Goal: Information Seeking & Learning: Compare options

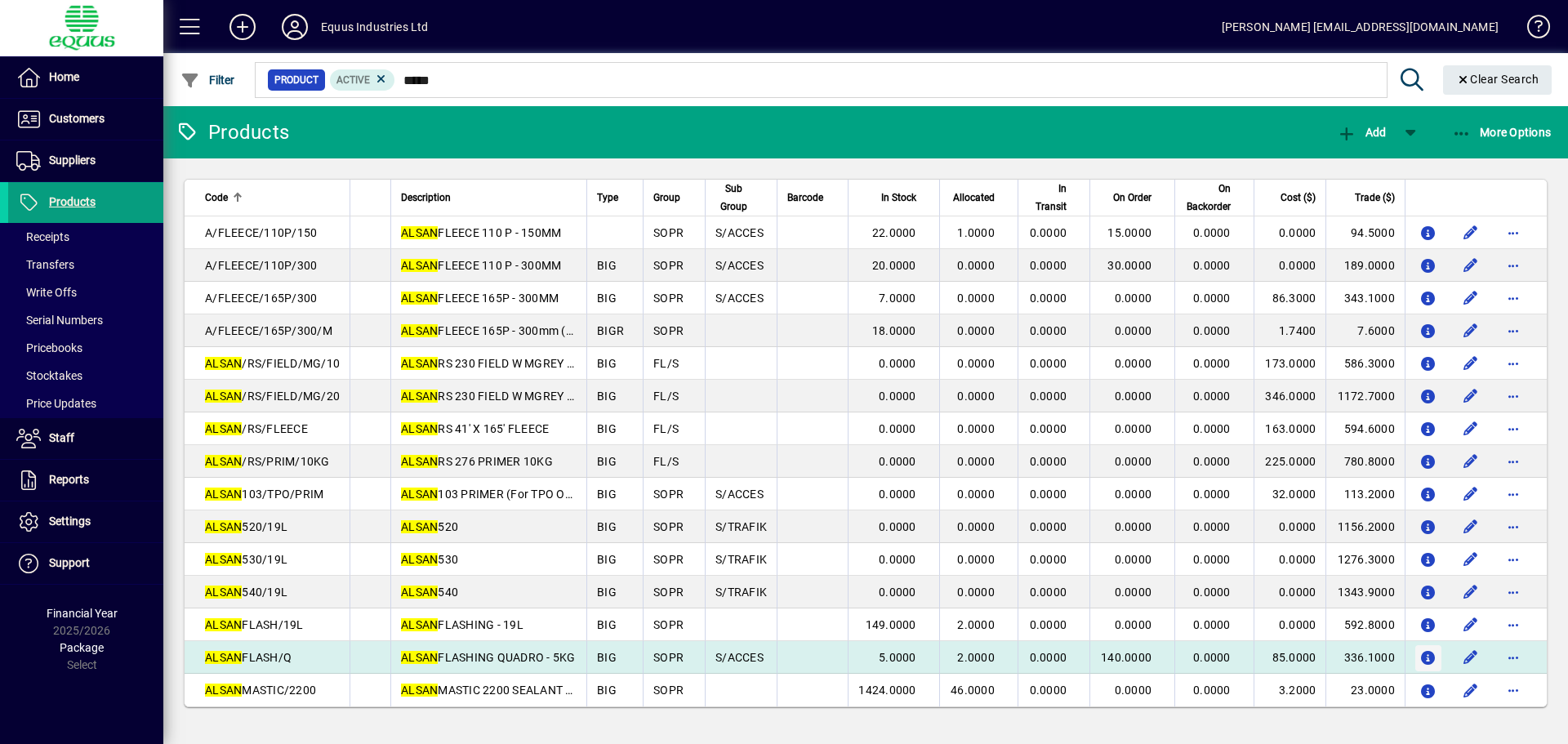
click at [1427, 655] on icon "button" at bounding box center [1429, 657] width 18 height 14
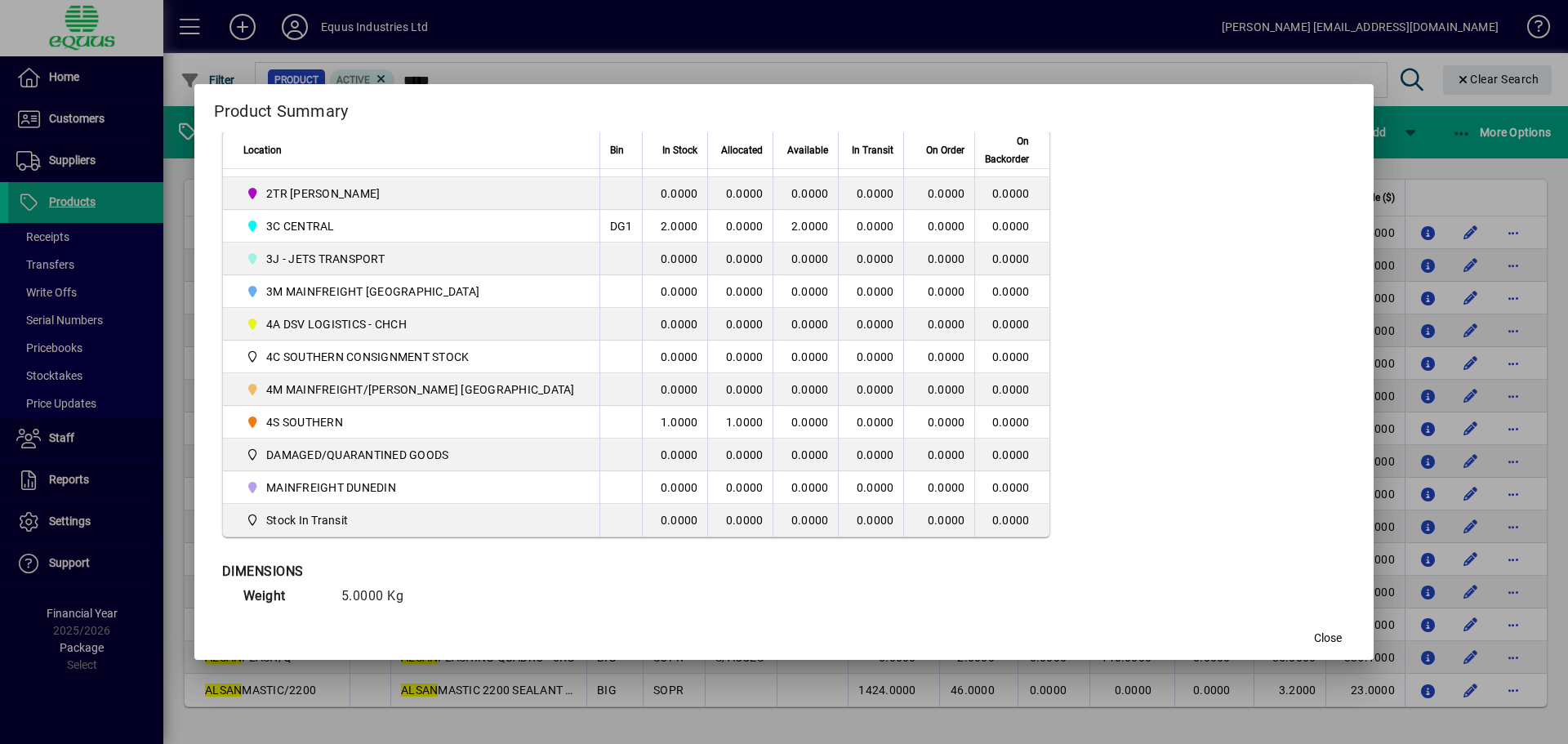
scroll to position [477, 0]
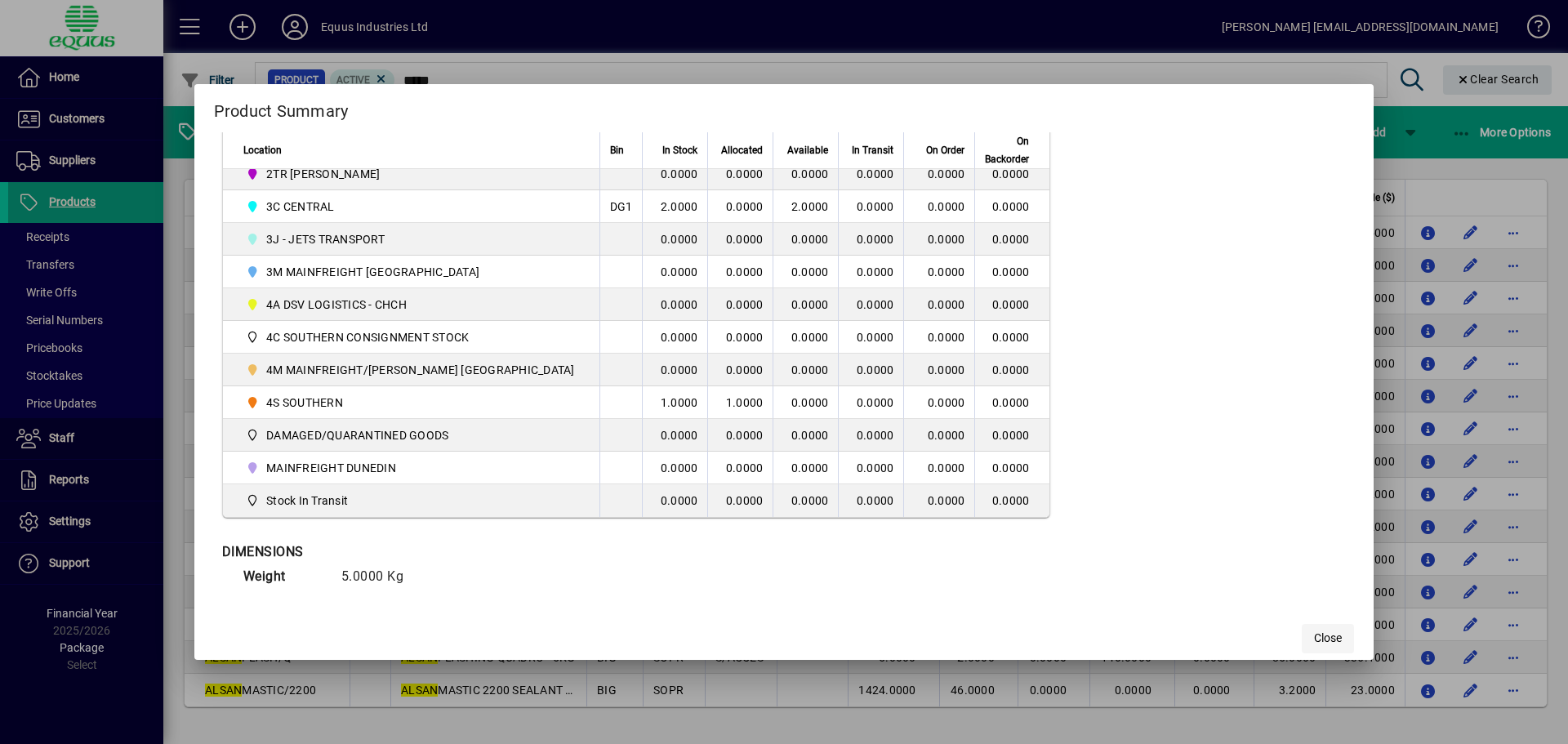
click at [1314, 634] on span "Close" at bounding box center [1328, 637] width 28 height 17
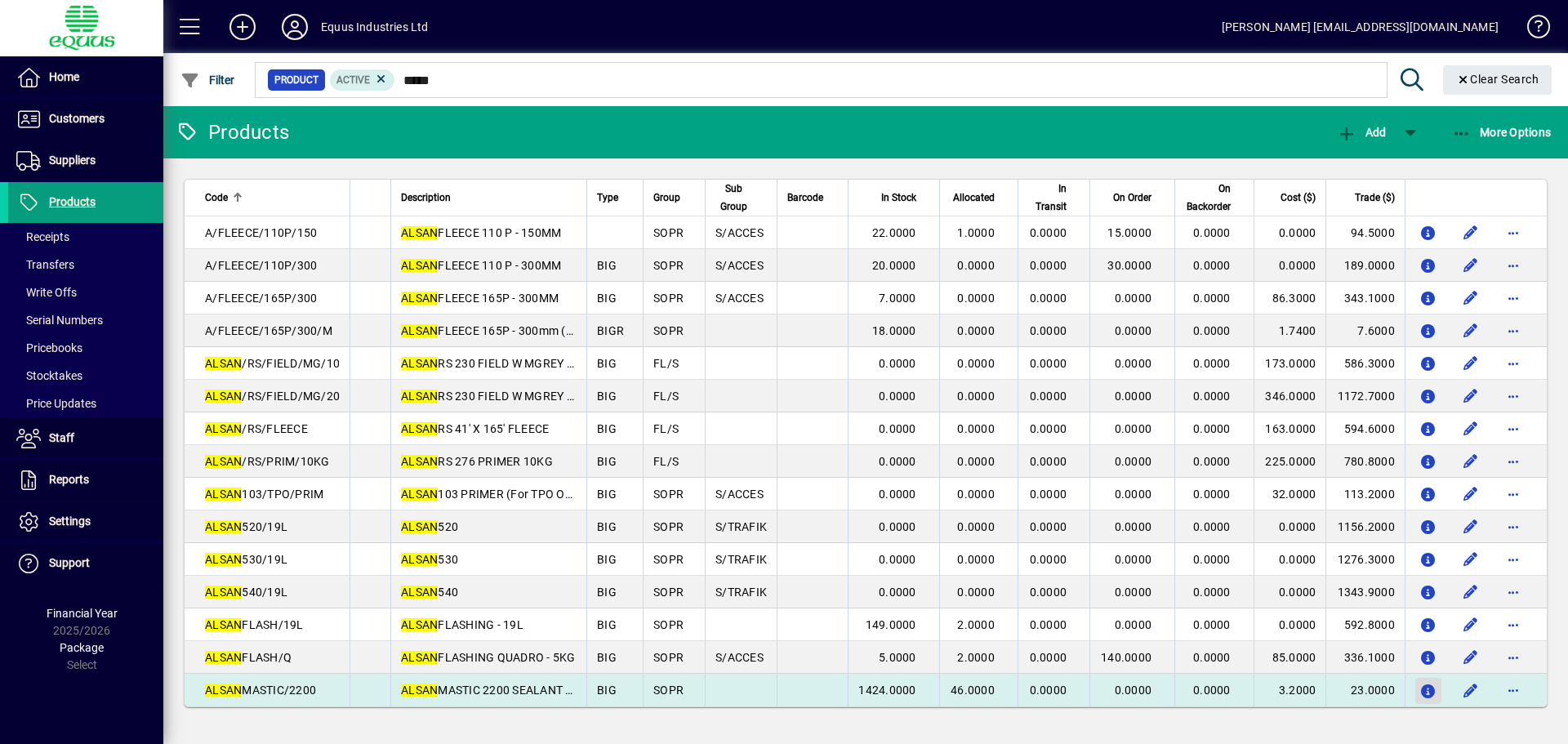
click at [1429, 689] on icon "button" at bounding box center [1429, 692] width 18 height 14
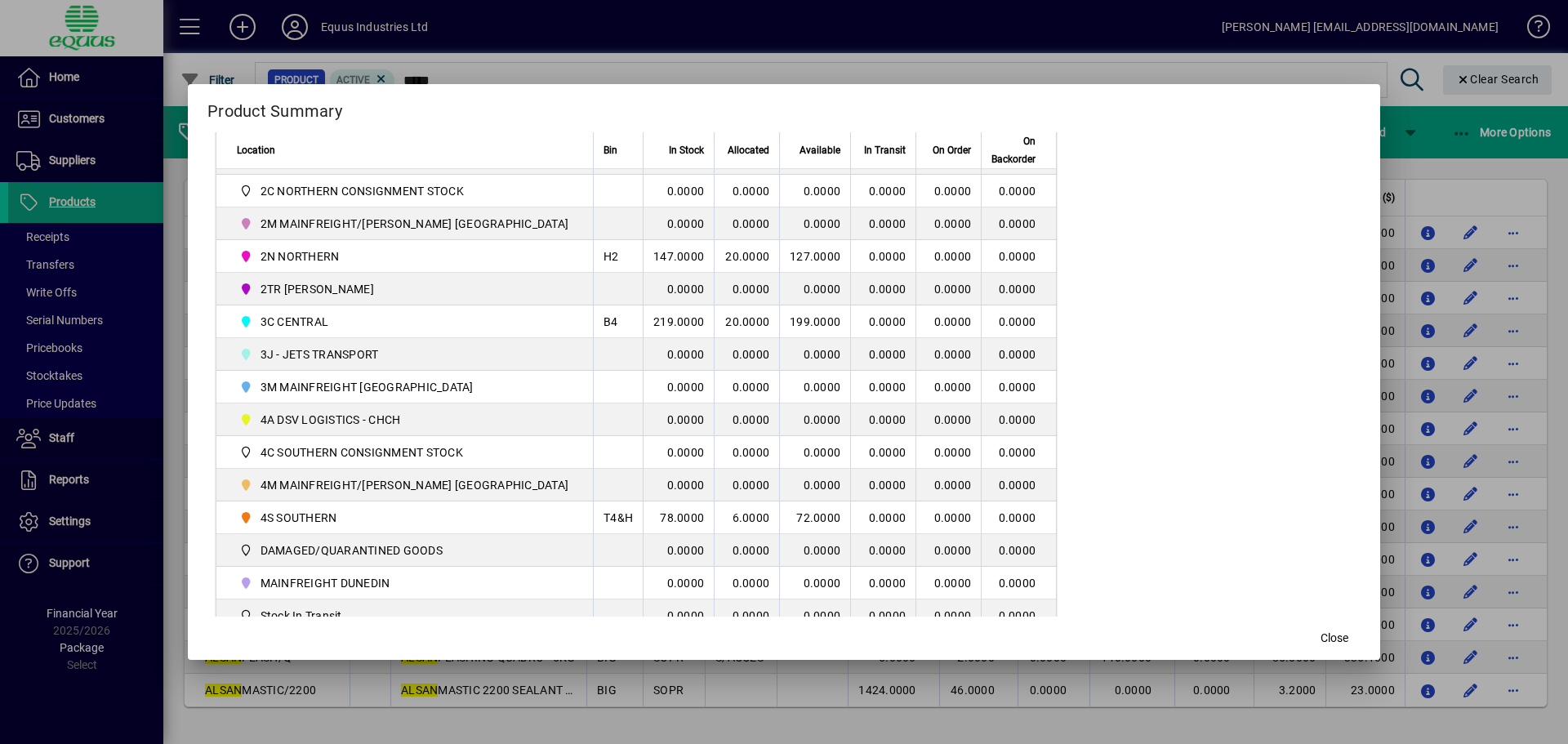
scroll to position [408, 0]
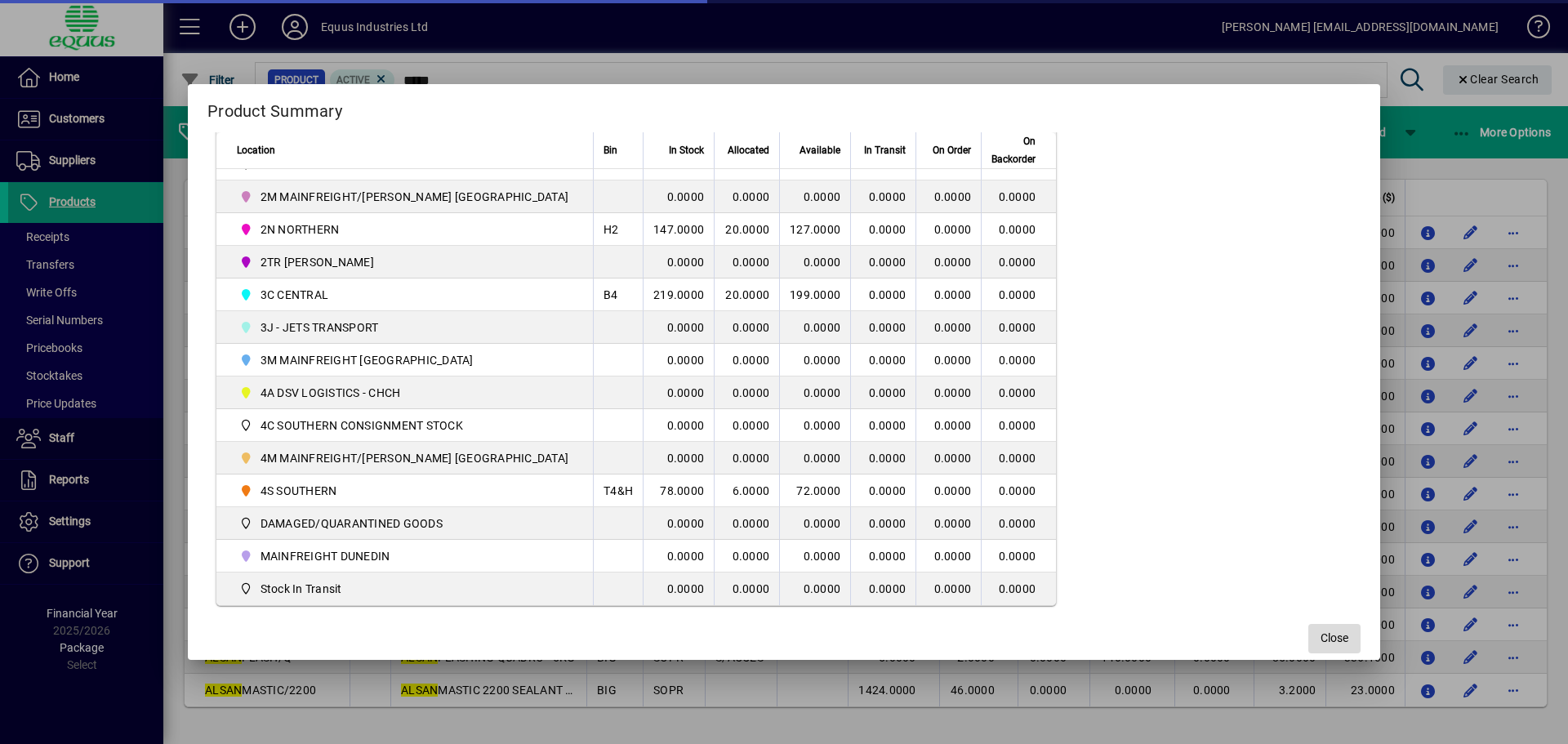
click at [1320, 629] on span "Close" at bounding box center [1334, 637] width 28 height 17
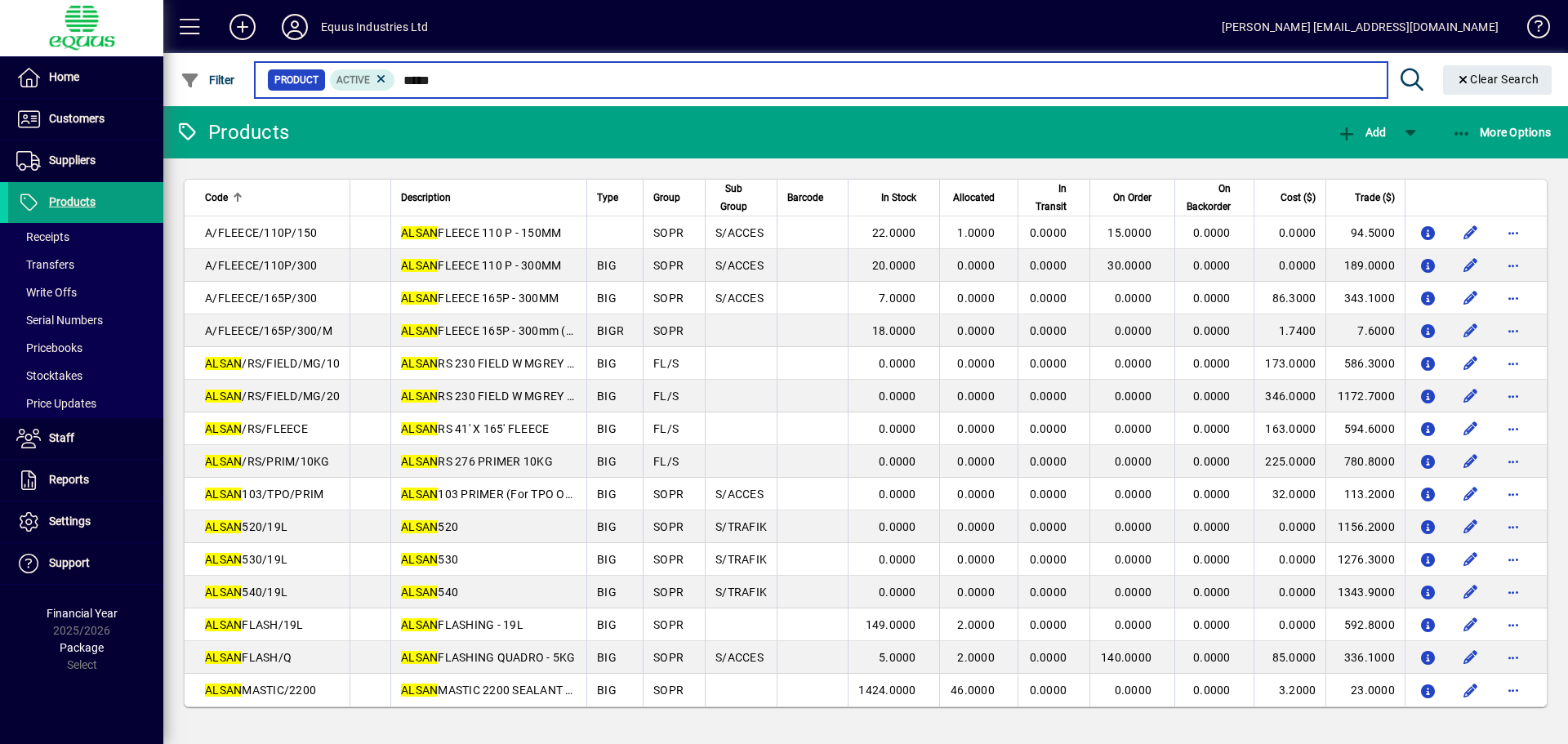
click at [448, 87] on input "*****" at bounding box center [884, 79] width 978 height 23
click at [446, 84] on input "*****" at bounding box center [884, 79] width 978 height 23
click at [443, 83] on input "*****" at bounding box center [884, 79] width 978 height 23
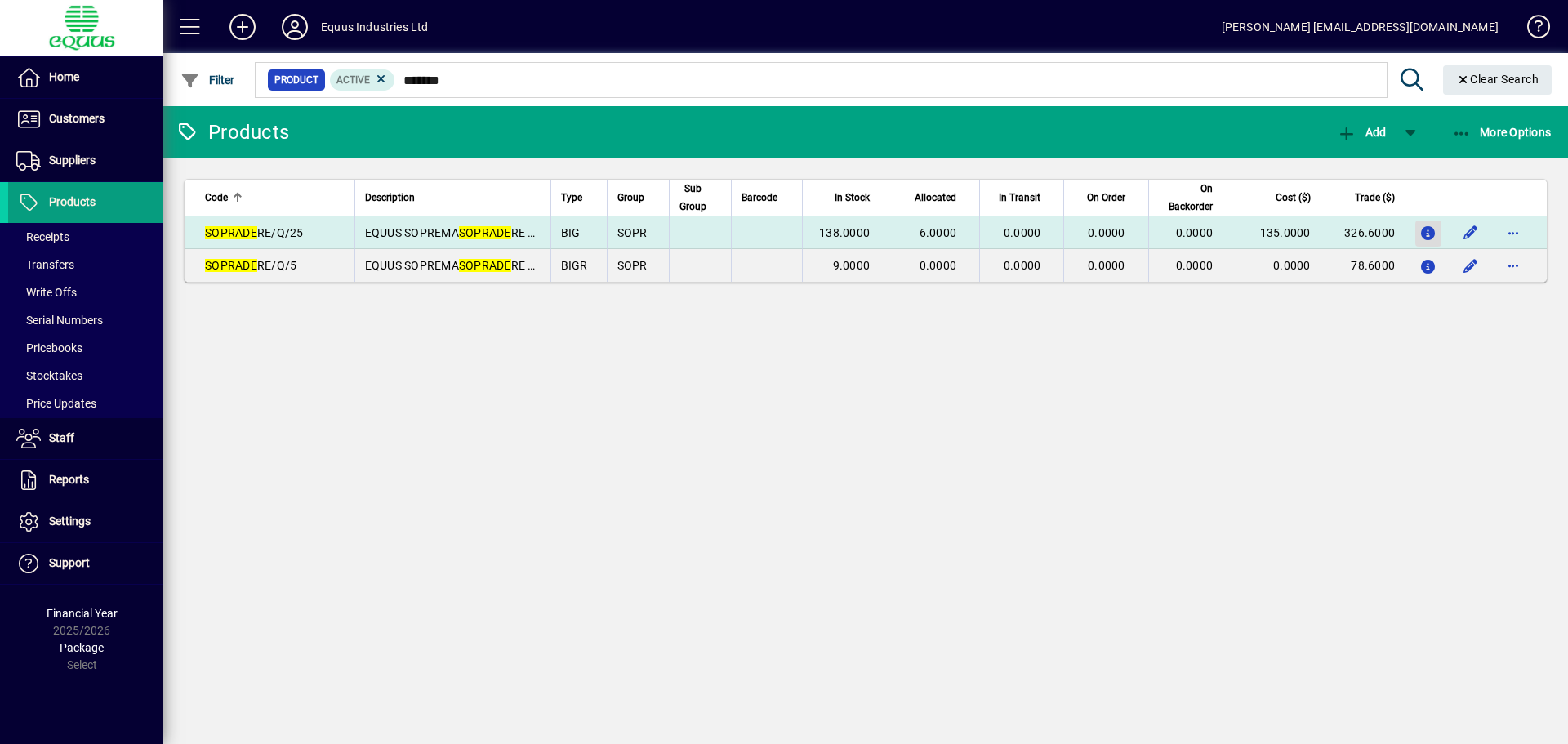
click at [1423, 231] on icon "button" at bounding box center [1429, 233] width 18 height 14
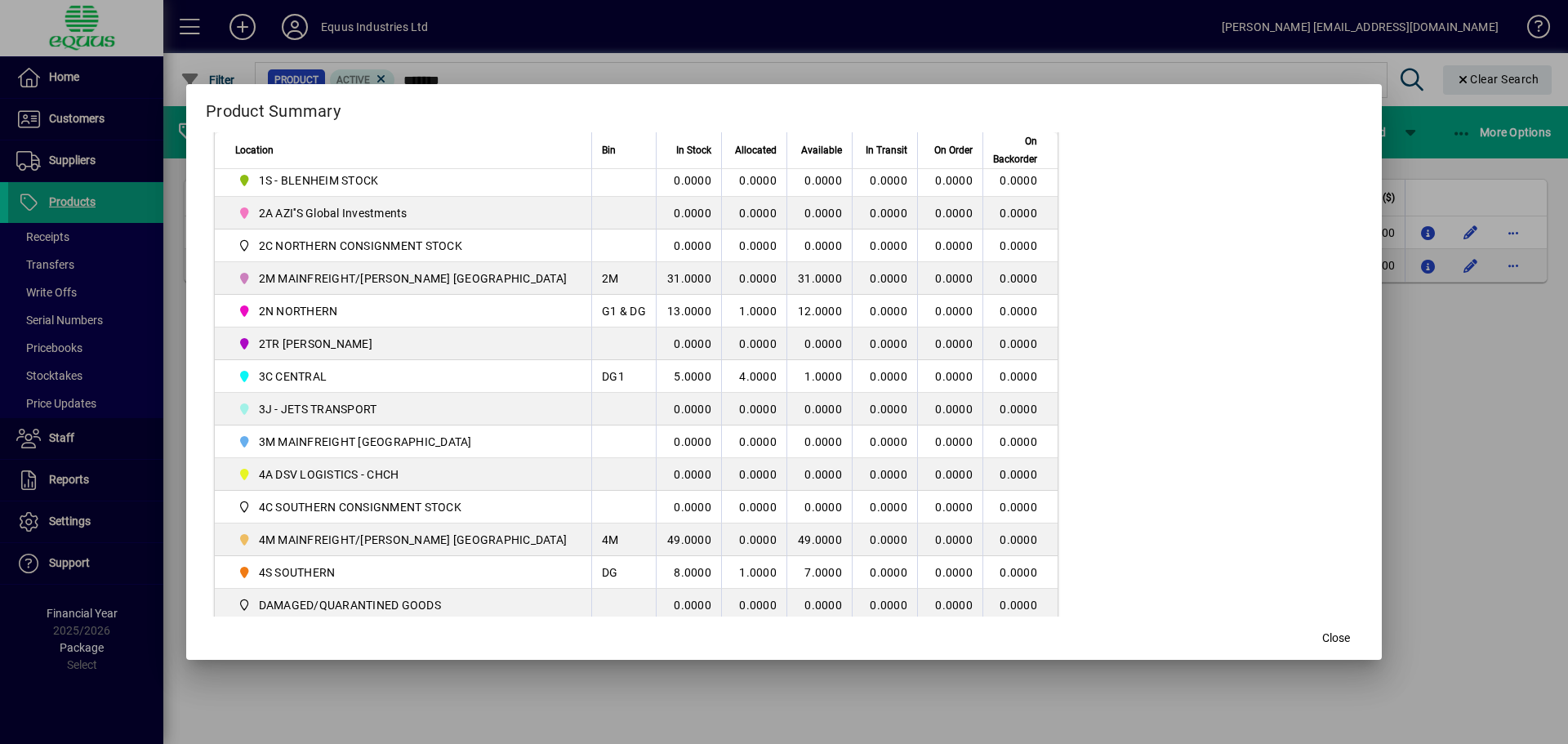
scroll to position [408, 0]
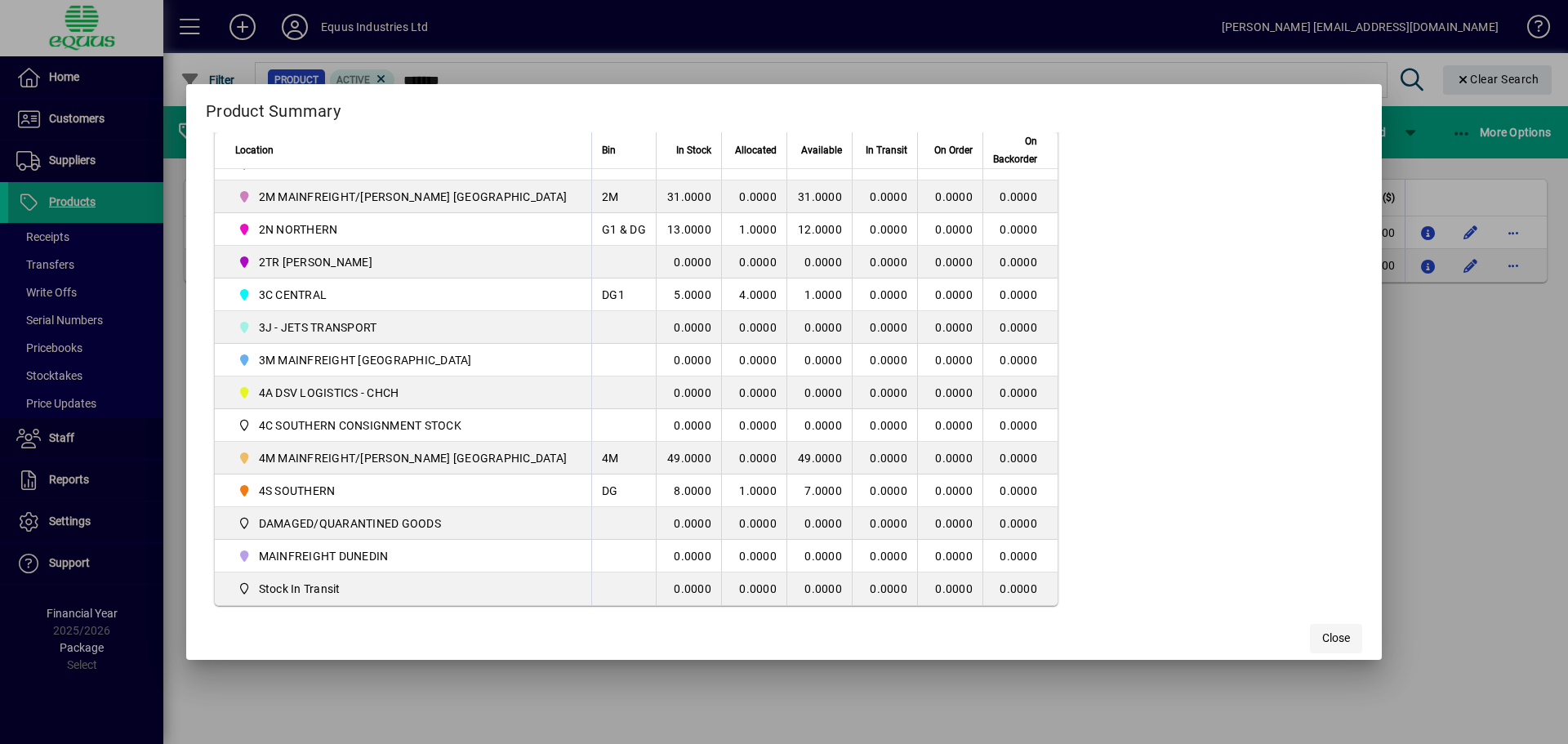
click at [1310, 640] on span "button" at bounding box center [1336, 638] width 53 height 40
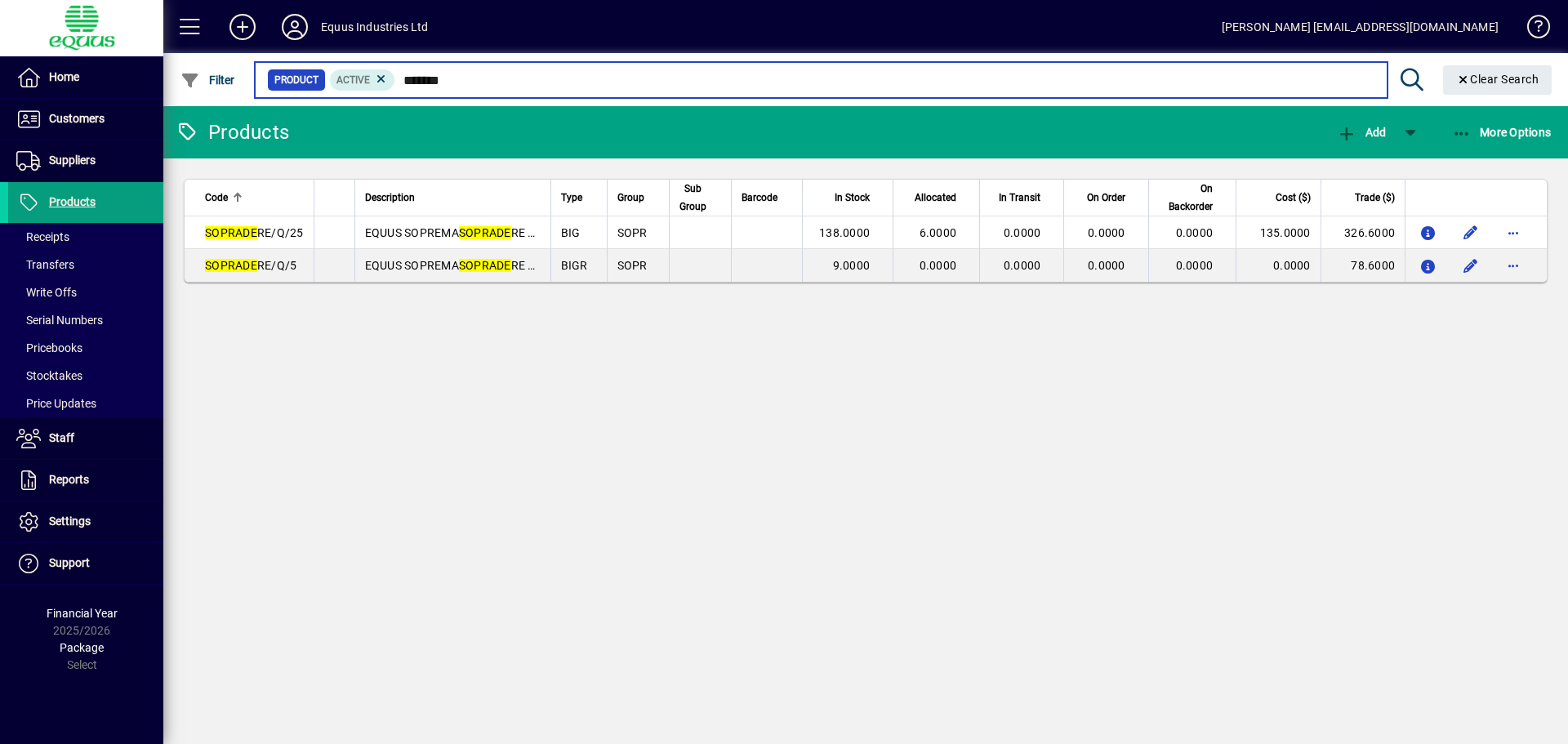
click at [471, 83] on input "*******" at bounding box center [884, 79] width 978 height 23
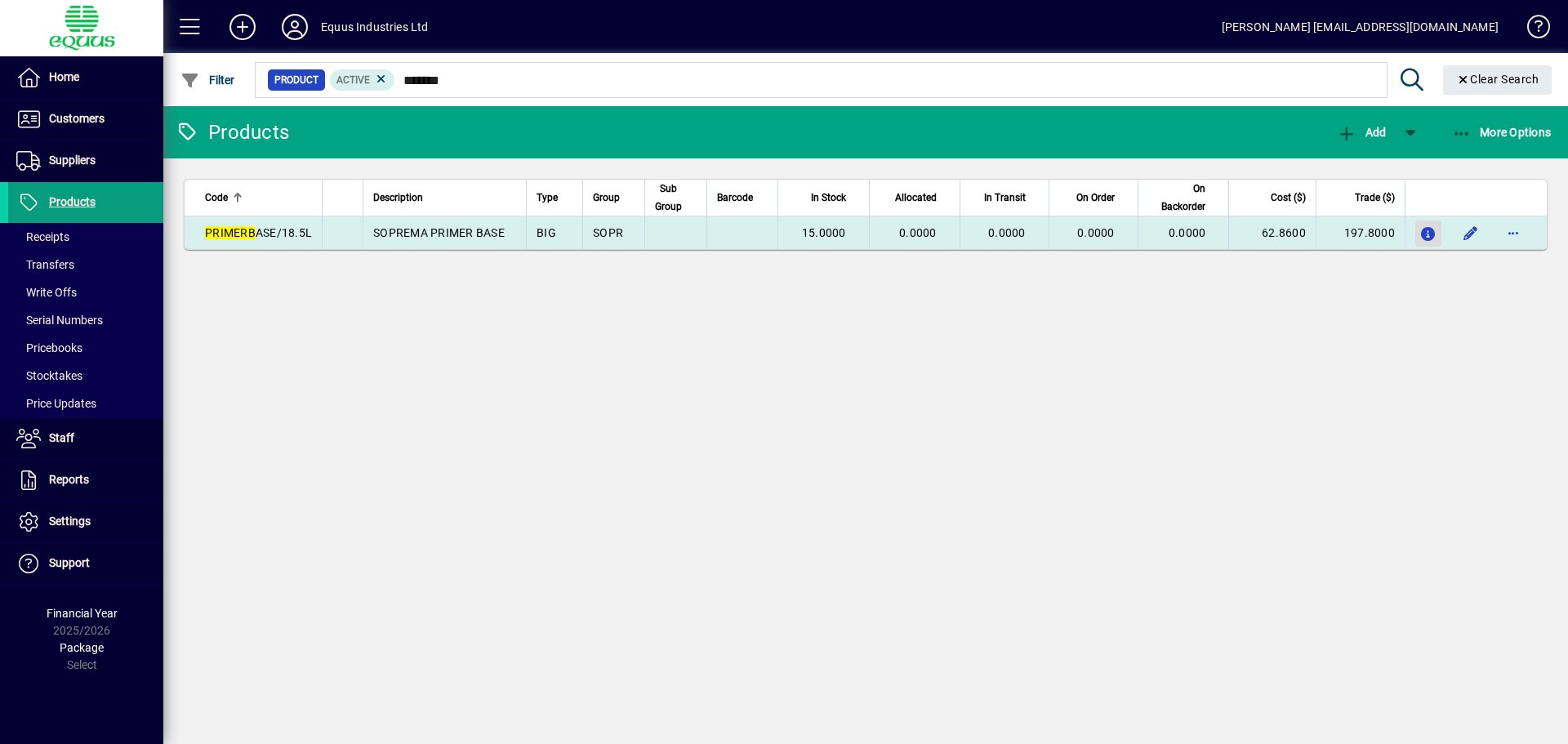
click at [1422, 230] on icon "button" at bounding box center [1429, 234] width 18 height 14
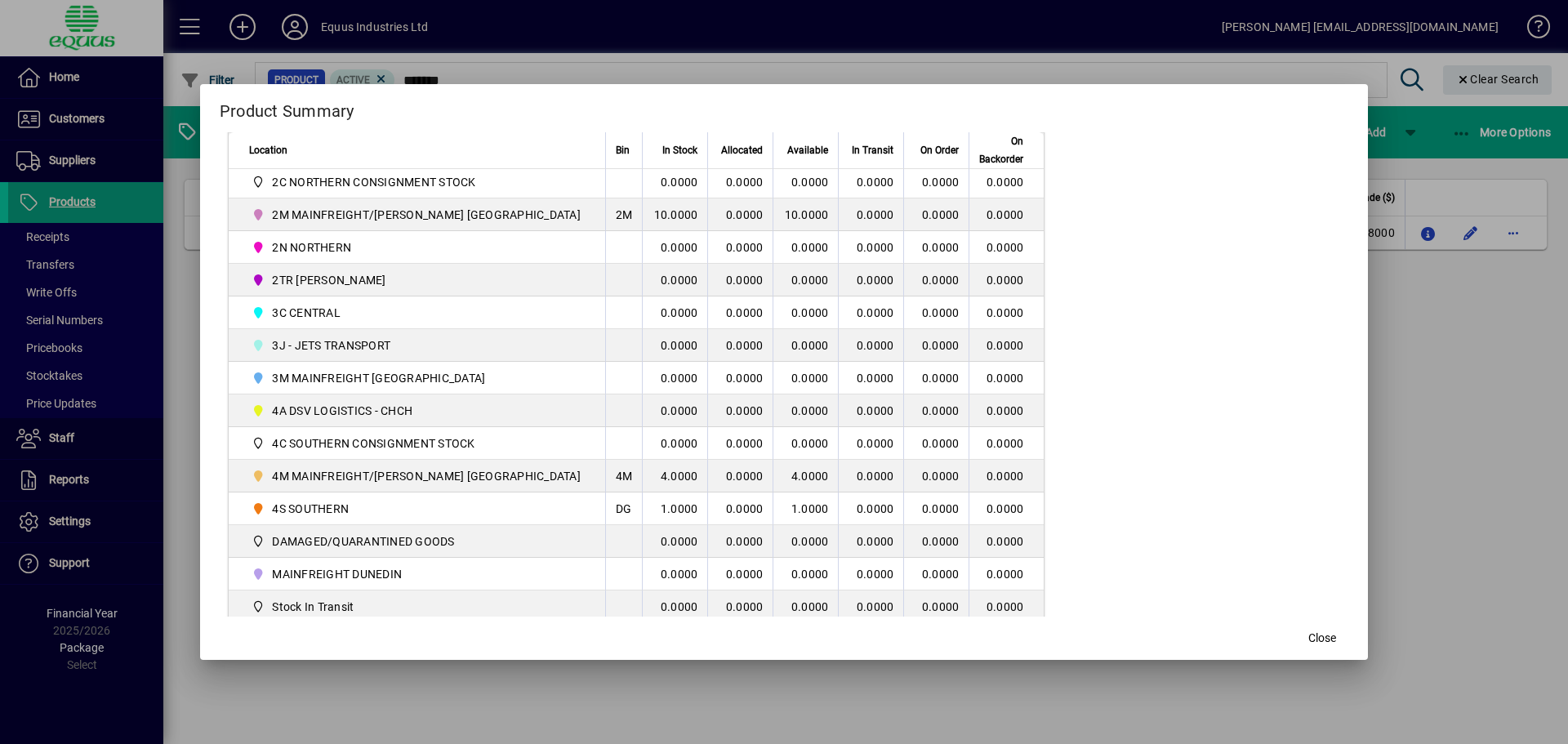
scroll to position [394, 0]
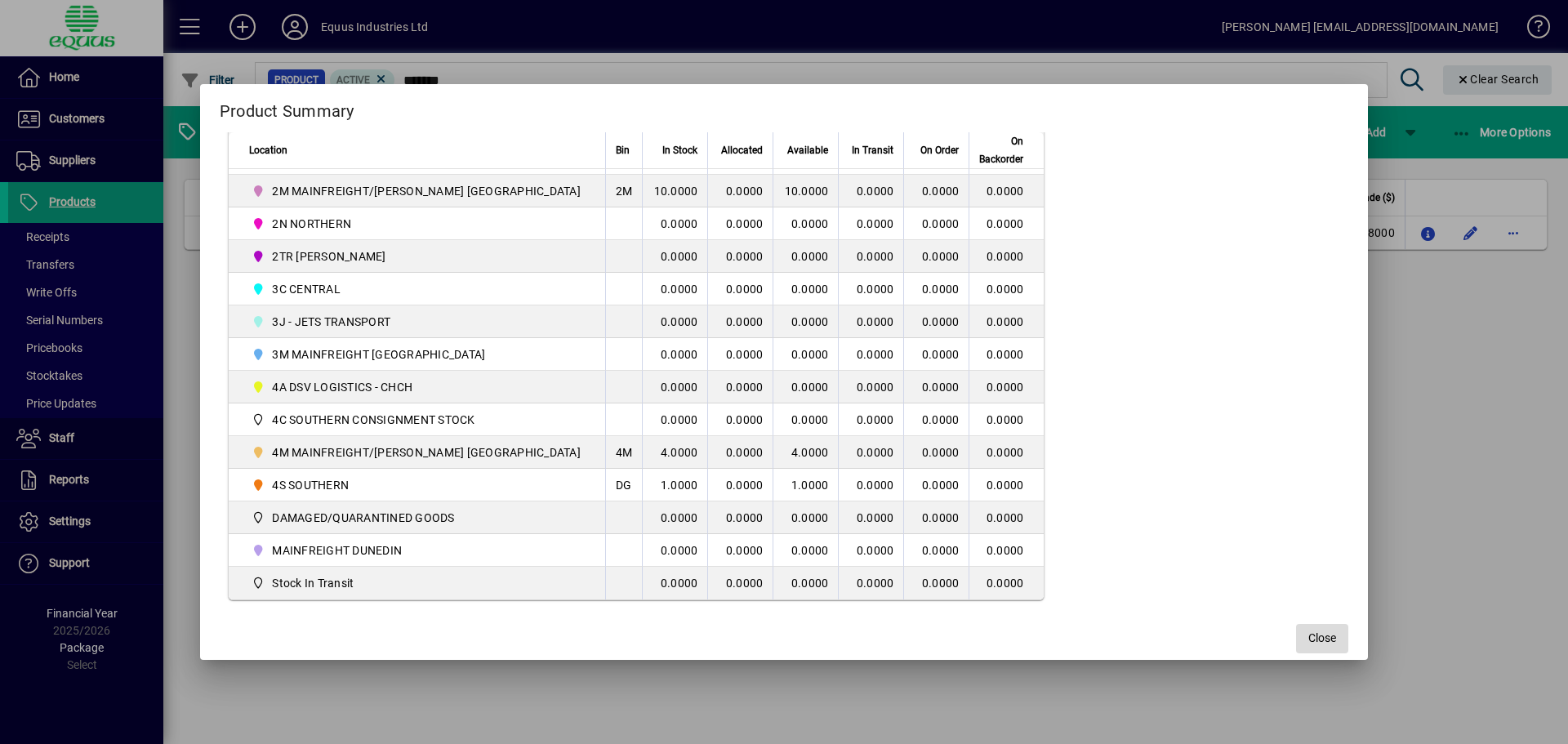
click at [1308, 634] on span "Close" at bounding box center [1322, 637] width 28 height 17
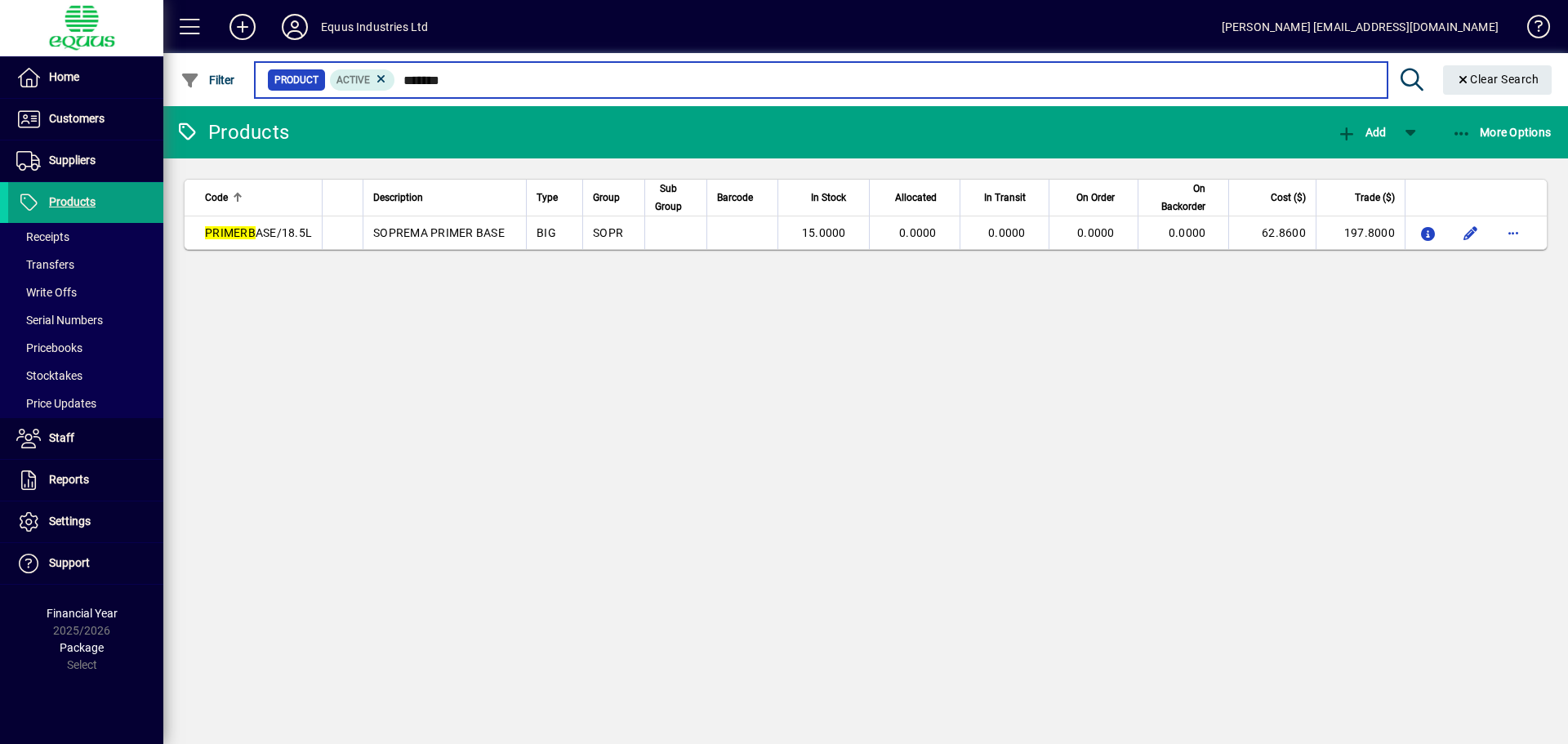
click at [471, 82] on input "*******" at bounding box center [884, 79] width 978 height 23
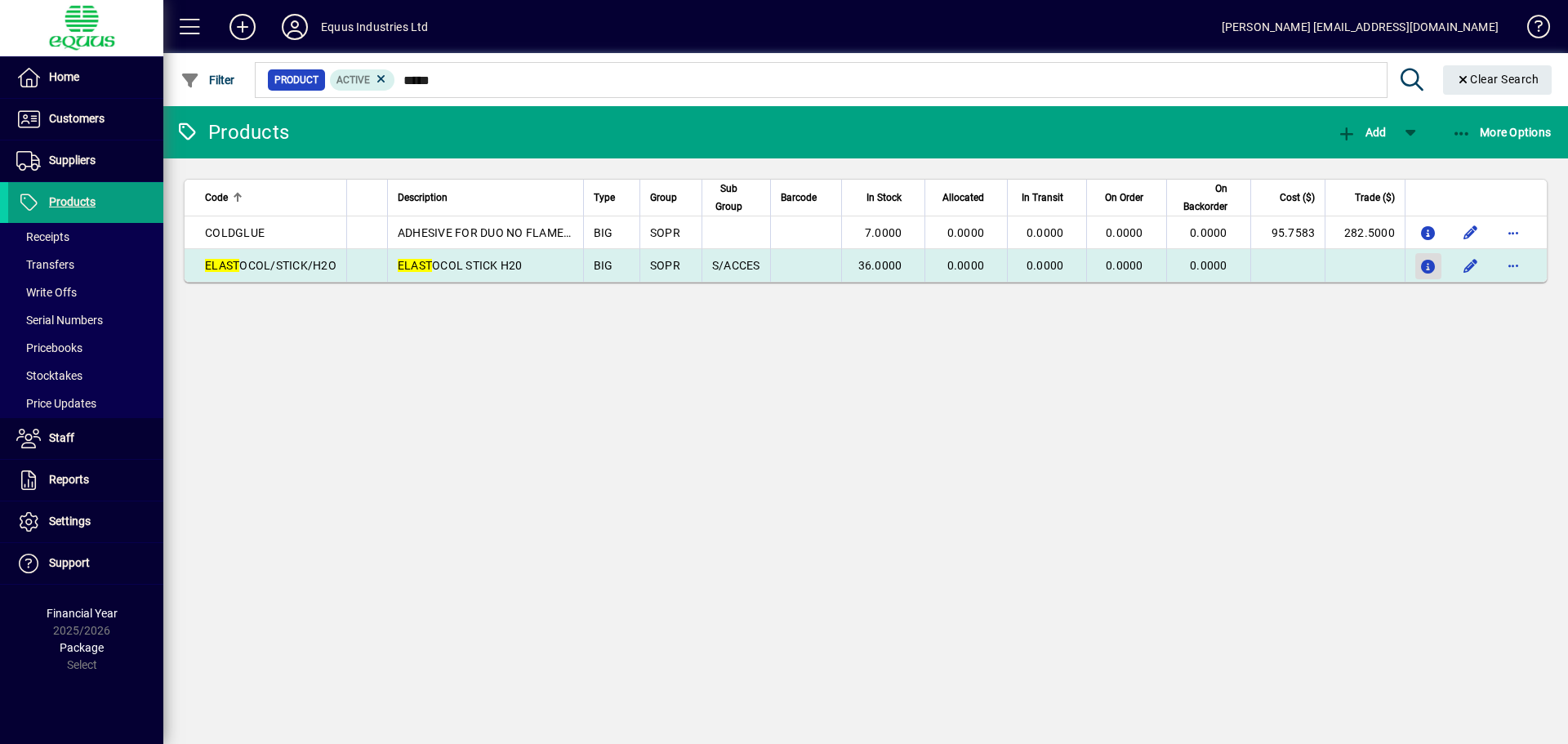
click at [1430, 264] on icon "button" at bounding box center [1429, 267] width 18 height 14
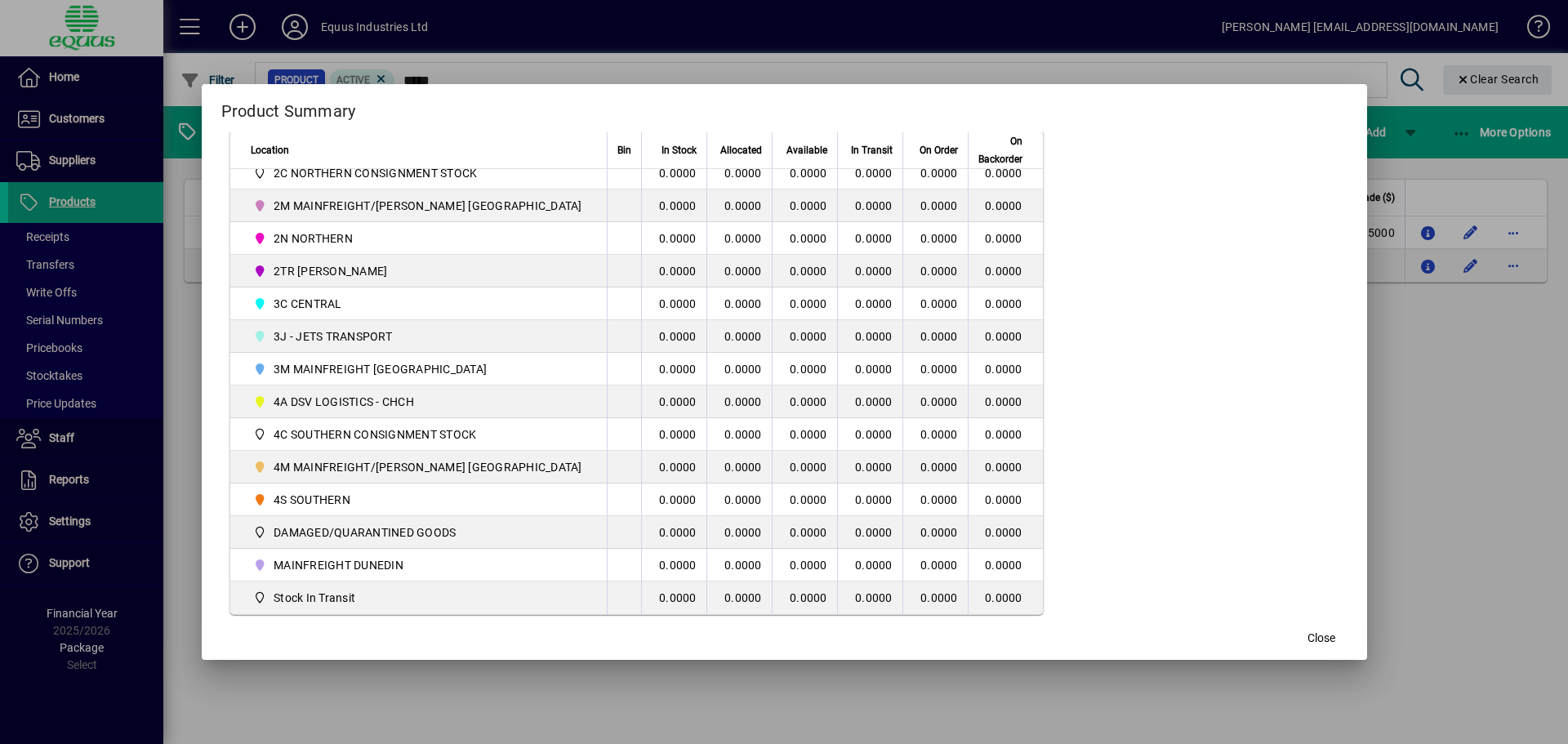
scroll to position [408, 0]
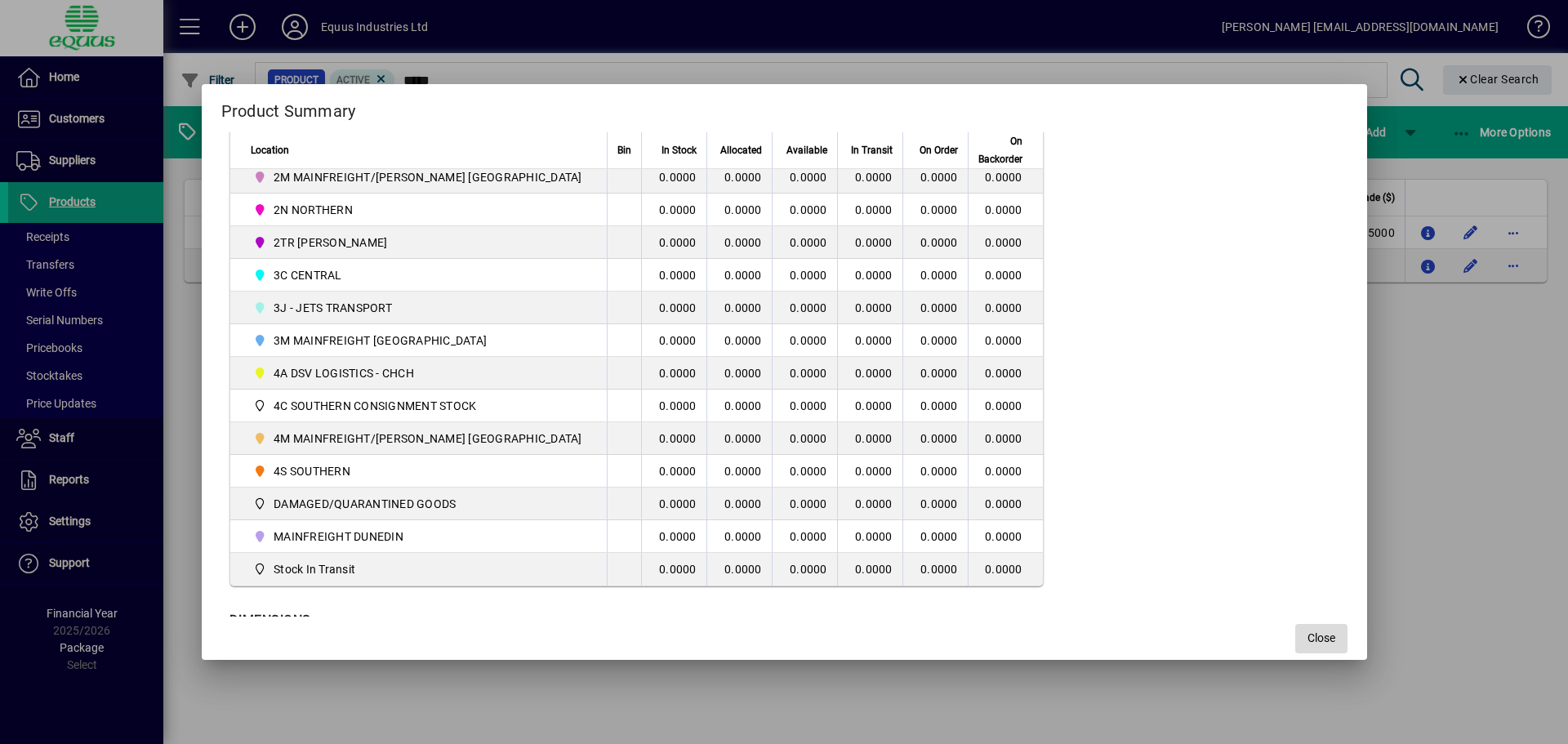
click at [1307, 636] on span "Close" at bounding box center [1321, 637] width 28 height 17
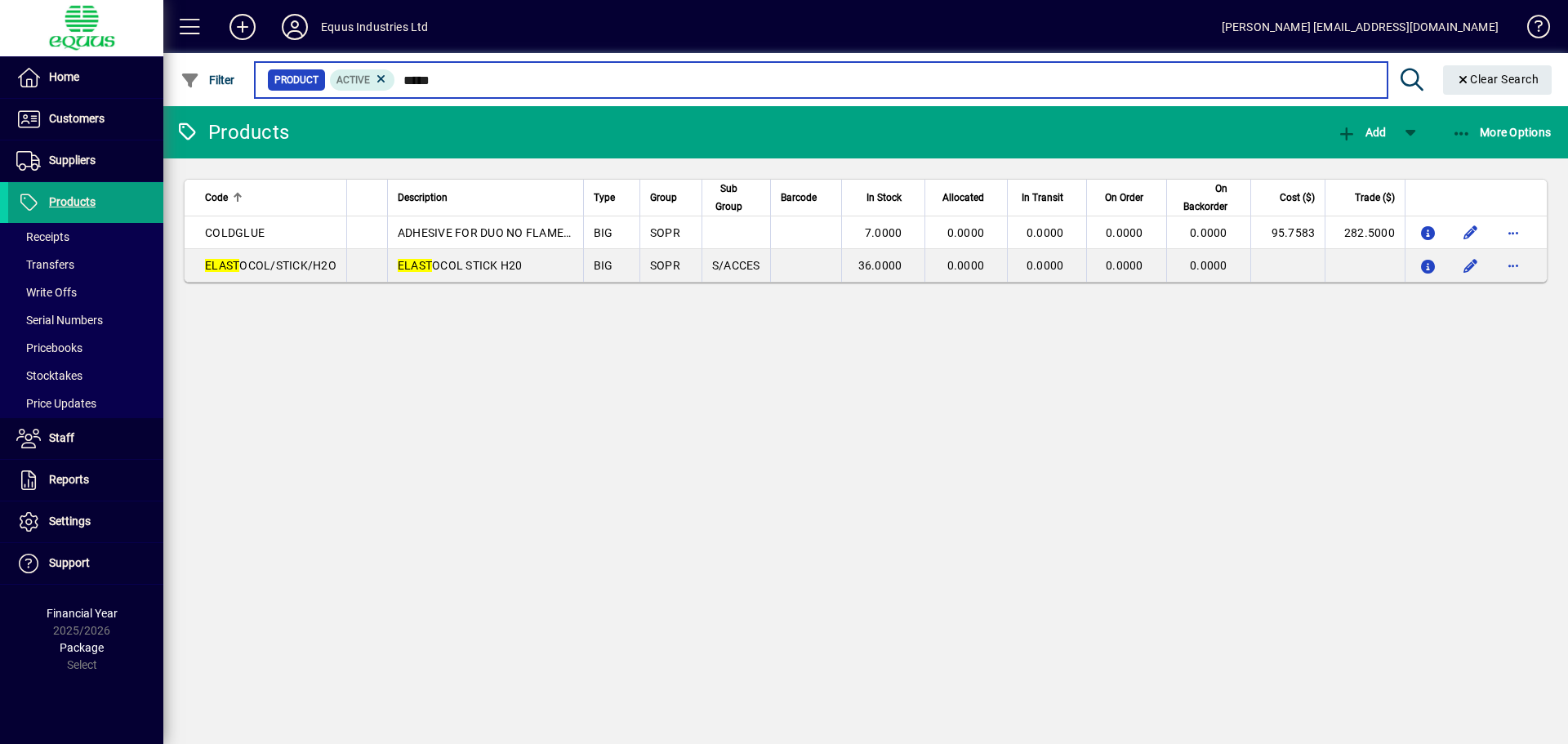
click at [446, 74] on input "*****" at bounding box center [884, 79] width 978 height 23
type input "*"
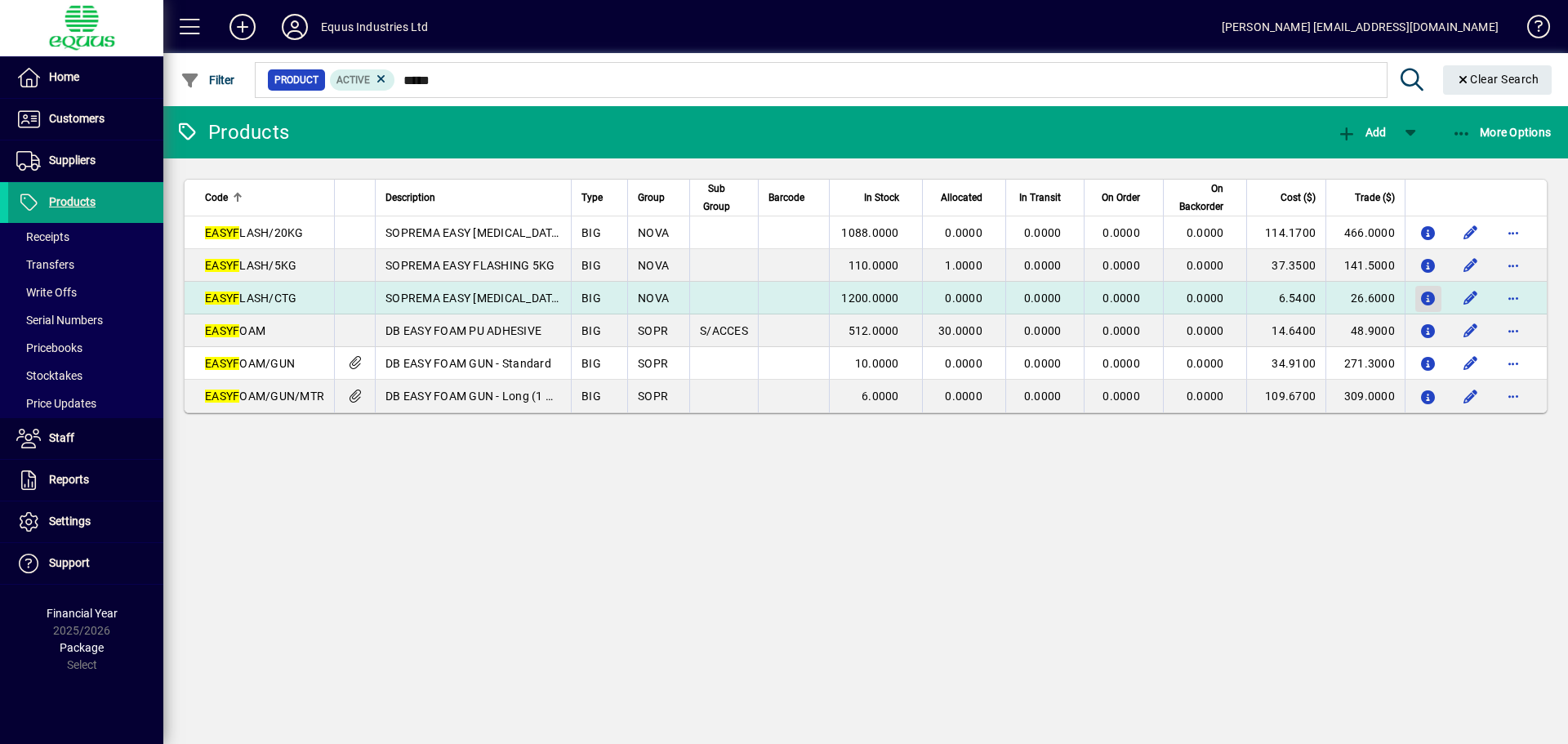
click at [1427, 296] on icon "button" at bounding box center [1429, 298] width 18 height 14
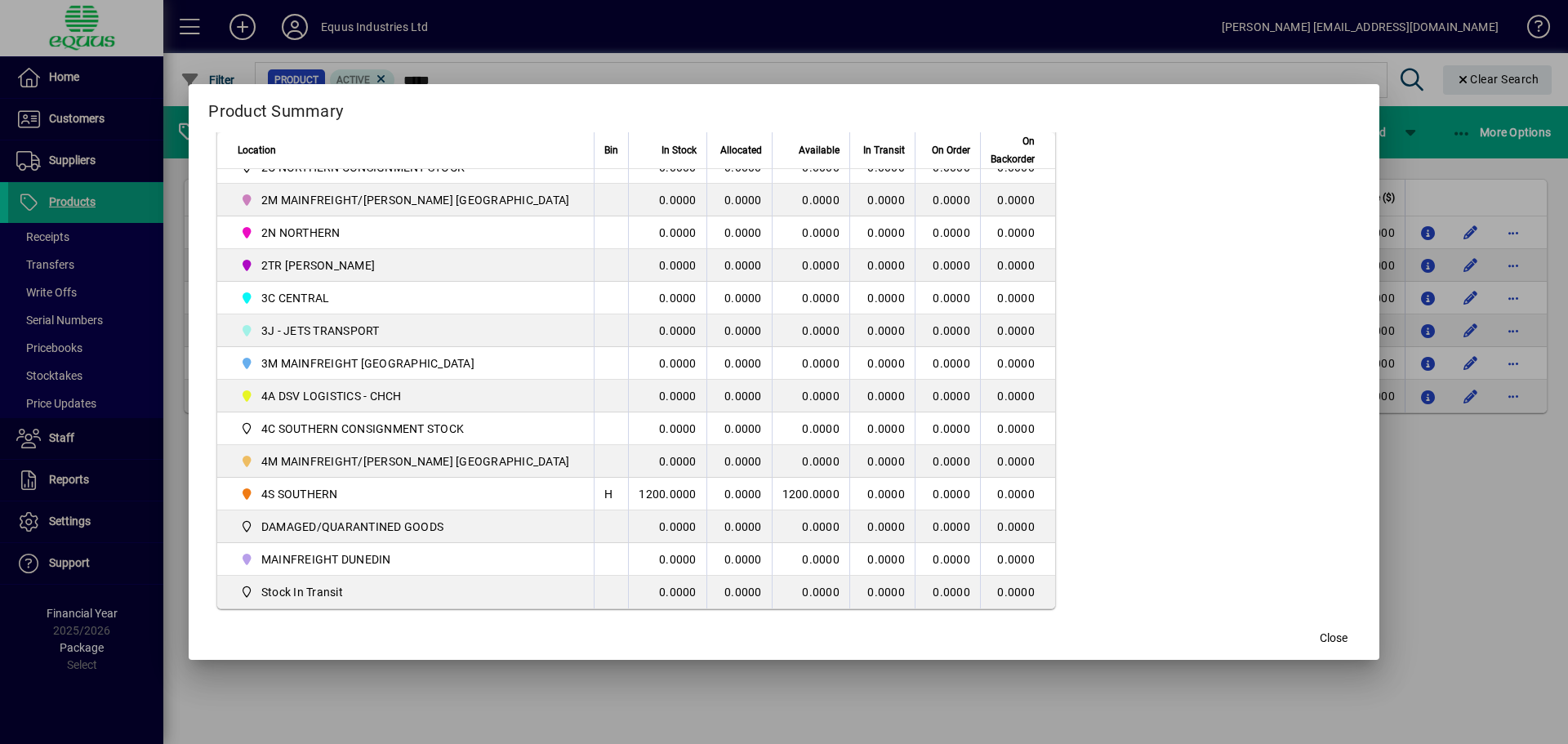
scroll to position [408, 0]
click at [1315, 636] on span "button" at bounding box center [1333, 638] width 53 height 40
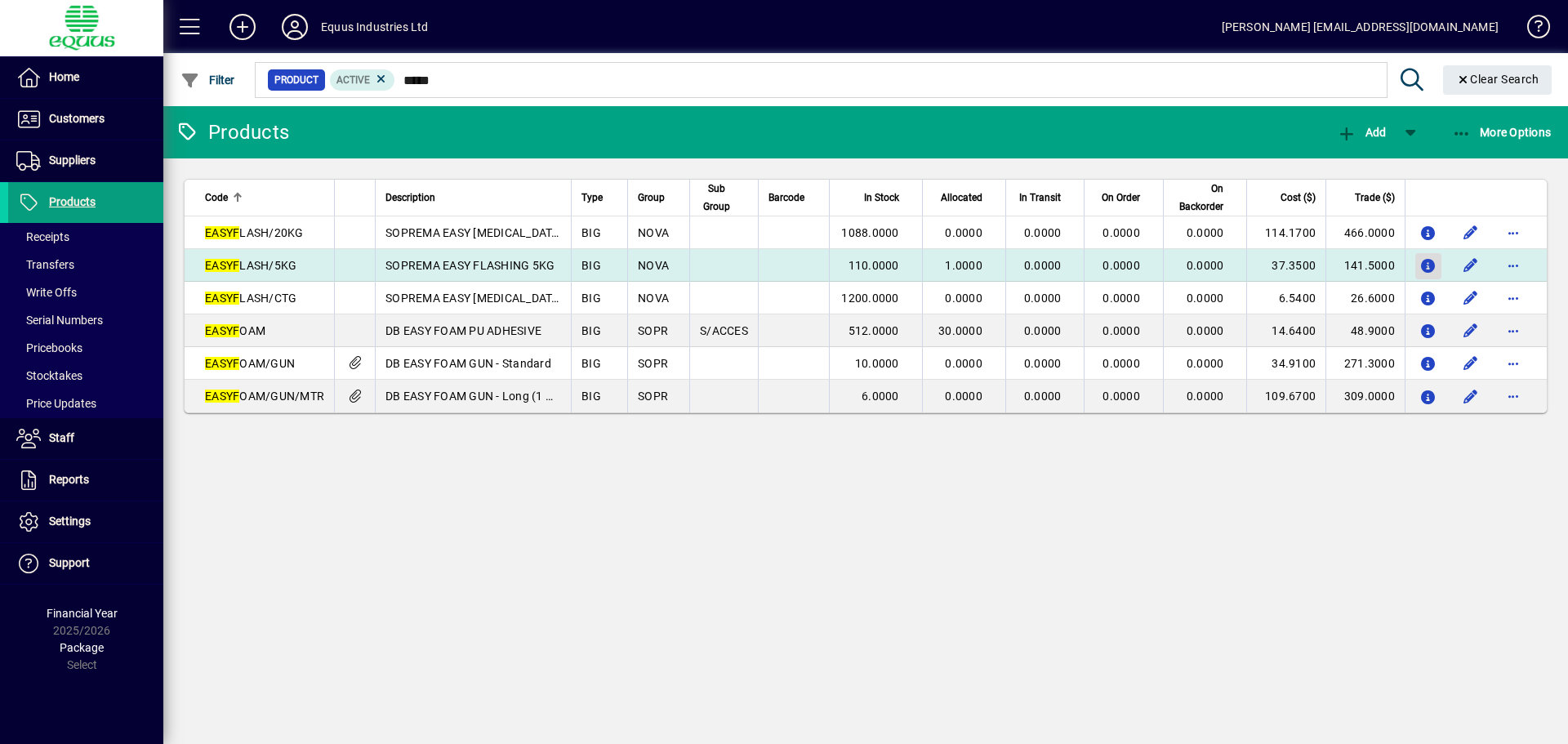
click at [1427, 262] on icon "button" at bounding box center [1429, 266] width 18 height 14
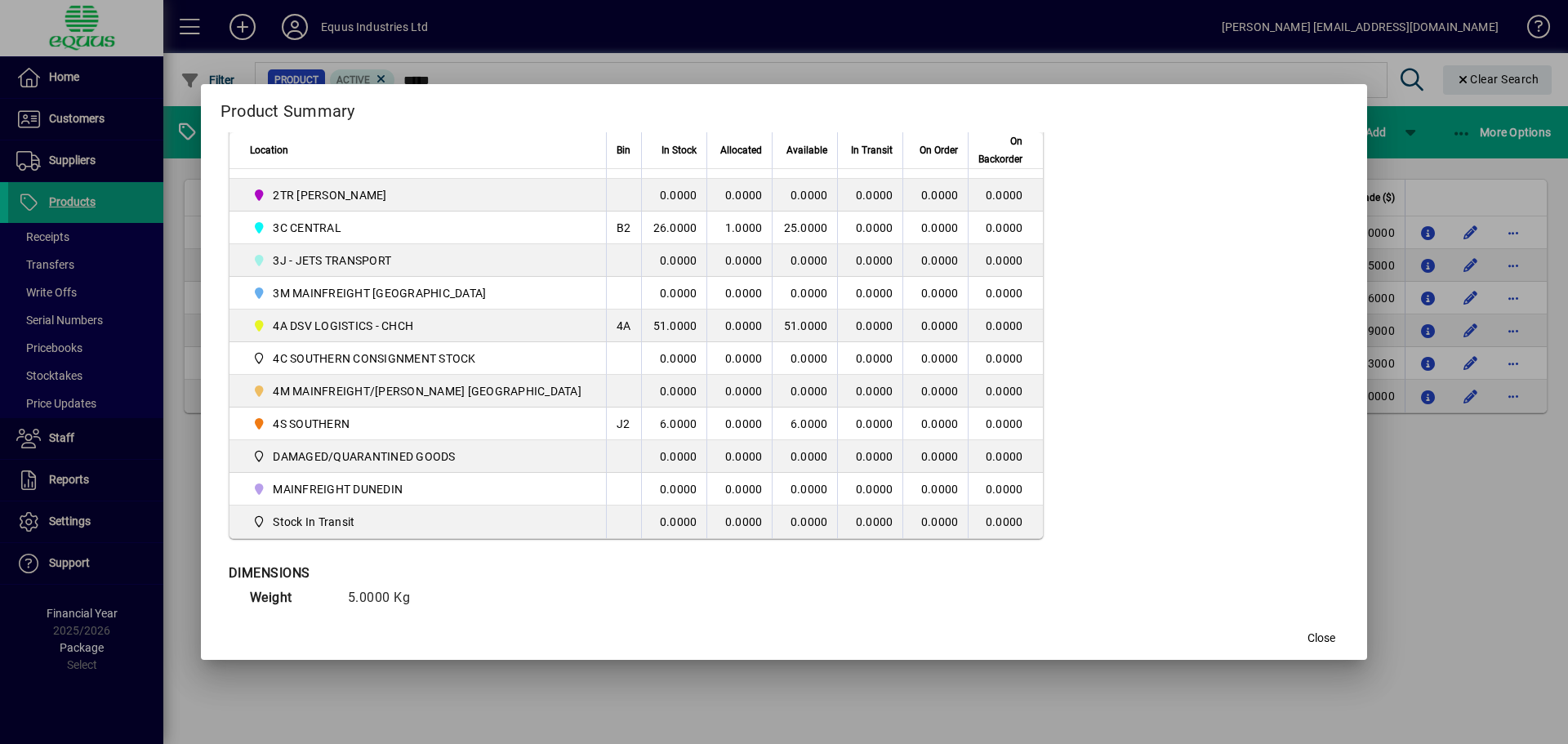
scroll to position [477, 0]
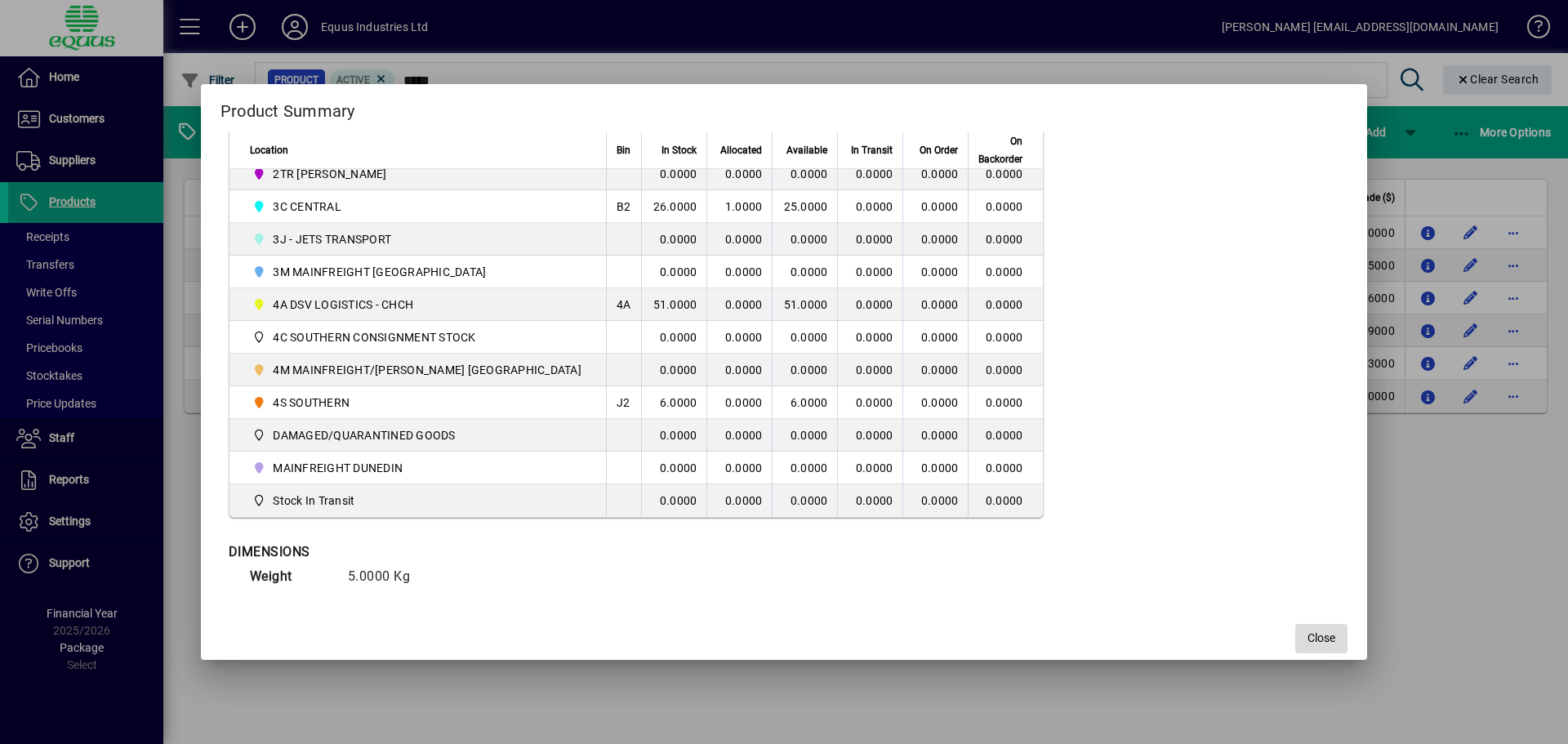
click at [1307, 634] on span "Close" at bounding box center [1321, 637] width 28 height 17
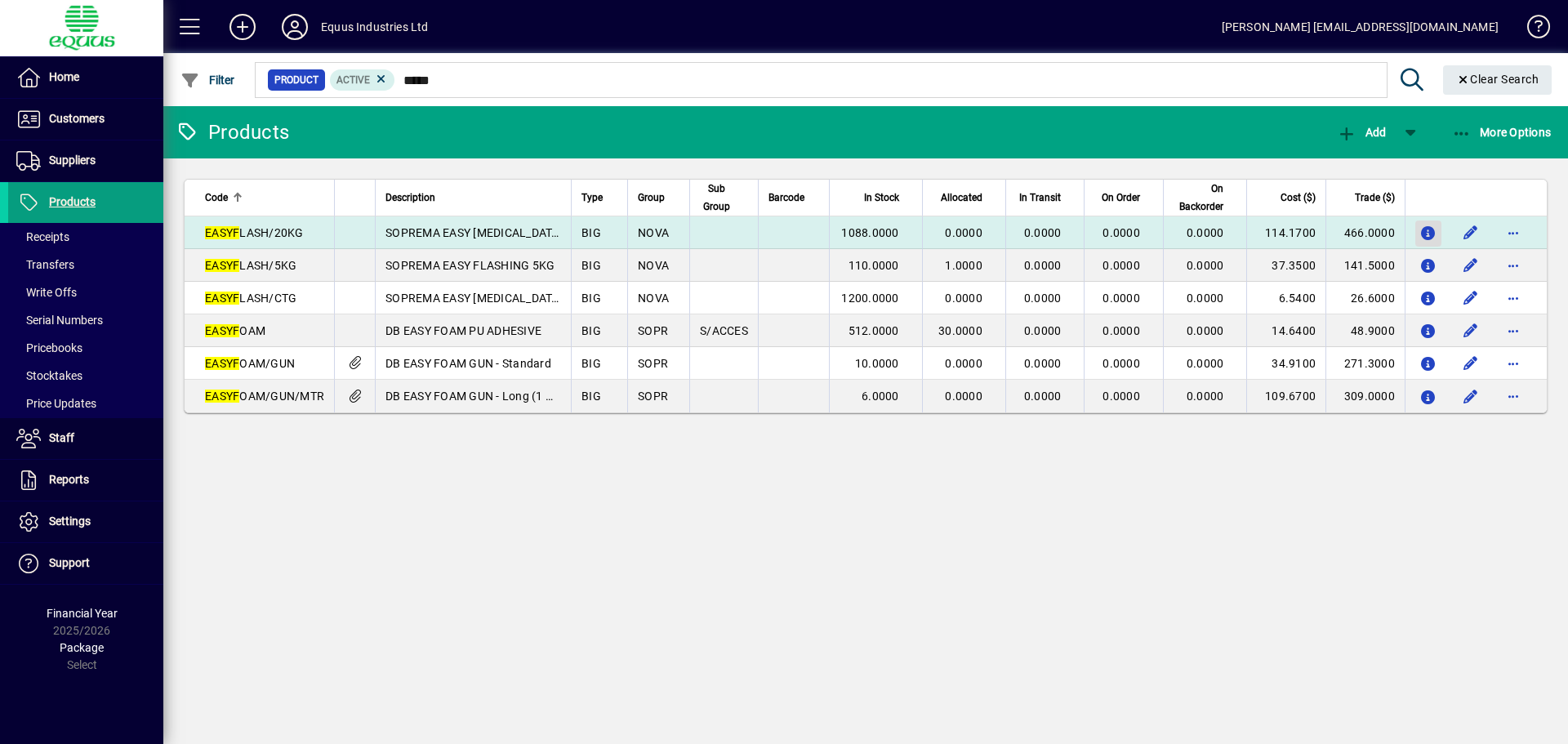
click at [1430, 230] on icon "button" at bounding box center [1429, 233] width 18 height 14
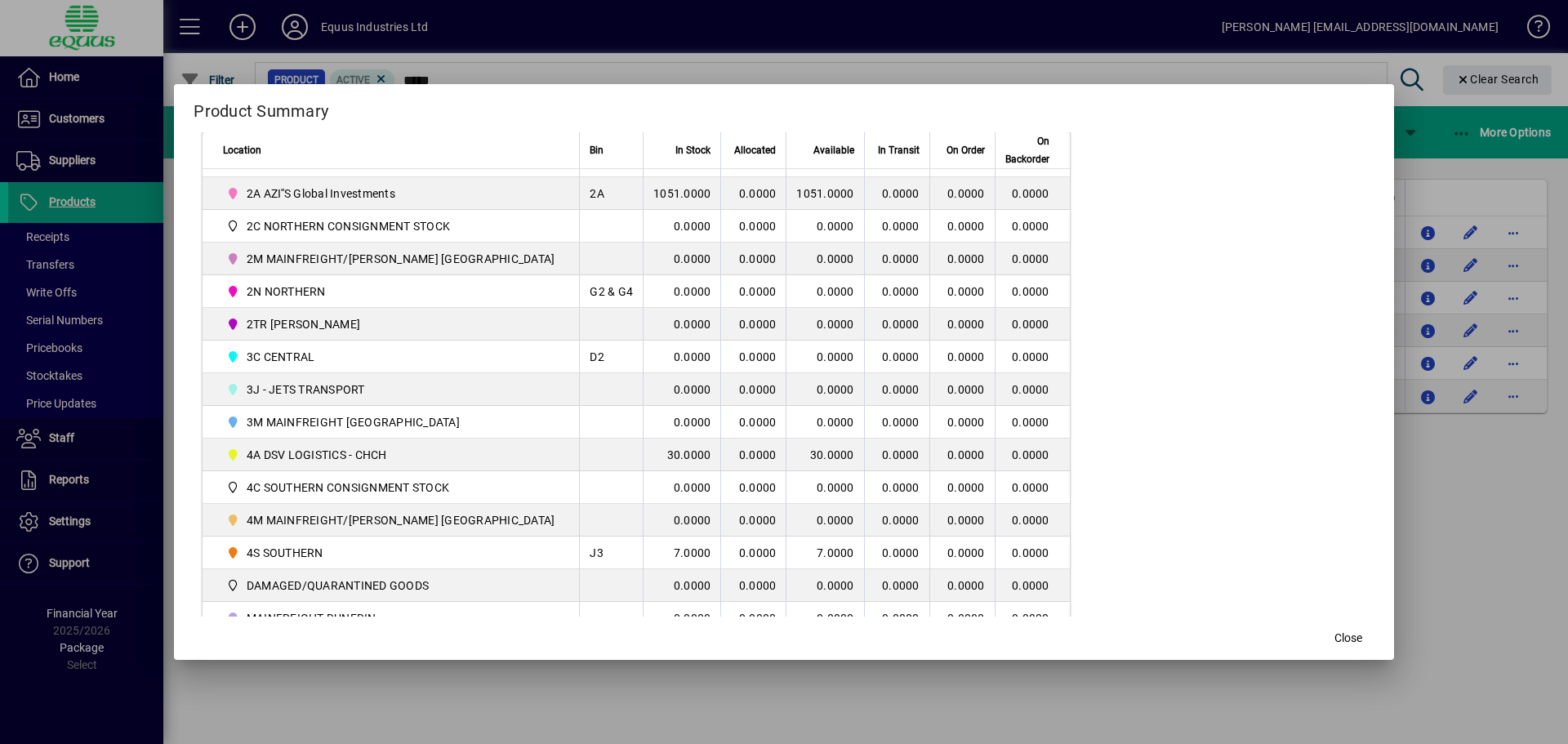
scroll to position [408, 0]
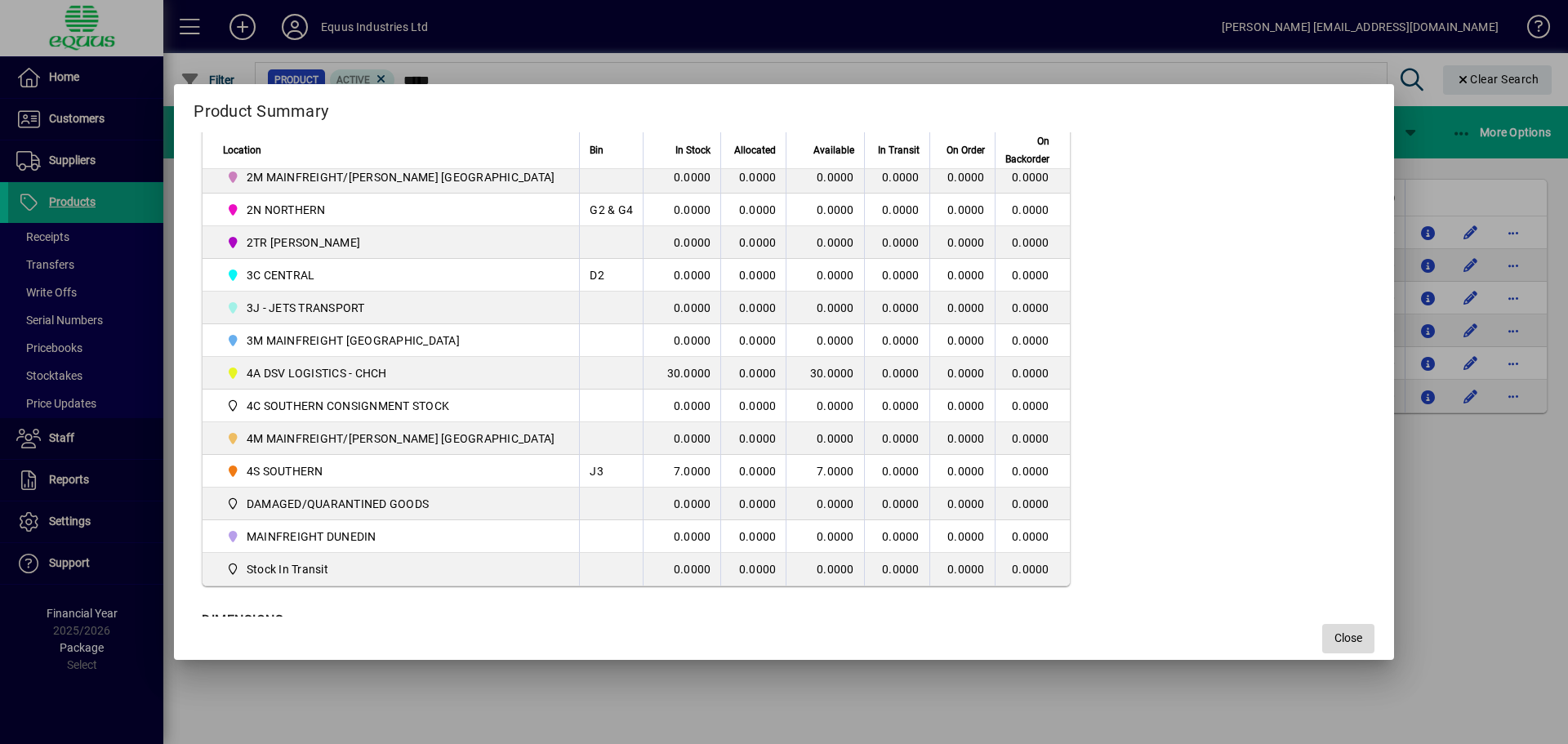
click at [1334, 636] on span "Close" at bounding box center [1348, 637] width 28 height 17
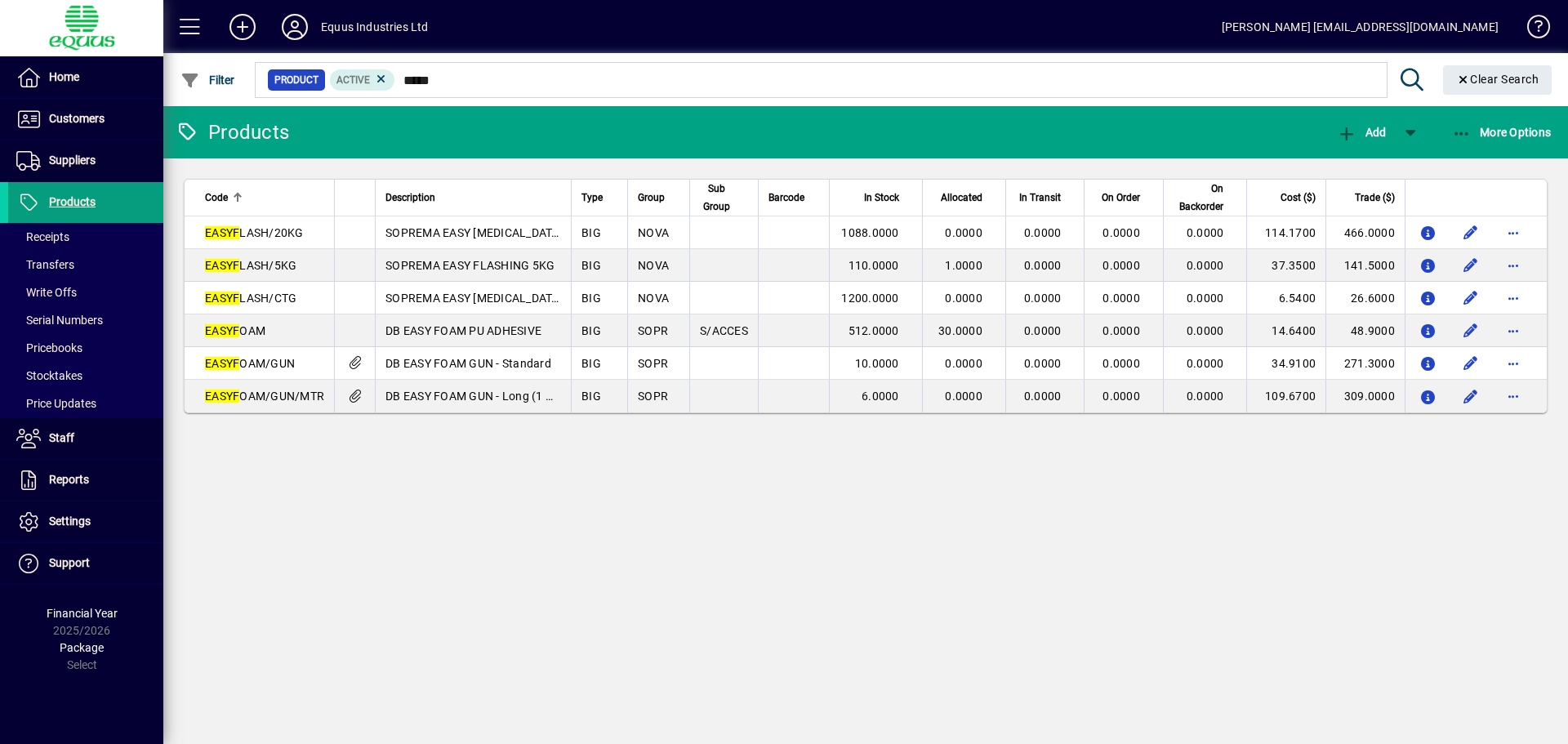
drag, startPoint x: 457, startPoint y: 69, endPoint x: 449, endPoint y: 71, distance: 8.2
click at [450, 71] on mat-form-field "Product Active ***** Clear Search" at bounding box center [906, 80] width 1307 height 53
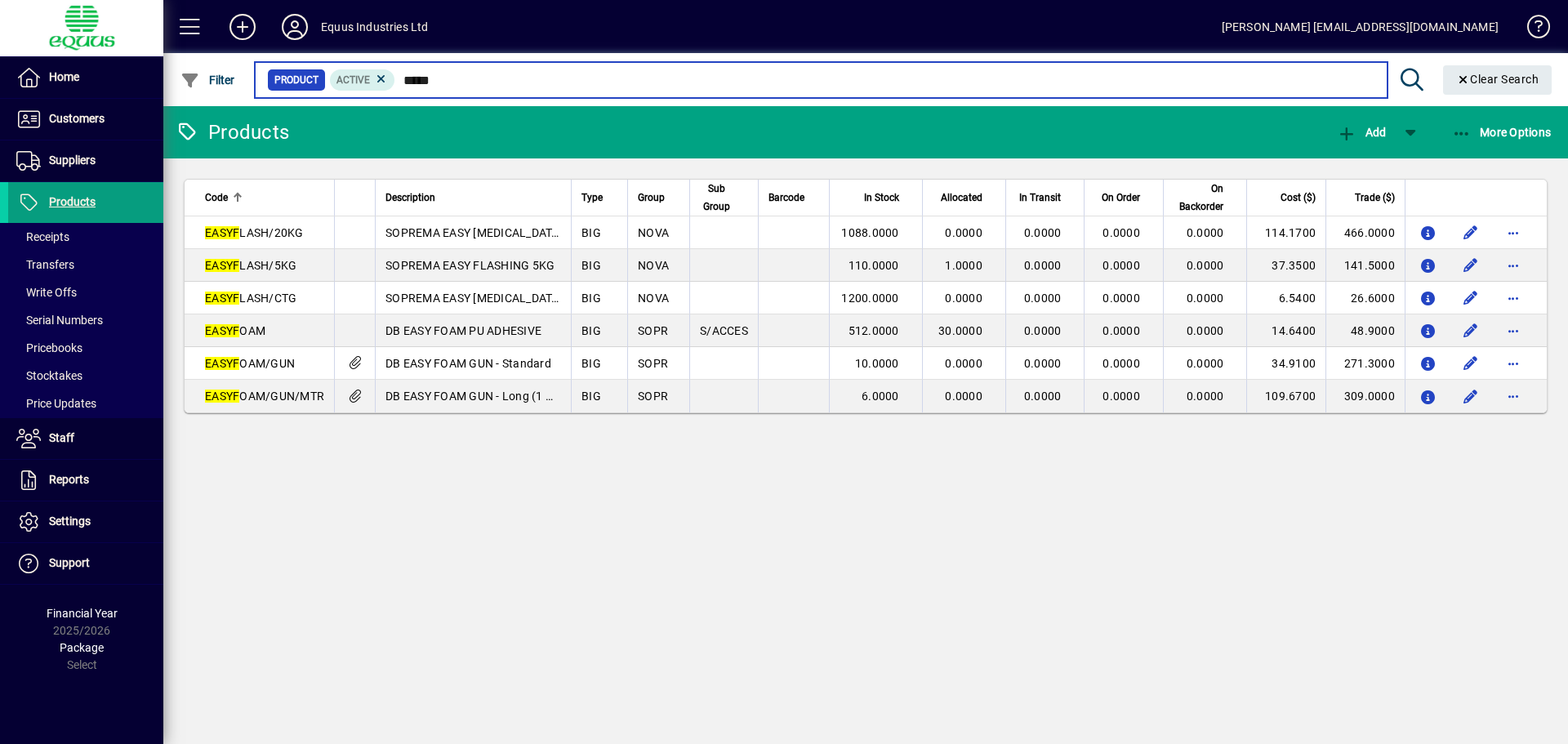
click at [443, 83] on input "*****" at bounding box center [884, 79] width 978 height 23
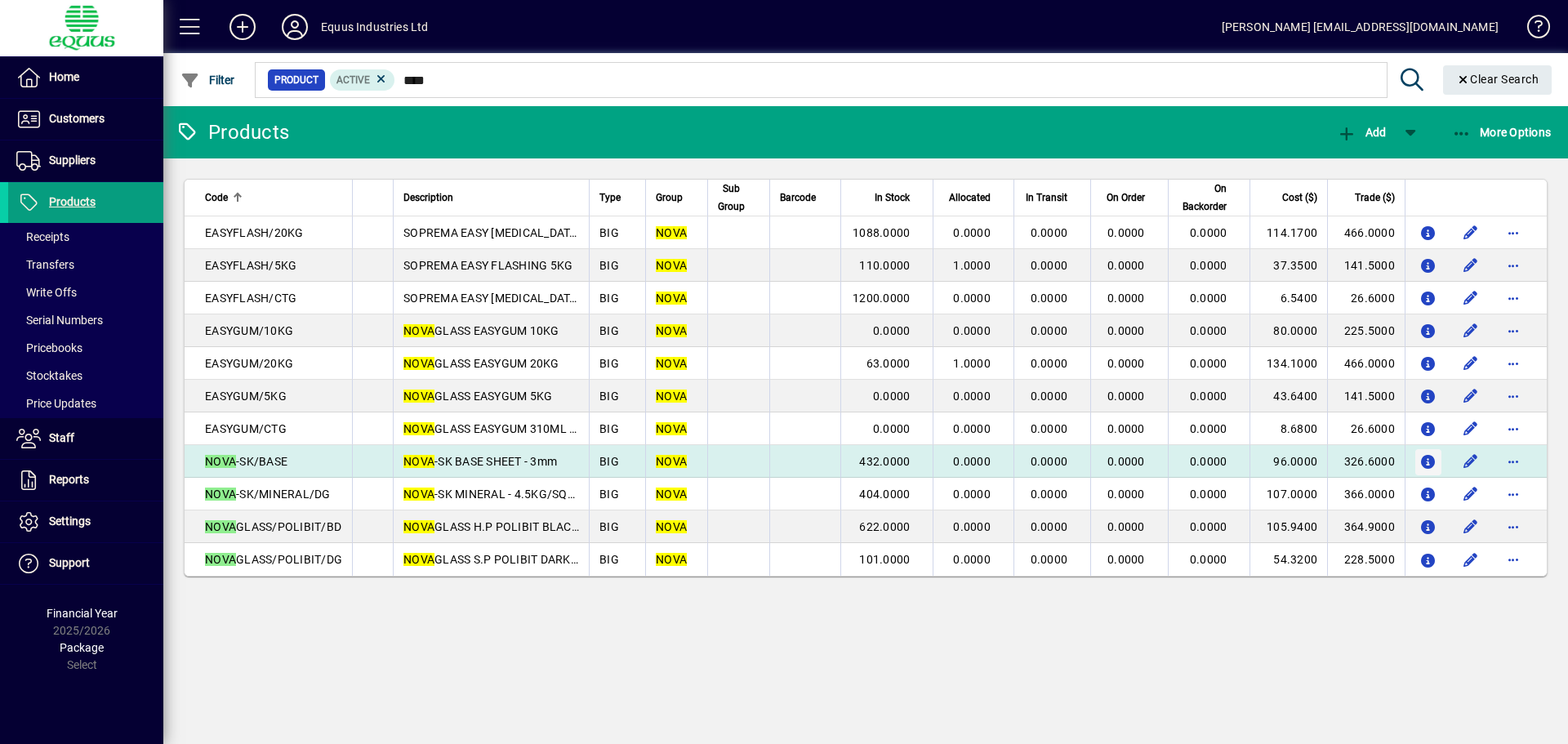
click at [1424, 457] on icon "button" at bounding box center [1429, 462] width 18 height 14
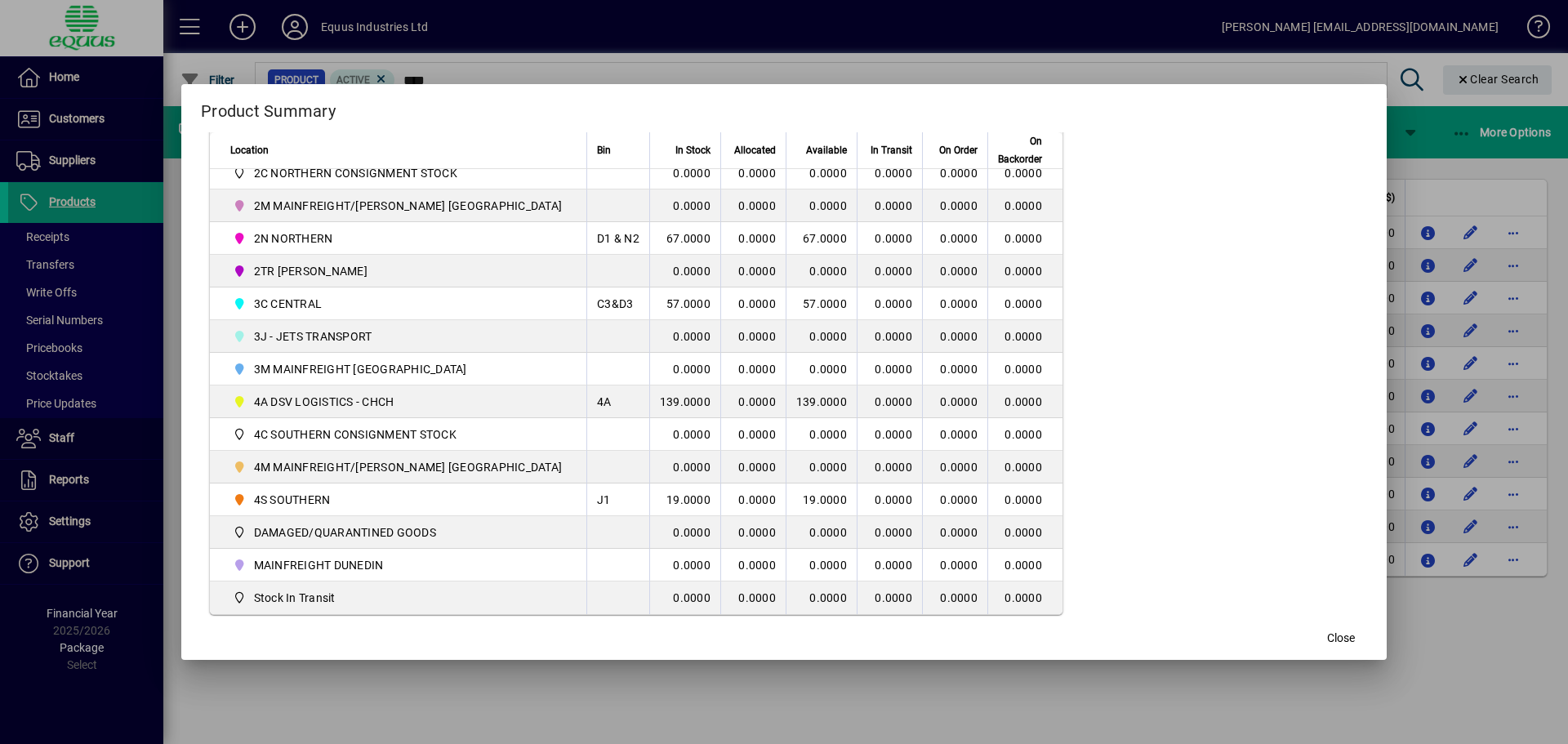
scroll to position [408, 0]
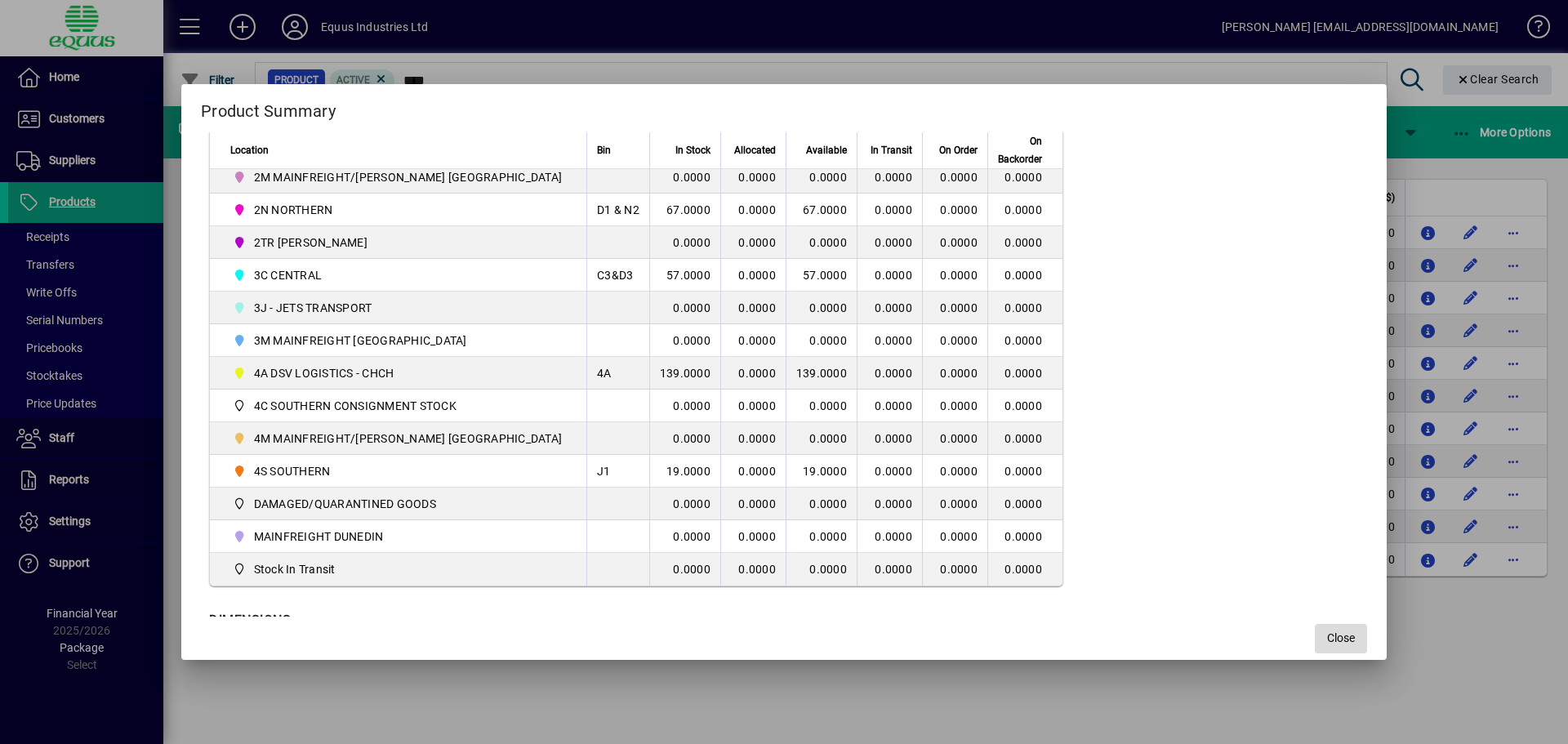
click at [1328, 629] on span "Close" at bounding box center [1341, 637] width 28 height 17
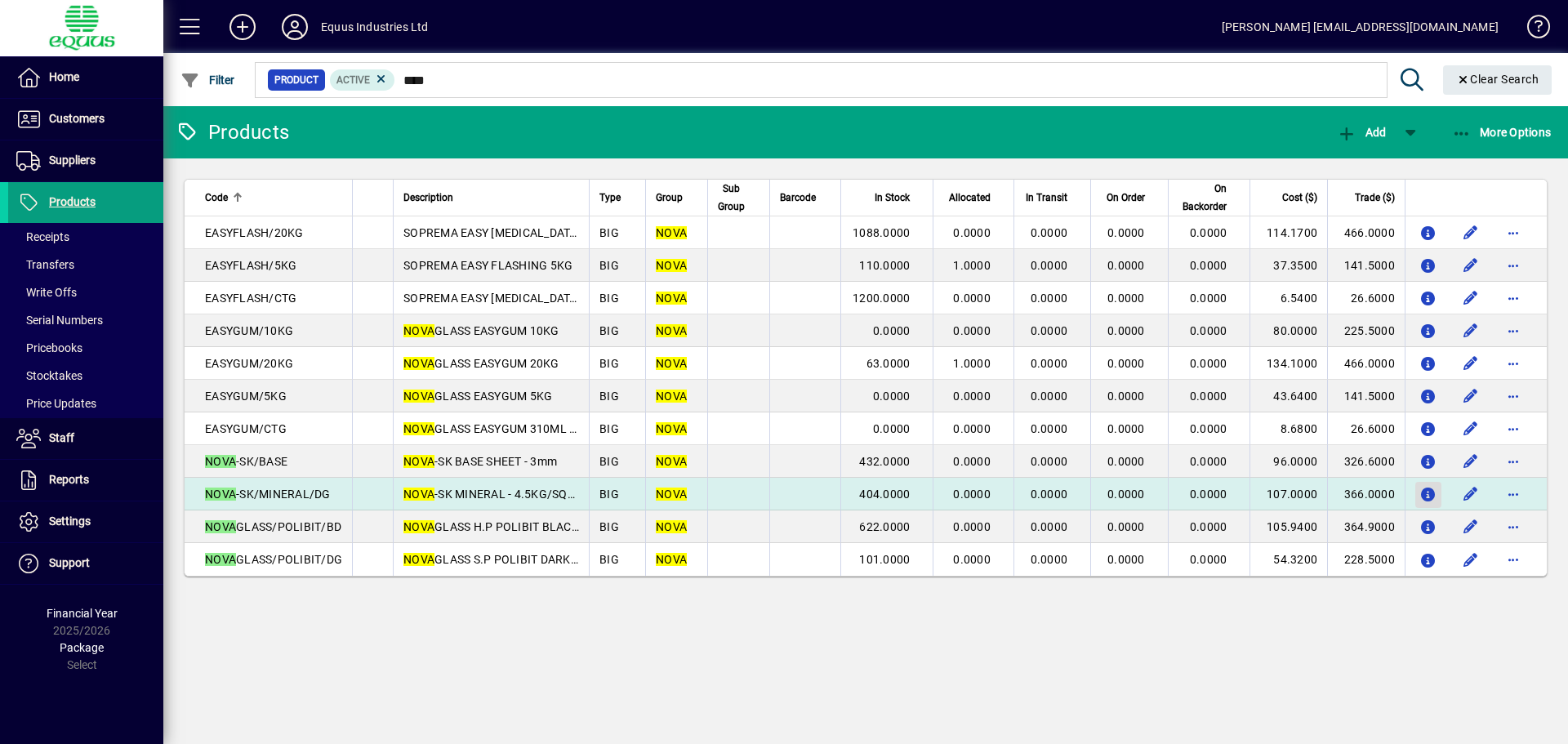
click at [1428, 493] on icon "button" at bounding box center [1429, 494] width 18 height 14
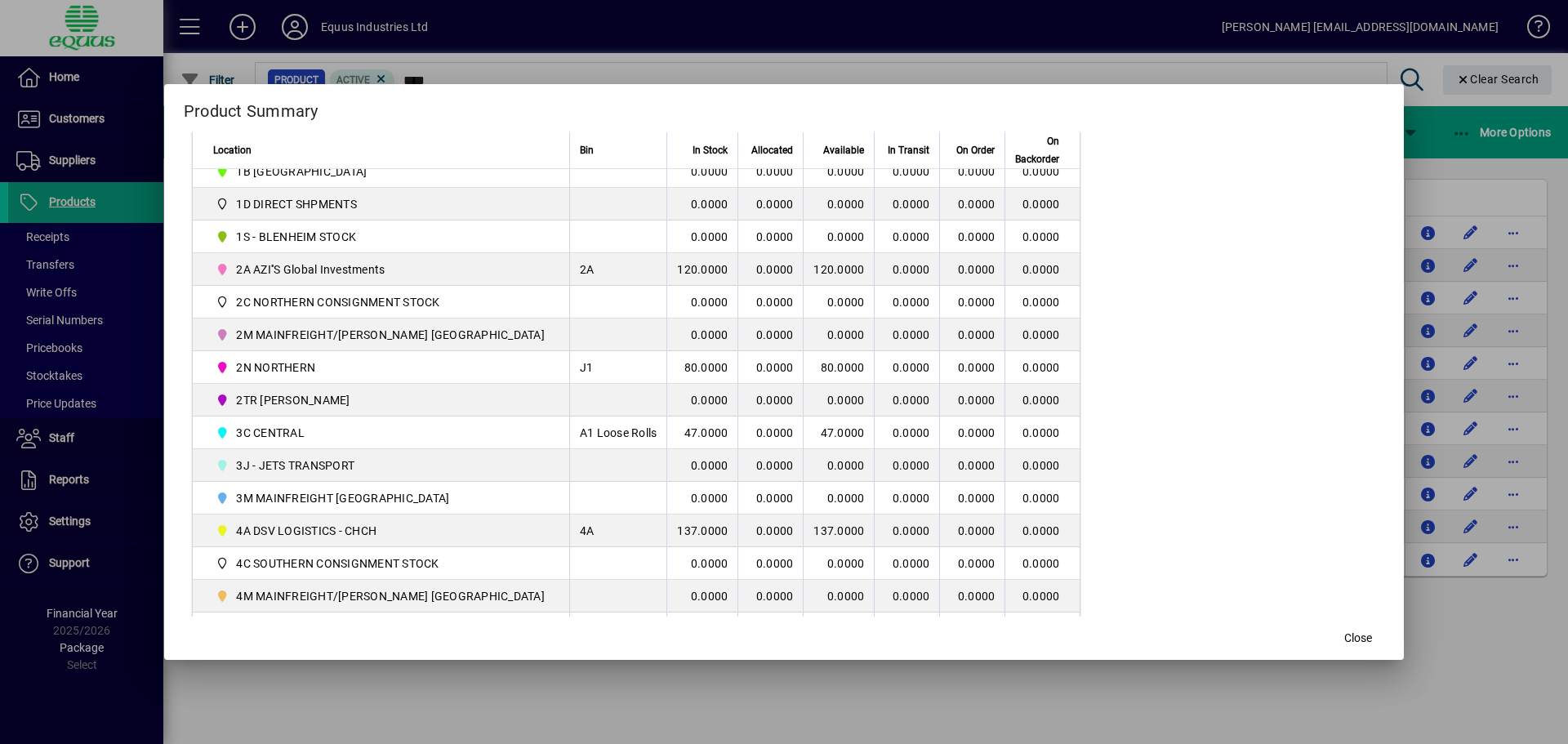
scroll to position [245, 0]
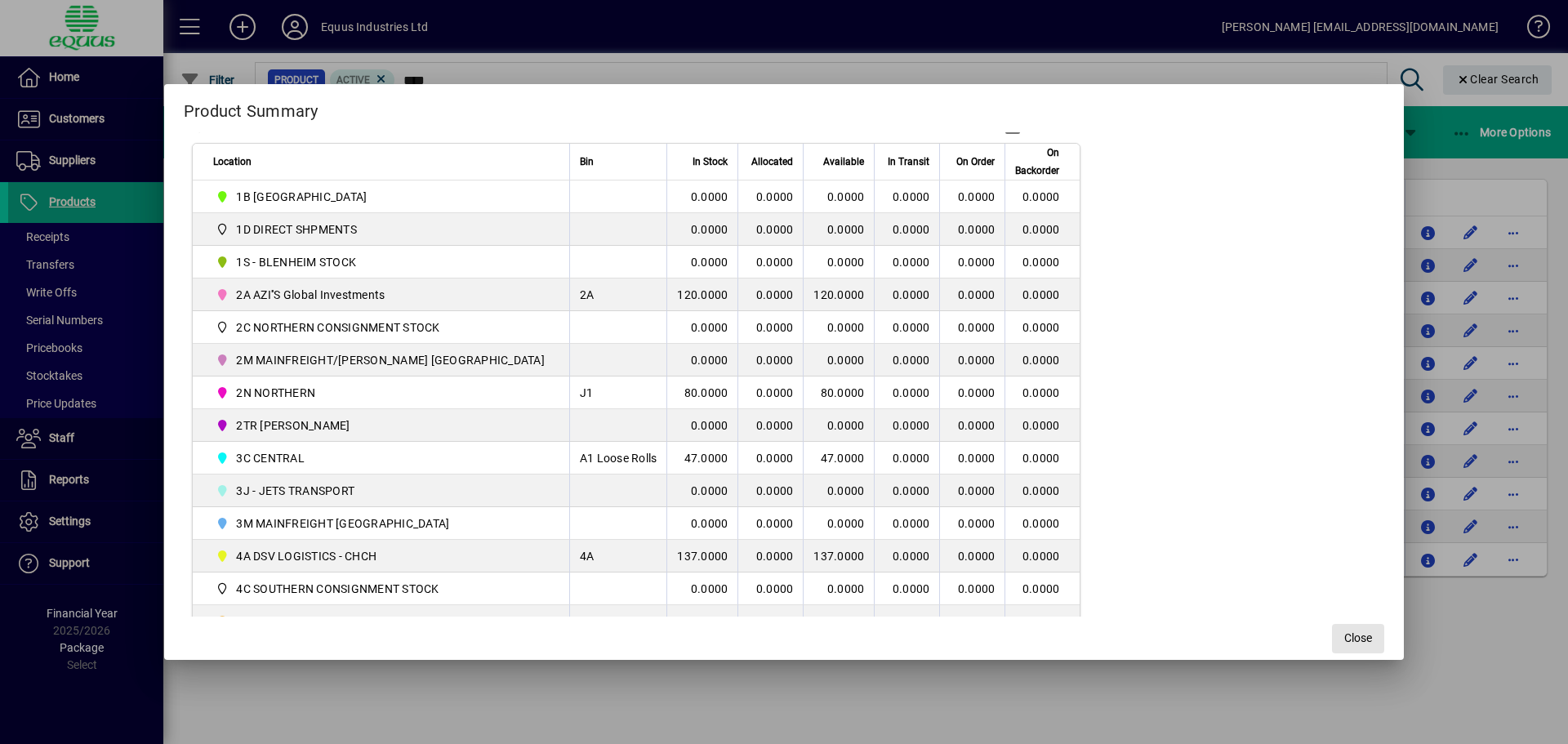
drag, startPoint x: 1312, startPoint y: 642, endPoint x: 1115, endPoint y: 692, distance: 203.2
click at [1332, 640] on button "Close" at bounding box center [1358, 638] width 53 height 29
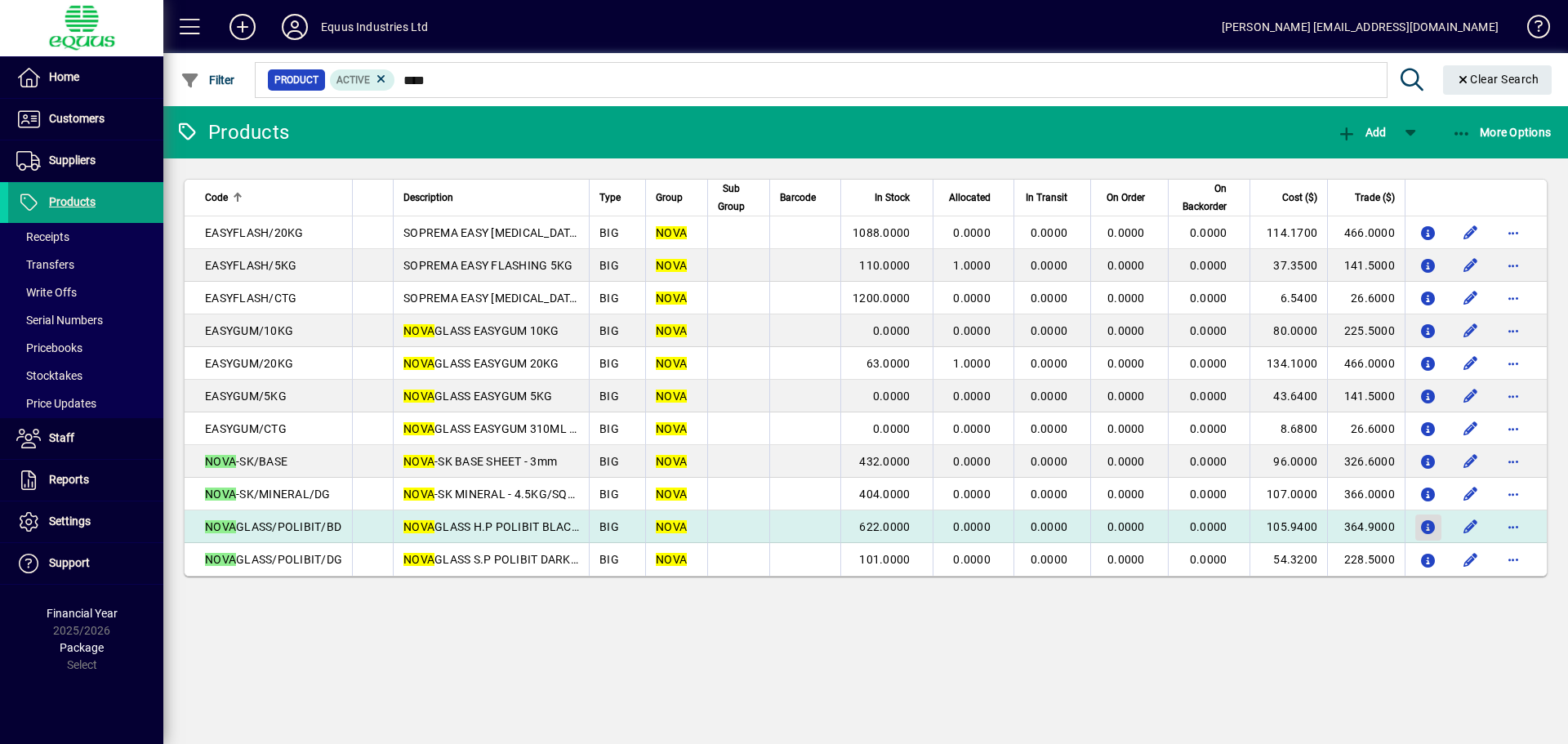
click at [1421, 521] on icon "button" at bounding box center [1429, 528] width 18 height 14
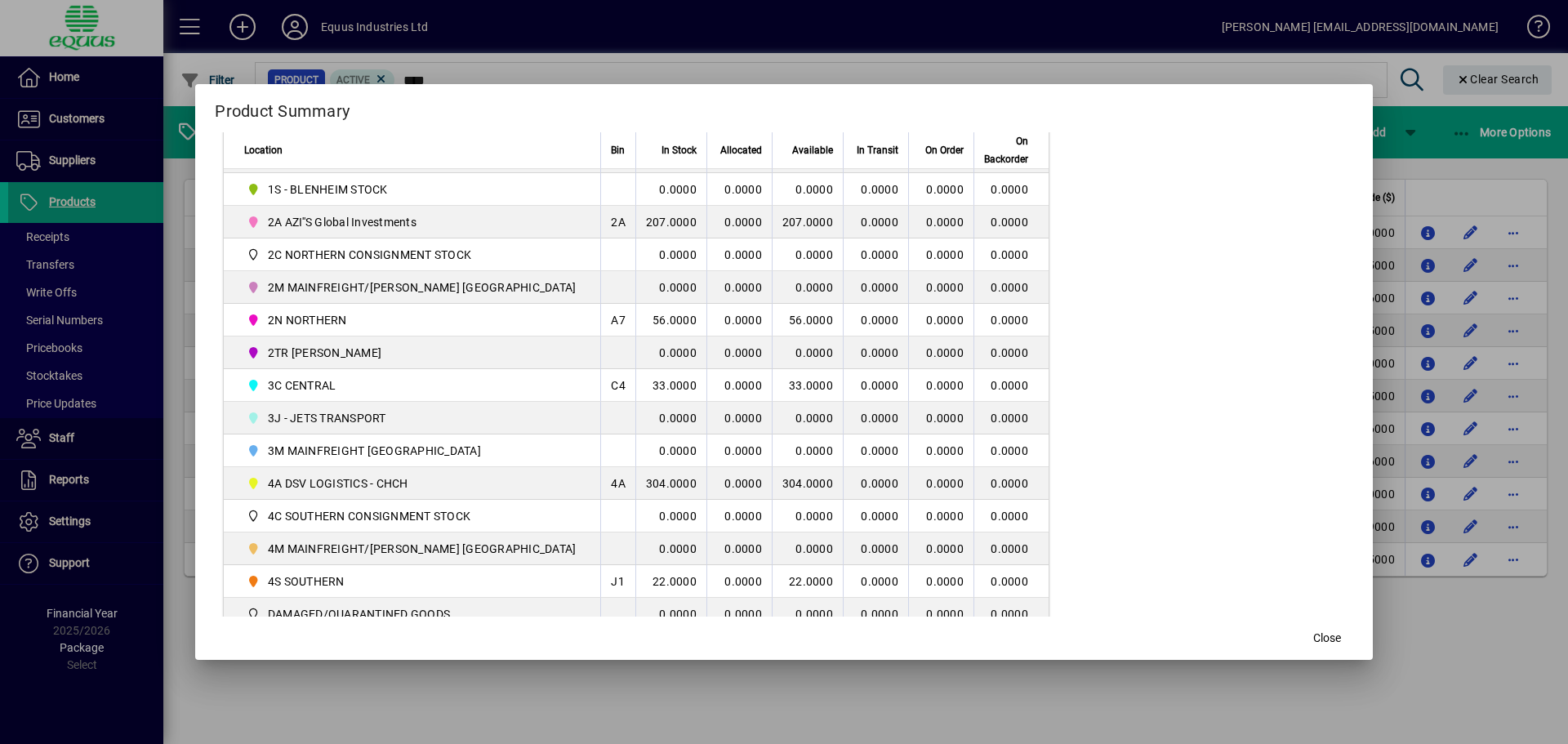
scroll to position [327, 0]
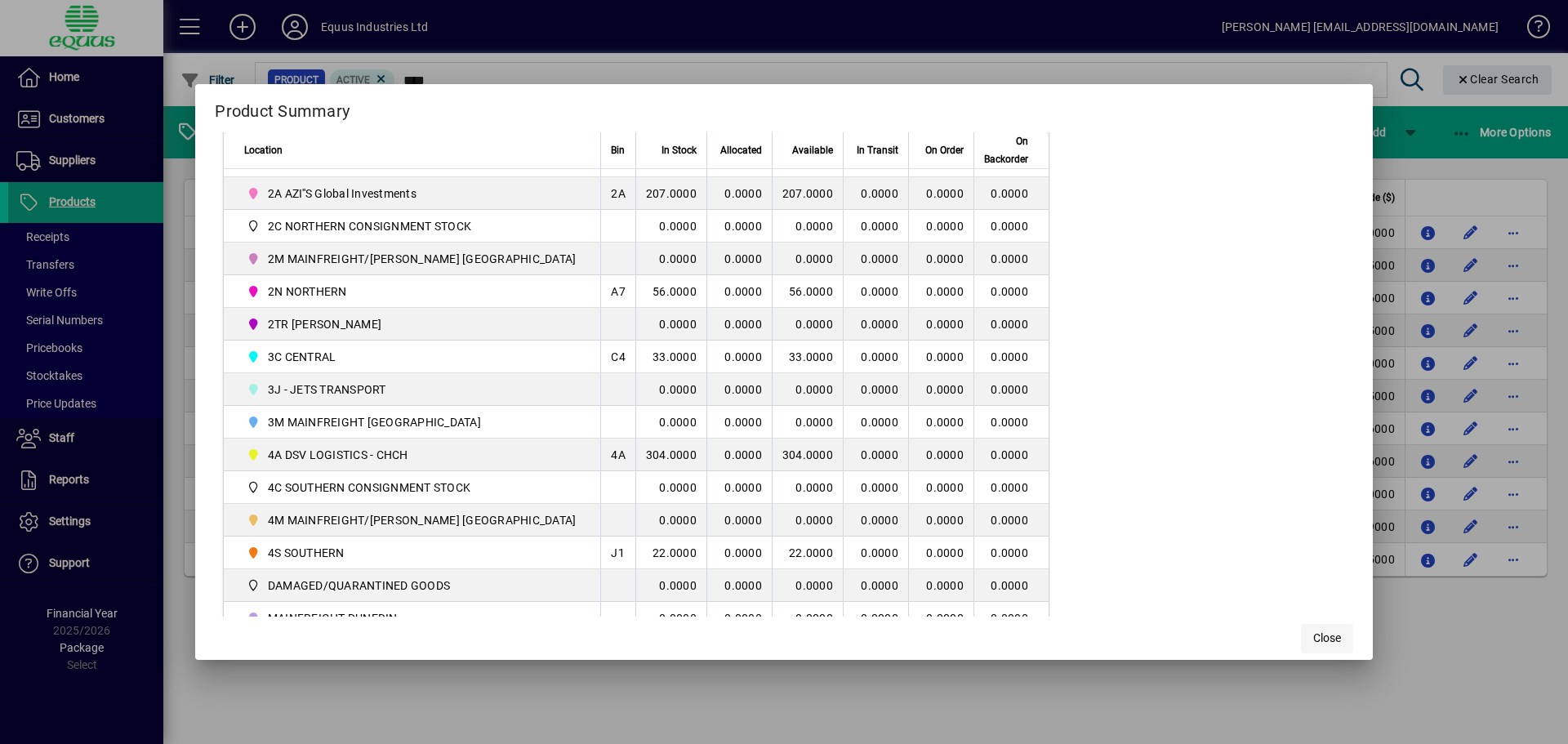
click at [1313, 641] on span "Close" at bounding box center [1327, 637] width 28 height 17
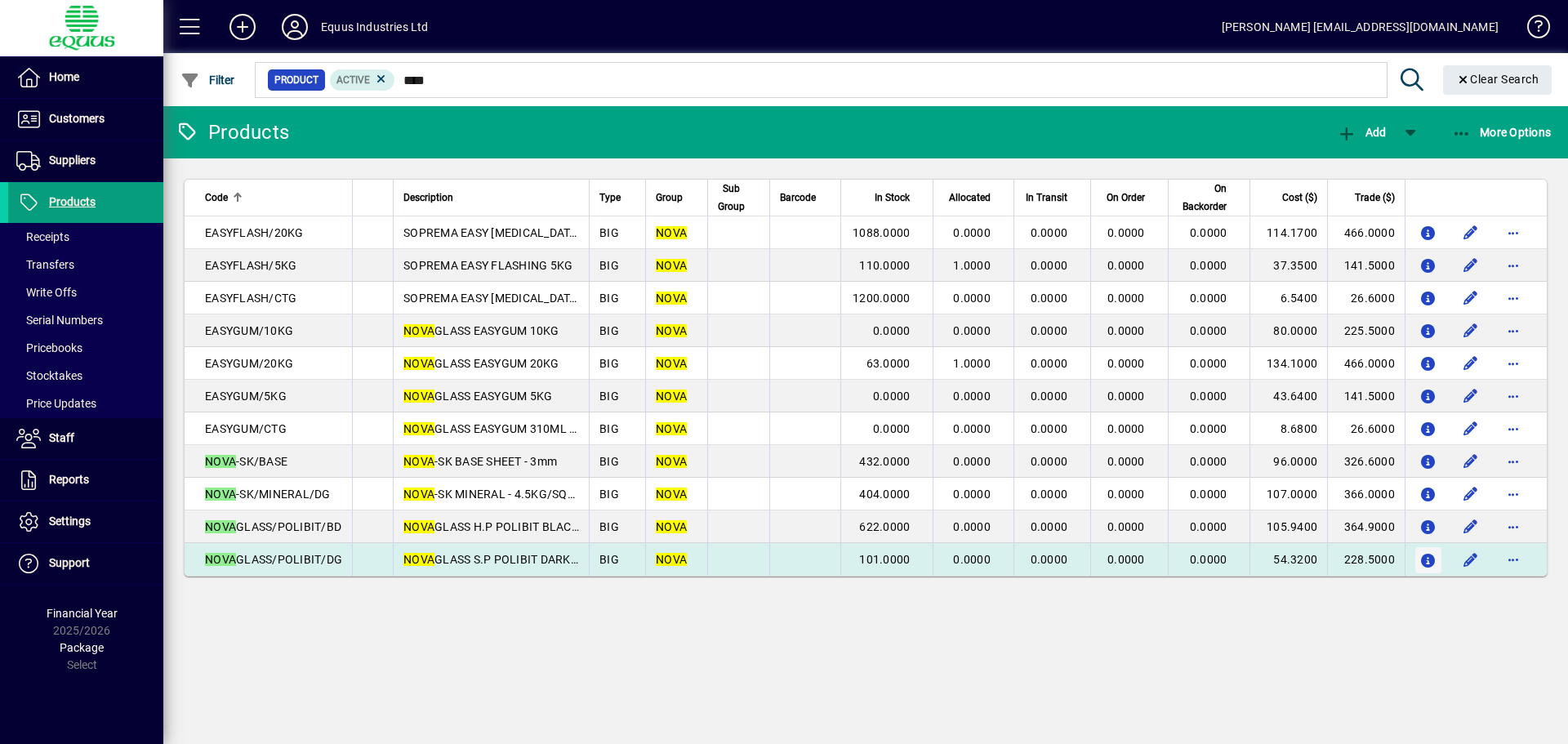
click at [1426, 557] on icon "button" at bounding box center [1429, 561] width 18 height 14
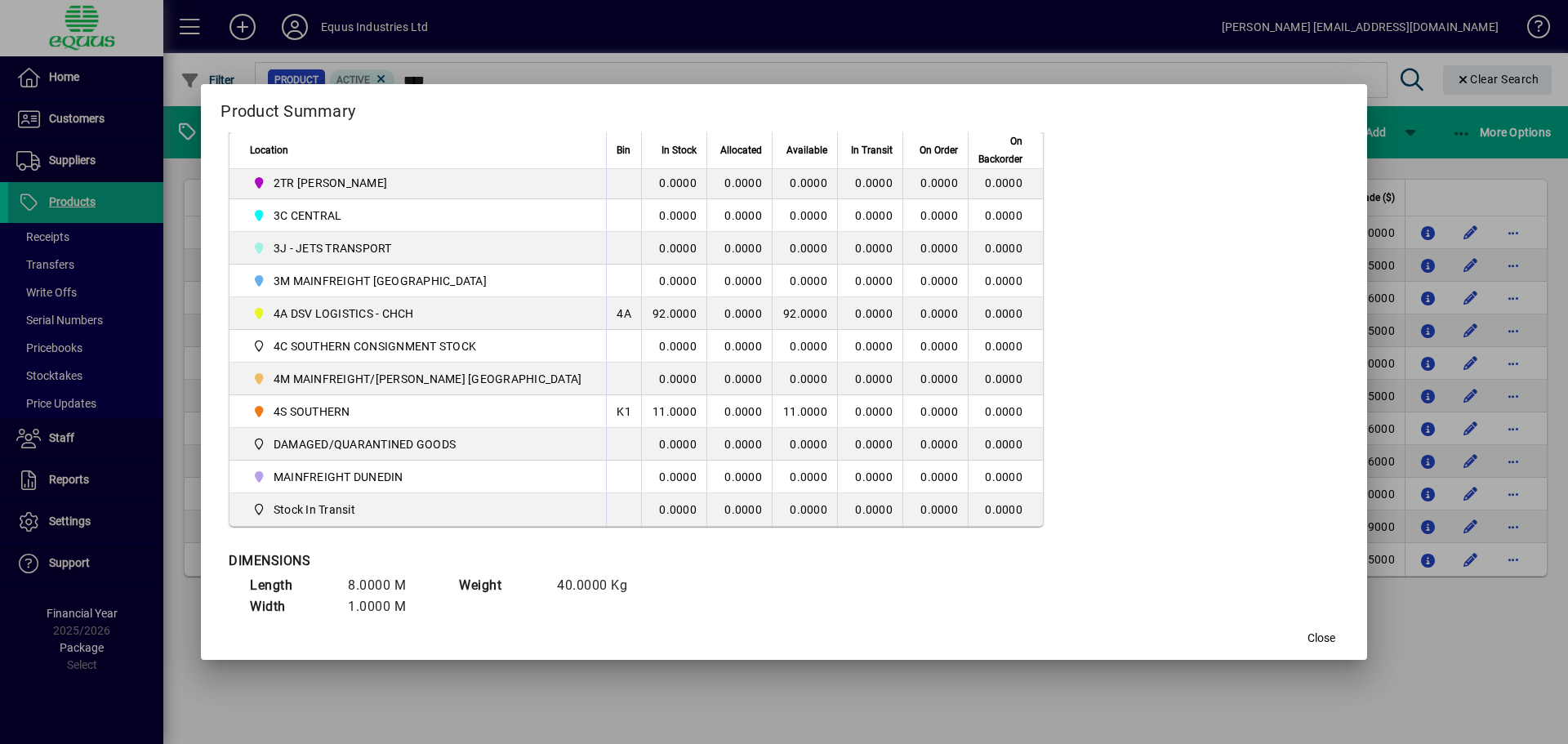
scroll to position [490, 0]
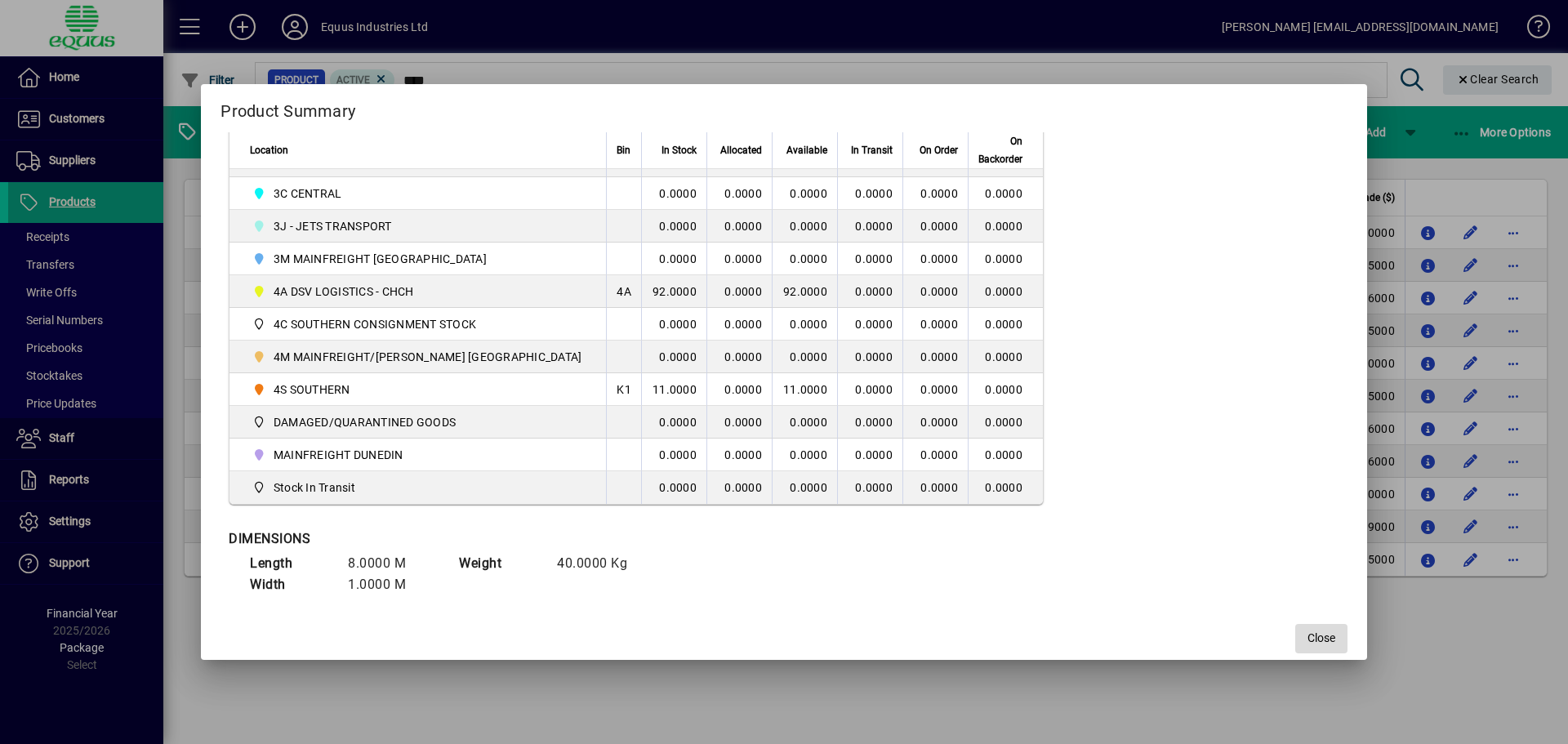
click at [1307, 634] on span "Close" at bounding box center [1321, 637] width 28 height 17
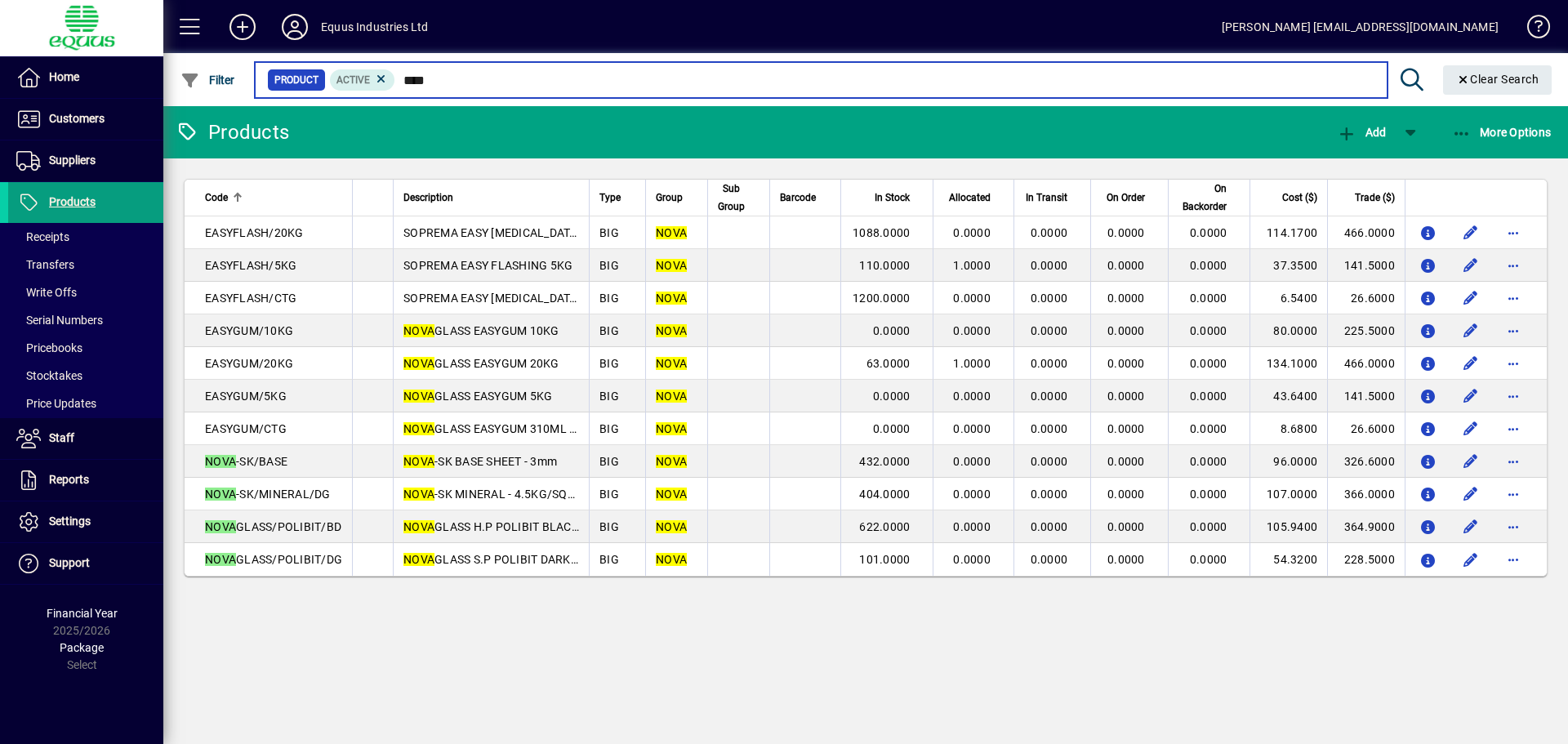
click at [421, 78] on input "****" at bounding box center [884, 79] width 978 height 23
click at [442, 78] on input "****" at bounding box center [884, 79] width 978 height 23
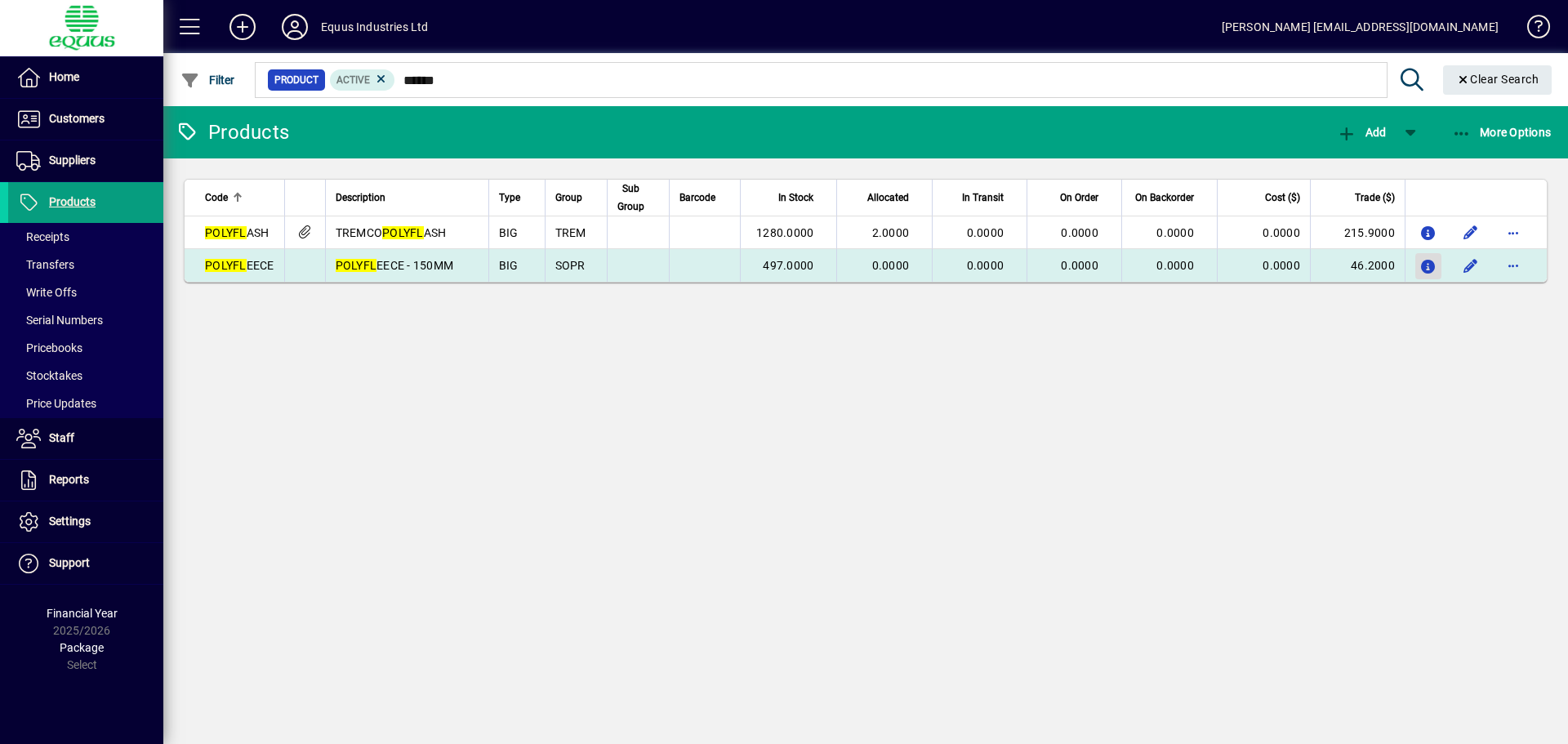
click at [1424, 265] on icon "button" at bounding box center [1429, 267] width 18 height 14
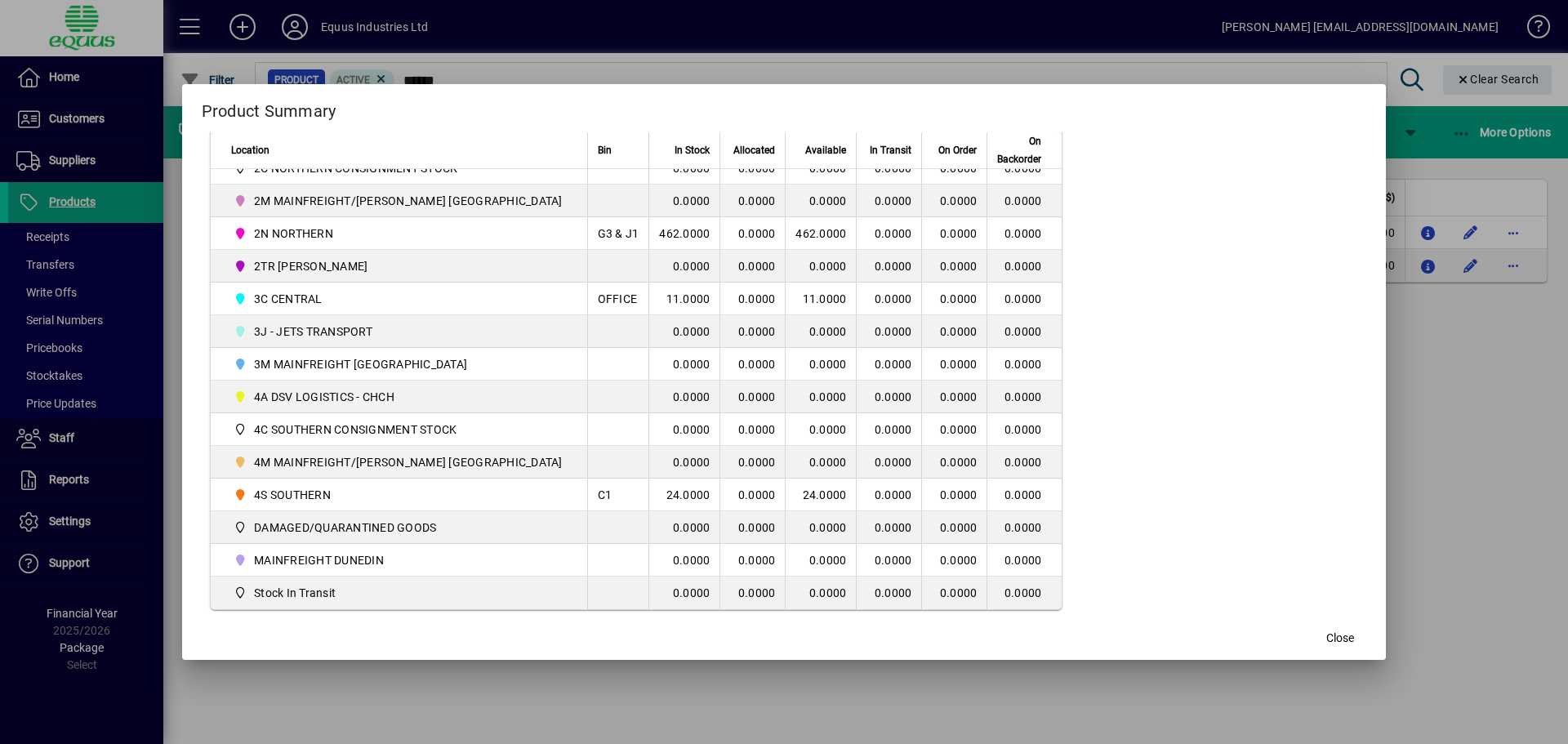
scroll to position [408, 0]
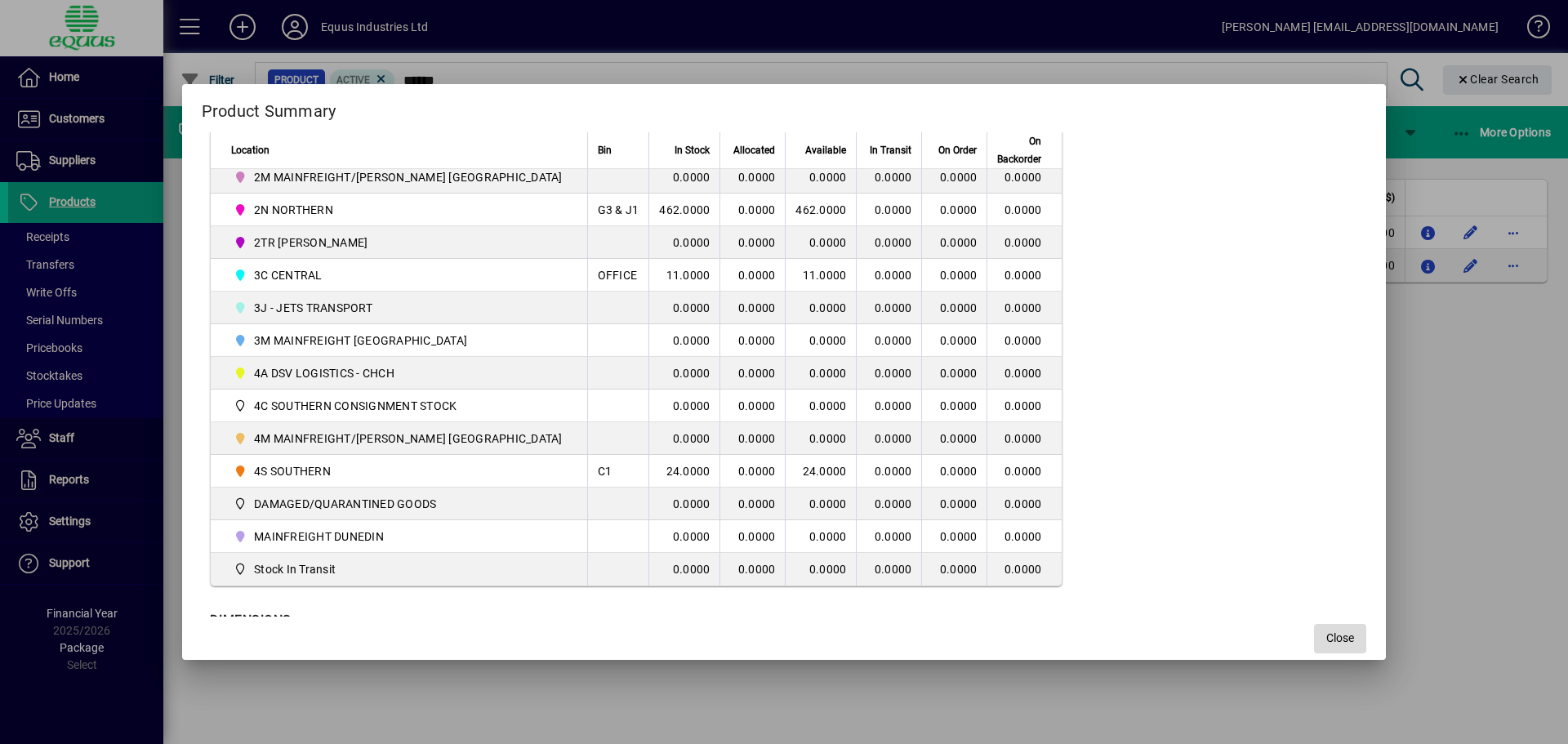
click at [1327, 629] on span "Close" at bounding box center [1340, 637] width 28 height 17
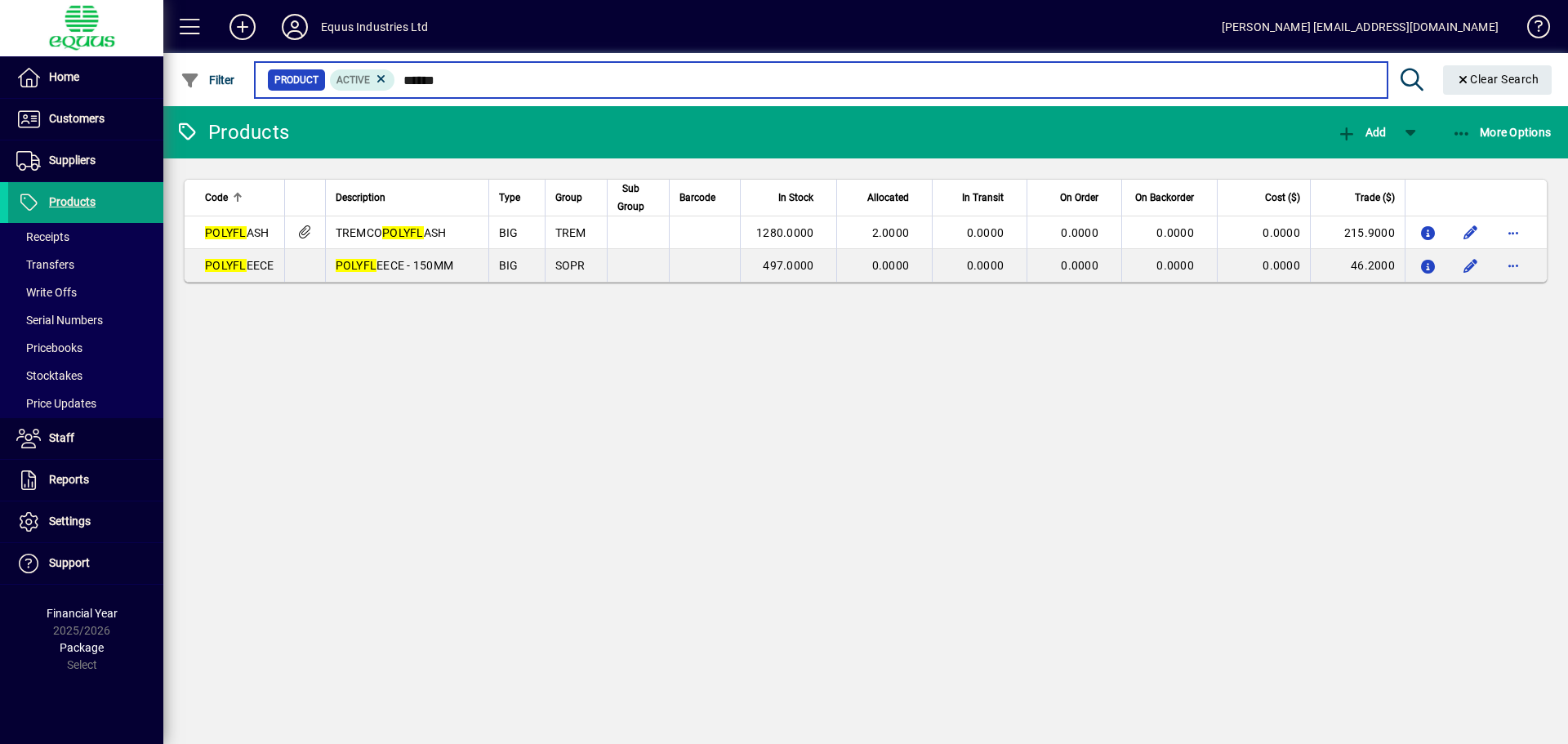
drag, startPoint x: 457, startPoint y: 82, endPoint x: 404, endPoint y: 79, distance: 53.1
click at [404, 79] on input "******" at bounding box center [884, 79] width 978 height 23
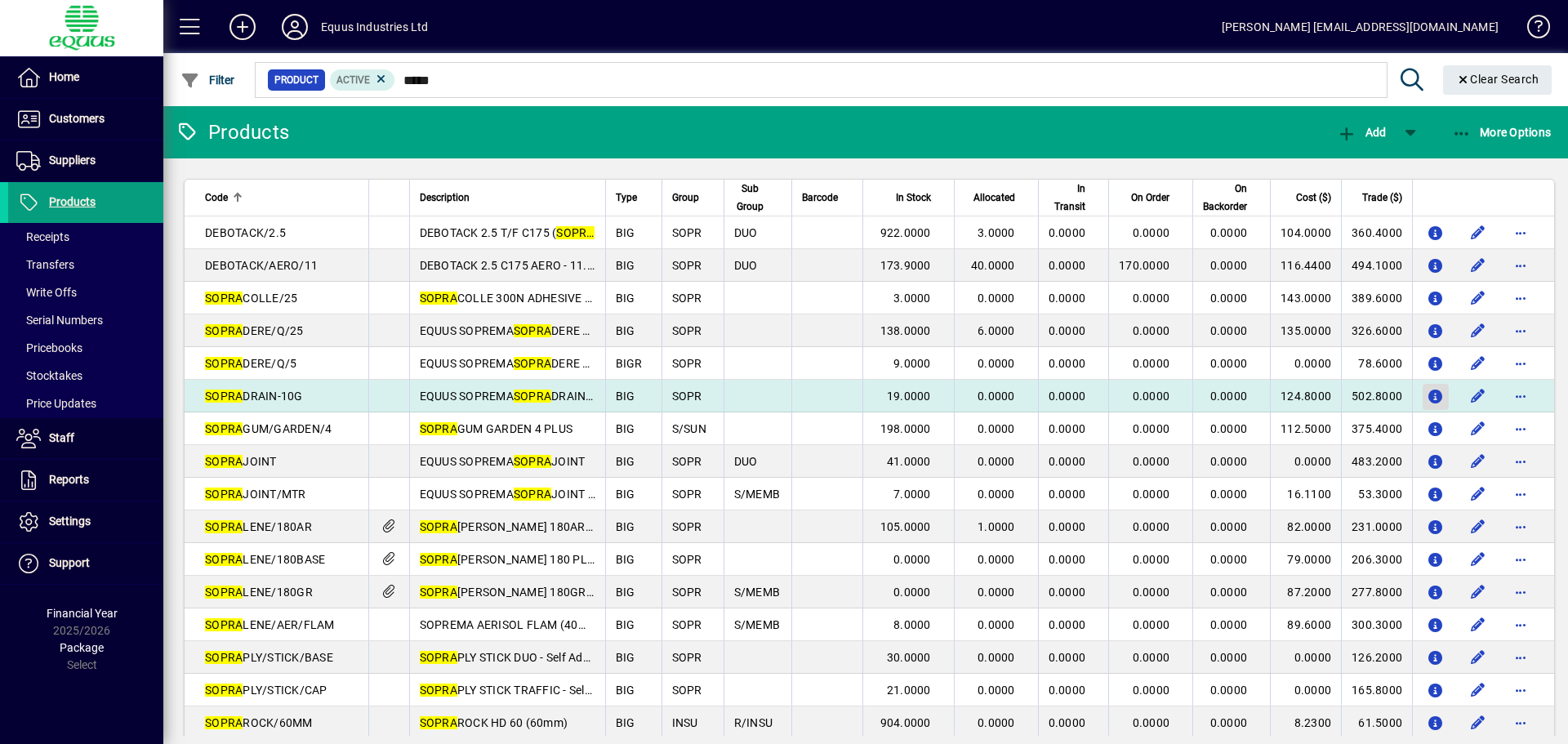
click at [1428, 399] on icon "button" at bounding box center [1436, 397] width 18 height 14
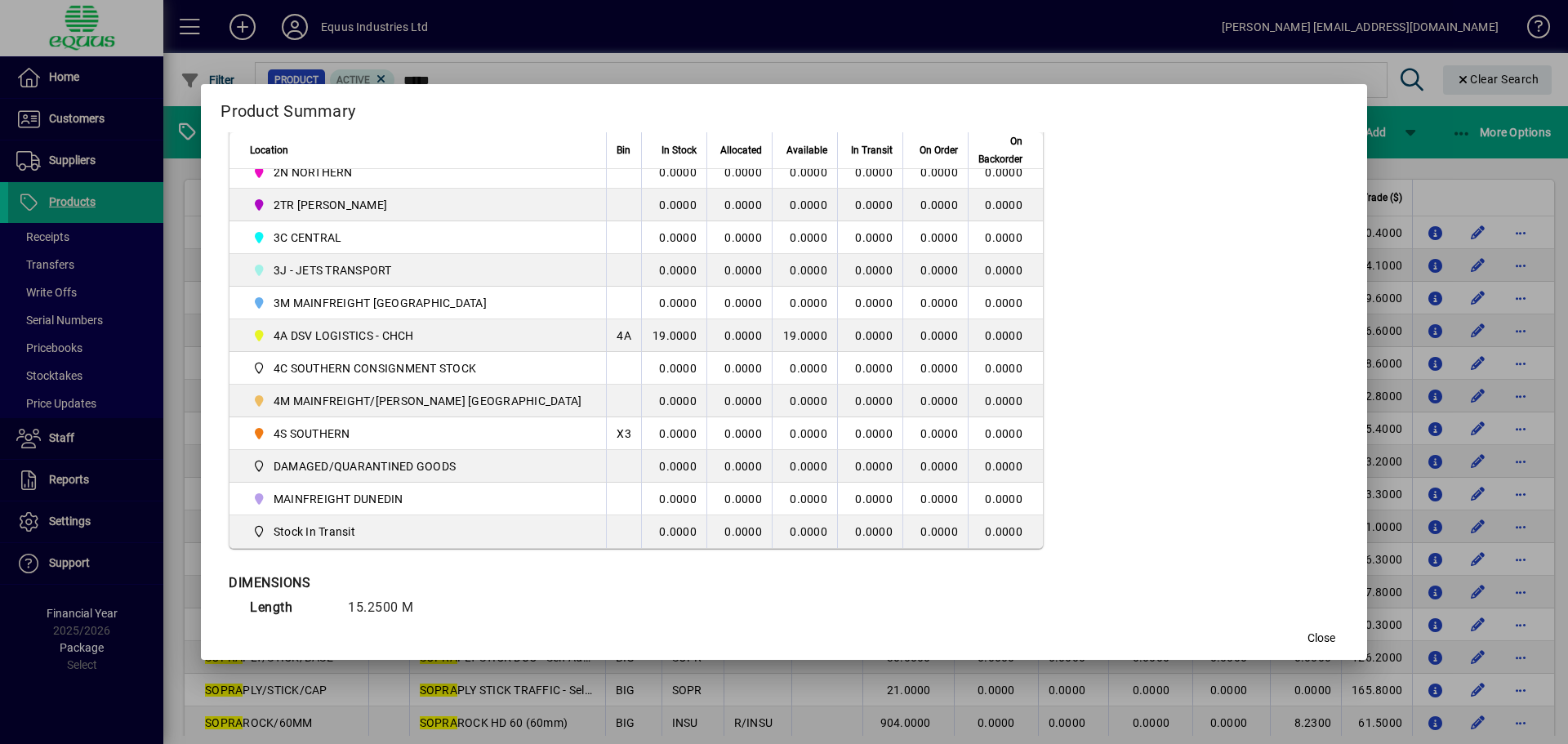
scroll to position [490, 0]
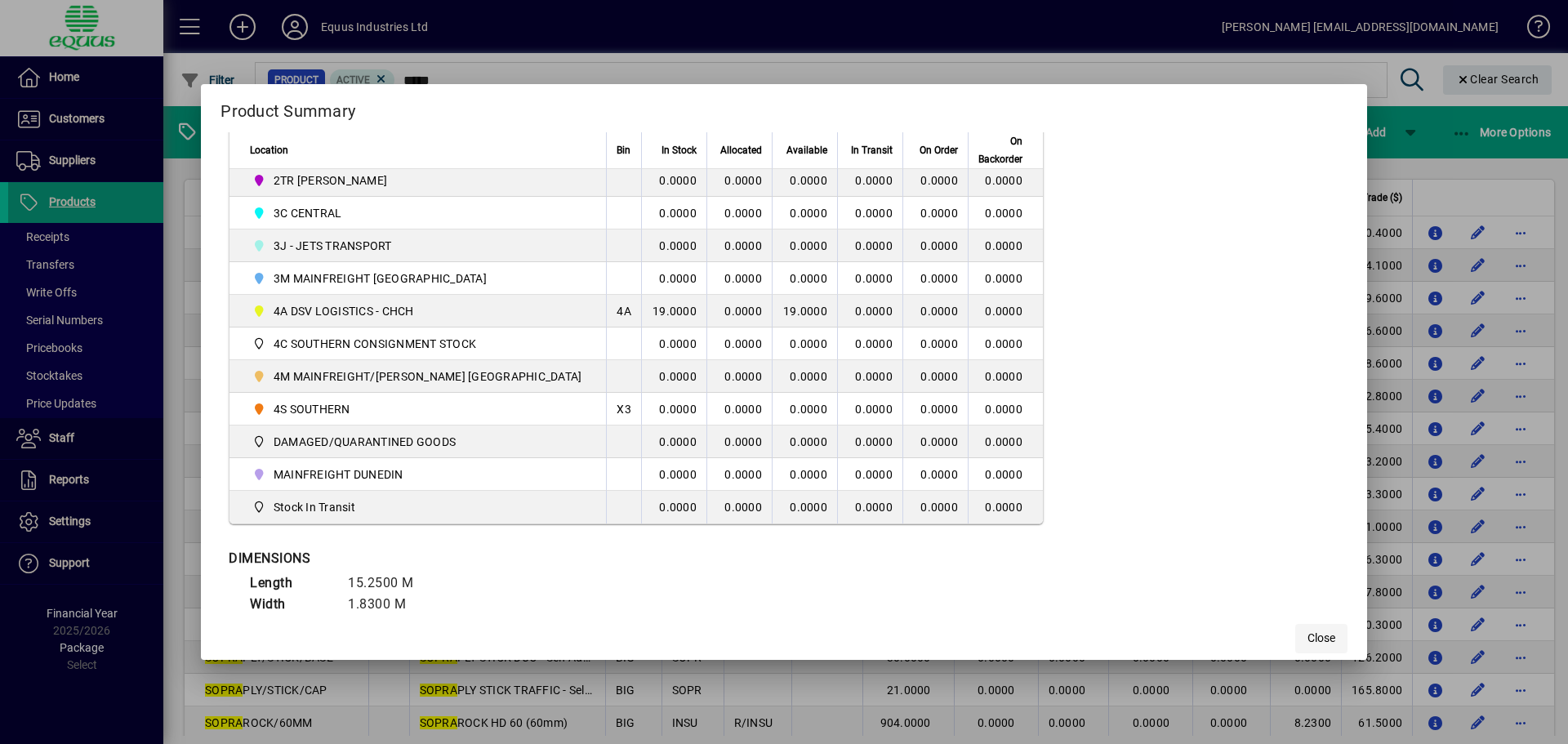
click at [1295, 634] on span "button" at bounding box center [1321, 638] width 53 height 40
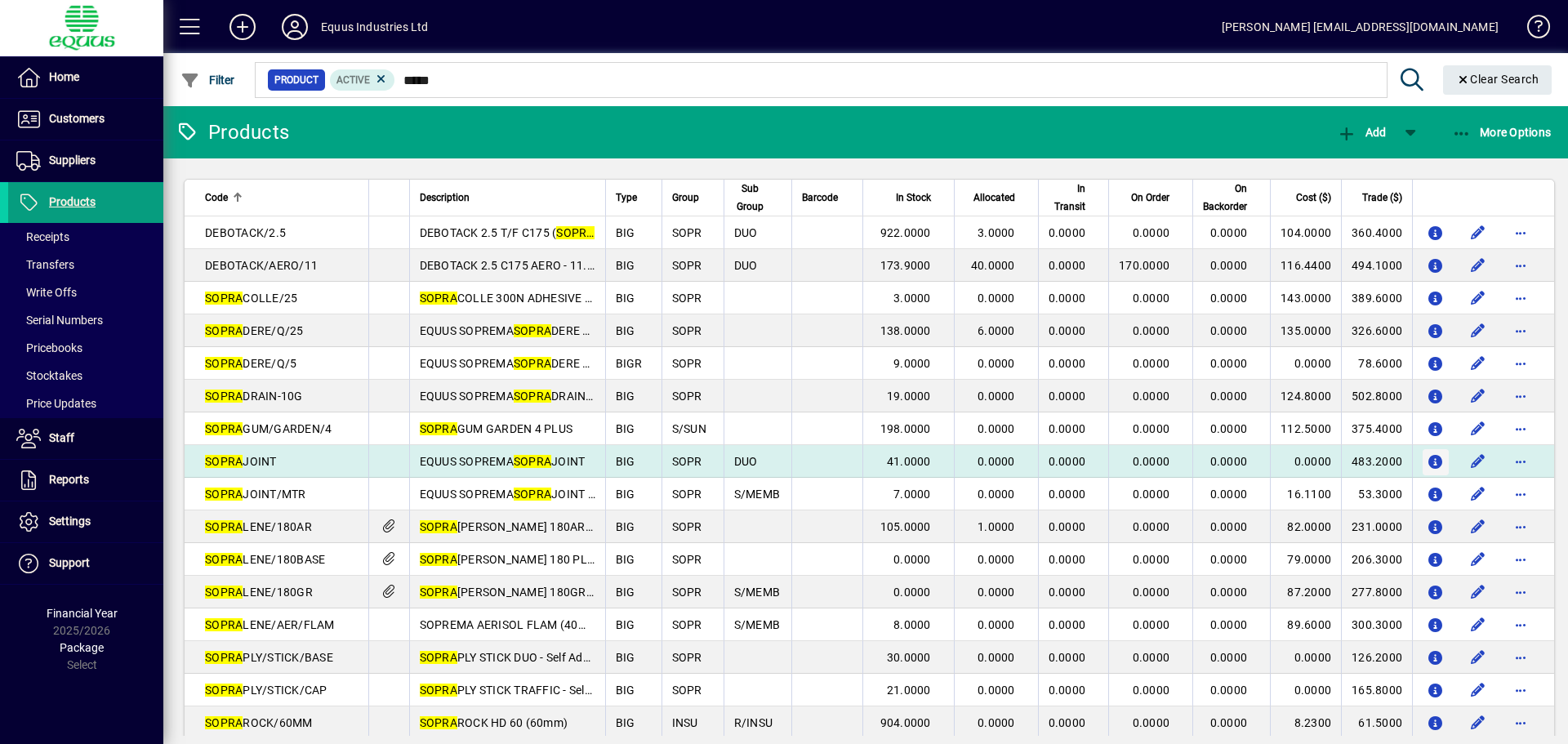
click at [1428, 462] on icon "button" at bounding box center [1436, 462] width 18 height 14
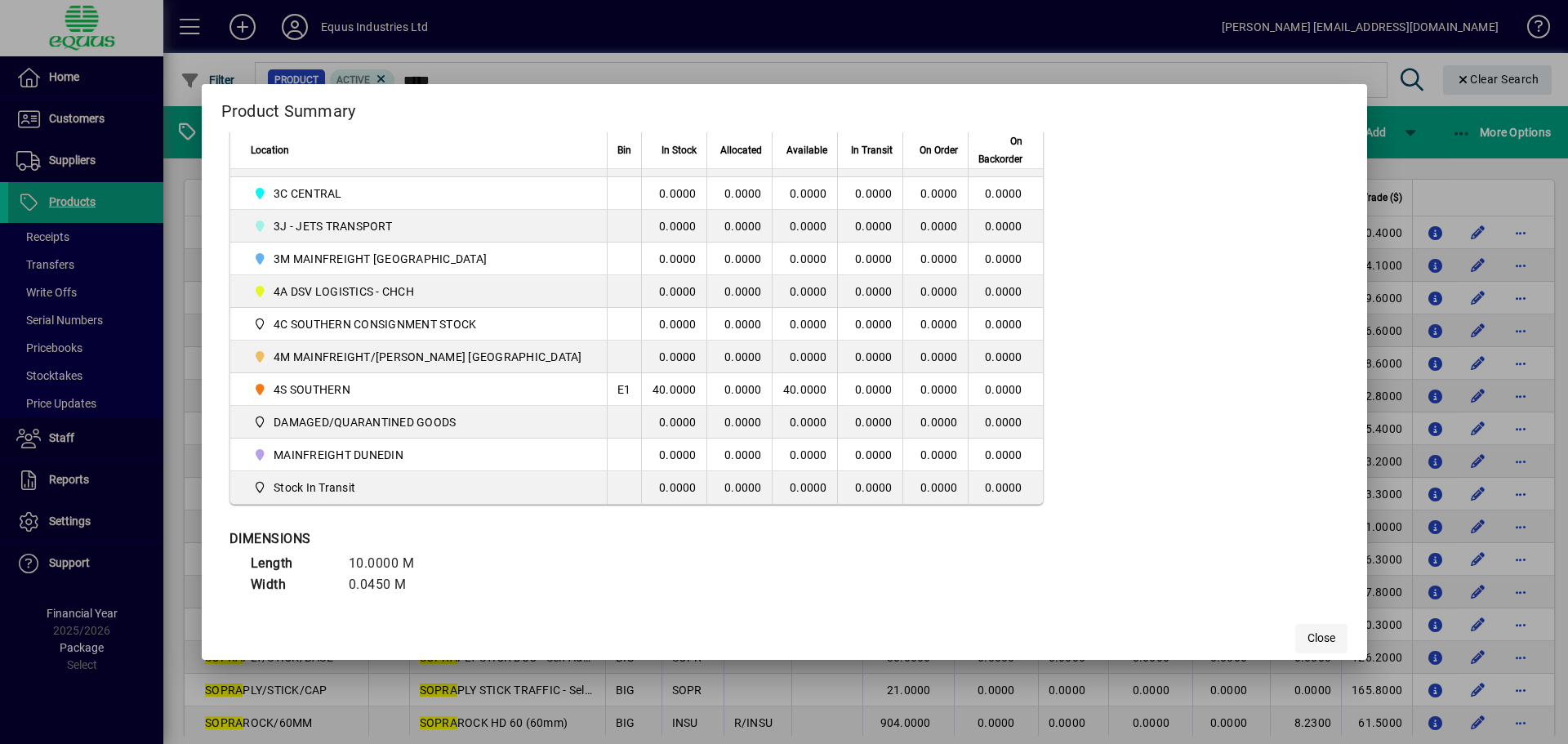
click at [1307, 637] on span "Close" at bounding box center [1321, 637] width 28 height 17
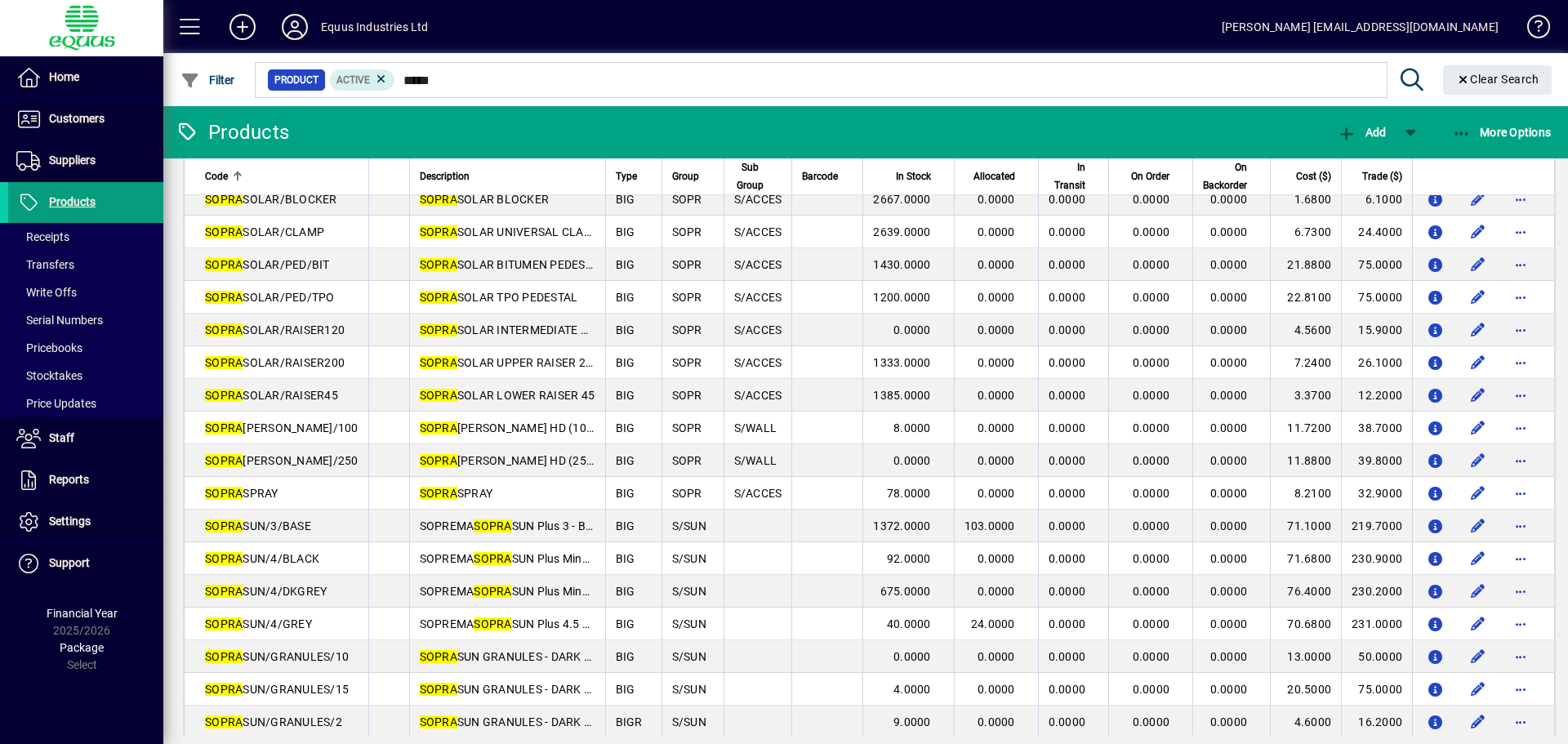
scroll to position [1061, 0]
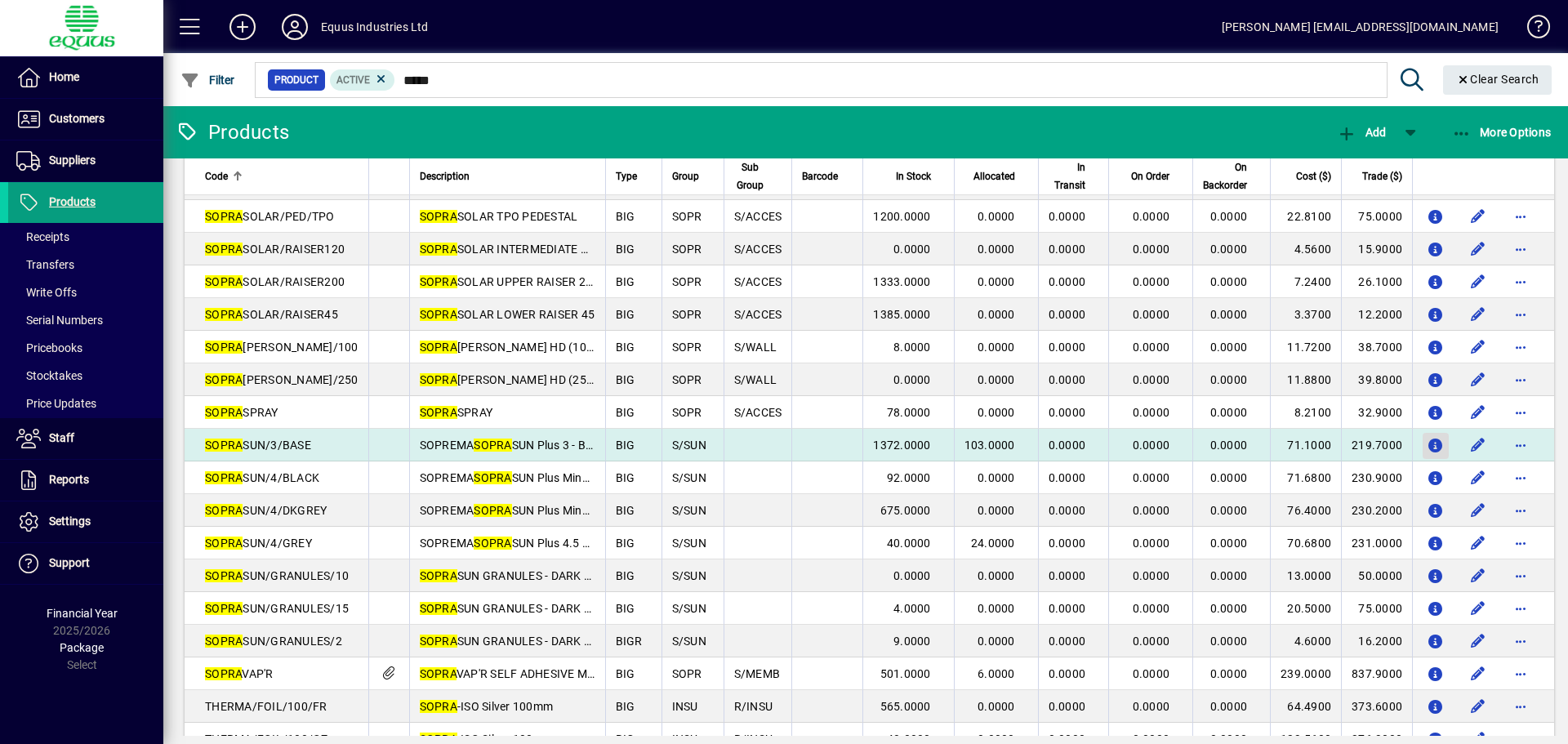
click at [1428, 443] on icon "button" at bounding box center [1436, 446] width 18 height 14
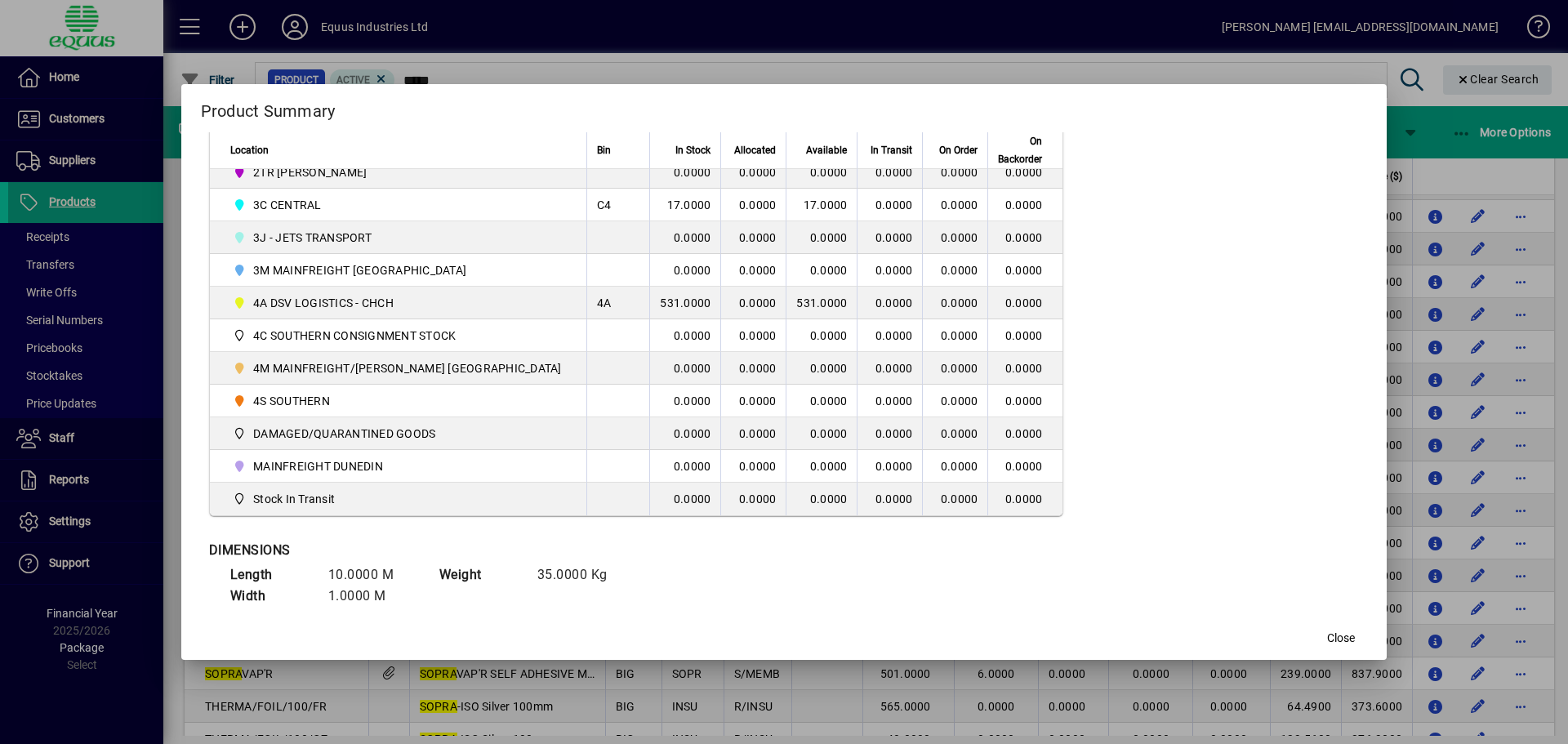
scroll to position [490, 0]
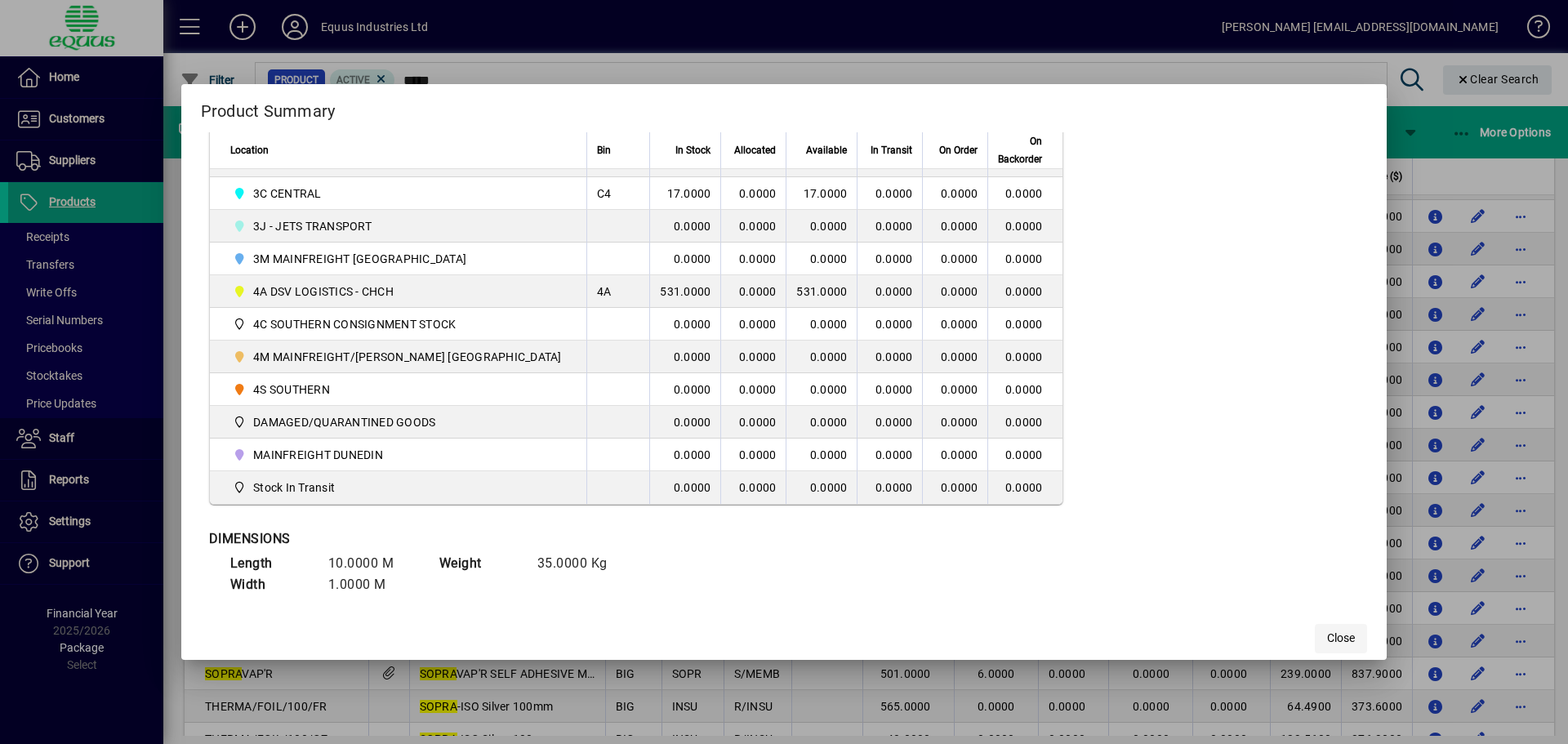
click at [1315, 634] on span "button" at bounding box center [1340, 638] width 53 height 40
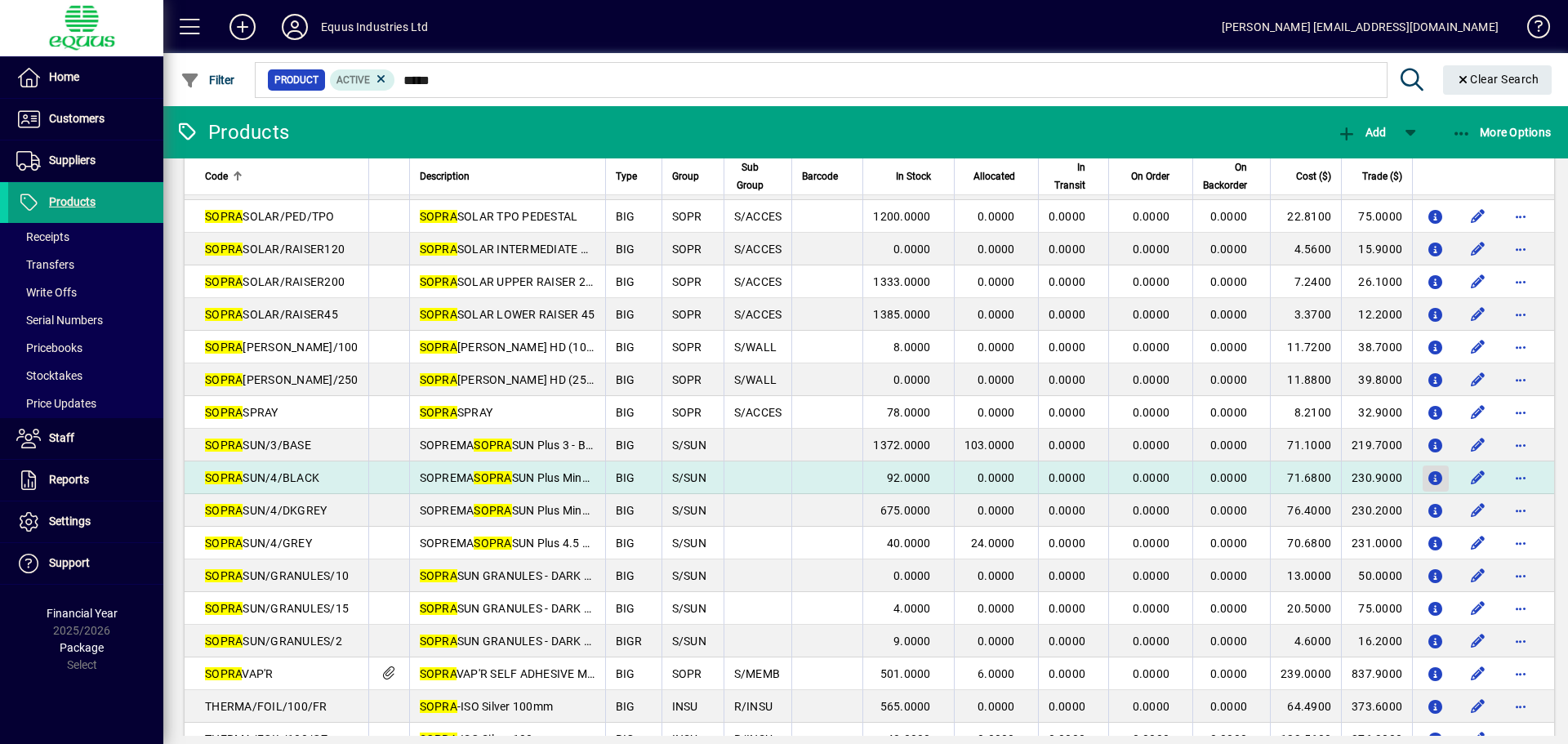
click at [1428, 471] on icon "button" at bounding box center [1436, 478] width 18 height 14
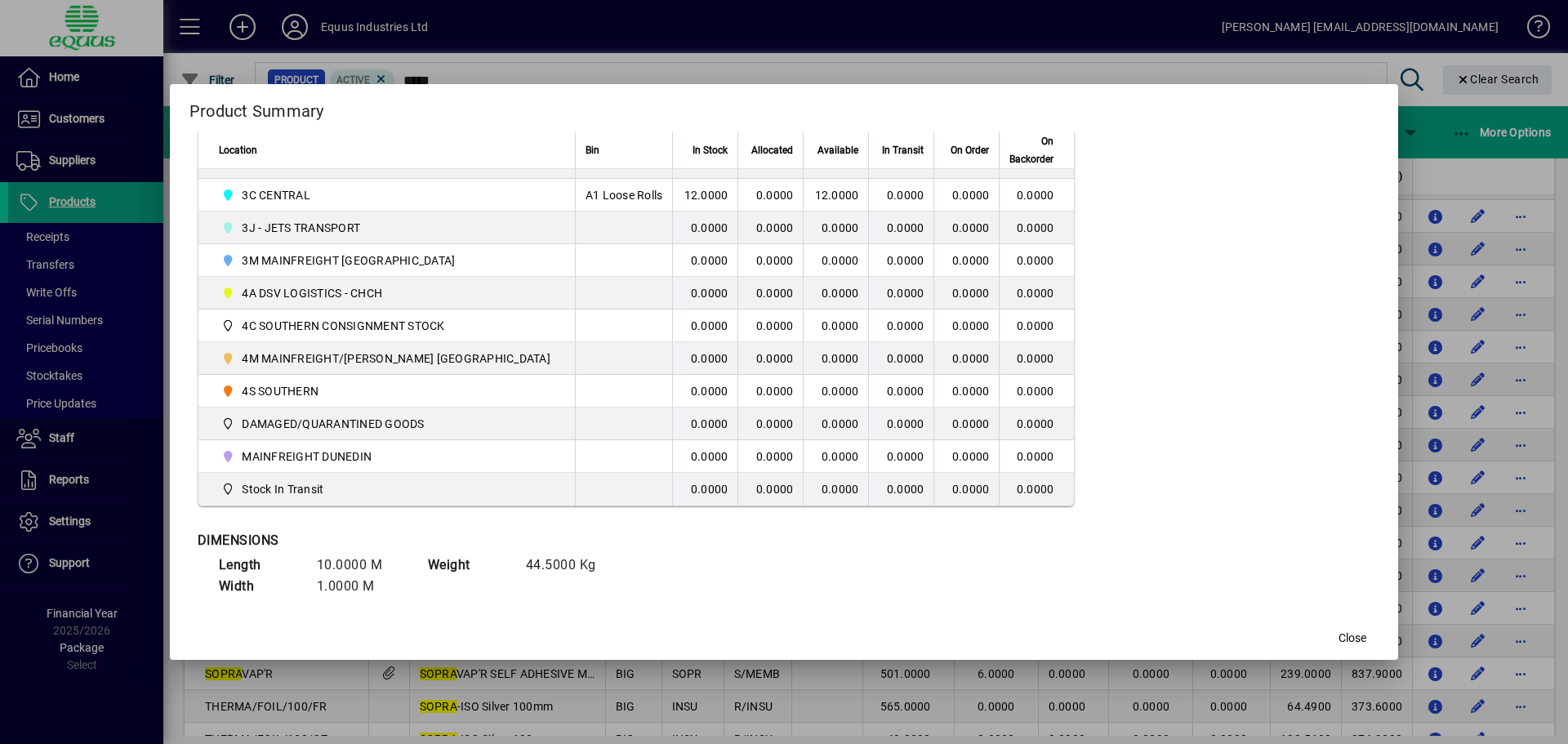
scroll to position [517, 0]
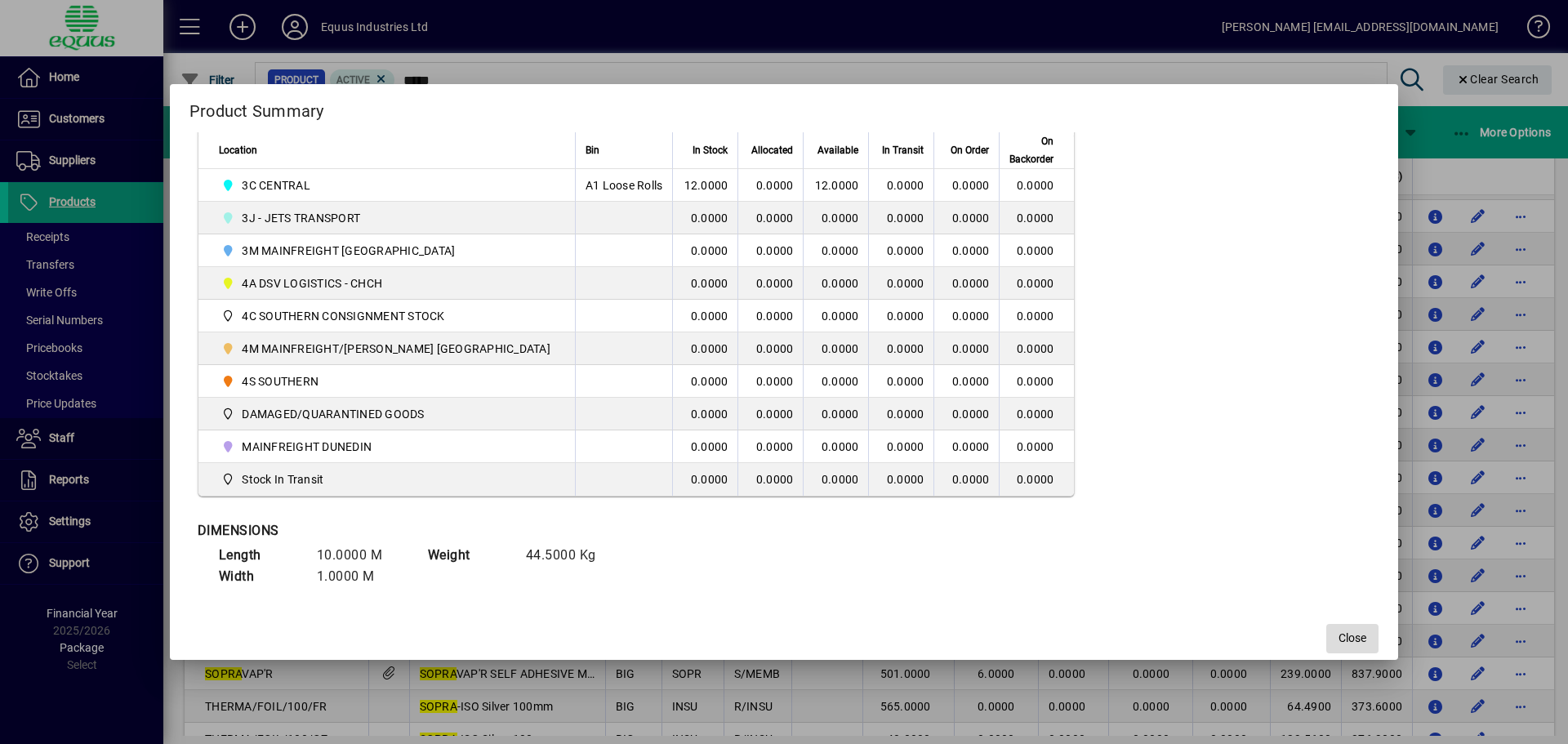
click at [1327, 628] on span "button" at bounding box center [1352, 638] width 53 height 40
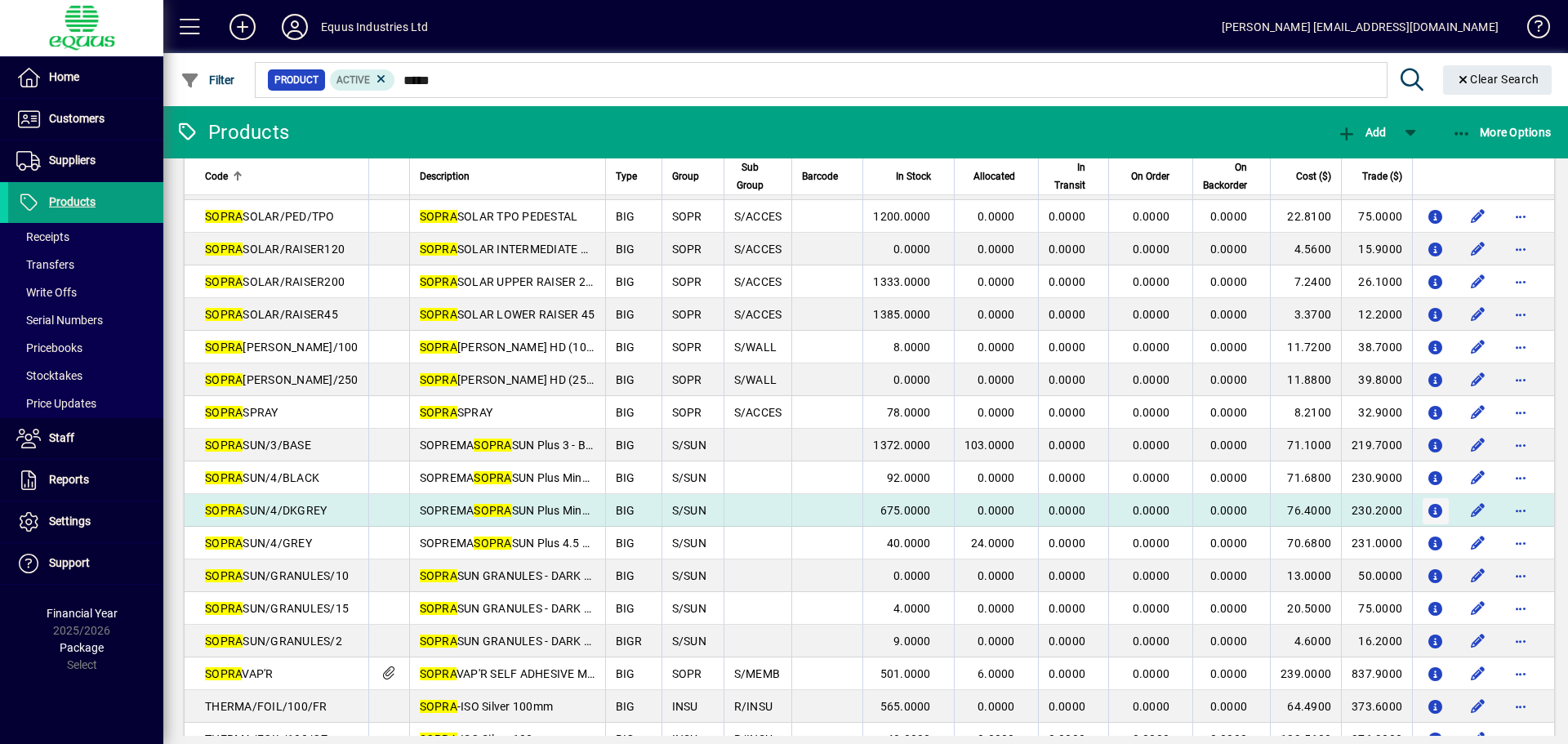
click at [1429, 510] on icon "button" at bounding box center [1436, 511] width 18 height 14
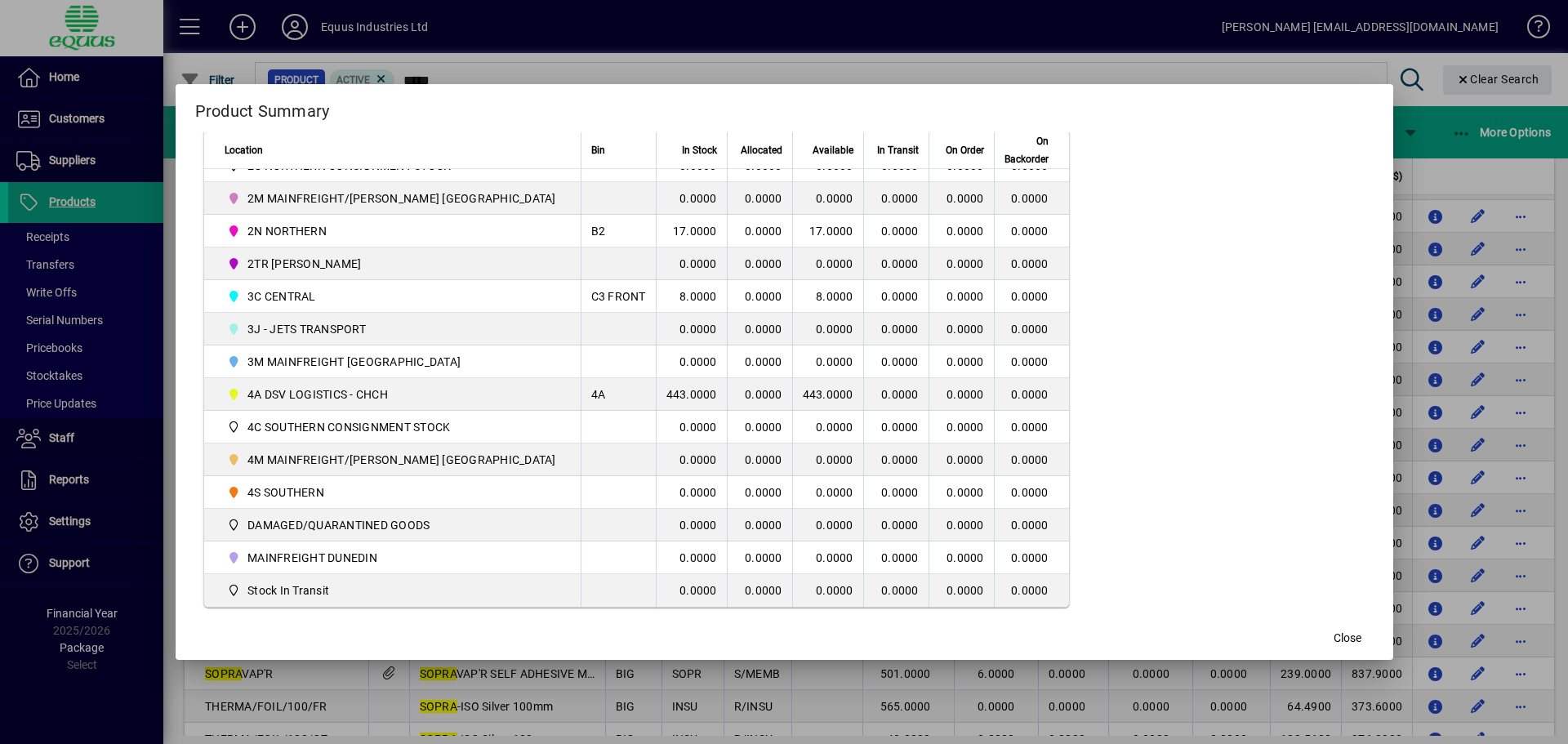
scroll to position [408, 0]
click at [1334, 646] on span "Close" at bounding box center [1348, 637] width 28 height 17
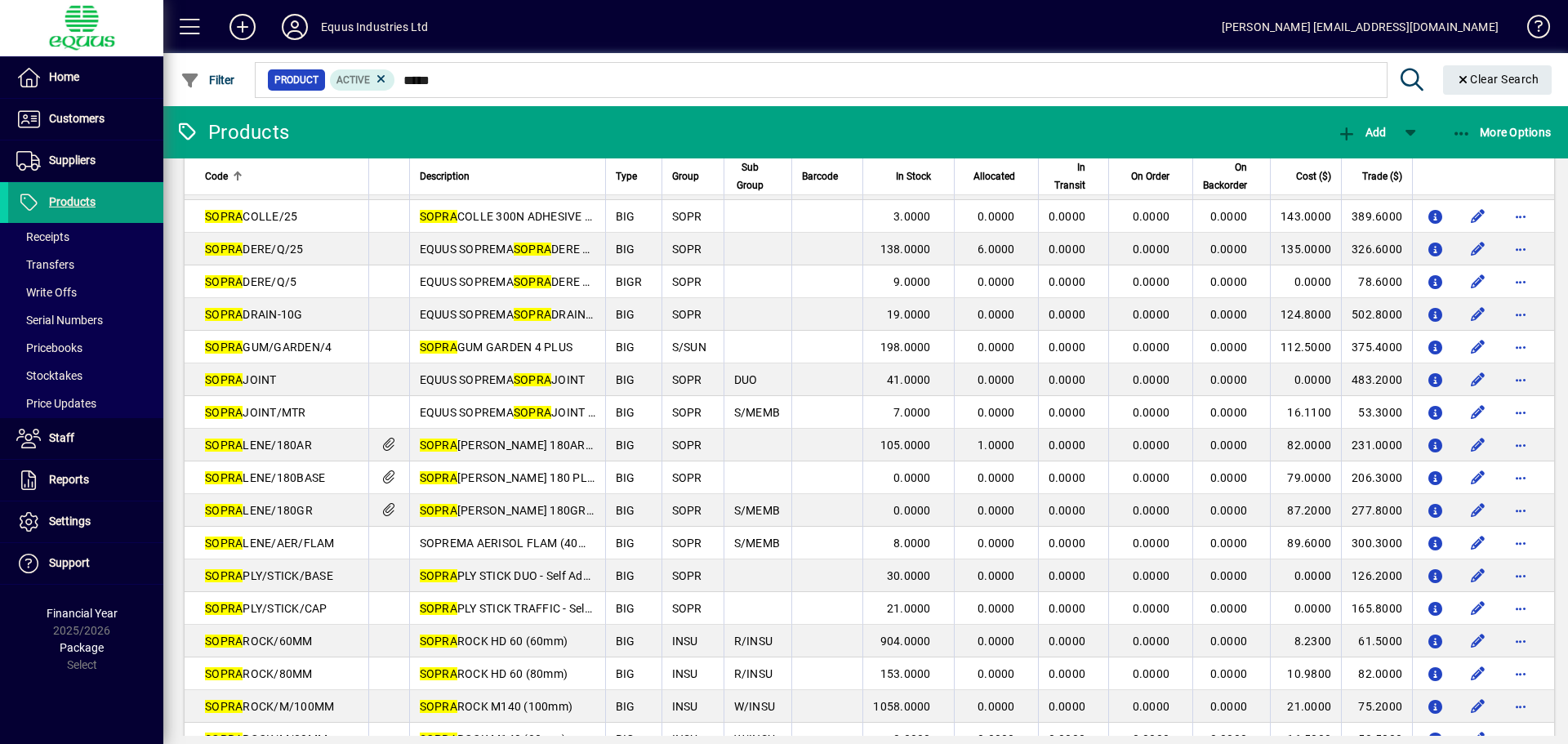
scroll to position [0, 0]
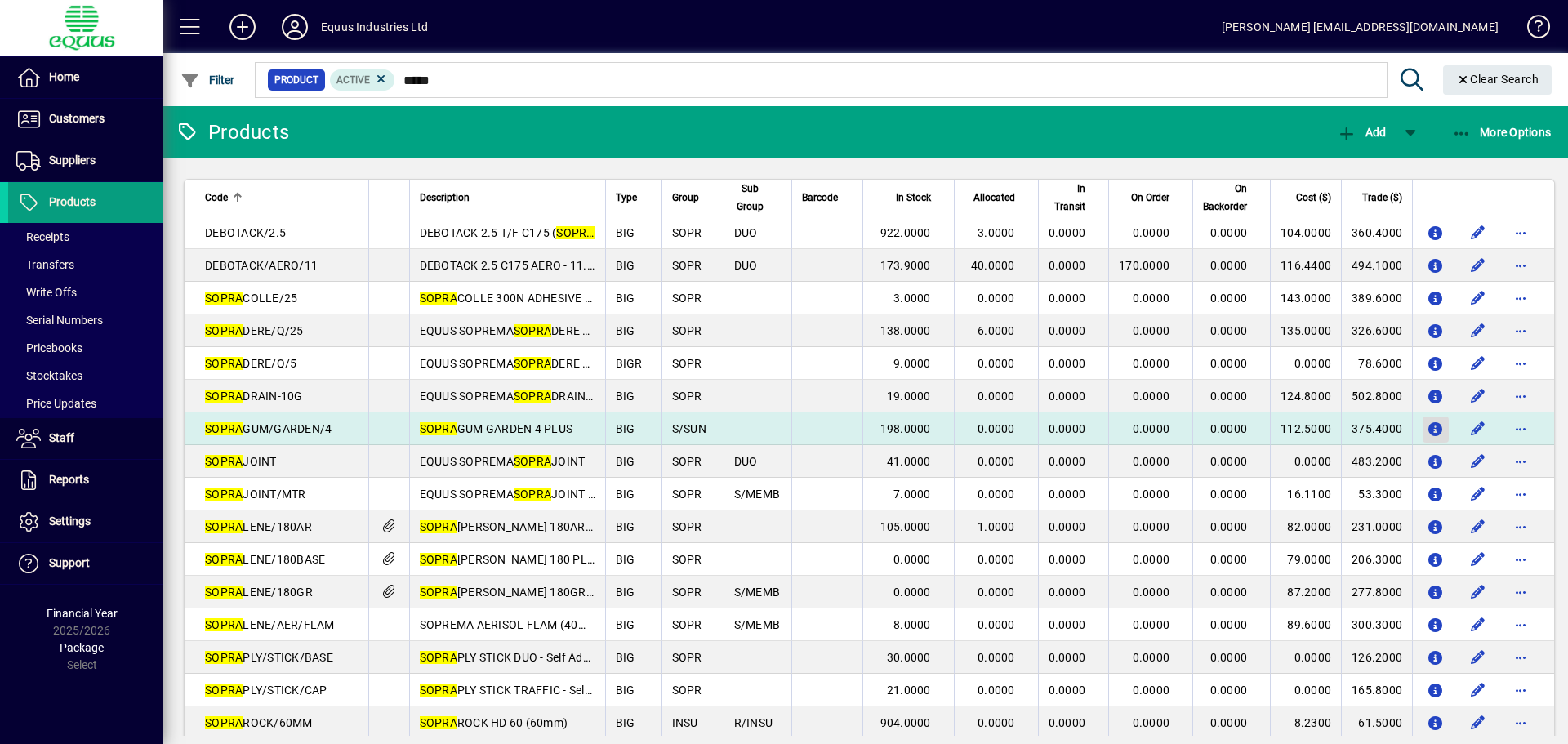
click at [1430, 428] on icon "button" at bounding box center [1436, 429] width 18 height 14
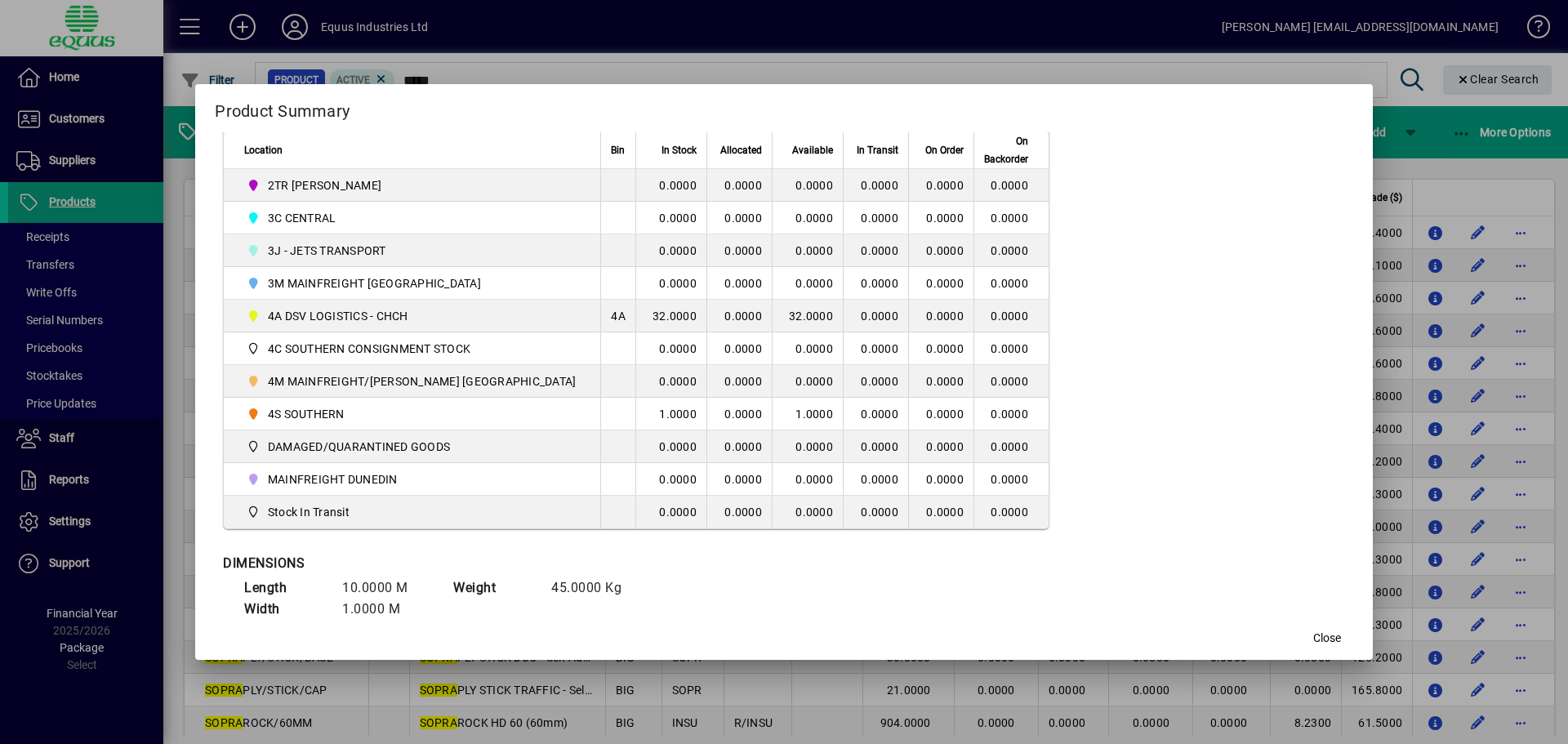
scroll to position [490, 0]
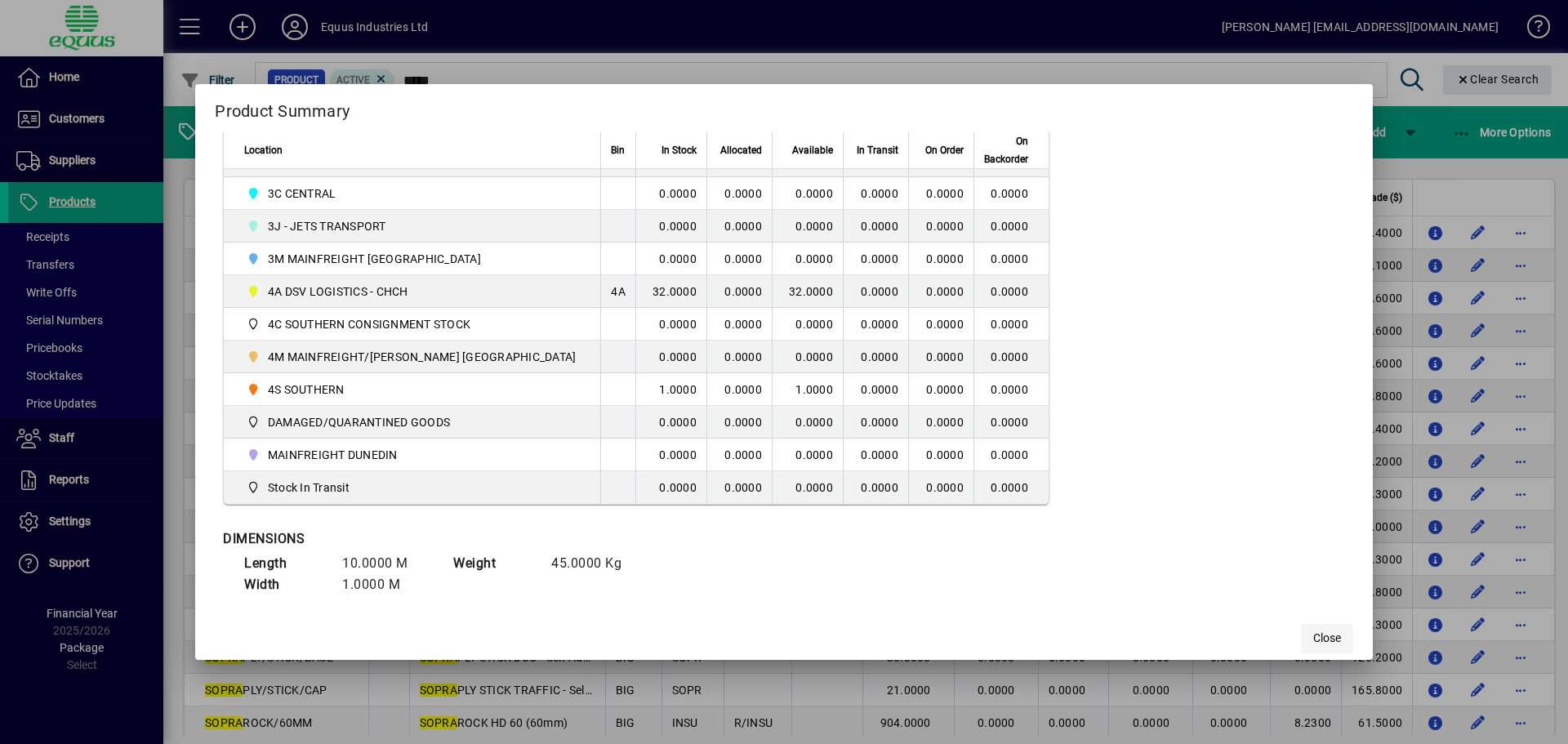
drag, startPoint x: 1305, startPoint y: 630, endPoint x: 1287, endPoint y: 622, distance: 19.7
click at [1313, 630] on span "Close" at bounding box center [1327, 637] width 28 height 17
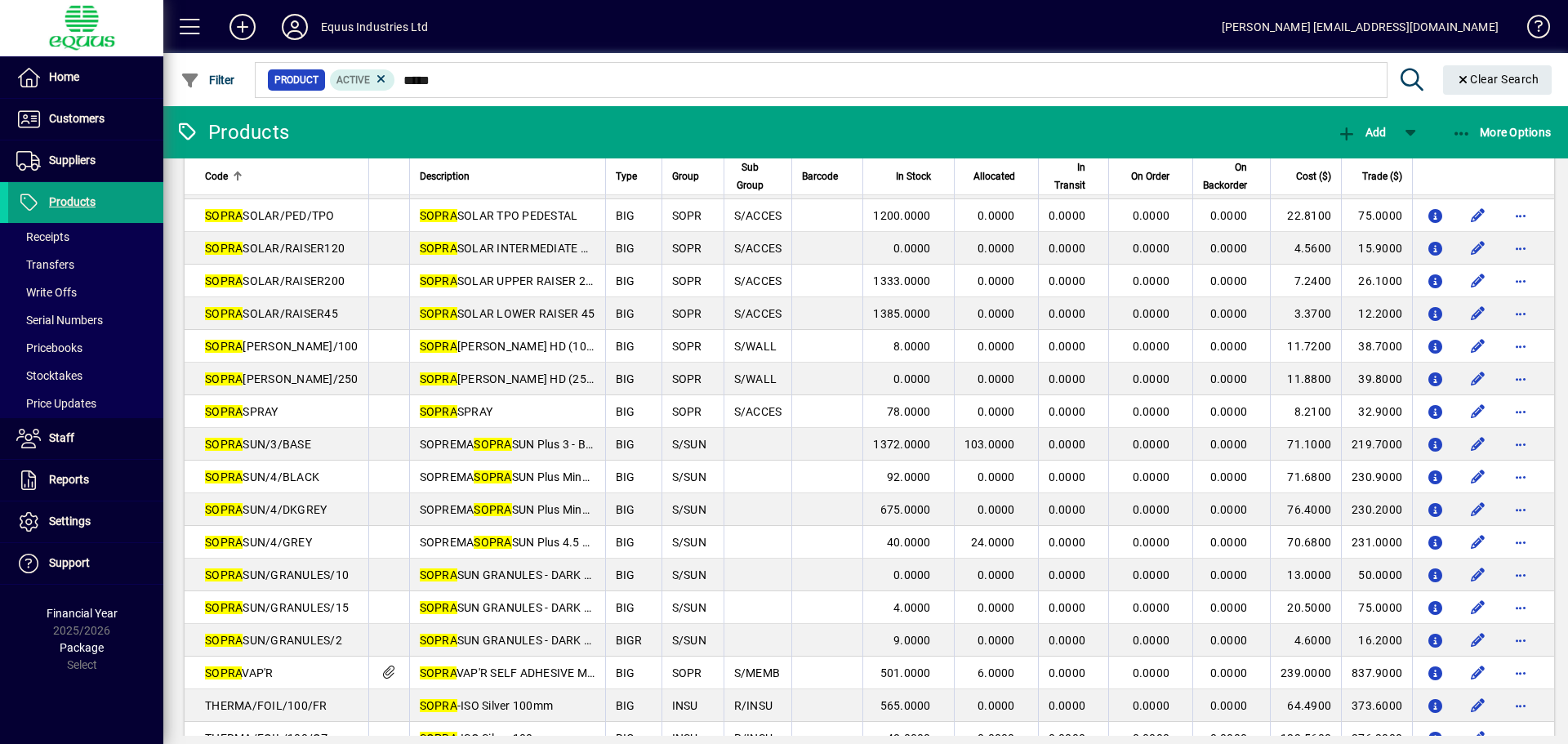
scroll to position [1143, 0]
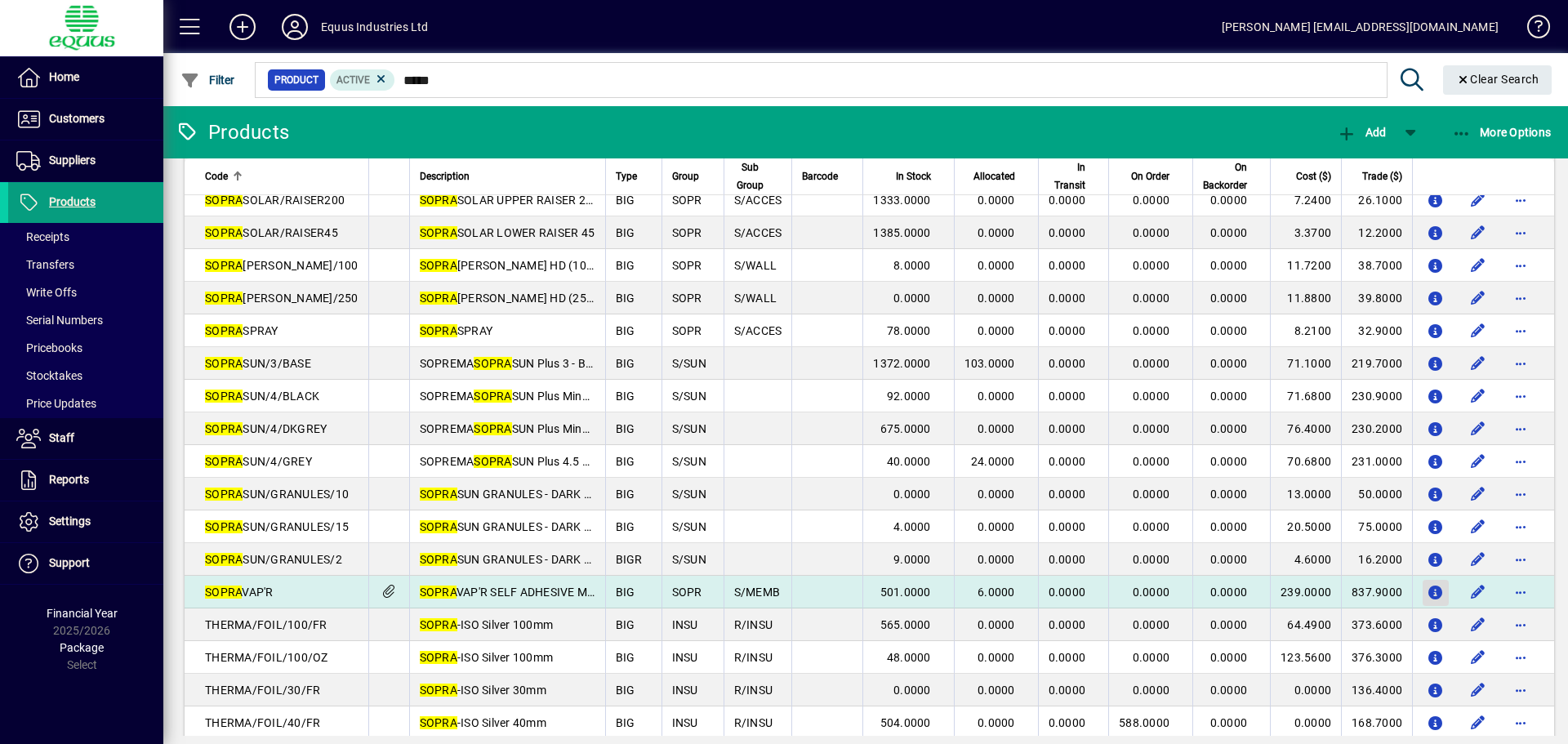
click at [1428, 587] on icon "button" at bounding box center [1436, 592] width 18 height 14
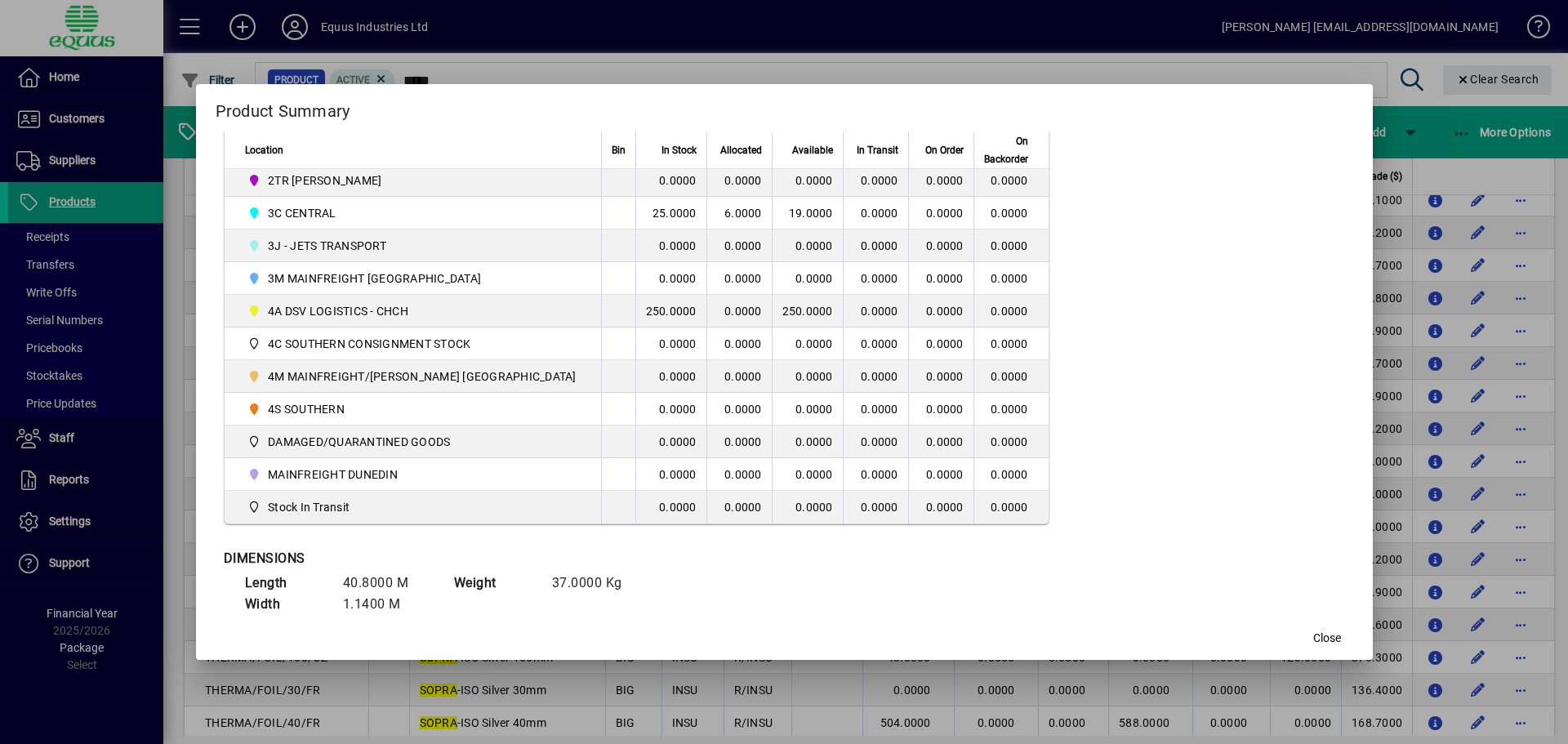
scroll to position [558, 0]
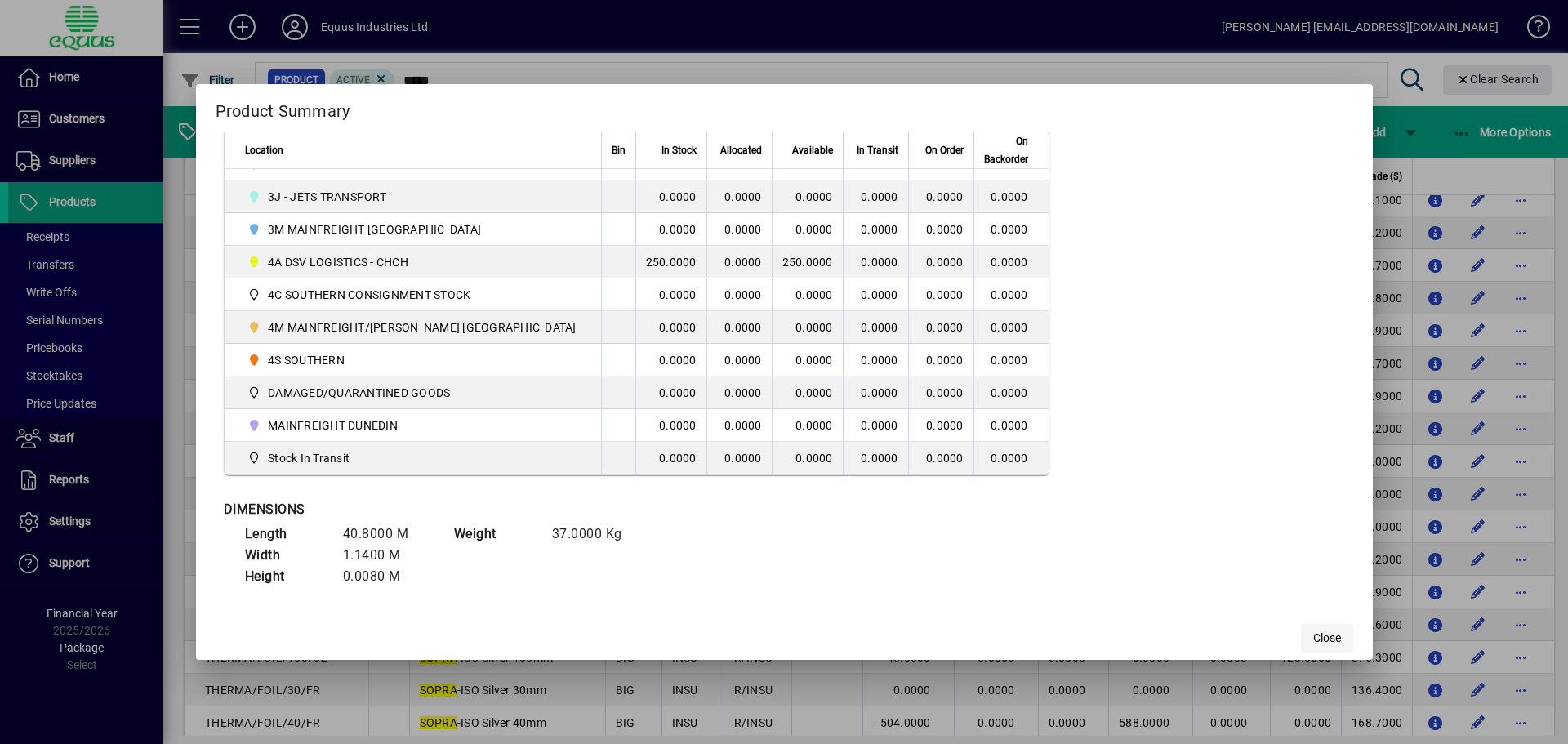
click at [1313, 634] on span "Close" at bounding box center [1327, 637] width 28 height 17
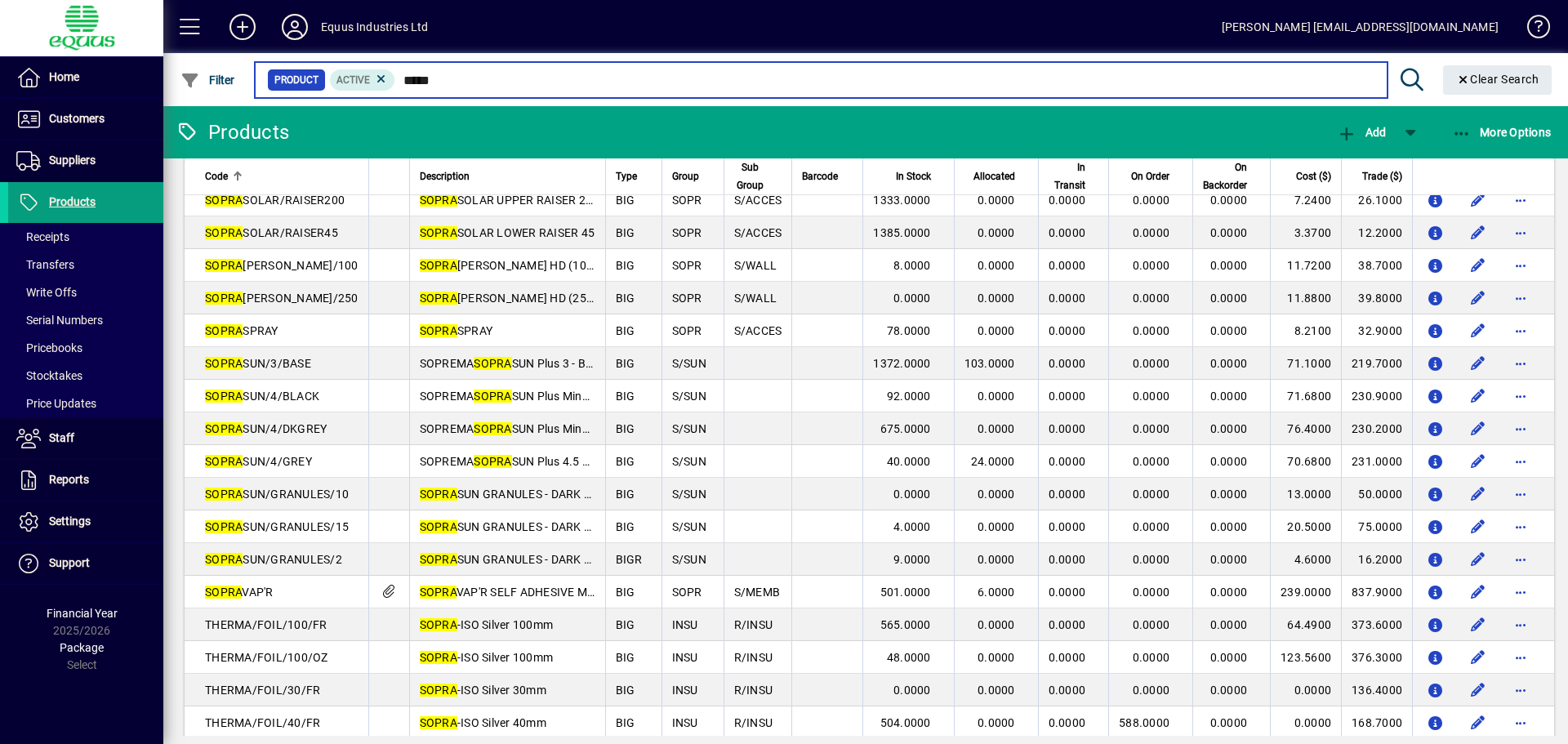
click at [457, 76] on input "*****" at bounding box center [884, 79] width 978 height 23
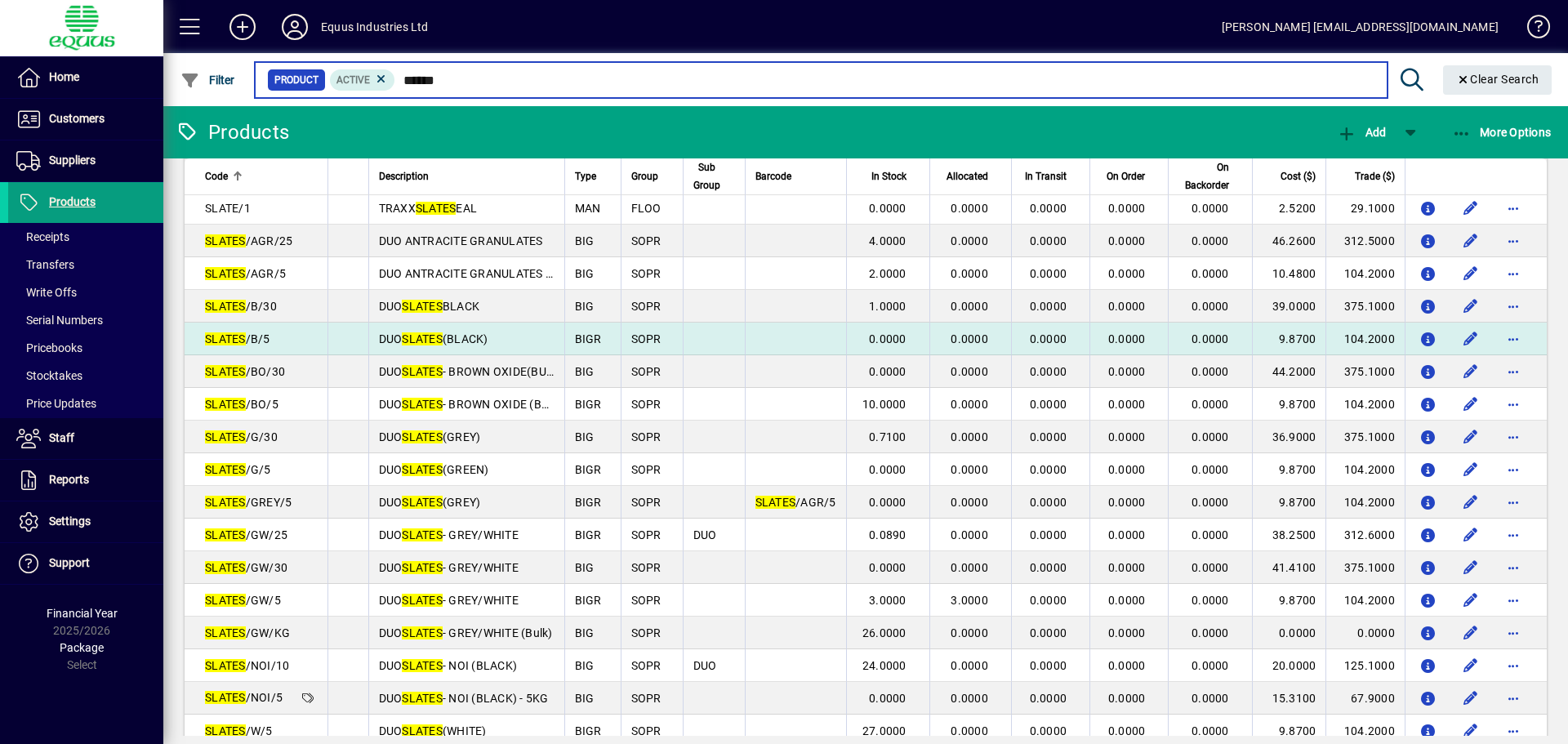
scroll to position [8, 0]
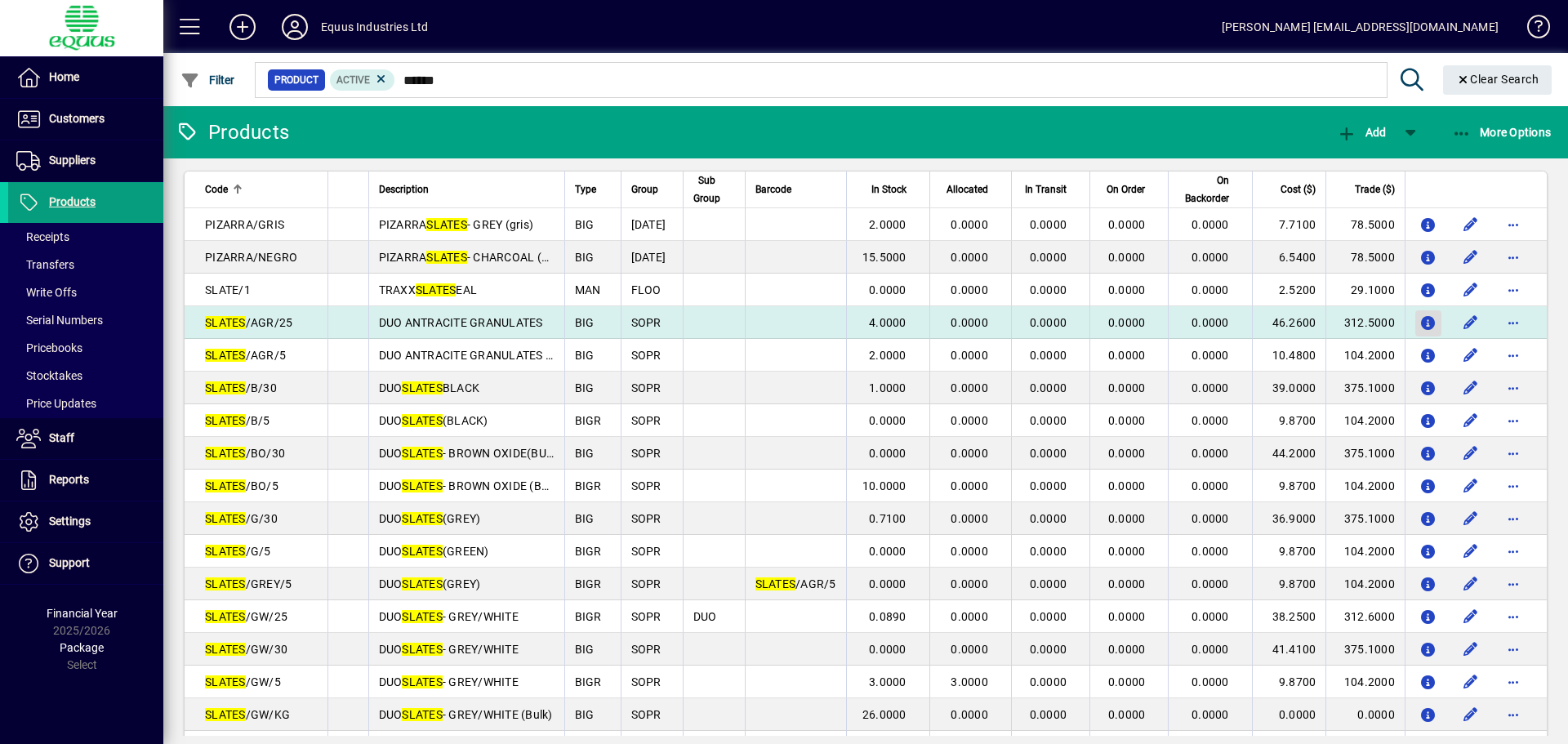
click at [1421, 323] on icon "button" at bounding box center [1429, 323] width 18 height 14
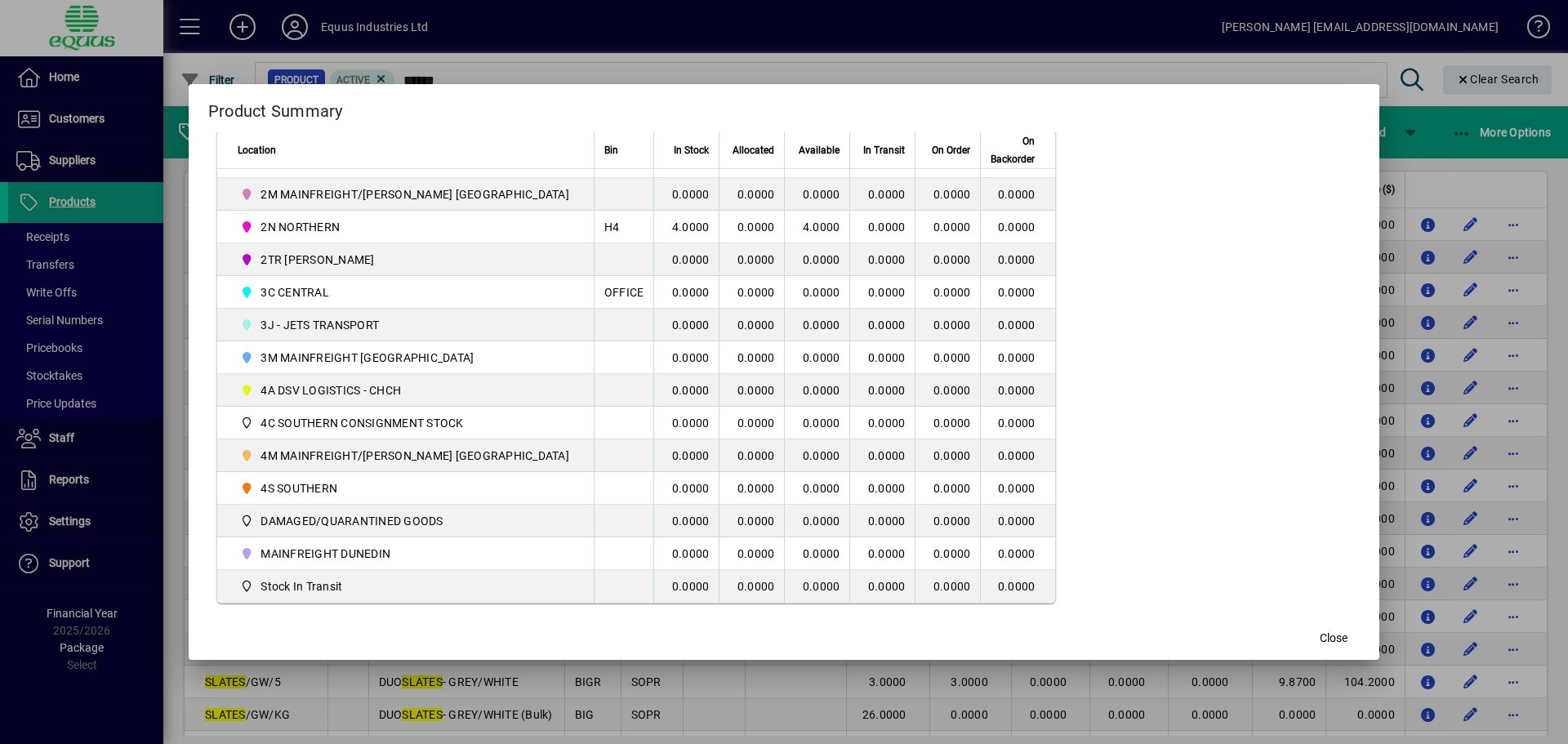
scroll to position [394, 0]
click at [1320, 629] on span "Close" at bounding box center [1334, 637] width 28 height 17
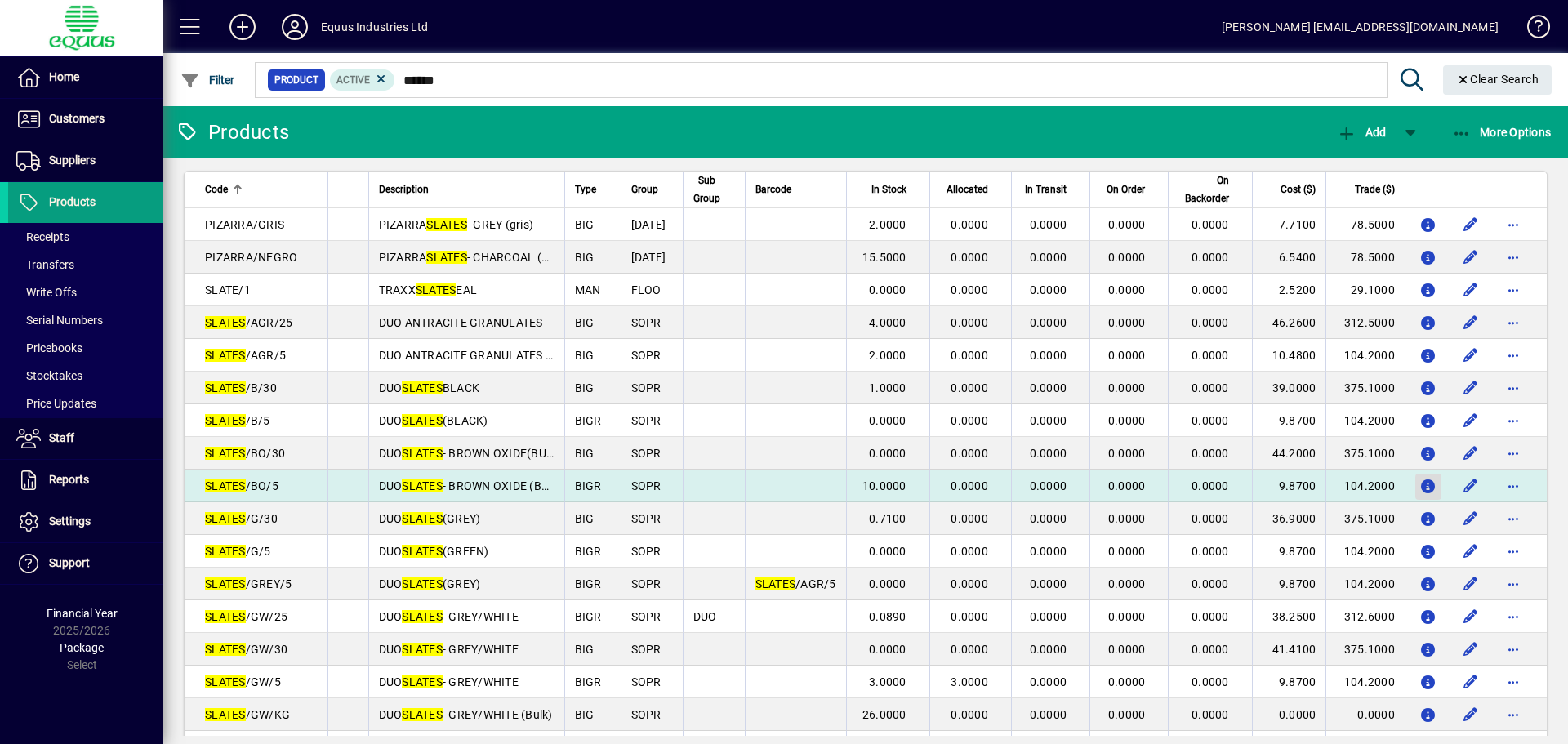
click at [1421, 480] on icon "button" at bounding box center [1429, 486] width 18 height 14
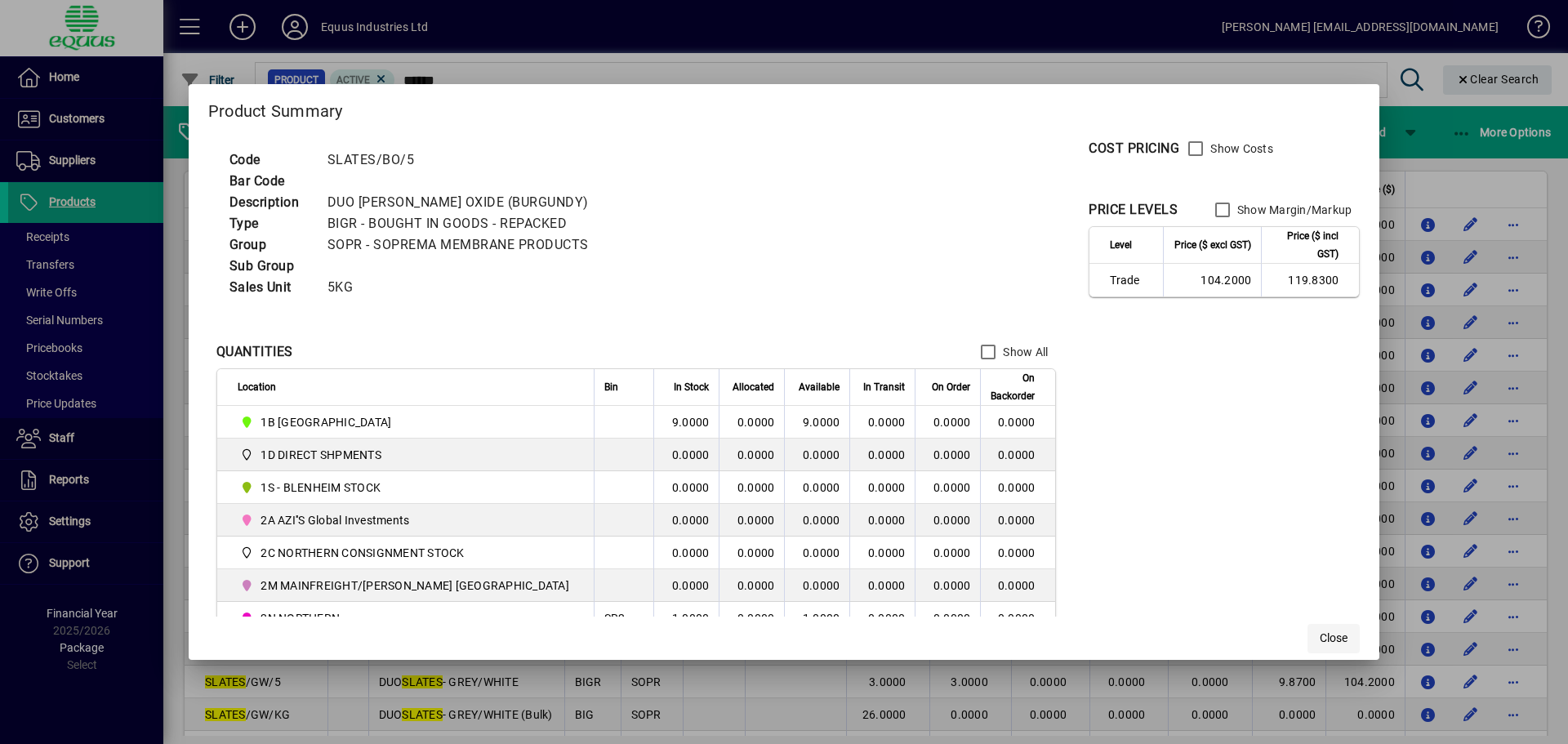
click at [1320, 638] on span "Close" at bounding box center [1334, 637] width 28 height 17
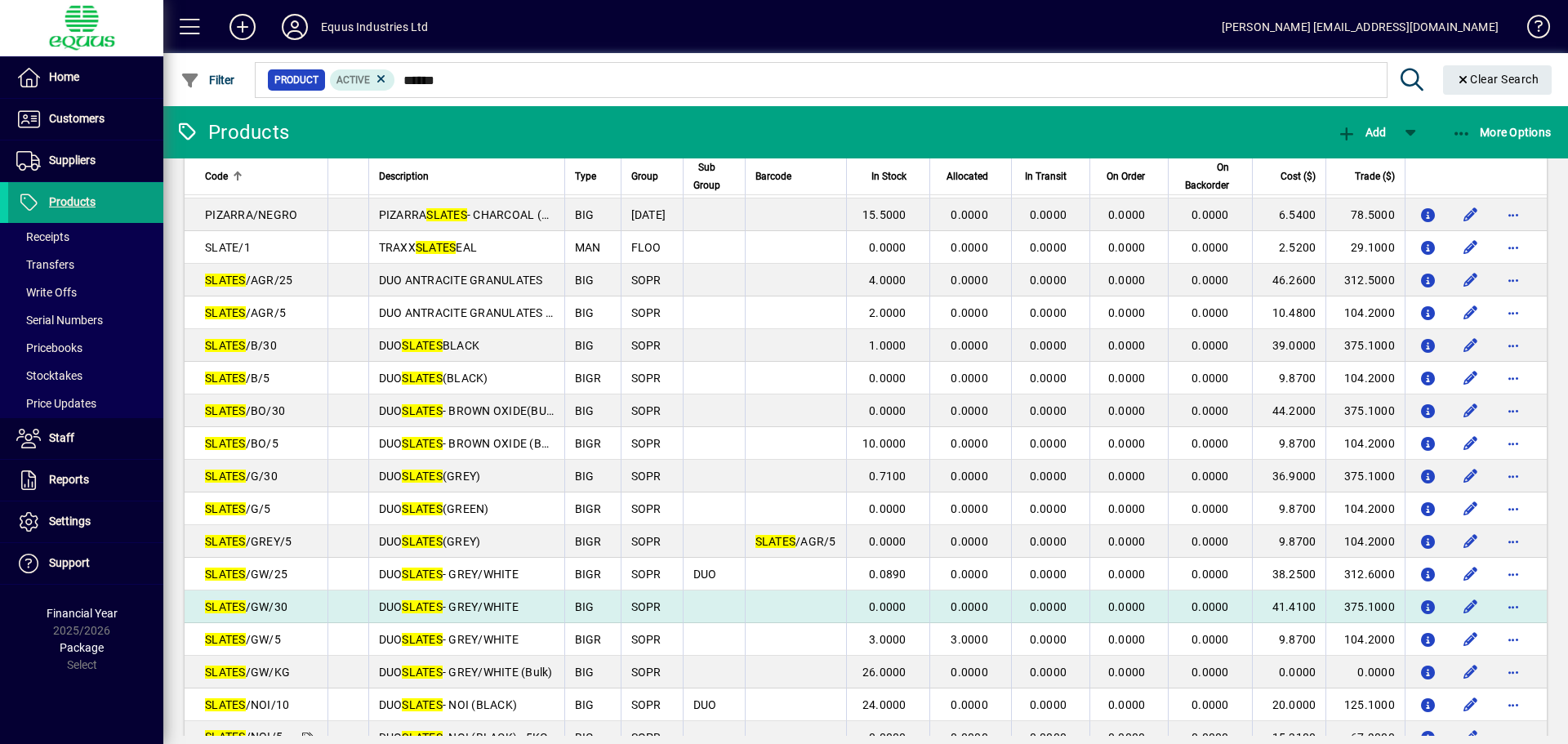
scroll to position [90, 0]
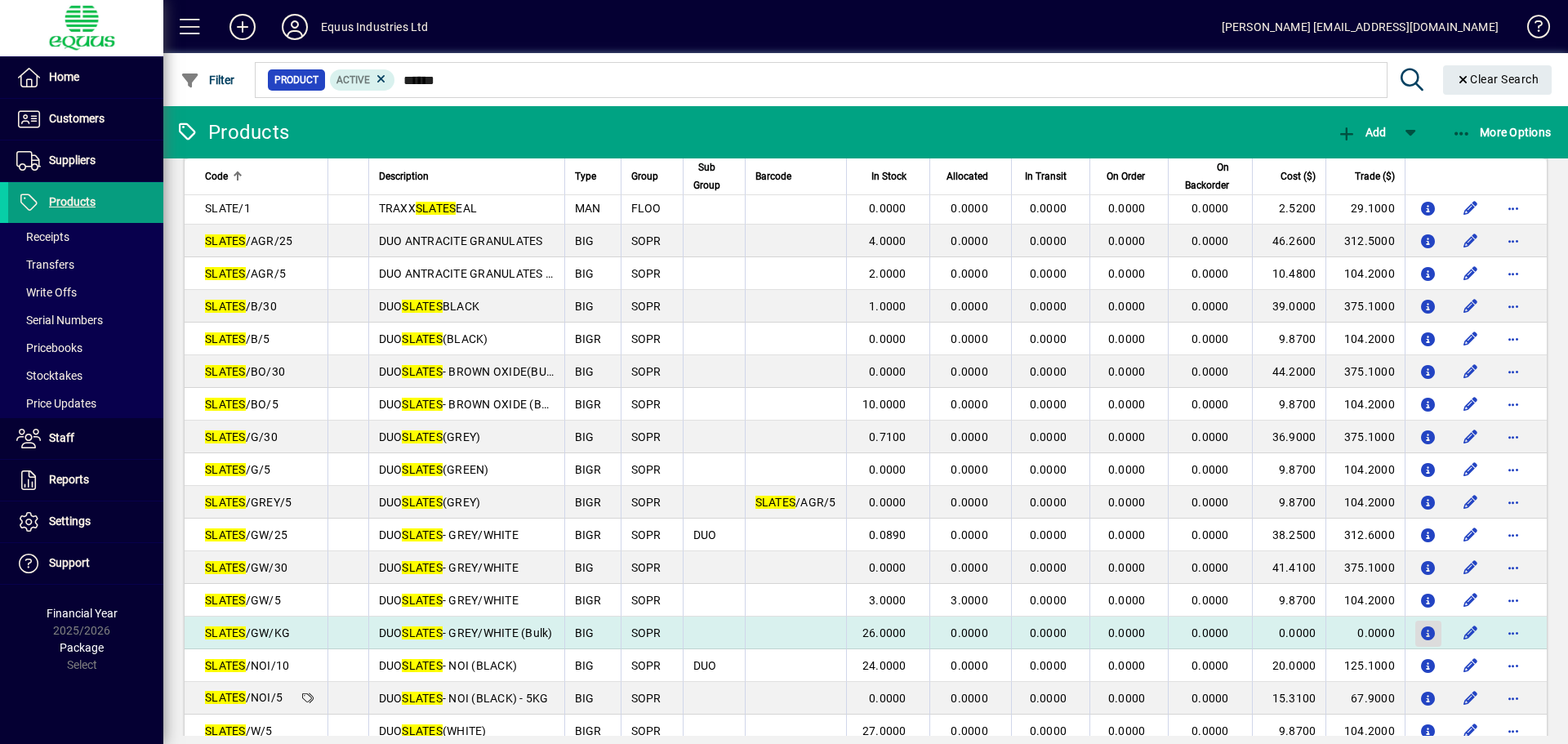
click at [1421, 633] on icon "button" at bounding box center [1429, 634] width 18 height 14
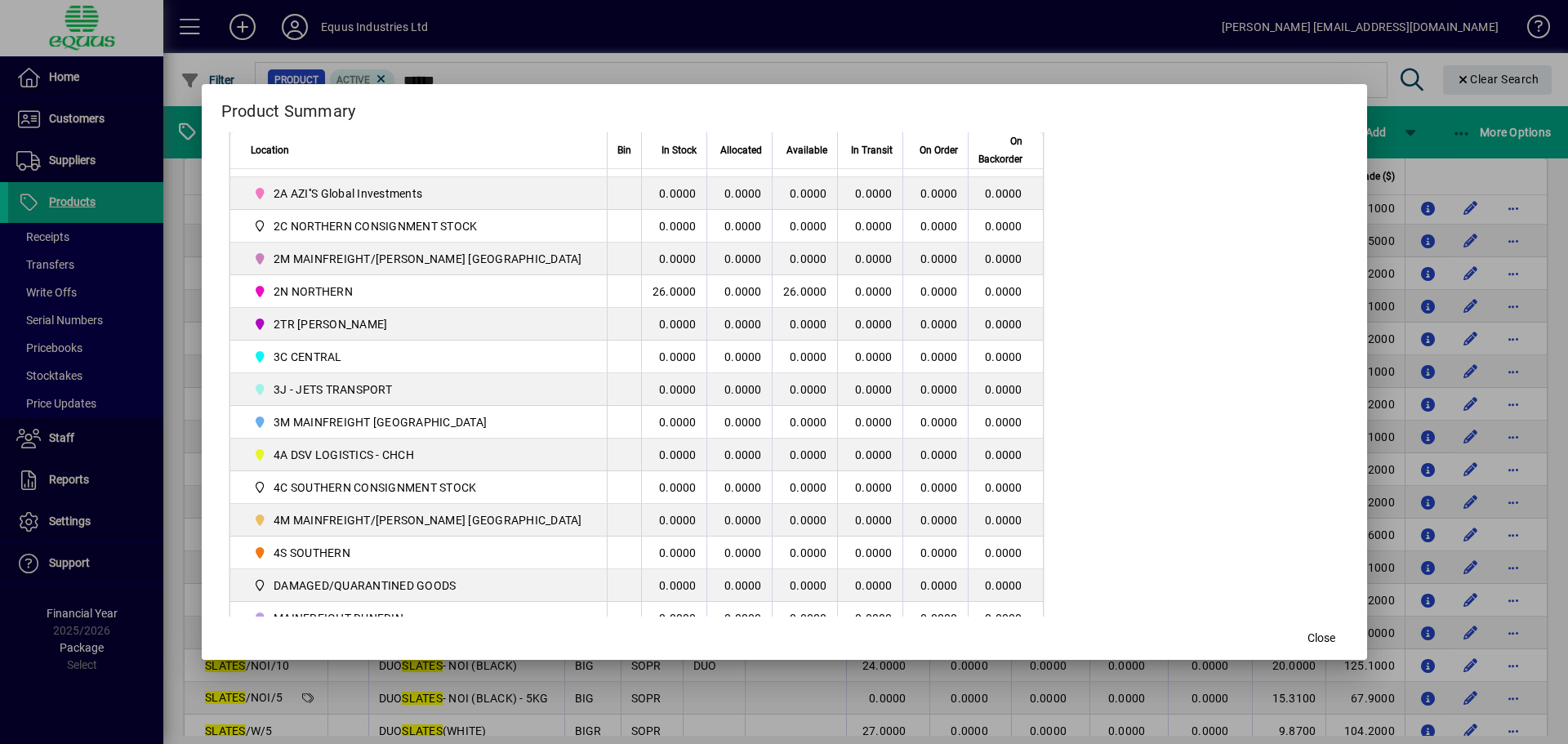
scroll to position [394, 0]
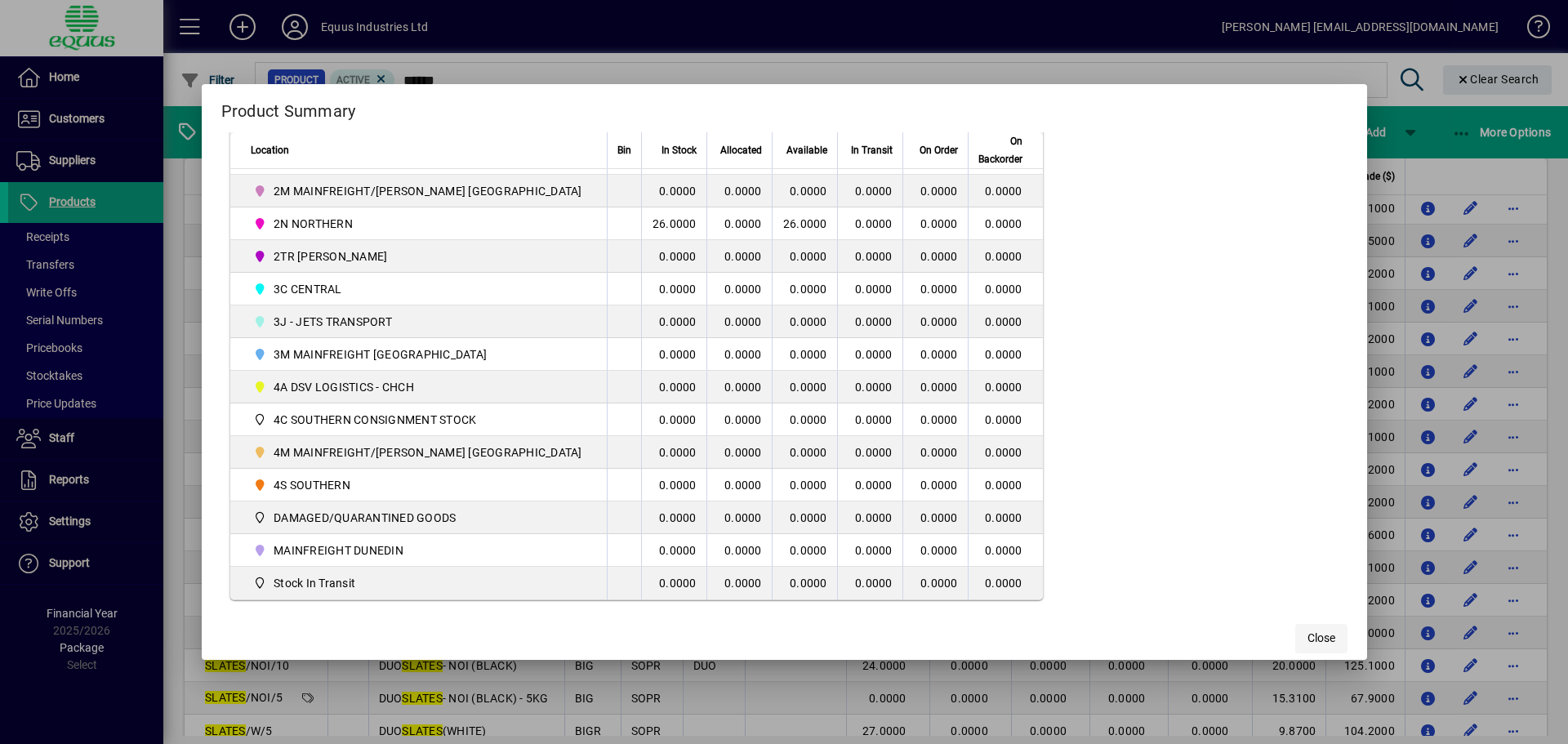
click at [1307, 641] on span "Close" at bounding box center [1321, 637] width 28 height 17
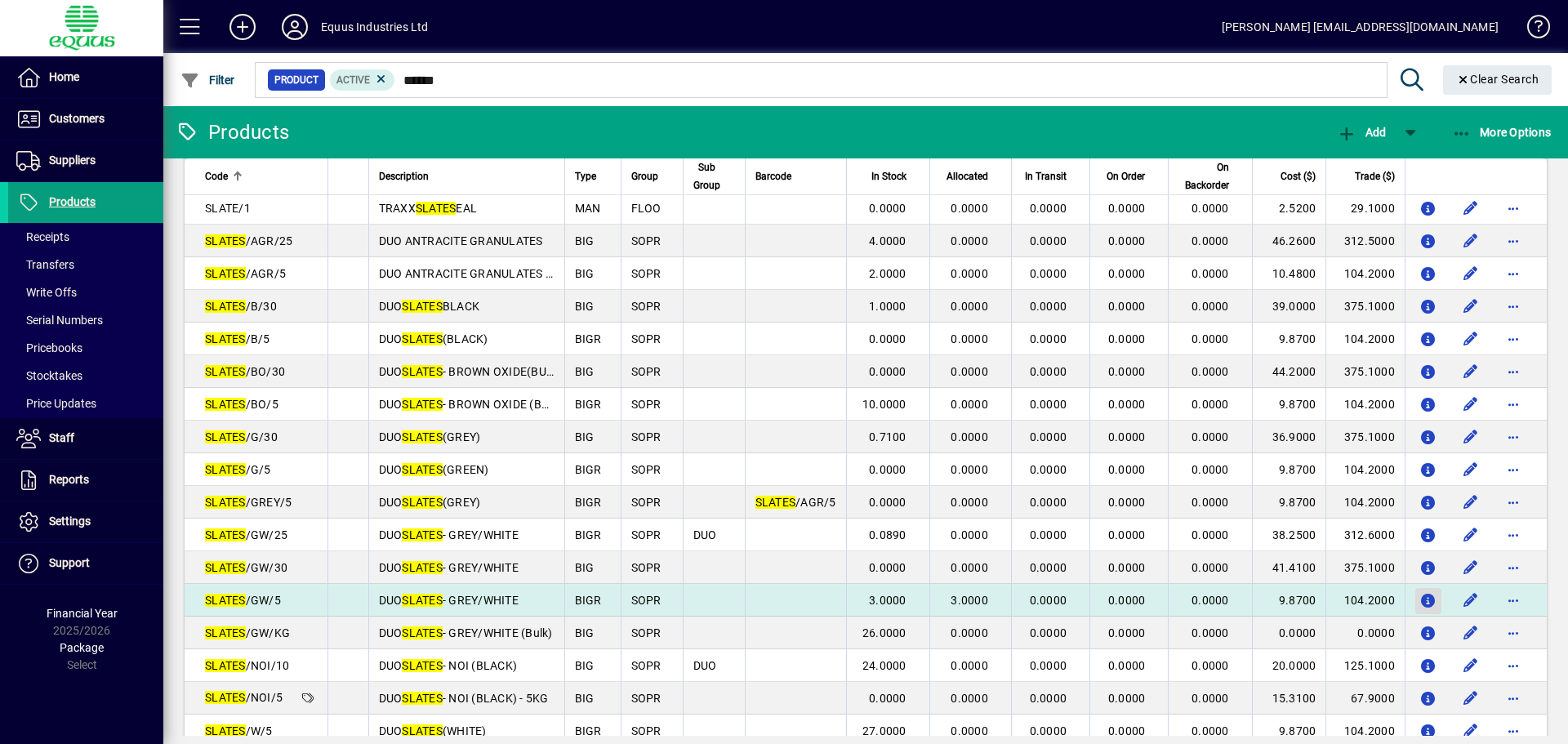
click at [1421, 599] on icon "button" at bounding box center [1429, 600] width 18 height 14
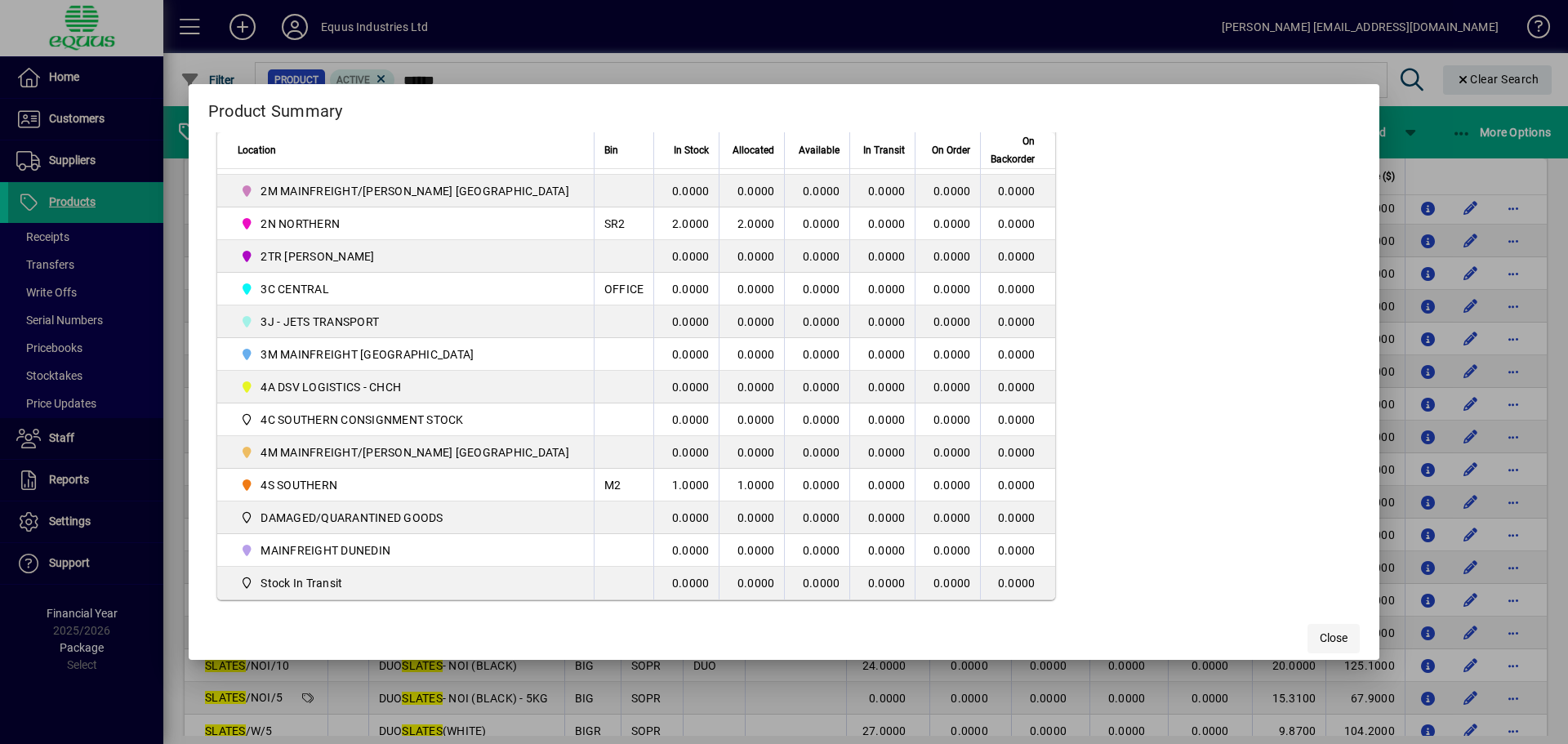
click at [1307, 628] on span "button" at bounding box center [1333, 638] width 53 height 40
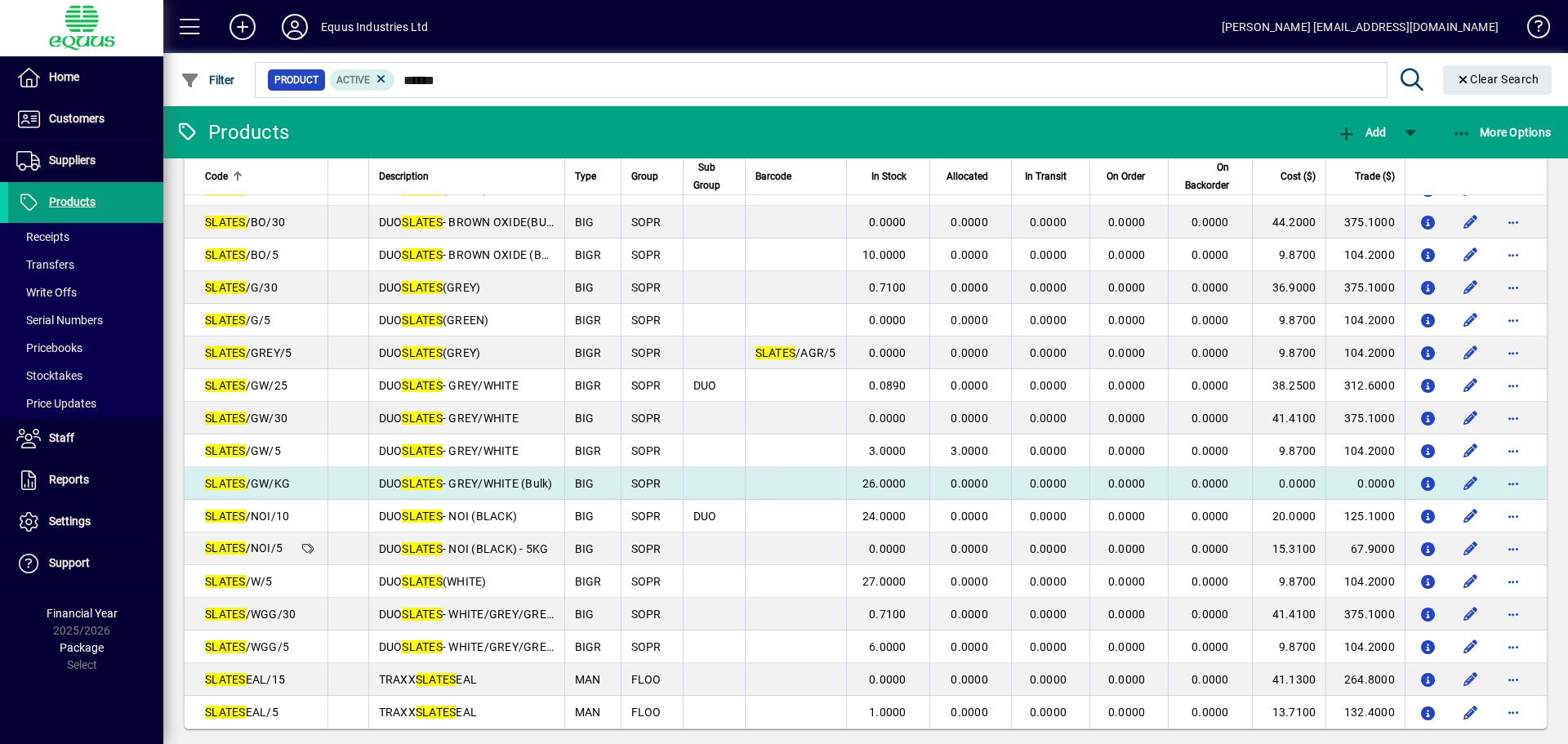
scroll to position [253, 0]
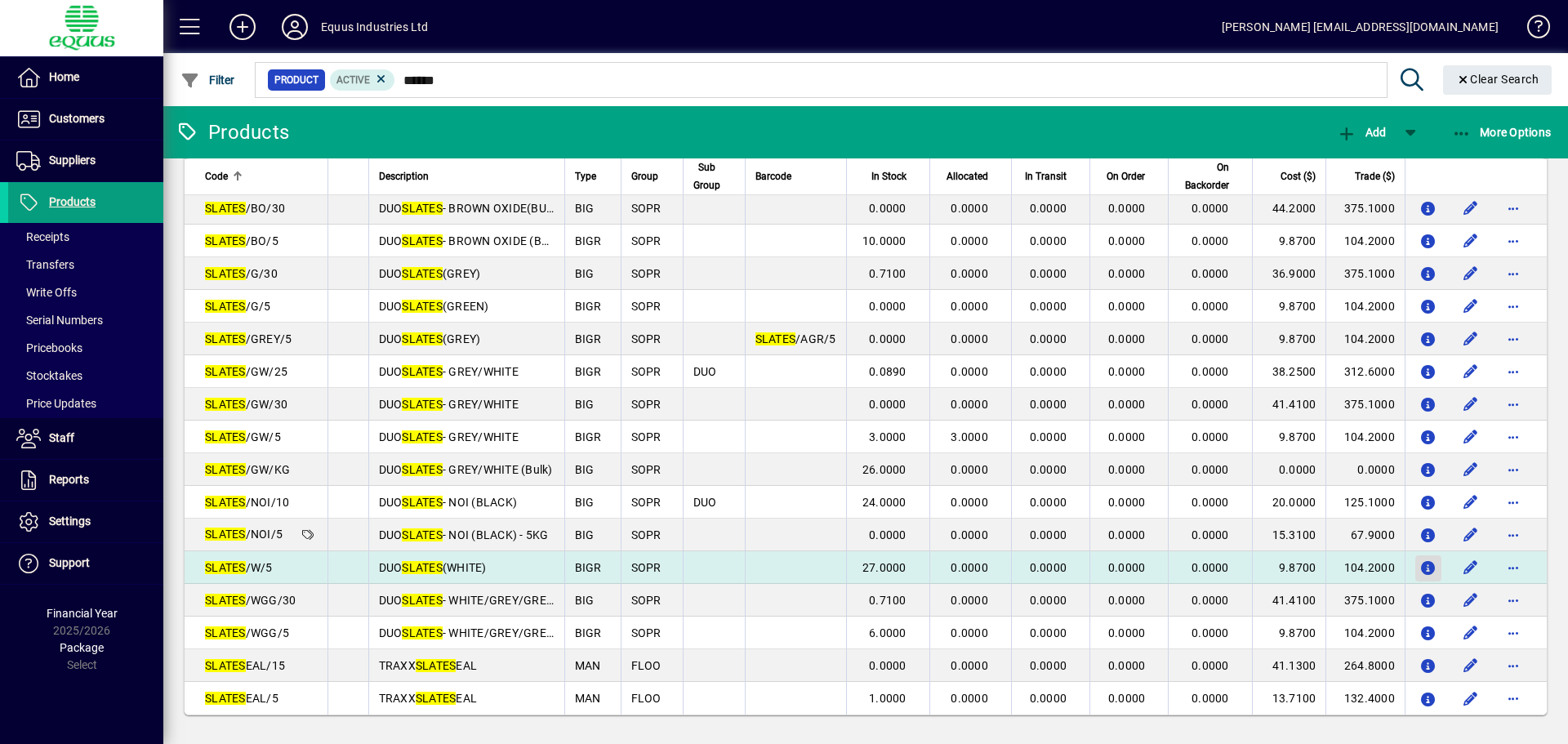
click at [1421, 564] on icon "button" at bounding box center [1429, 568] width 18 height 14
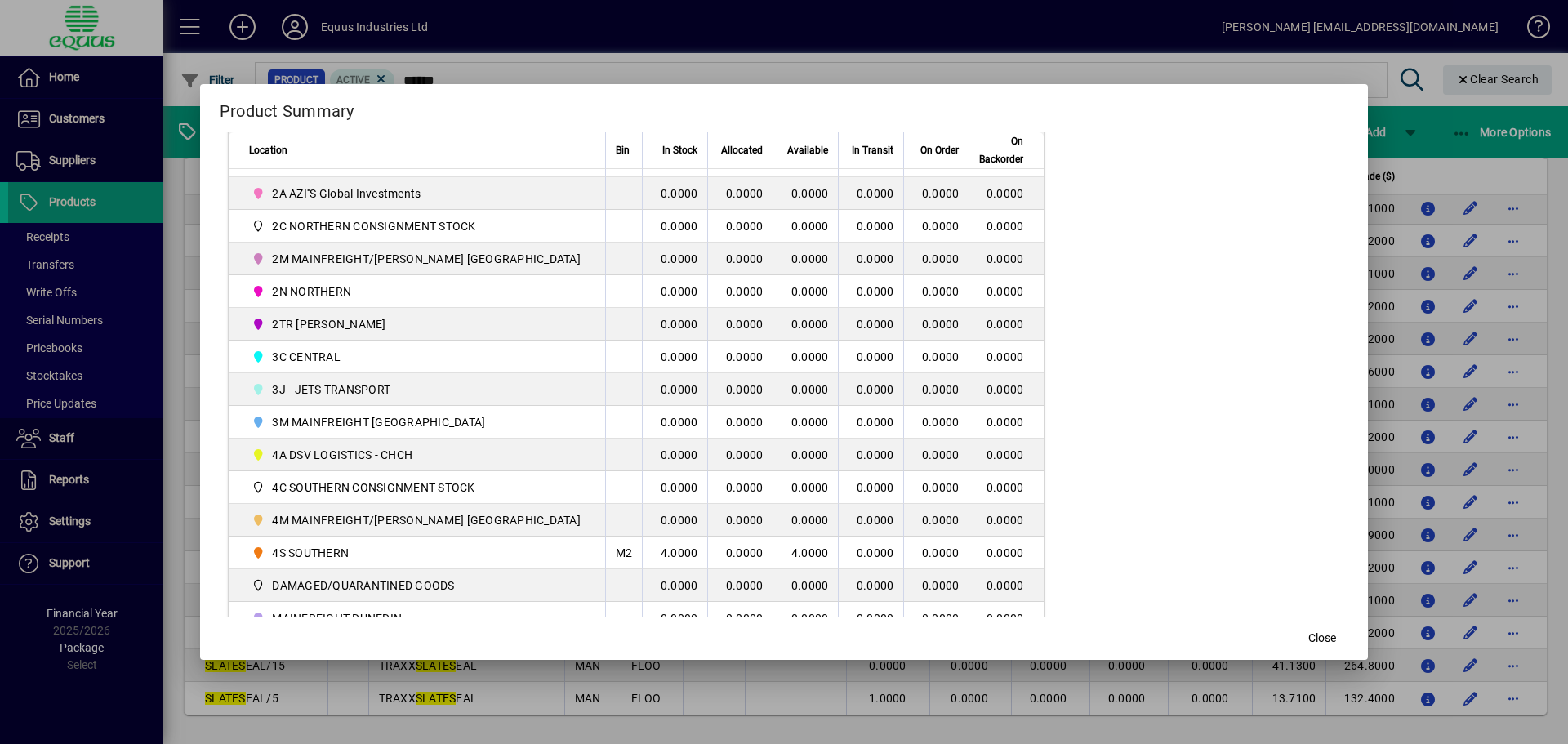
scroll to position [394, 0]
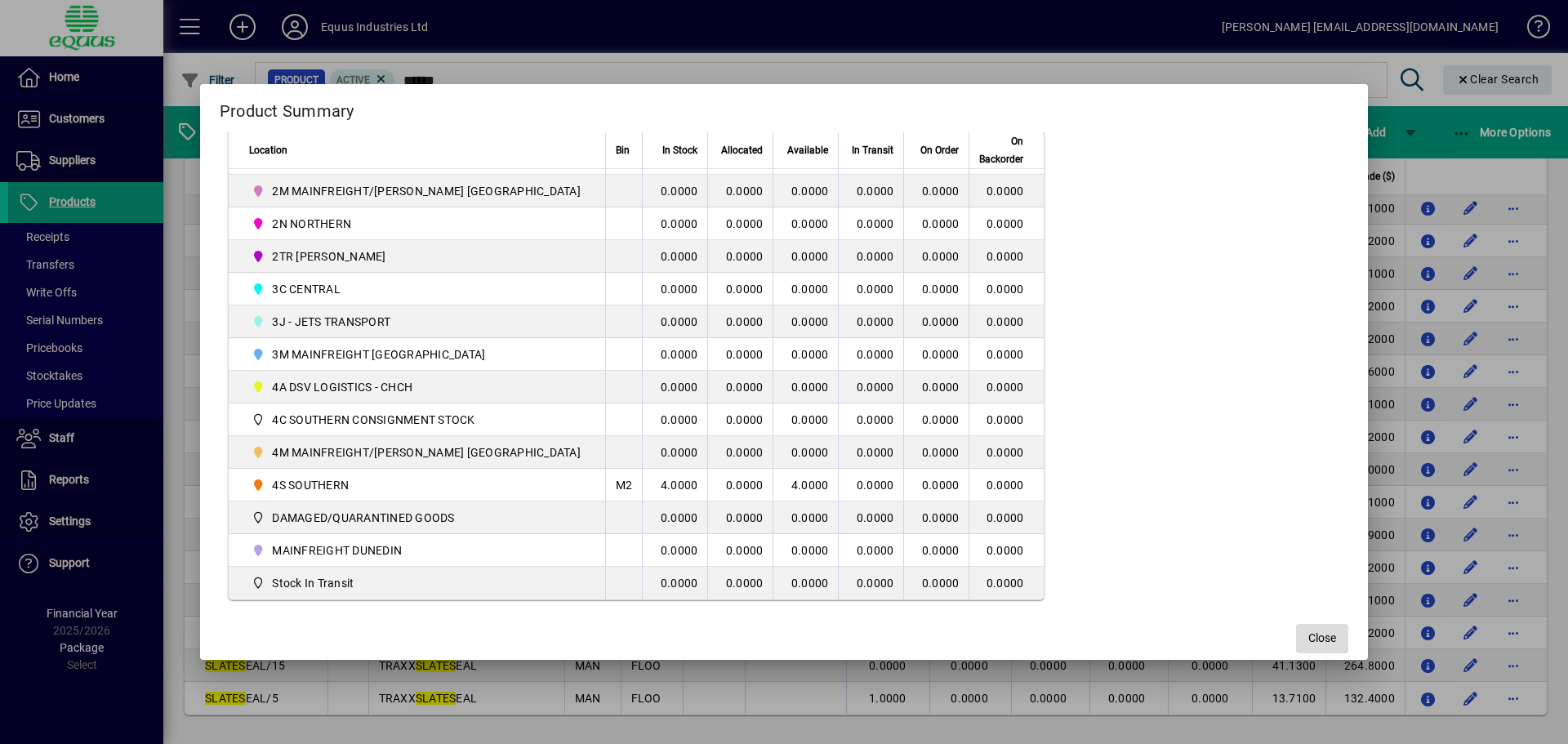
click at [1305, 639] on span "button" at bounding box center [1322, 638] width 53 height 40
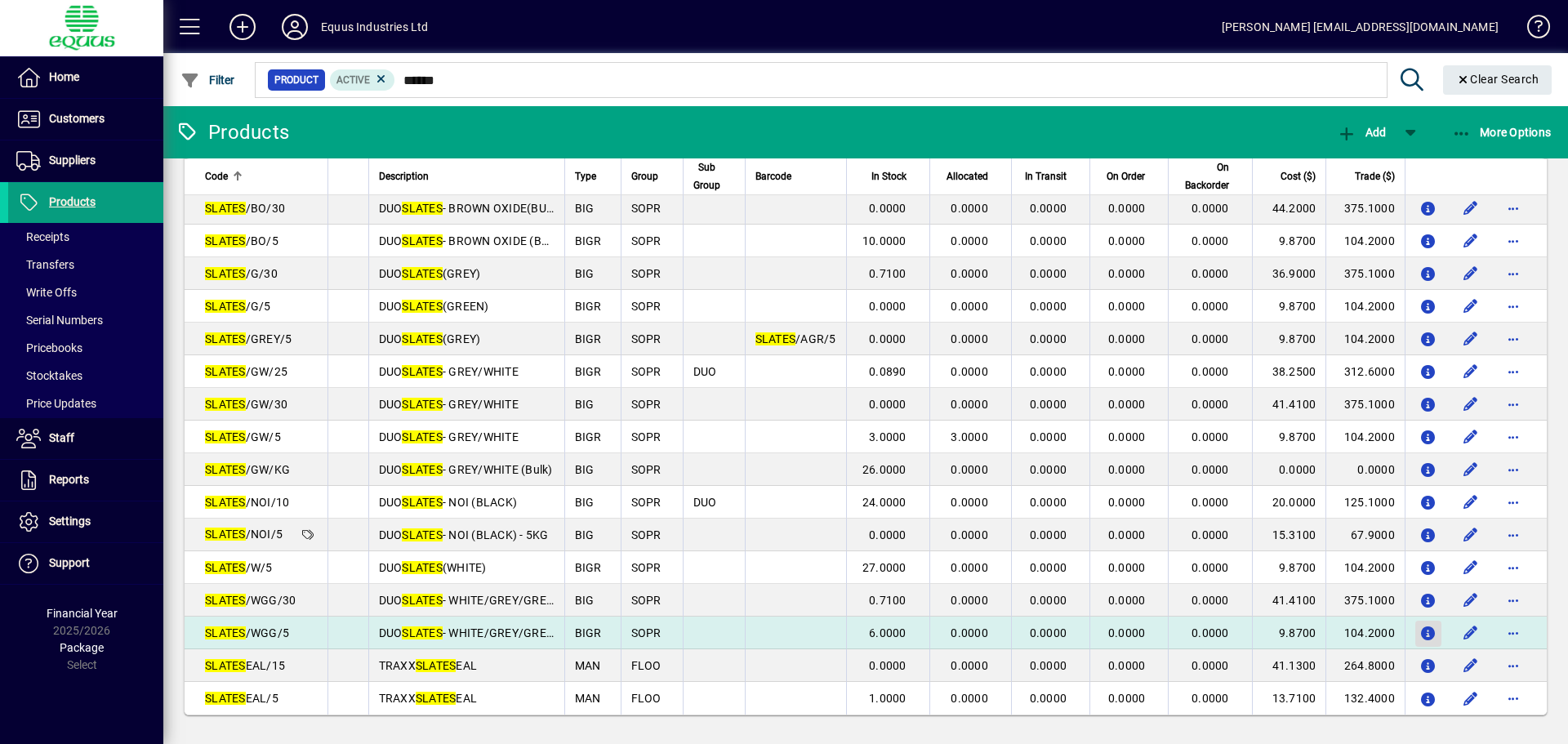
click at [1424, 628] on icon "button" at bounding box center [1429, 634] width 18 height 14
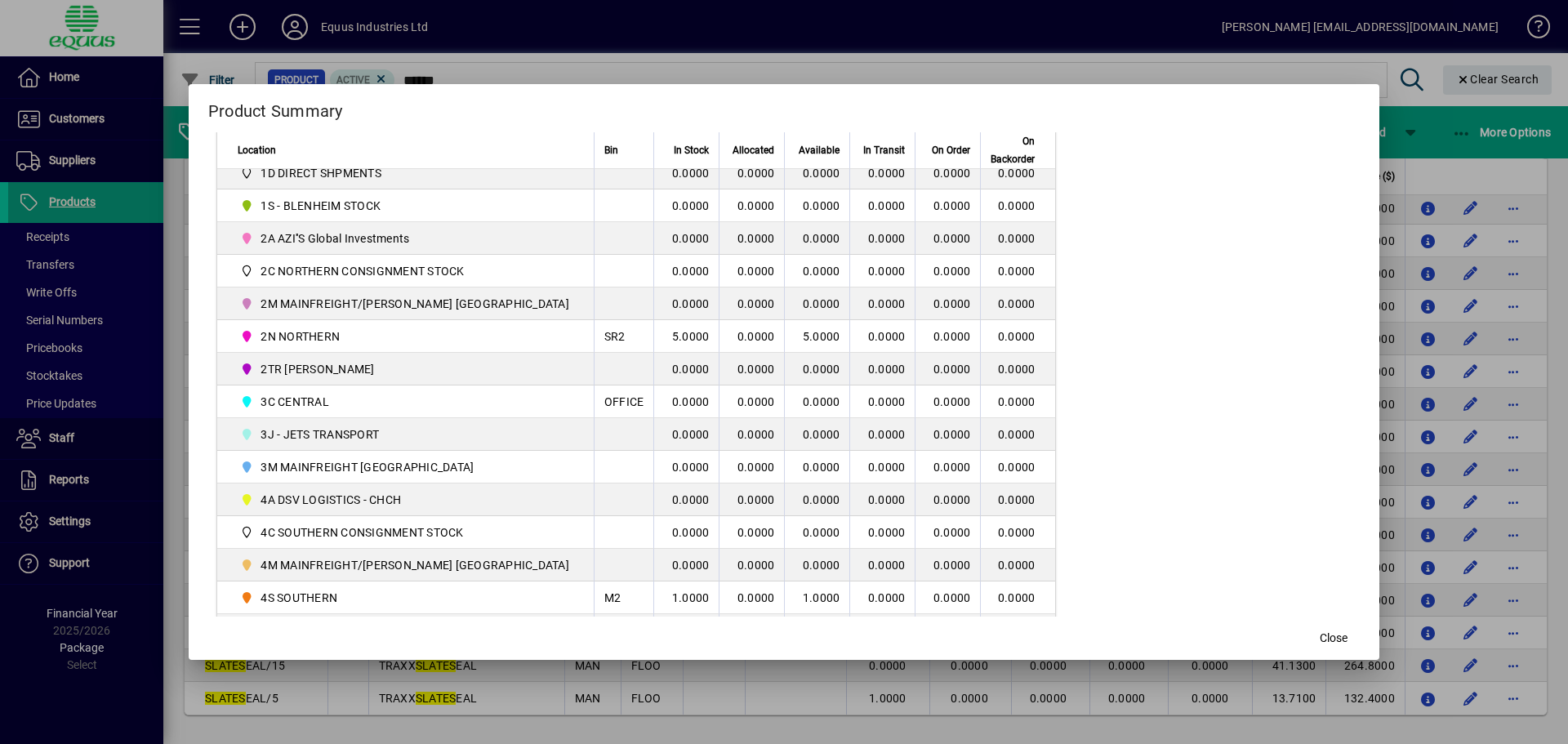
scroll to position [327, 0]
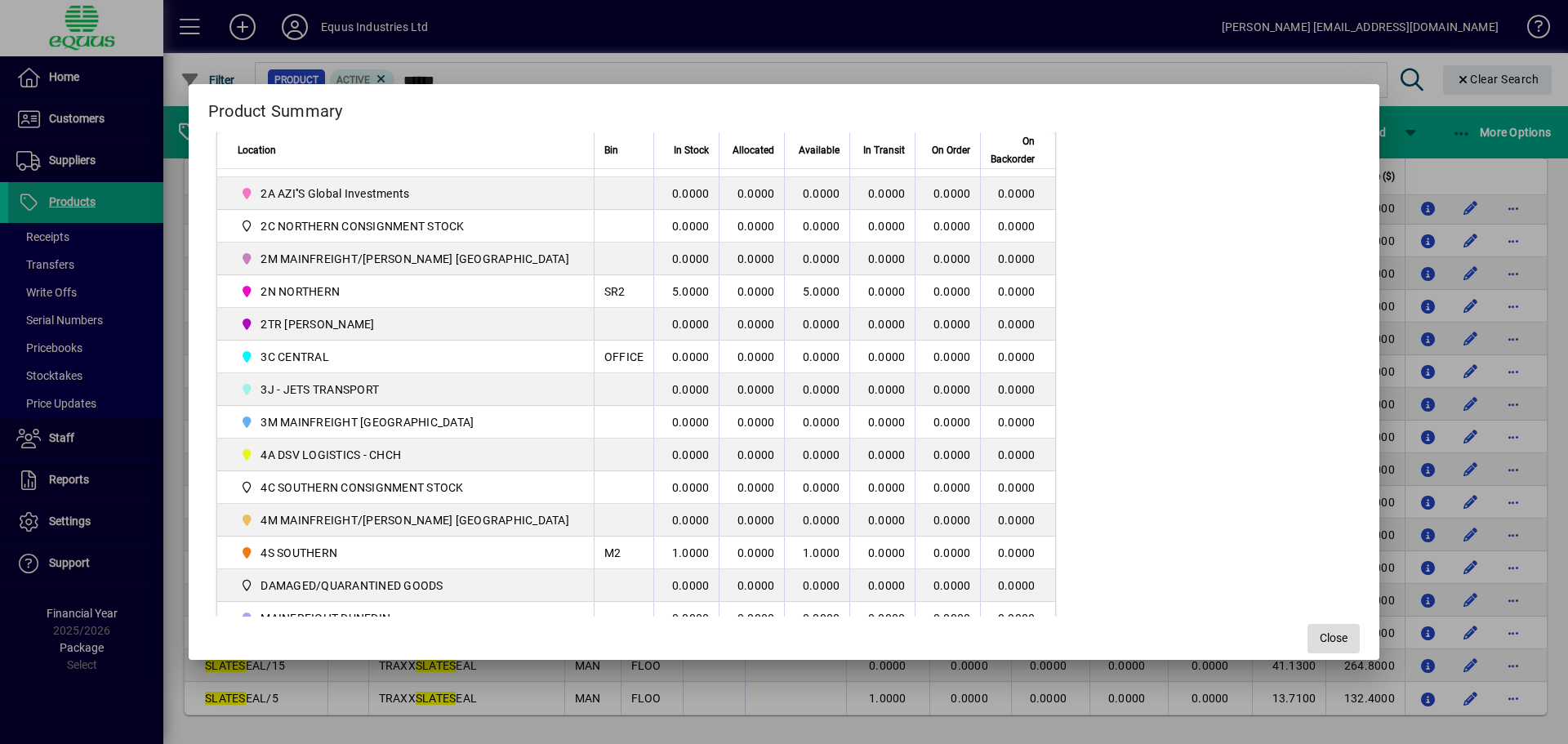
click at [1320, 635] on span "Close" at bounding box center [1334, 637] width 28 height 17
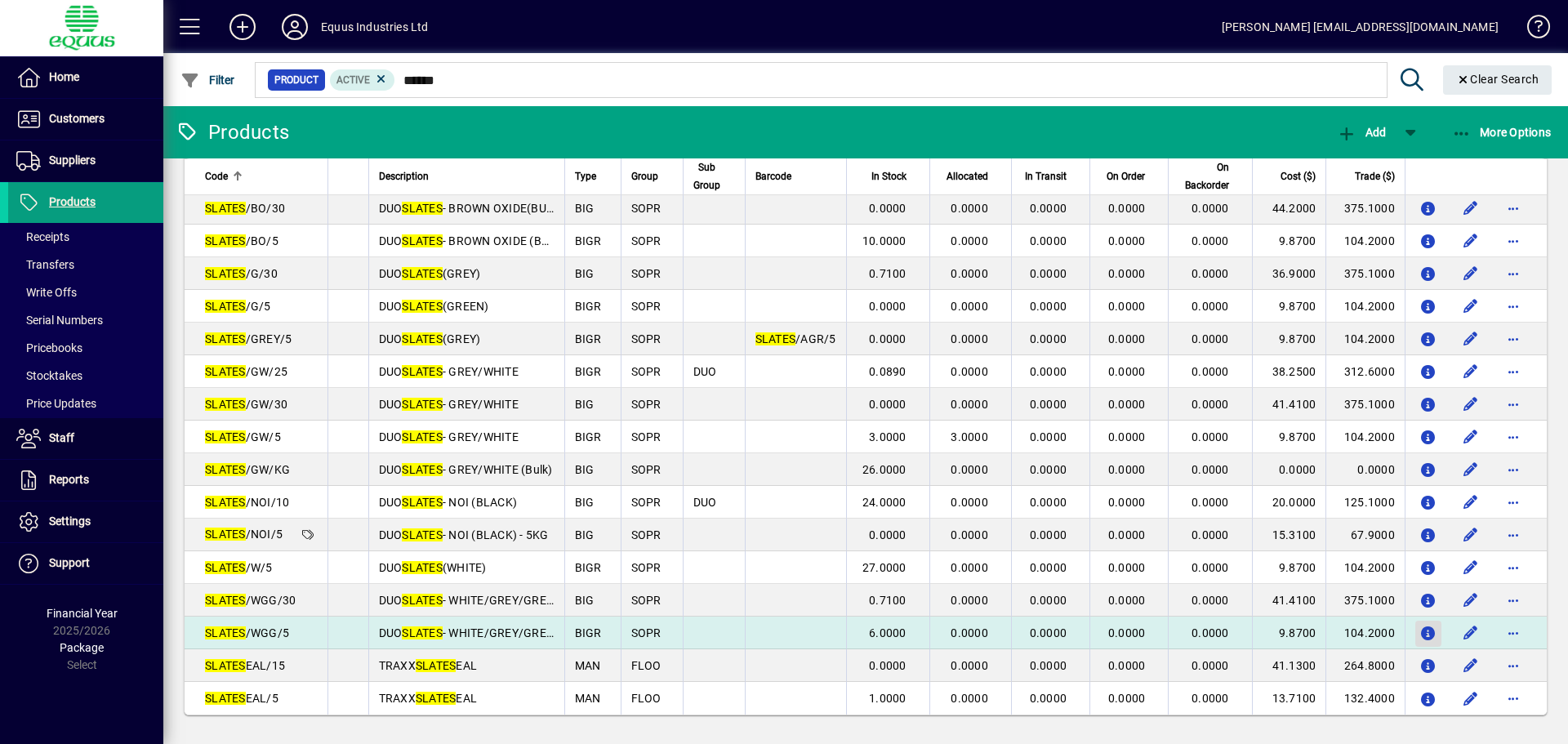
click at [1421, 630] on icon "button" at bounding box center [1429, 634] width 18 height 14
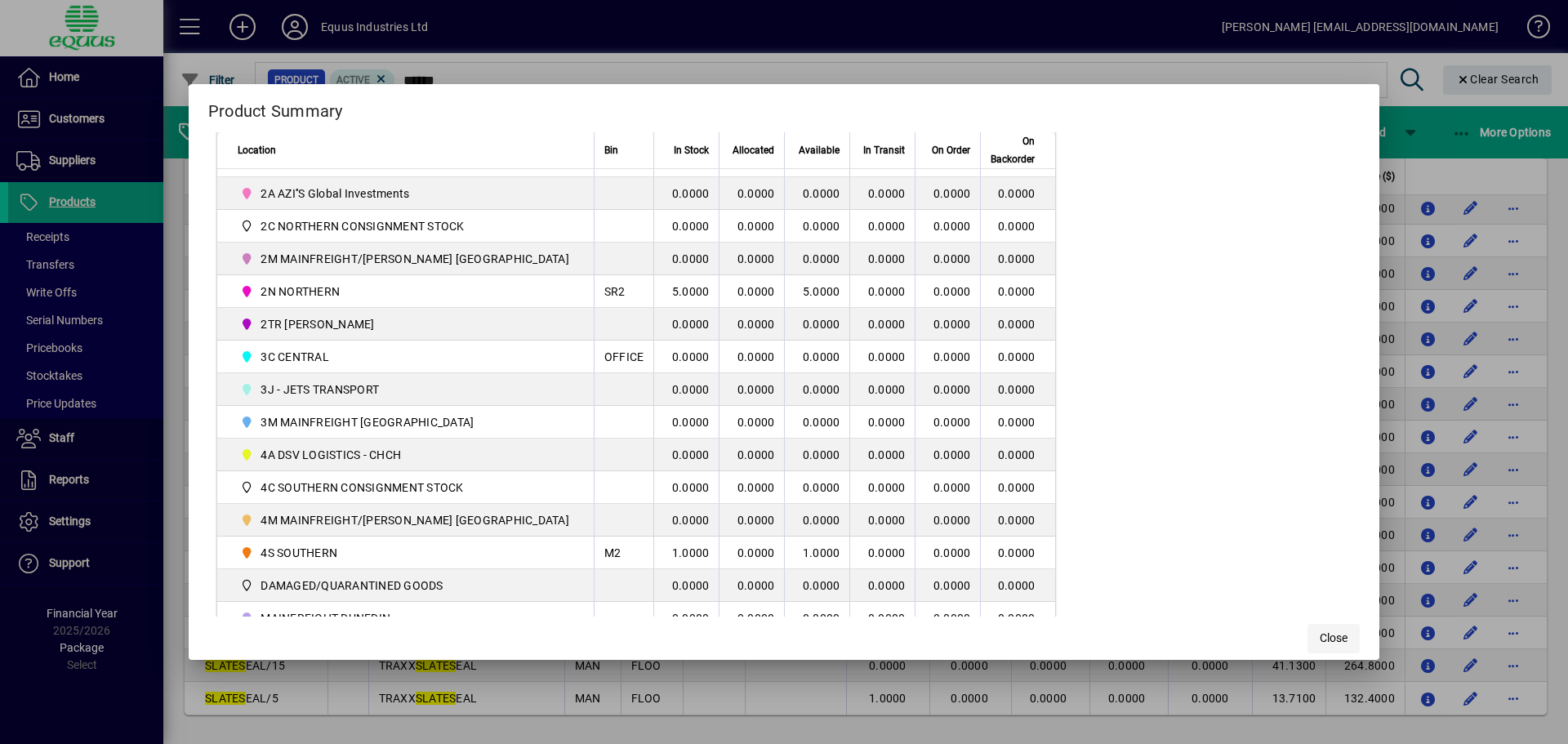
click at [1320, 639] on span "Close" at bounding box center [1334, 637] width 28 height 17
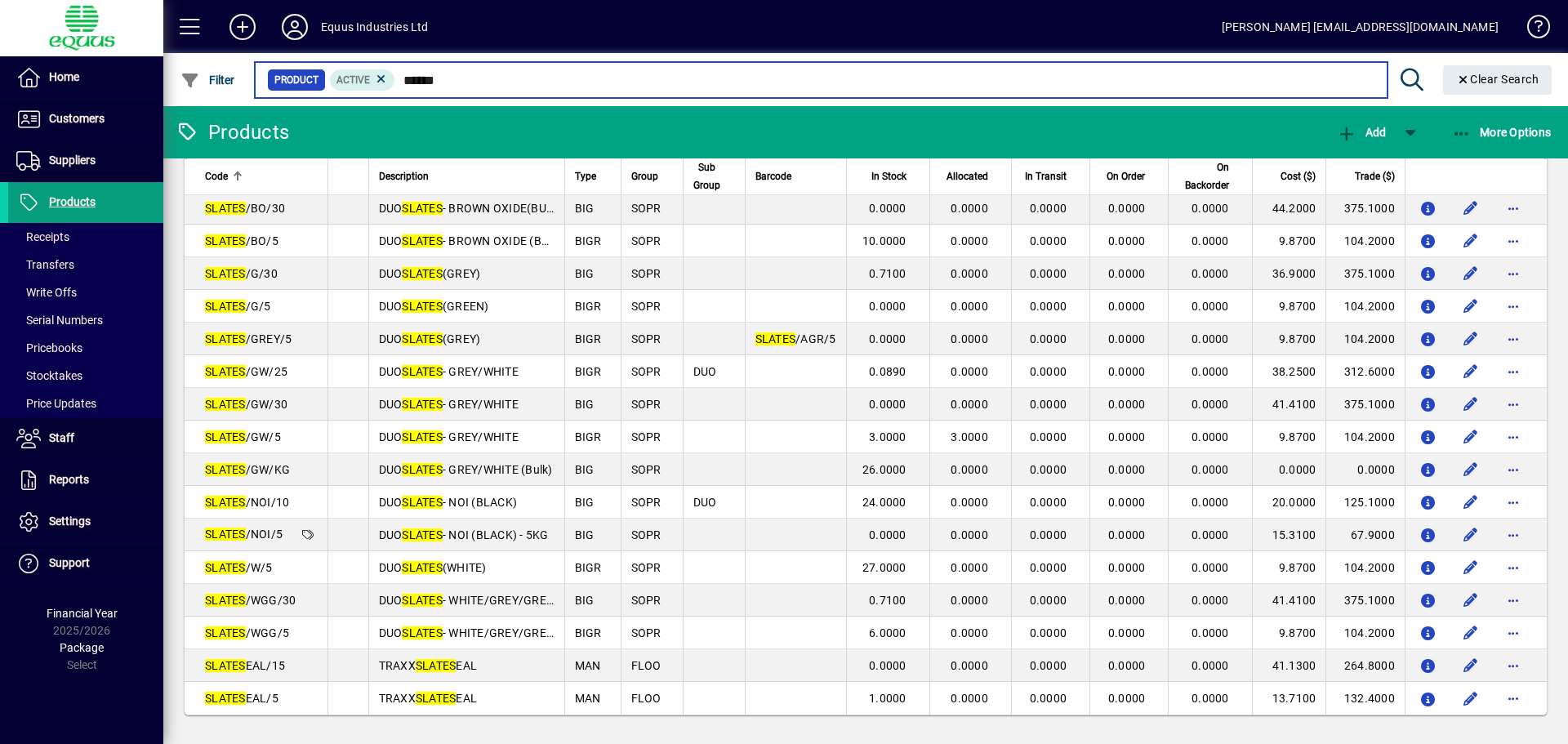
click at [458, 81] on input "******" at bounding box center [884, 79] width 978 height 23
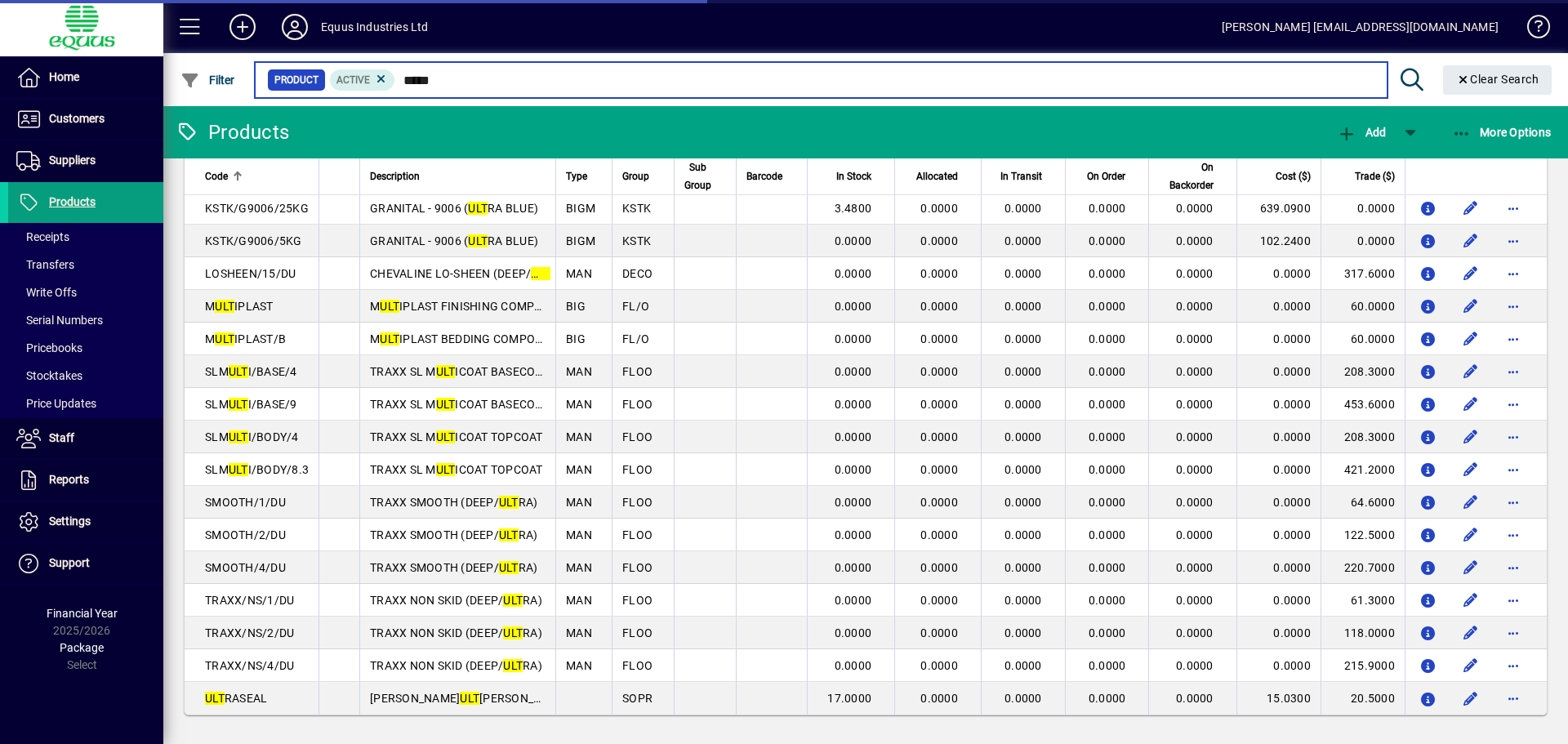
scroll to position [25, 0]
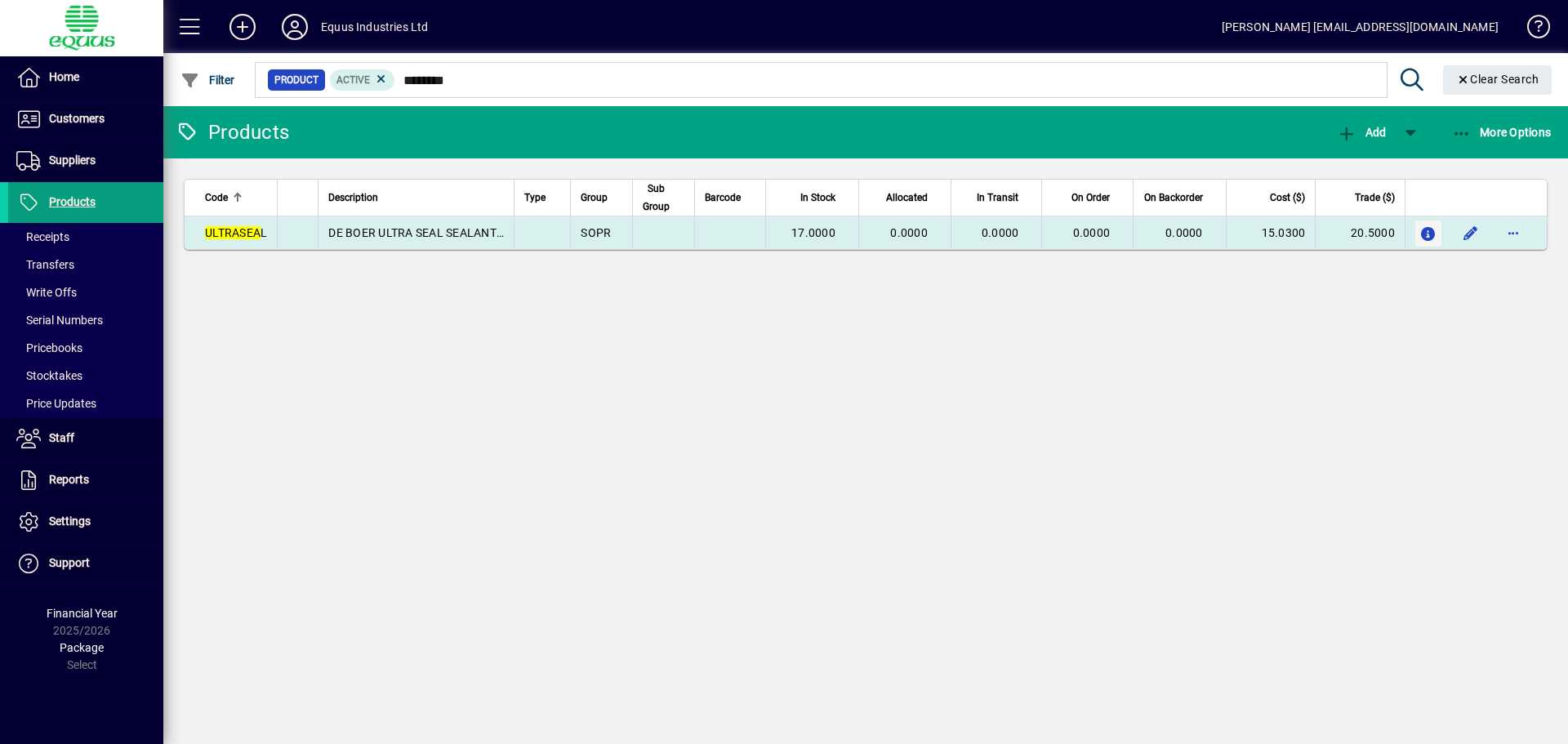
click at [1421, 231] on icon "button" at bounding box center [1429, 234] width 18 height 14
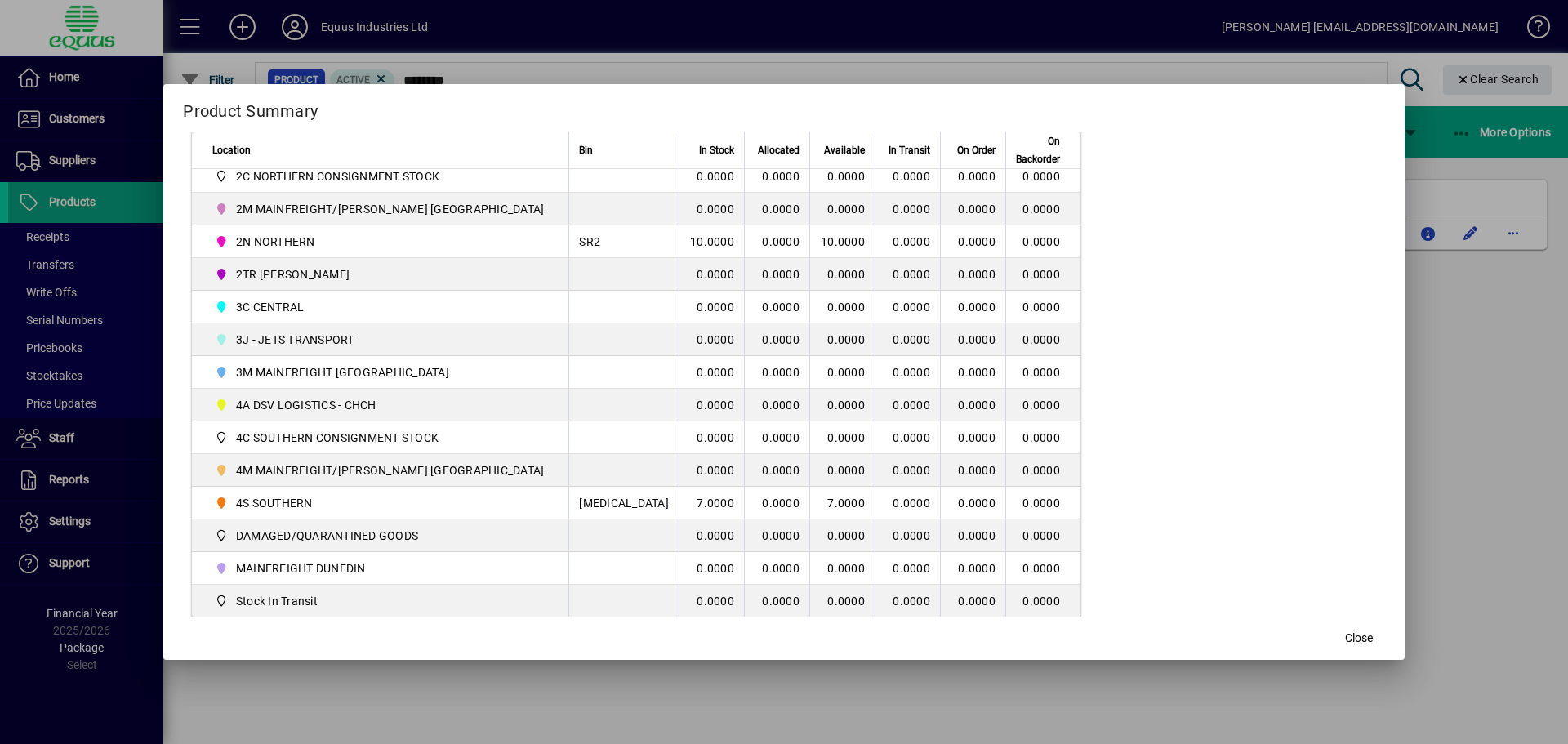
scroll to position [408, 0]
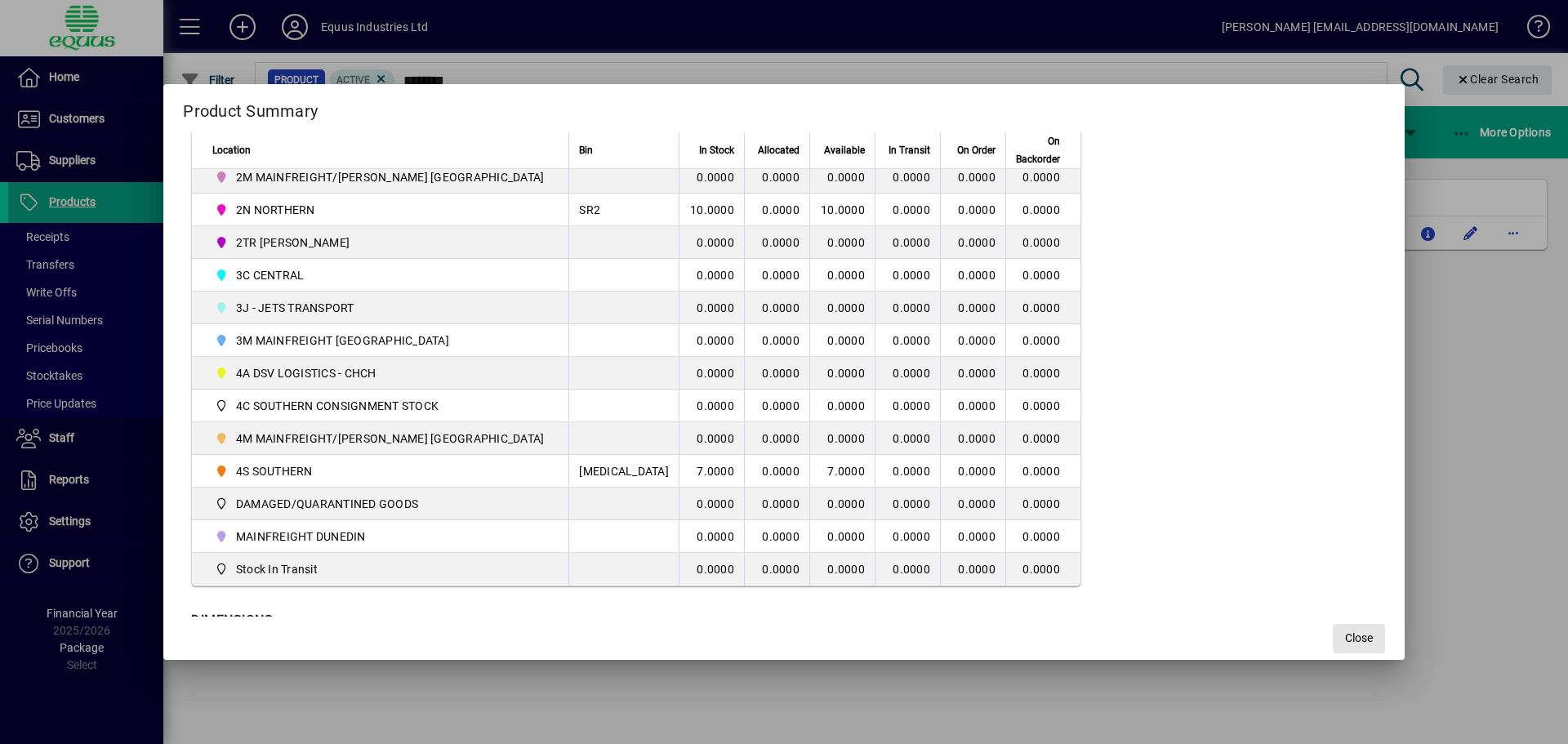
drag, startPoint x: 1280, startPoint y: 630, endPoint x: 1133, endPoint y: 637, distance: 147.2
click at [1333, 629] on button "Close" at bounding box center [1359, 638] width 53 height 29
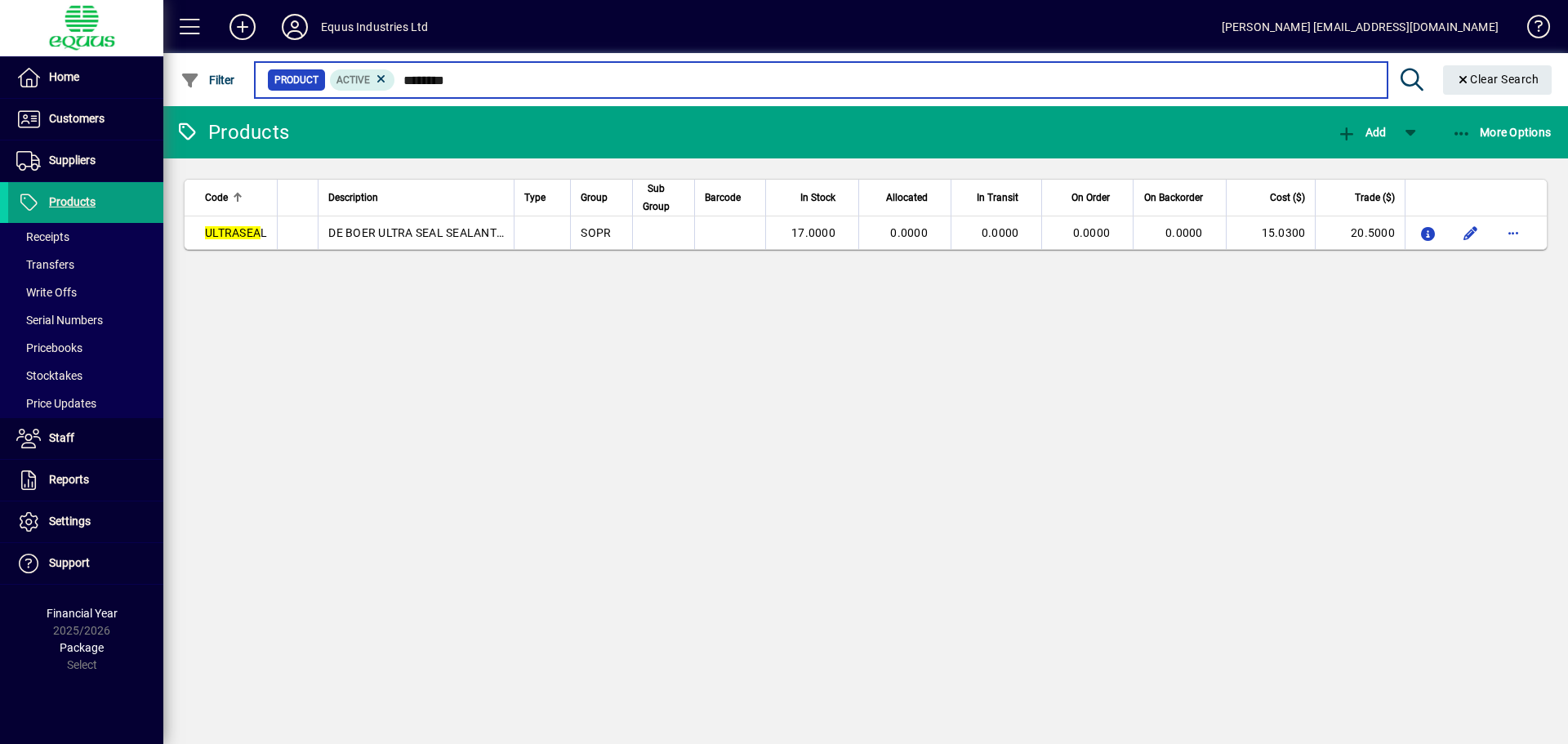
click at [478, 76] on input "********" at bounding box center [884, 79] width 978 height 23
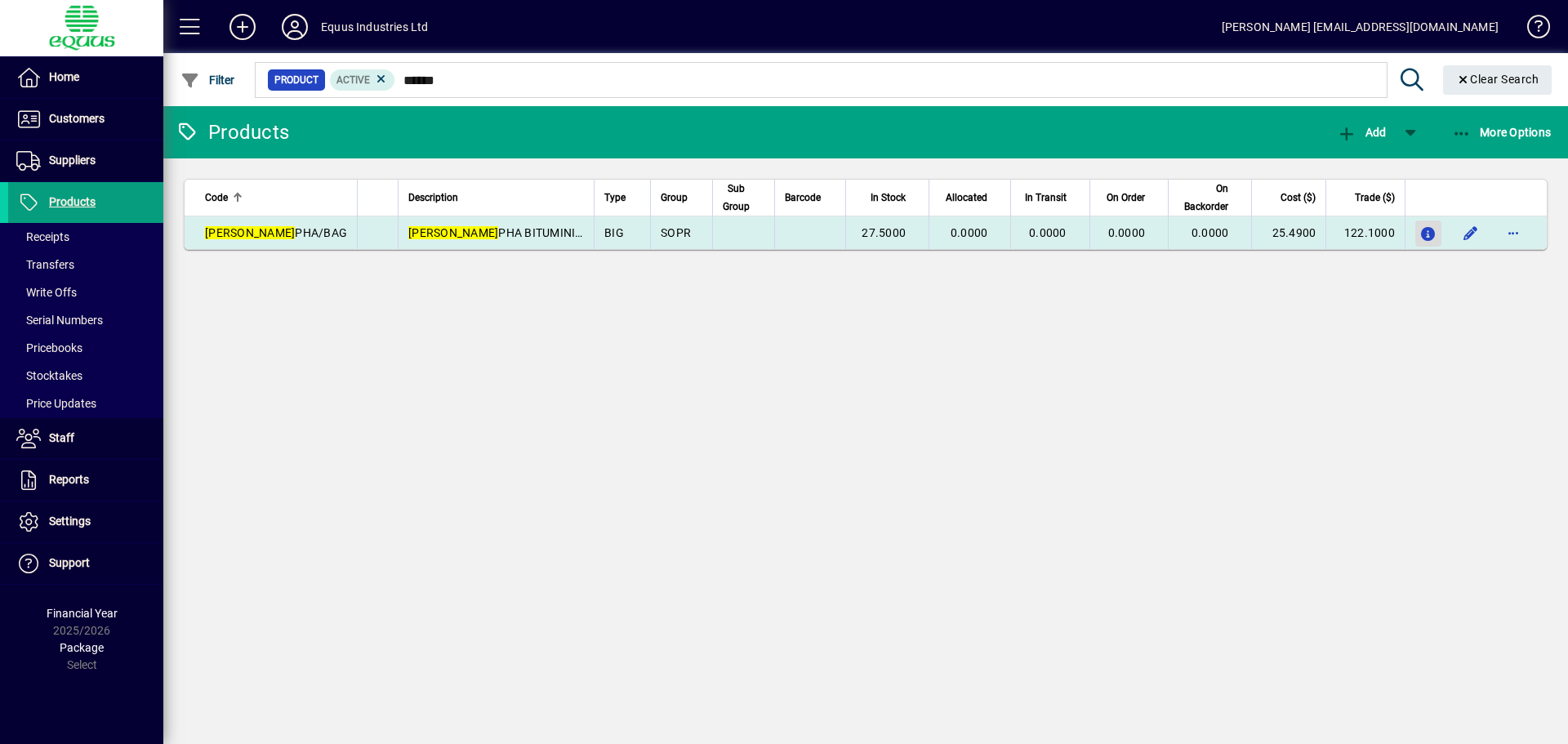
click at [1435, 232] on icon "button" at bounding box center [1429, 234] width 18 height 14
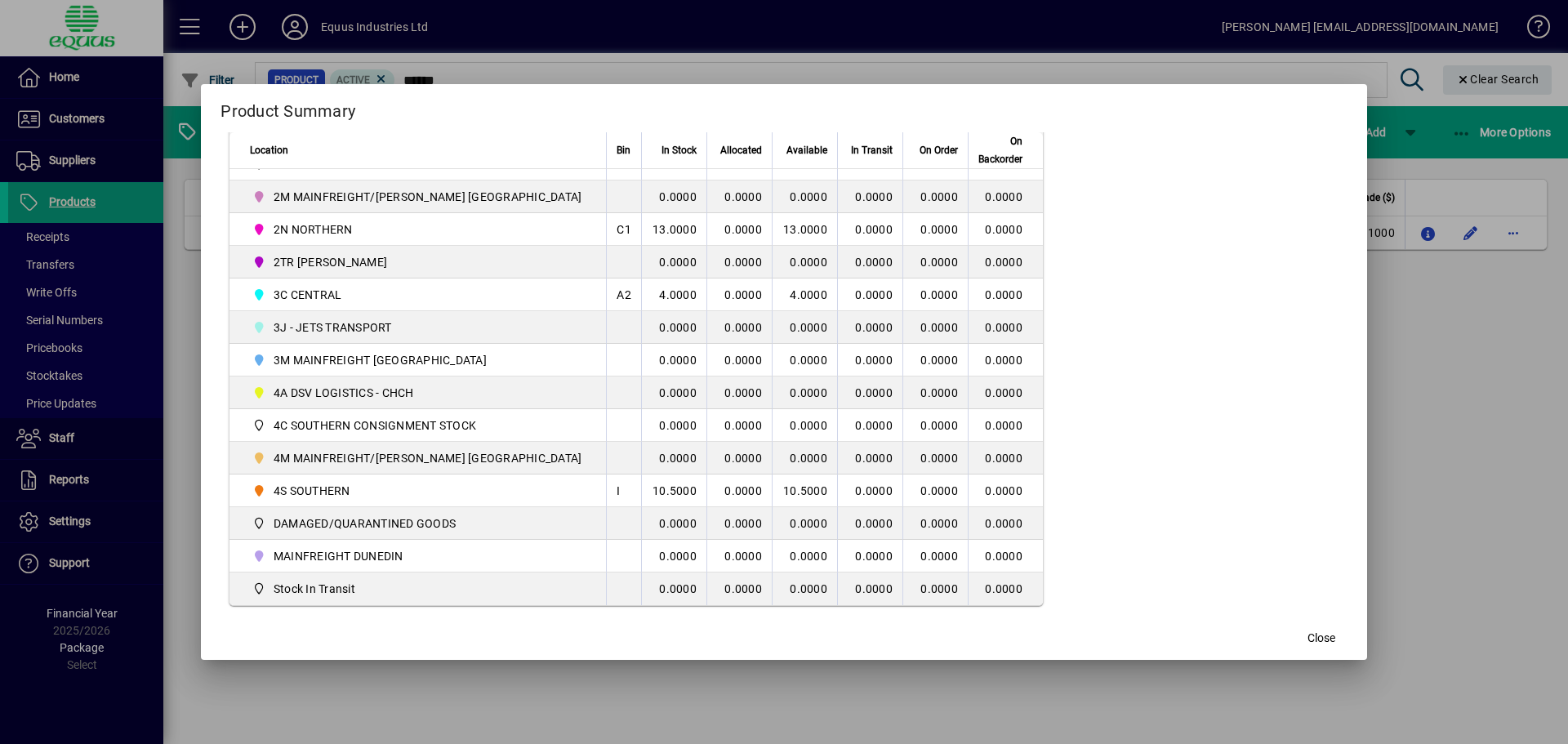
scroll to position [413, 0]
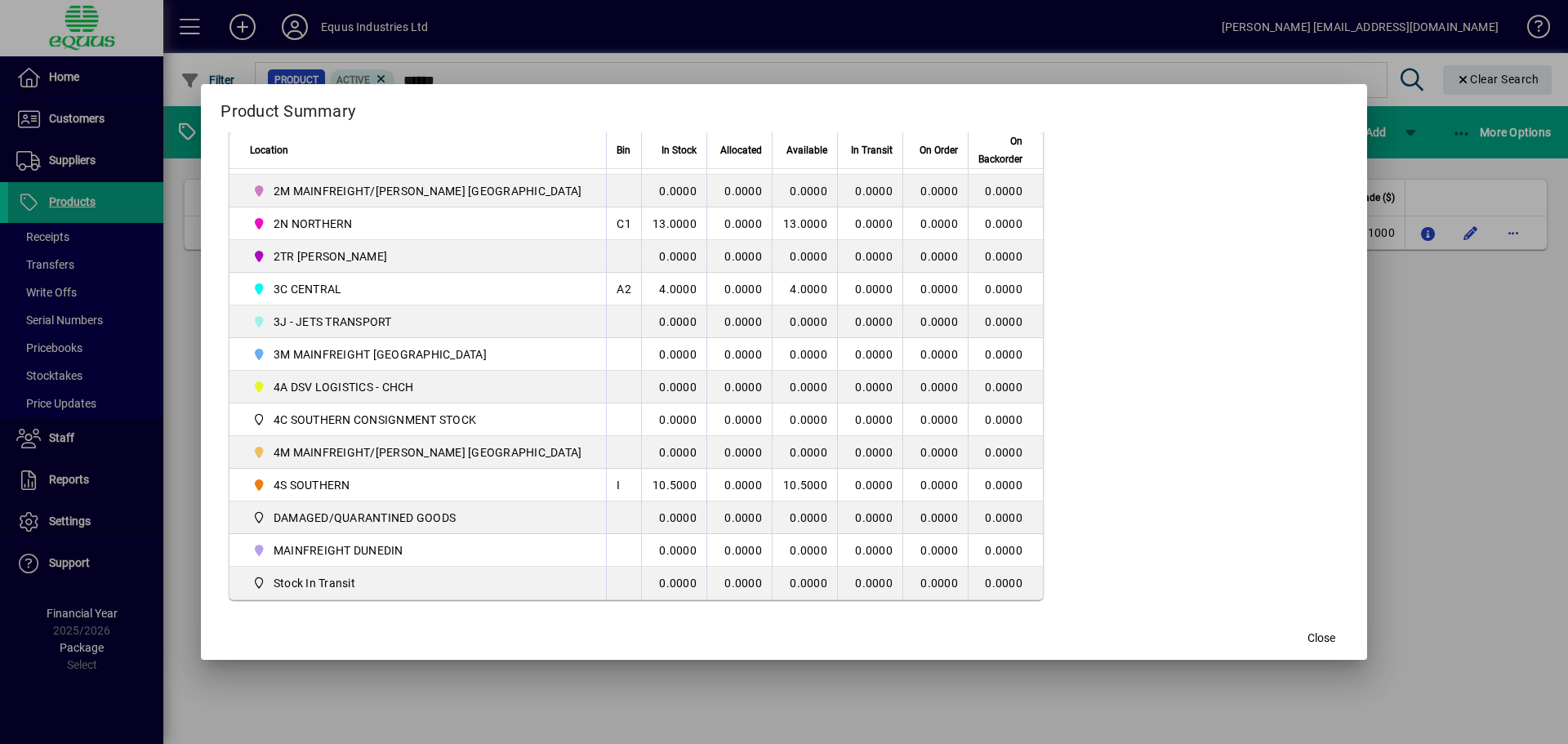
drag, startPoint x: 1285, startPoint y: 641, endPoint x: 1271, endPoint y: 637, distance: 14.6
click at [1307, 637] on span "Close" at bounding box center [1321, 637] width 28 height 17
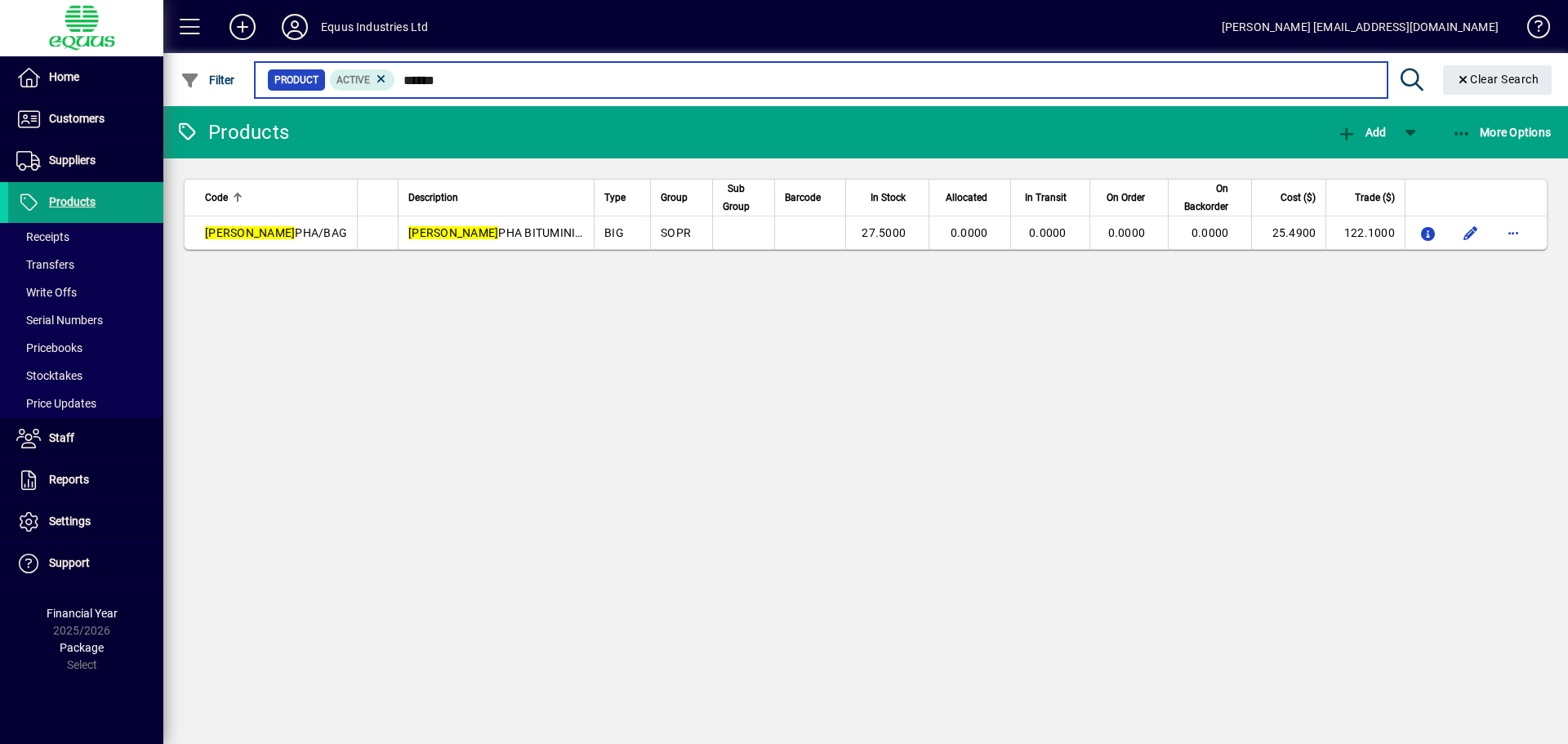
click at [465, 78] on input "******" at bounding box center [884, 79] width 978 height 23
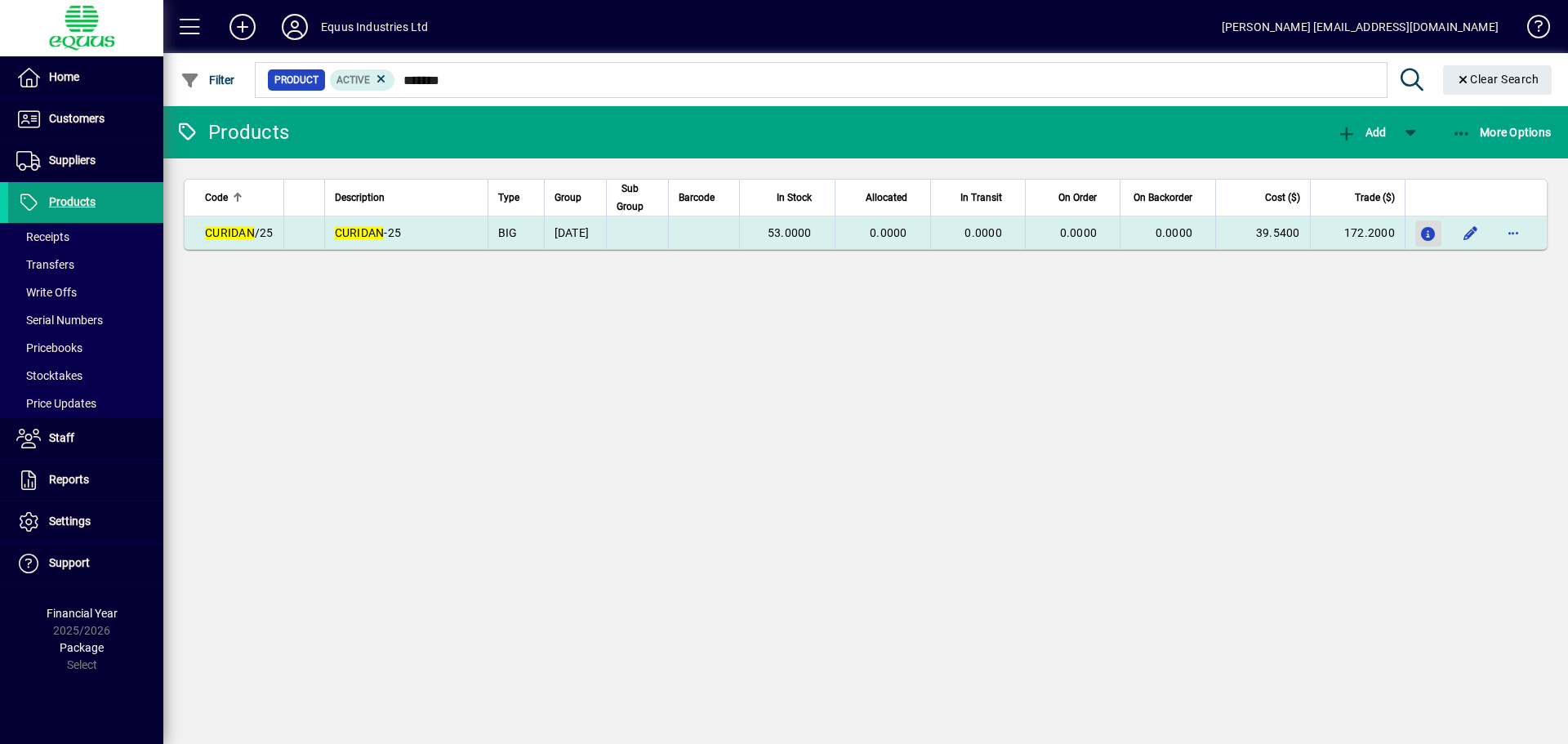
click at [1429, 230] on icon "button" at bounding box center [1429, 234] width 18 height 14
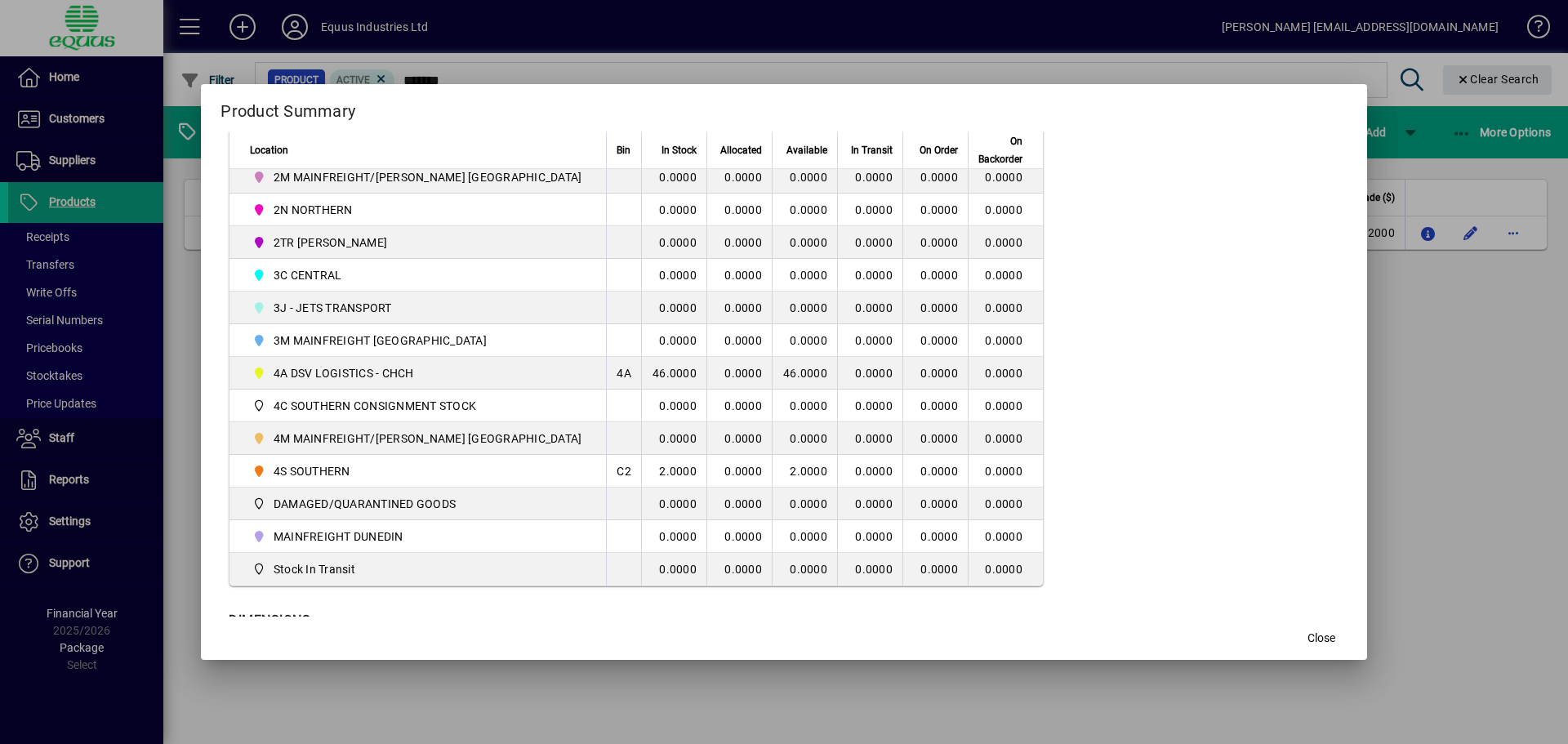
scroll to position [477, 0]
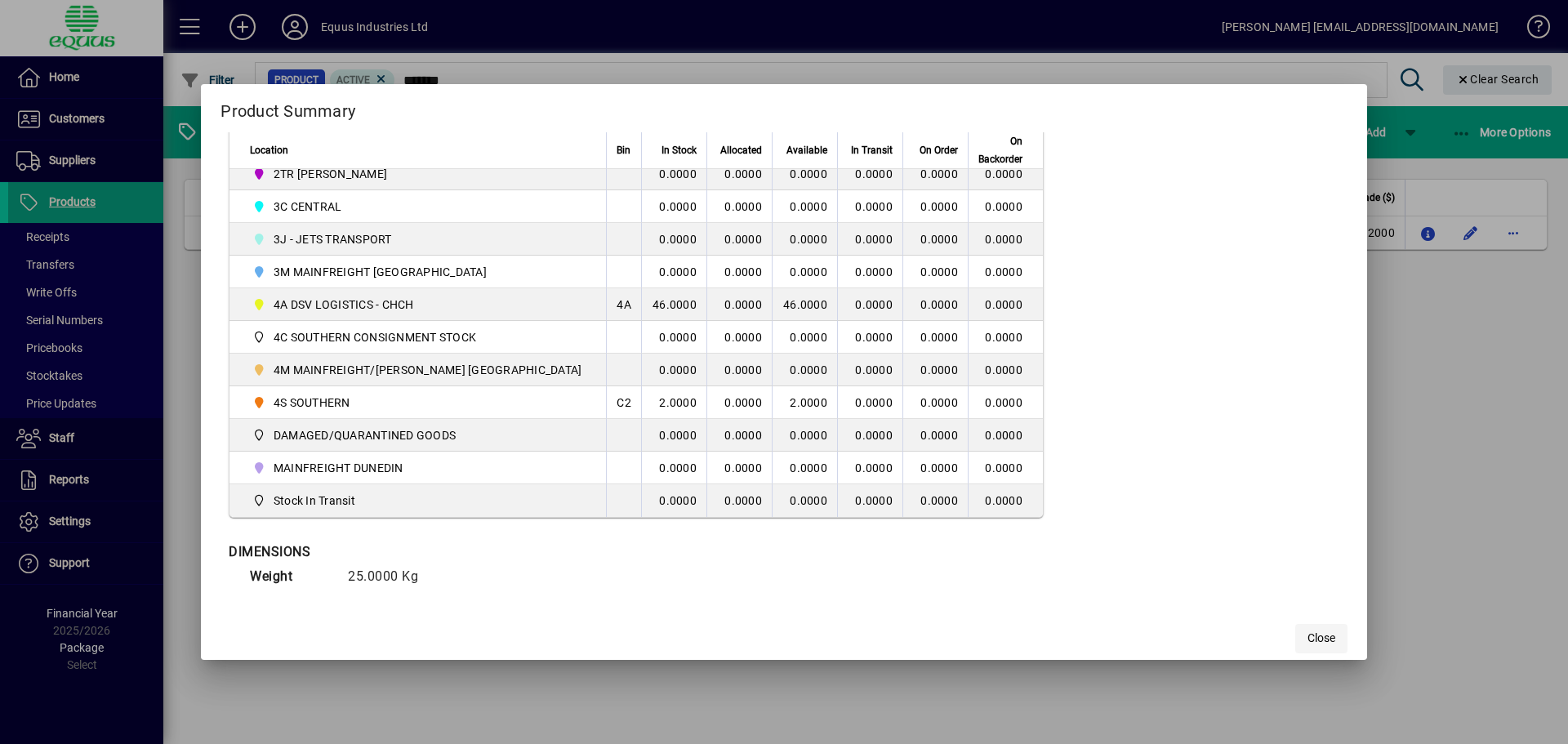
click at [1295, 622] on span "button" at bounding box center [1321, 638] width 53 height 40
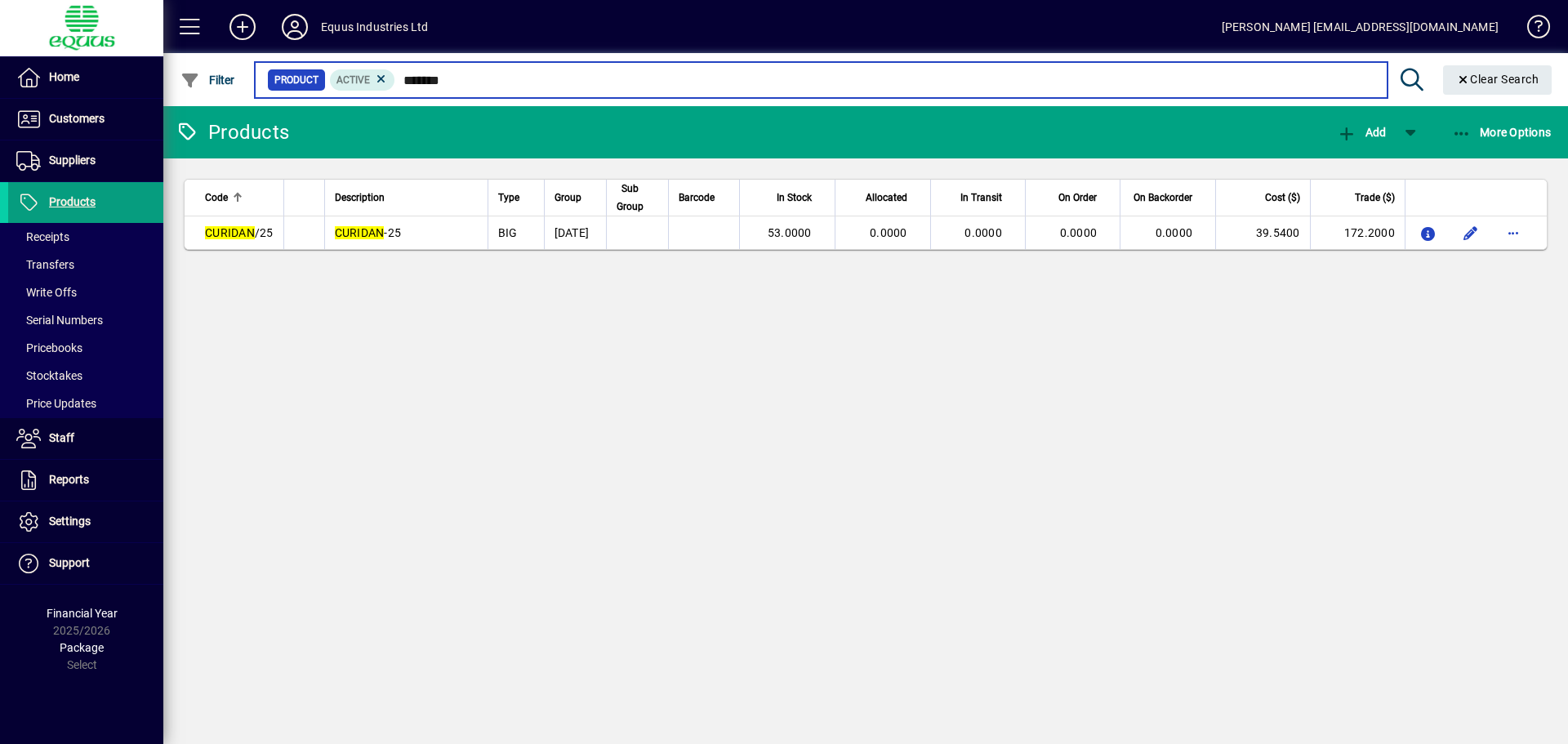
click at [465, 76] on input "*******" at bounding box center [884, 79] width 978 height 23
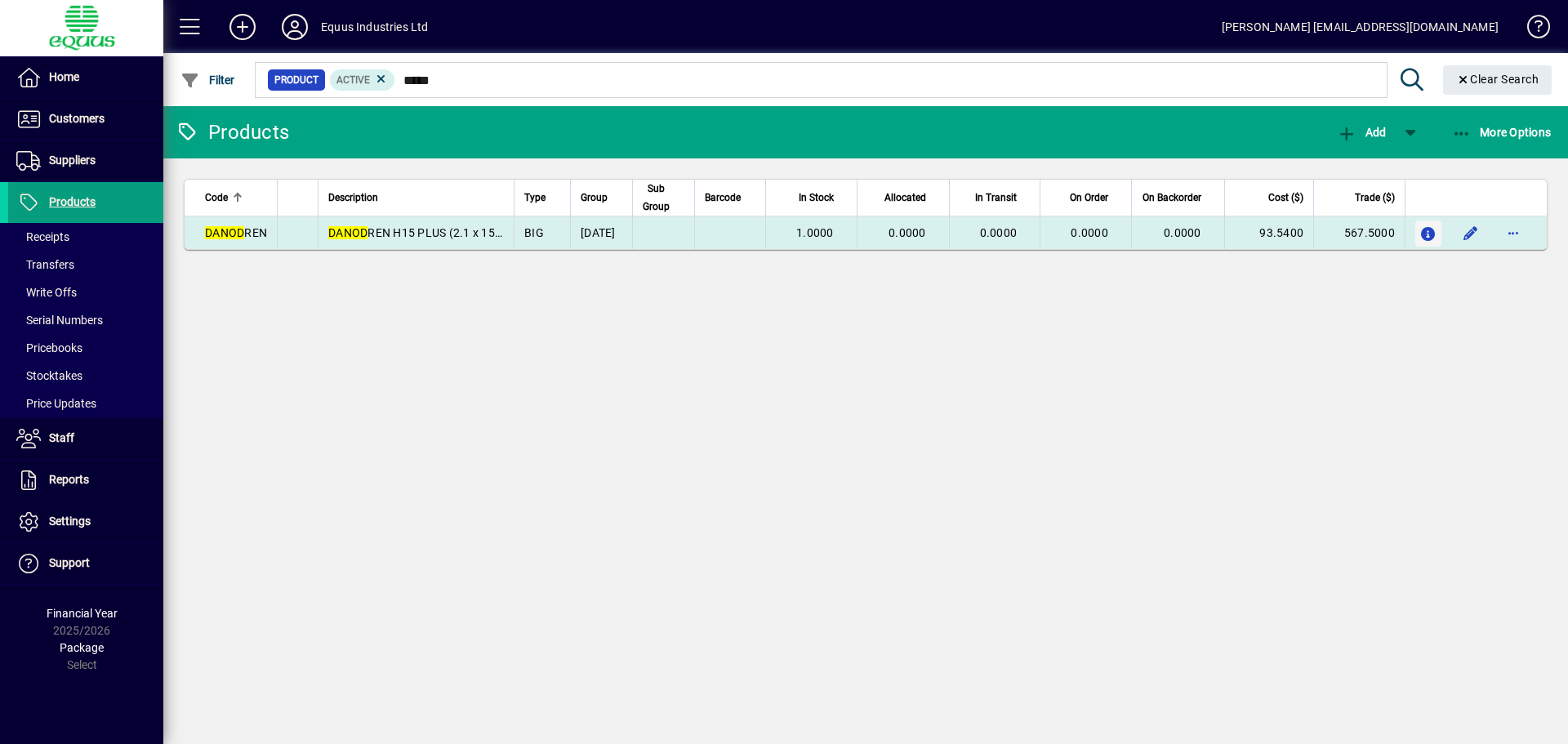
click at [1426, 230] on icon "button" at bounding box center [1429, 234] width 18 height 14
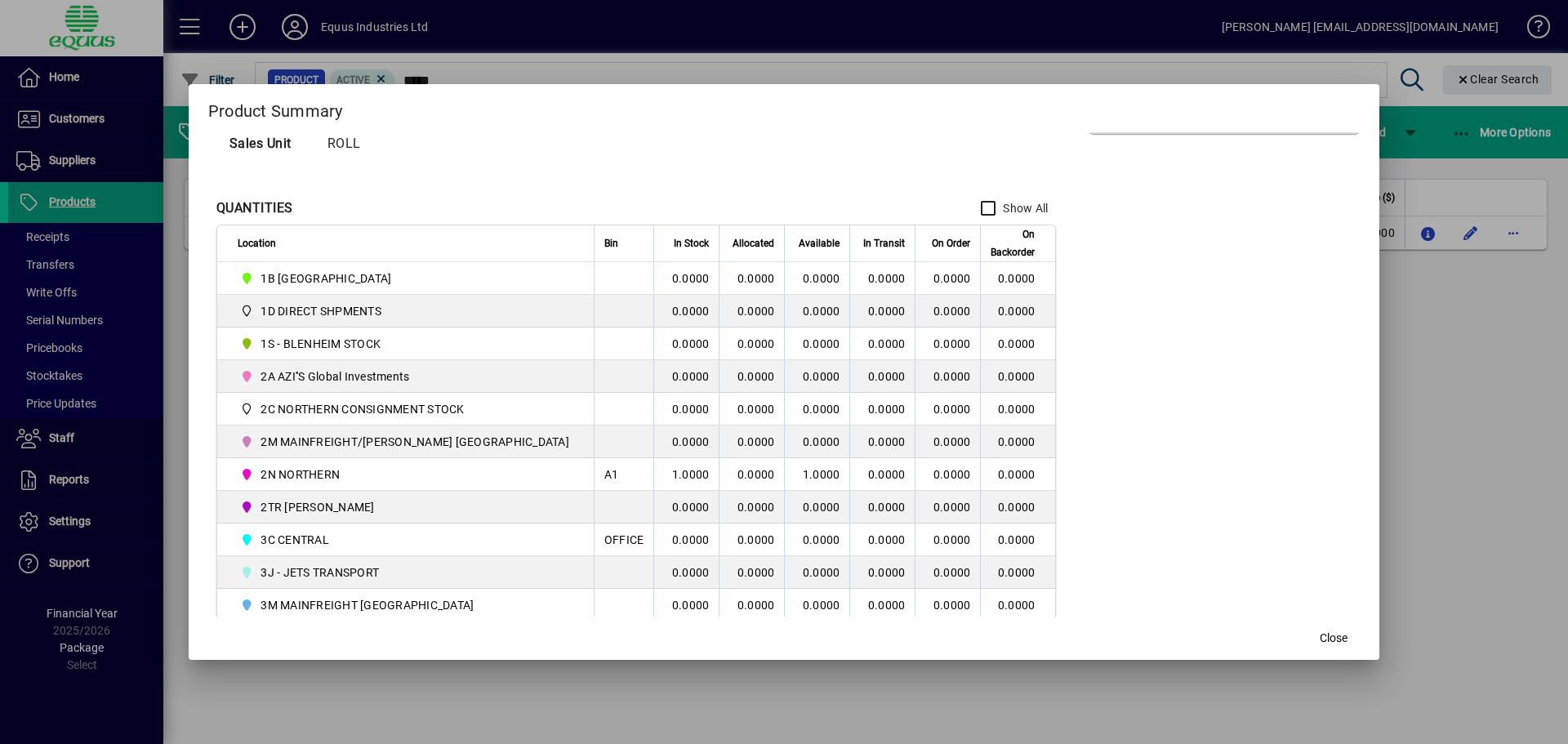
scroll to position [245, 0]
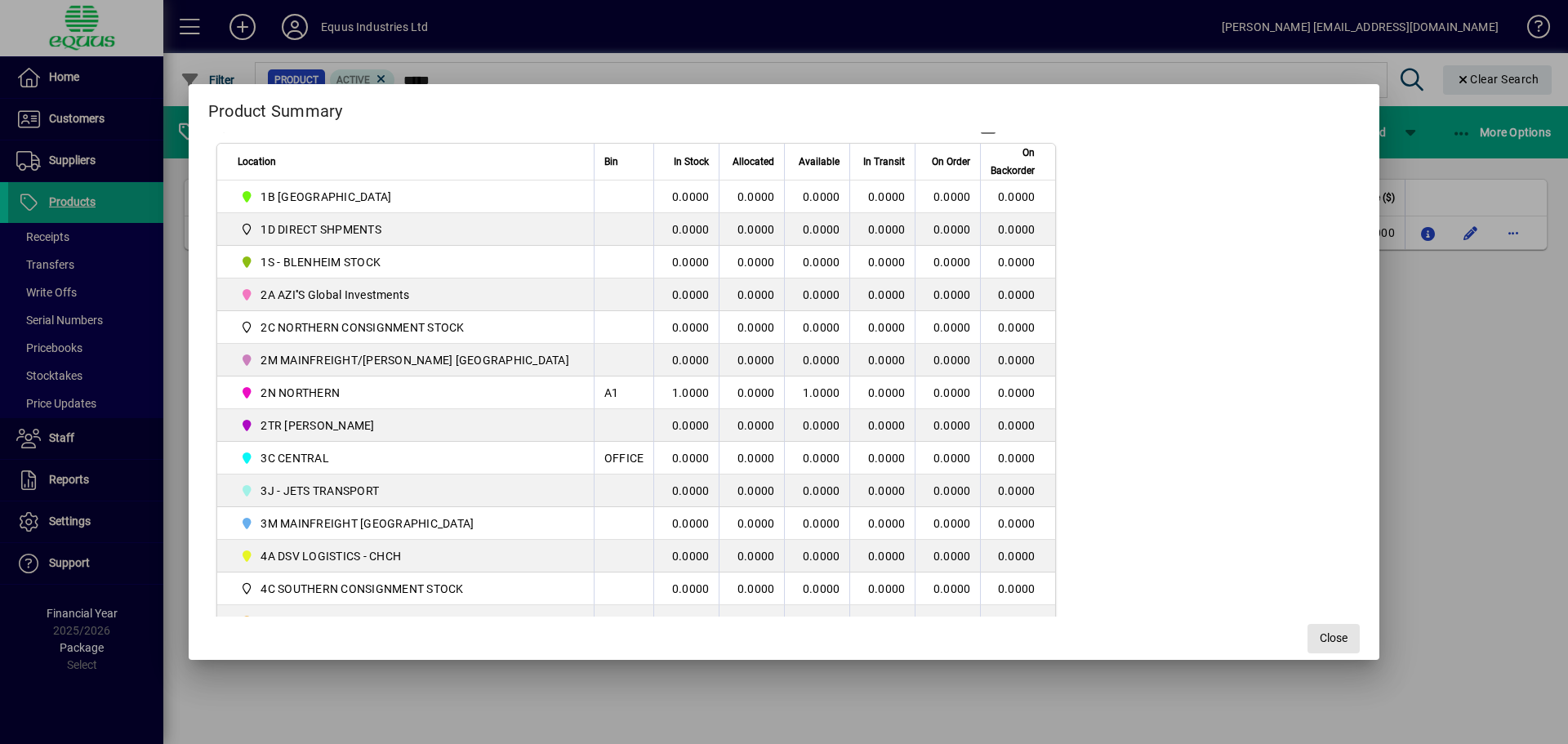
drag, startPoint x: 1307, startPoint y: 643, endPoint x: 1090, endPoint y: 521, distance: 248.9
click at [1320, 640] on span "Close" at bounding box center [1334, 637] width 28 height 17
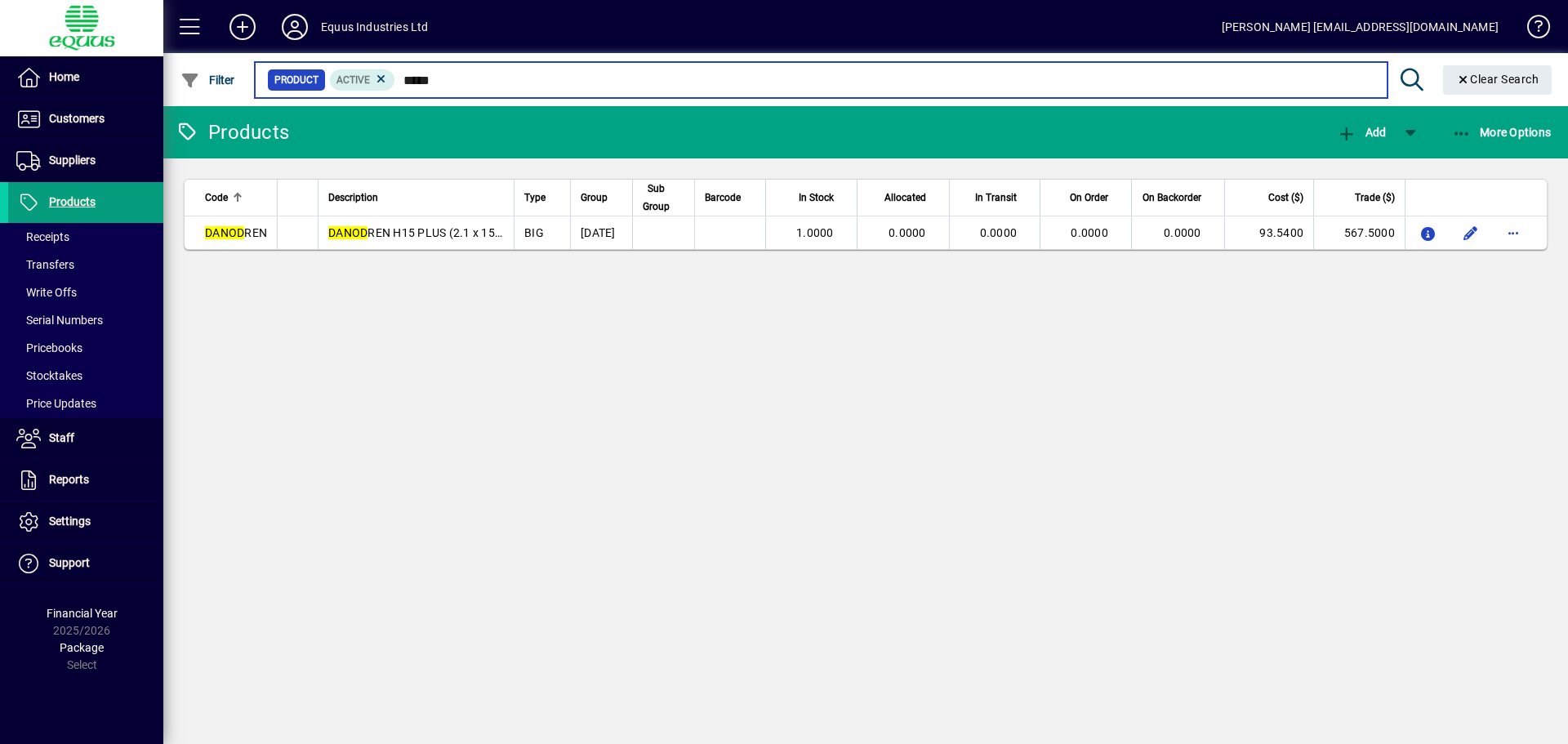
click at [451, 76] on input "*****" at bounding box center [884, 79] width 978 height 23
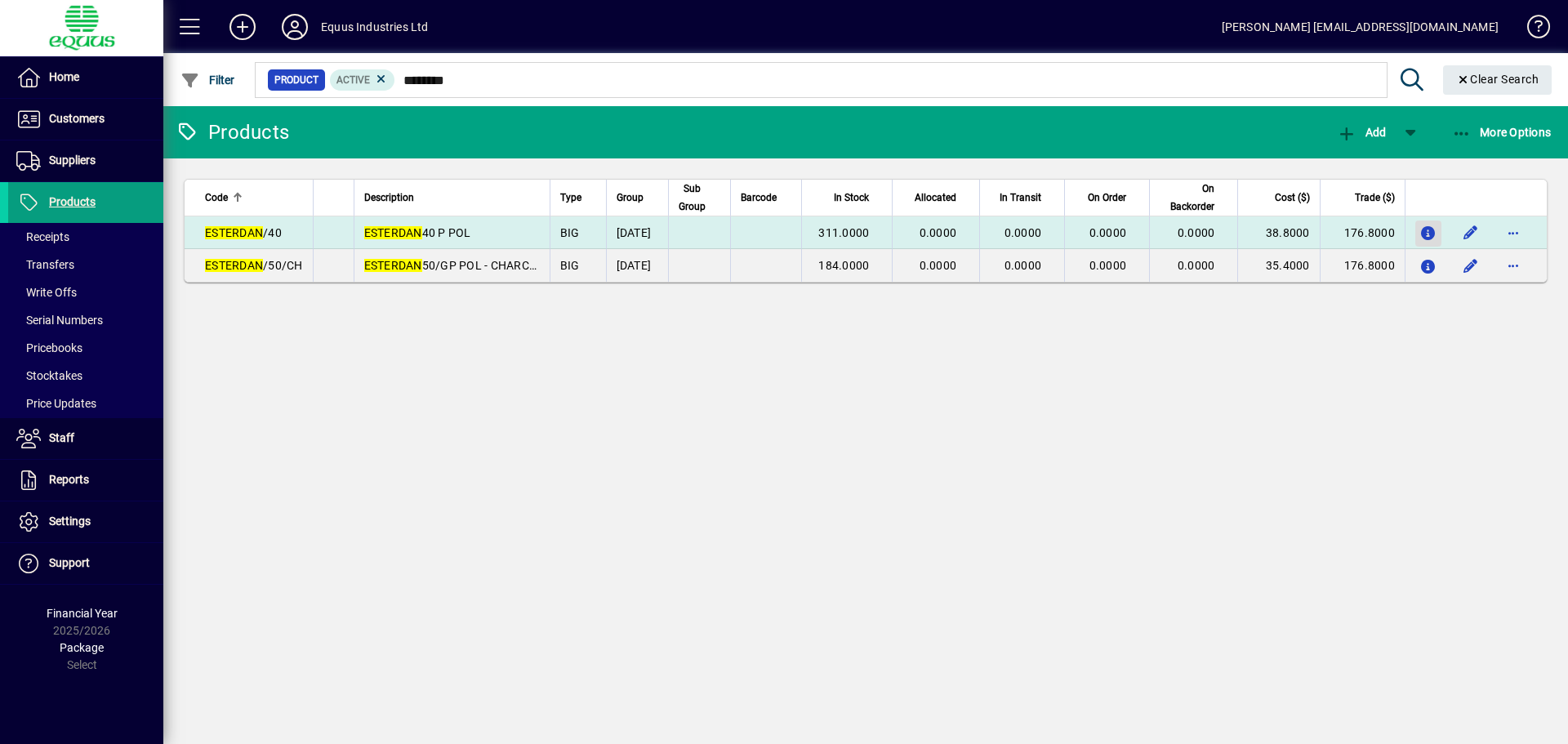
click at [1428, 228] on icon "button" at bounding box center [1429, 233] width 18 height 14
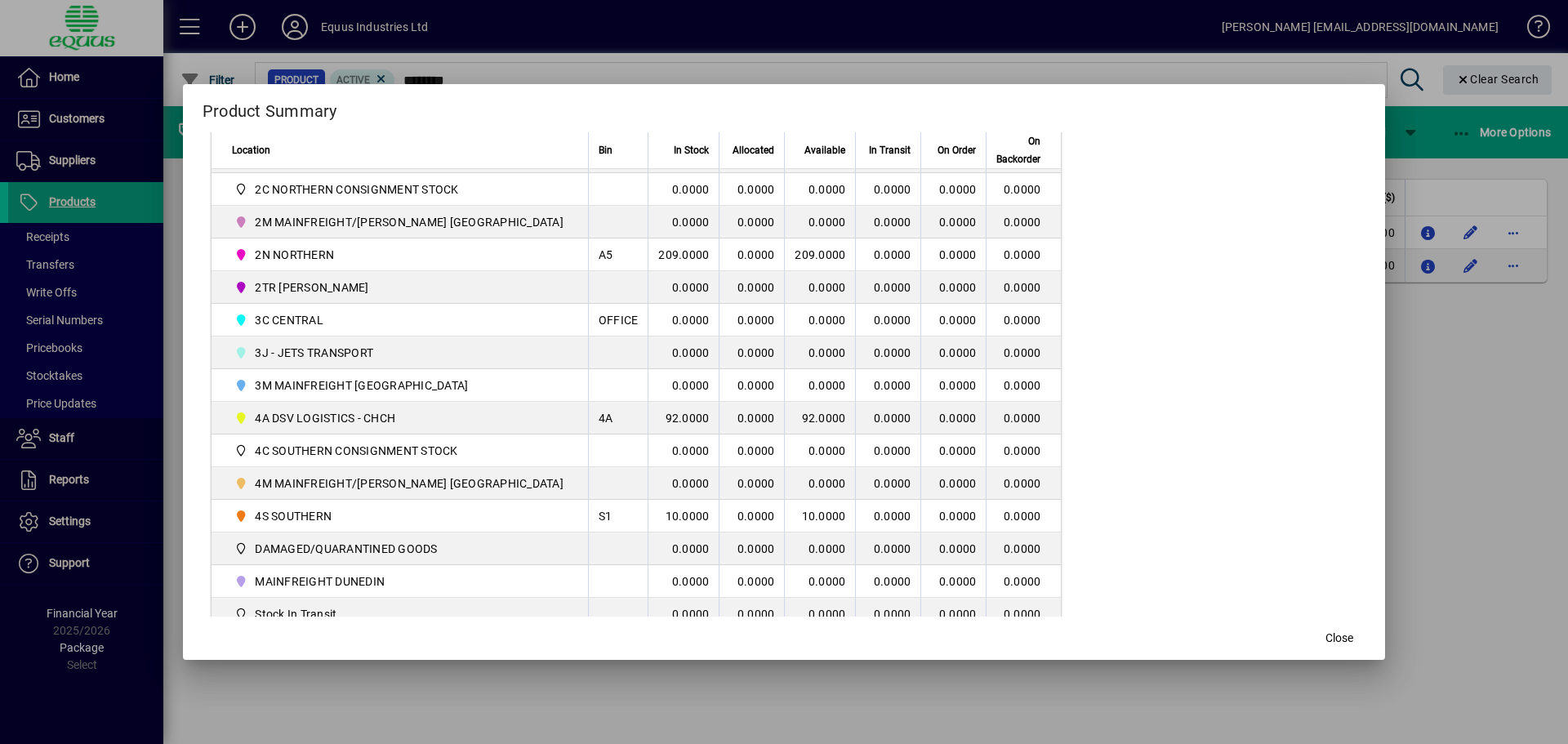
scroll to position [394, 0]
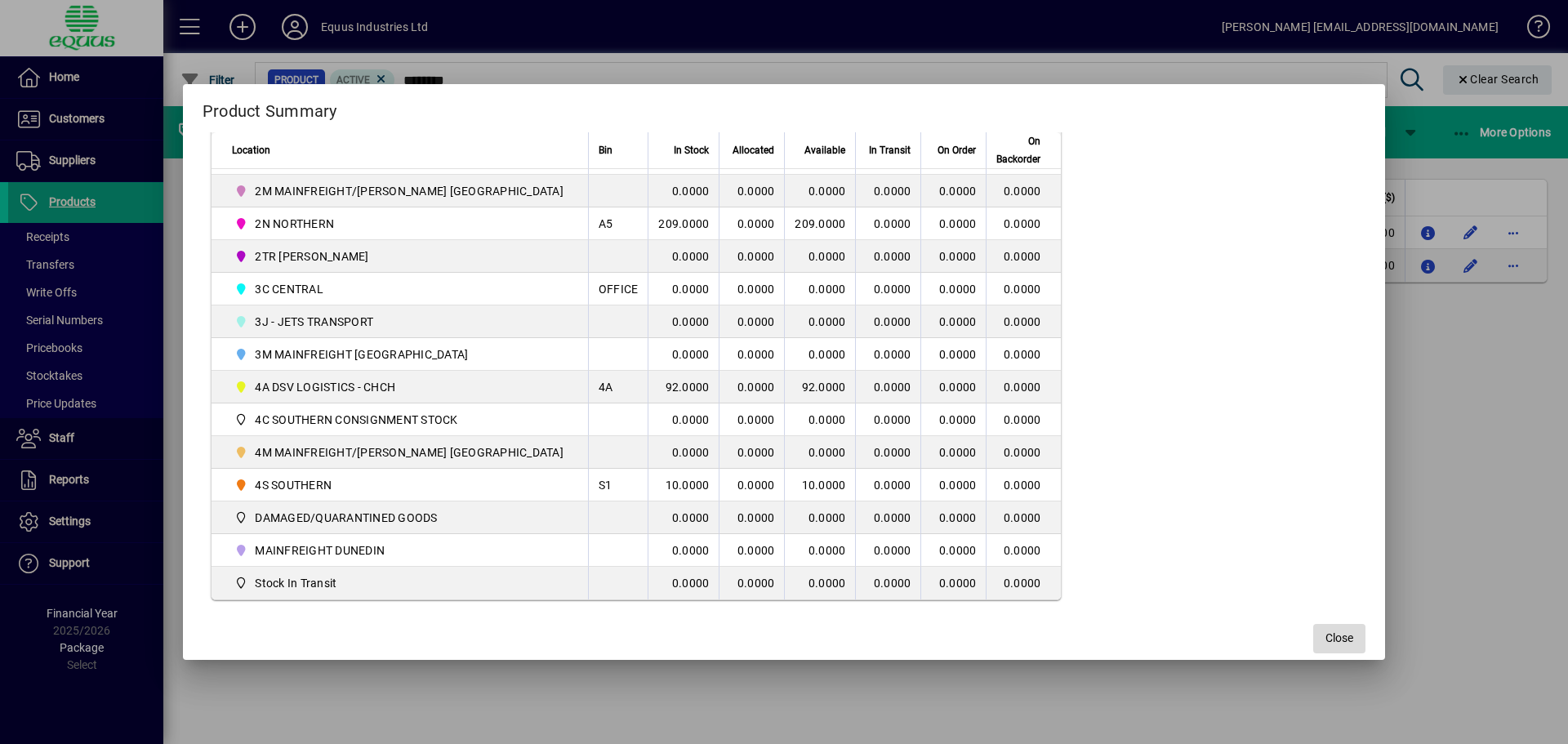
click at [1326, 635] on span "Close" at bounding box center [1340, 637] width 28 height 17
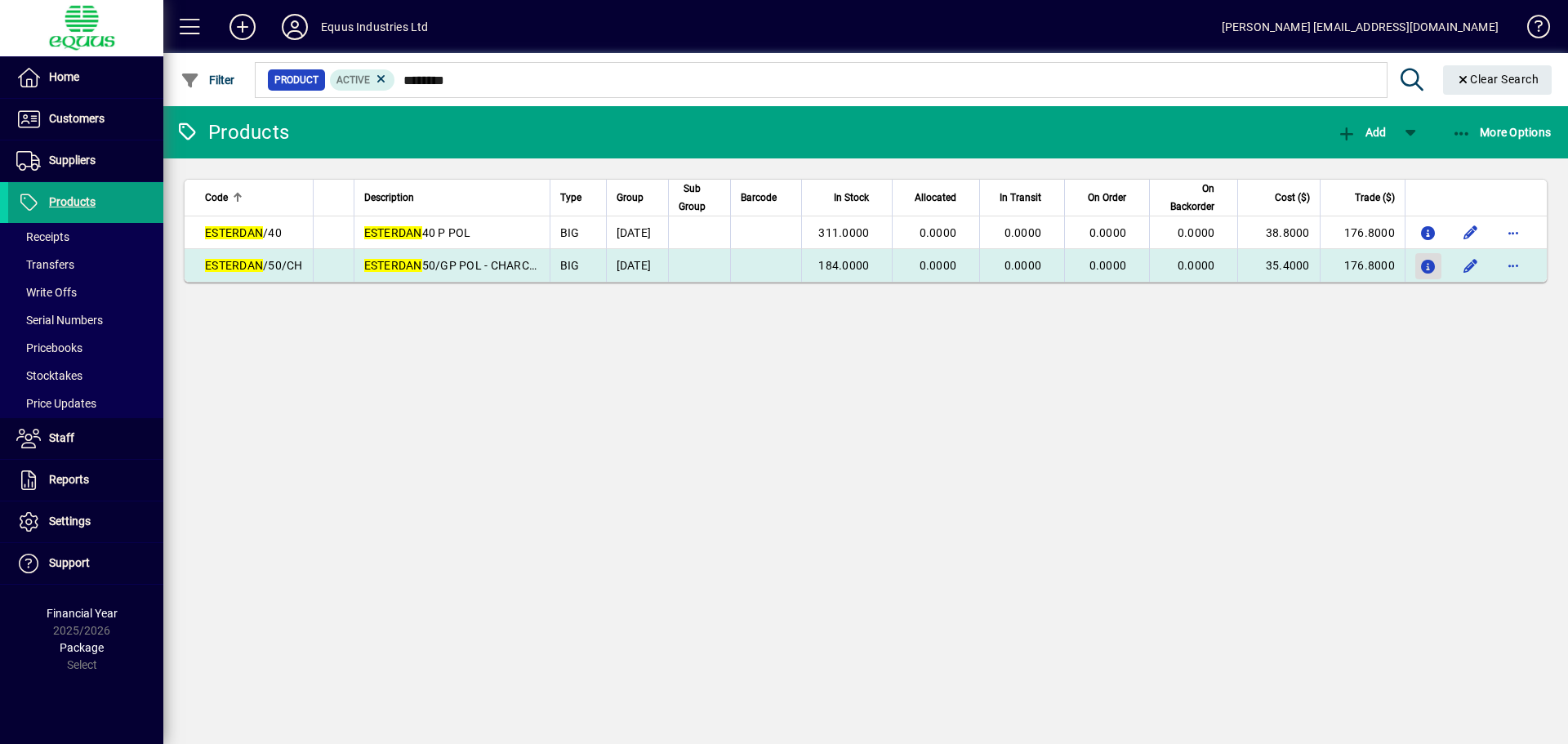
click at [1427, 267] on icon "button" at bounding box center [1429, 267] width 18 height 14
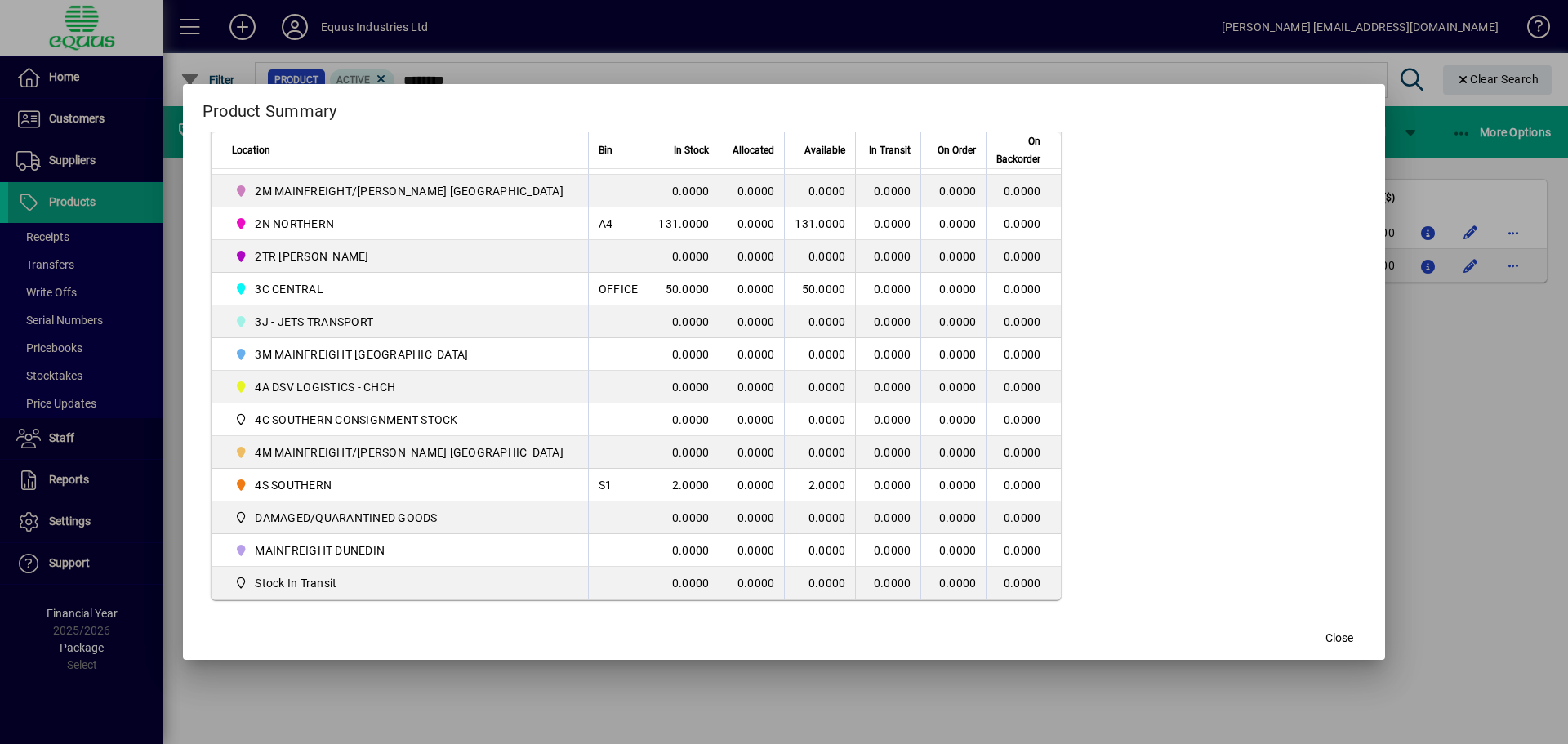
drag, startPoint x: 1316, startPoint y: 637, endPoint x: 765, endPoint y: 643, distance: 551.0
click at [1326, 639] on span "Close" at bounding box center [1340, 637] width 28 height 17
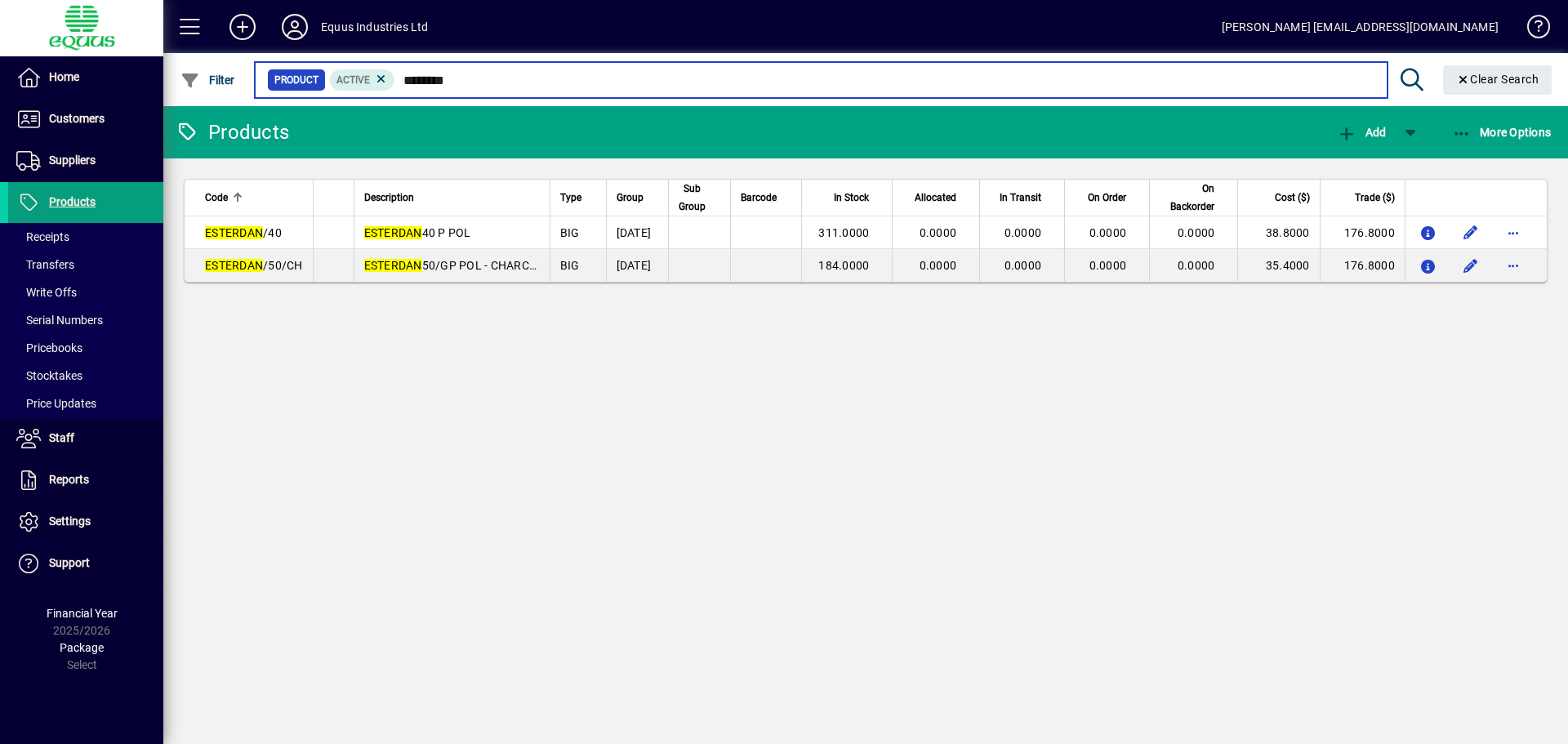
click at [484, 76] on input "********" at bounding box center [884, 79] width 978 height 23
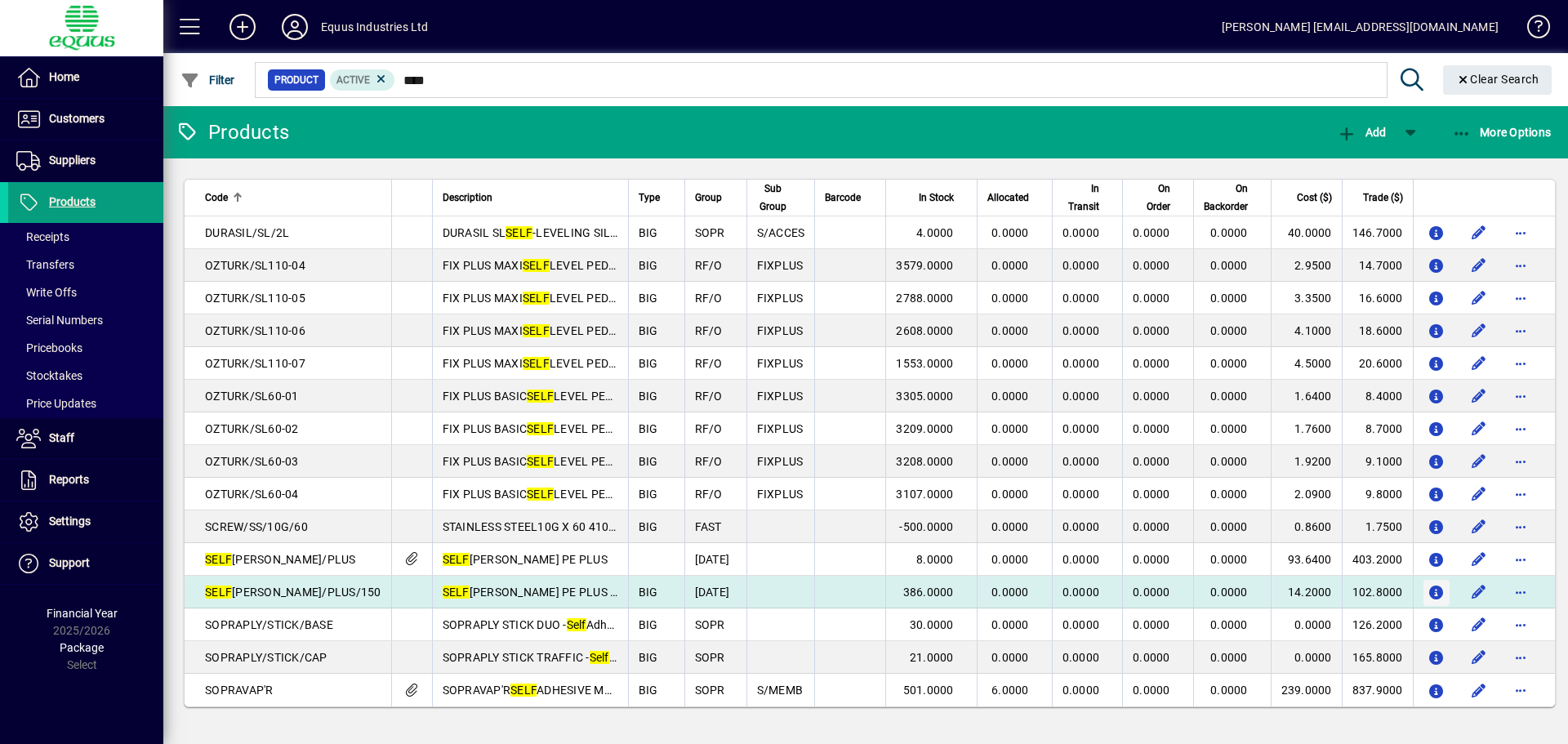
click at [1428, 588] on icon "button" at bounding box center [1436, 592] width 18 height 14
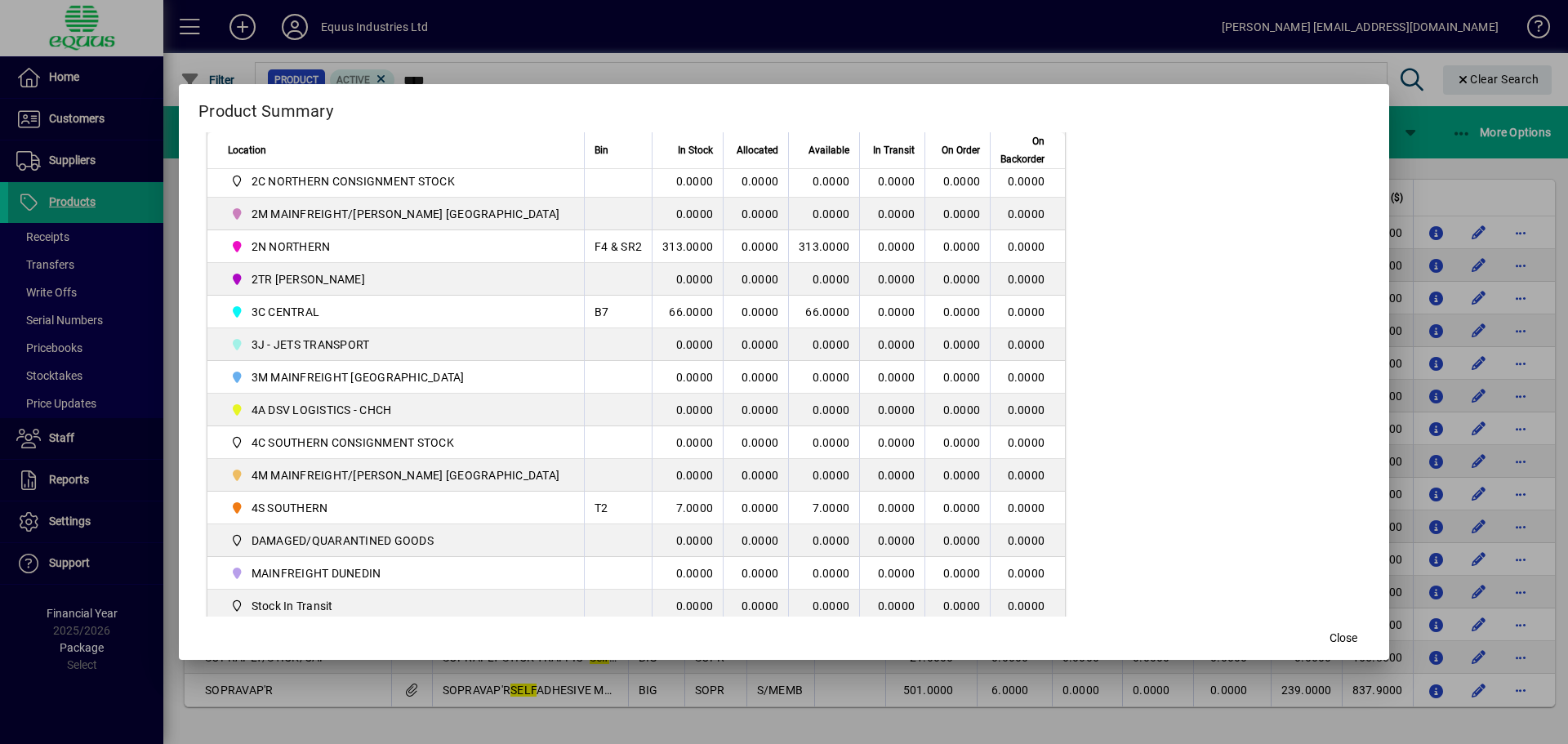
scroll to position [394, 0]
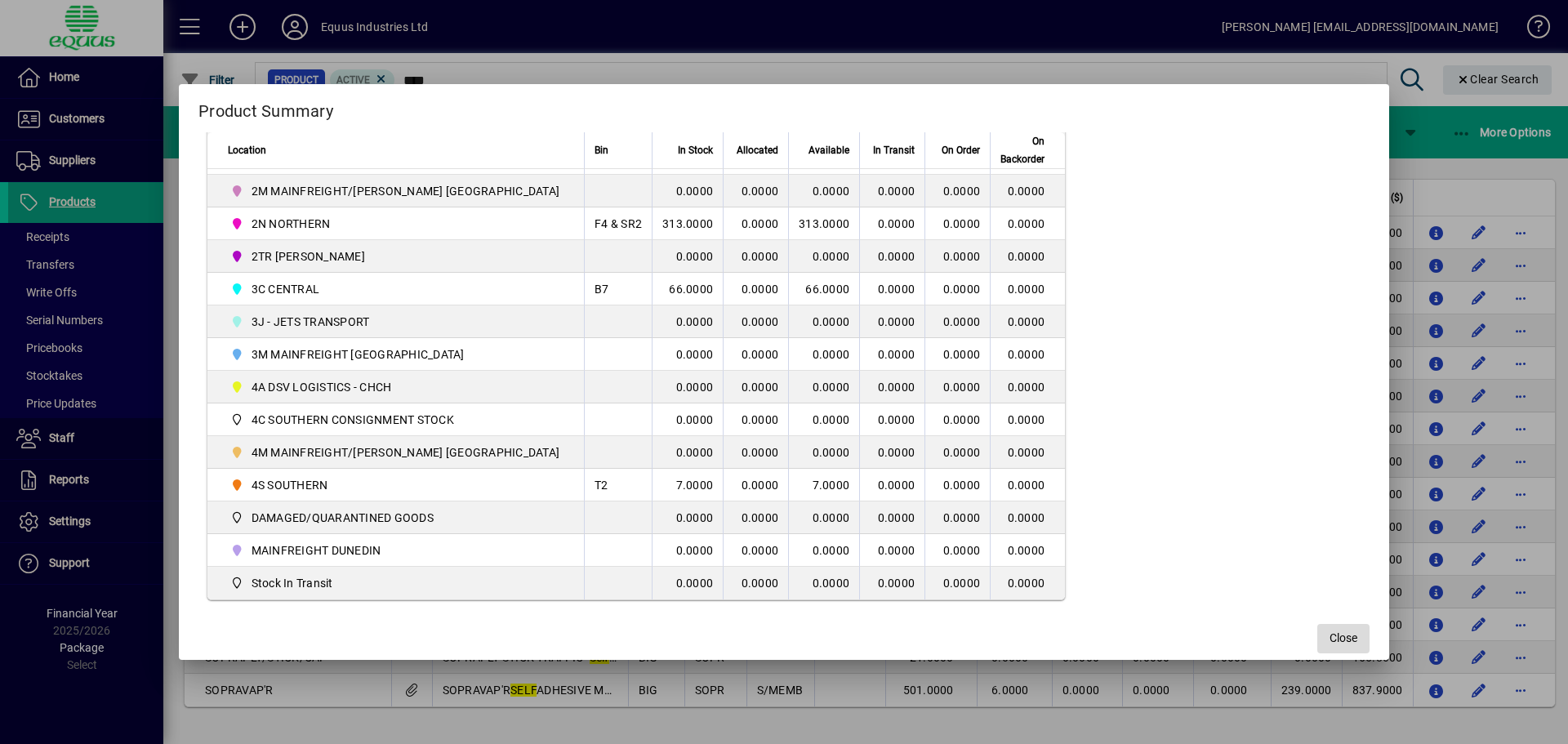
click at [1329, 639] on span "Close" at bounding box center [1343, 637] width 28 height 17
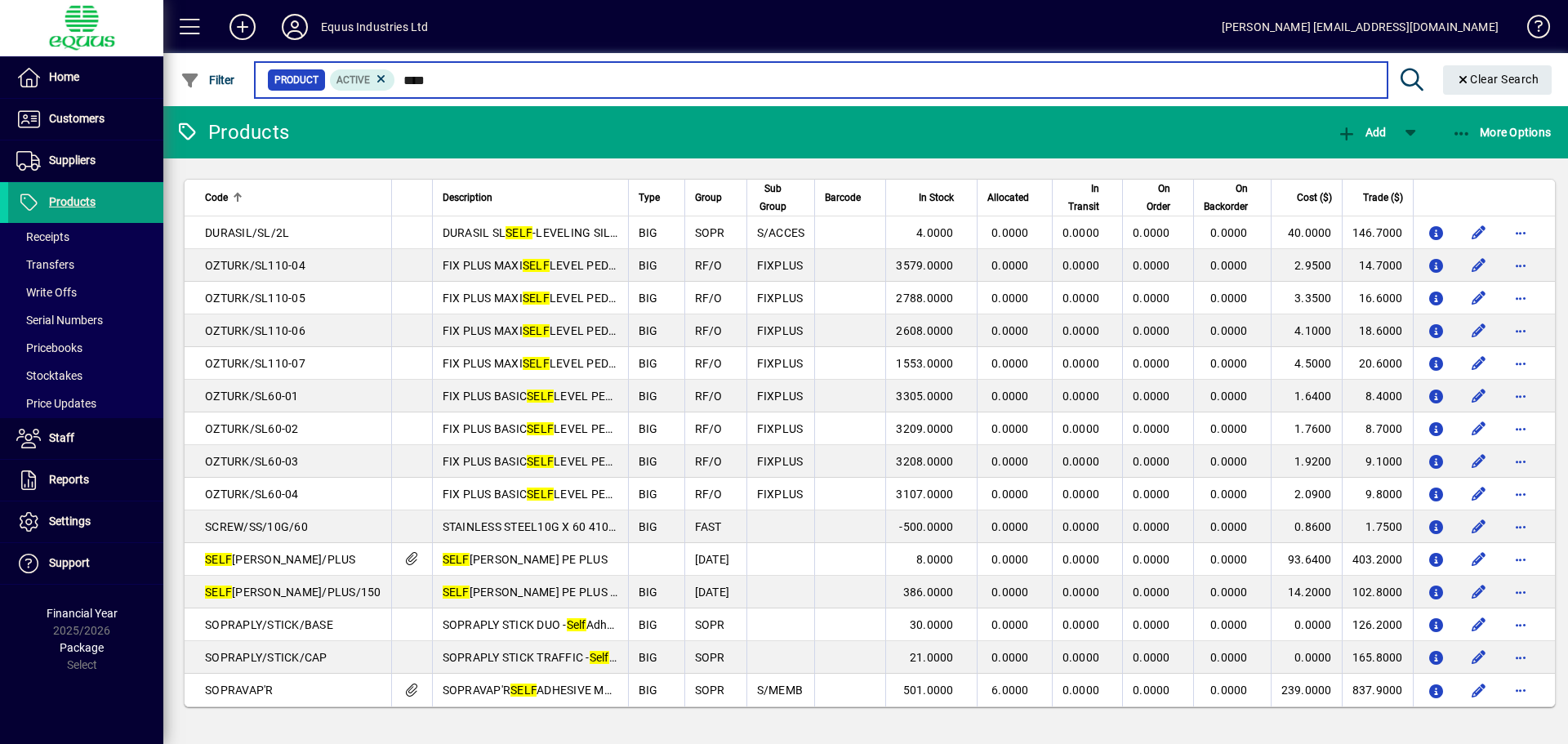
click at [435, 78] on input "****" at bounding box center [884, 79] width 978 height 23
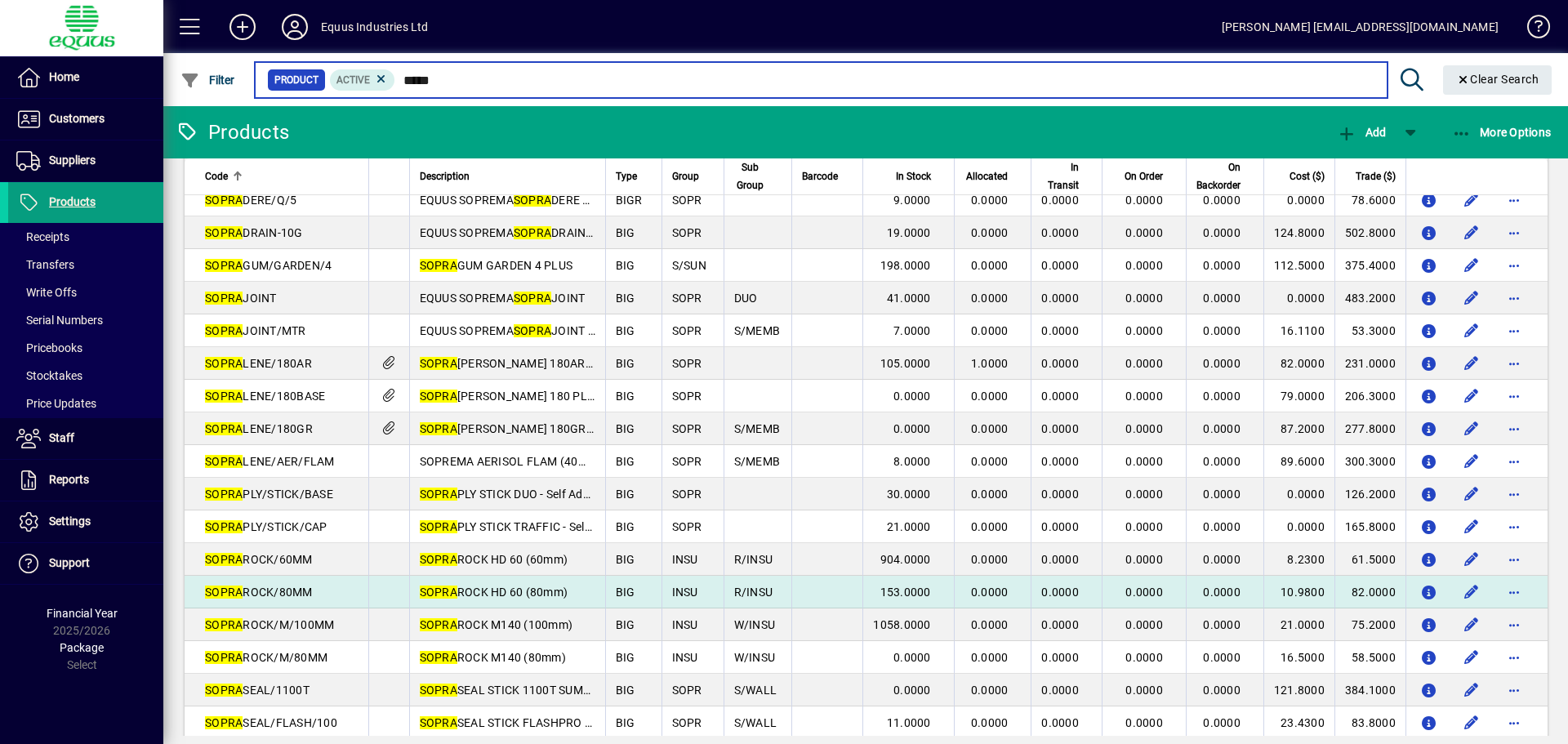
scroll to position [245, 0]
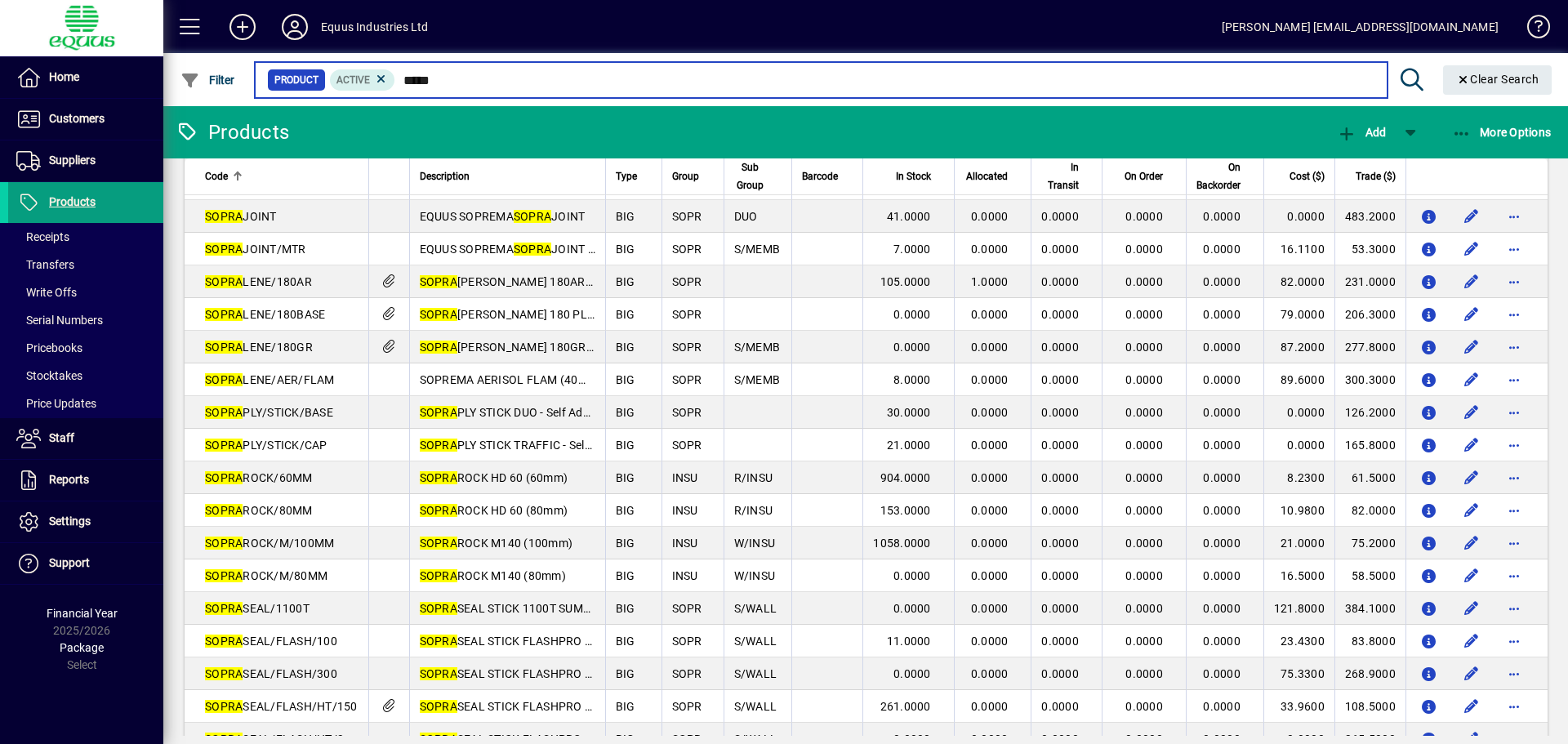
click at [449, 72] on input "*****" at bounding box center [884, 79] width 978 height 23
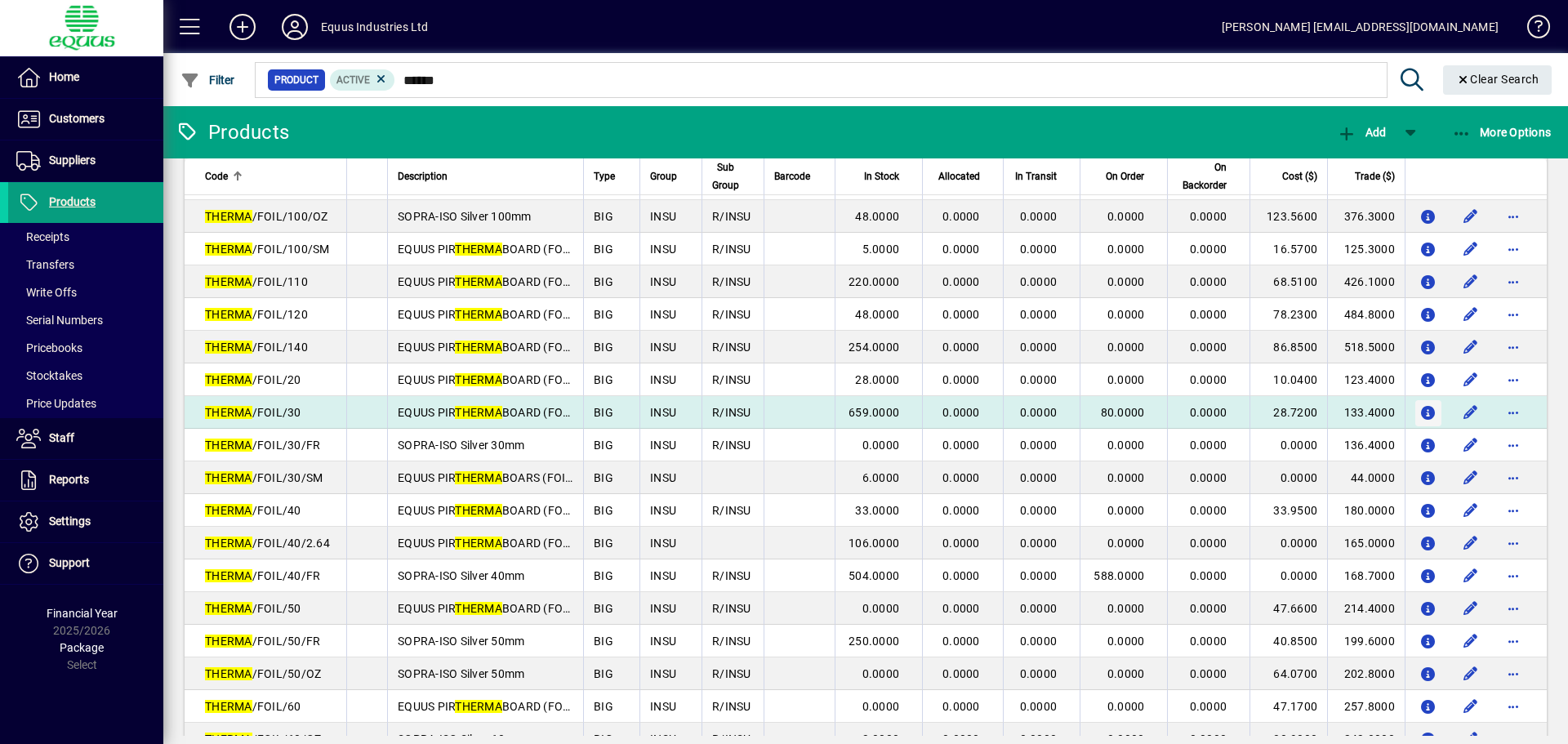
click at [1421, 413] on icon "button" at bounding box center [1429, 413] width 18 height 14
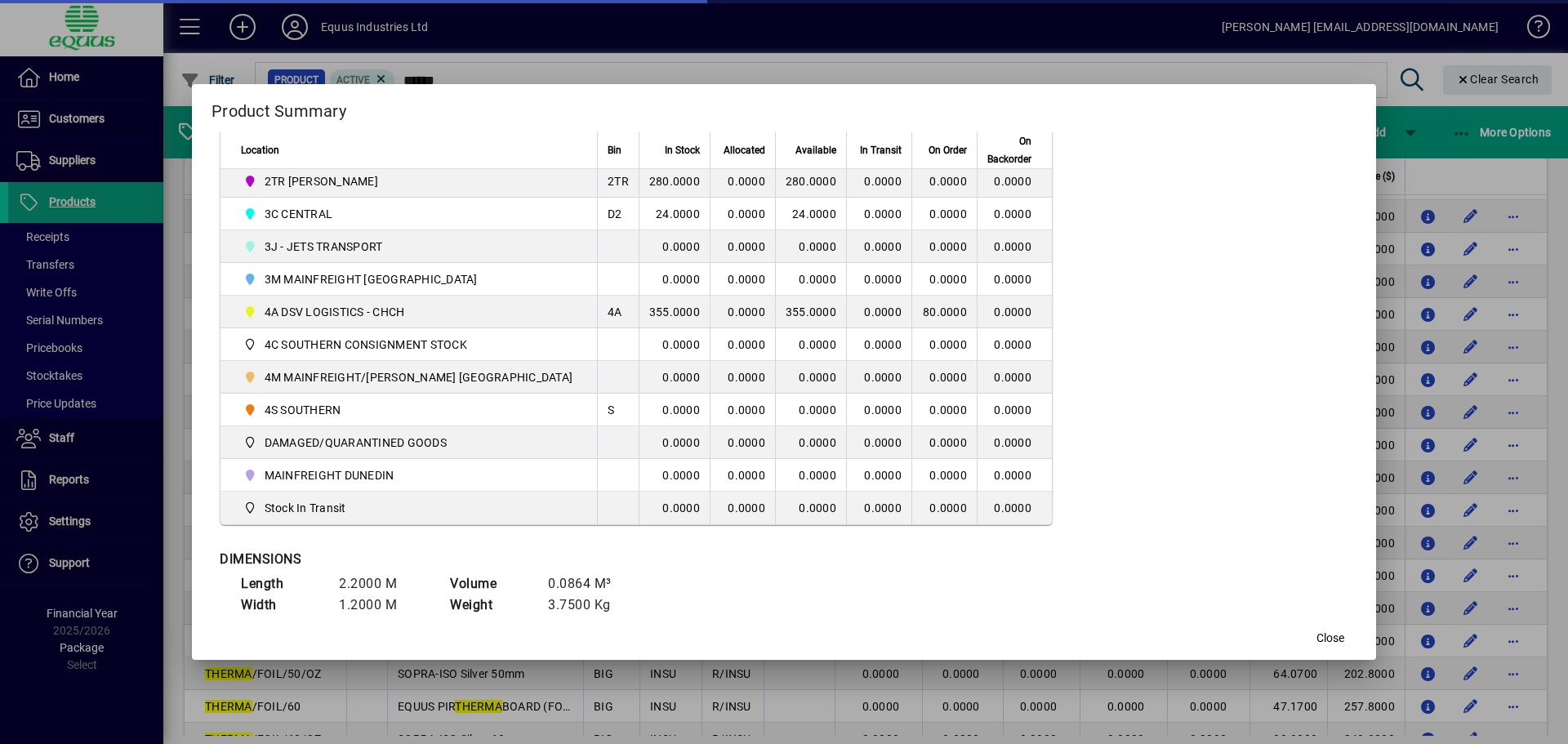
scroll to position [490, 0]
click at [1316, 631] on span "Close" at bounding box center [1330, 637] width 28 height 17
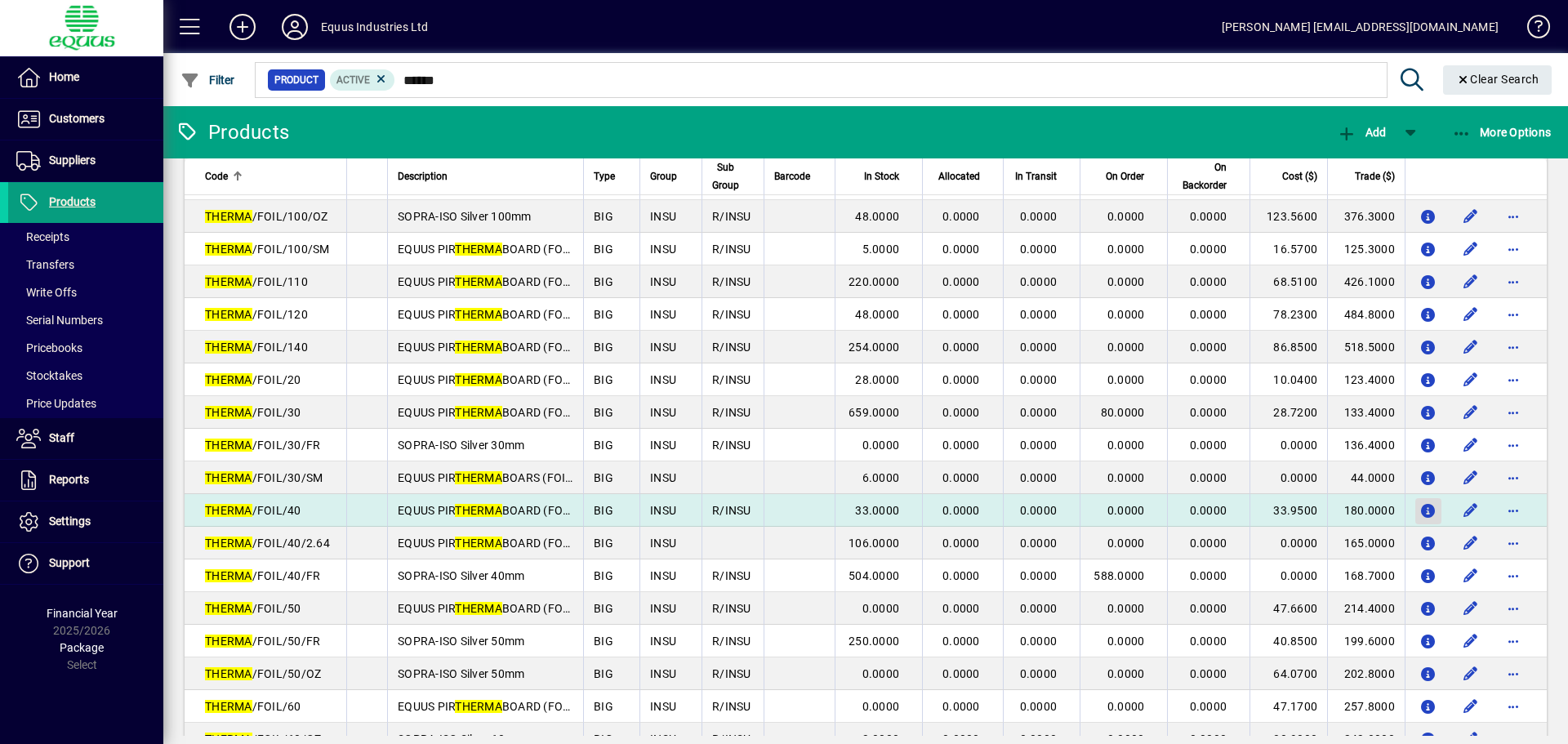
click at [1421, 507] on icon "button" at bounding box center [1429, 511] width 18 height 14
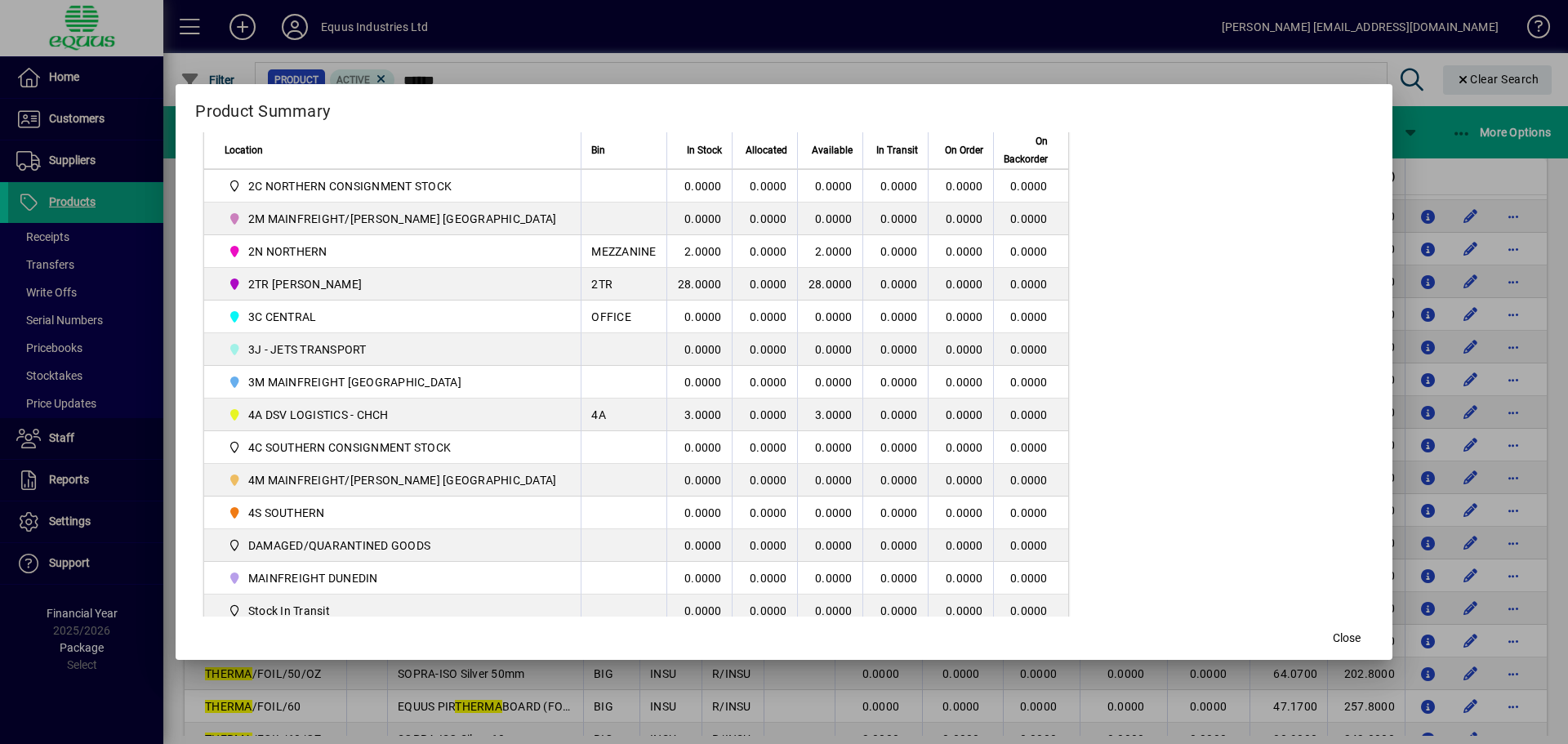
scroll to position [408, 0]
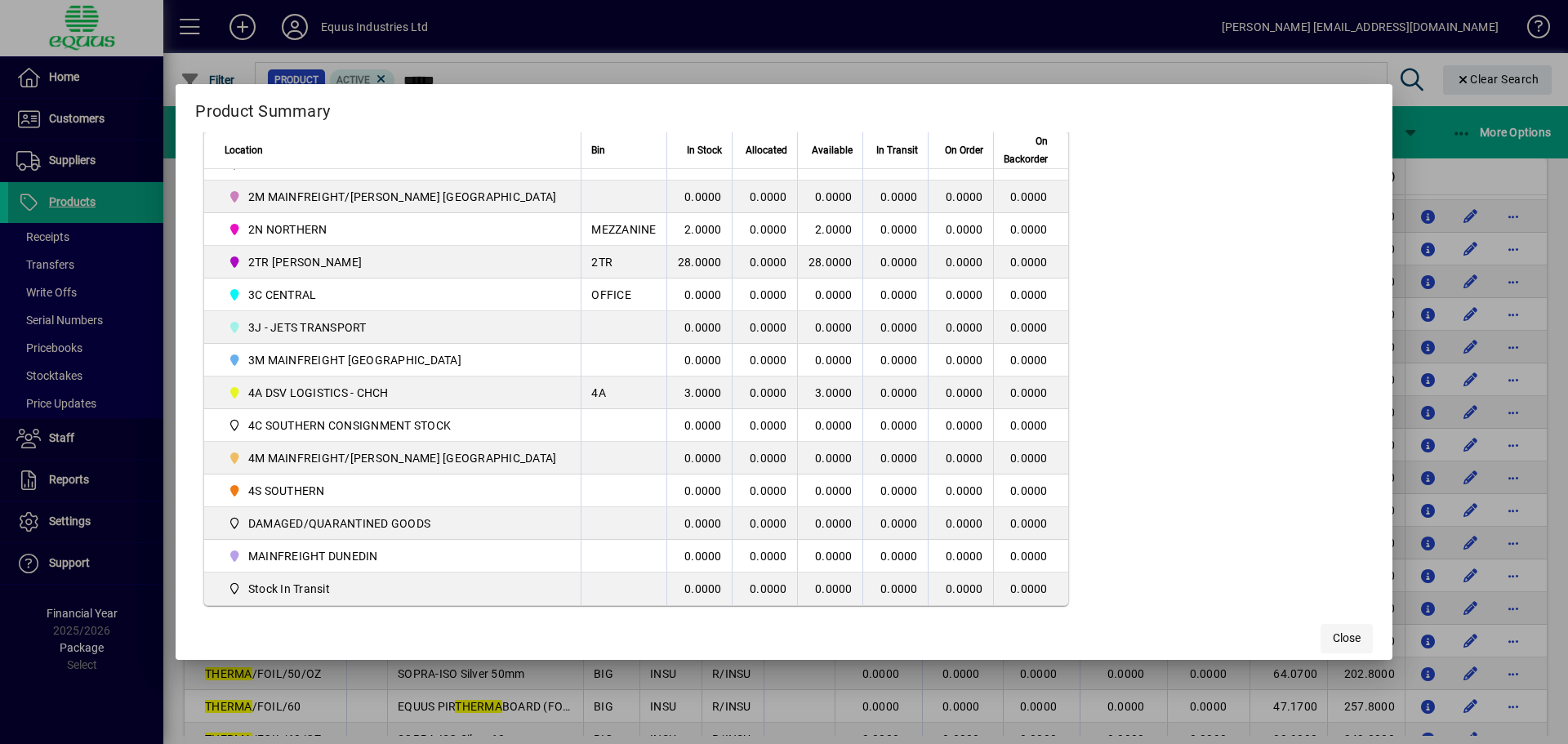
click at [1333, 642] on span "Close" at bounding box center [1347, 637] width 28 height 17
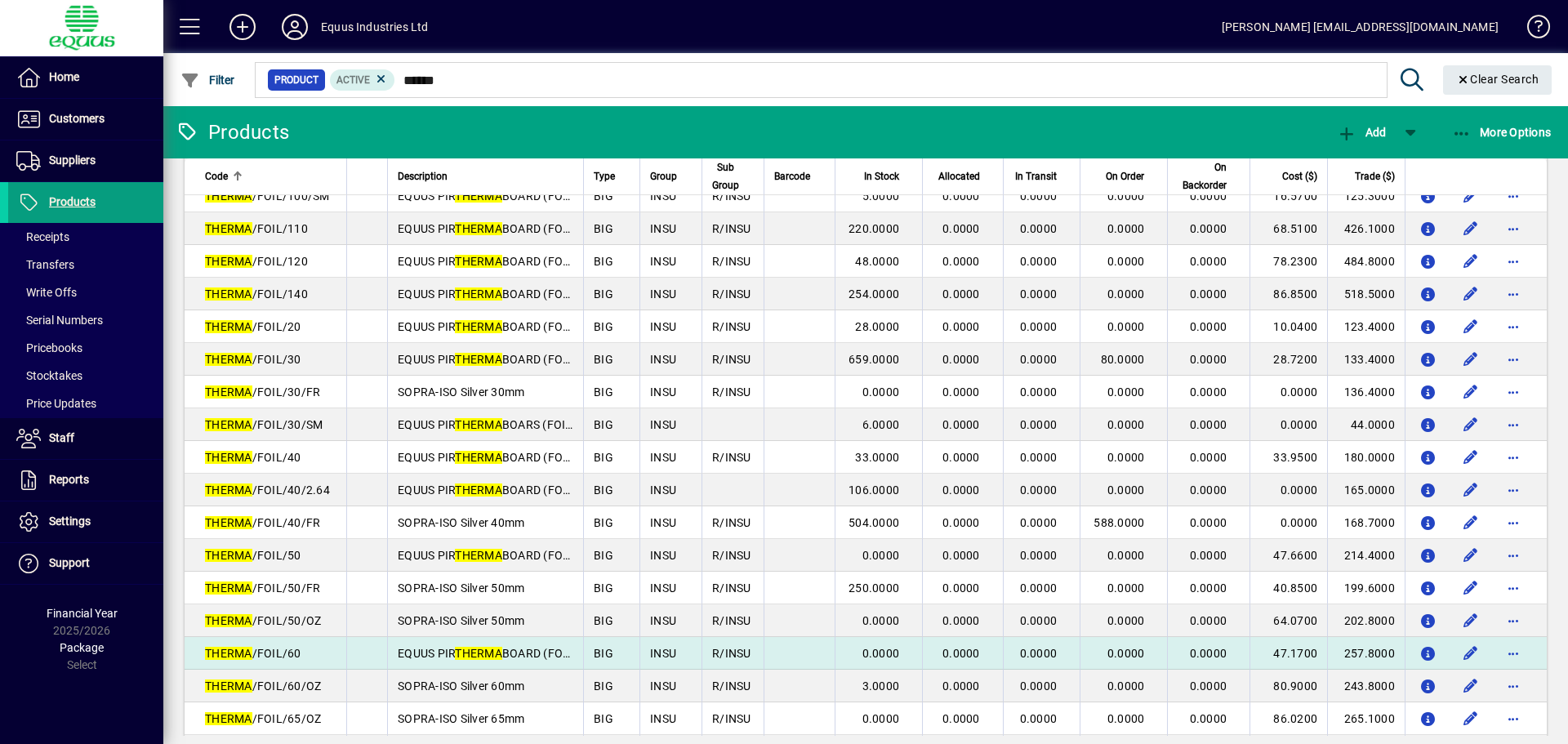
scroll to position [327, 0]
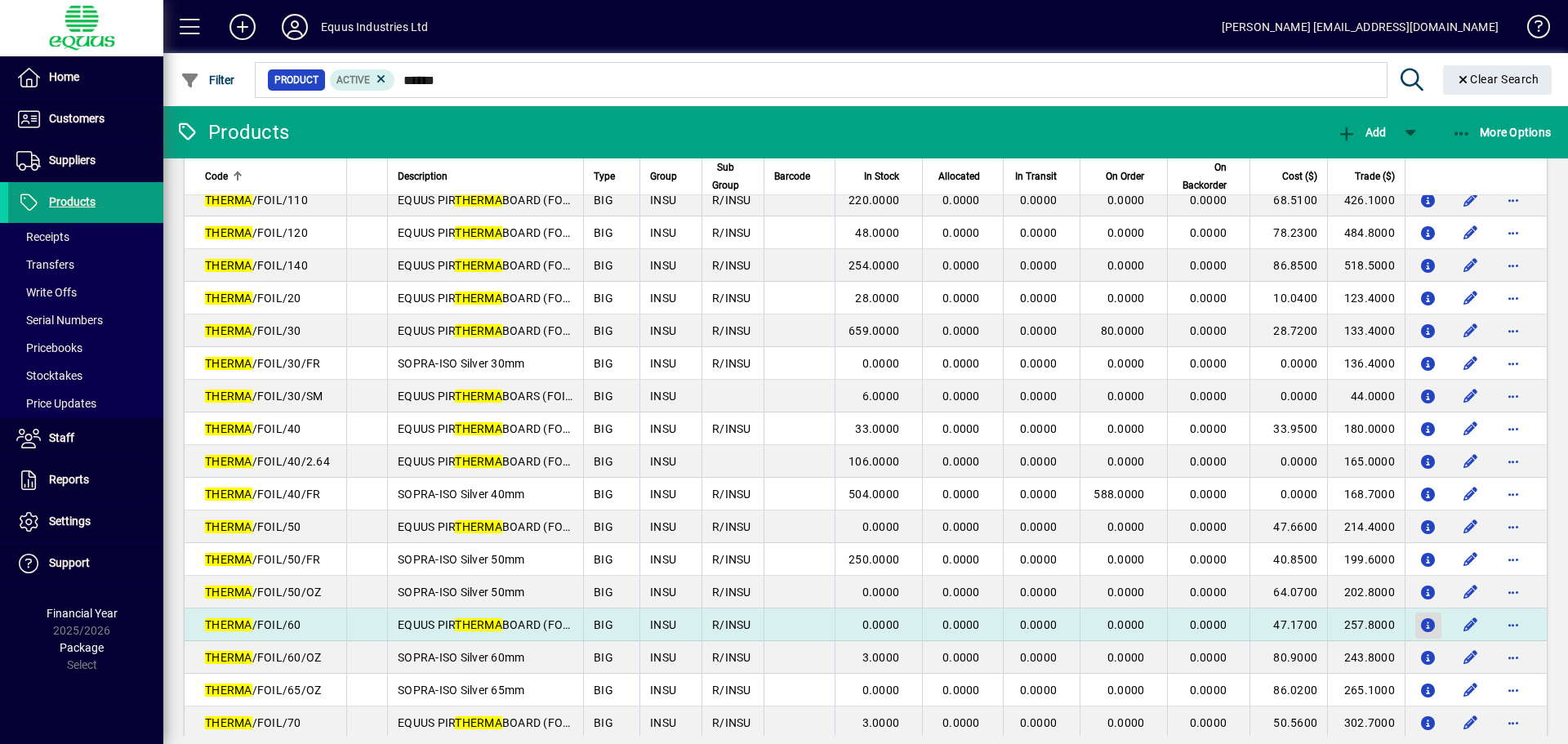
click at [1421, 622] on icon "button" at bounding box center [1429, 625] width 18 height 14
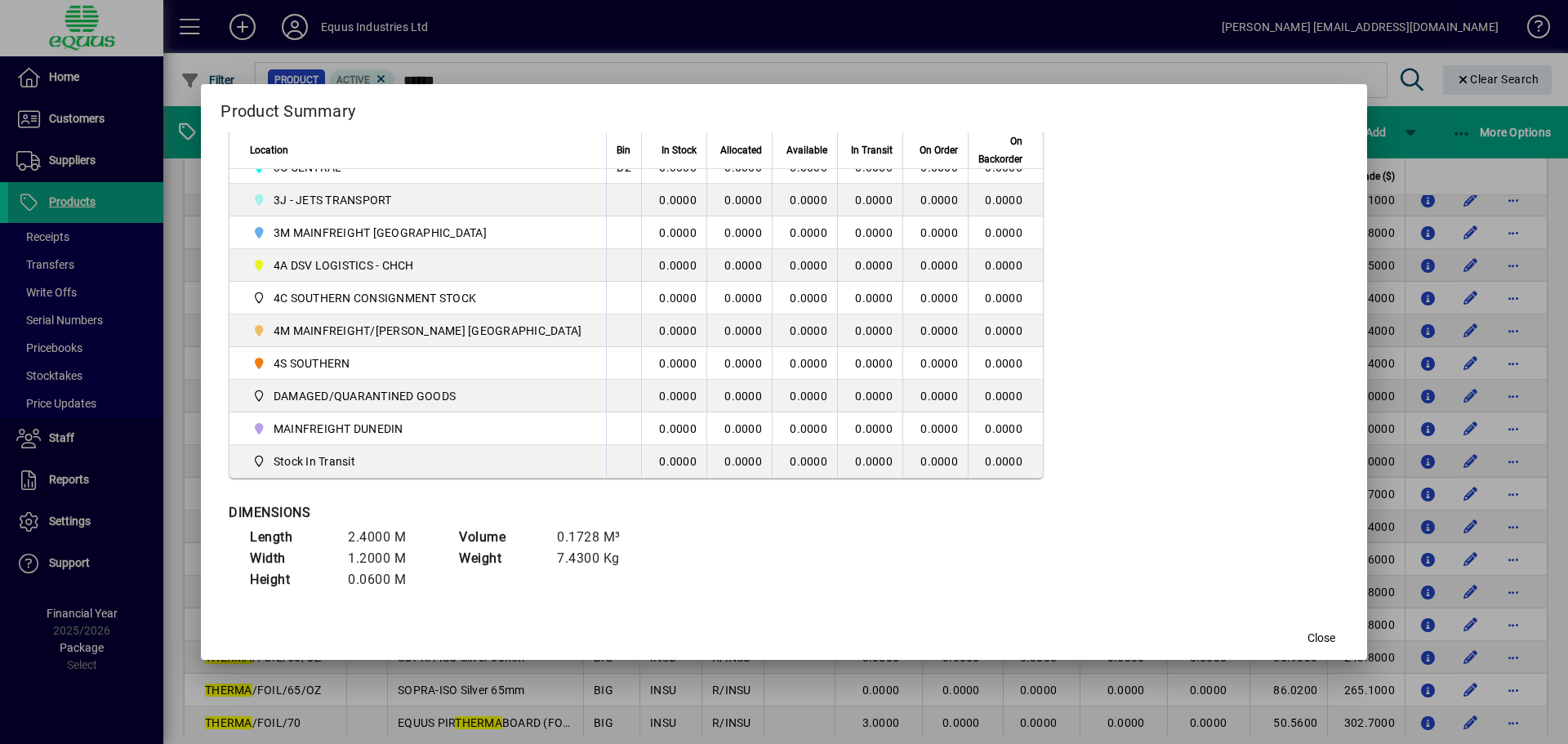
scroll to position [539, 0]
click at [1307, 640] on span "Close" at bounding box center [1321, 637] width 28 height 17
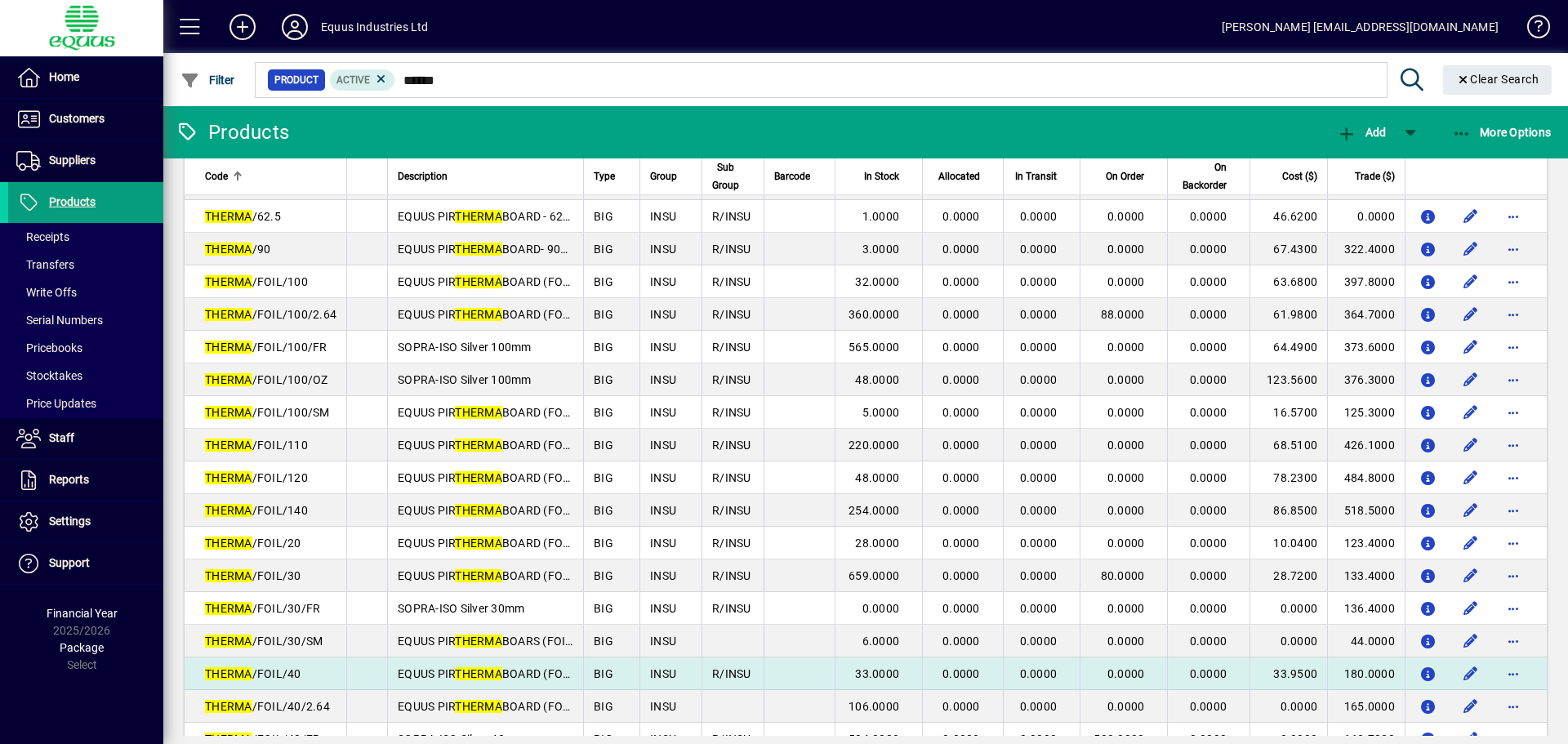
scroll to position [0, 0]
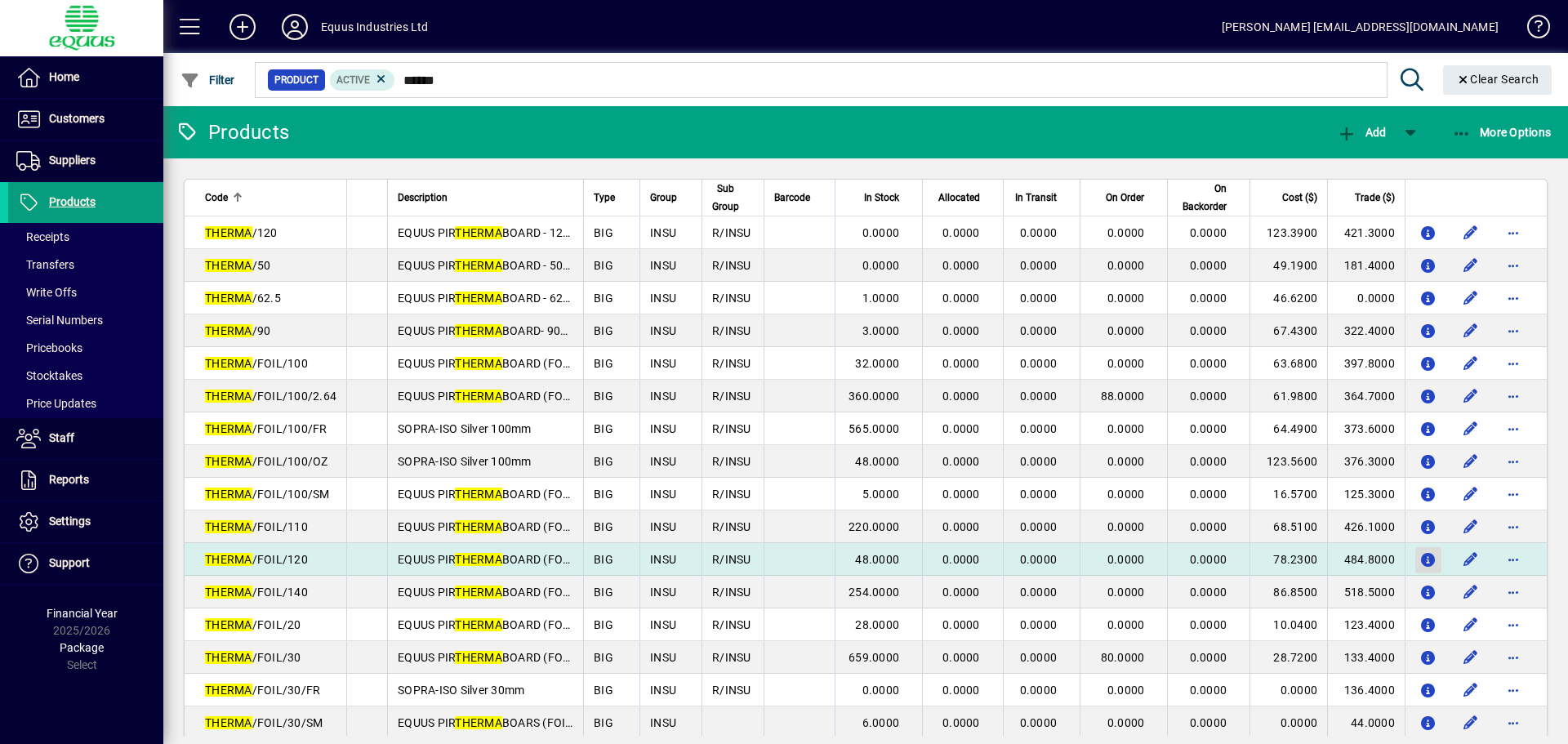
click at [1422, 557] on icon "button" at bounding box center [1429, 560] width 18 height 14
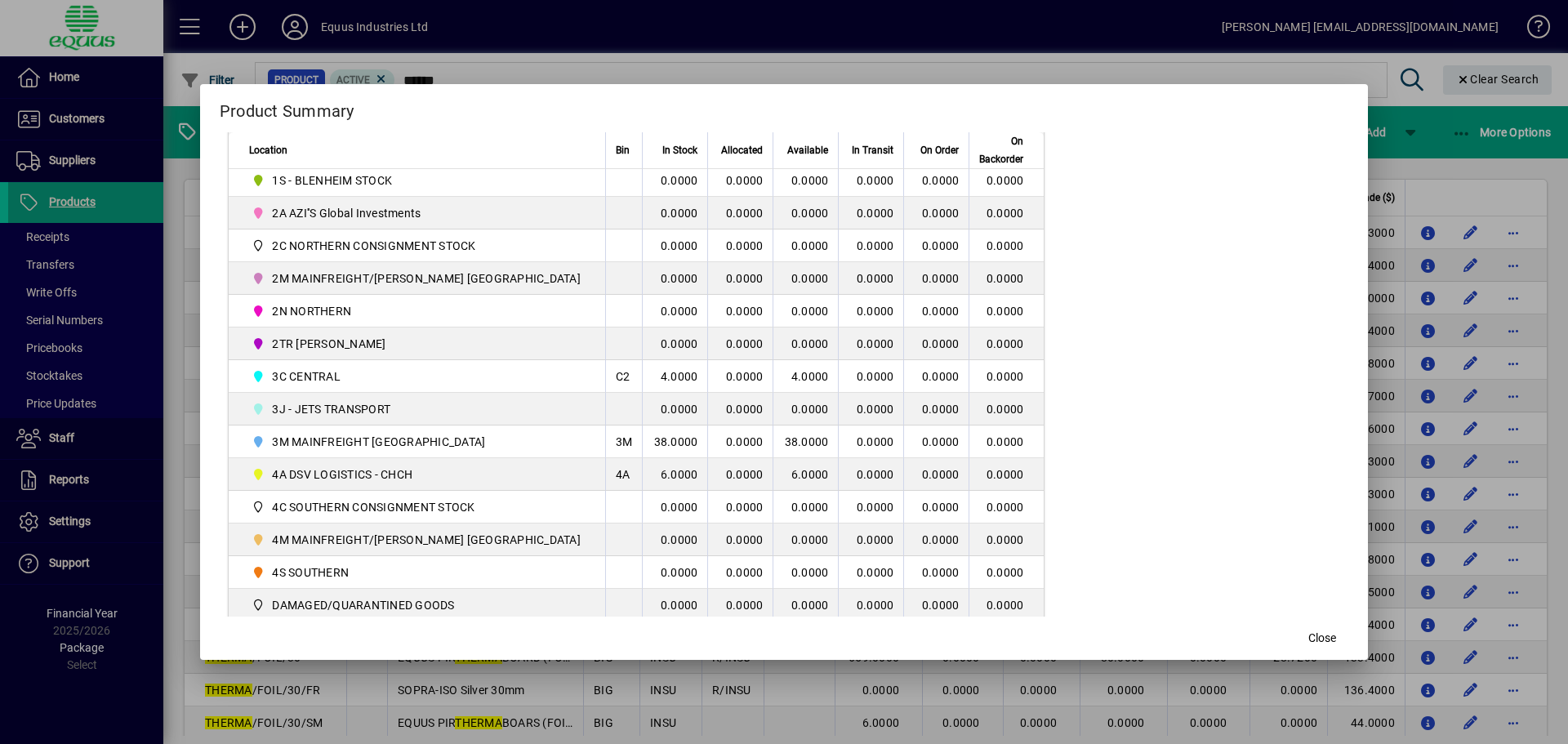
scroll to position [408, 0]
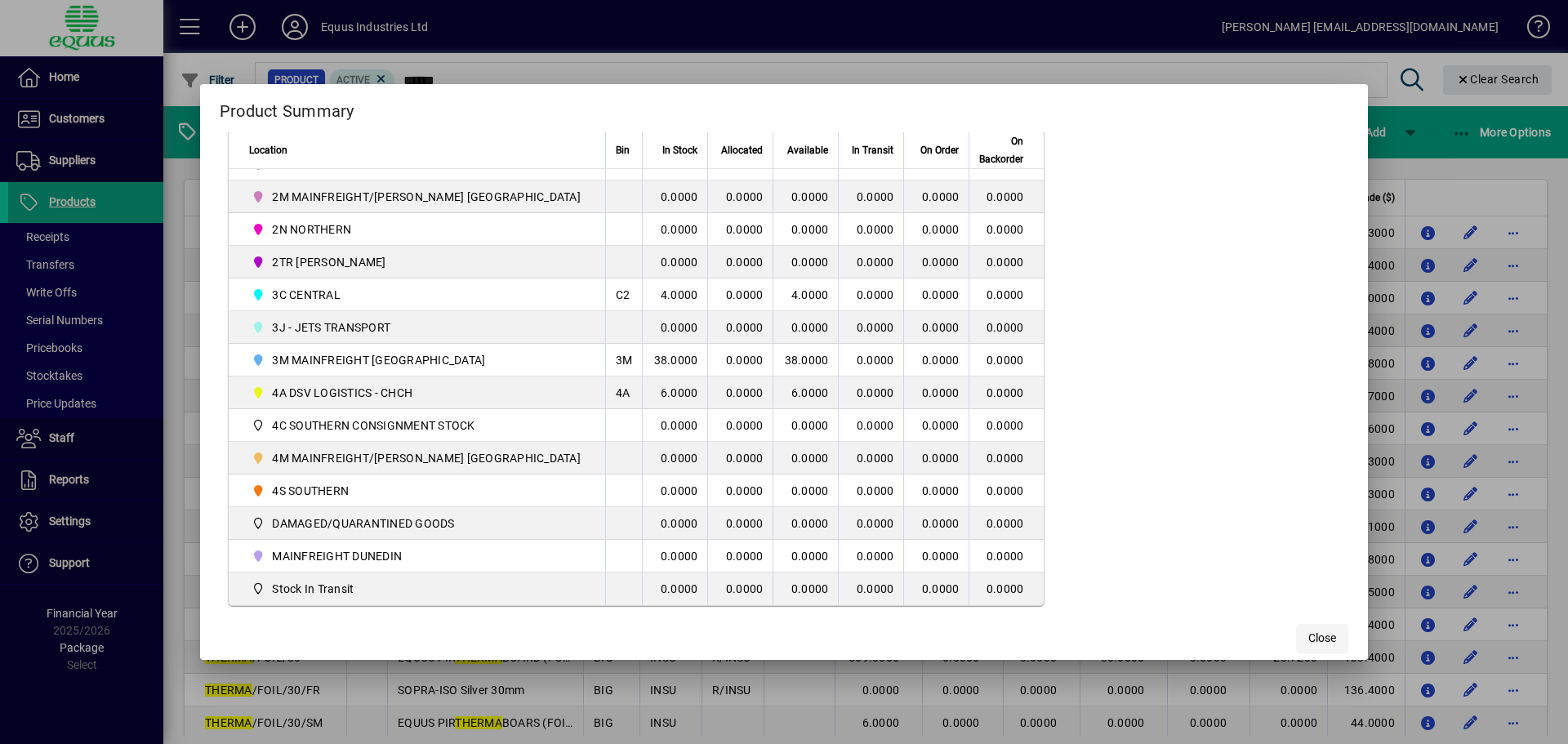
click at [1308, 631] on span "Close" at bounding box center [1322, 637] width 28 height 17
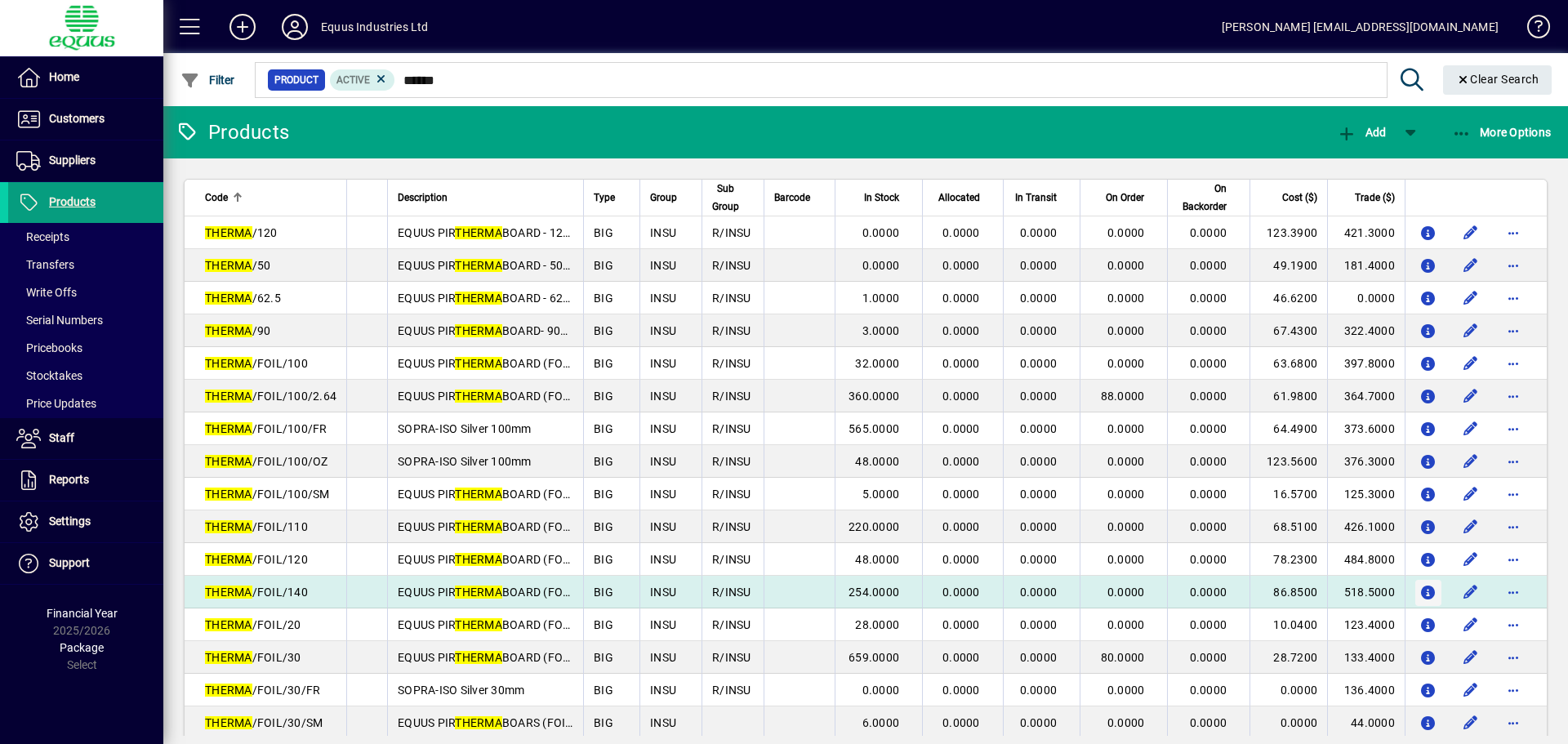
click at [1421, 592] on icon "button" at bounding box center [1429, 592] width 18 height 14
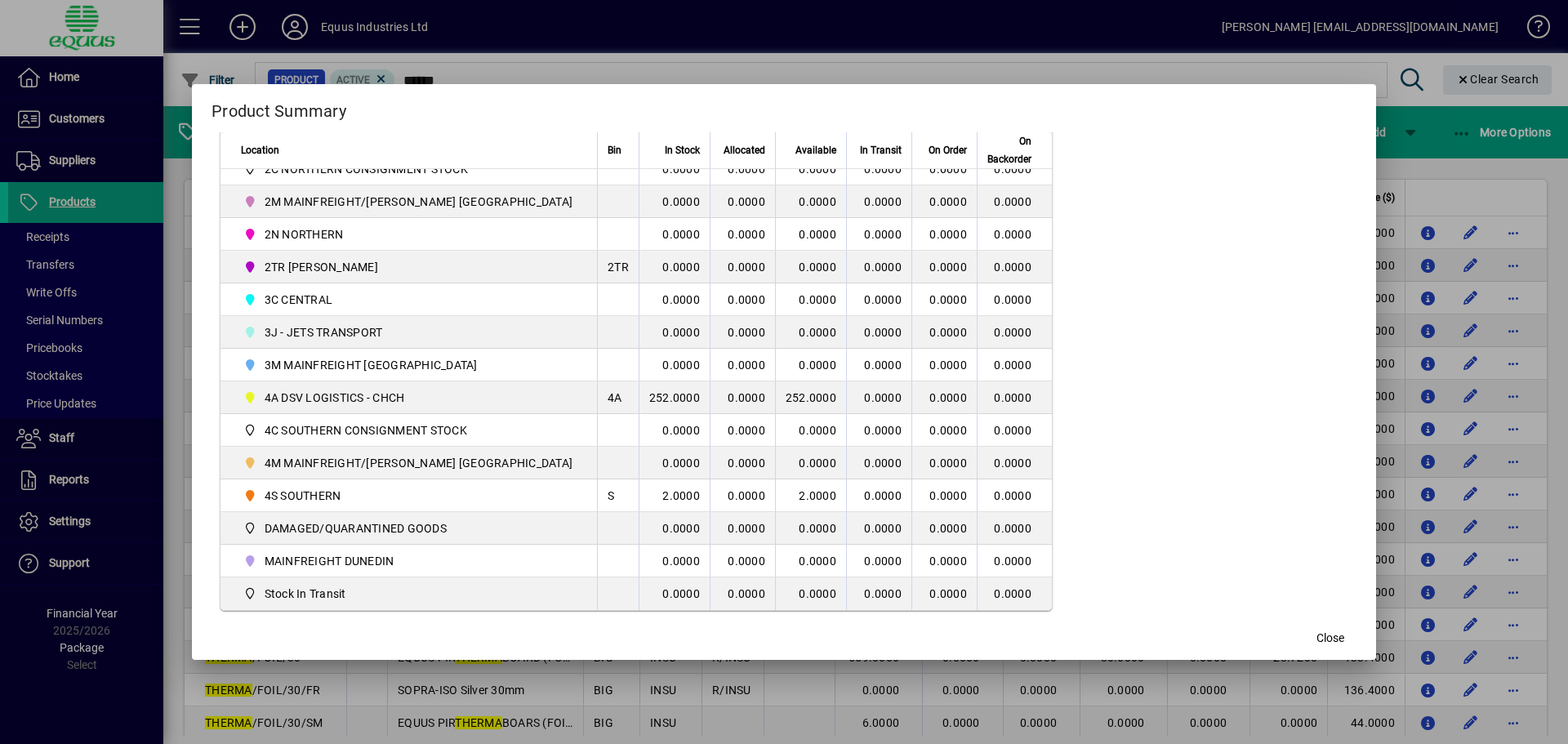
scroll to position [490, 0]
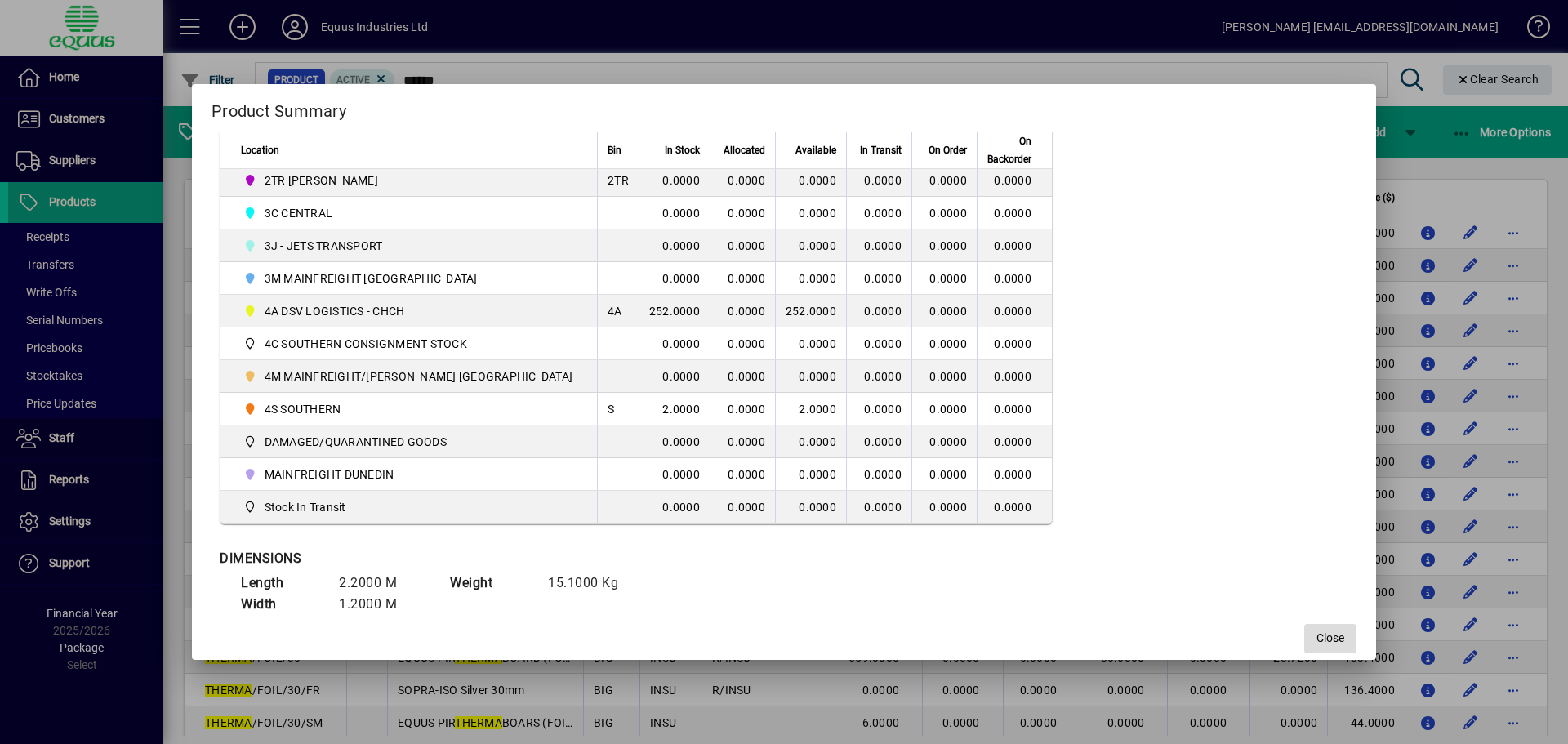
click at [1316, 638] on span "Close" at bounding box center [1330, 637] width 28 height 17
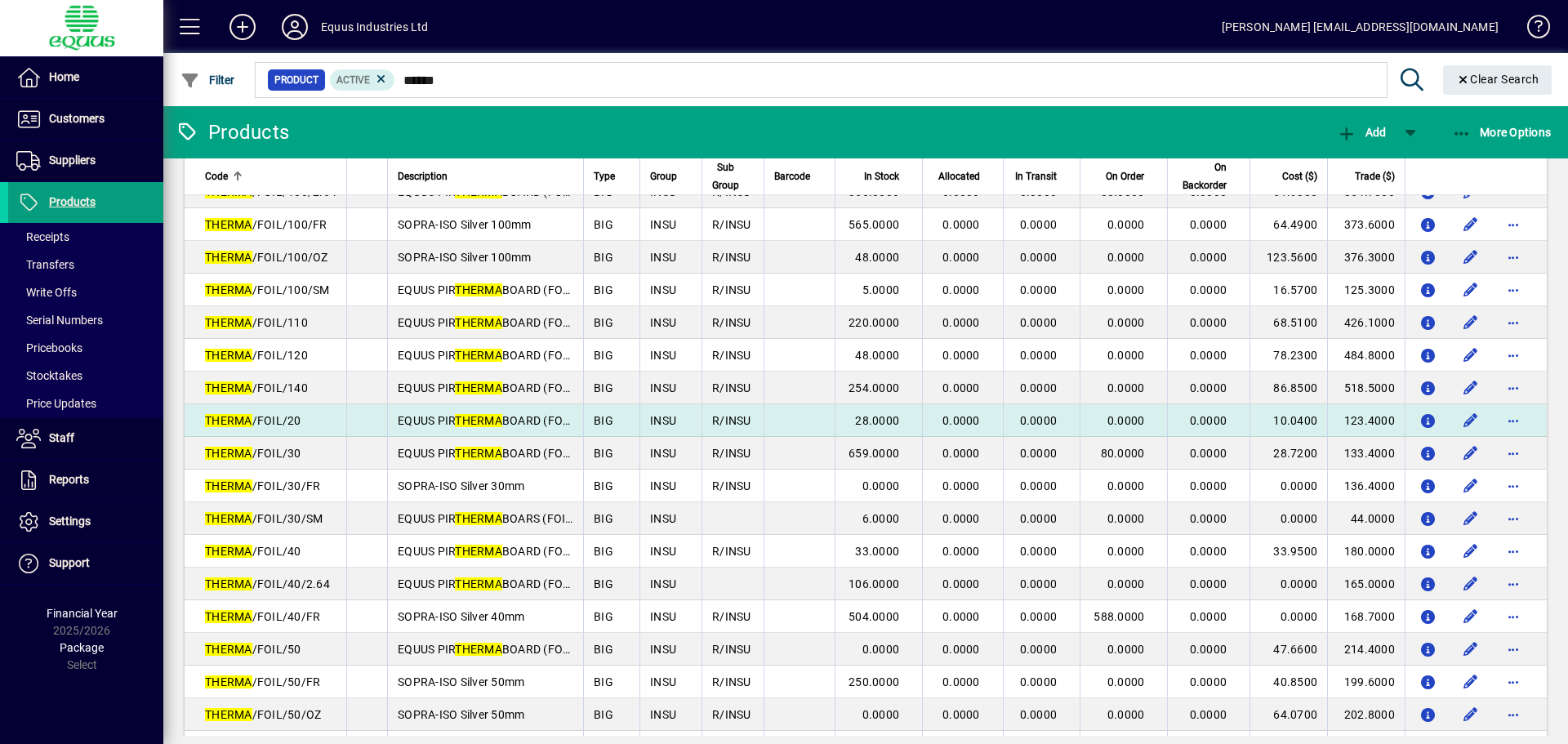
scroll to position [245, 0]
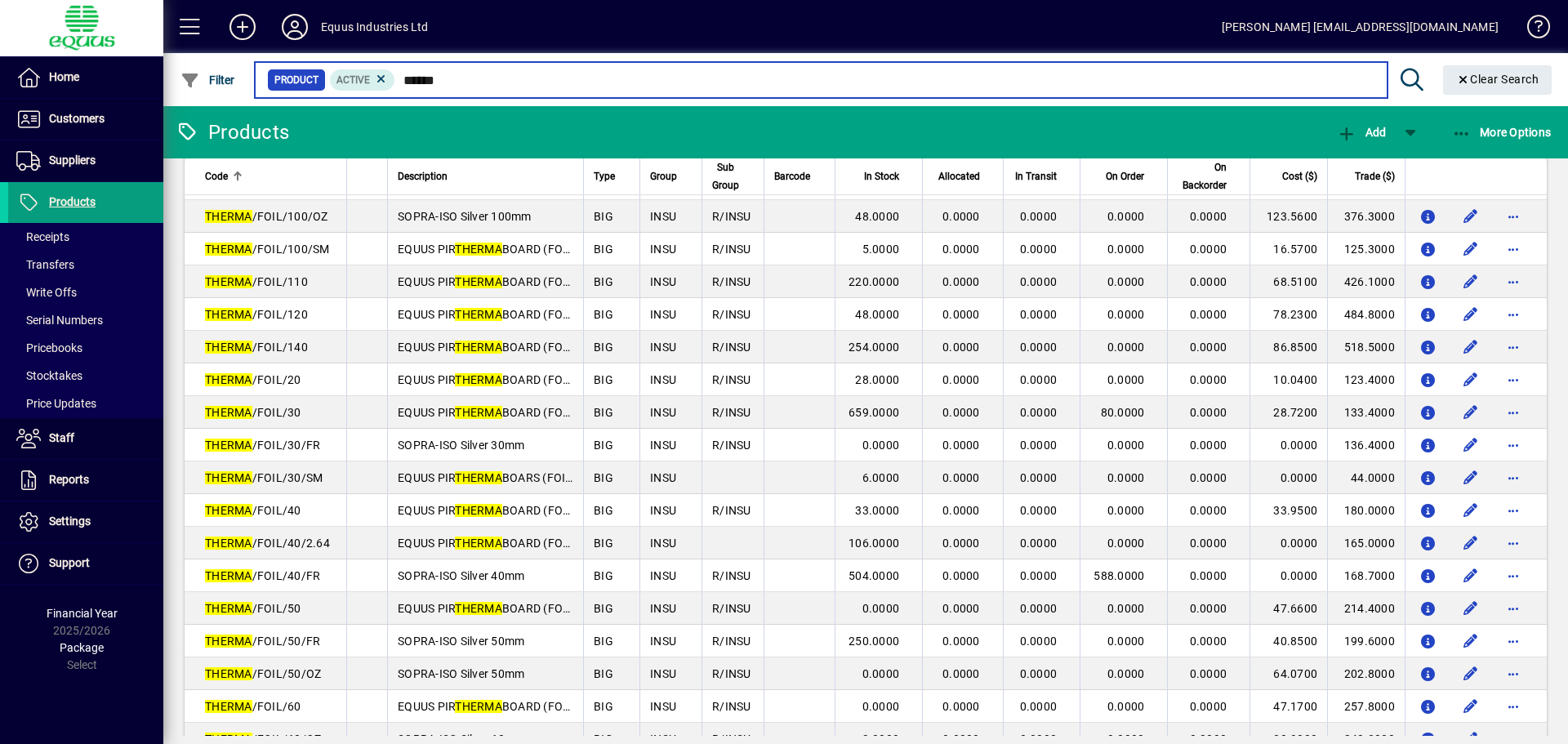
click at [469, 76] on input "******" at bounding box center [884, 79] width 978 height 23
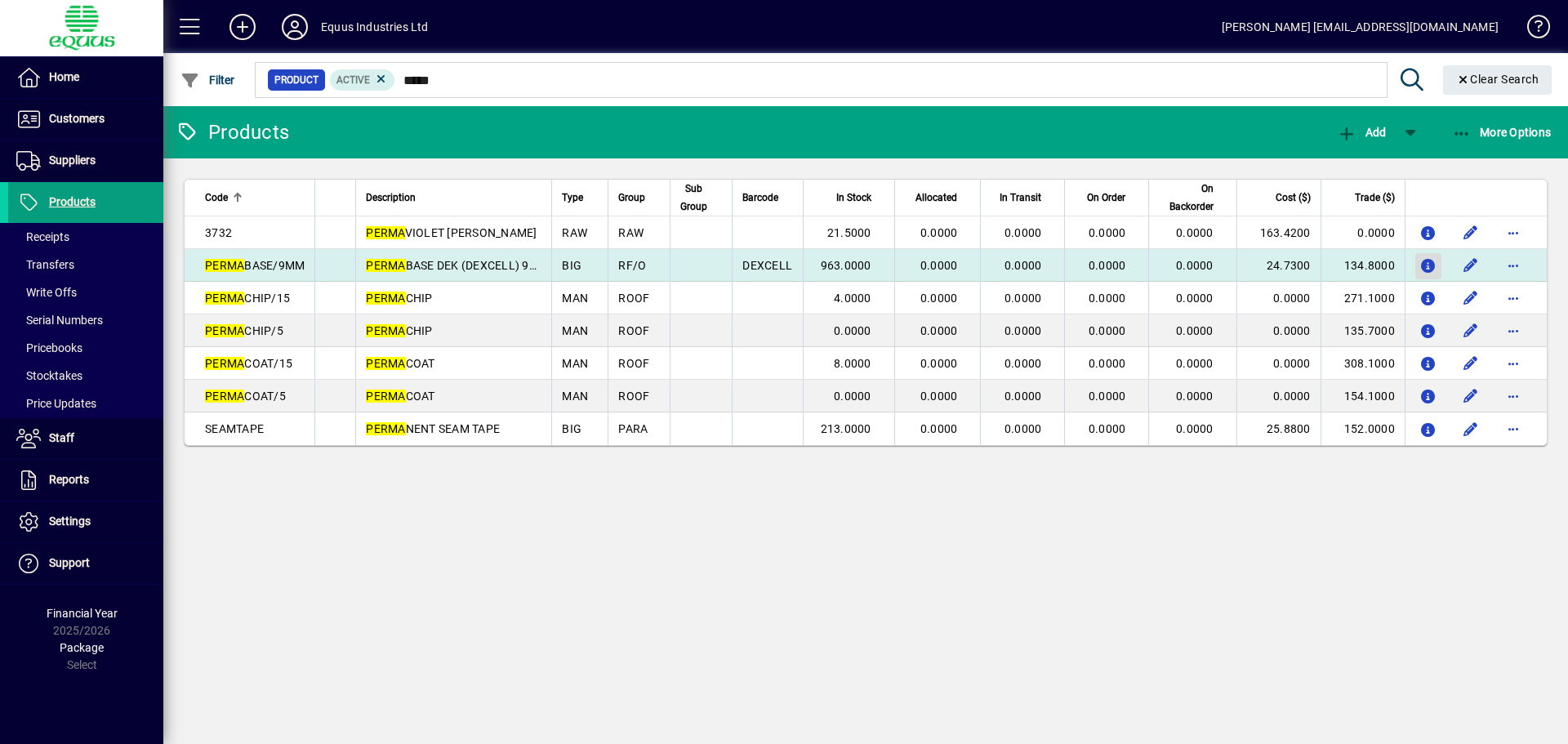
click at [1428, 265] on icon "button" at bounding box center [1429, 266] width 18 height 14
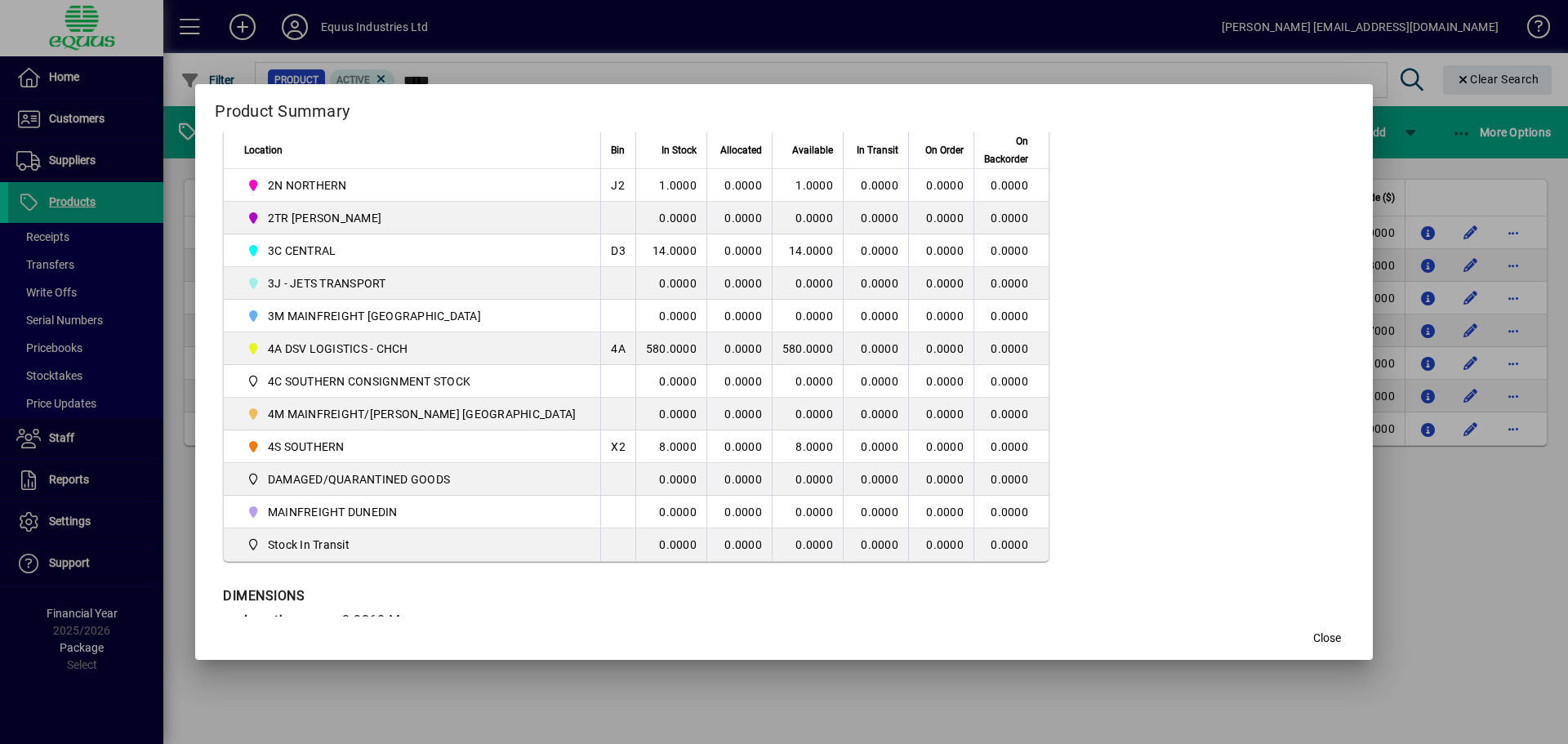
scroll to position [490, 0]
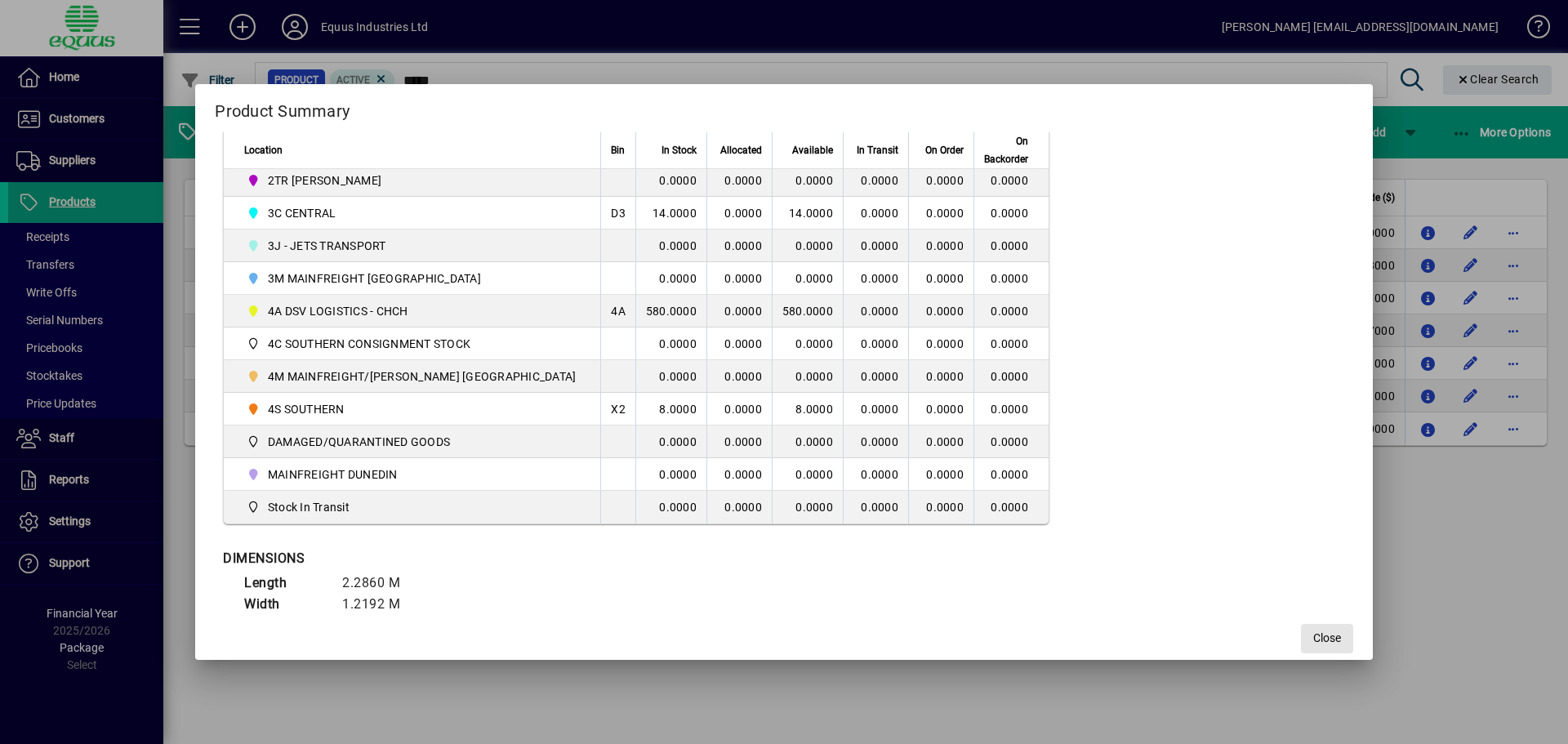
drag, startPoint x: 1280, startPoint y: 640, endPoint x: 1213, endPoint y: 654, distance: 68.4
click at [1313, 641] on span "Close" at bounding box center [1327, 637] width 28 height 17
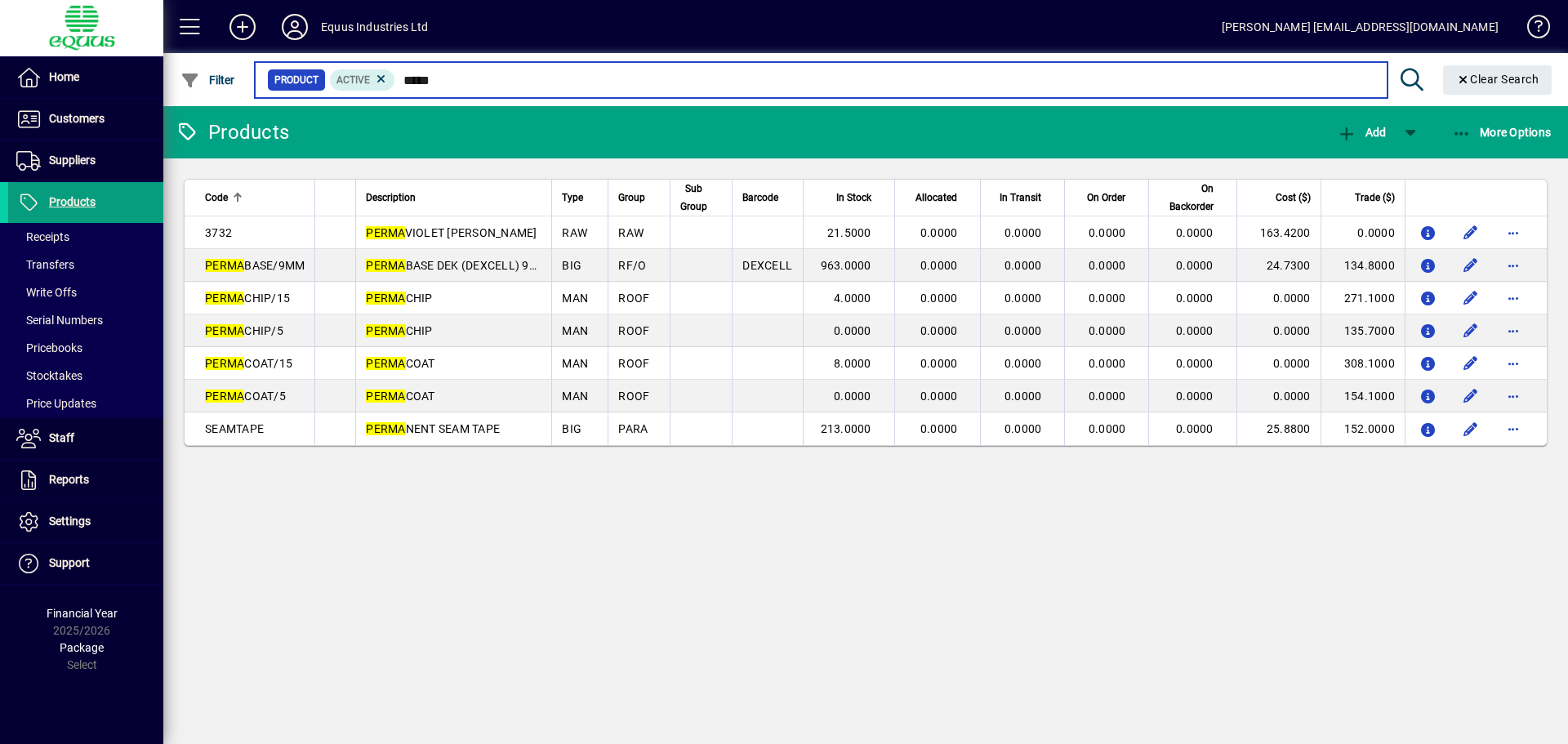
click at [449, 81] on input "*****" at bounding box center [884, 79] width 978 height 23
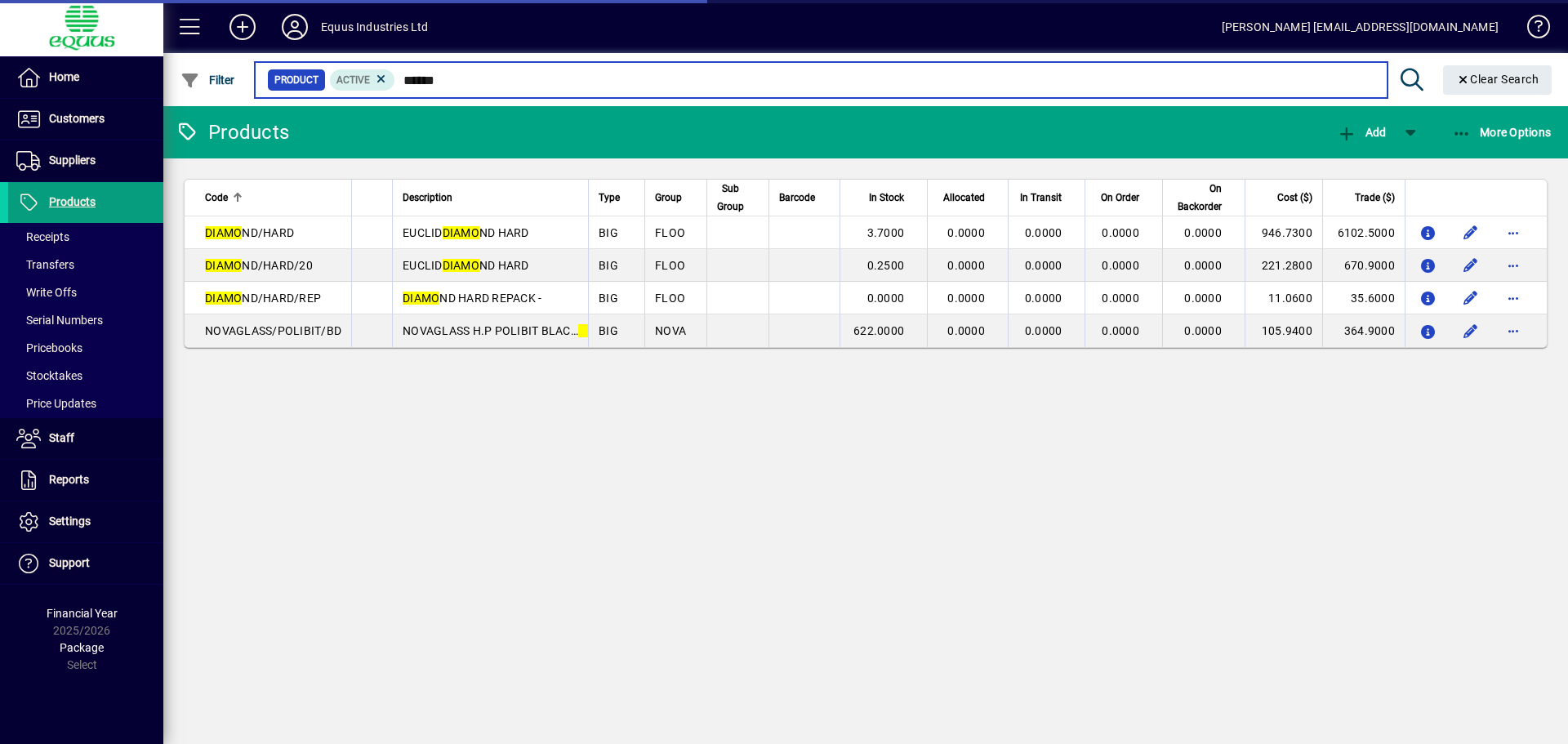
type input "*******"
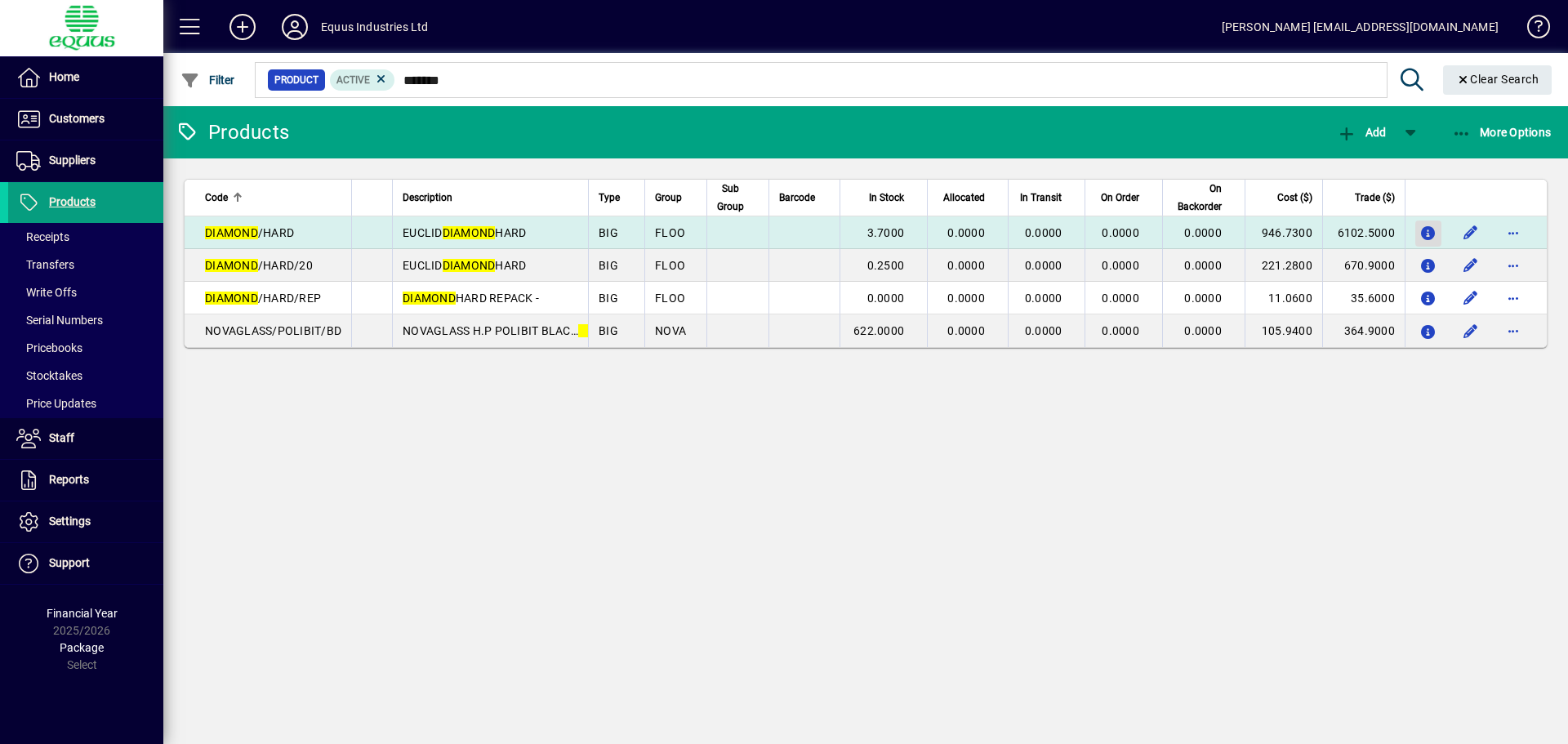
click at [1431, 231] on icon "button" at bounding box center [1429, 233] width 18 height 14
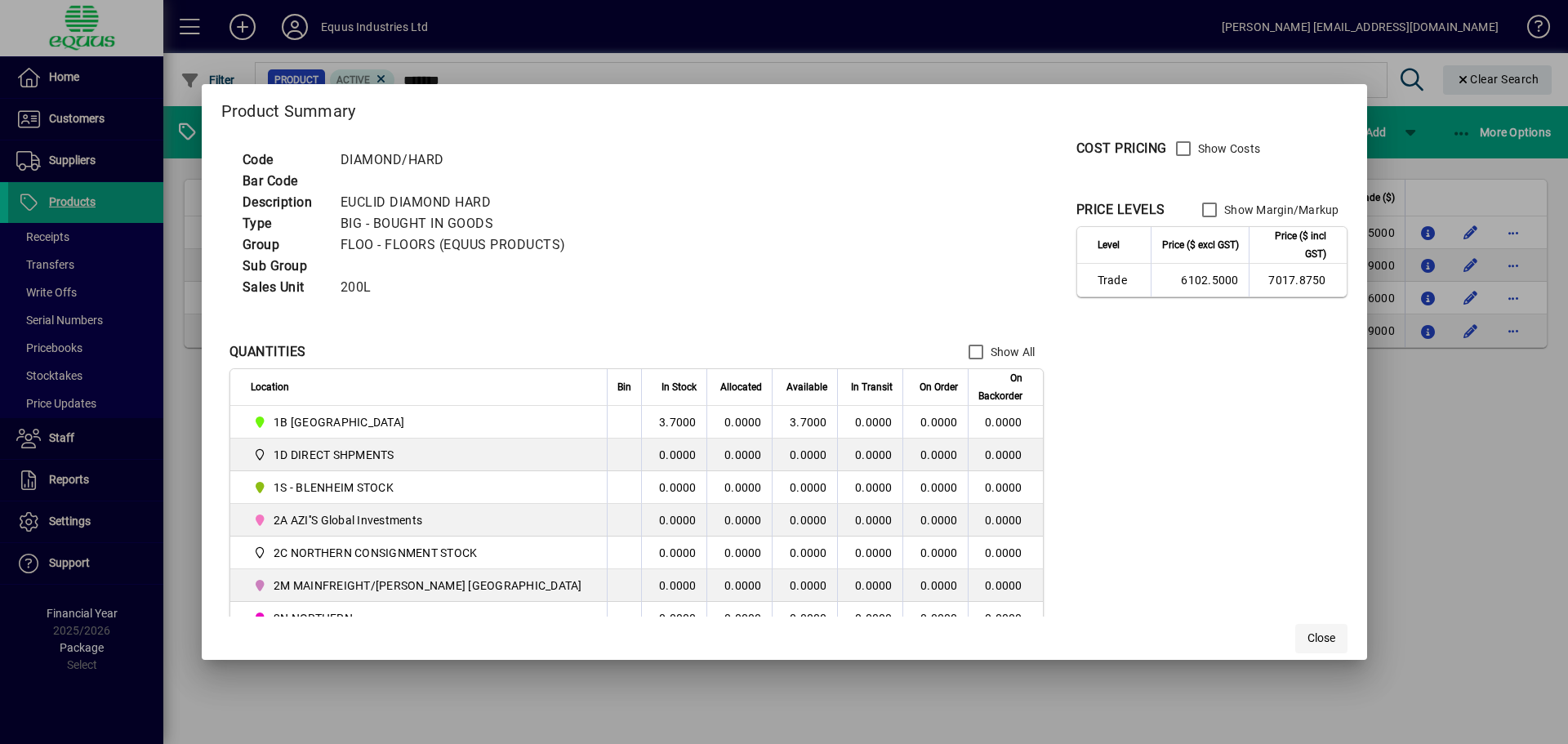
click at [1307, 642] on span "Close" at bounding box center [1321, 637] width 28 height 17
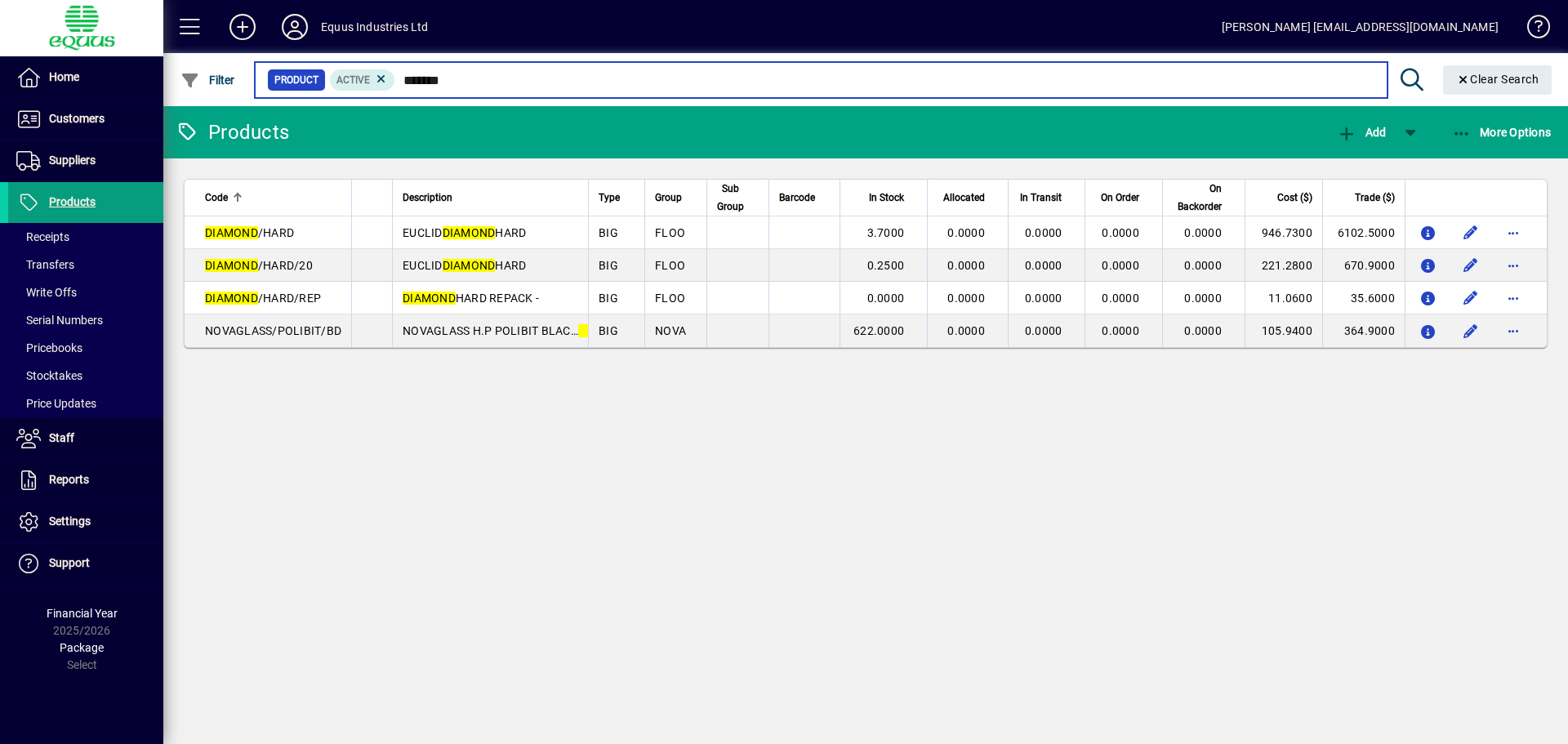
click at [469, 74] on input "*******" at bounding box center [884, 79] width 978 height 23
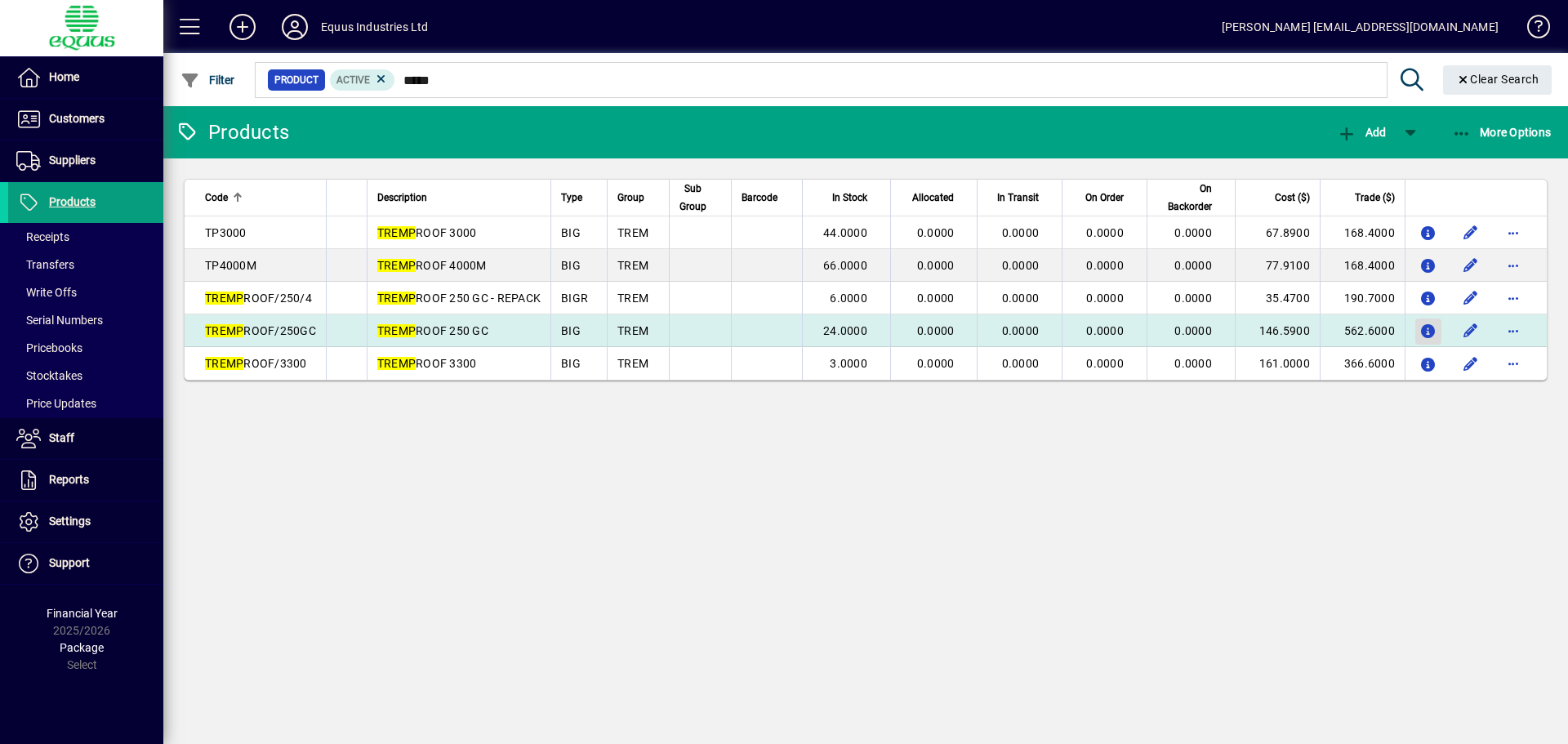
click at [1428, 332] on icon "button" at bounding box center [1429, 331] width 18 height 14
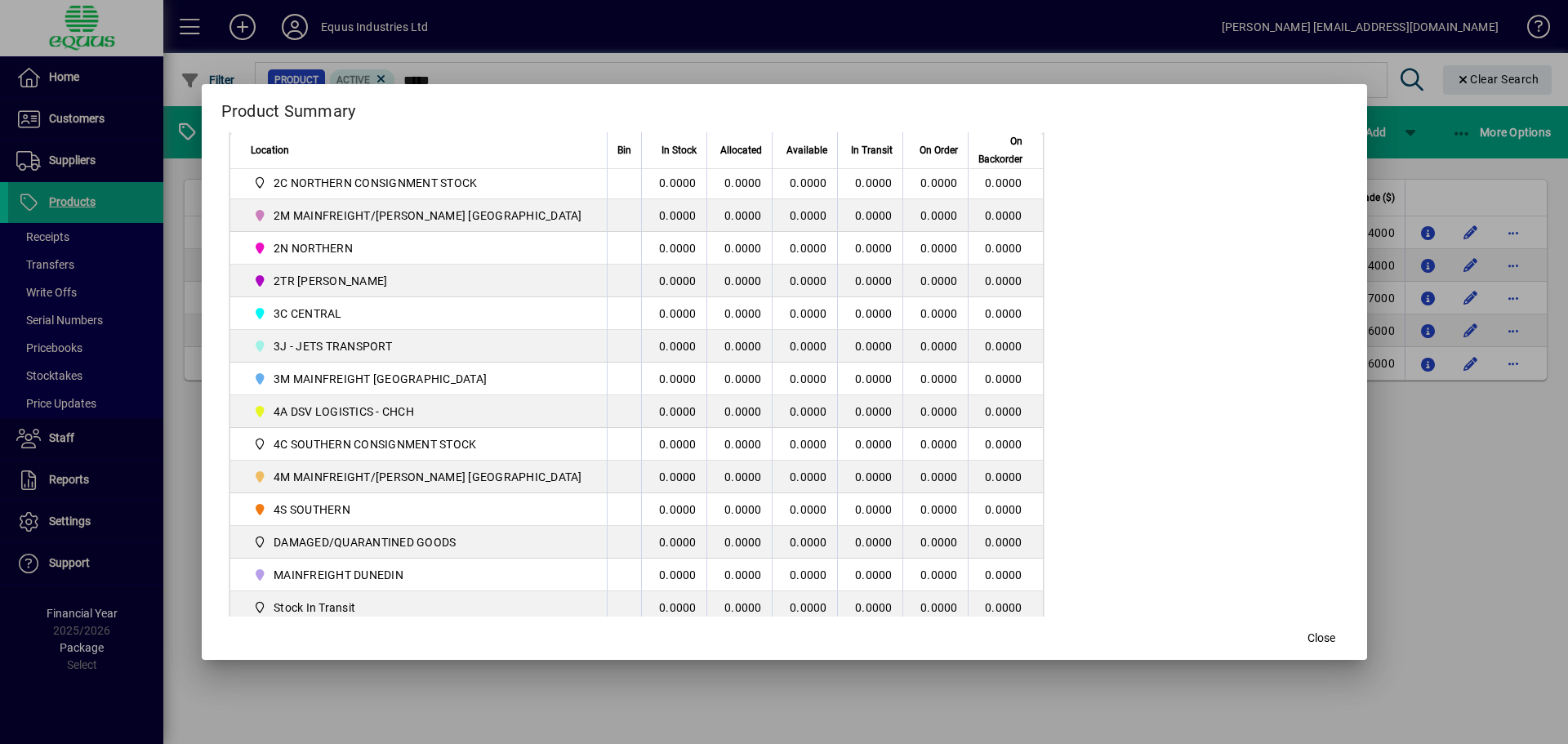
scroll to position [394, 0]
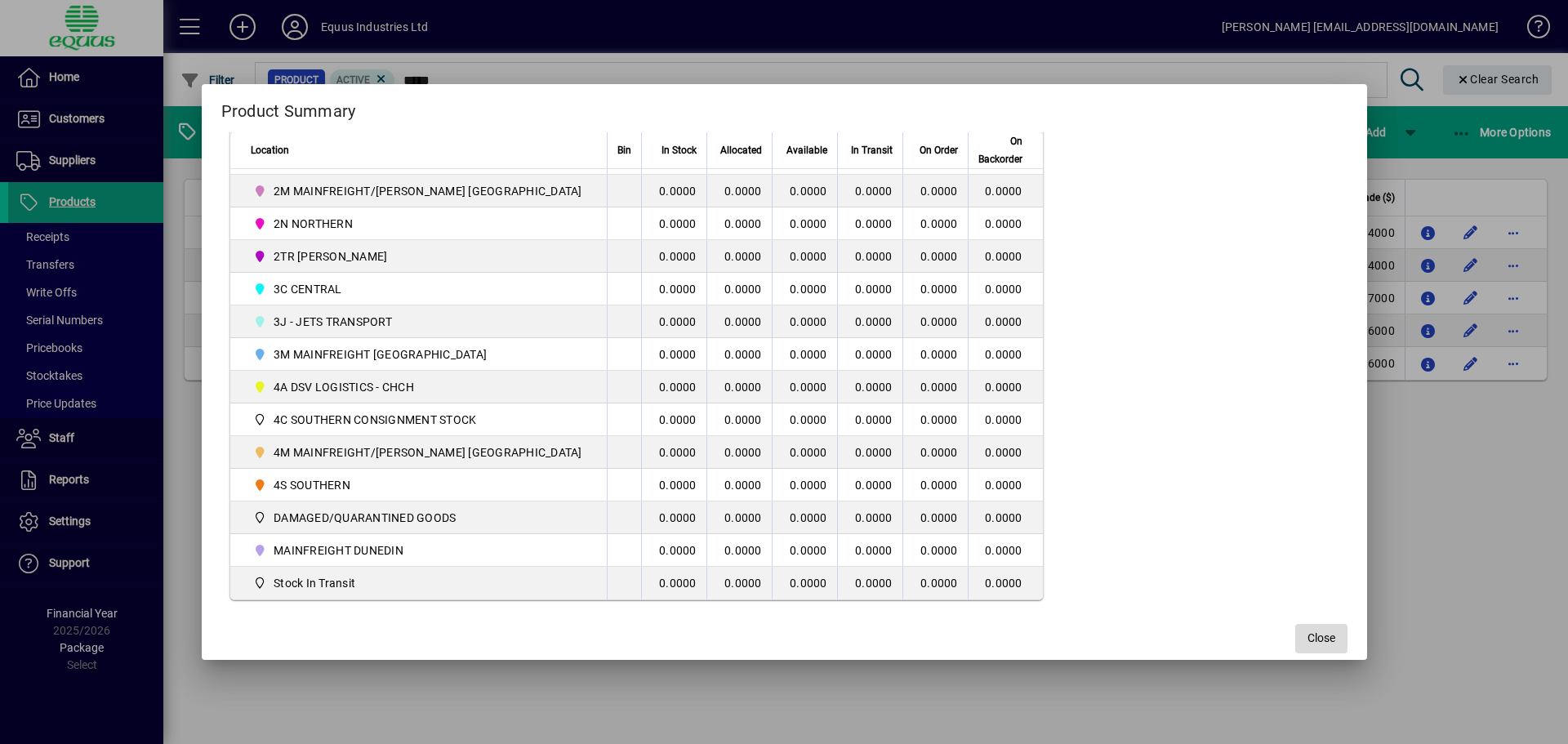
click at [1307, 635] on span "Close" at bounding box center [1321, 637] width 28 height 17
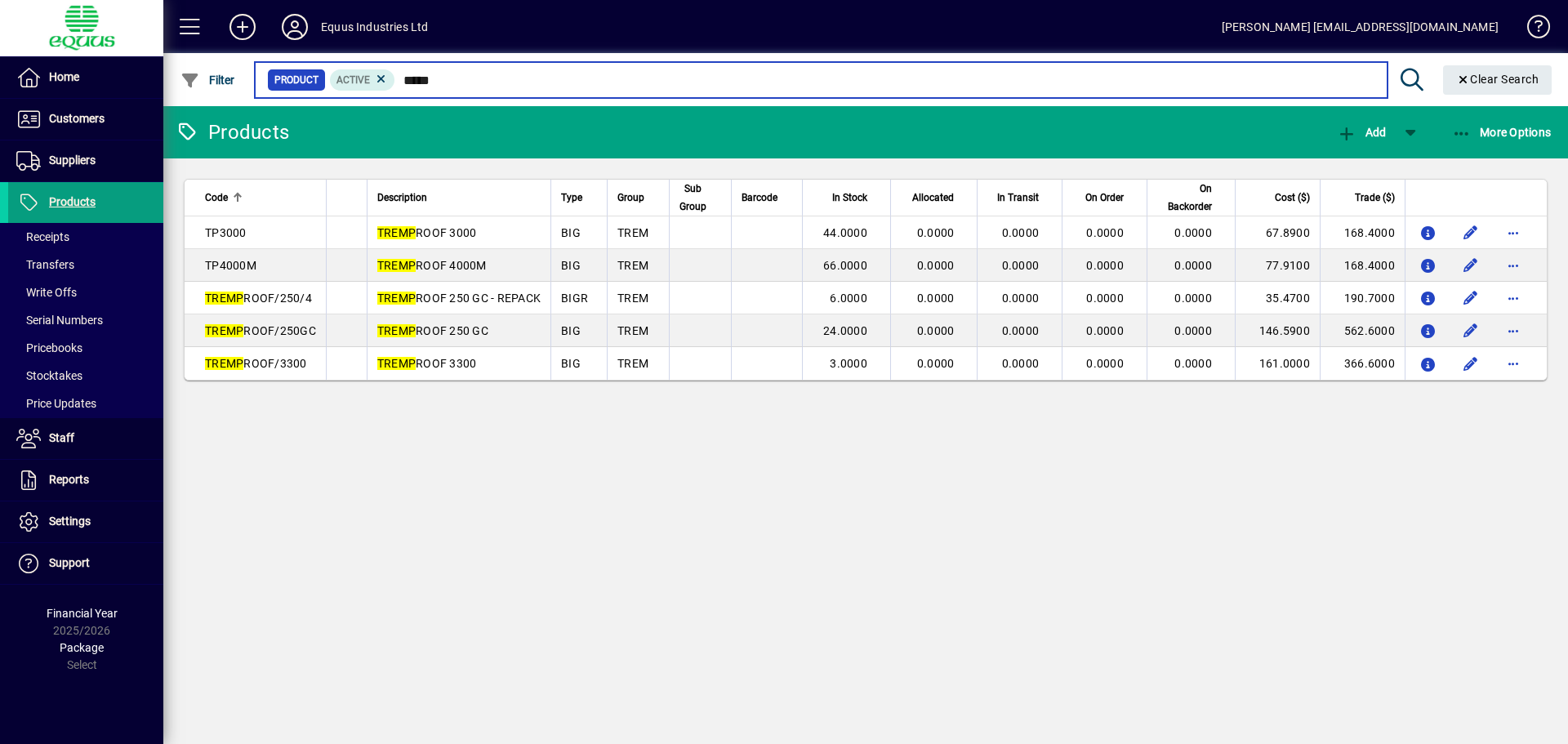
click at [451, 87] on input "*****" at bounding box center [884, 79] width 978 height 23
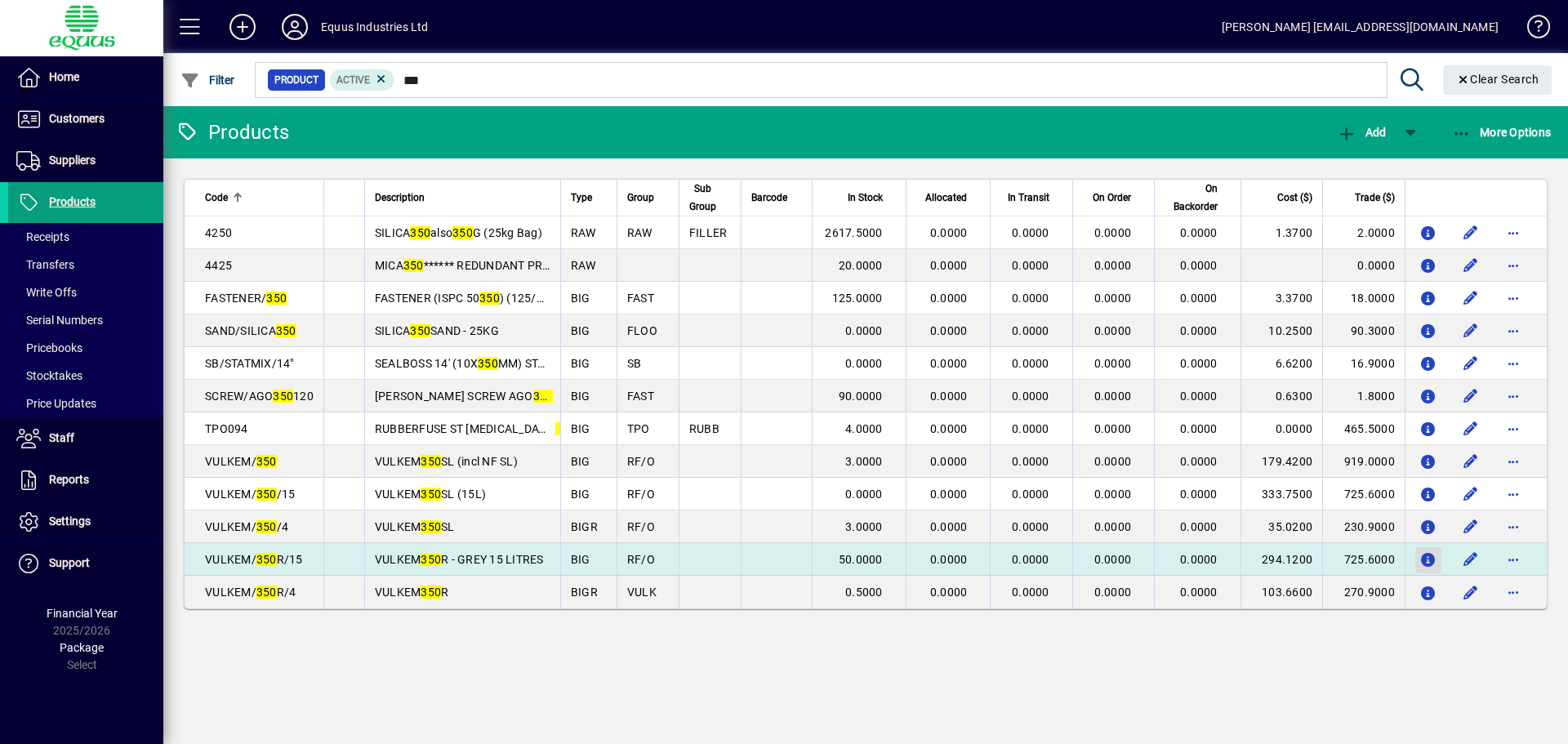
click at [1430, 557] on icon "button" at bounding box center [1429, 560] width 18 height 14
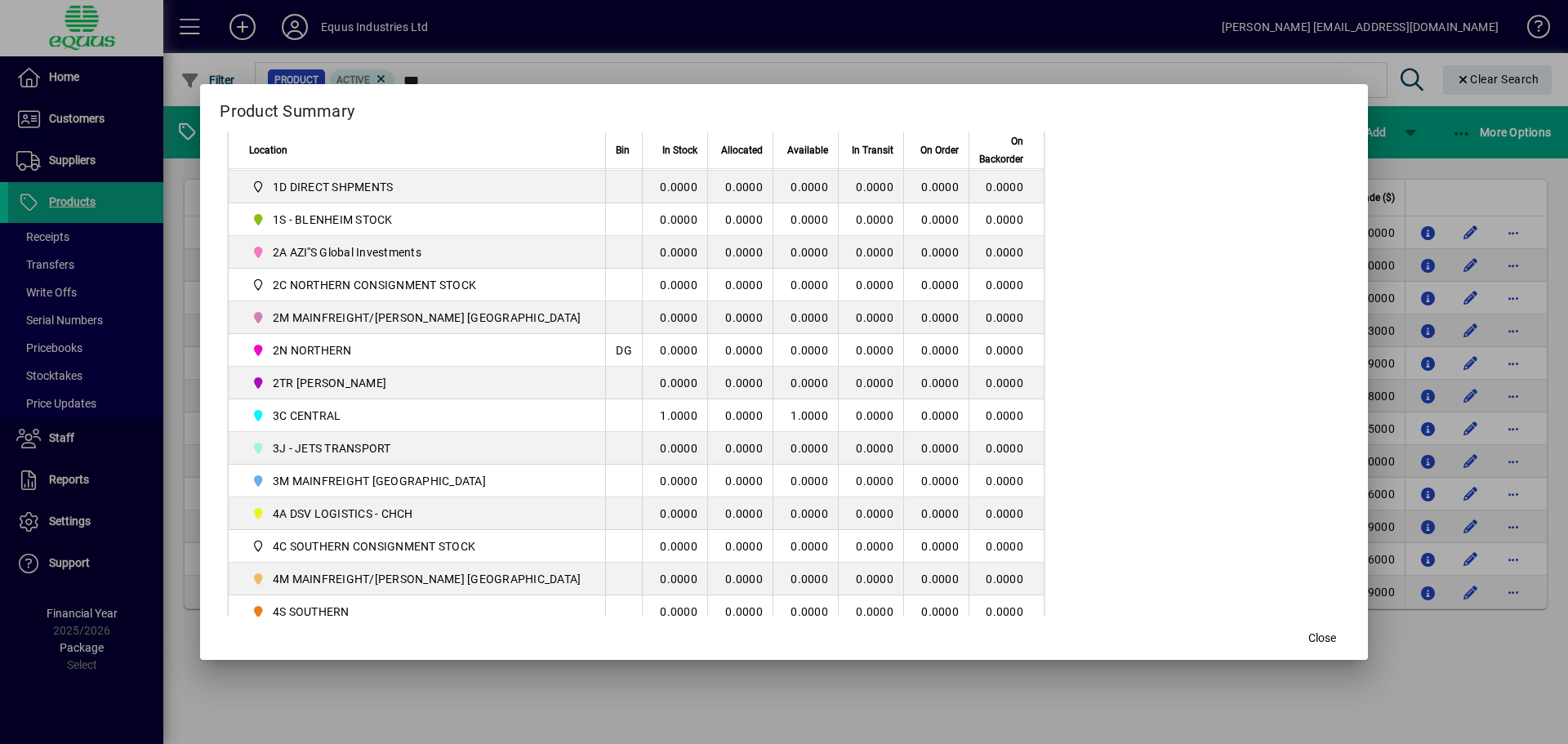
scroll to position [394, 0]
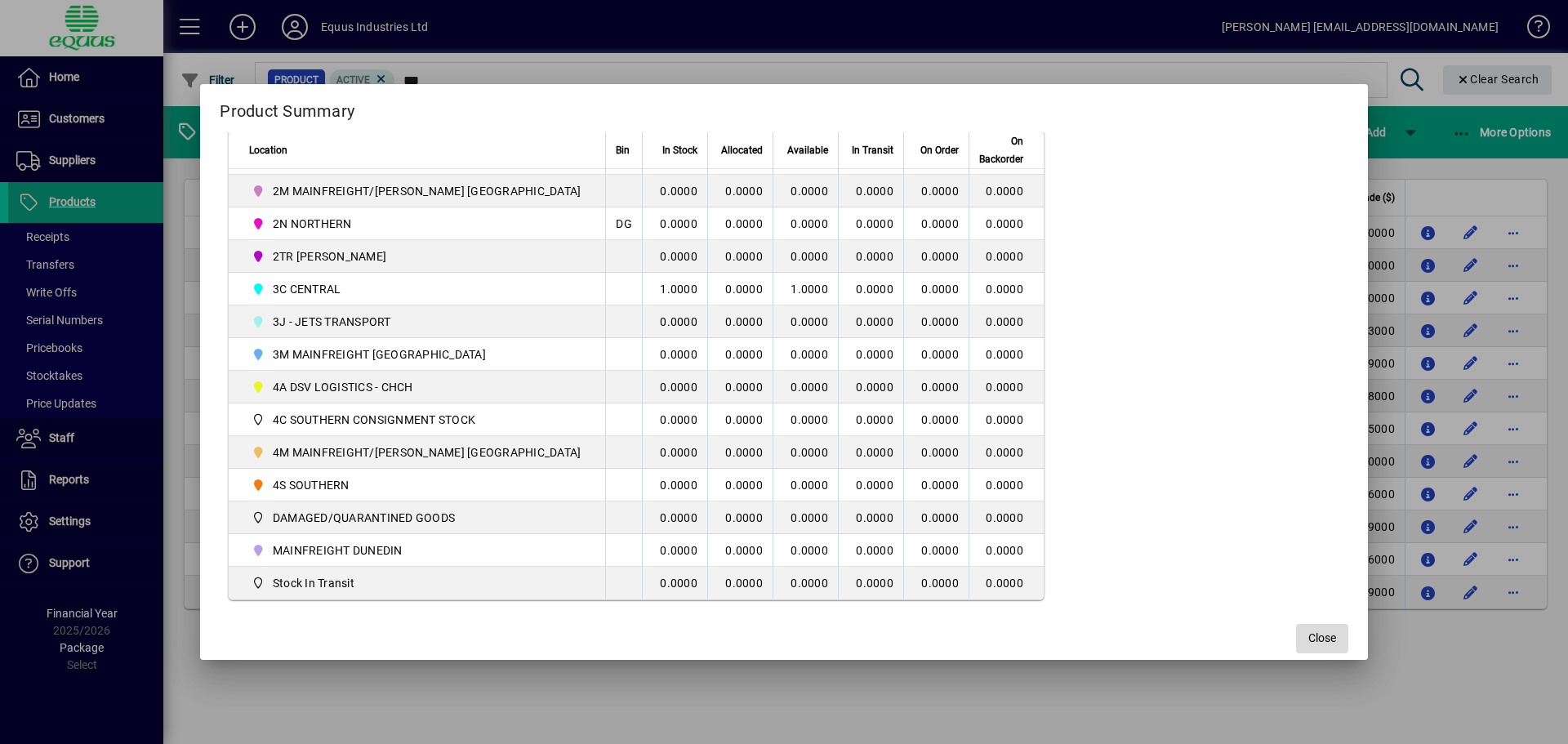
click at [1296, 636] on button "Close" at bounding box center [1322, 638] width 53 height 29
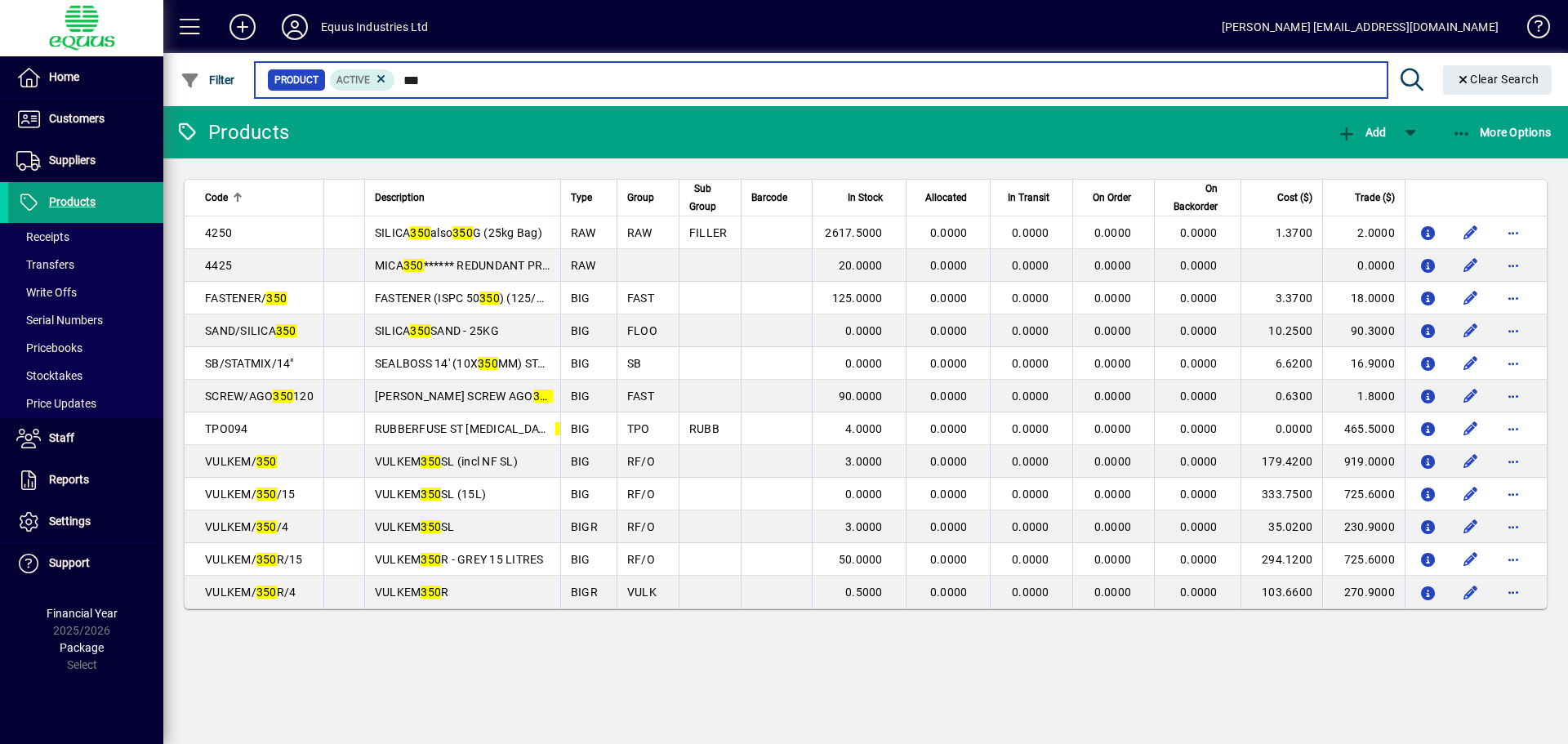
click at [416, 80] on input "***" at bounding box center [884, 79] width 978 height 23
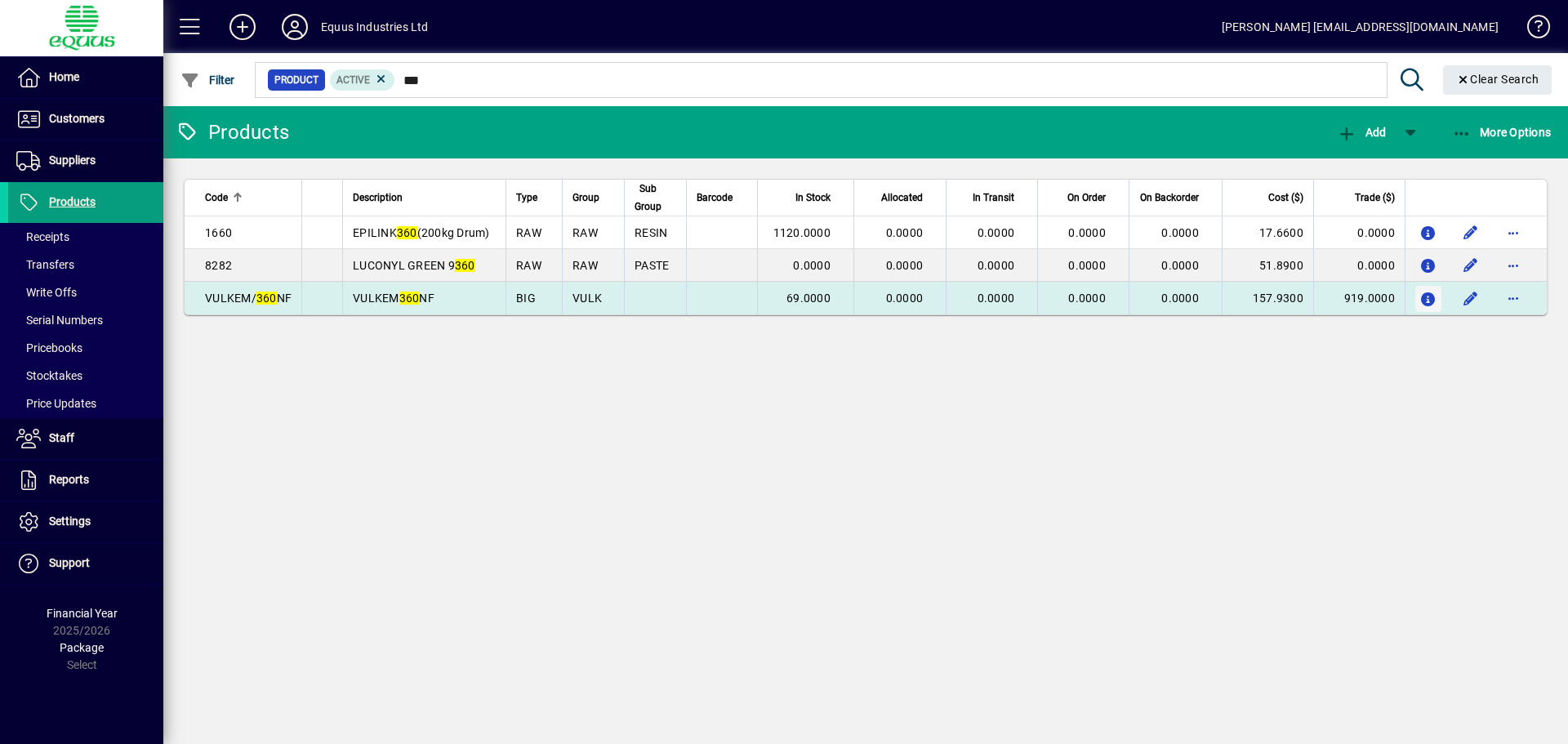
click at [1425, 298] on icon "button" at bounding box center [1429, 299] width 18 height 14
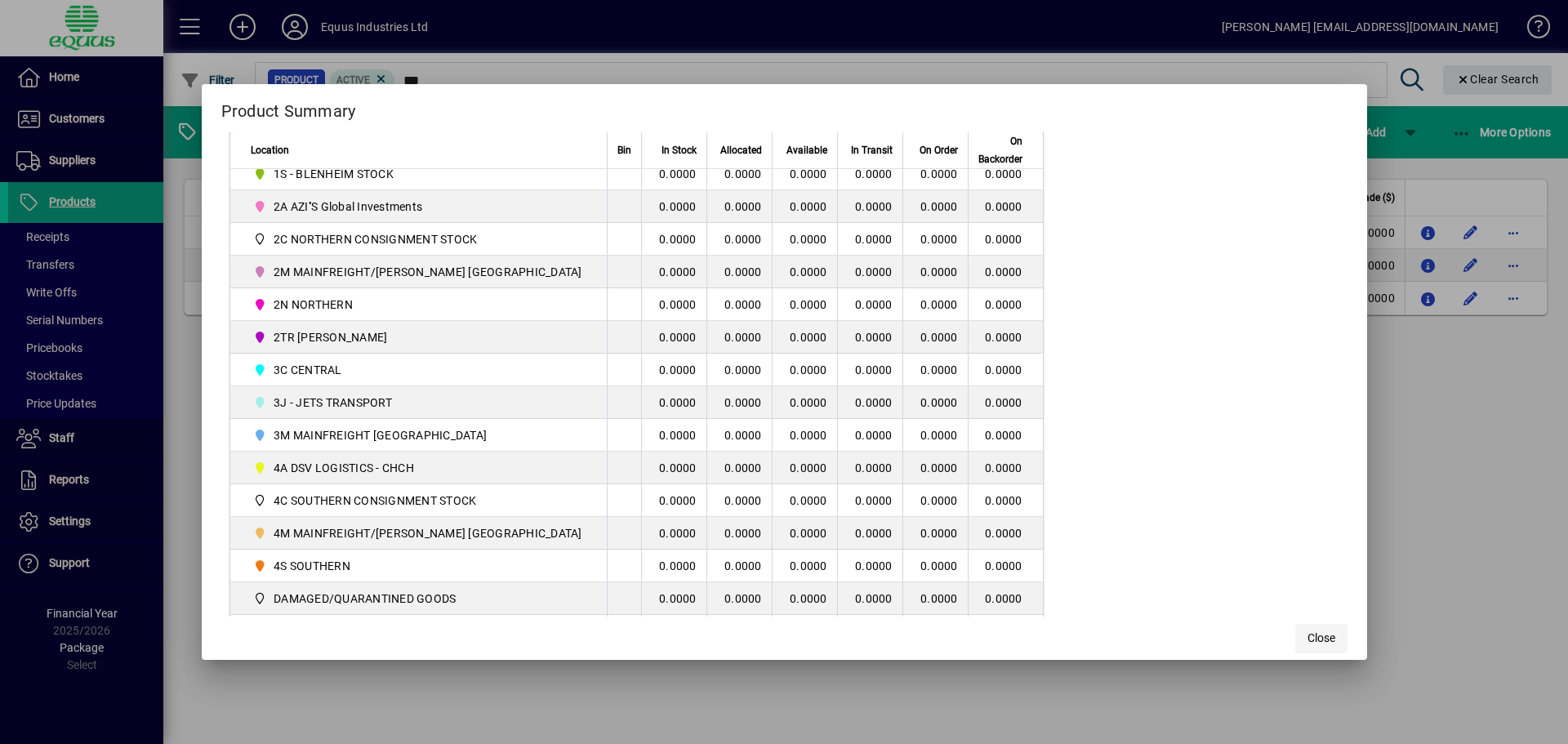
scroll to position [327, 0]
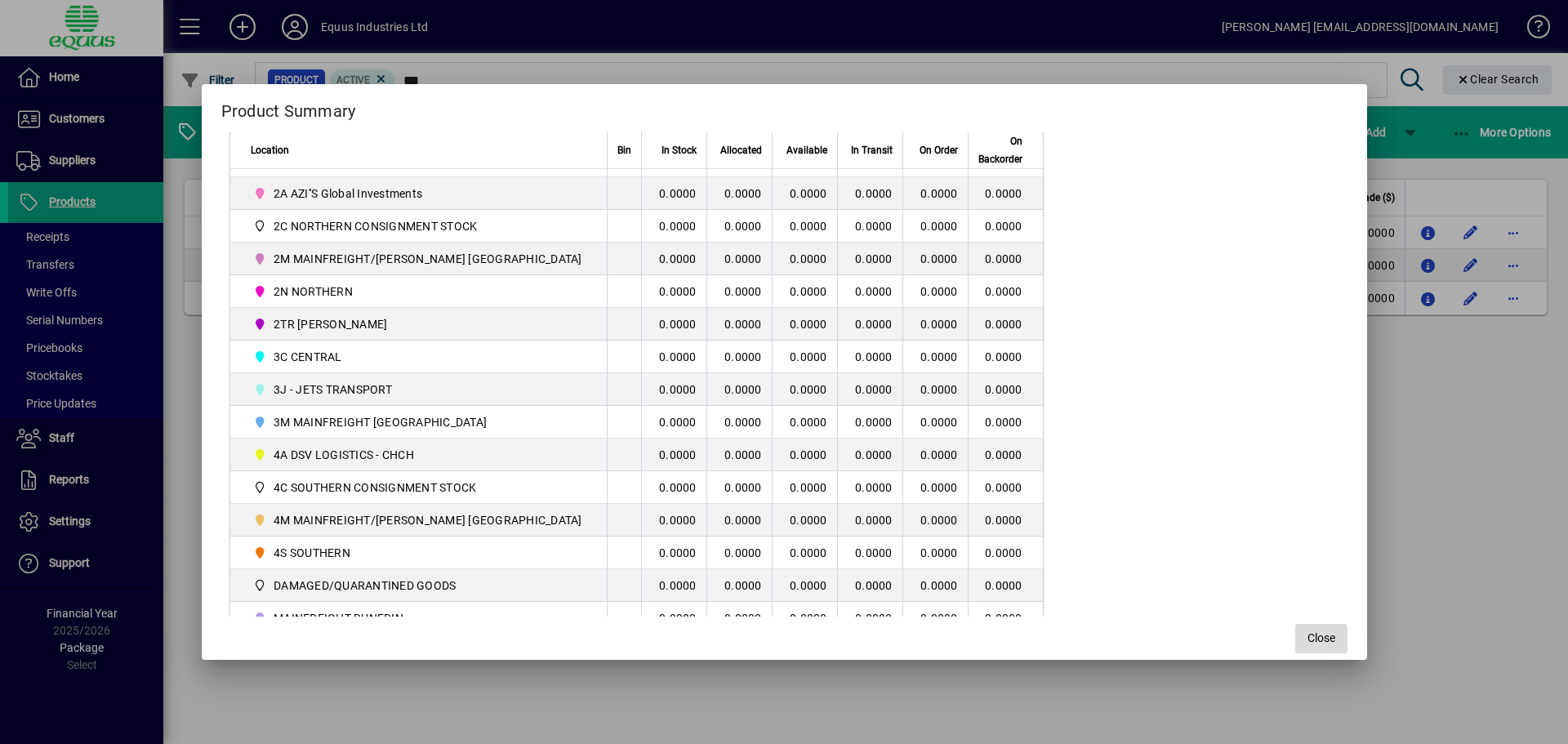
click at [1295, 629] on span "button" at bounding box center [1321, 638] width 53 height 40
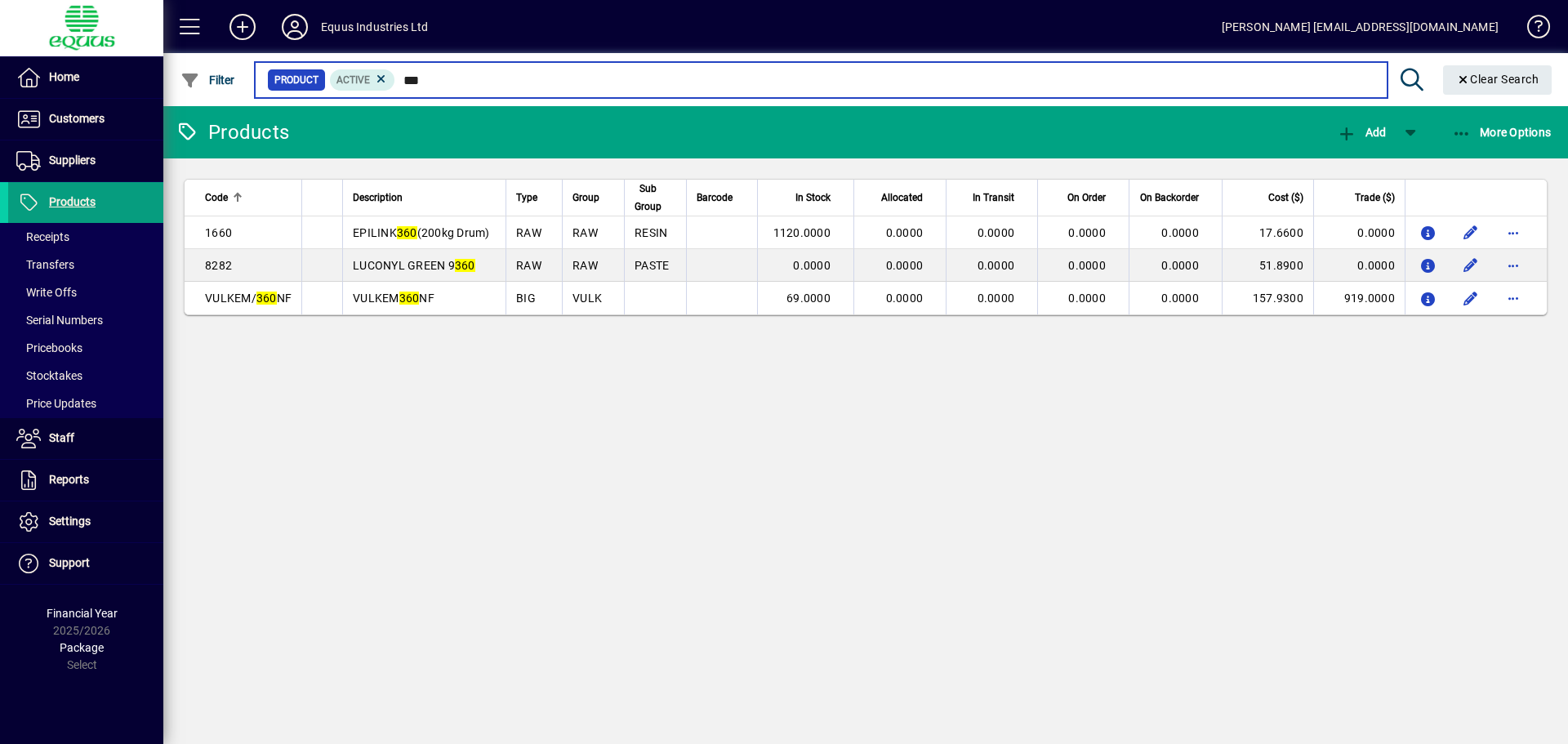
click at [423, 80] on input "***" at bounding box center [884, 79] width 978 height 23
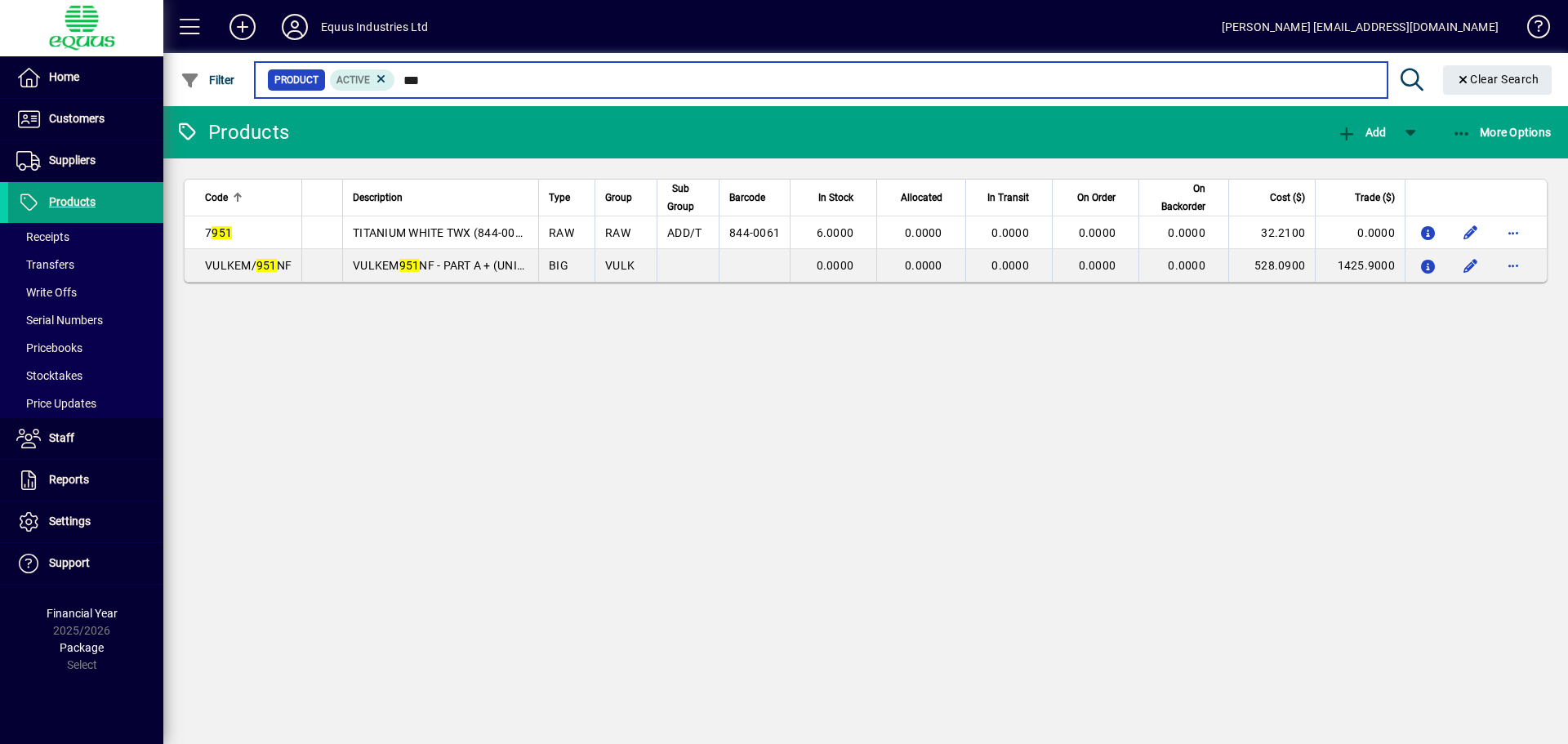
click at [428, 77] on input "***" at bounding box center [884, 79] width 978 height 23
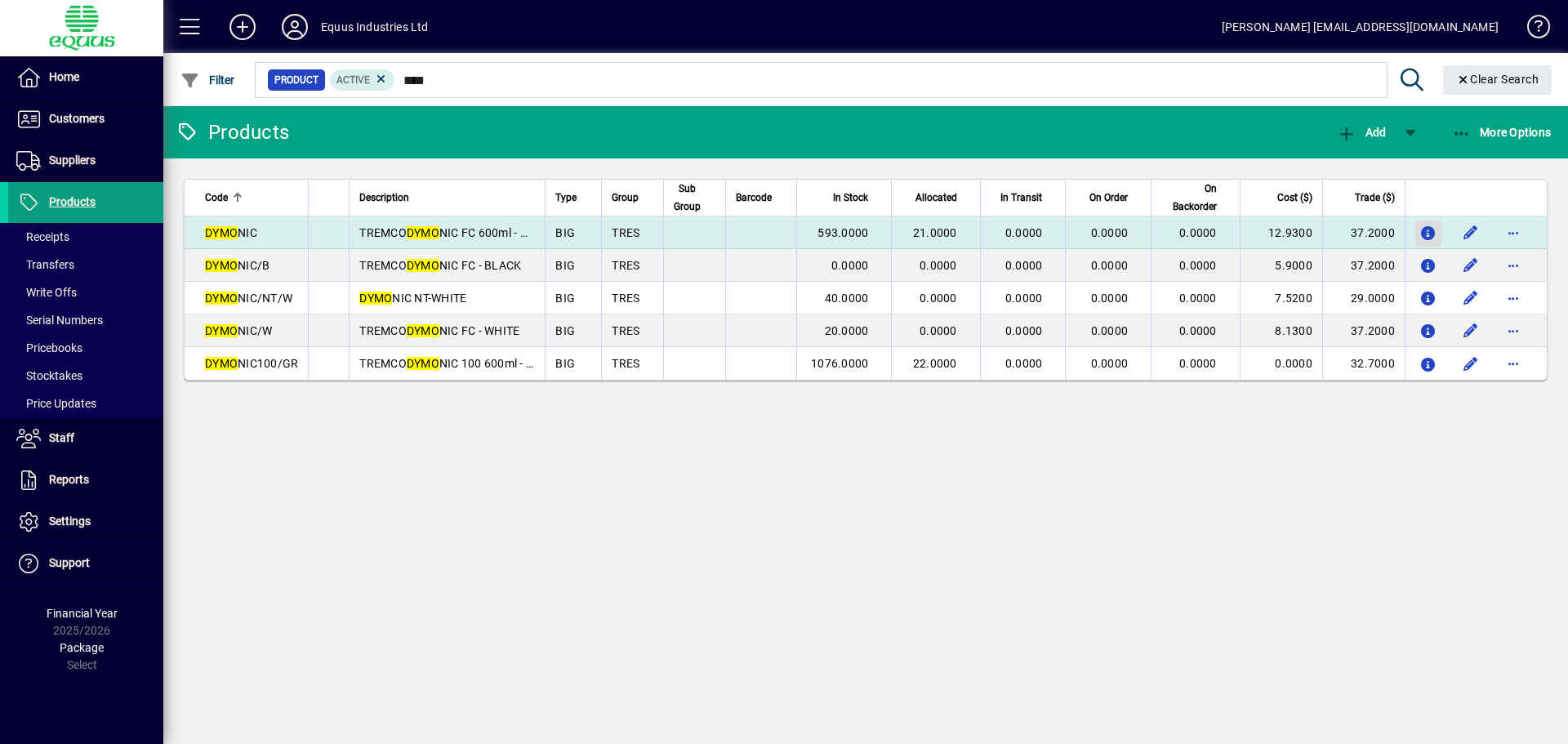
click at [1421, 228] on icon "button" at bounding box center [1429, 233] width 18 height 14
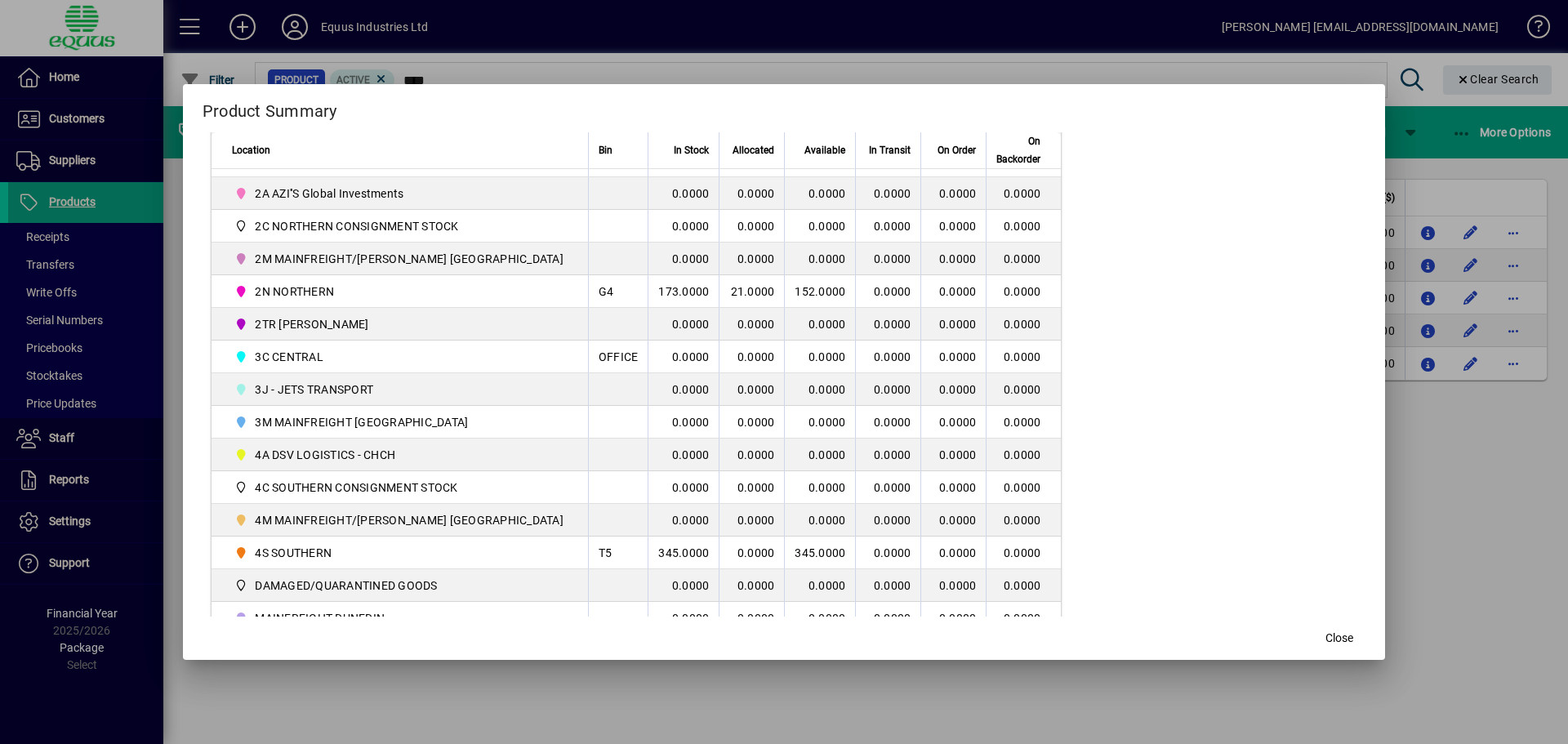
scroll to position [394, 0]
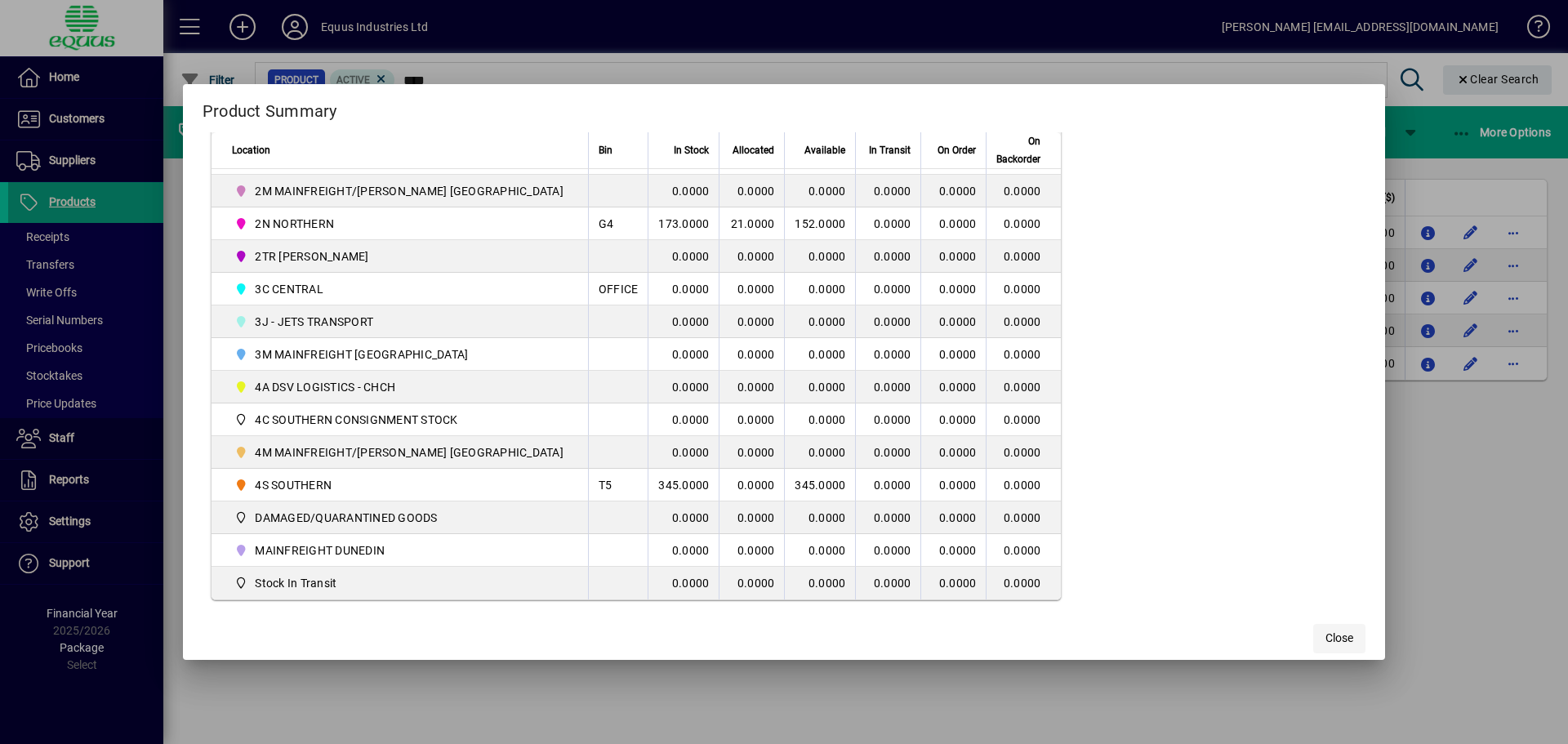
click at [1326, 635] on span "Close" at bounding box center [1340, 637] width 28 height 17
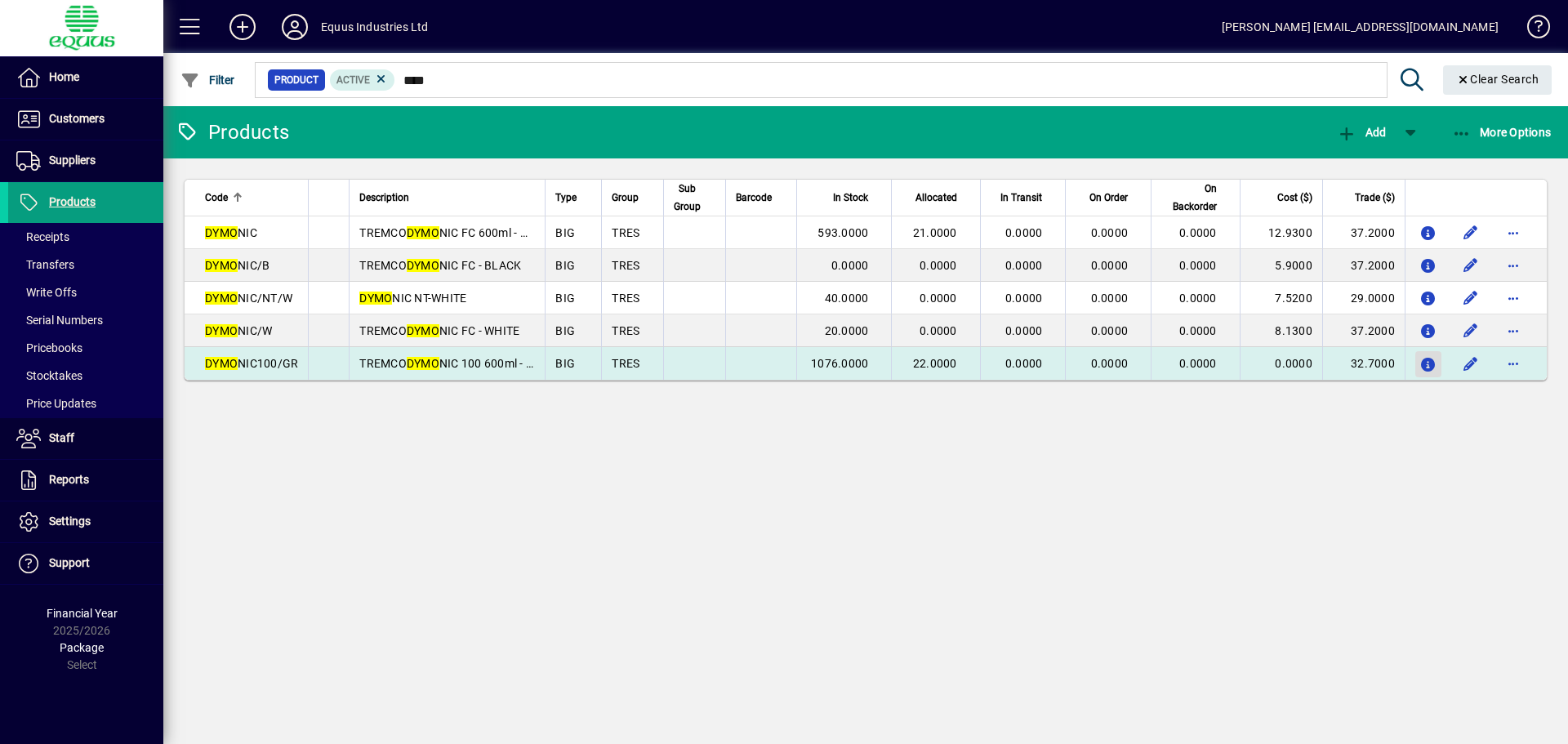
click at [1425, 367] on icon "button" at bounding box center [1429, 365] width 18 height 14
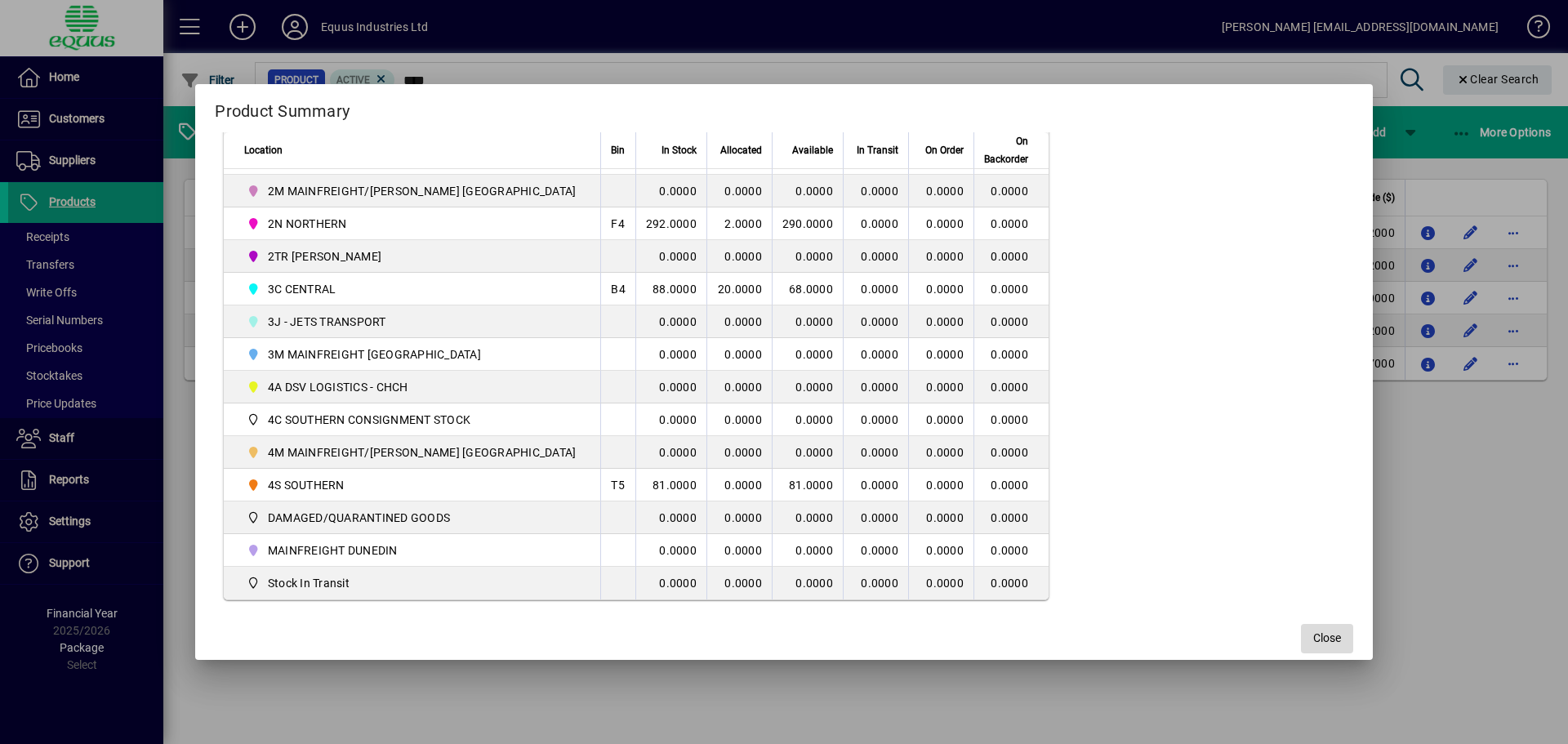
click at [1313, 637] on span "Close" at bounding box center [1327, 637] width 28 height 17
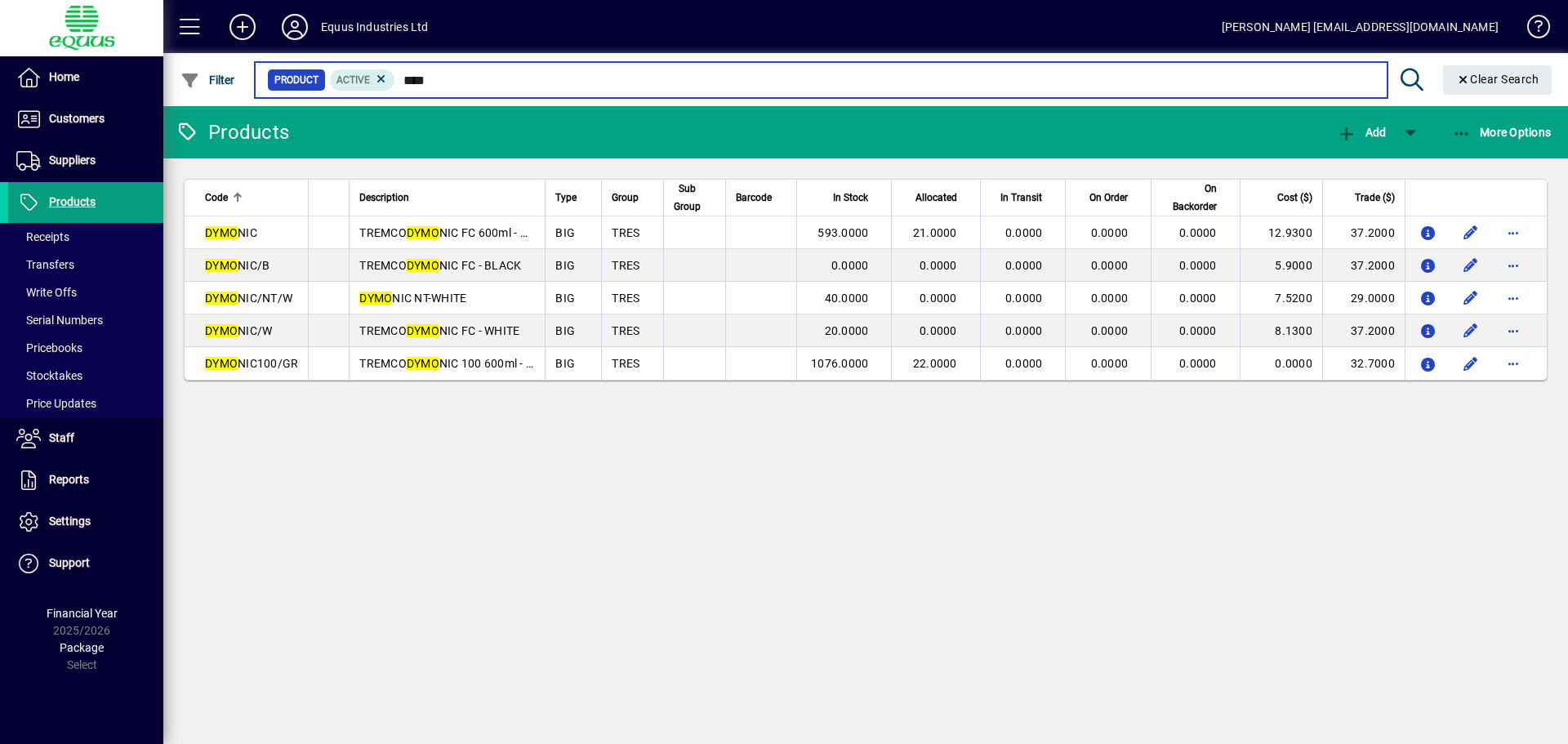
click at [443, 86] on input "****" at bounding box center [884, 79] width 978 height 23
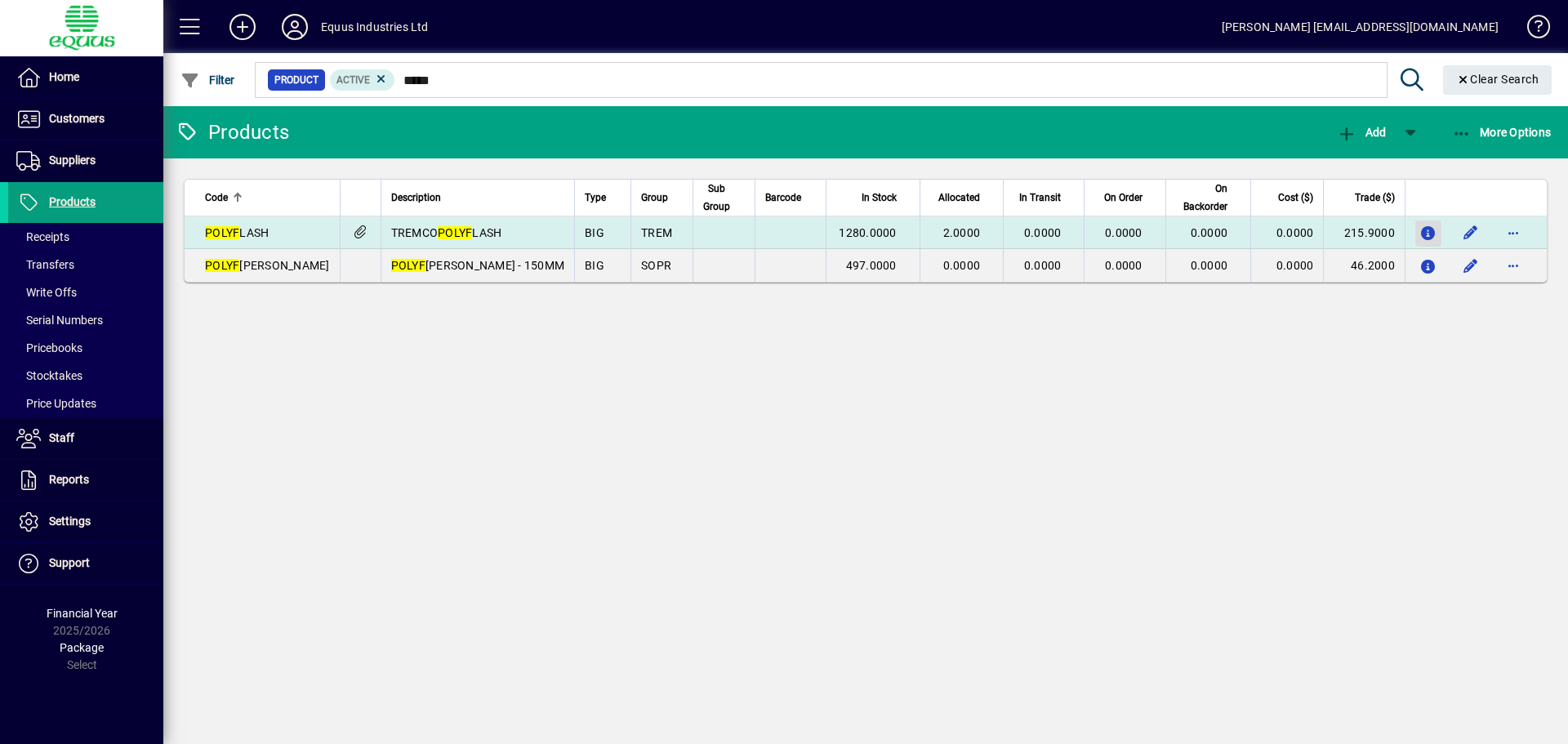
click at [1431, 228] on icon "button" at bounding box center [1429, 233] width 18 height 14
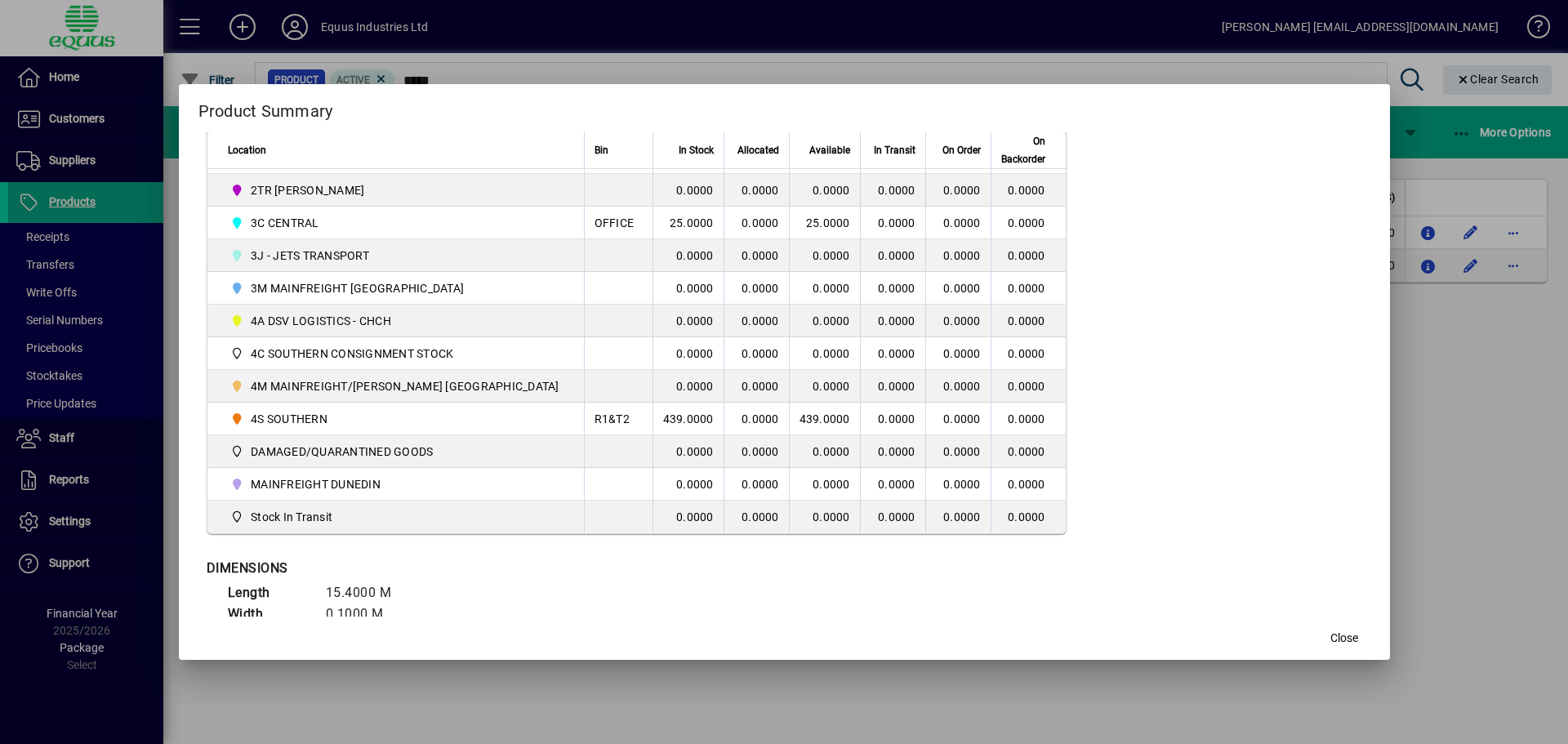
scroll to position [490, 0]
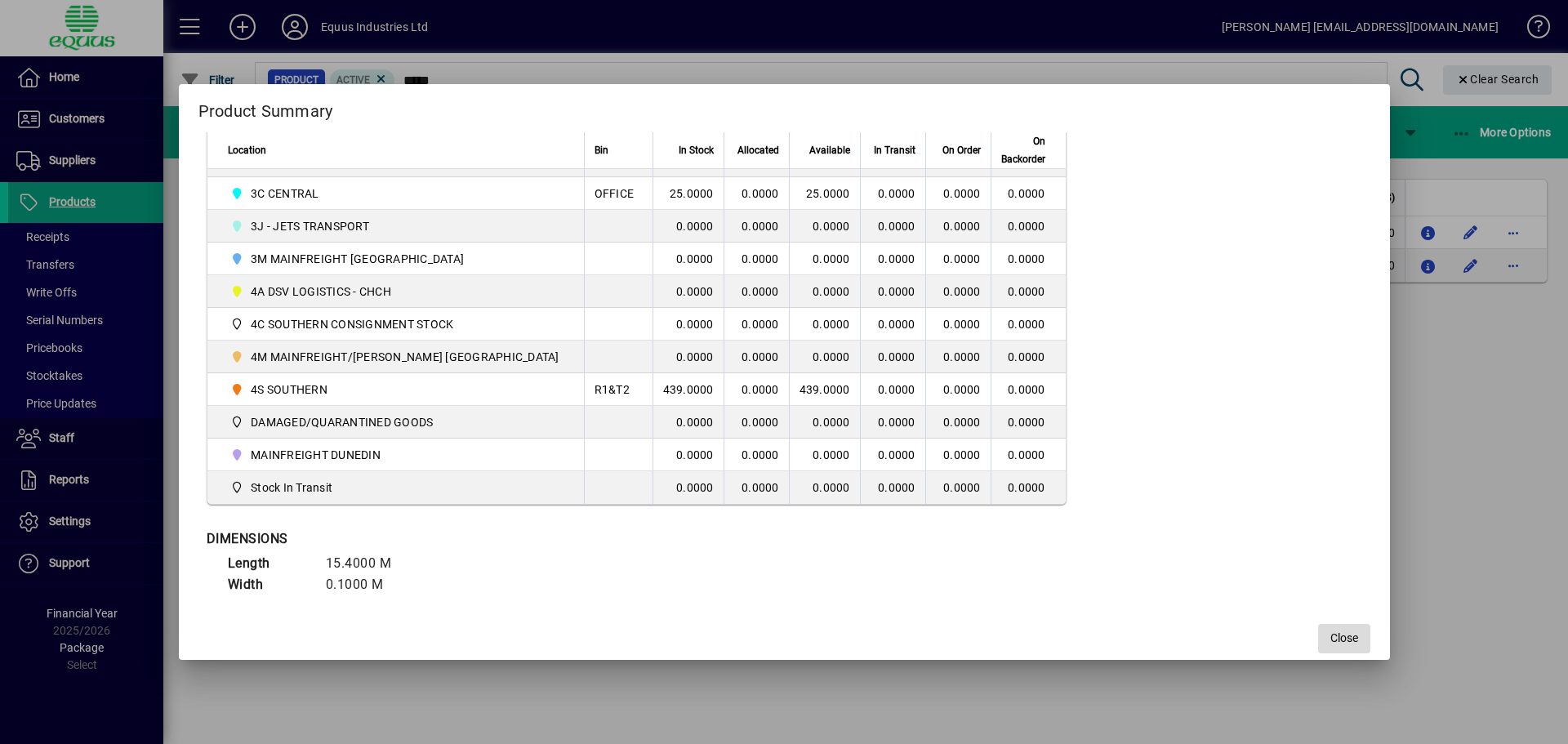
click at [1318, 630] on span "button" at bounding box center [1344, 638] width 53 height 40
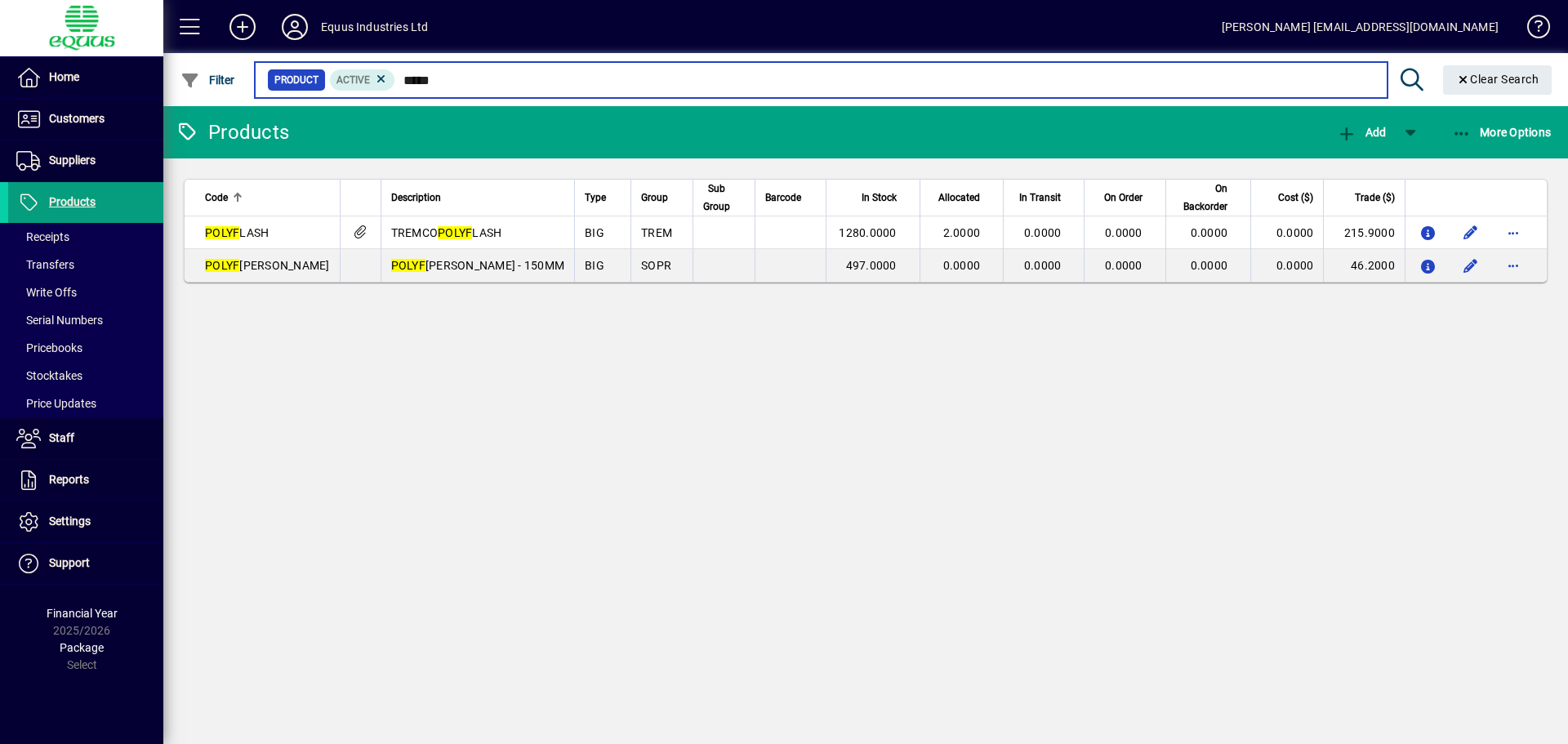
click at [446, 80] on input "*****" at bounding box center [884, 79] width 978 height 23
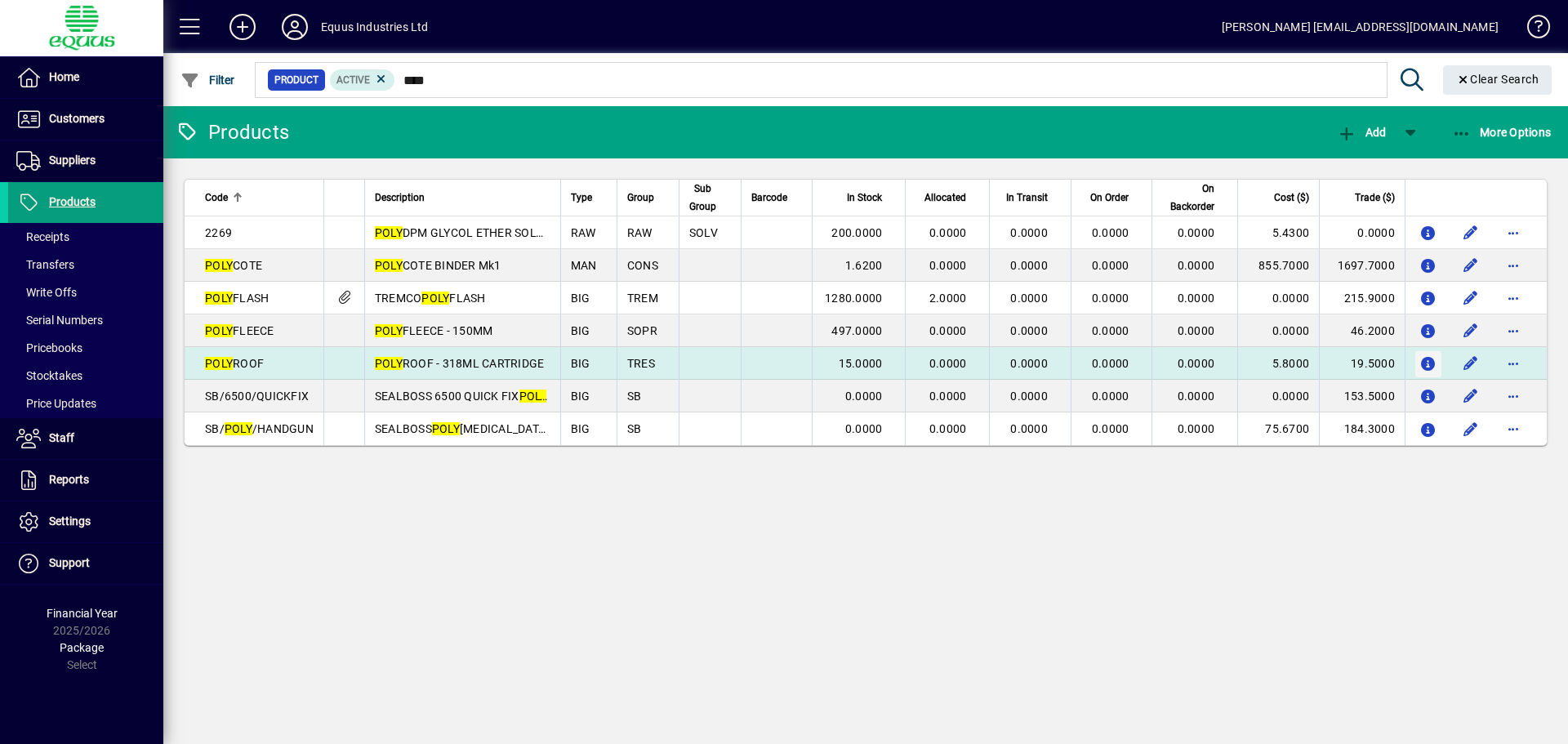
click at [1426, 361] on icon "button" at bounding box center [1429, 364] width 18 height 14
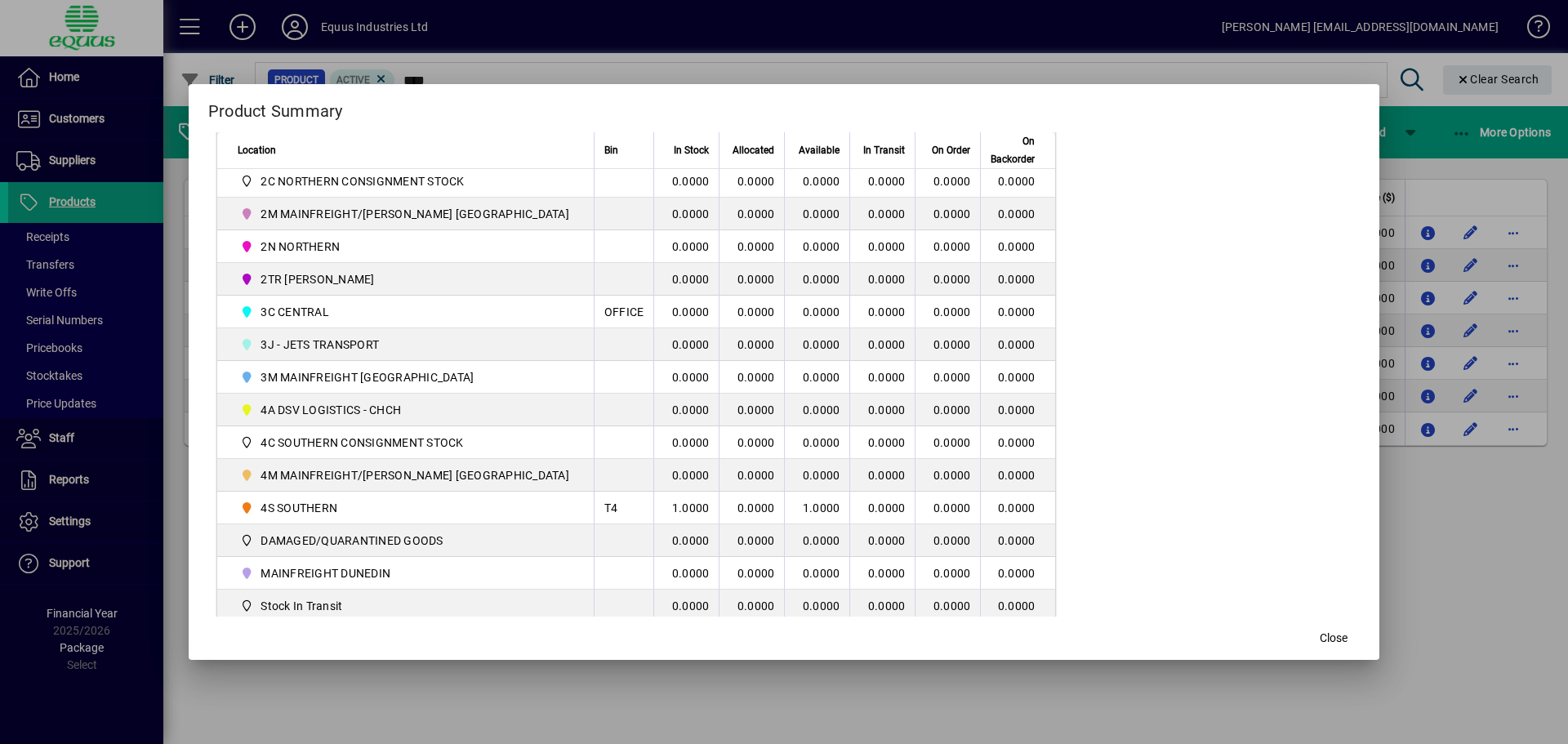
scroll to position [394, 0]
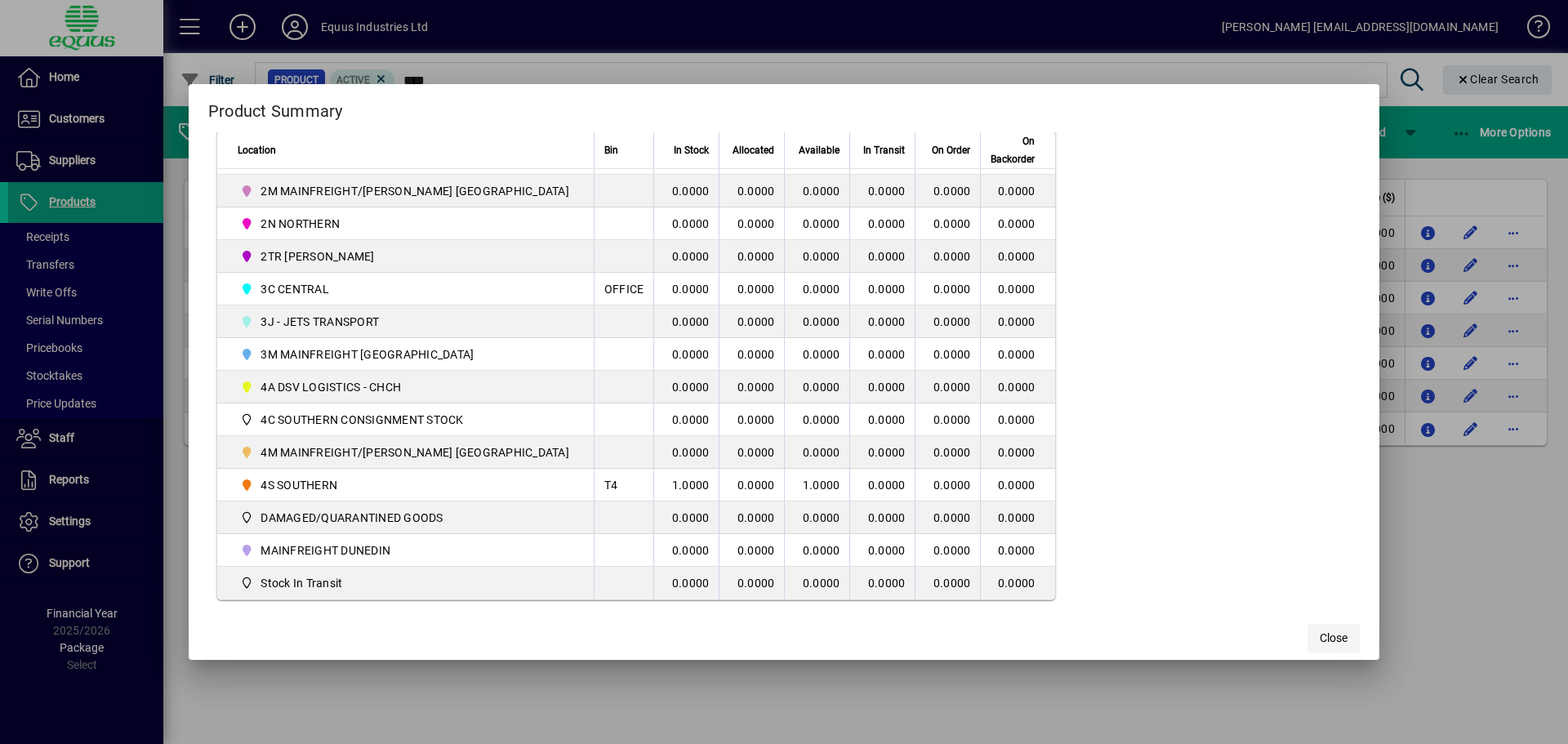
click at [1320, 639] on span "Close" at bounding box center [1334, 637] width 28 height 17
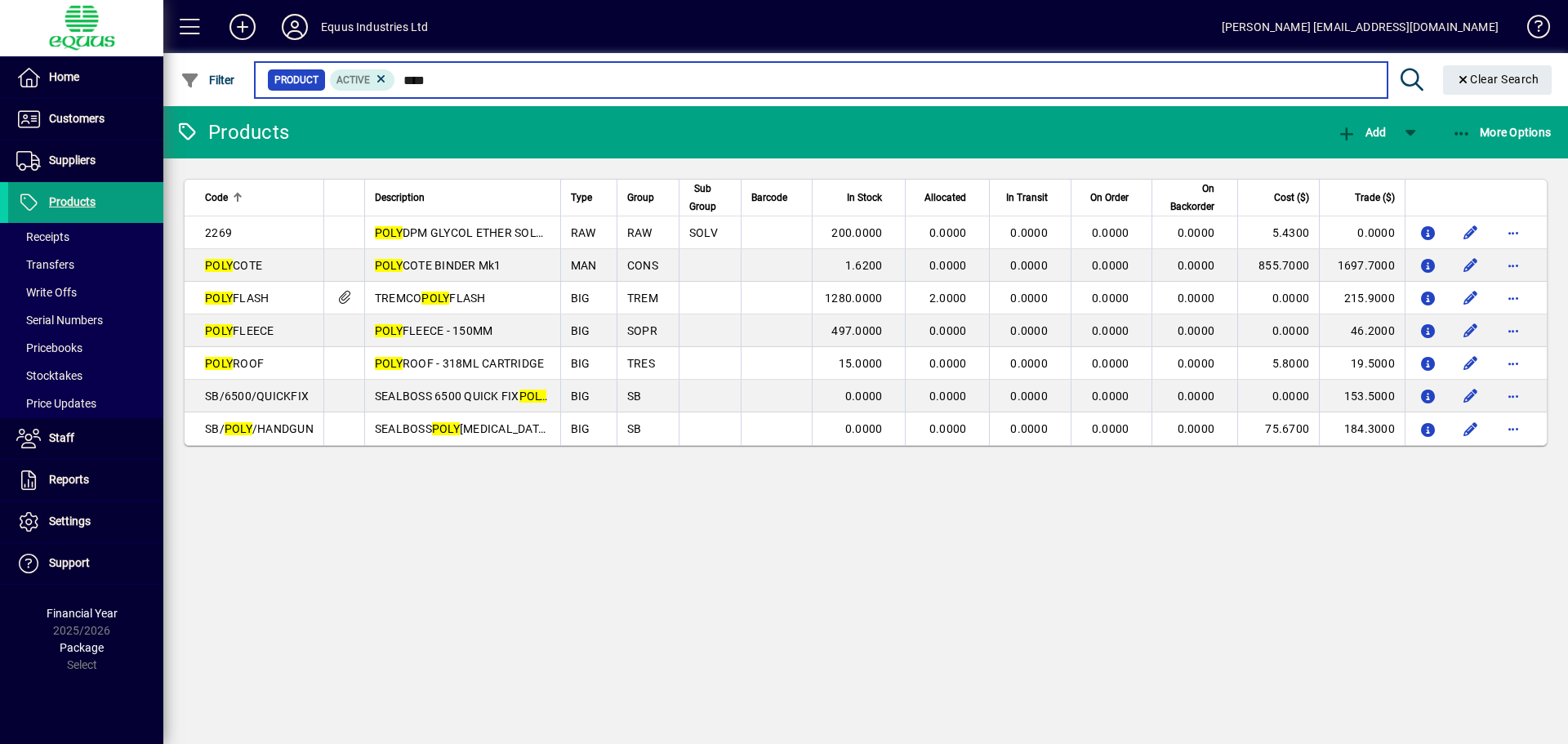
click at [439, 79] on input "****" at bounding box center [884, 79] width 978 height 23
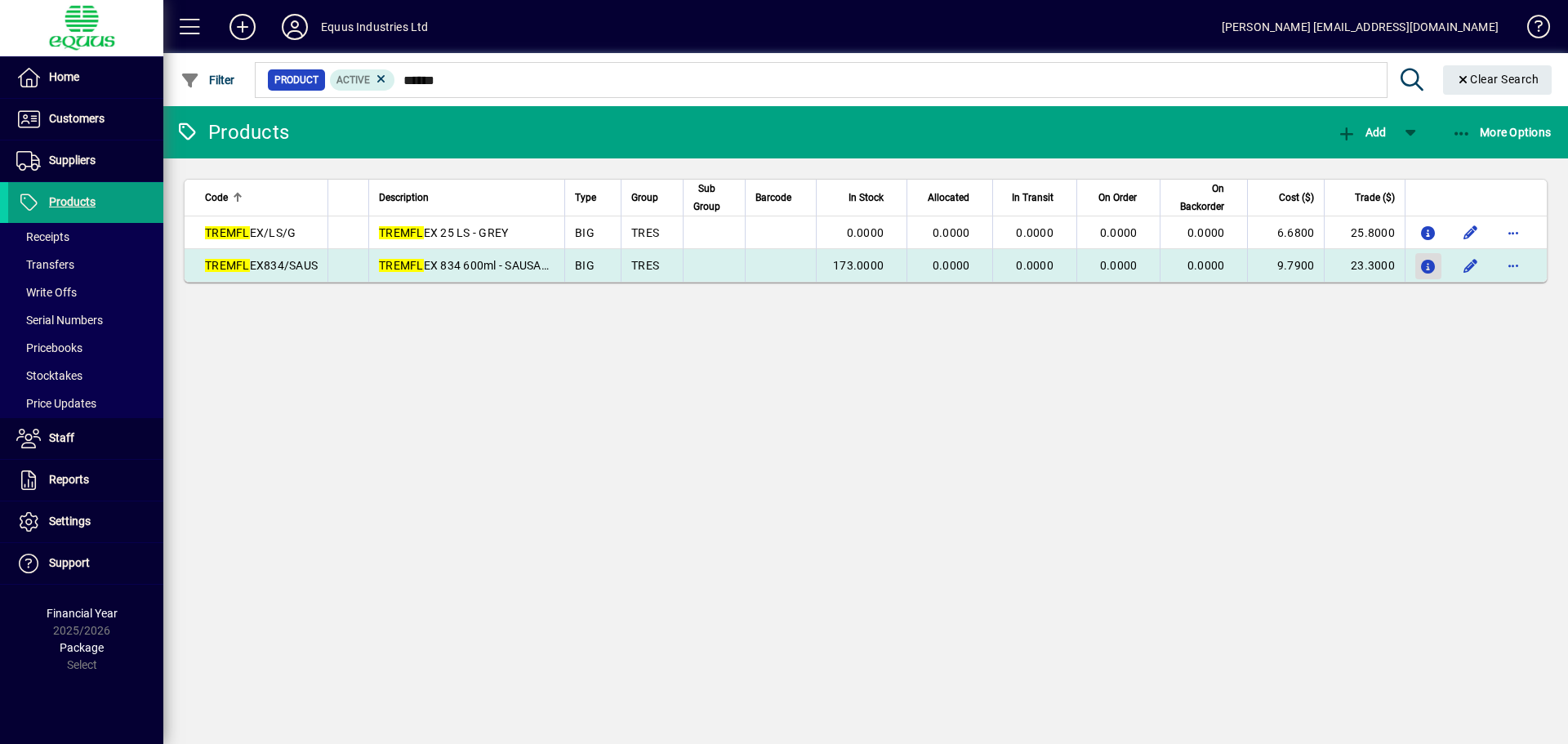
click at [1421, 266] on icon "button" at bounding box center [1429, 267] width 18 height 14
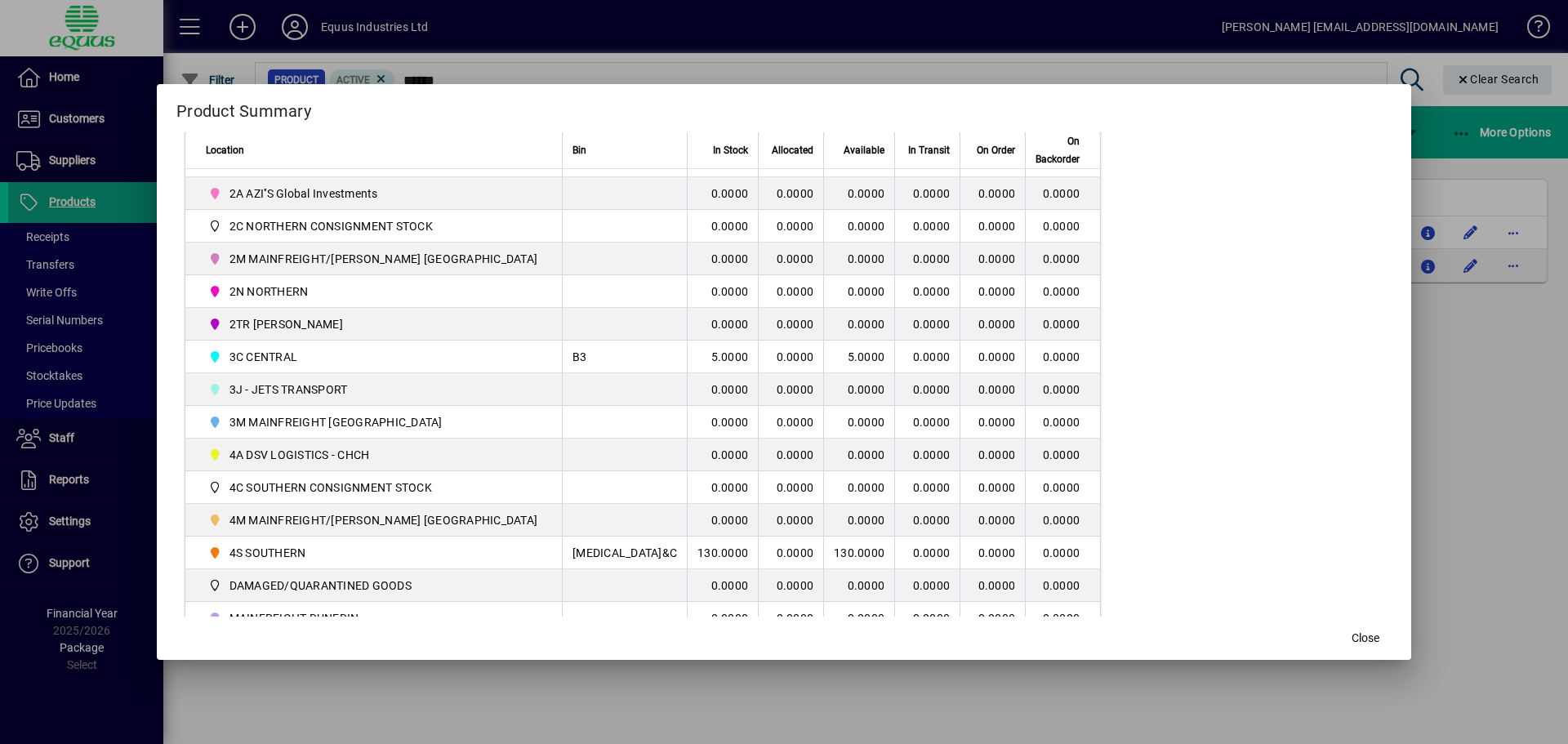
scroll to position [394, 0]
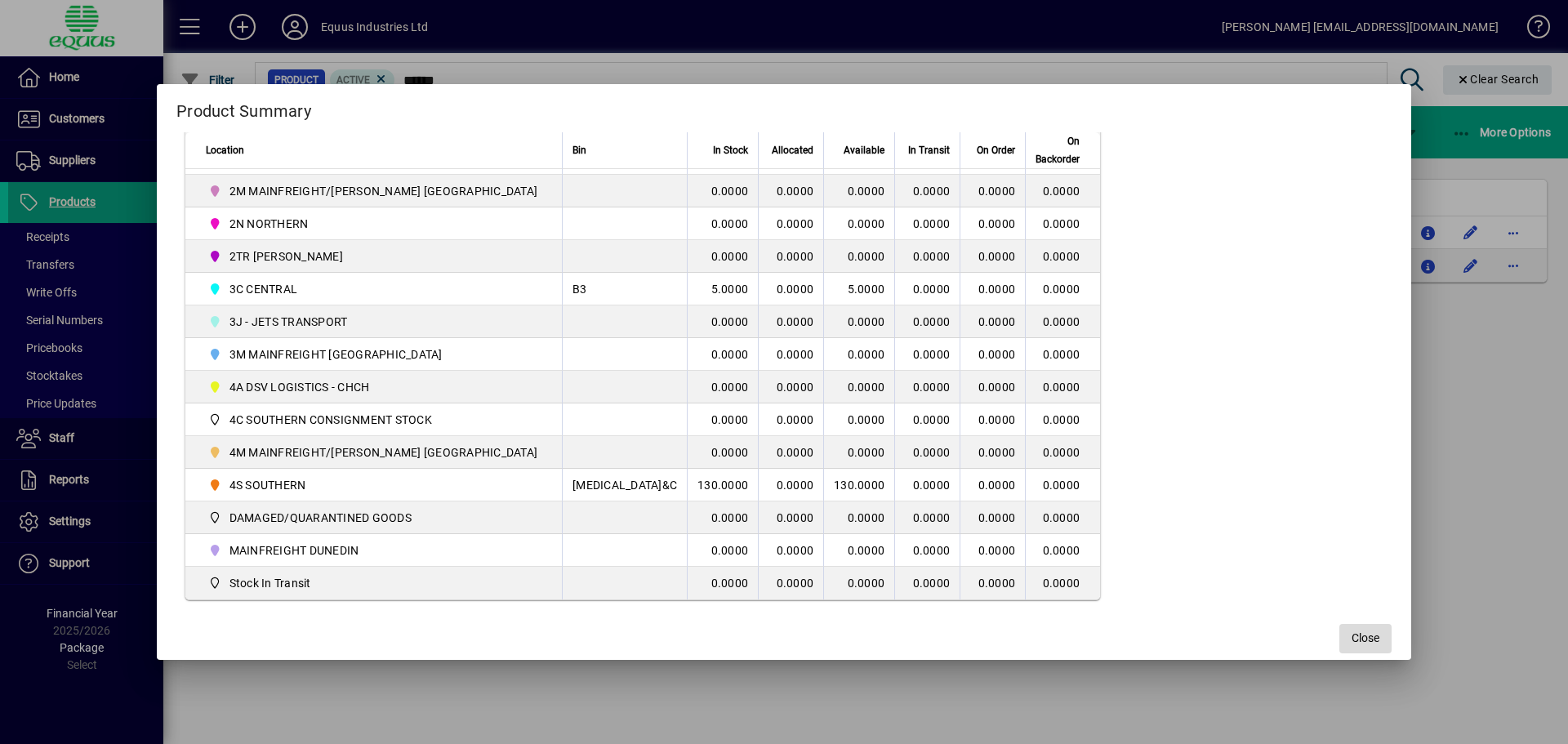
click at [1352, 638] on span "Close" at bounding box center [1365, 637] width 28 height 17
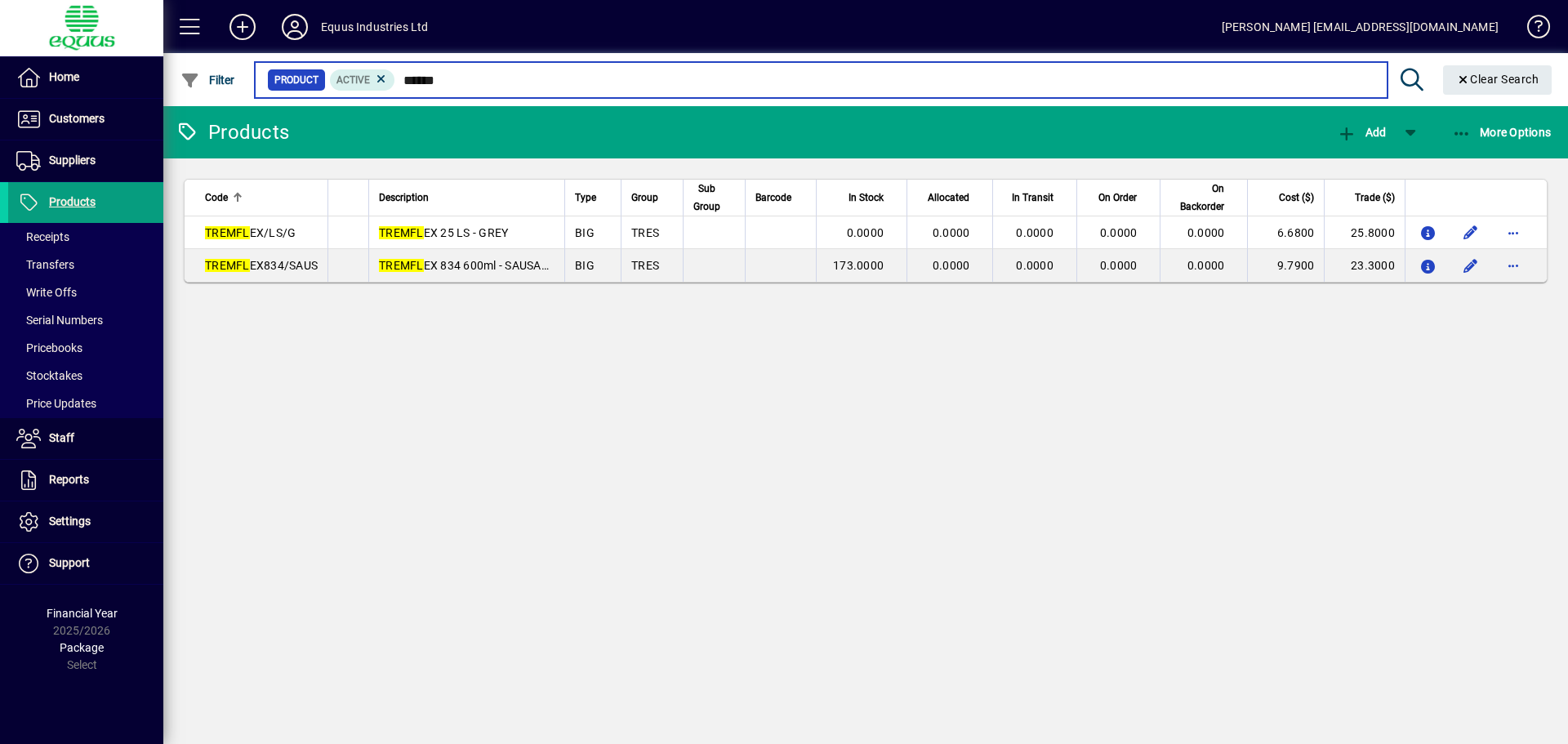
click at [448, 82] on input "******" at bounding box center [884, 79] width 978 height 23
click at [465, 76] on input "******" at bounding box center [884, 79] width 978 height 23
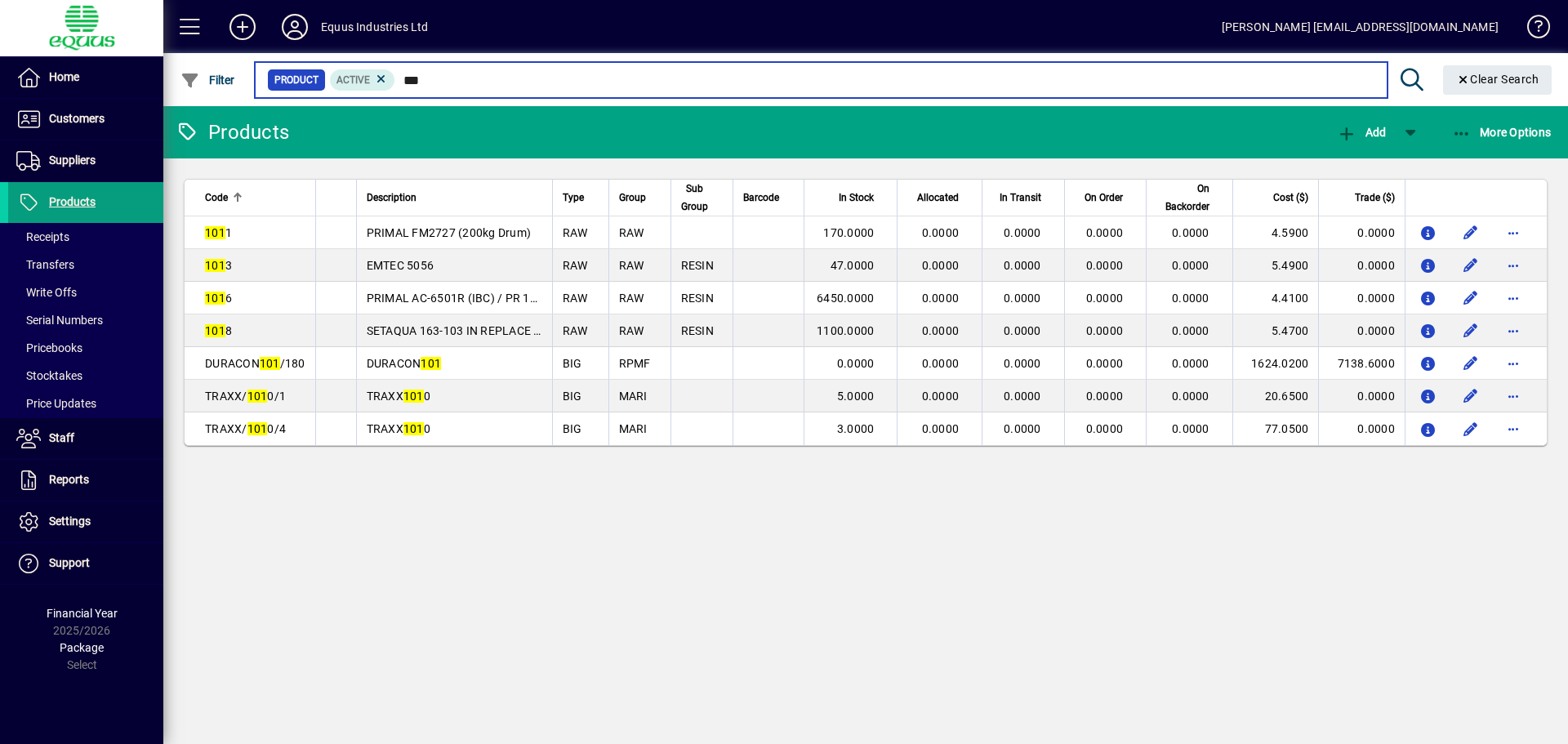
click at [433, 79] on input "***" at bounding box center [884, 79] width 978 height 23
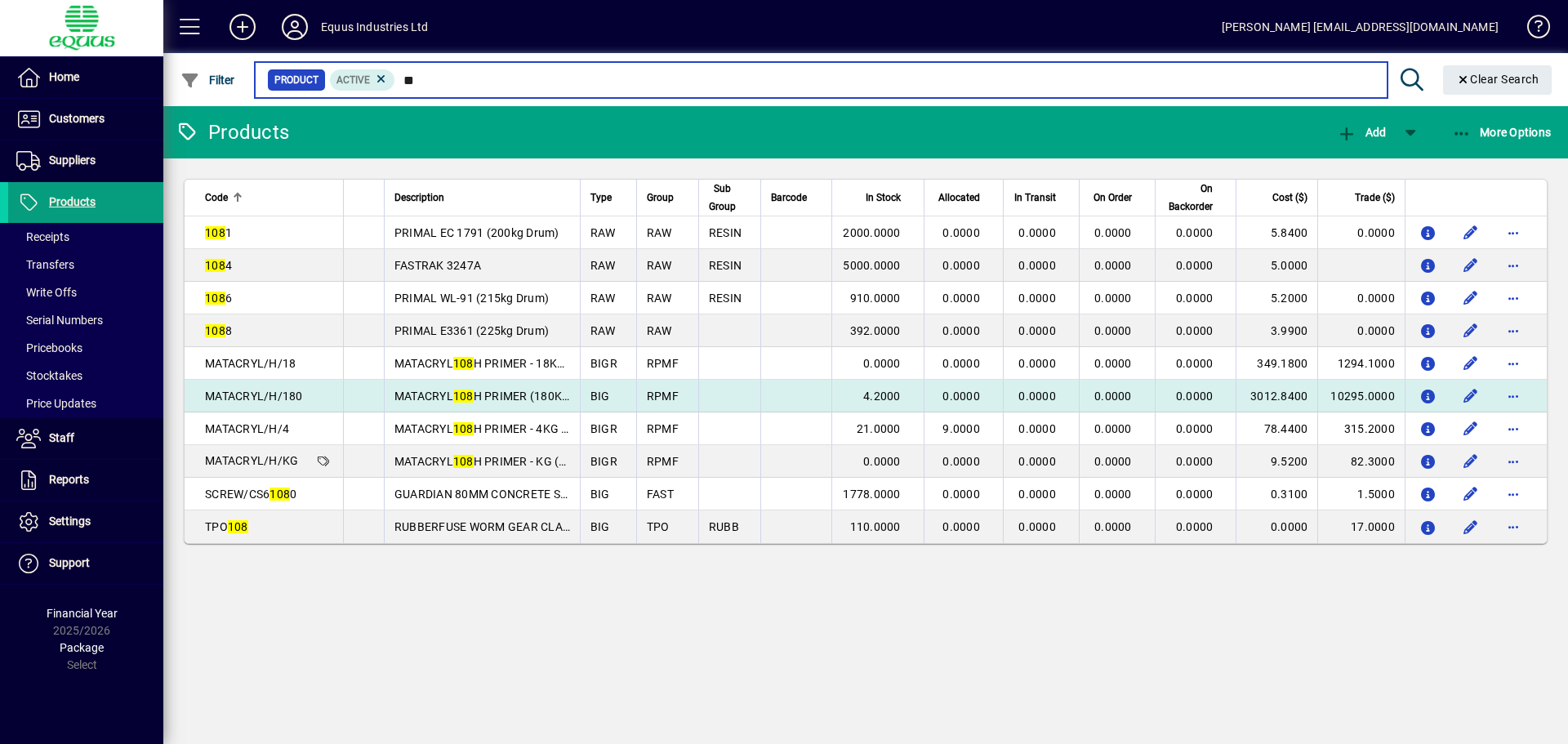
type input "*"
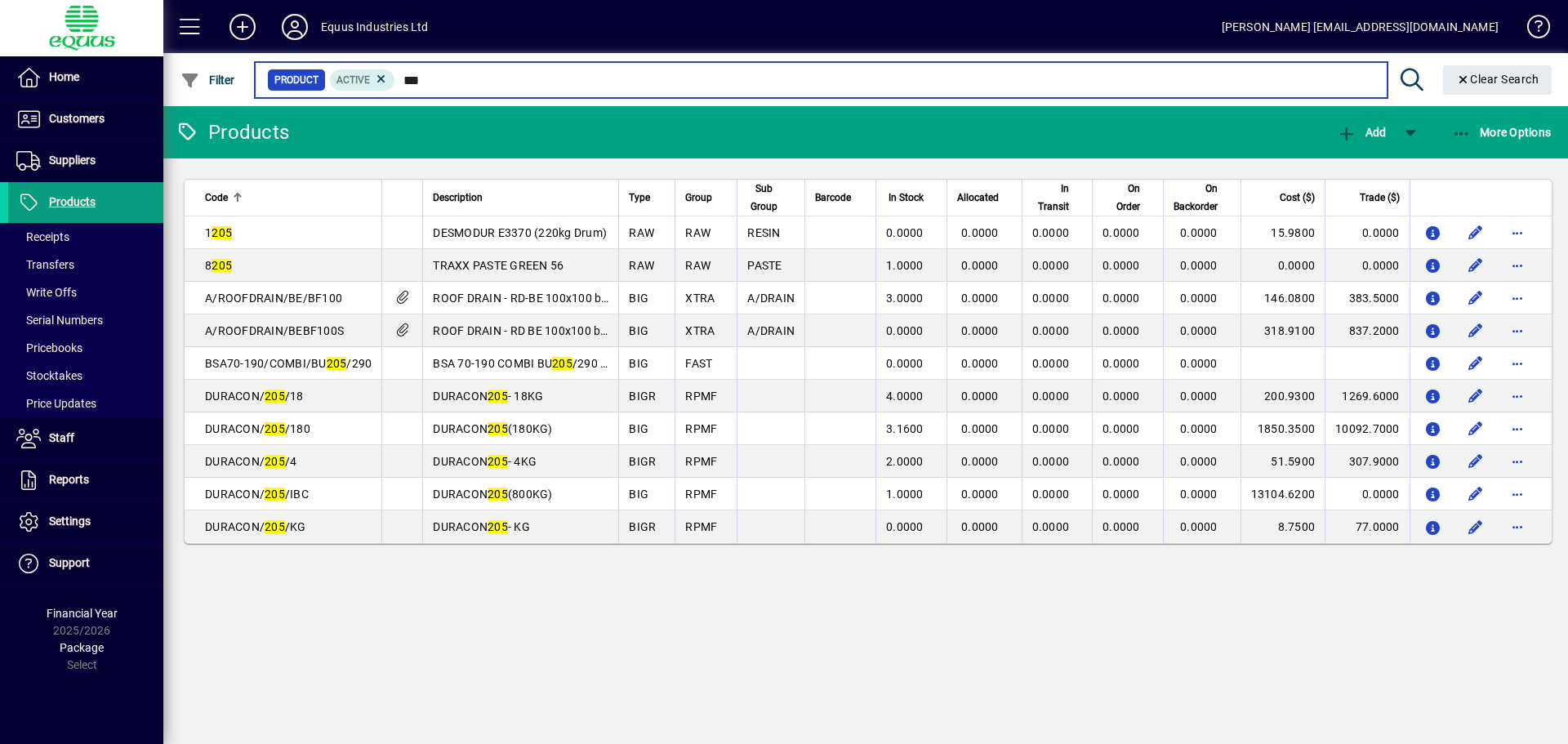
click at [416, 76] on input "***" at bounding box center [884, 79] width 978 height 23
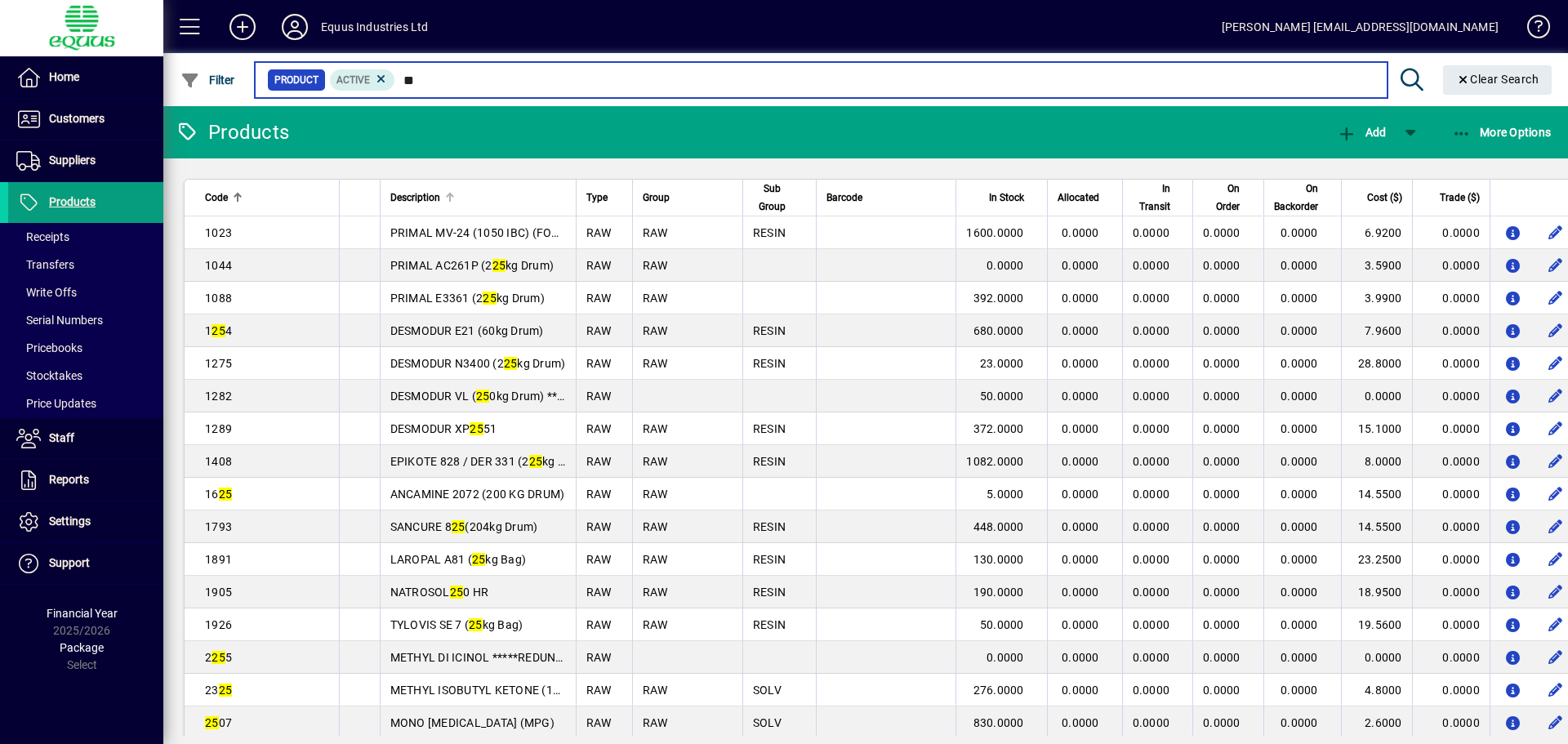
type input "*"
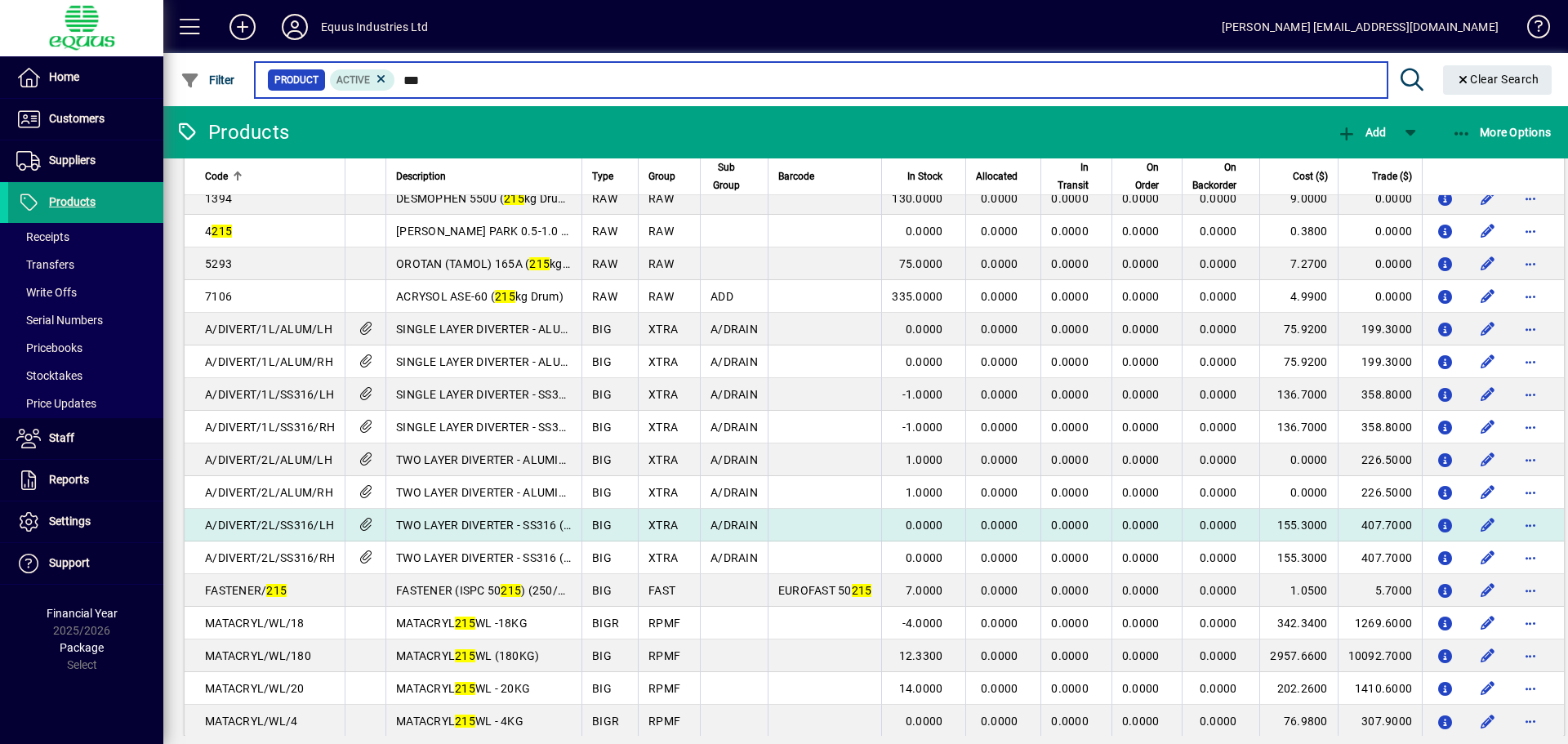
scroll to position [285, 0]
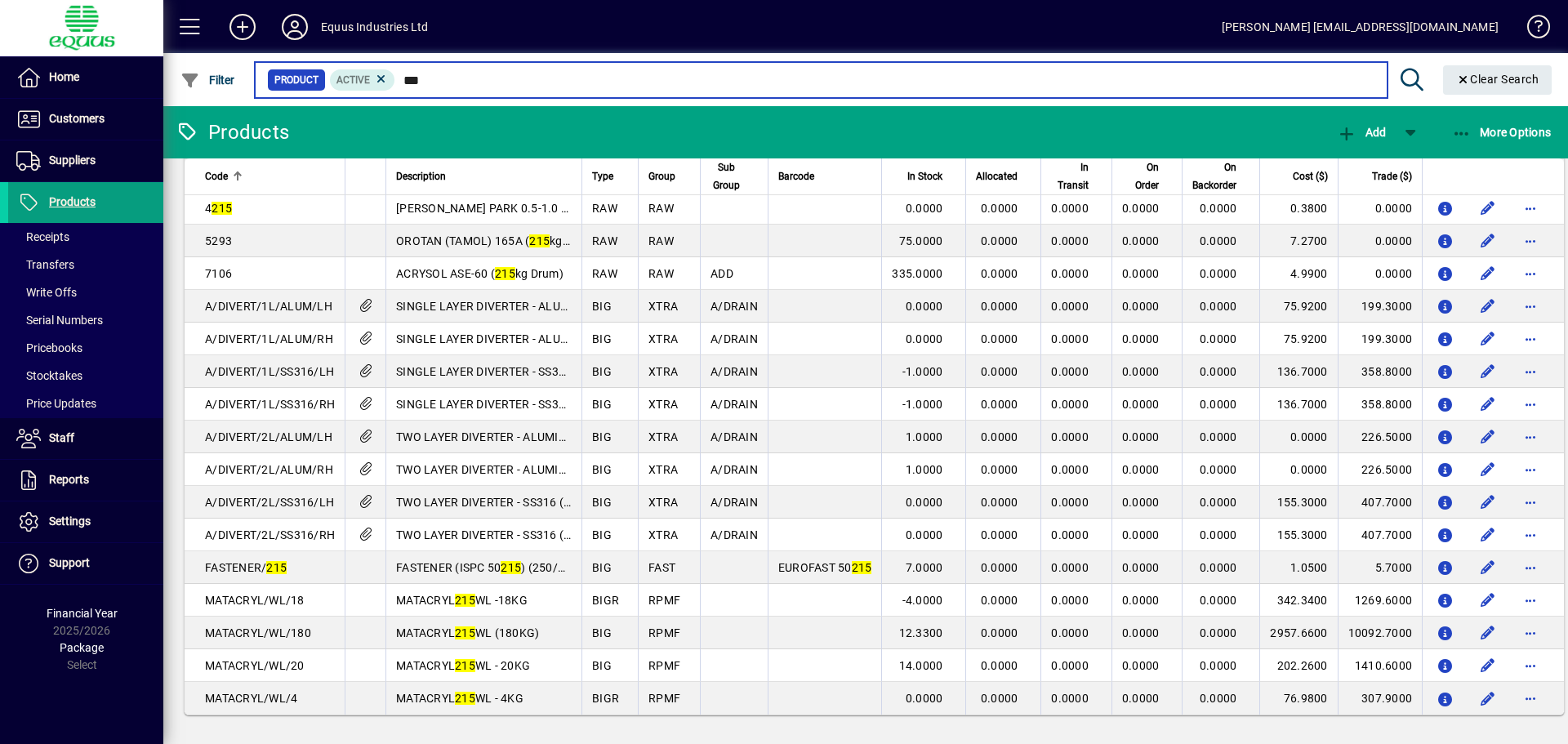
click at [426, 77] on input "***" at bounding box center [884, 79] width 978 height 23
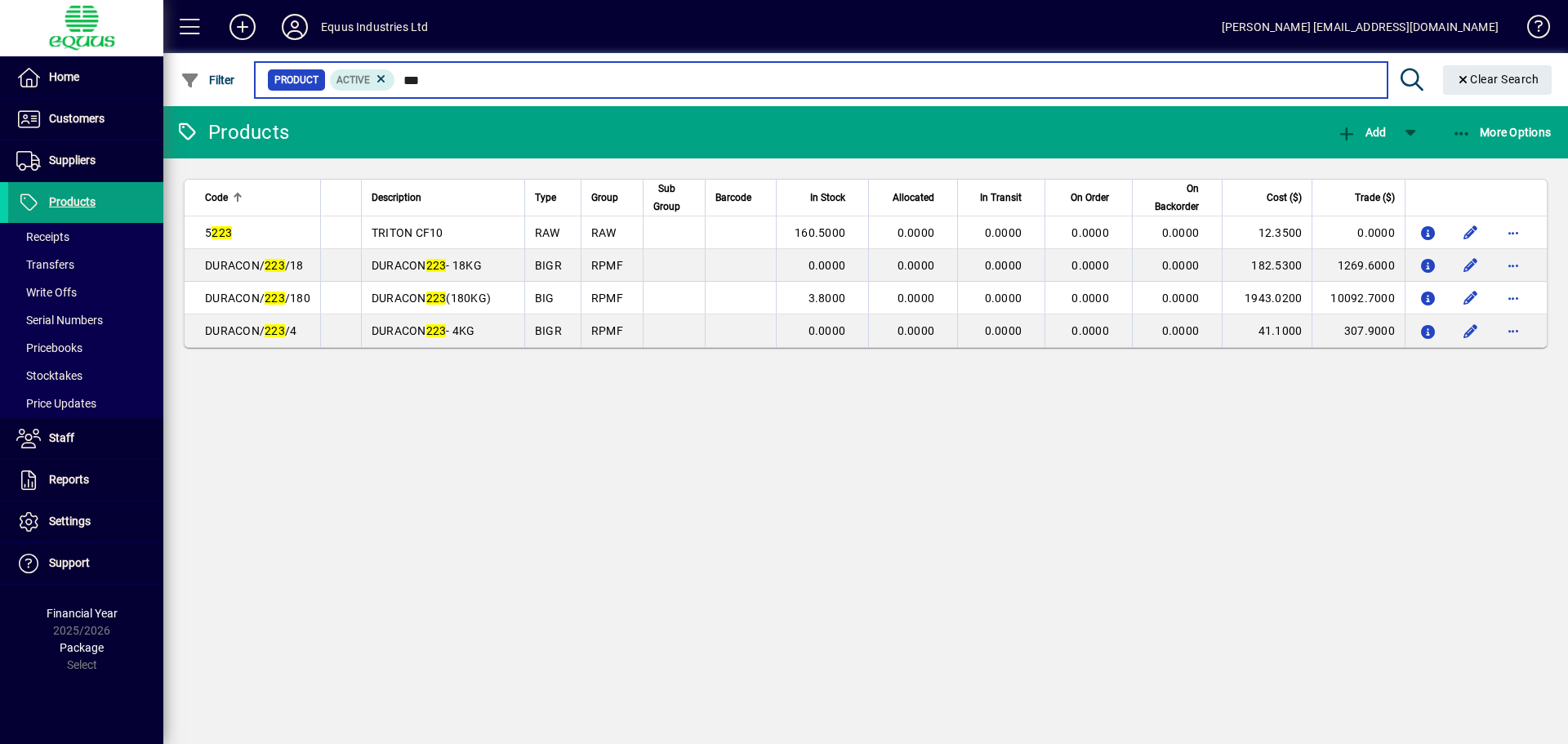
click at [428, 80] on input "***" at bounding box center [884, 79] width 978 height 23
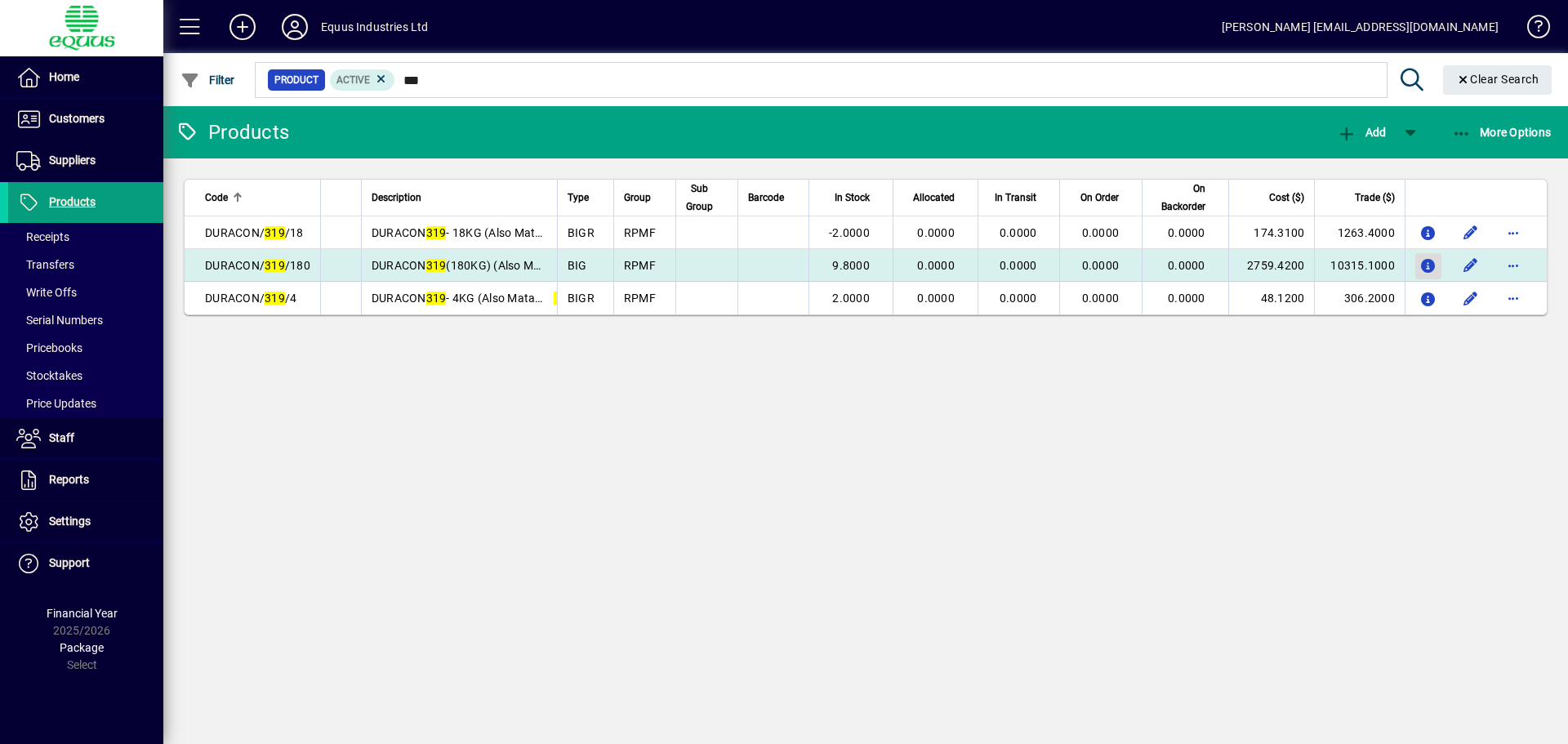
click at [1431, 260] on icon "button" at bounding box center [1429, 266] width 18 height 14
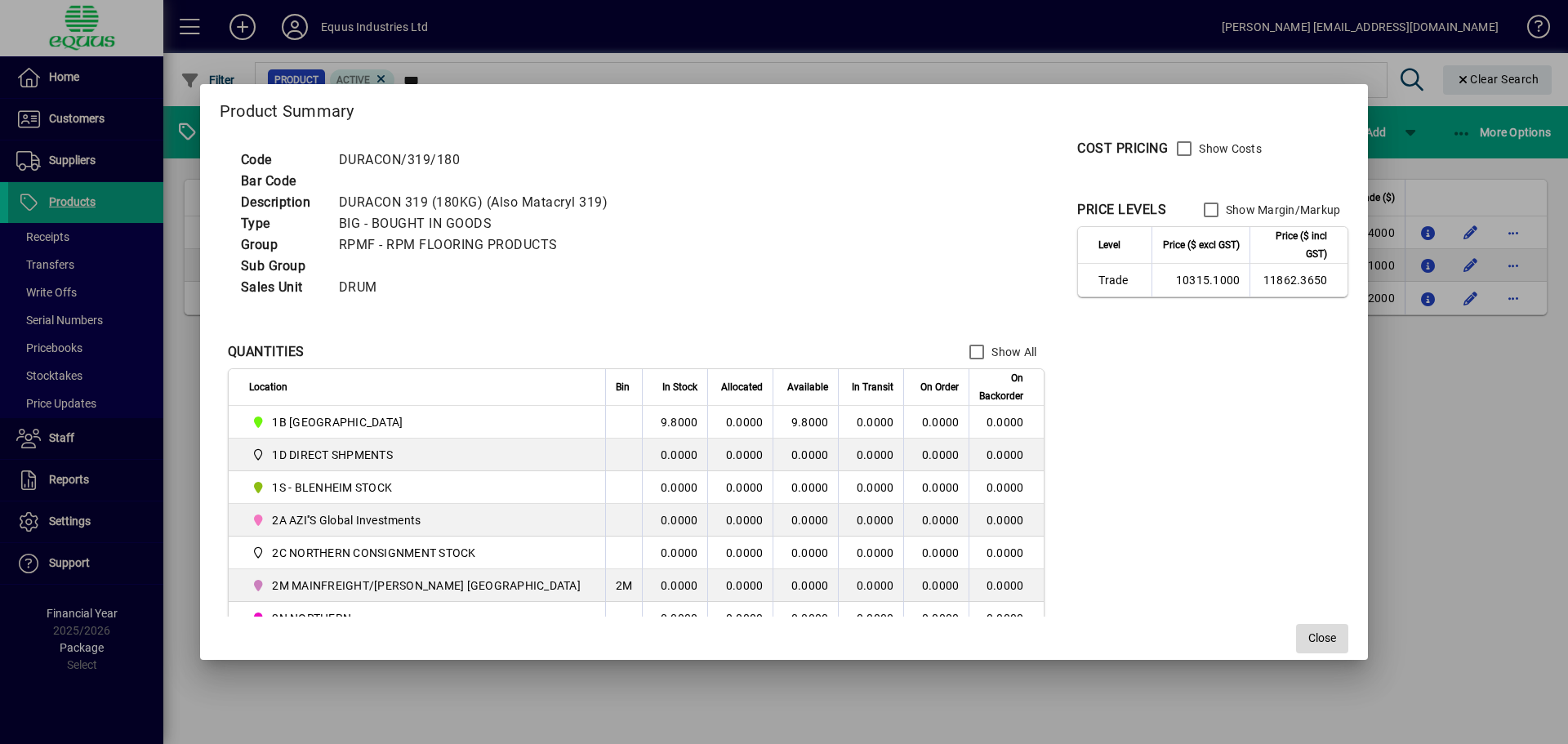
click at [1308, 641] on span "Close" at bounding box center [1322, 637] width 28 height 17
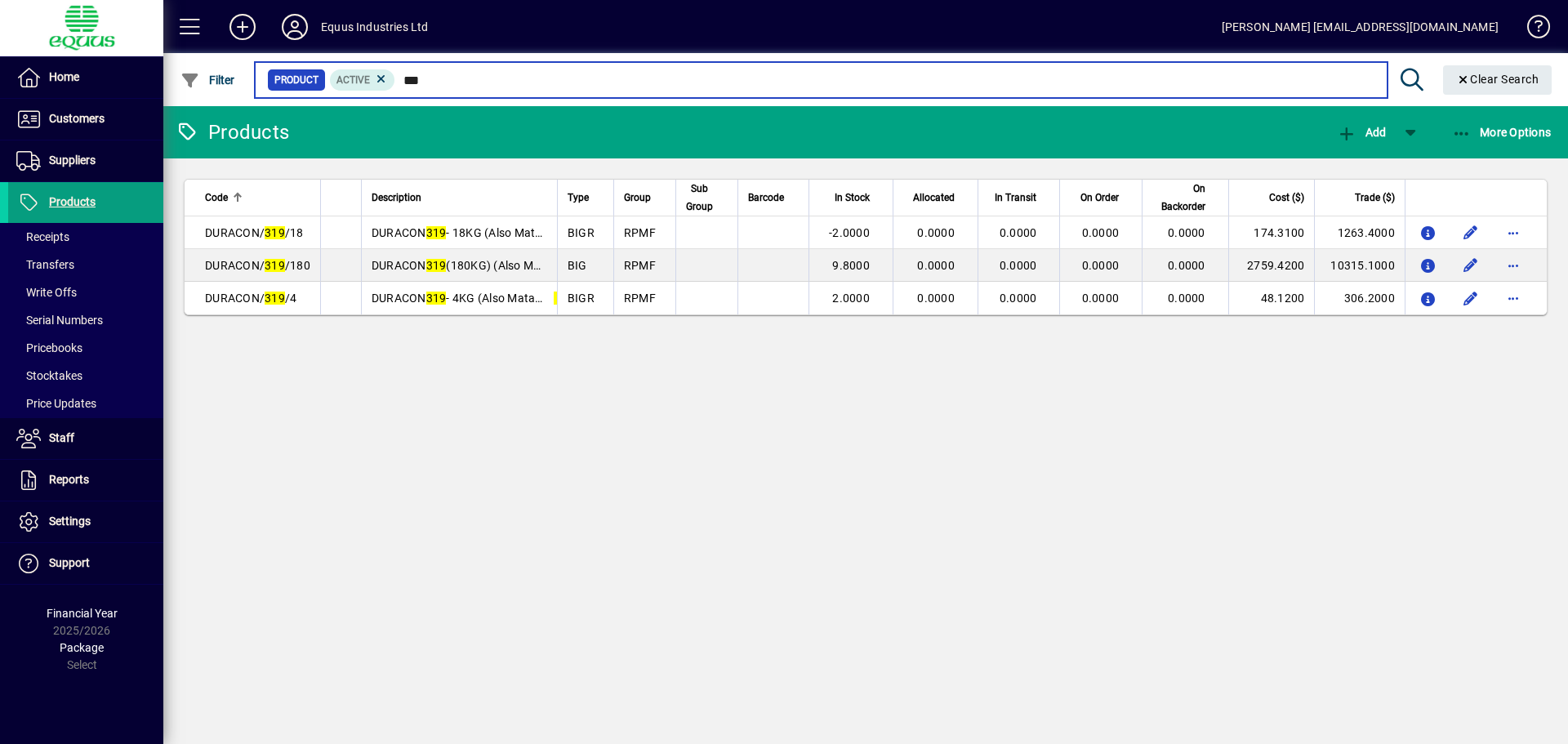
click at [426, 79] on input "***" at bounding box center [884, 79] width 978 height 23
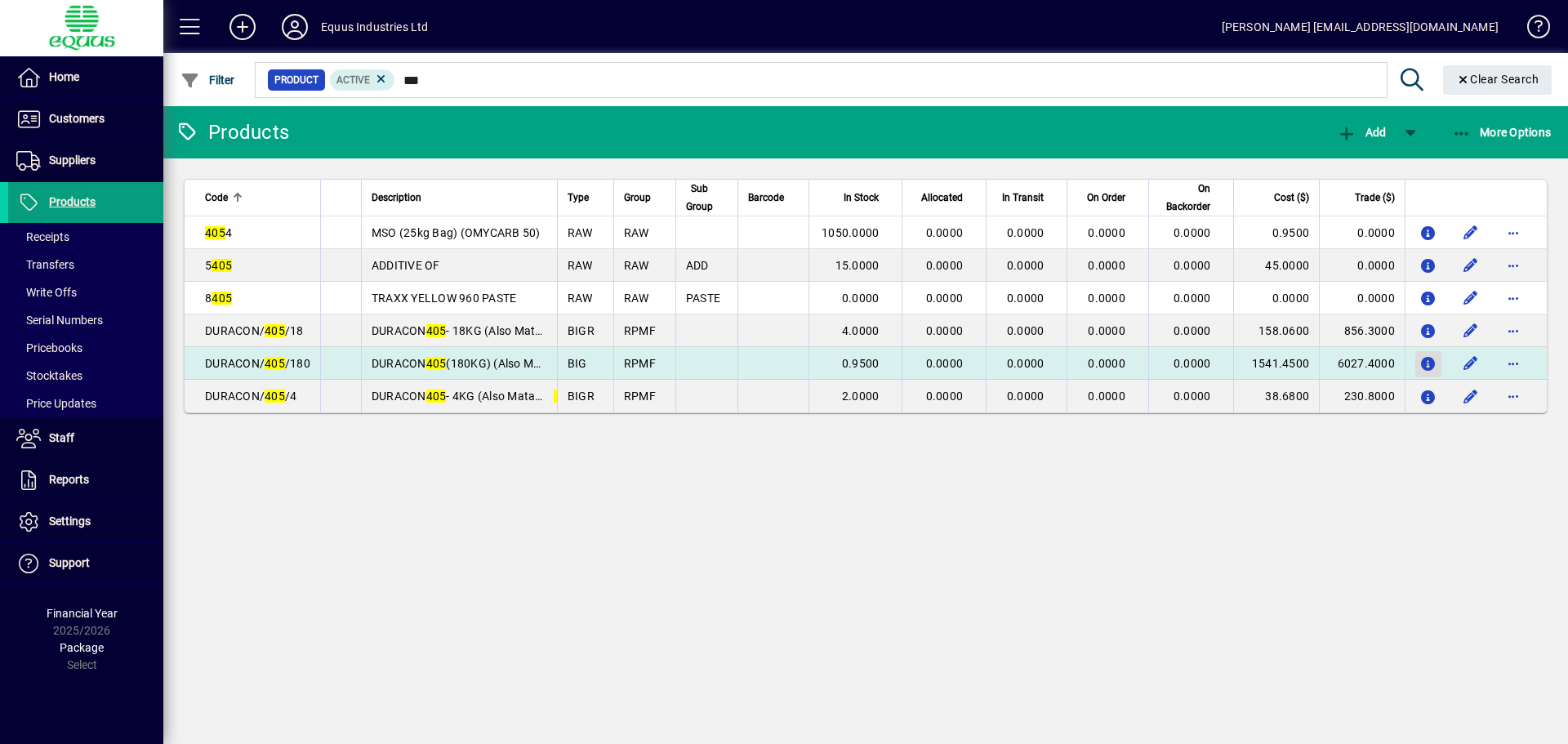
click at [1433, 357] on icon "button" at bounding box center [1429, 364] width 18 height 14
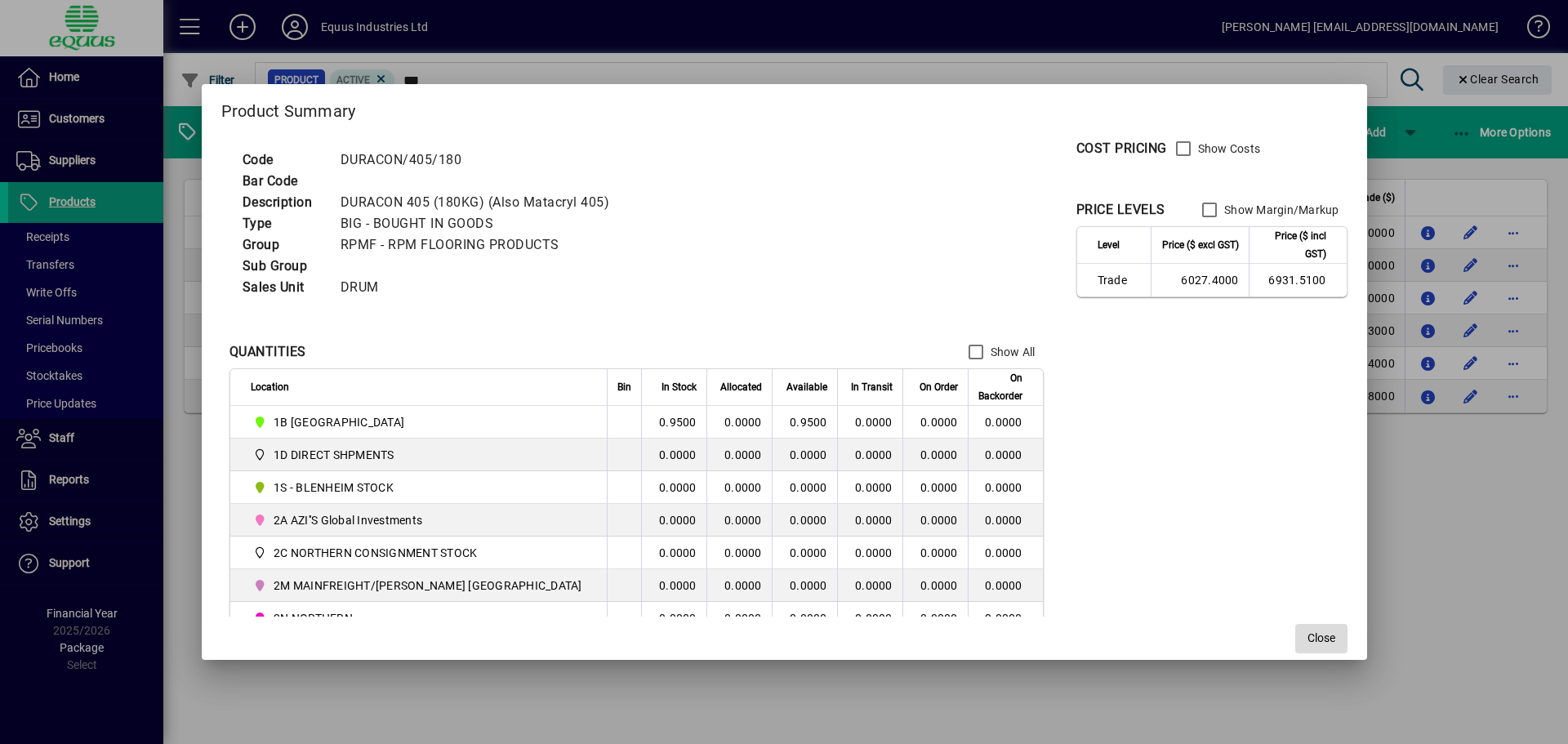
click at [1295, 636] on span "button" at bounding box center [1321, 638] width 53 height 40
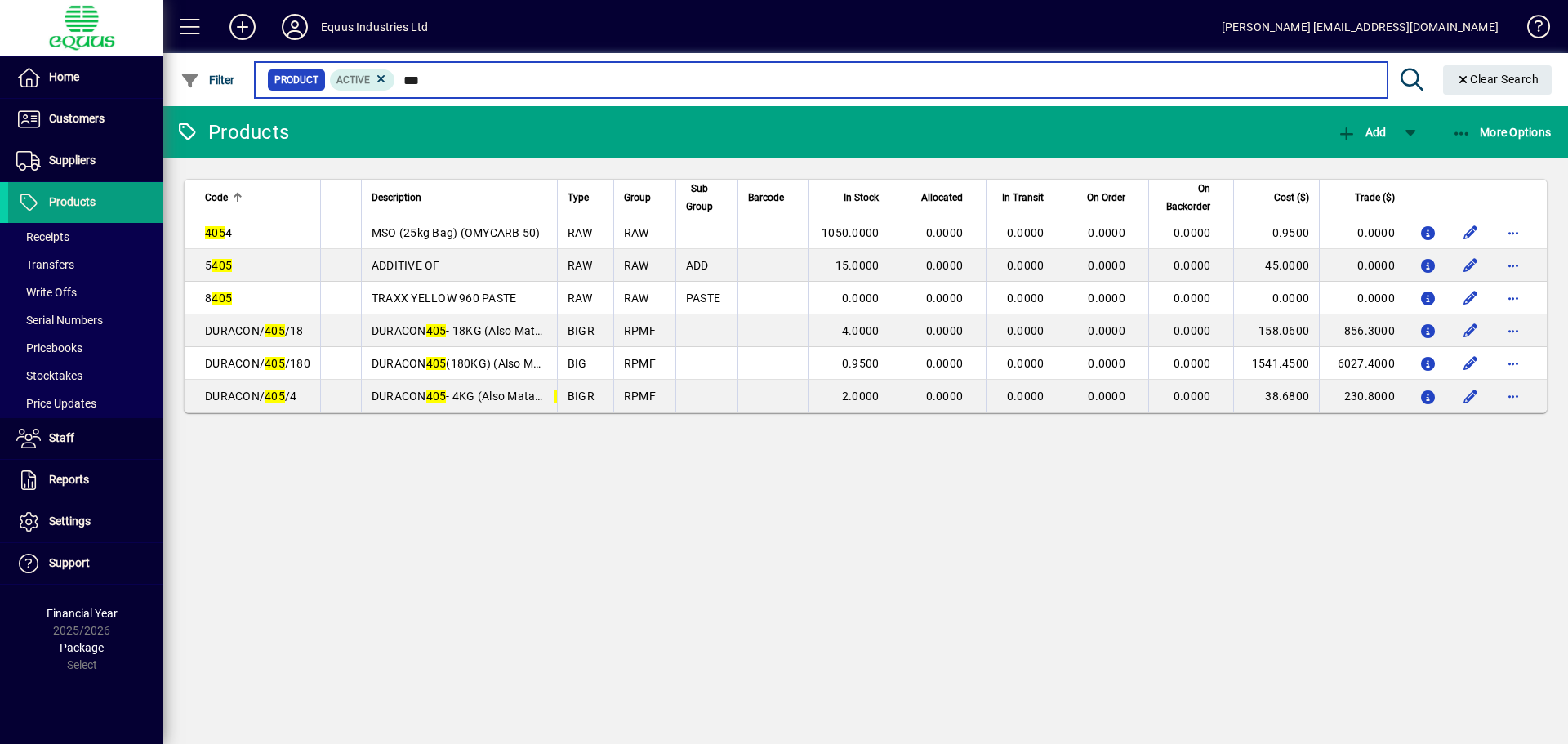
click at [427, 75] on input "***" at bounding box center [884, 79] width 978 height 23
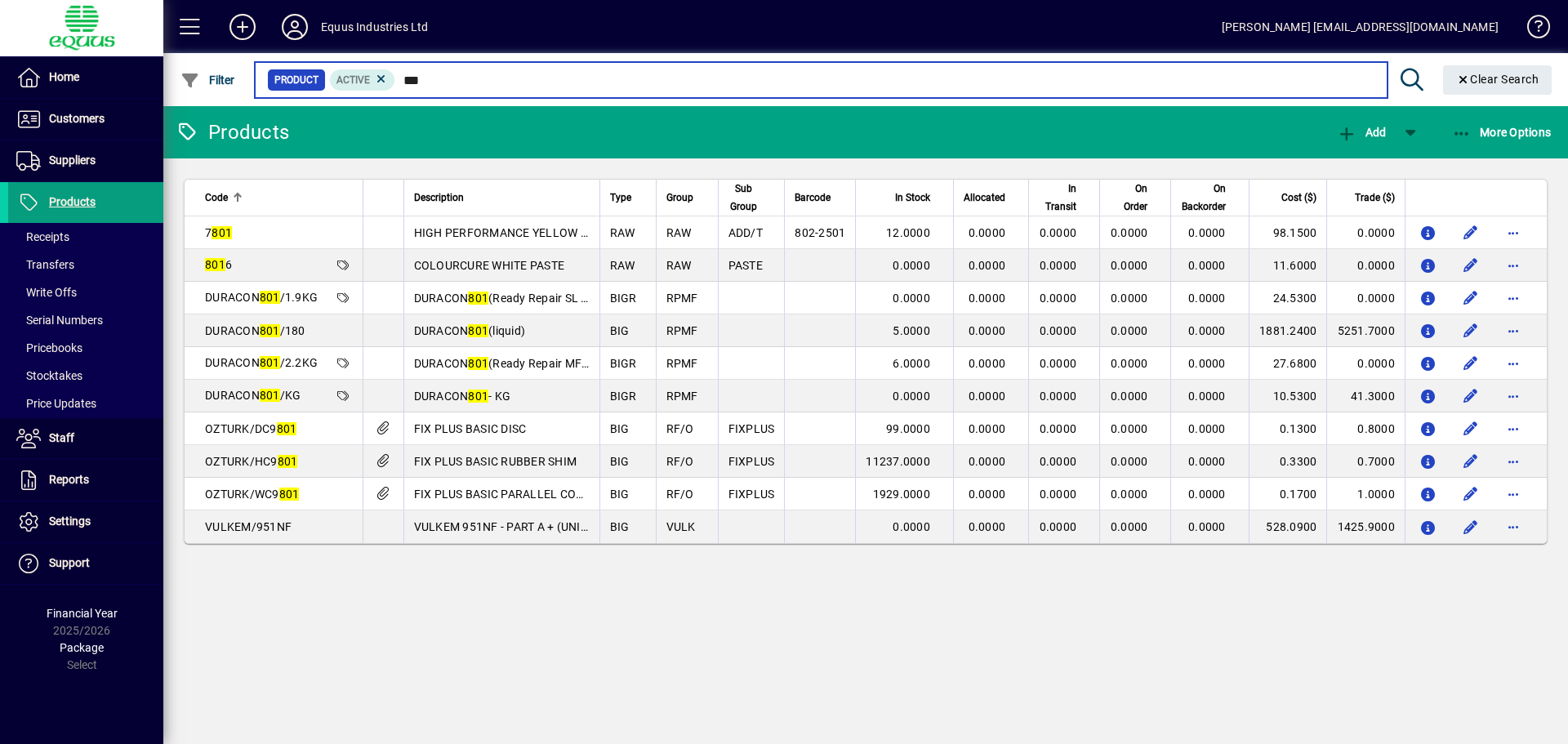
click at [428, 82] on input "***" at bounding box center [884, 79] width 978 height 23
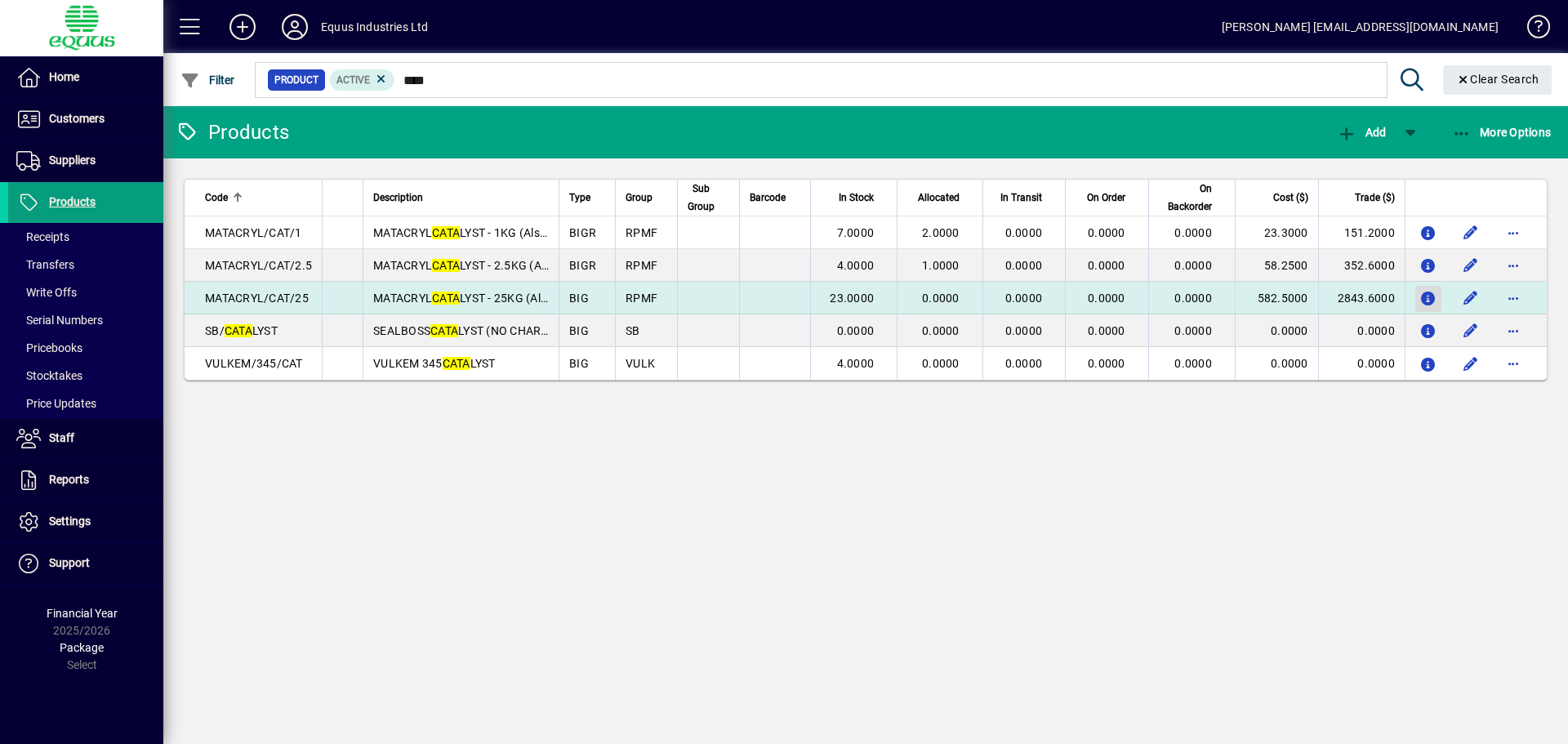
click at [1421, 302] on icon "button" at bounding box center [1429, 298] width 18 height 14
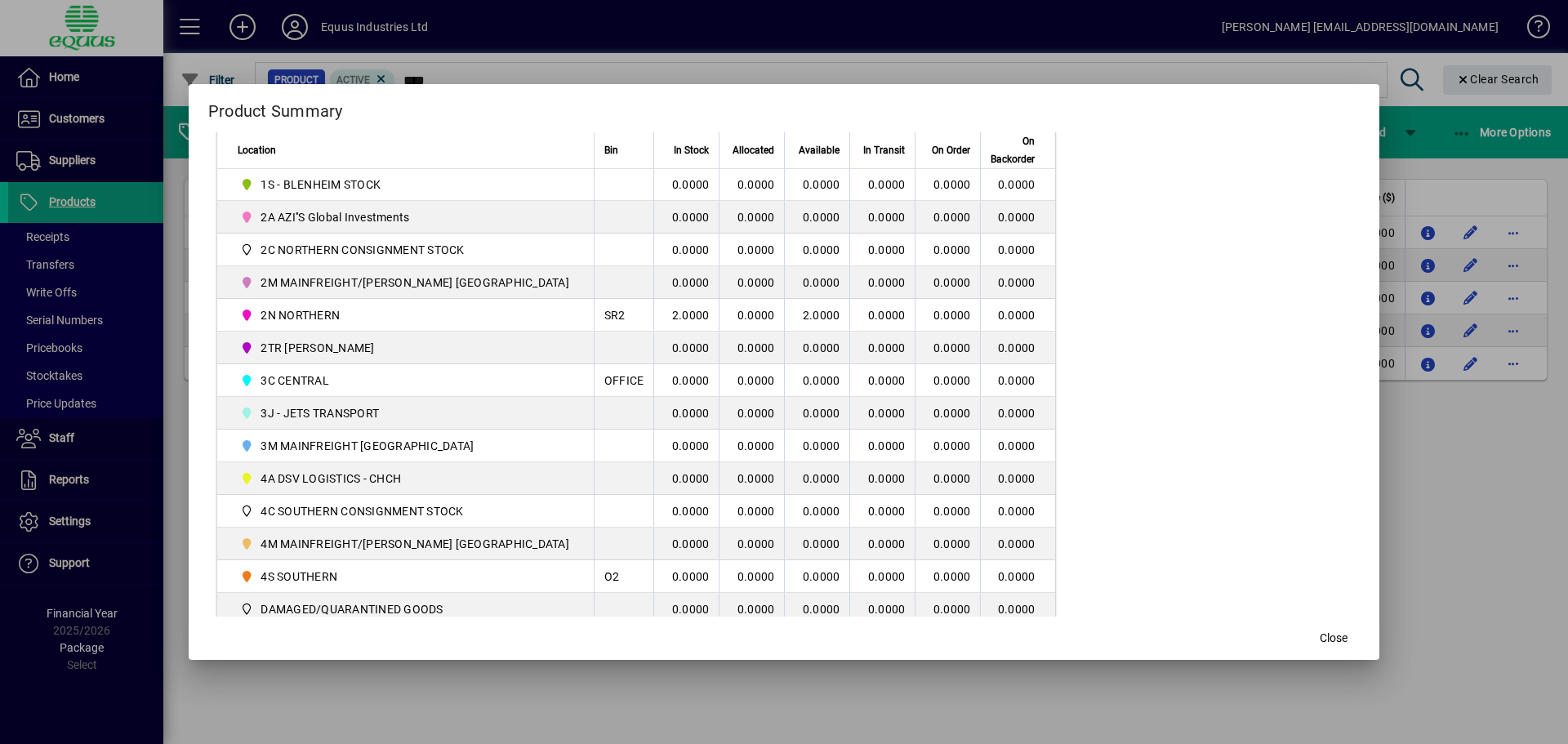
scroll to position [327, 0]
click at [1320, 639] on span "Close" at bounding box center [1334, 637] width 28 height 17
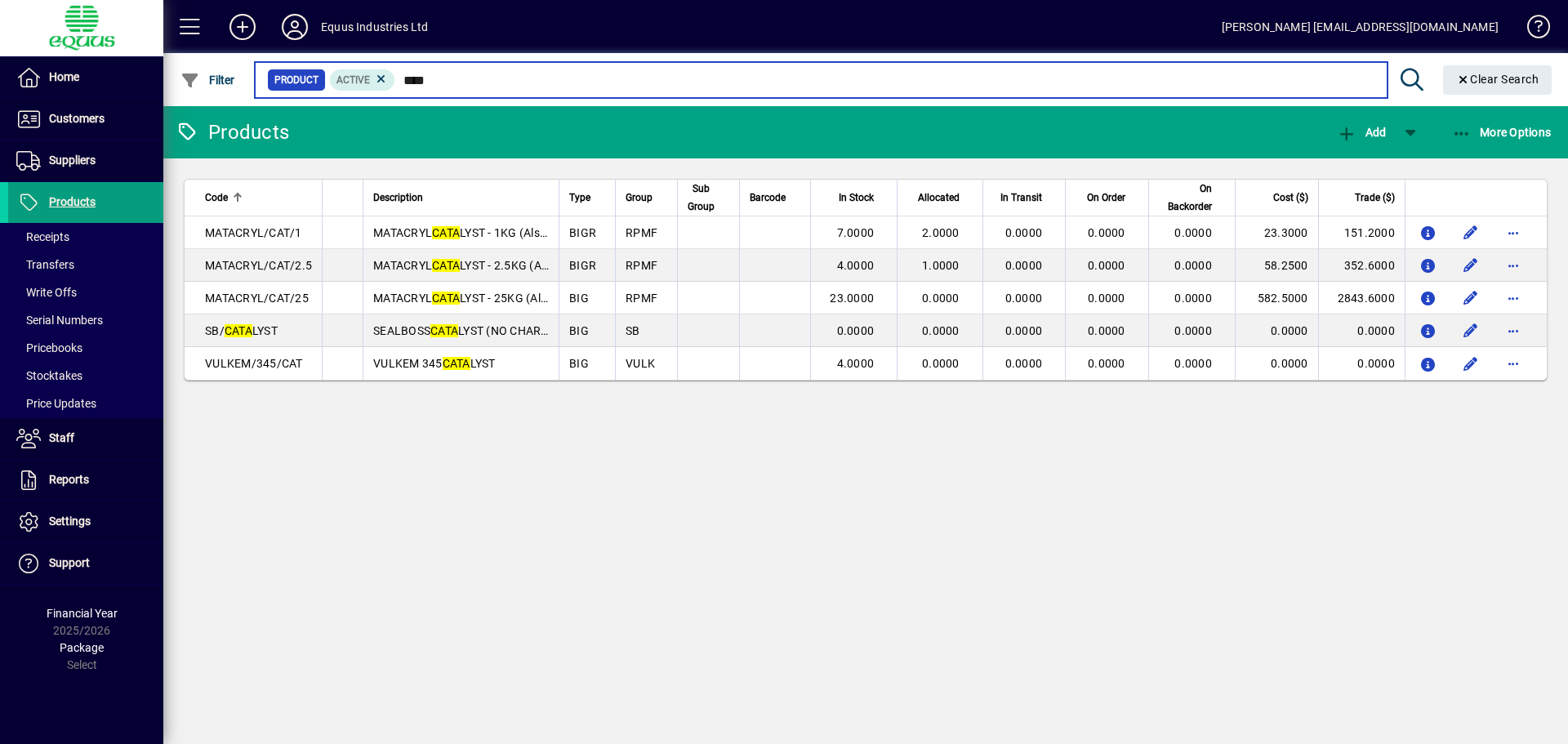
click at [435, 80] on input "****" at bounding box center [884, 79] width 978 height 23
click at [434, 80] on input "****" at bounding box center [884, 79] width 978 height 23
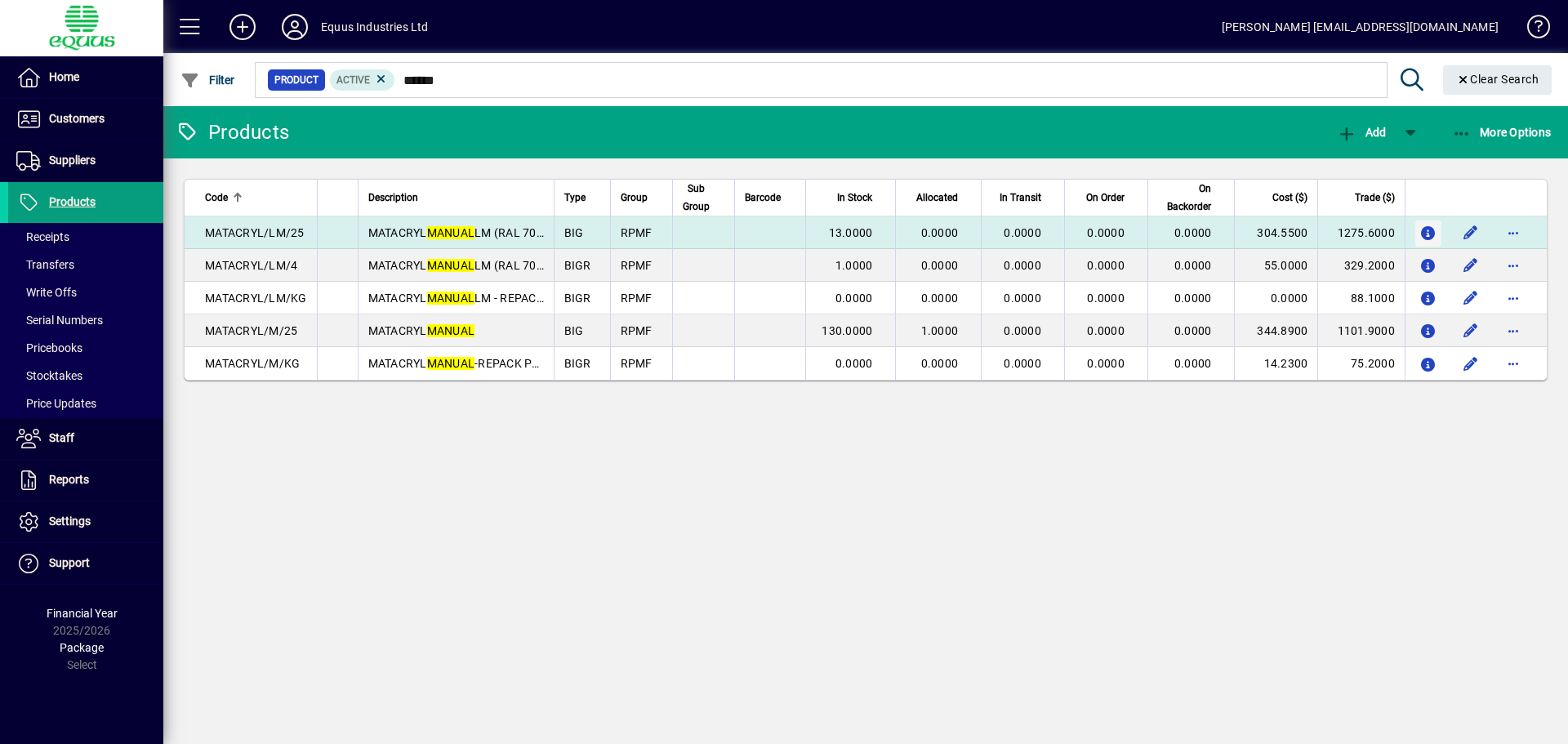
click at [1425, 227] on icon "button" at bounding box center [1429, 233] width 18 height 14
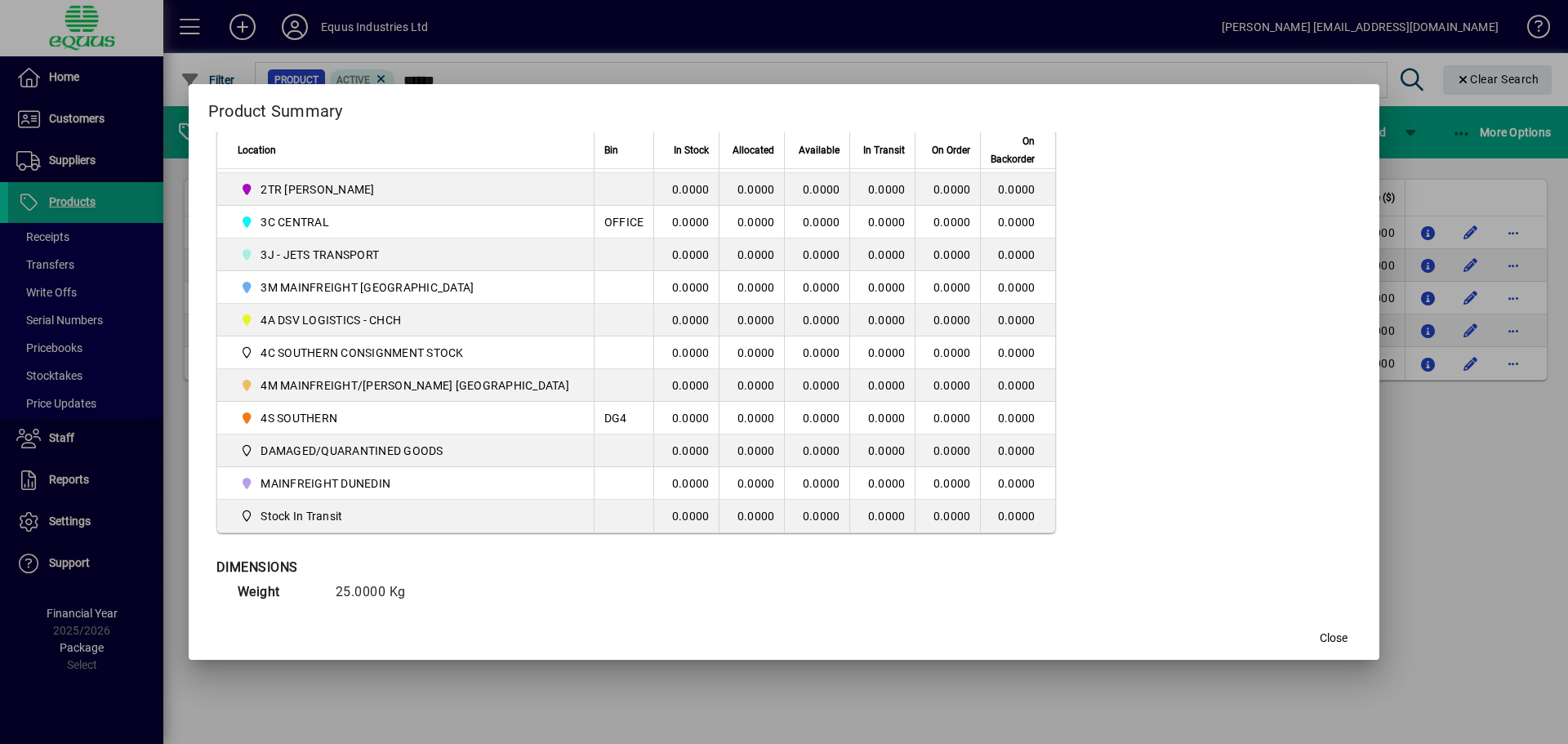
scroll to position [477, 0]
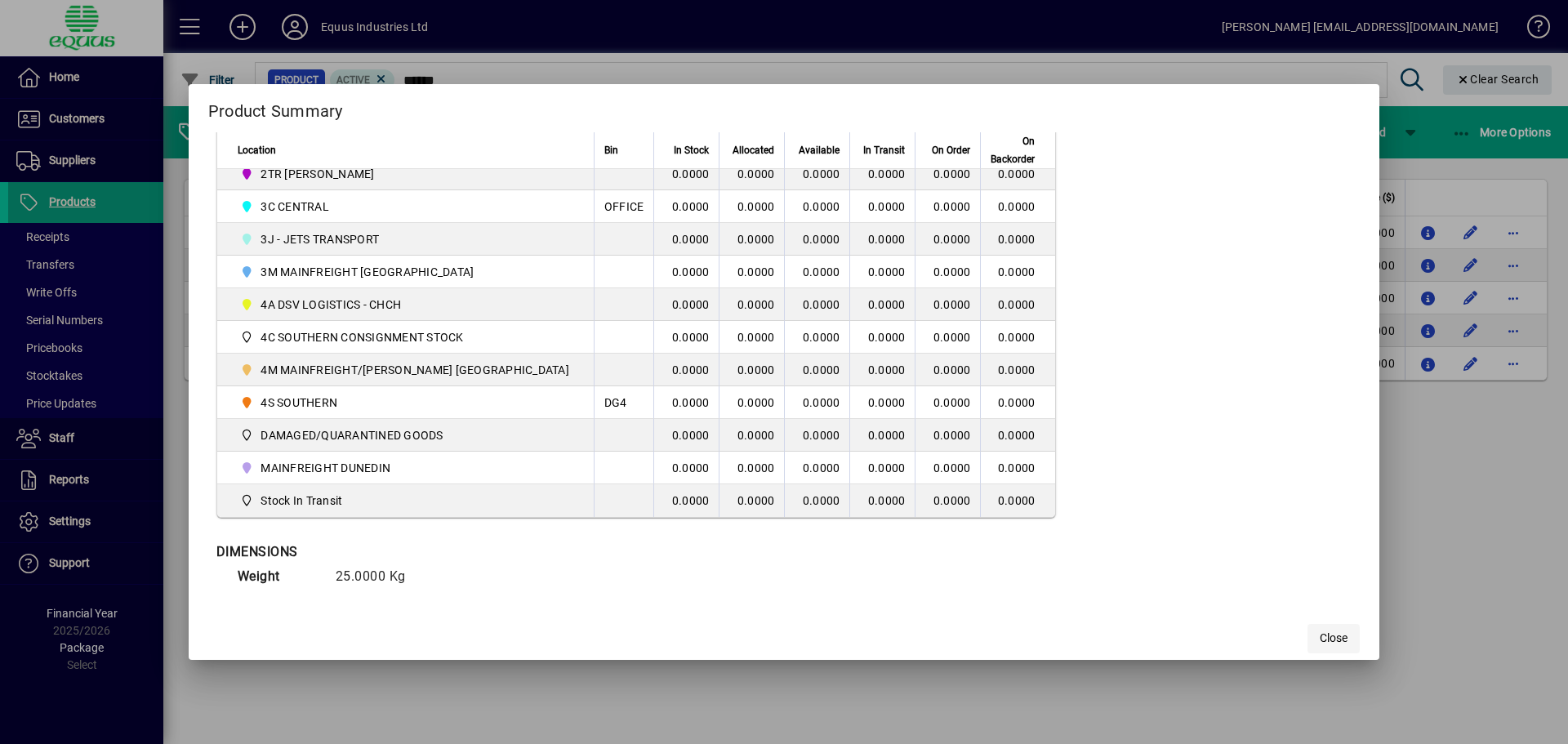
drag, startPoint x: 1311, startPoint y: 644, endPoint x: 1290, endPoint y: 641, distance: 21.2
click at [1320, 641] on span "Close" at bounding box center [1334, 637] width 28 height 17
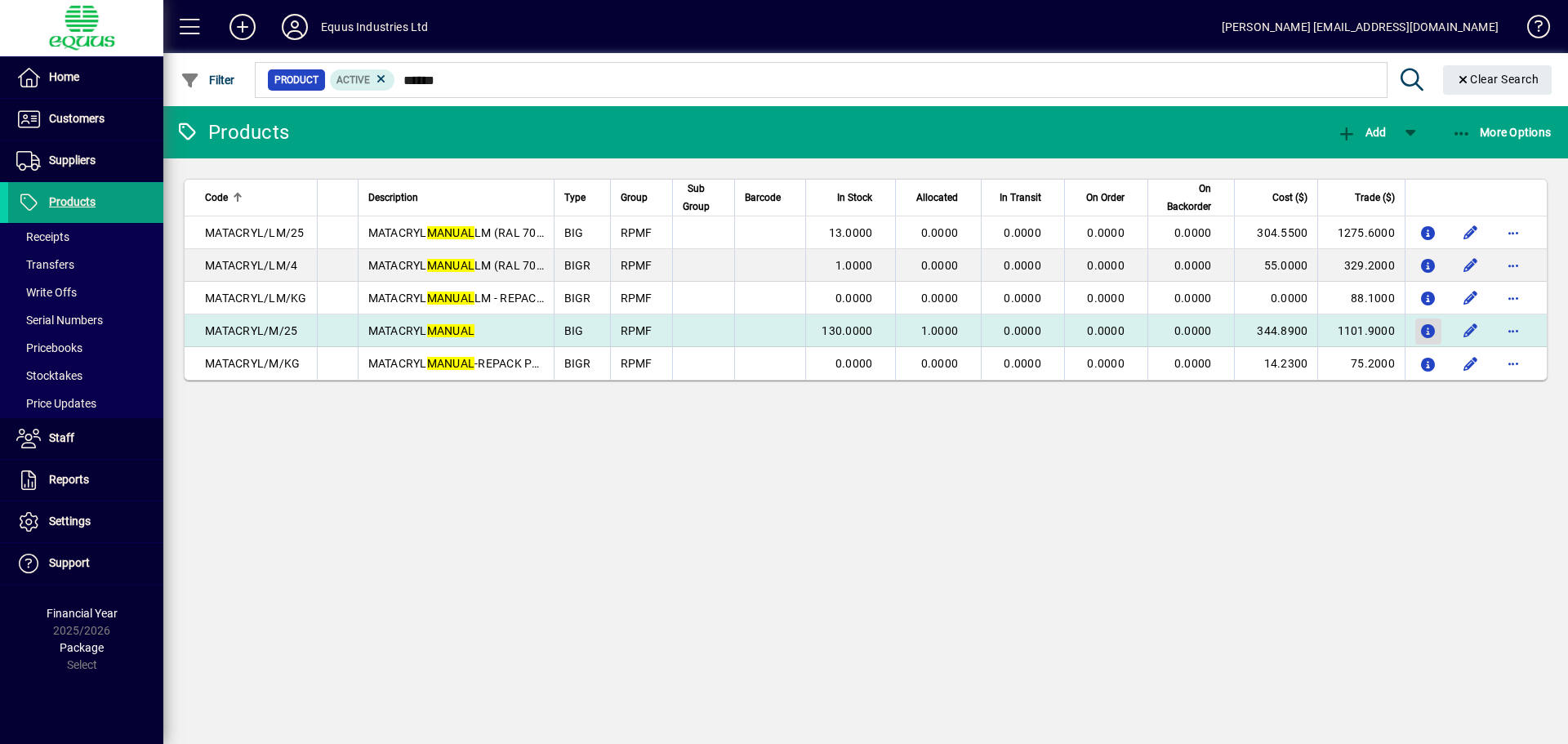
click at [1422, 331] on icon "button" at bounding box center [1429, 331] width 18 height 14
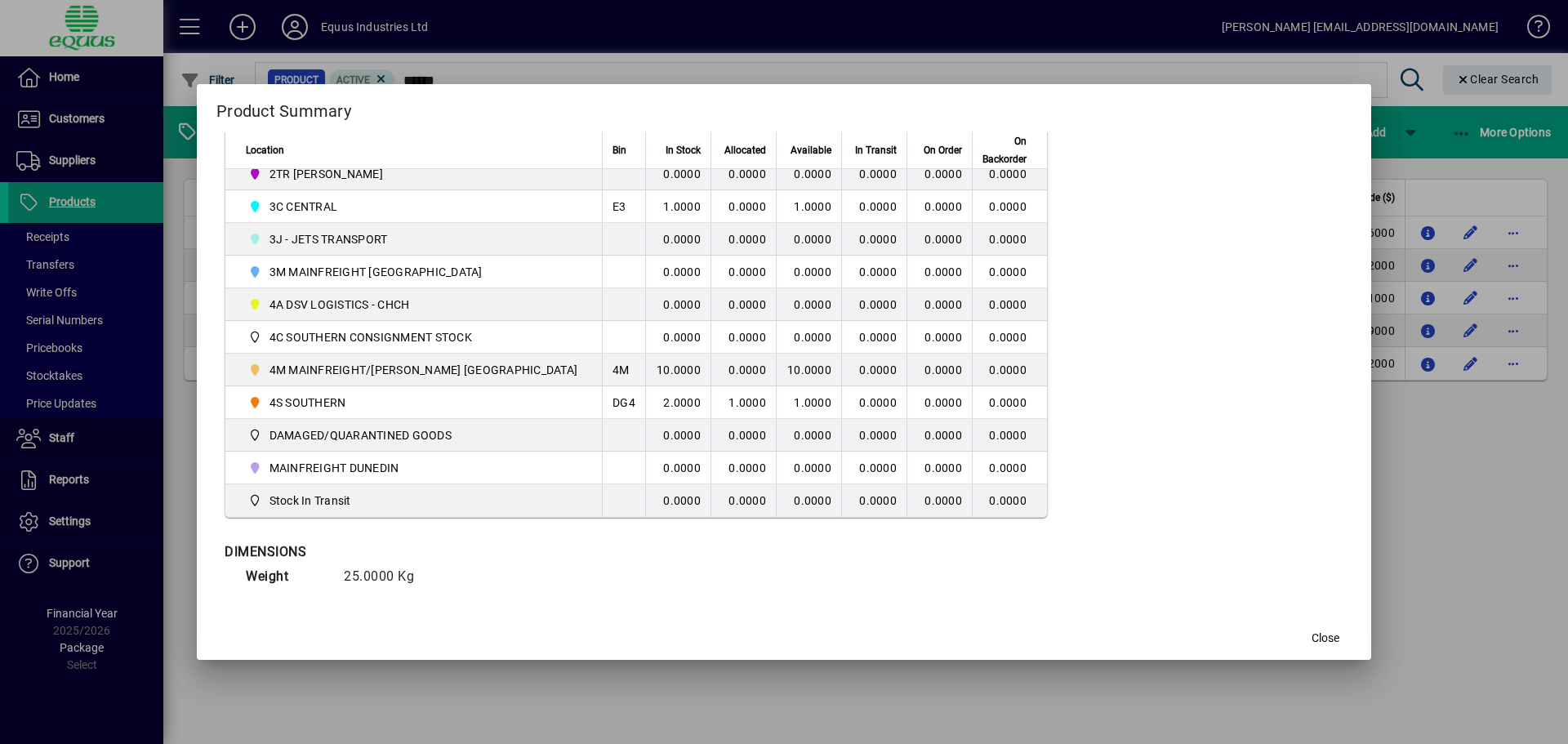
drag, startPoint x: 1274, startPoint y: 638, endPoint x: 1261, endPoint y: 638, distance: 13.0
click at [1299, 638] on span "button" at bounding box center [1325, 638] width 53 height 40
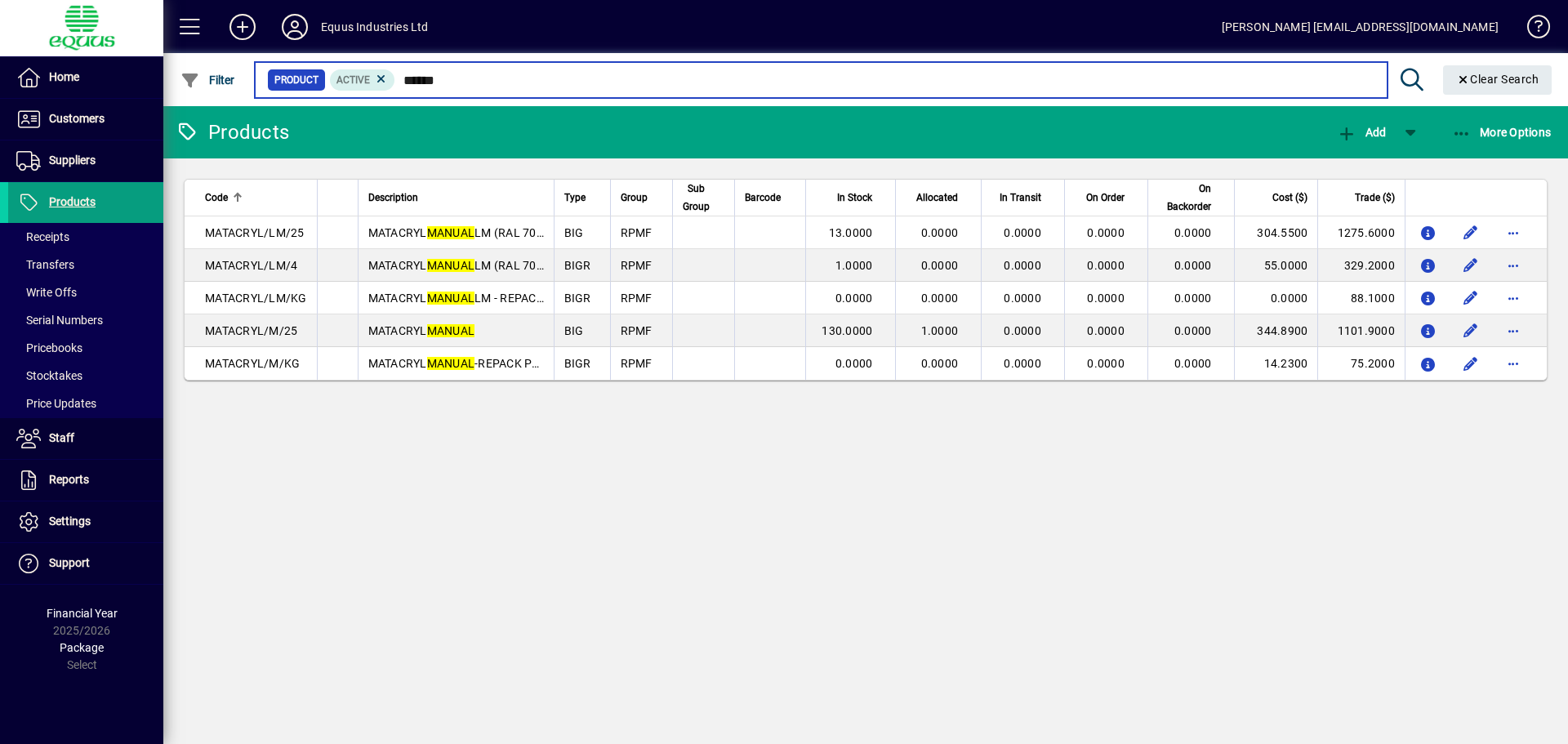
click at [471, 78] on input "******" at bounding box center [884, 79] width 978 height 23
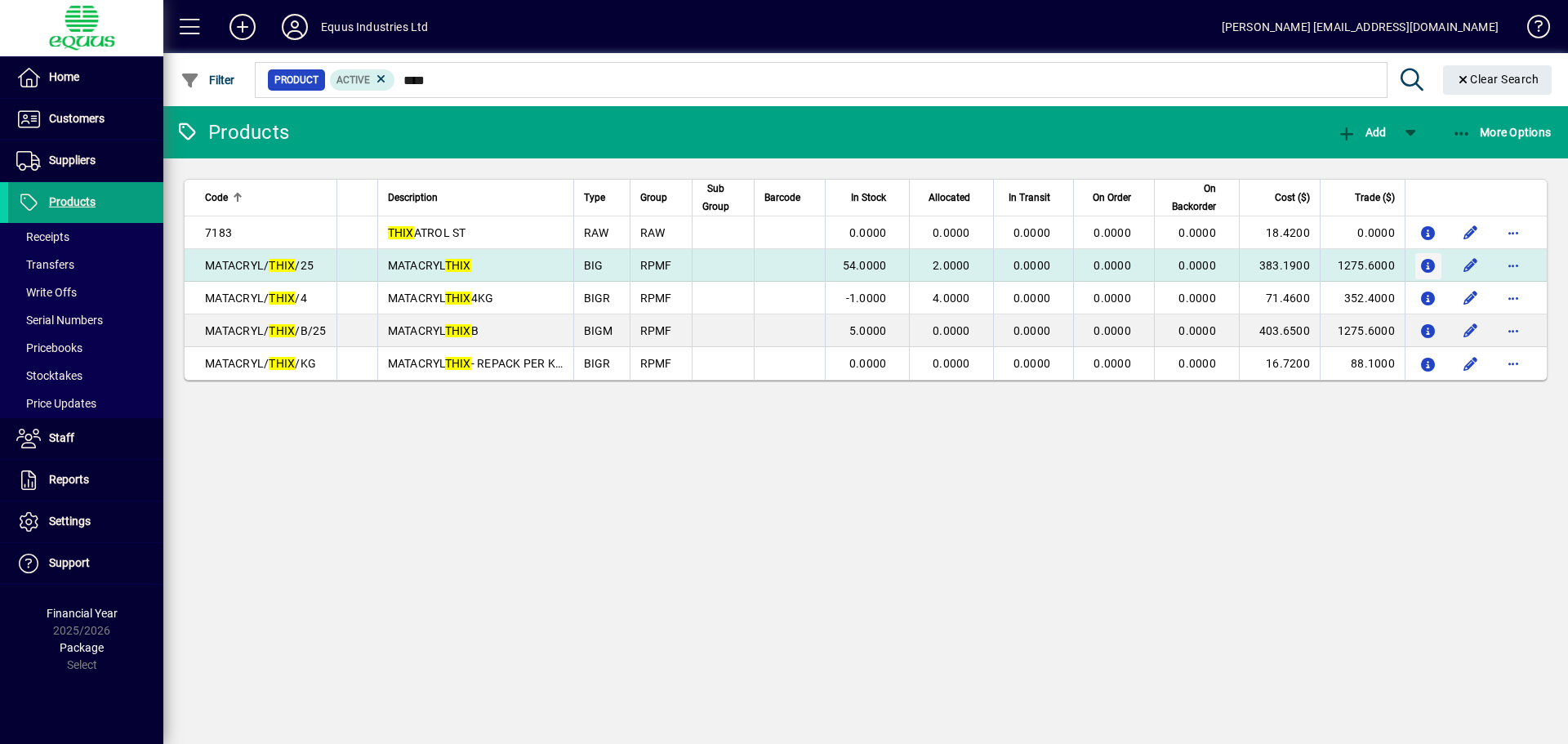
click at [1428, 264] on icon "button" at bounding box center [1429, 266] width 18 height 14
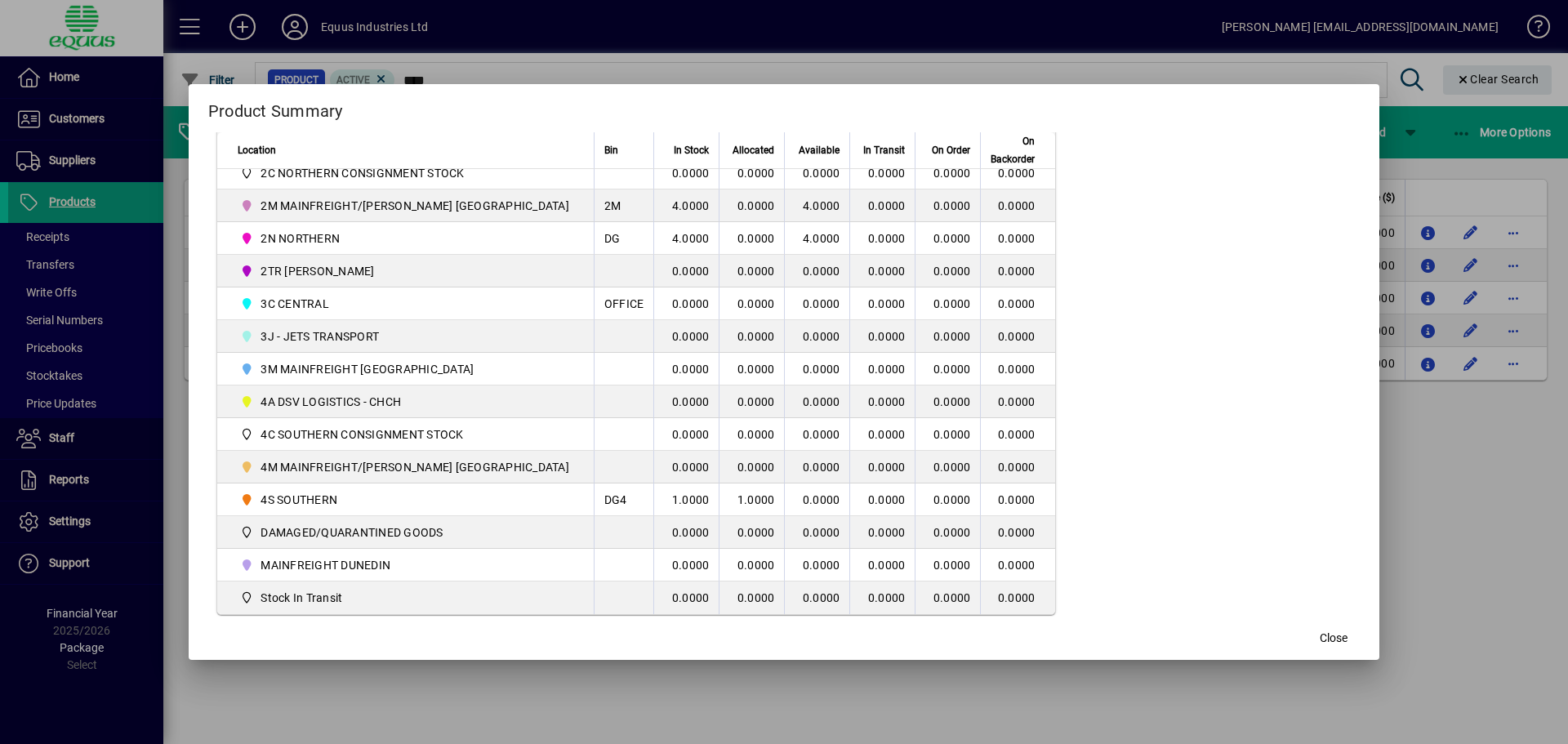
scroll to position [408, 0]
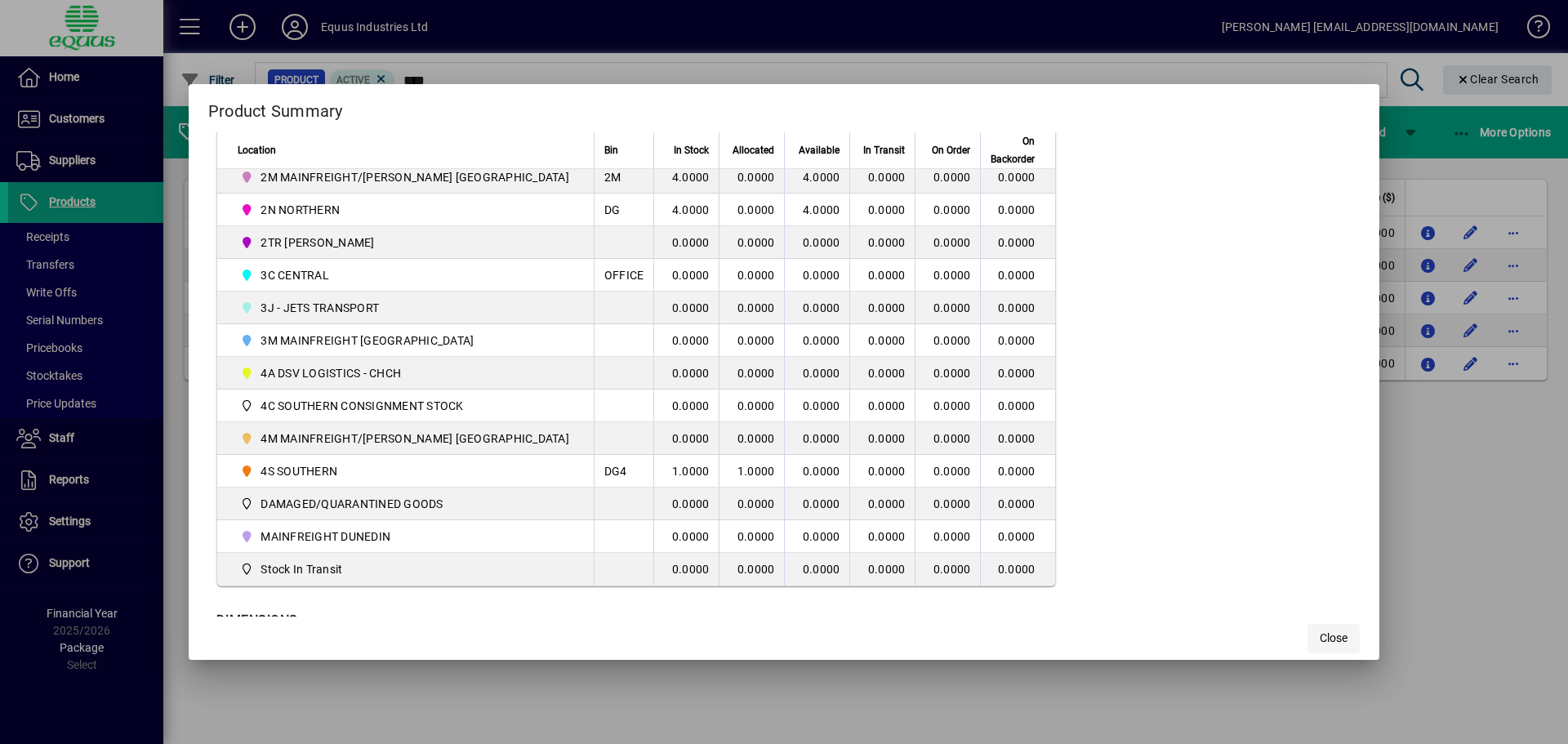
click at [1313, 626] on span "button" at bounding box center [1333, 638] width 53 height 40
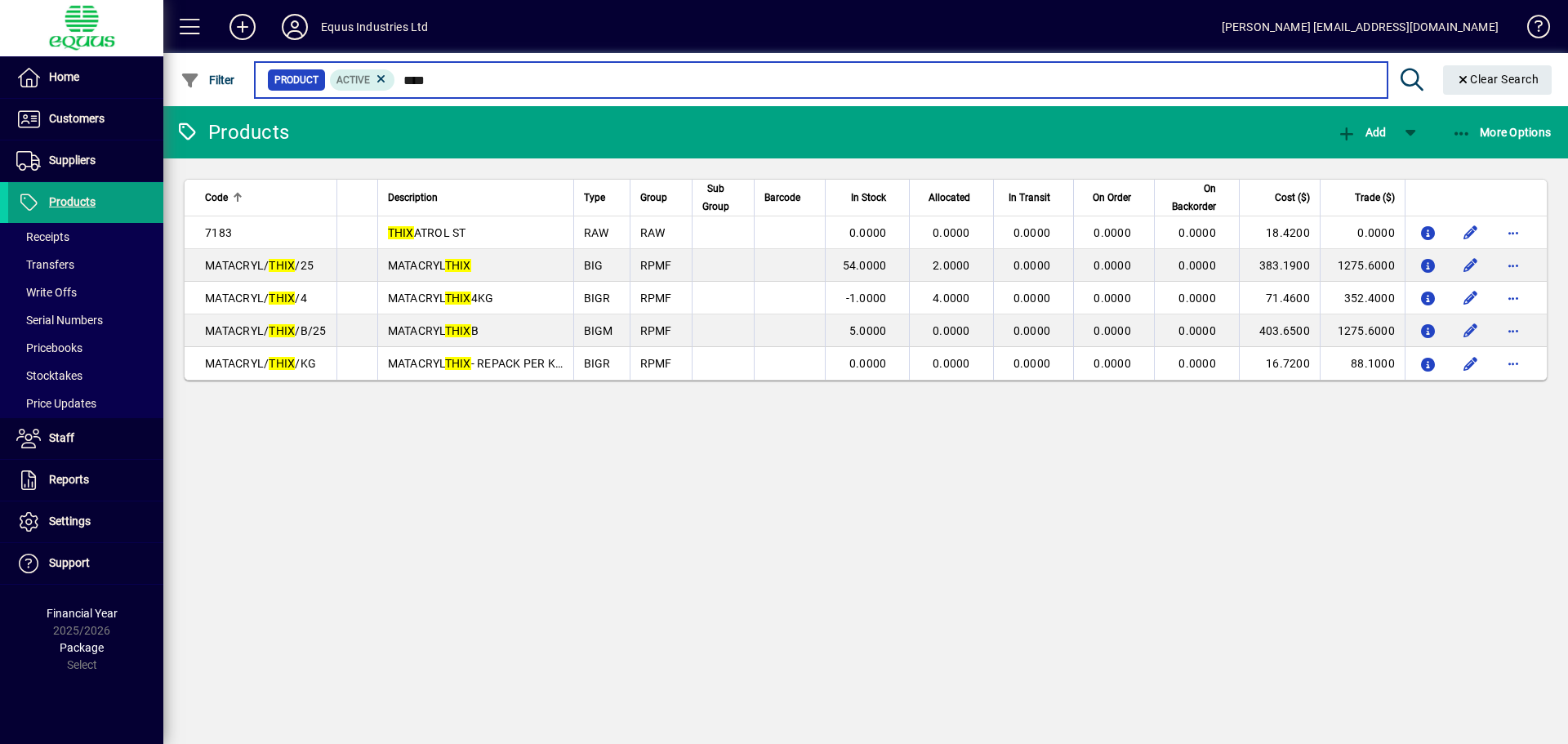
click at [440, 78] on input "****" at bounding box center [884, 79] width 978 height 23
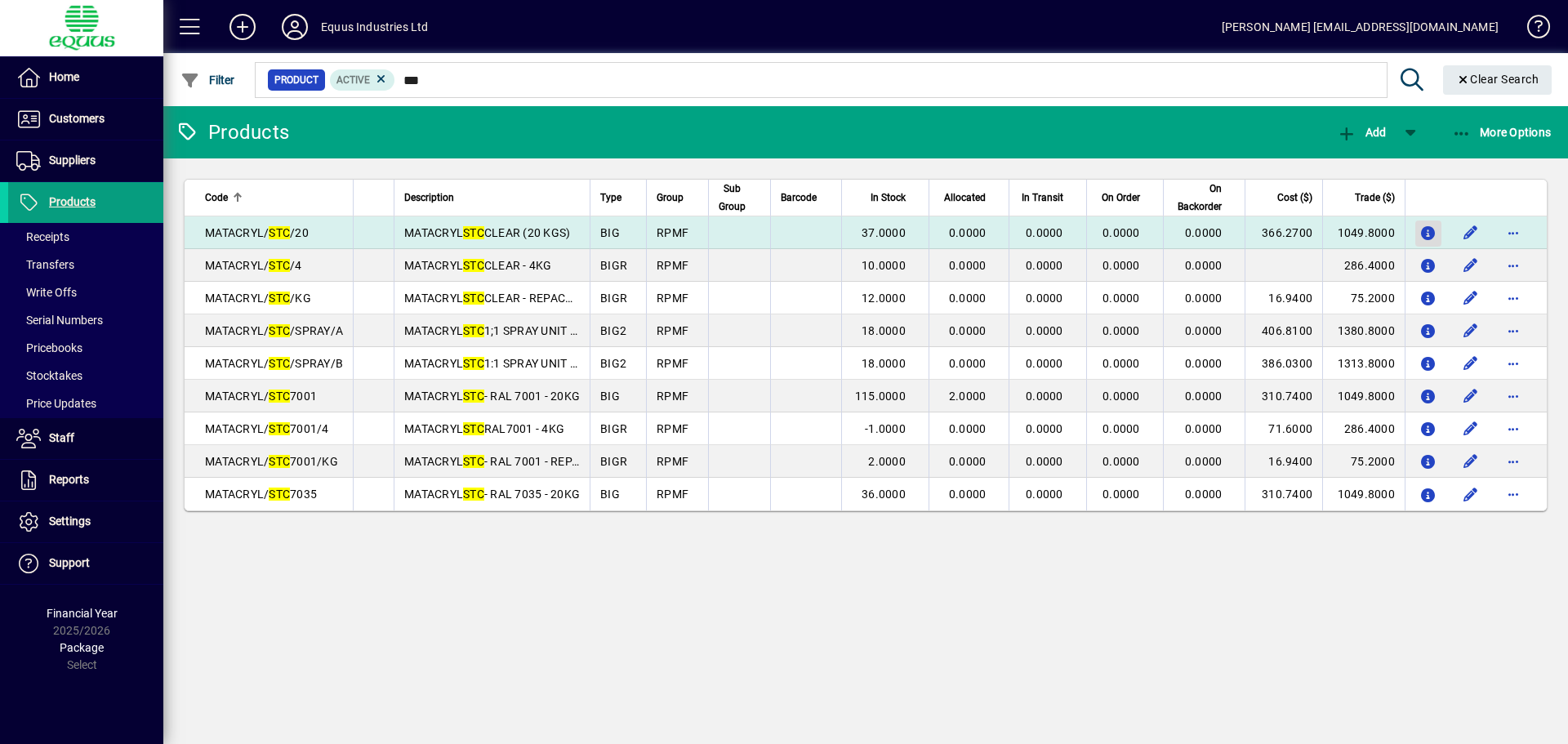
click at [1432, 227] on icon "button" at bounding box center [1429, 233] width 18 height 14
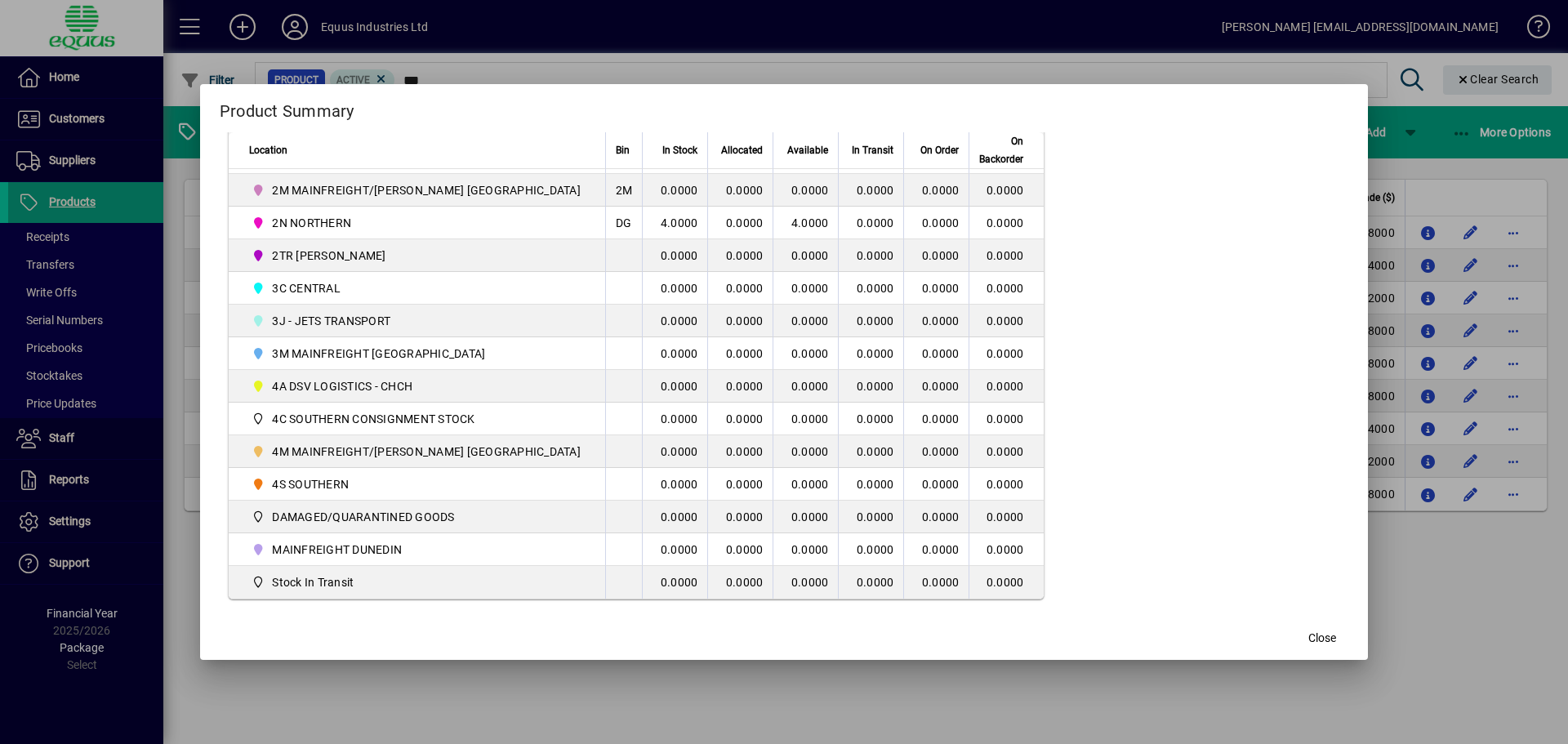
scroll to position [477, 0]
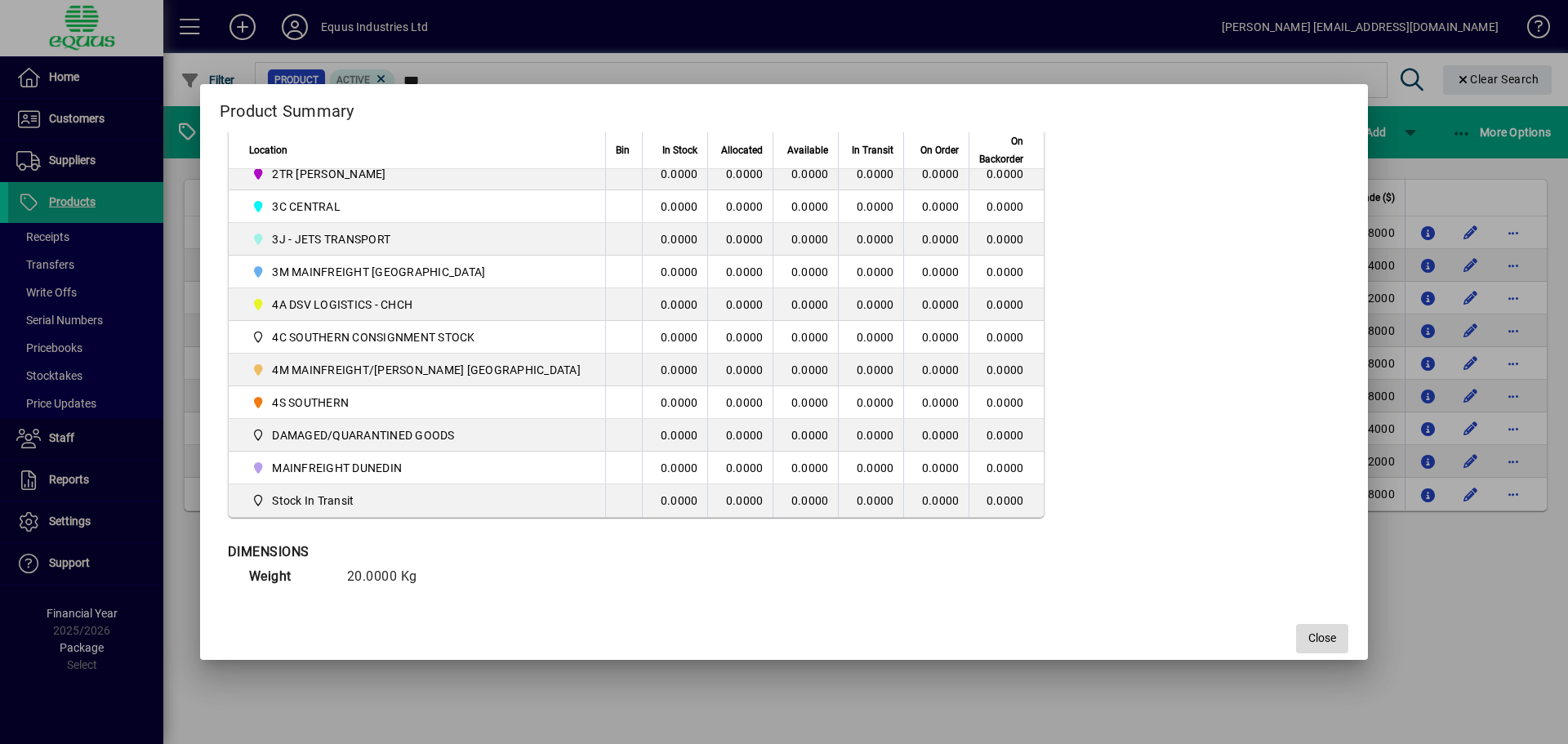
click at [1308, 636] on span "Close" at bounding box center [1322, 637] width 28 height 17
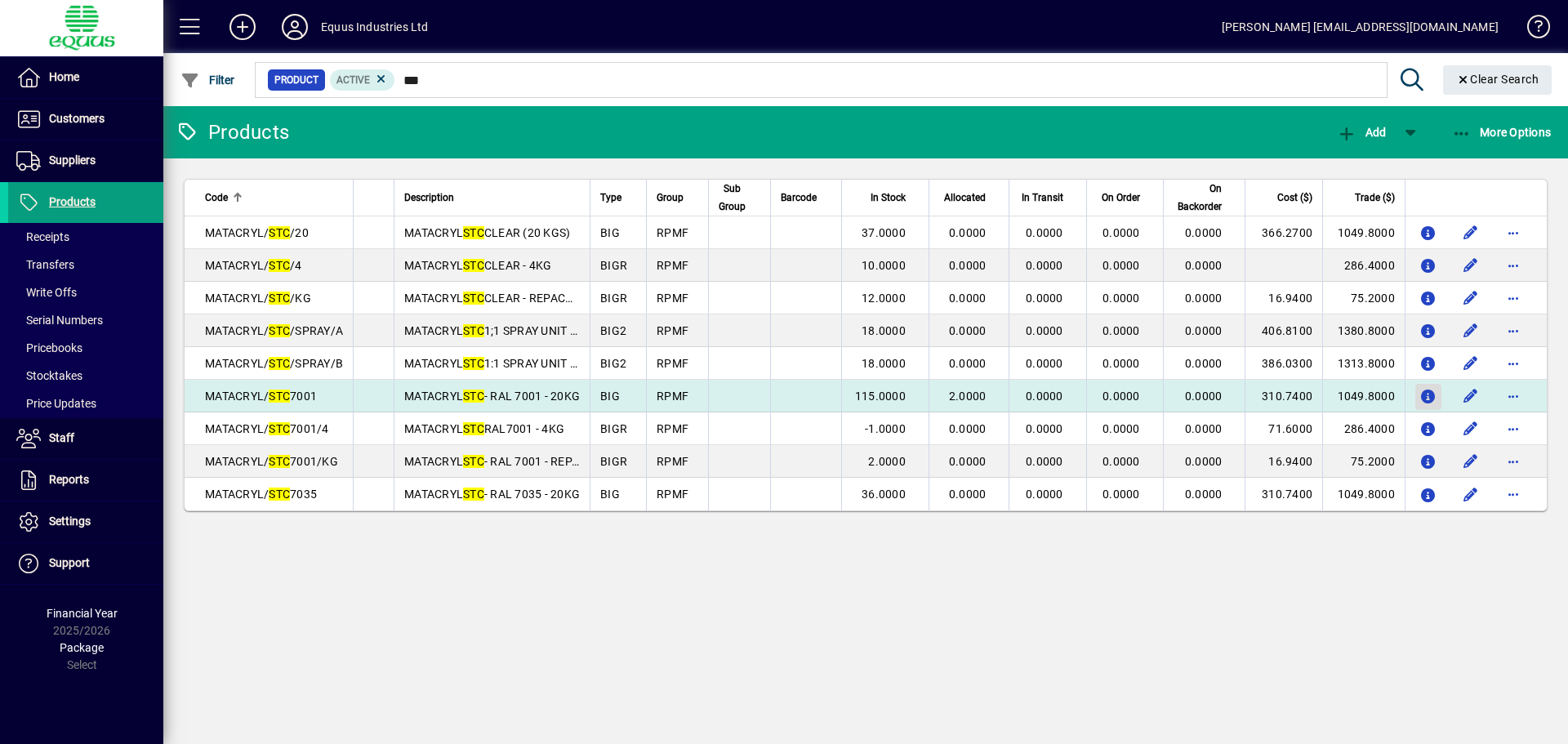
click at [1425, 392] on icon "button" at bounding box center [1429, 397] width 18 height 14
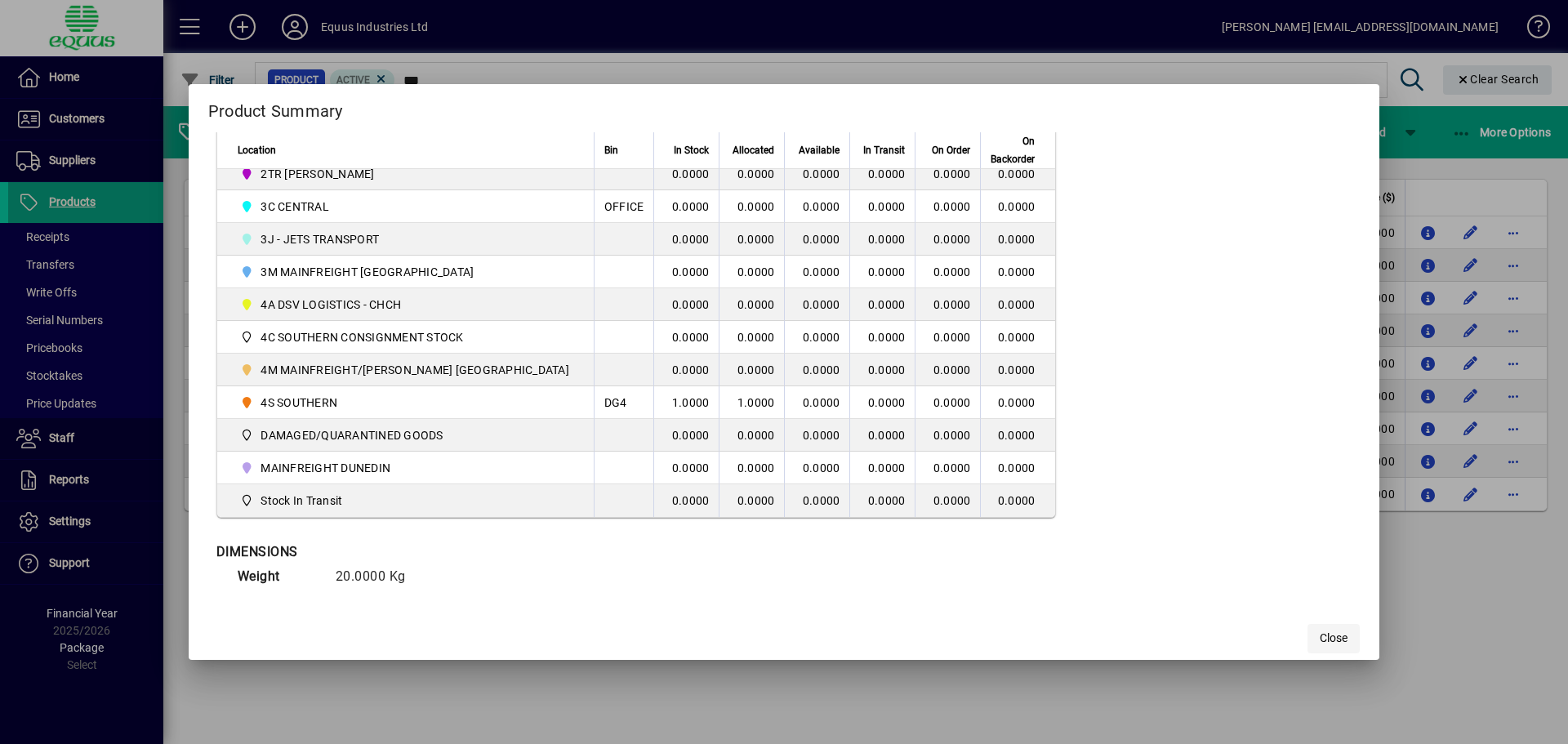
click at [1320, 636] on span "Close" at bounding box center [1334, 637] width 28 height 17
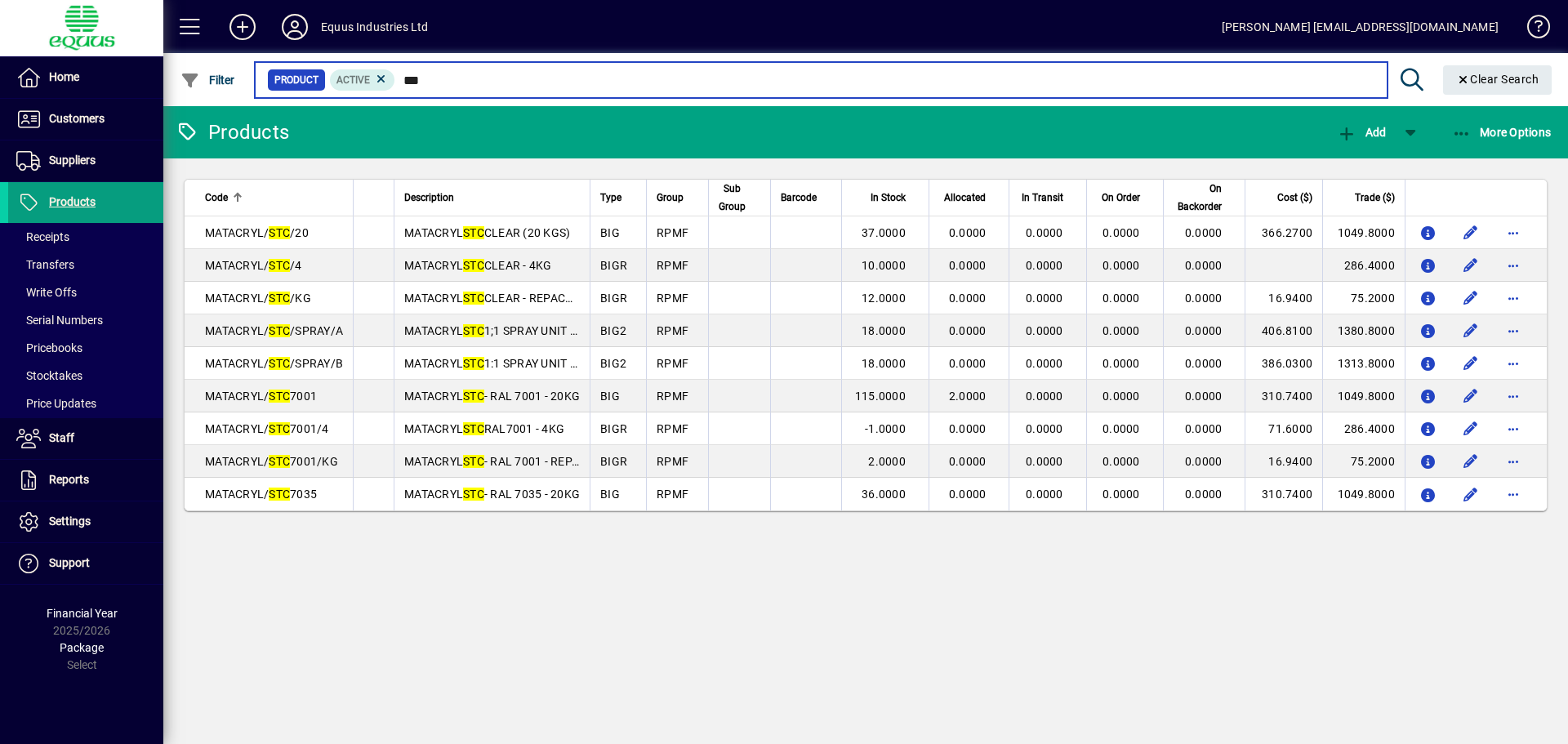
click at [437, 82] on input "***" at bounding box center [884, 79] width 978 height 23
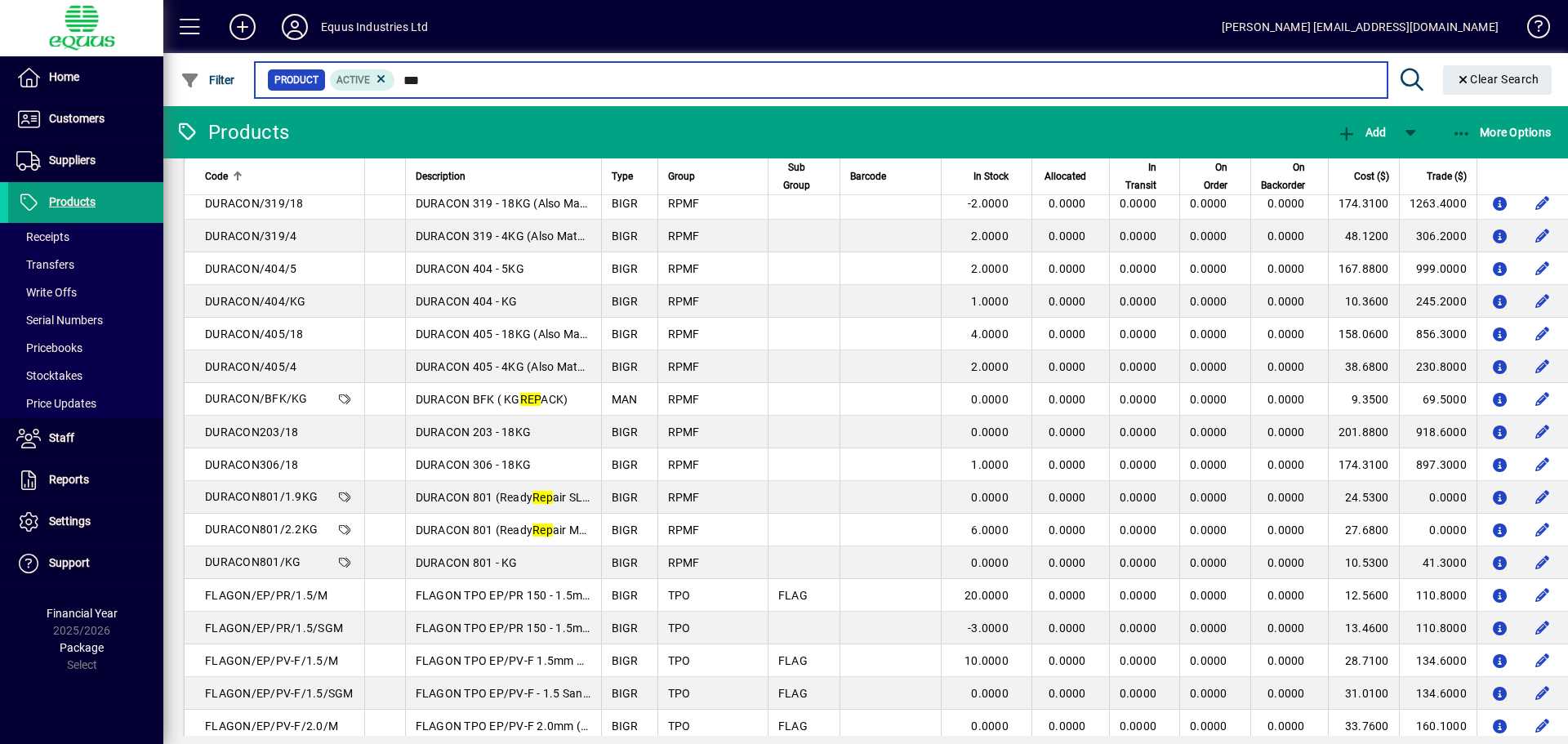
scroll to position [816, 0]
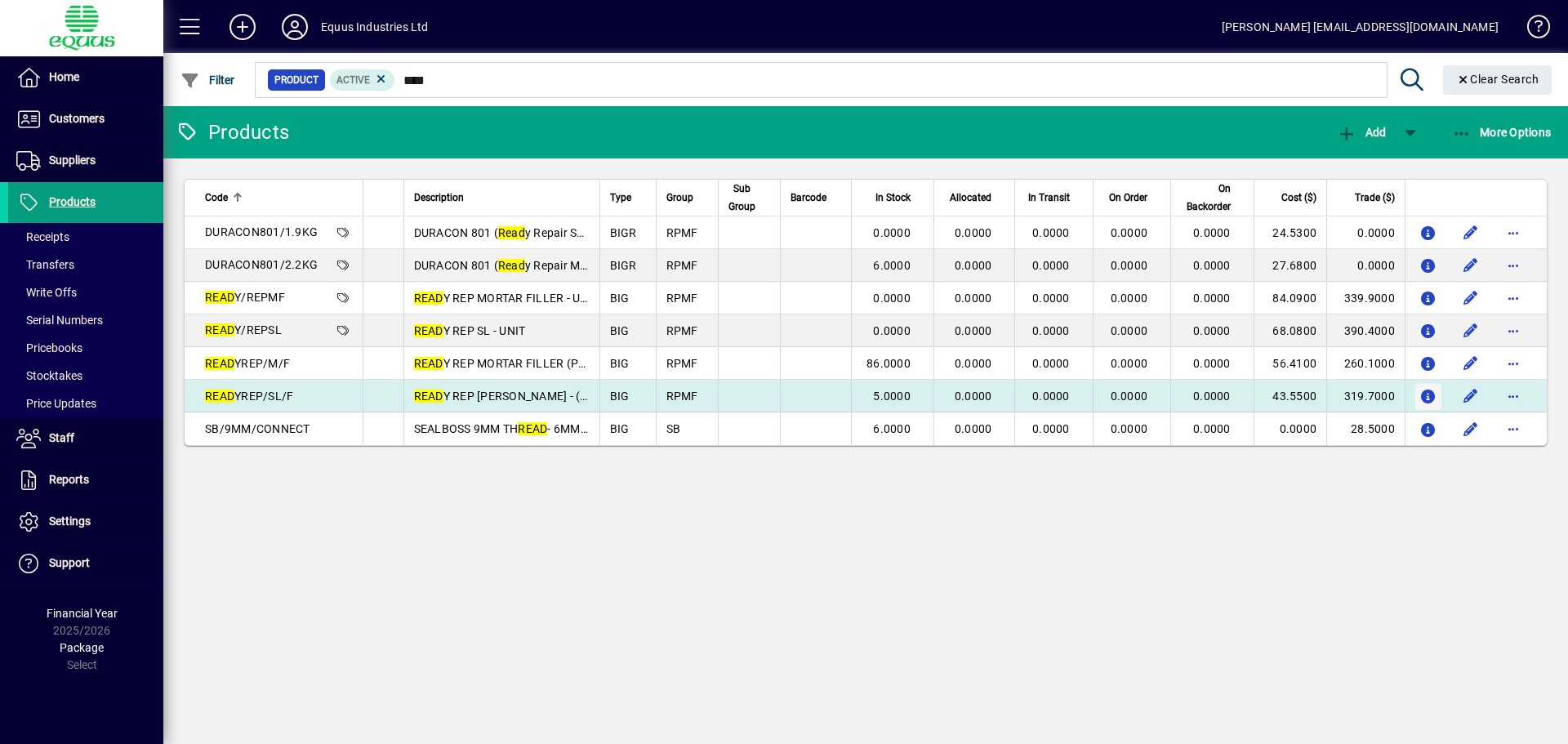
click at [1422, 394] on icon "button" at bounding box center [1429, 397] width 18 height 14
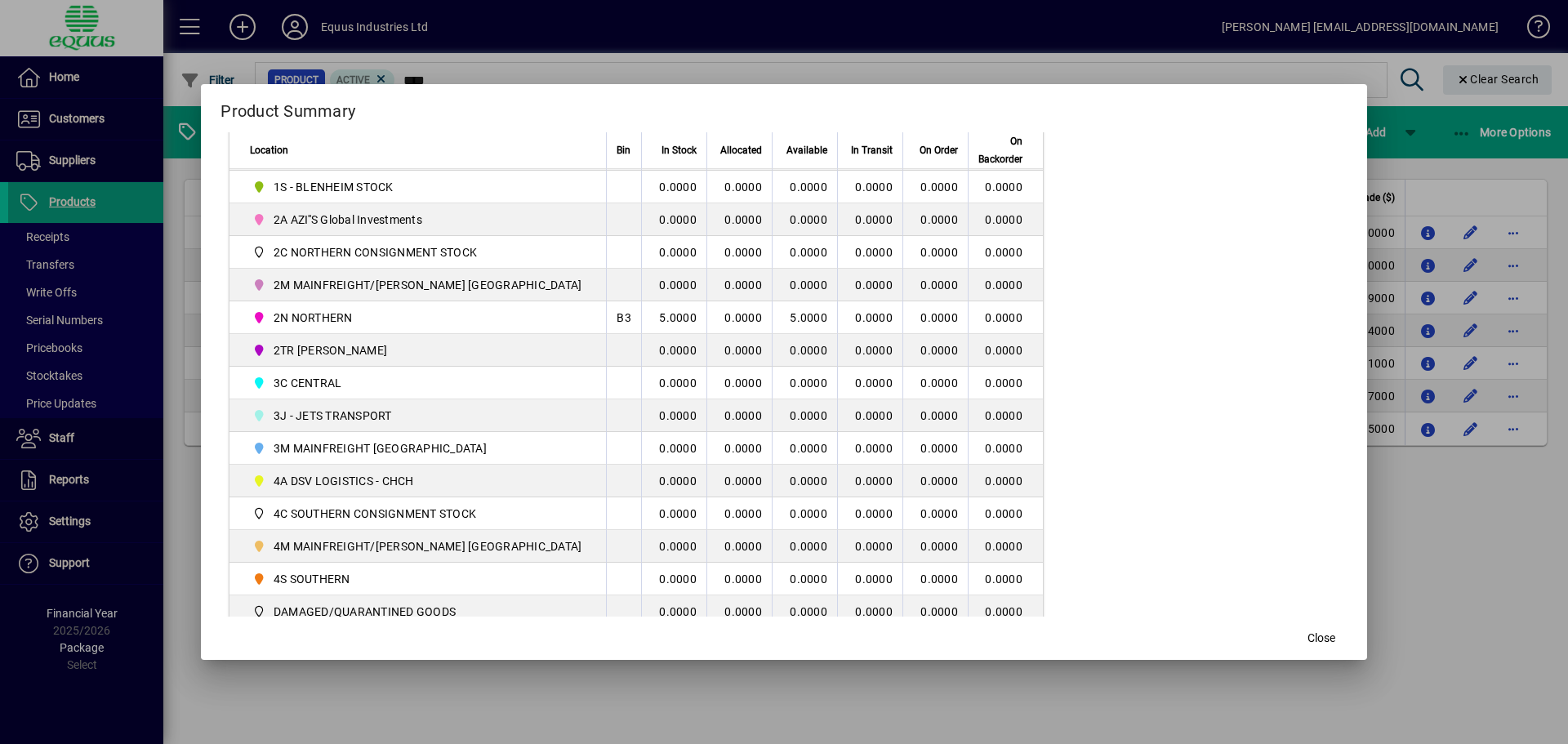
scroll to position [327, 0]
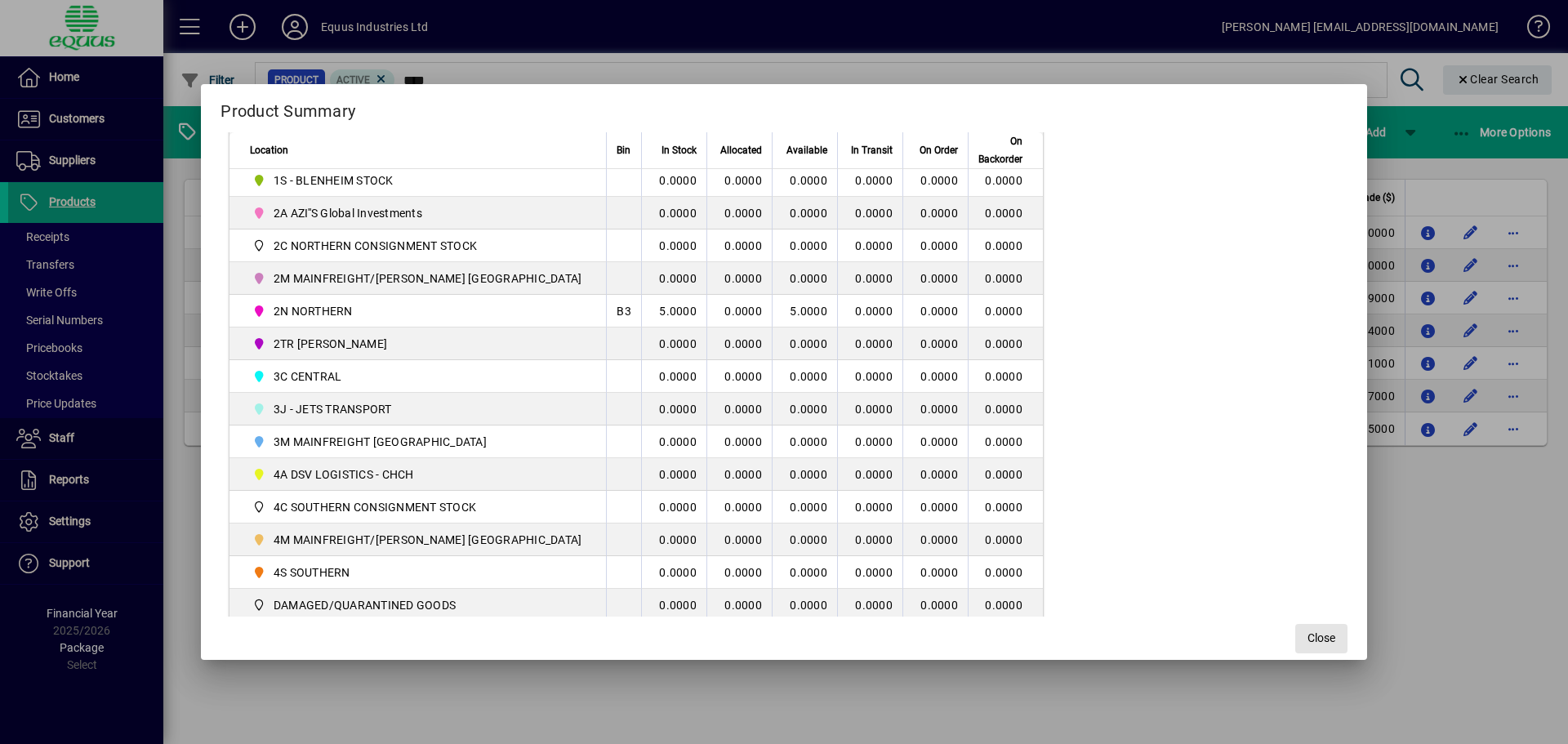
drag, startPoint x: 1290, startPoint y: 633, endPoint x: 1276, endPoint y: 606, distance: 30.4
click at [1295, 623] on button "Close" at bounding box center [1321, 638] width 53 height 29
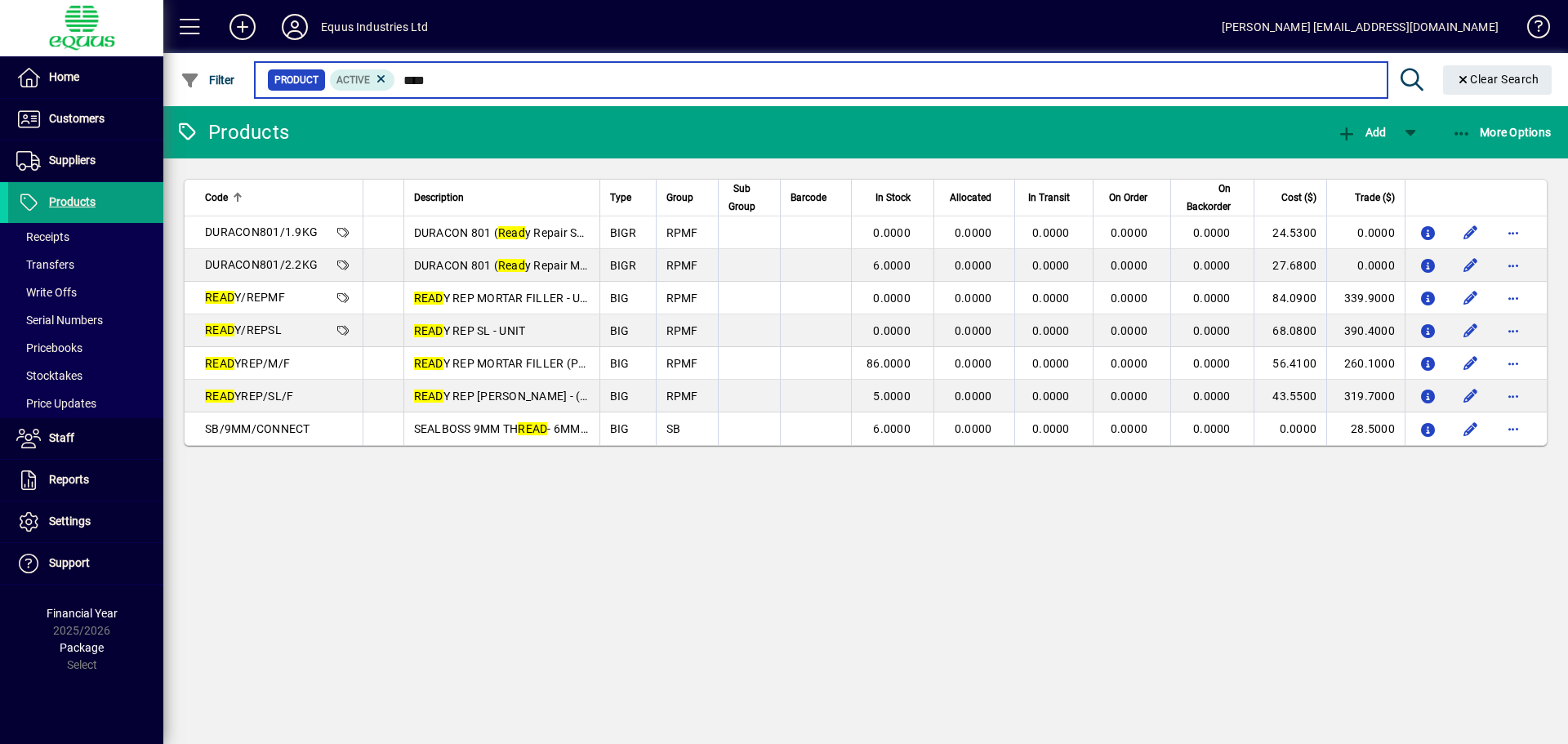
click at [443, 79] on input "****" at bounding box center [884, 79] width 978 height 23
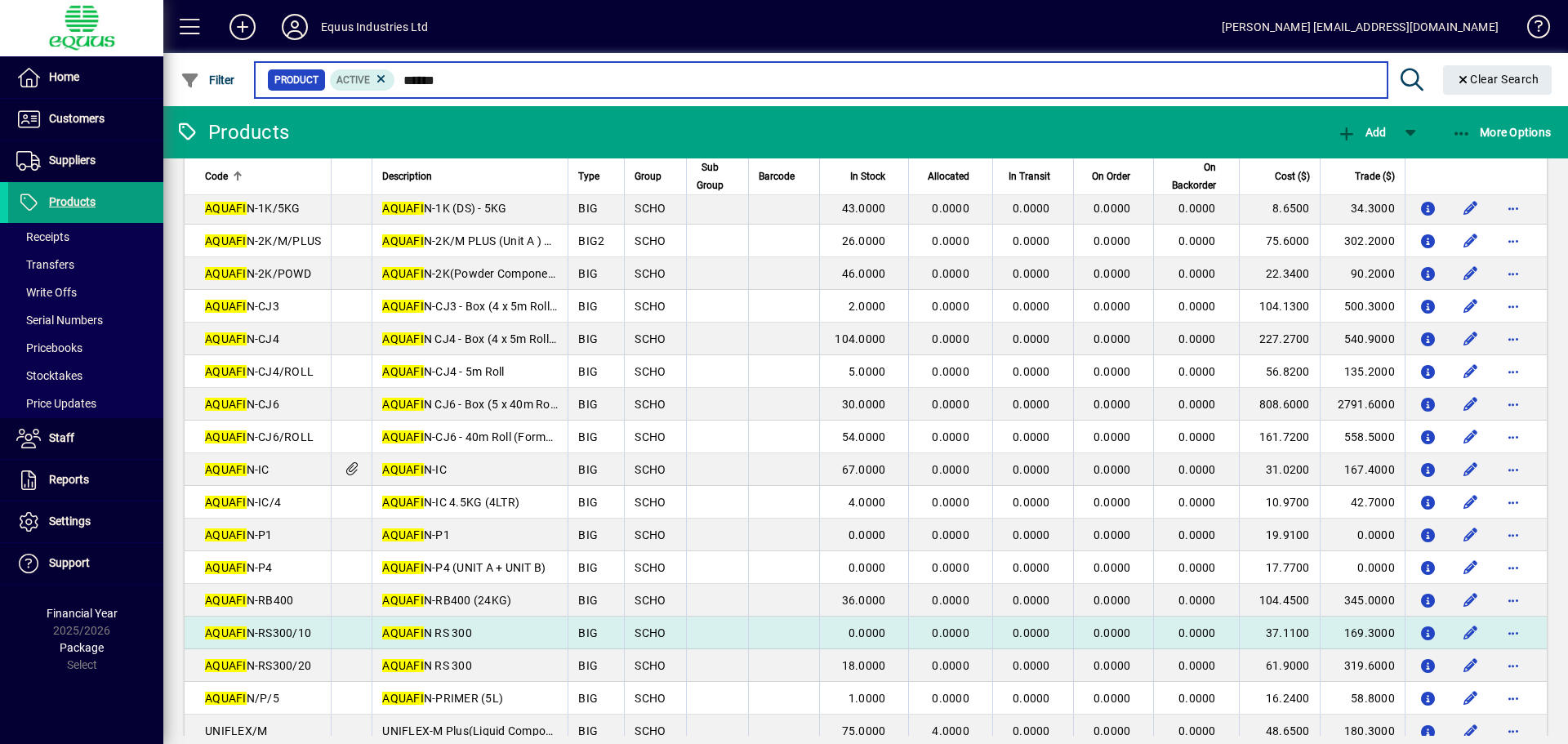
scroll to position [90, 0]
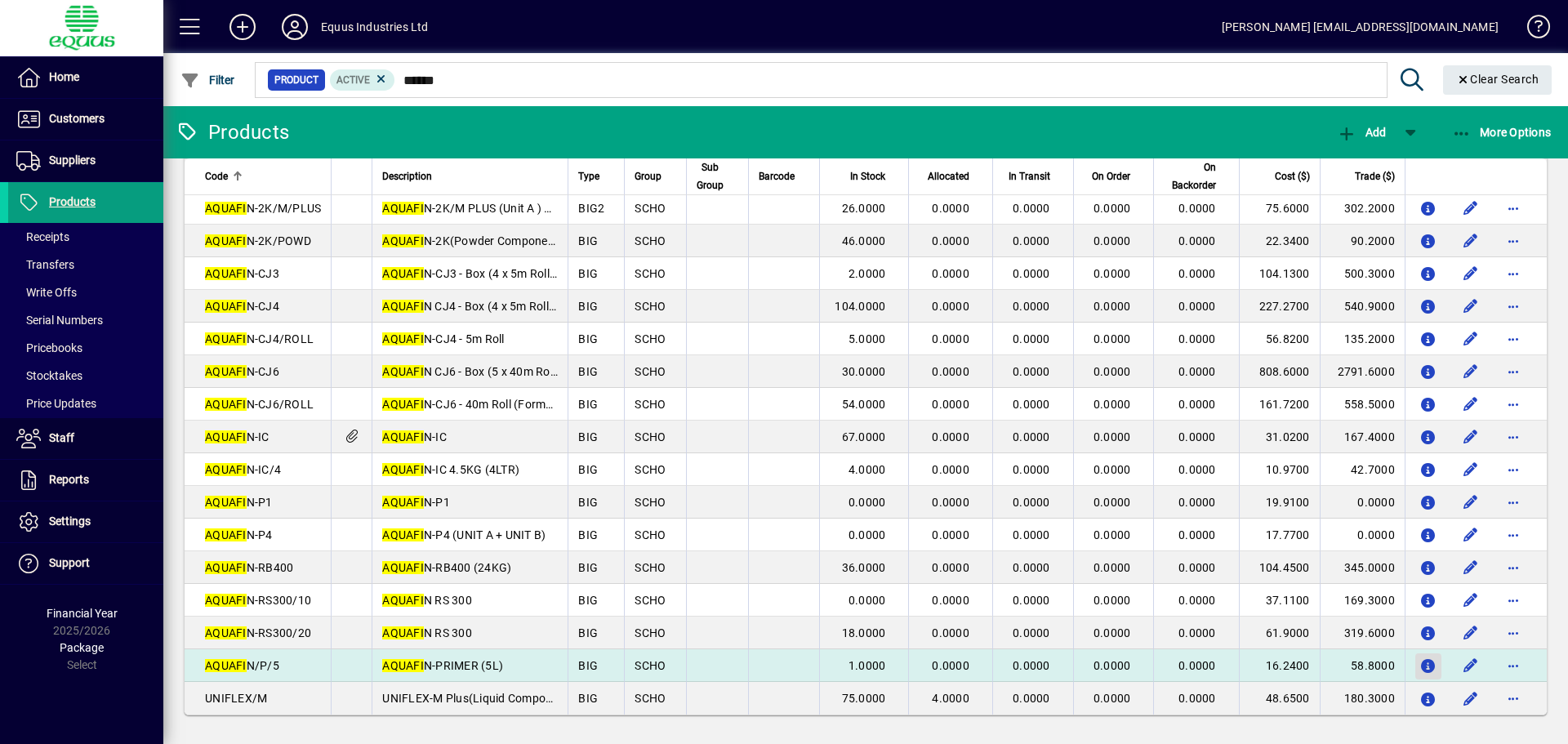
click at [1421, 668] on icon "button" at bounding box center [1429, 666] width 18 height 14
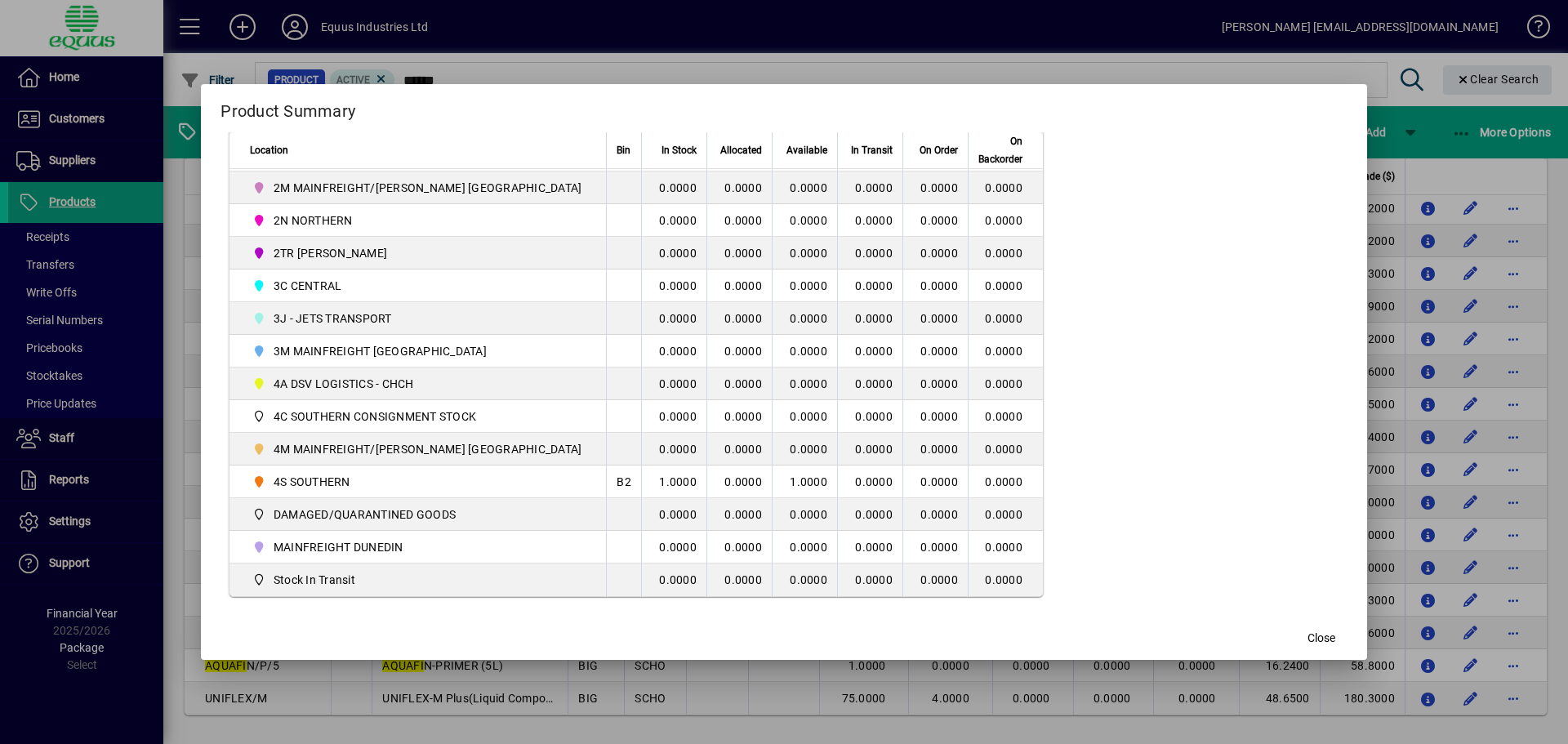
scroll to position [408, 0]
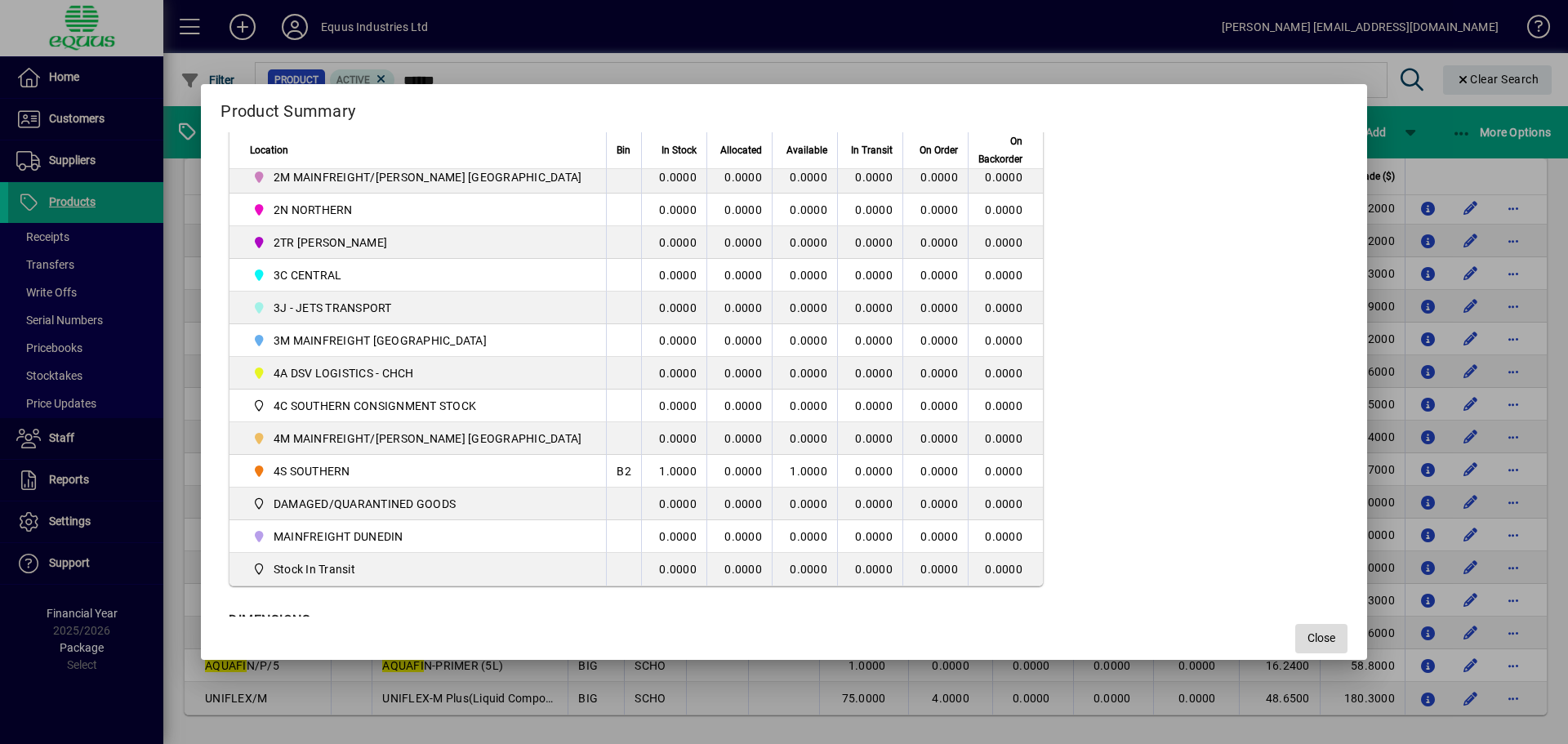
click at [1307, 642] on span "Close" at bounding box center [1321, 637] width 28 height 17
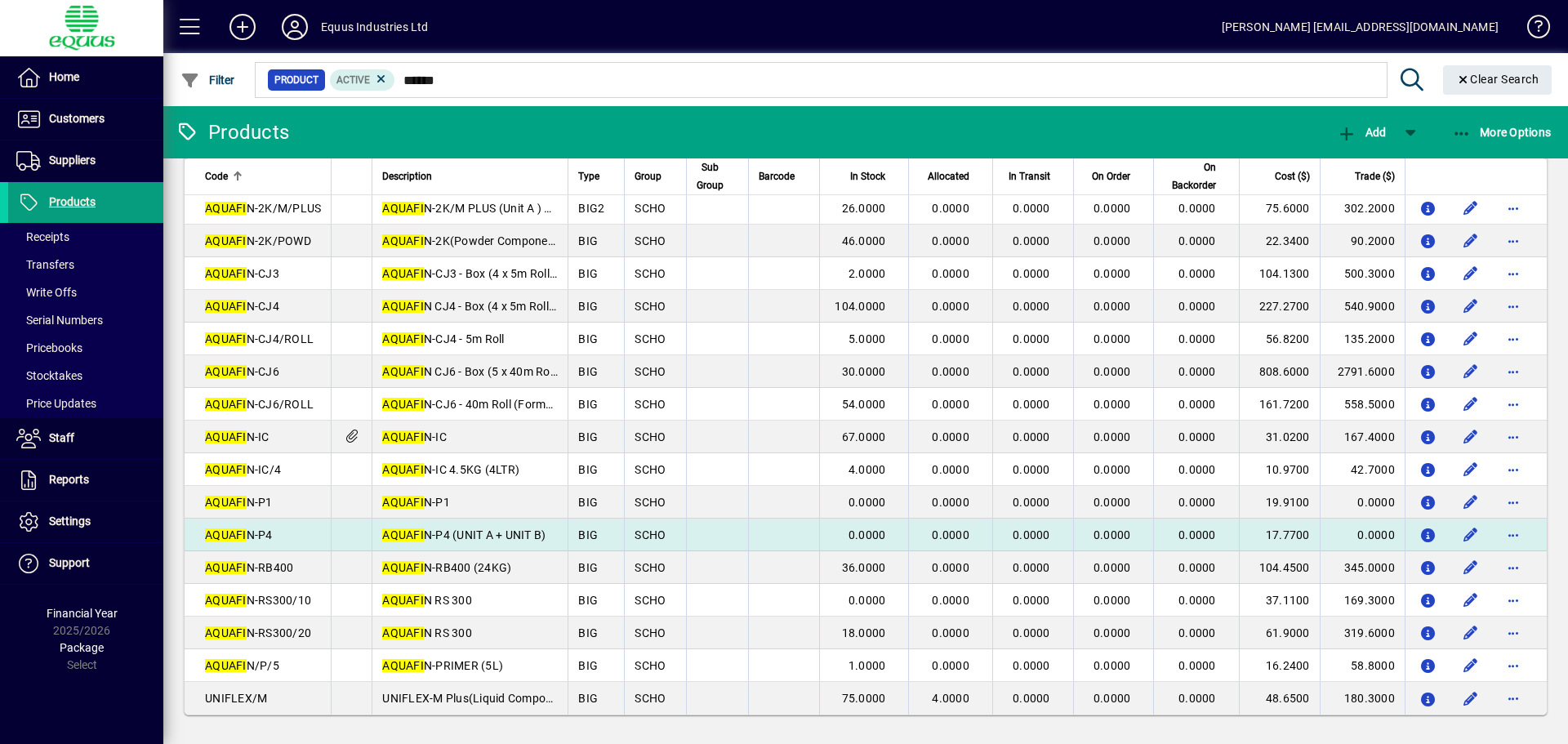
scroll to position [0, 0]
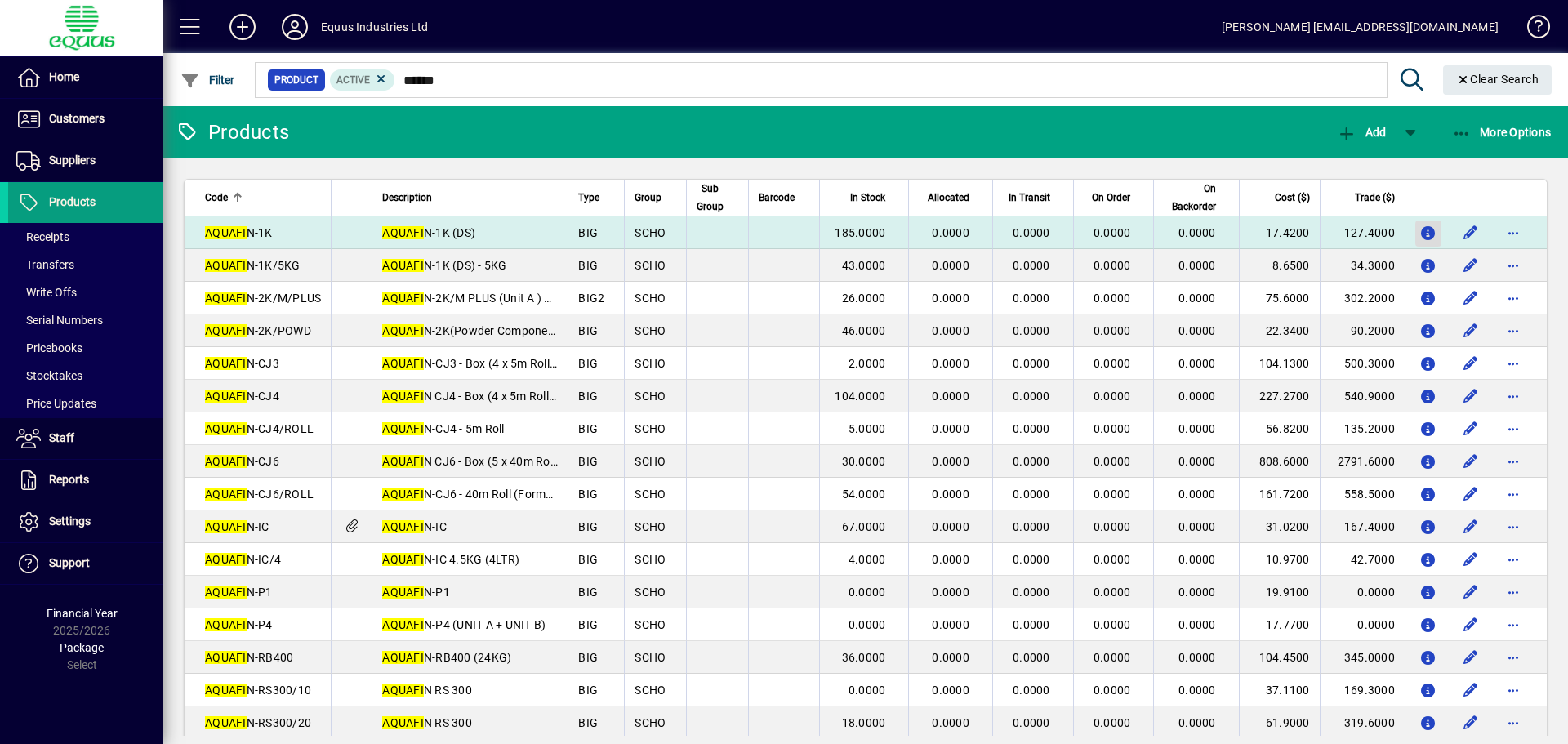
click at [1421, 230] on icon "button" at bounding box center [1429, 233] width 18 height 14
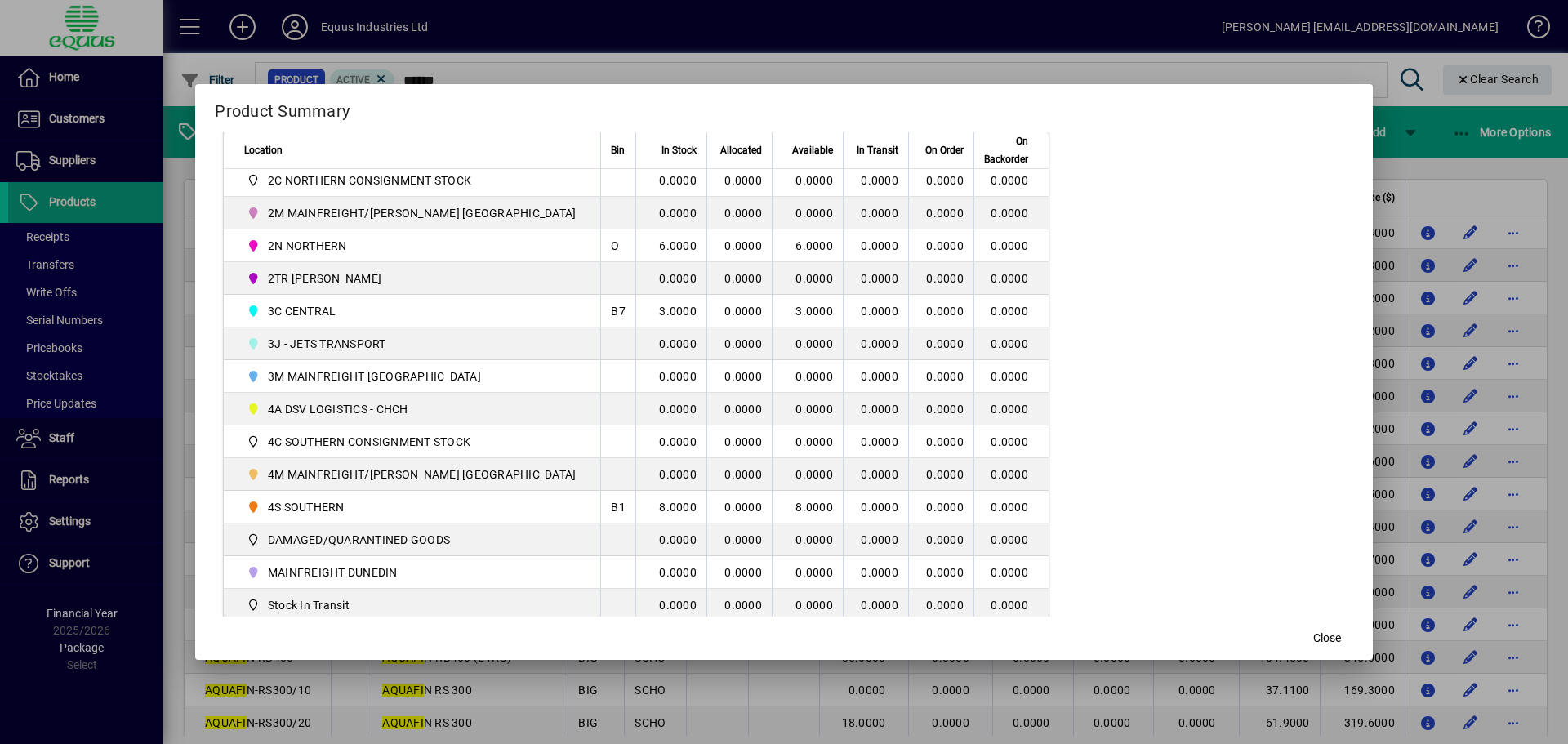
scroll to position [394, 0]
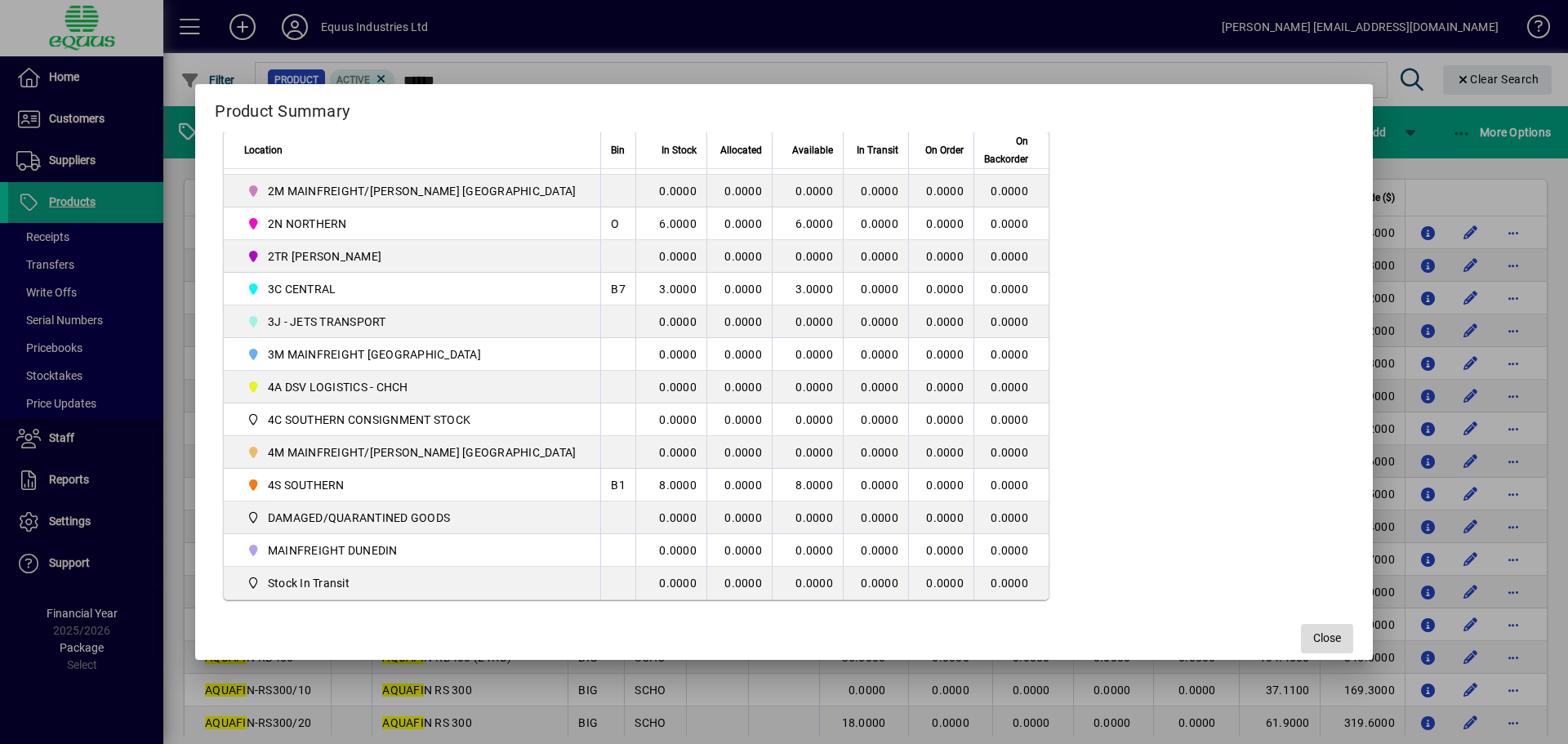
click at [1313, 635] on span "Close" at bounding box center [1327, 637] width 28 height 17
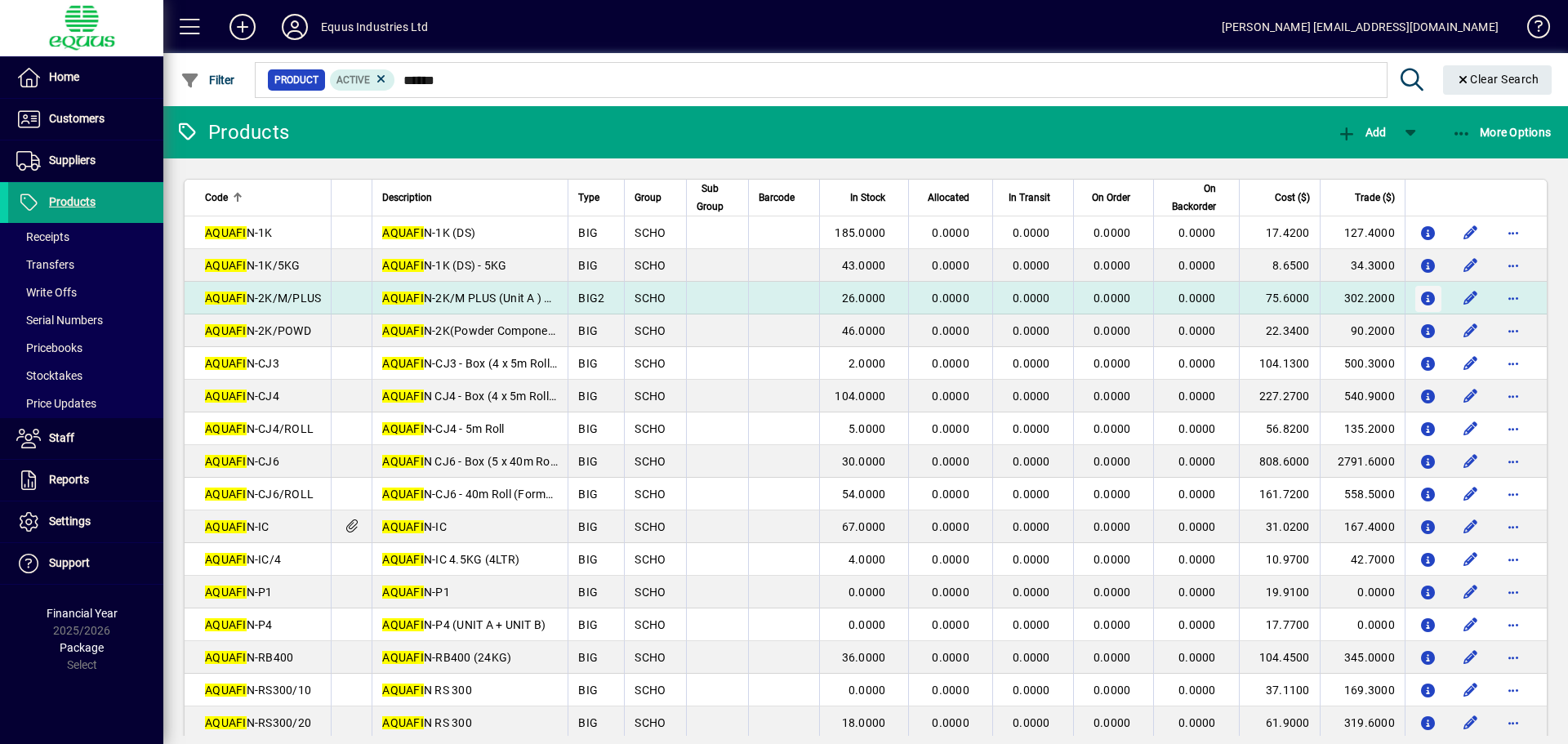
click at [1421, 299] on icon "button" at bounding box center [1429, 298] width 18 height 14
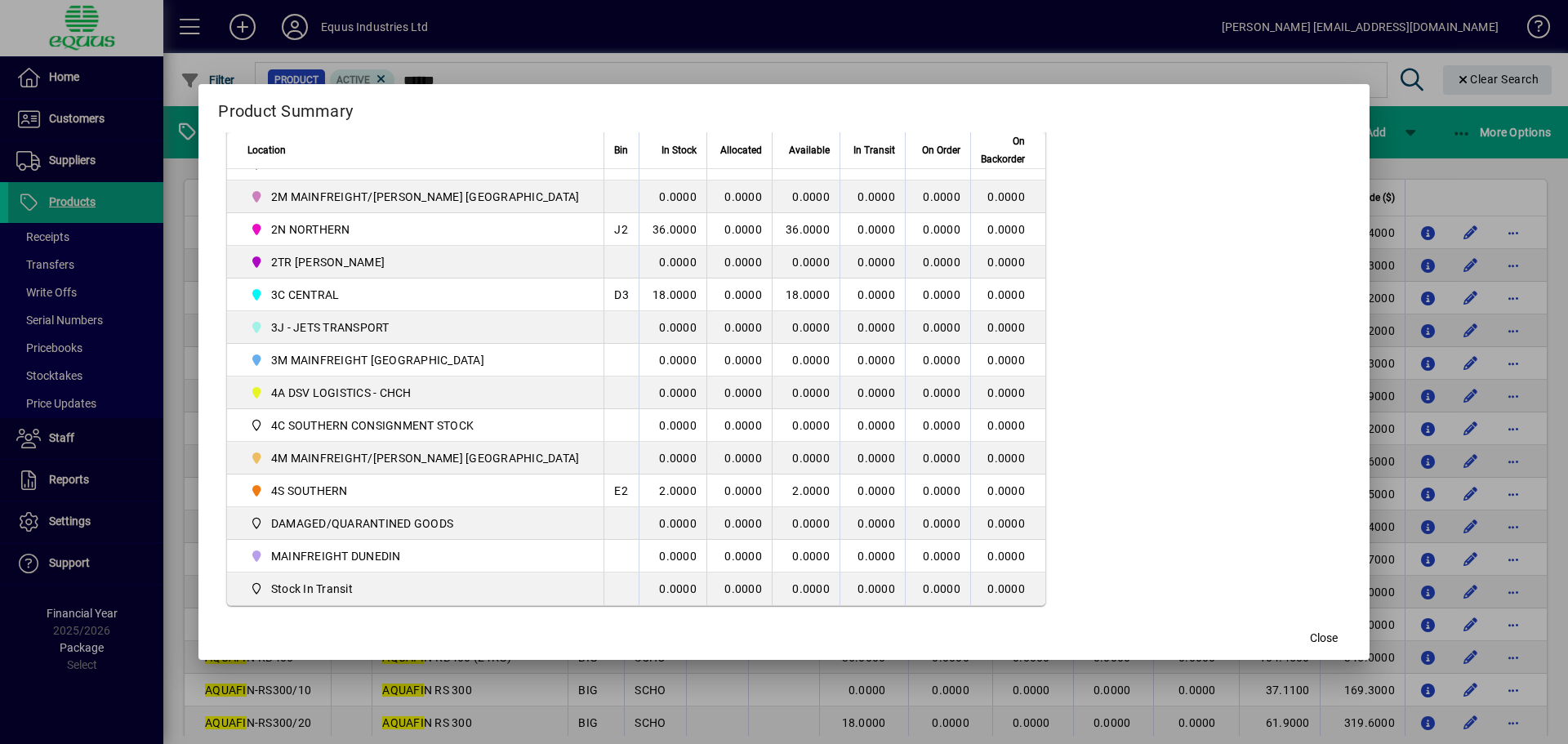
scroll to position [413, 0]
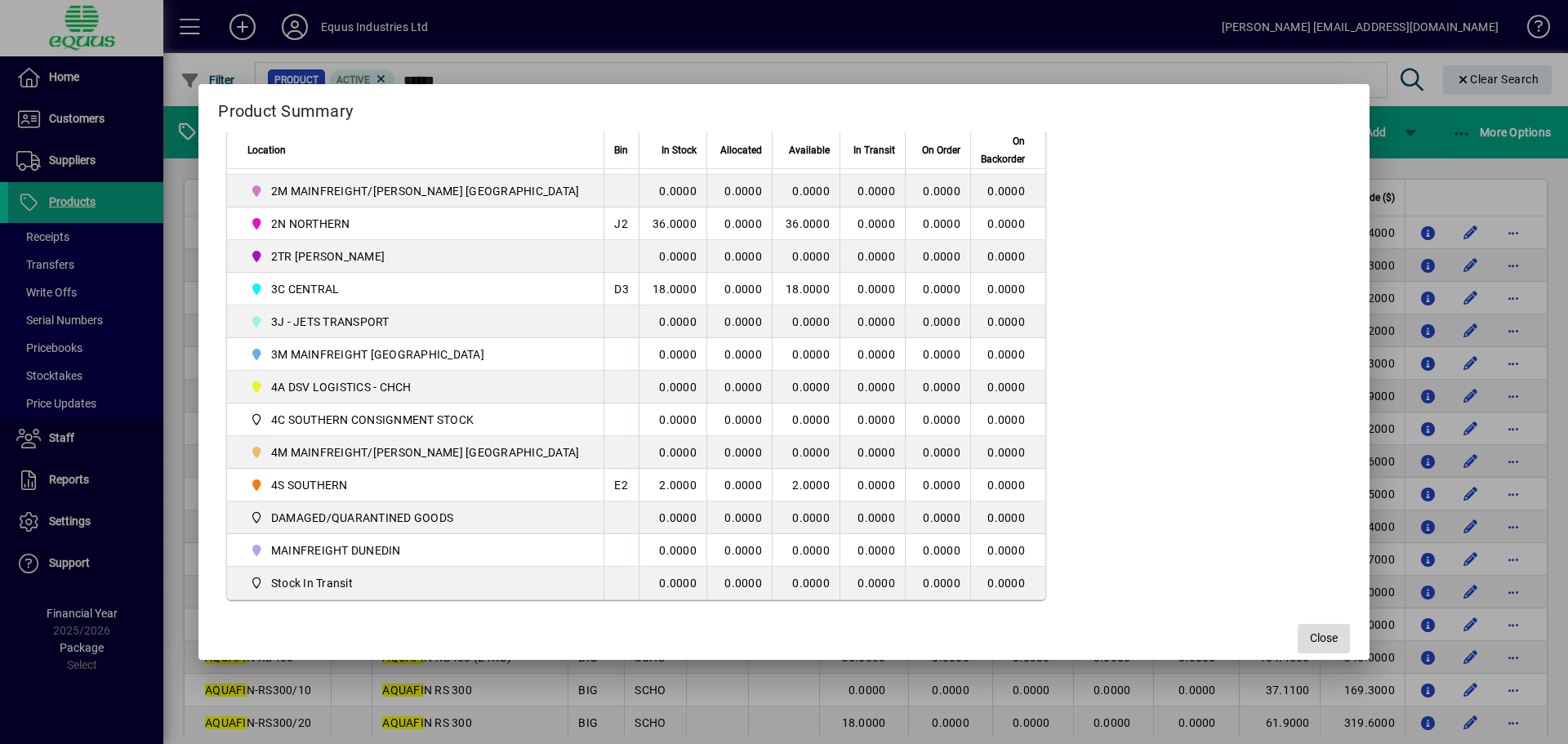
click at [1310, 637] on span "Close" at bounding box center [1324, 637] width 28 height 17
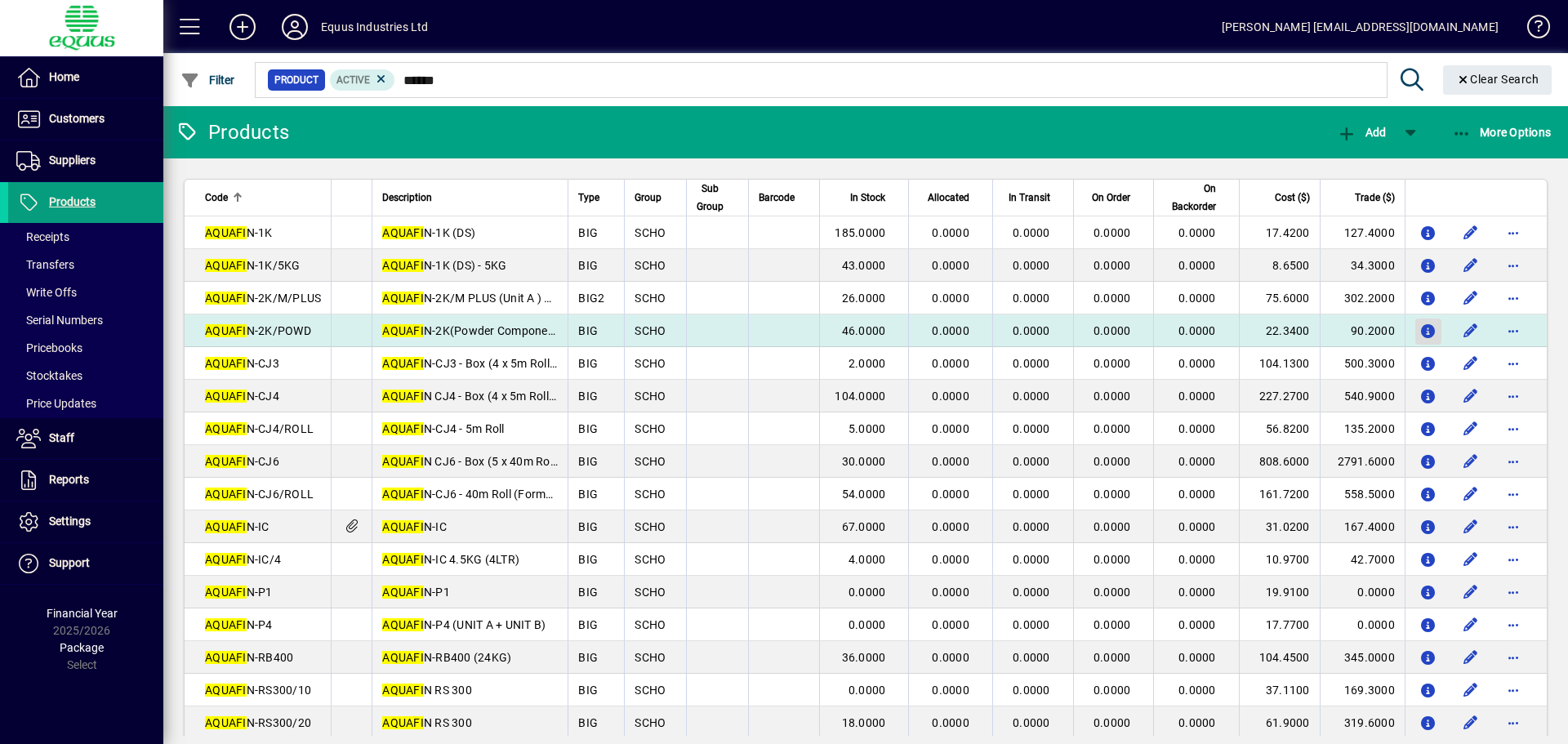
click at [1421, 330] on icon "button" at bounding box center [1429, 331] width 18 height 14
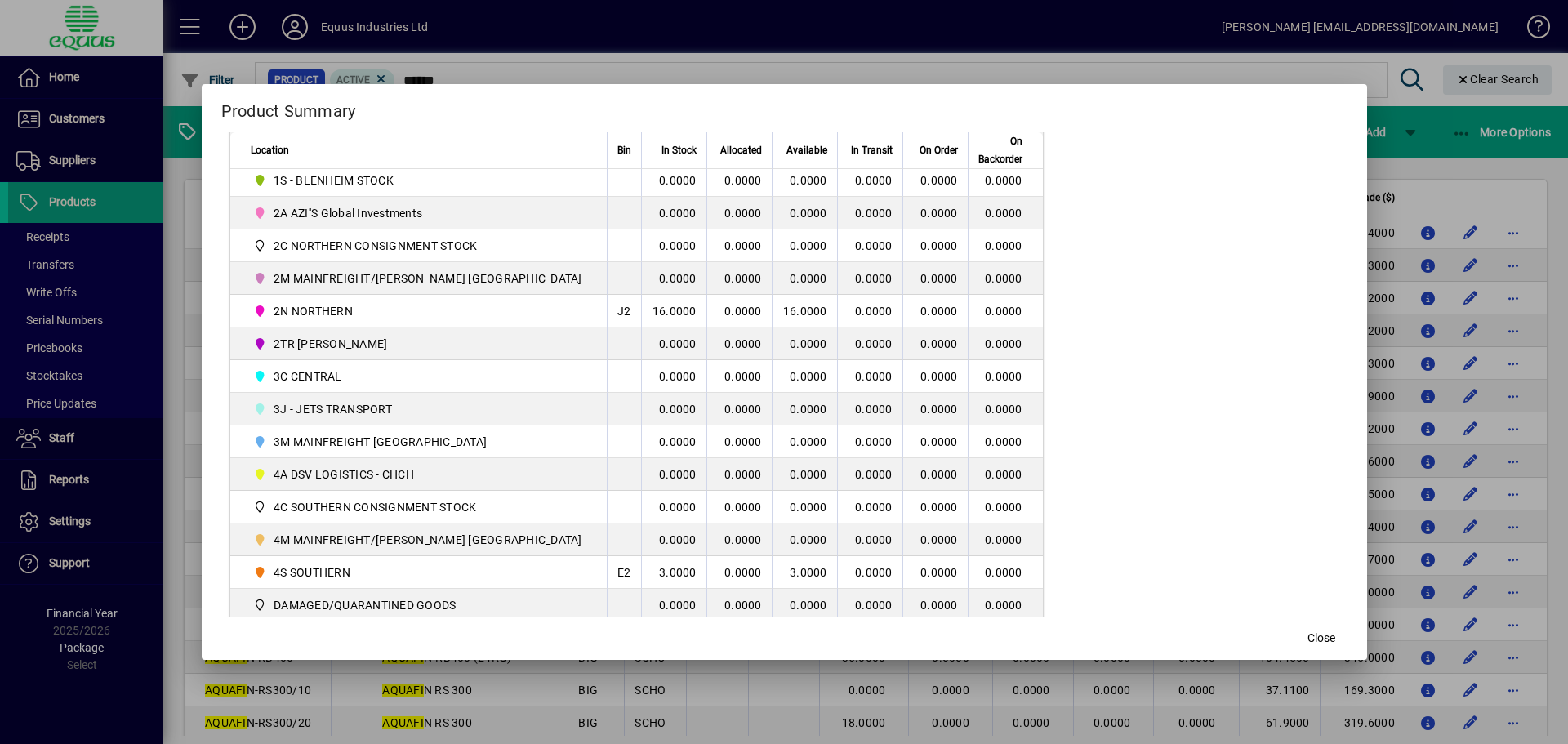
scroll to position [408, 0]
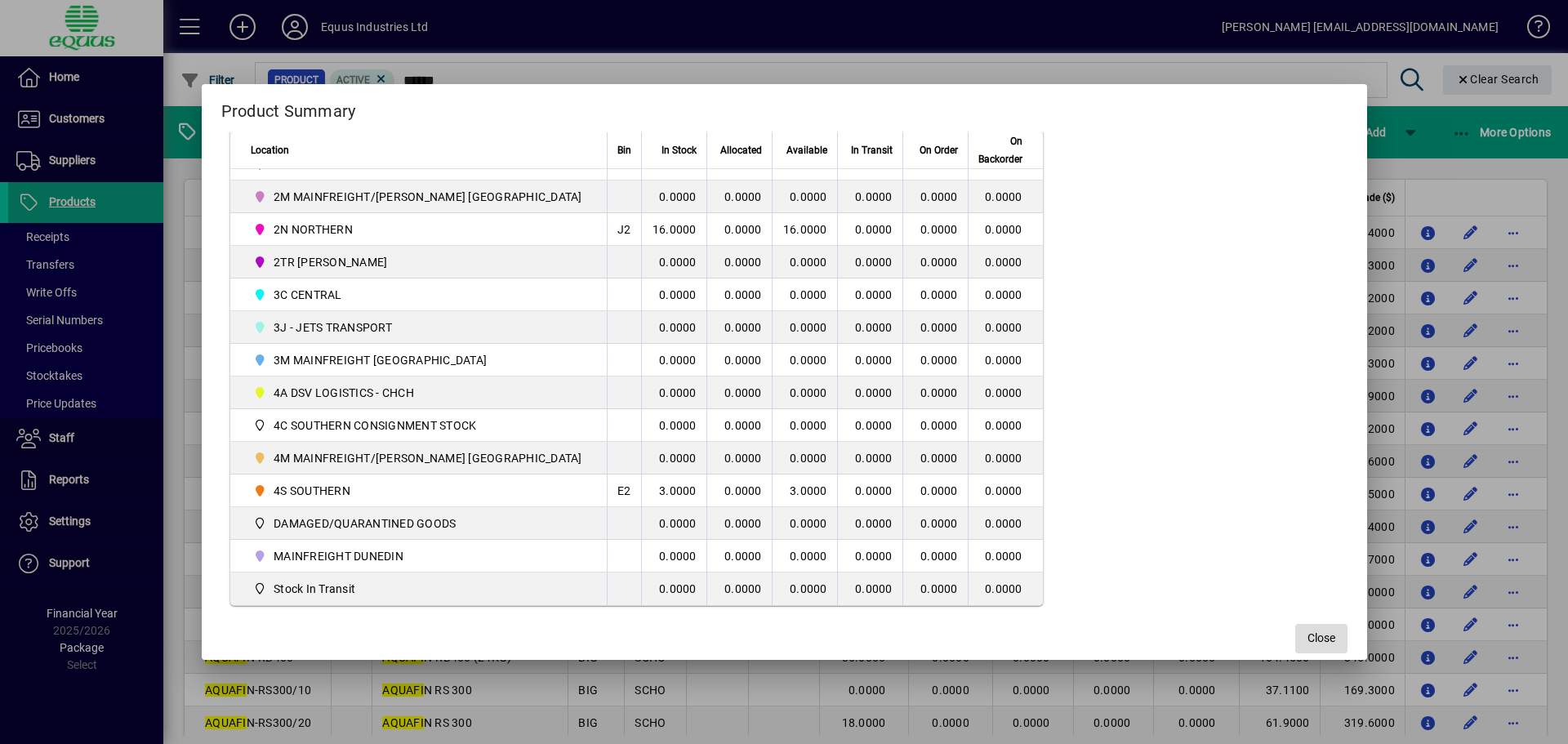
click at [1307, 631] on span "Close" at bounding box center [1321, 637] width 28 height 17
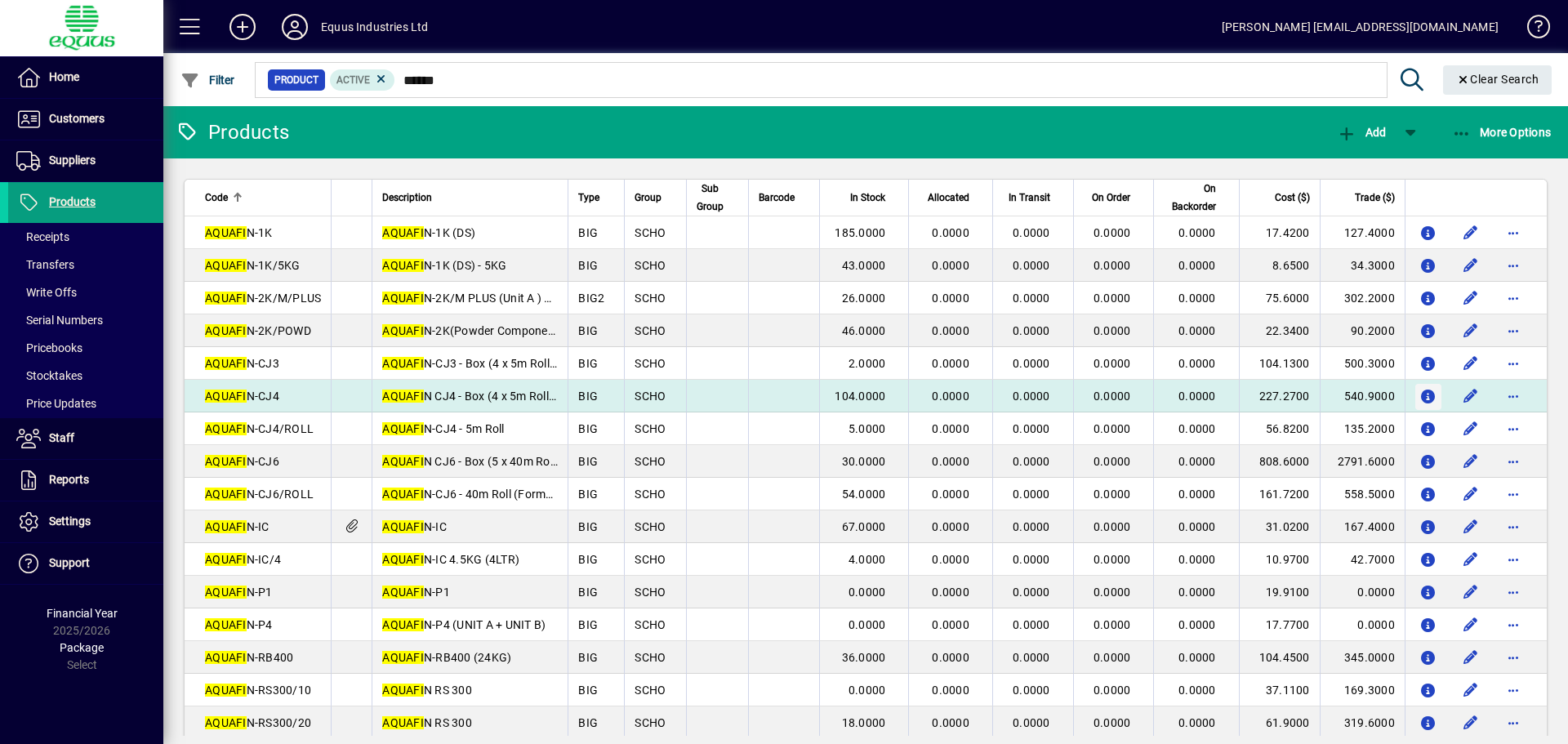
click at [1421, 398] on icon "button" at bounding box center [1429, 397] width 18 height 14
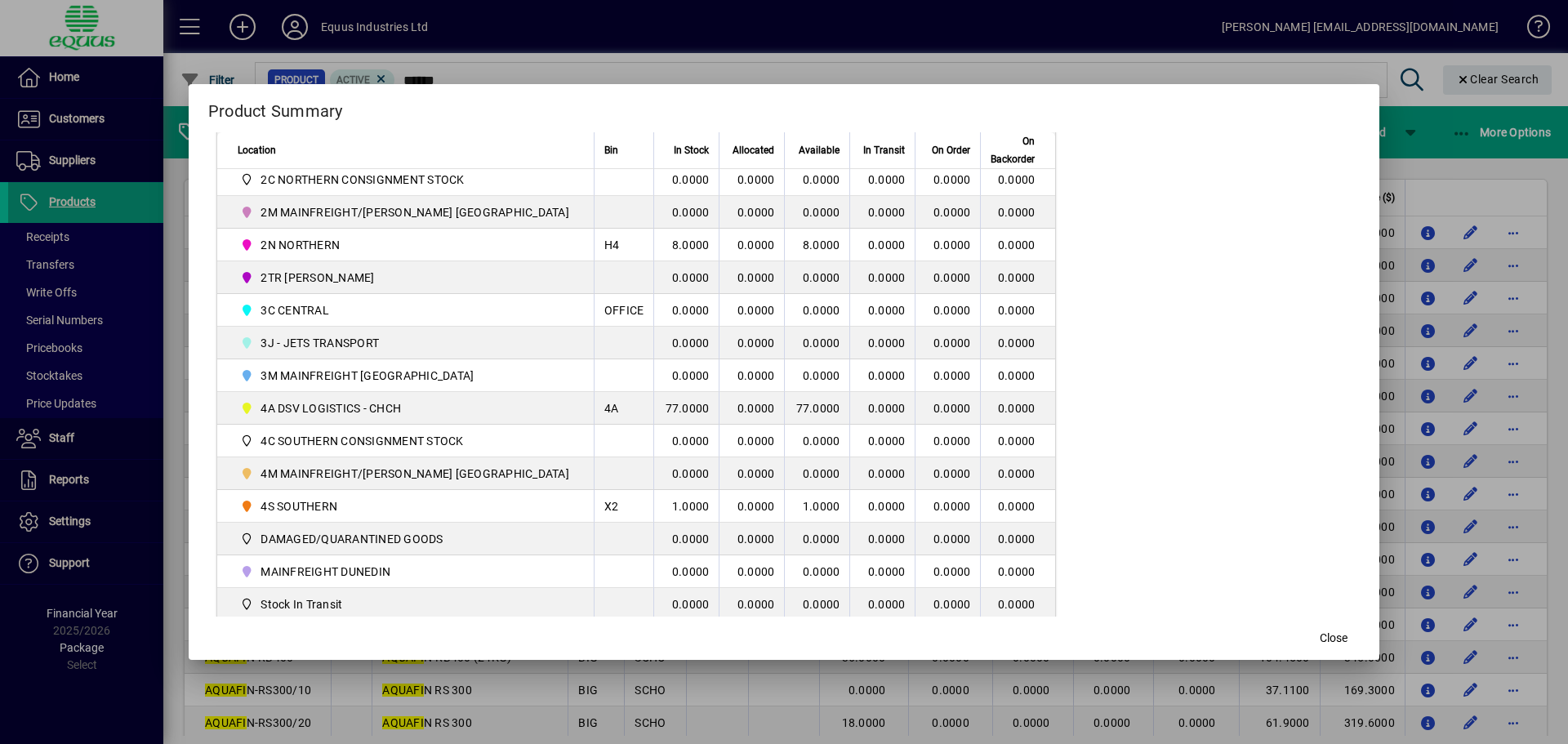
scroll to position [394, 0]
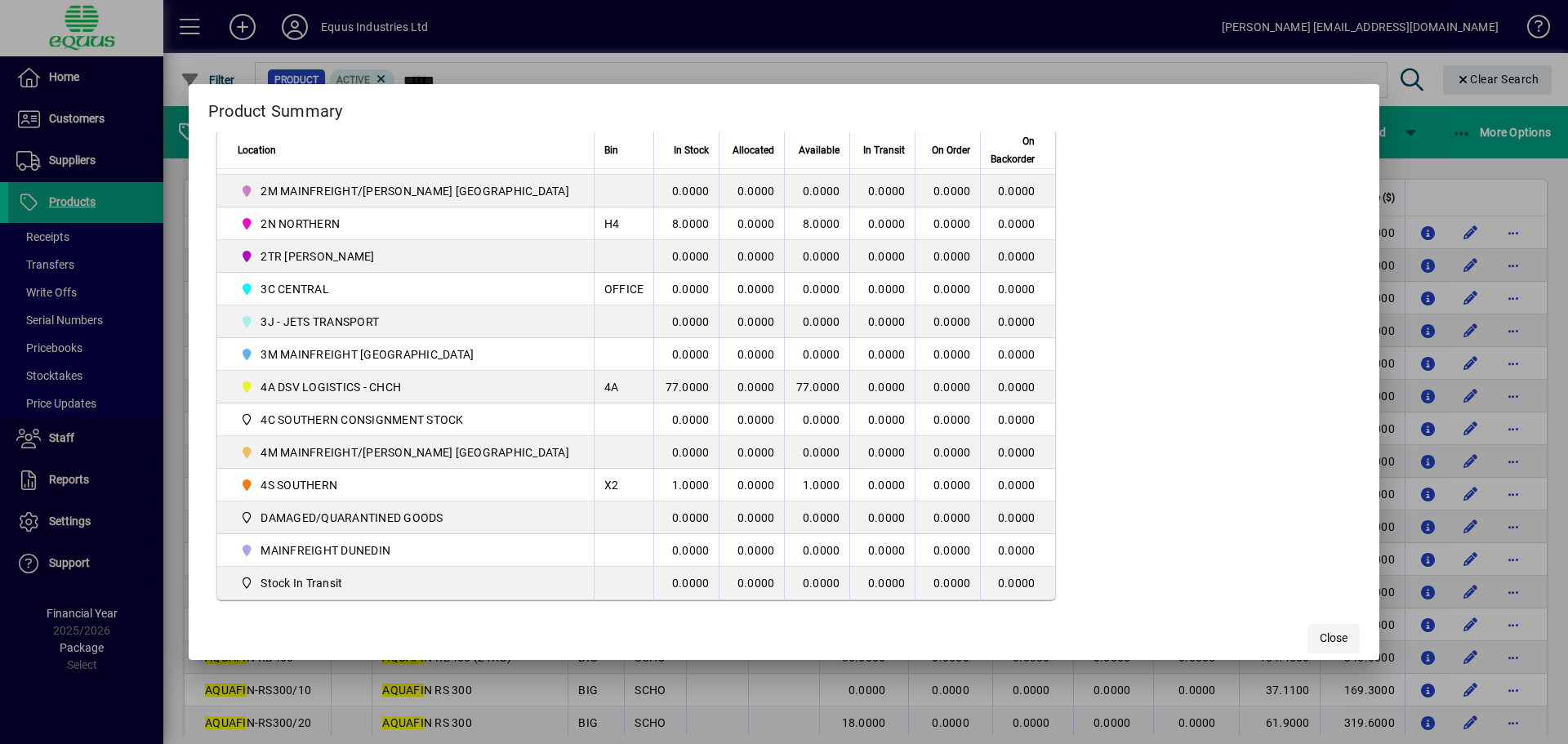
click at [1320, 629] on span "button" at bounding box center [1333, 638] width 53 height 40
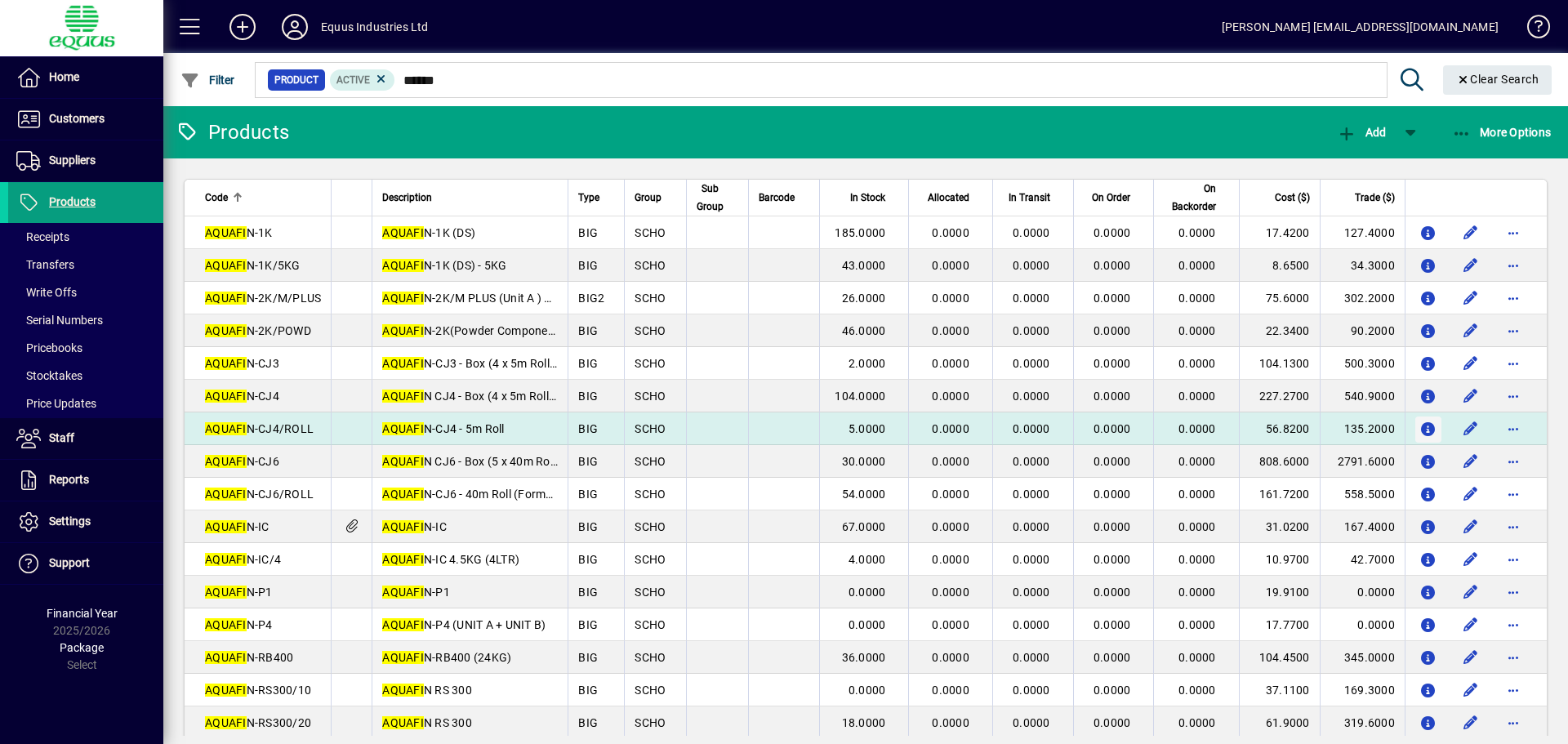
click at [1421, 427] on icon "button" at bounding box center [1429, 429] width 18 height 14
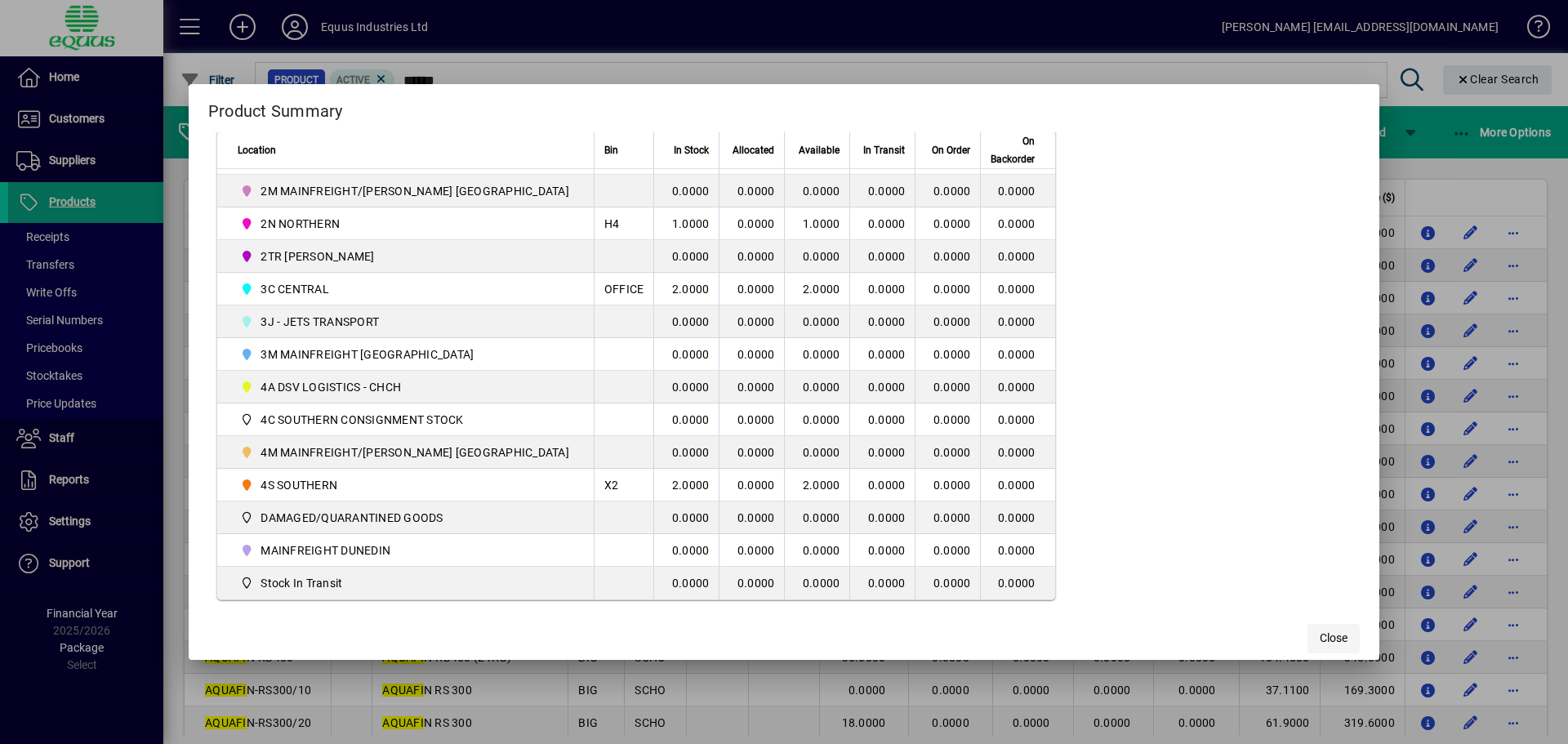
click at [1307, 633] on span "button" at bounding box center [1333, 638] width 53 height 40
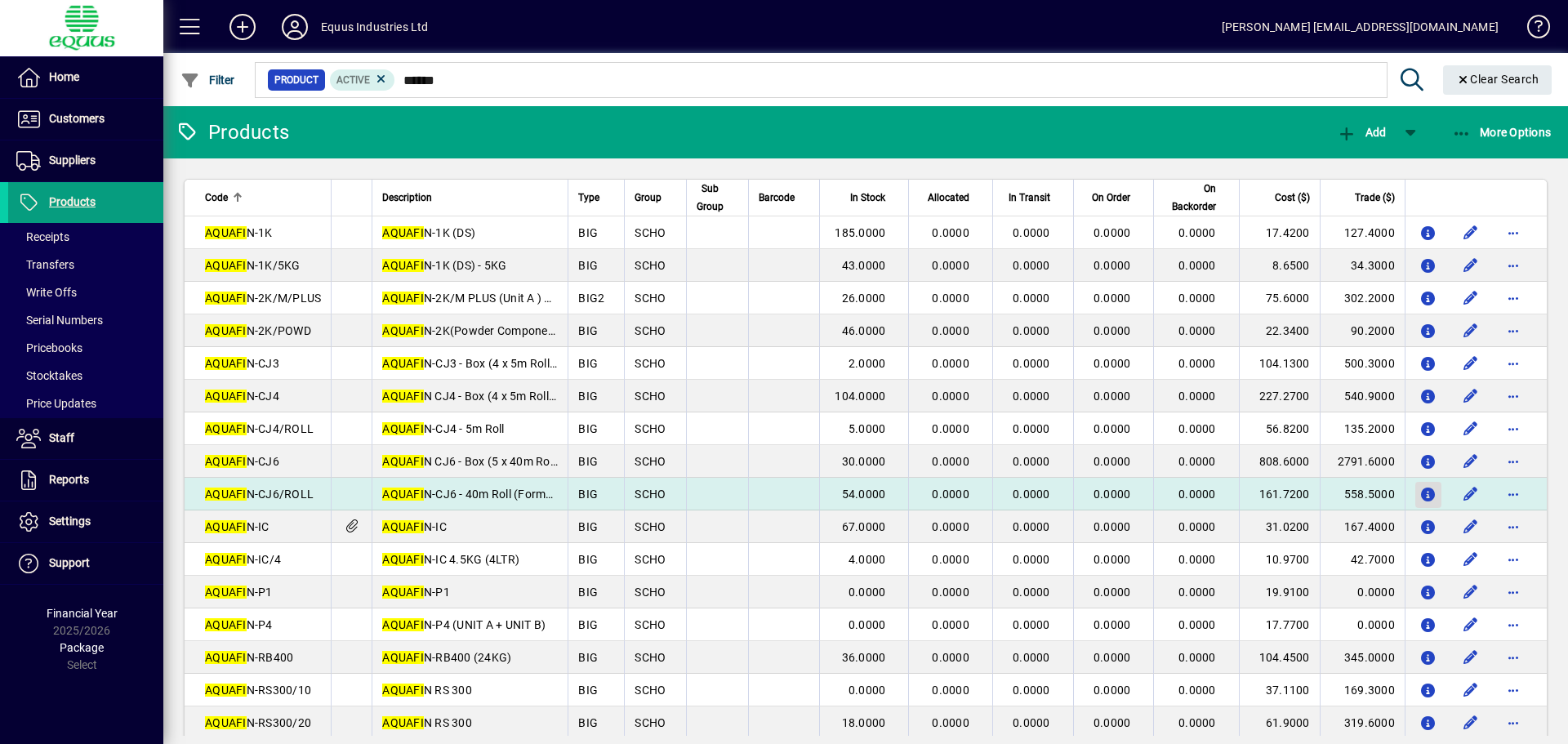
click at [1421, 489] on icon "button" at bounding box center [1429, 494] width 18 height 14
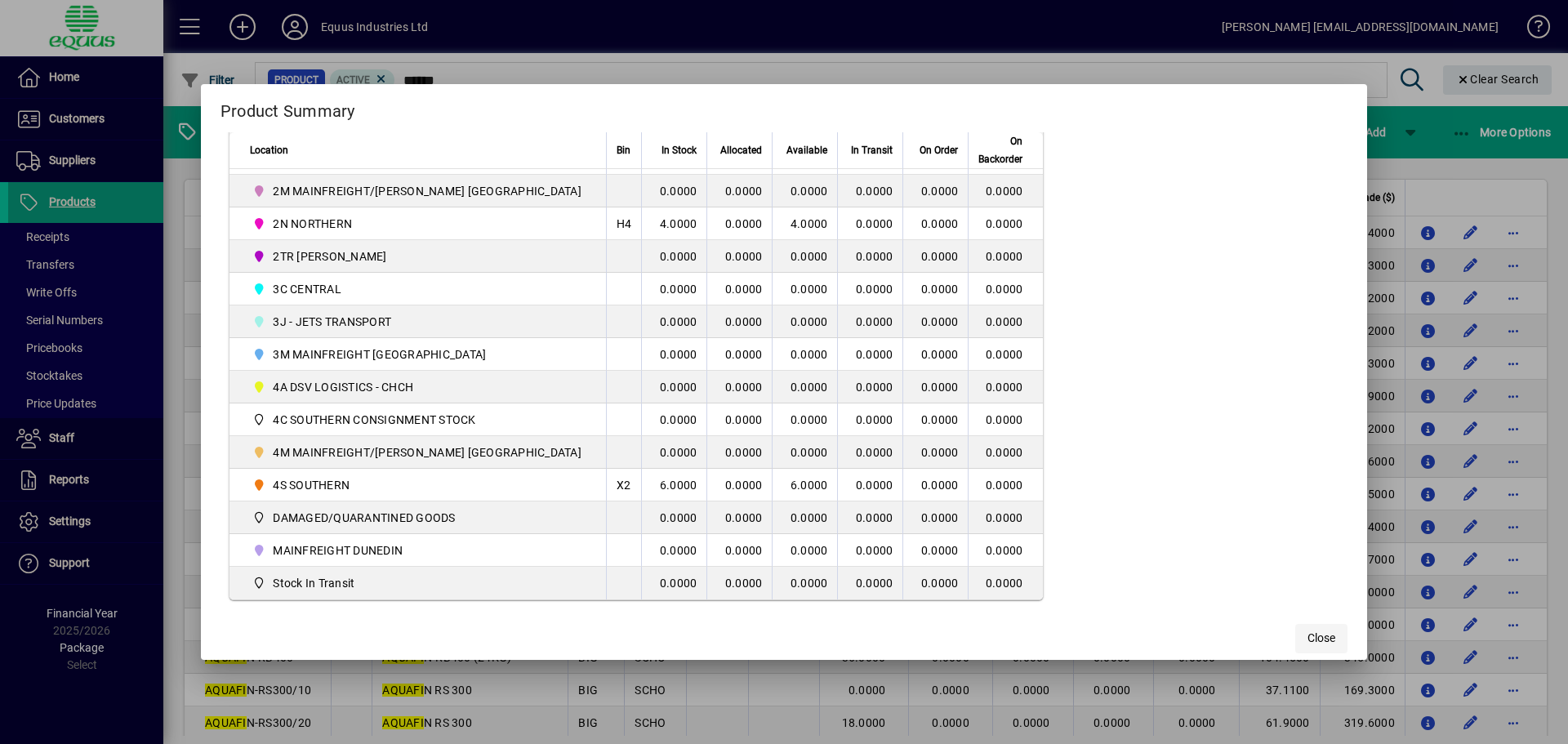
click at [1307, 633] on span "Close" at bounding box center [1321, 637] width 28 height 17
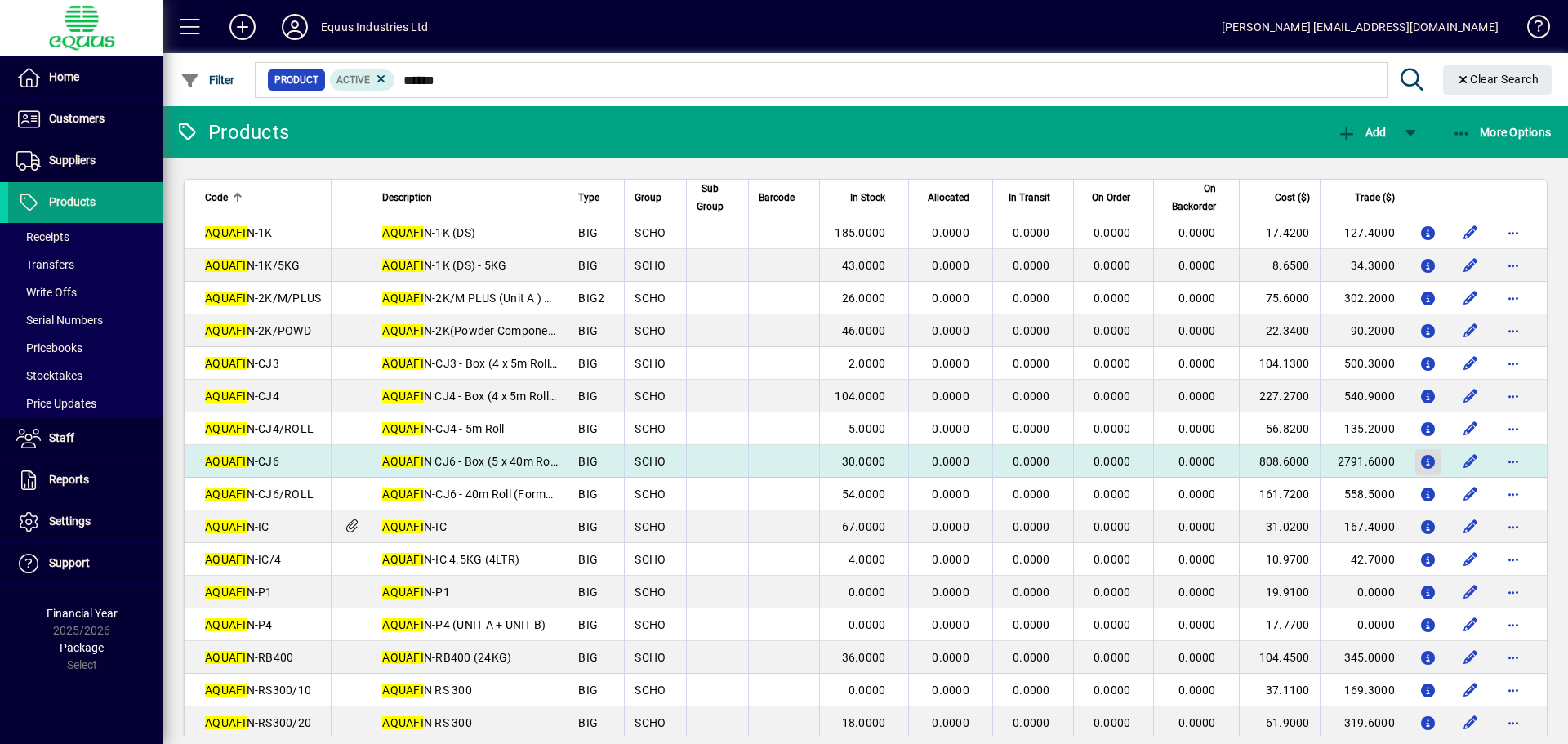
click at [1421, 459] on icon "button" at bounding box center [1429, 462] width 18 height 14
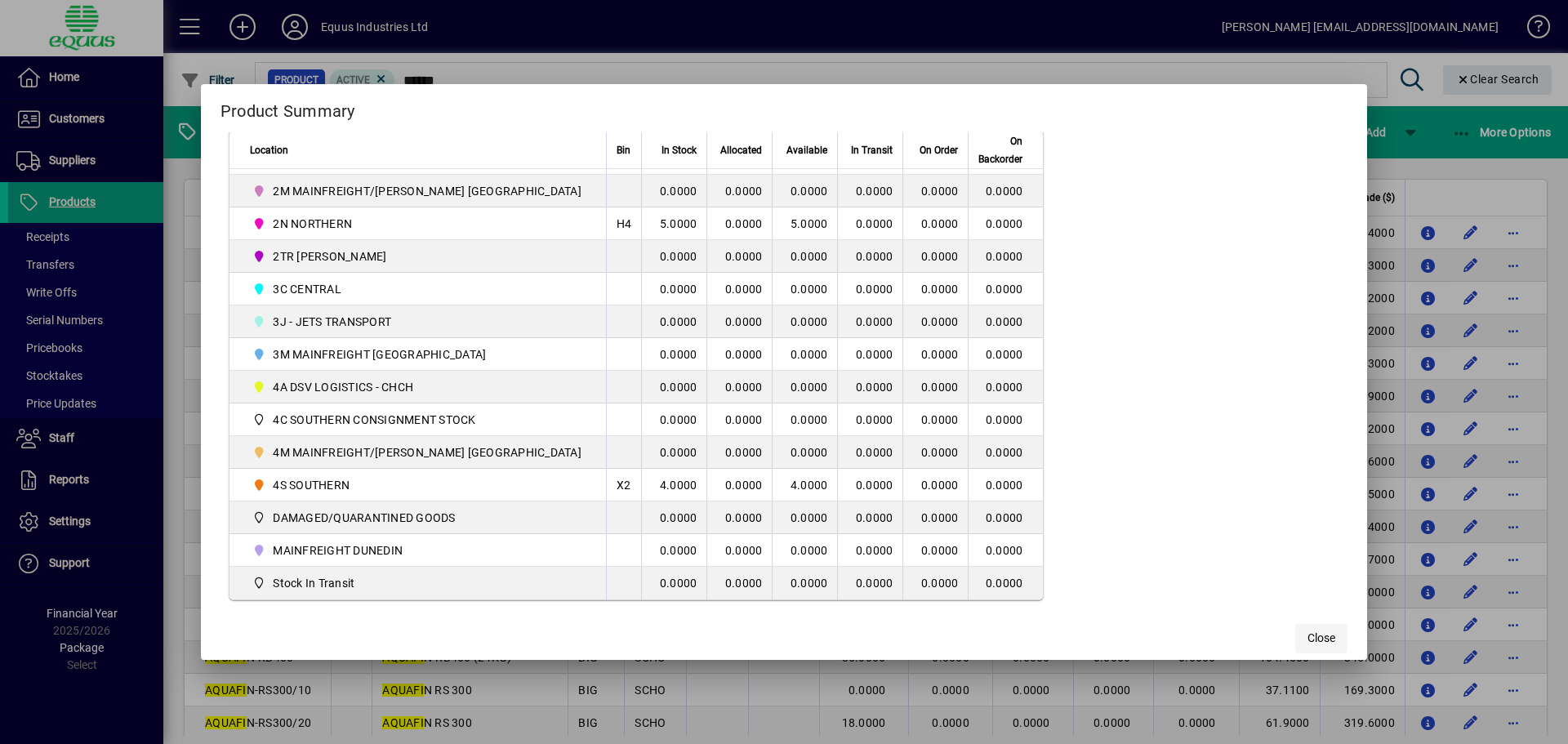
click at [1307, 638] on span "Close" at bounding box center [1321, 637] width 28 height 17
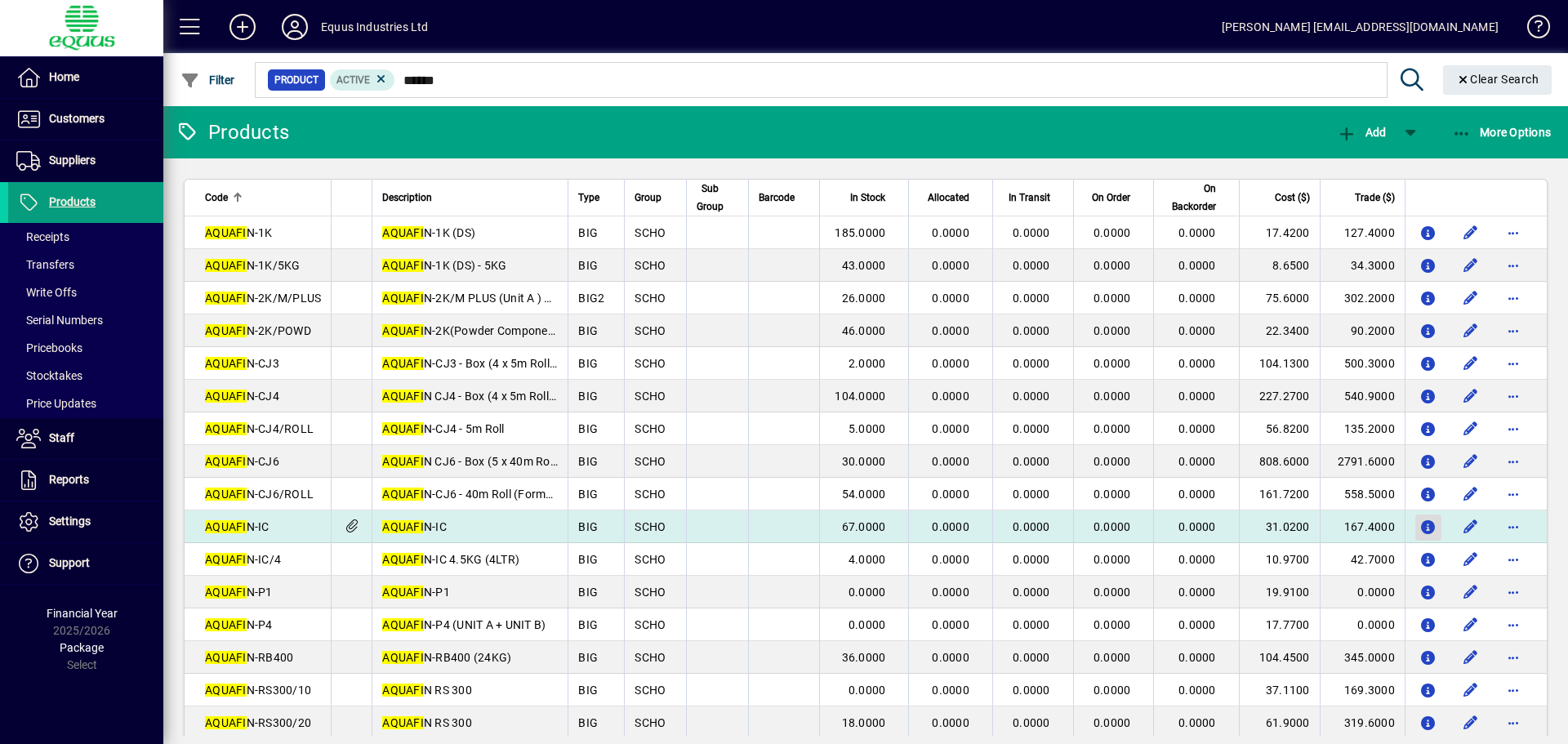
click at [1421, 527] on icon "button" at bounding box center [1429, 528] width 18 height 14
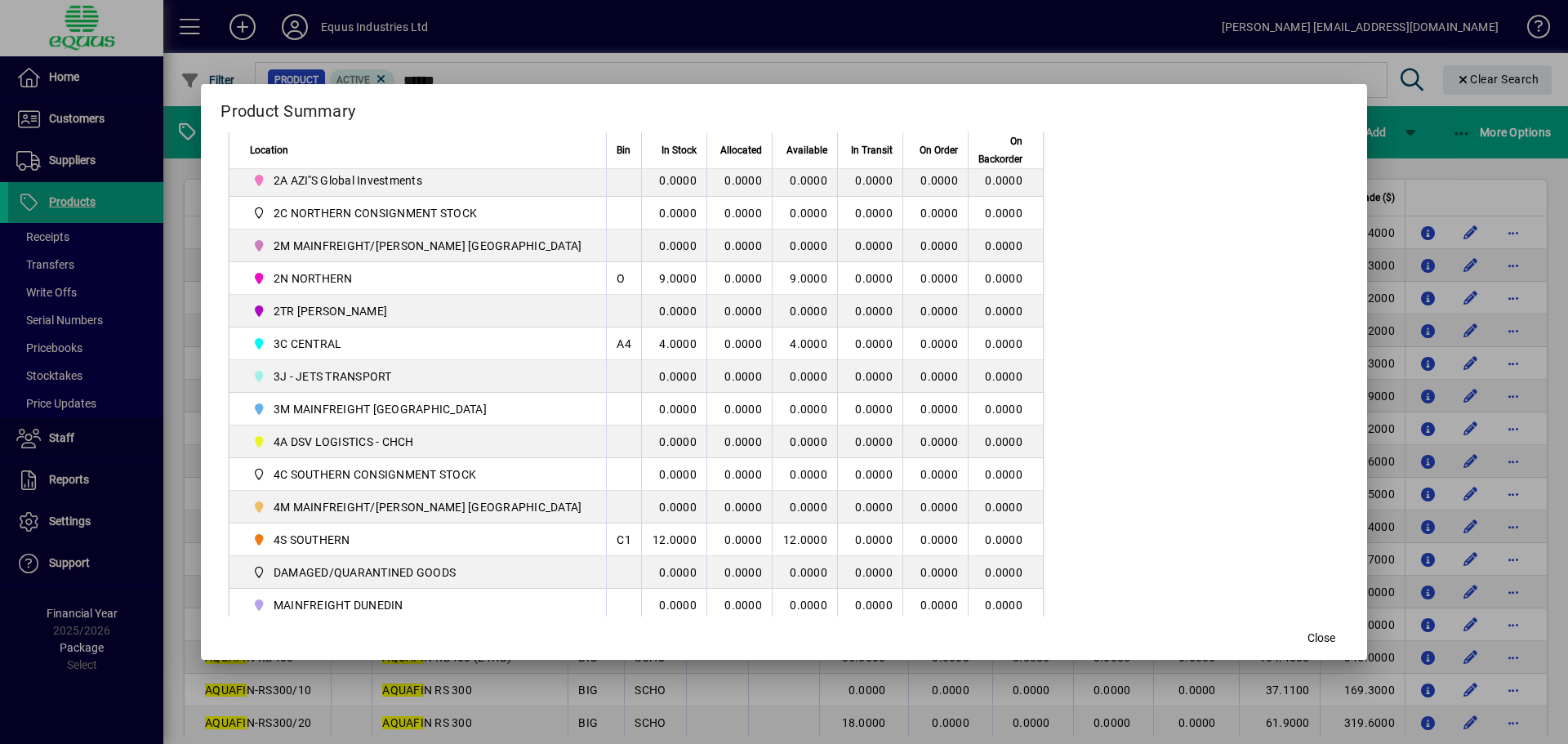
scroll to position [313, 0]
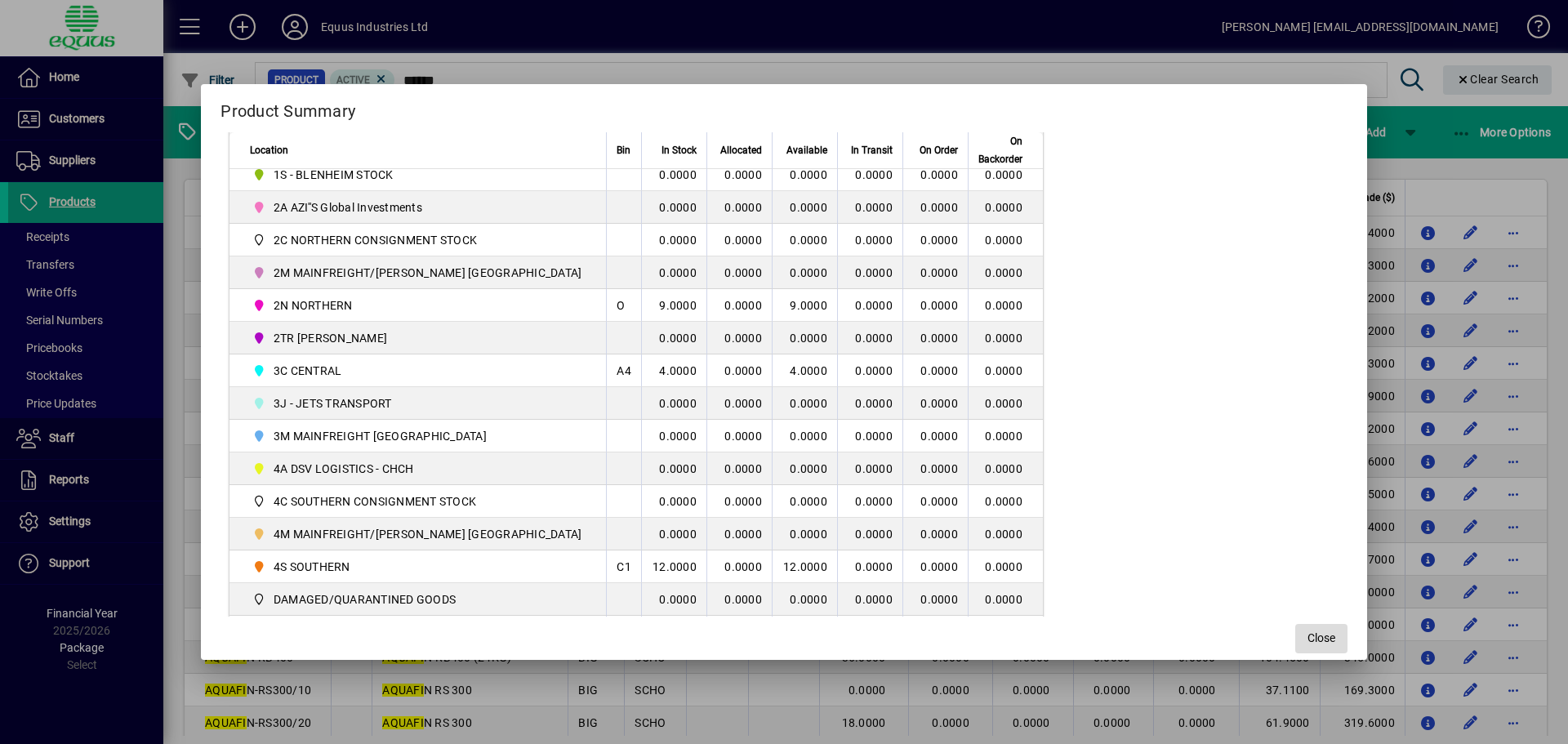
click at [1295, 633] on span "button" at bounding box center [1321, 638] width 53 height 40
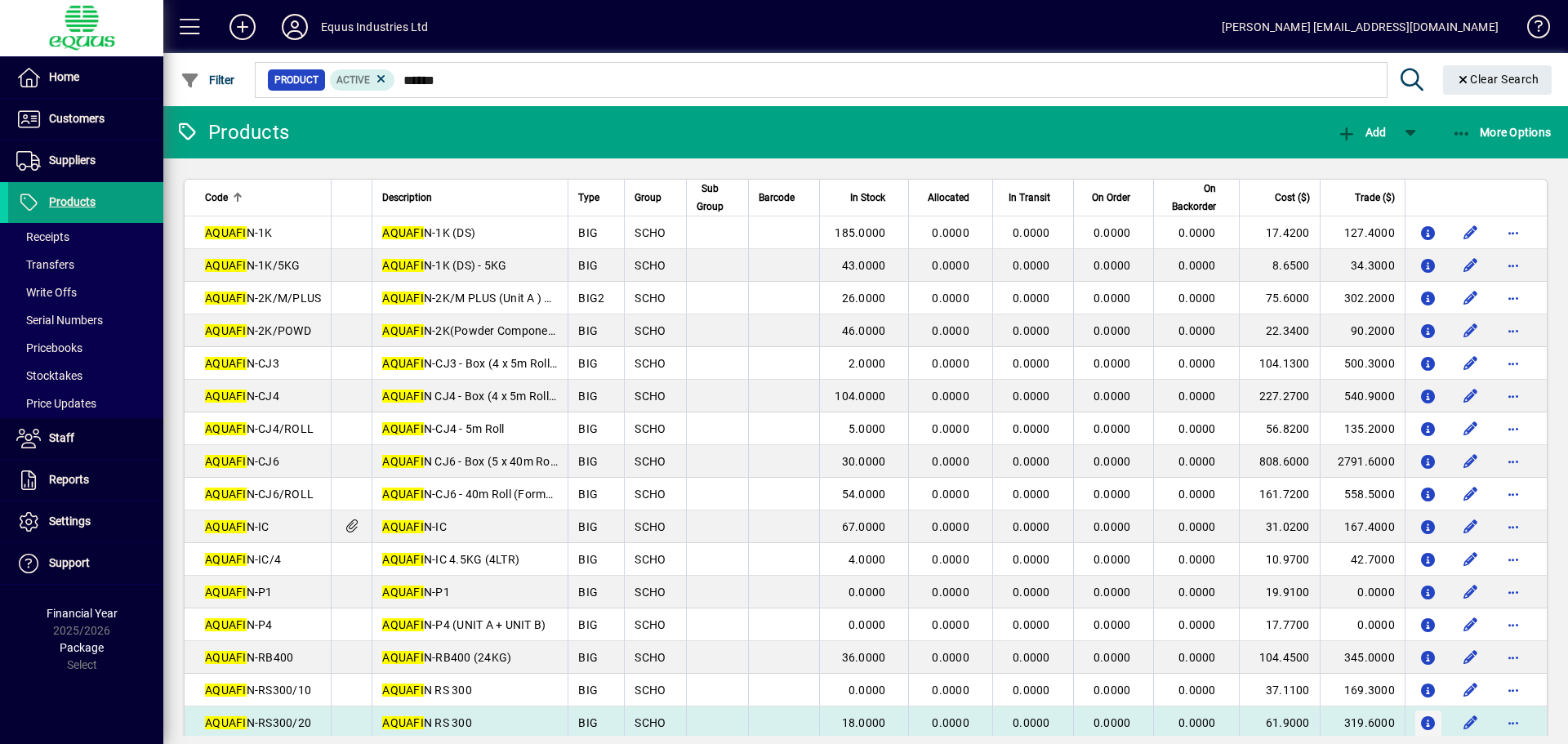
click at [1421, 720] on icon "button" at bounding box center [1429, 723] width 18 height 14
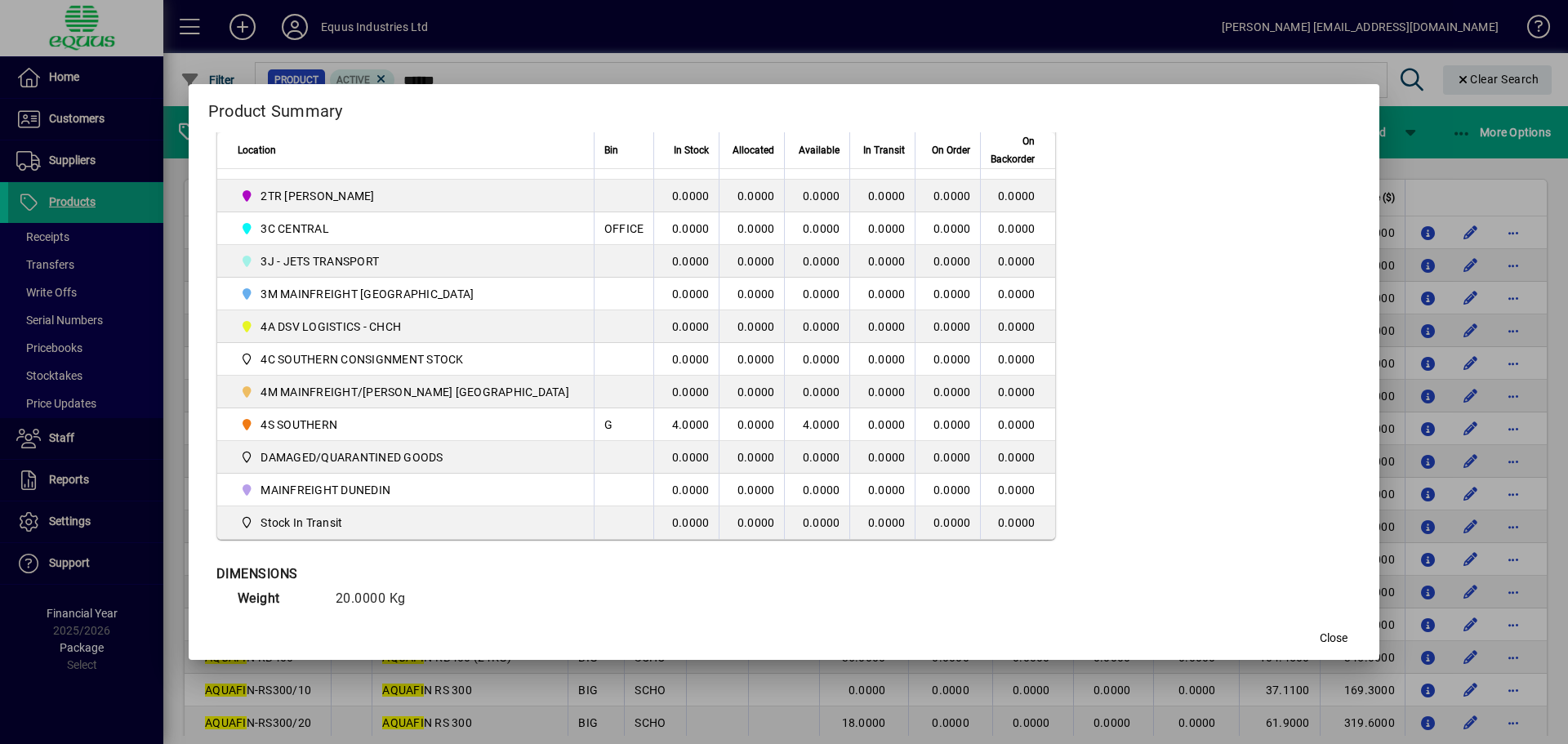
scroll to position [477, 0]
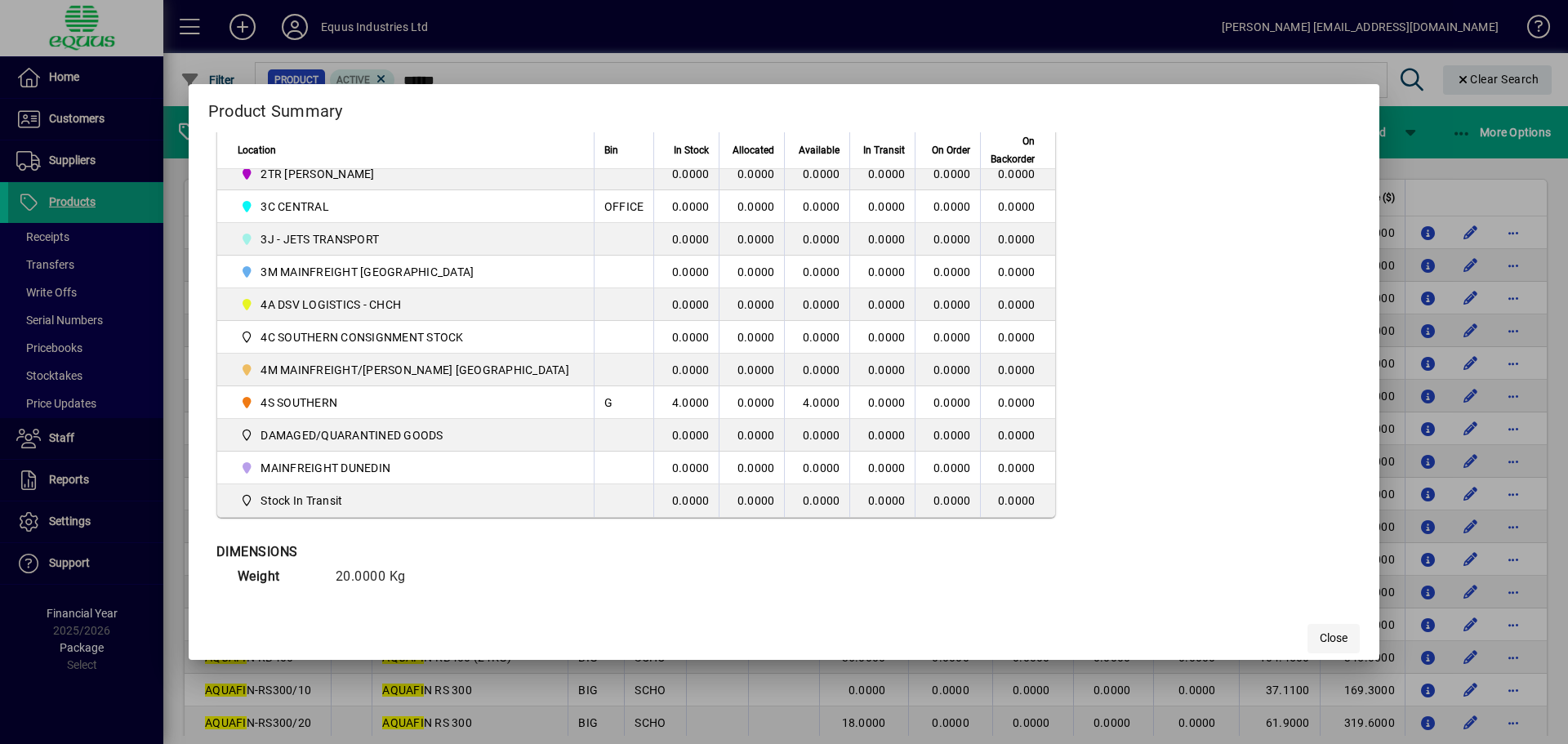
click at [1320, 644] on span "Close" at bounding box center [1334, 637] width 28 height 17
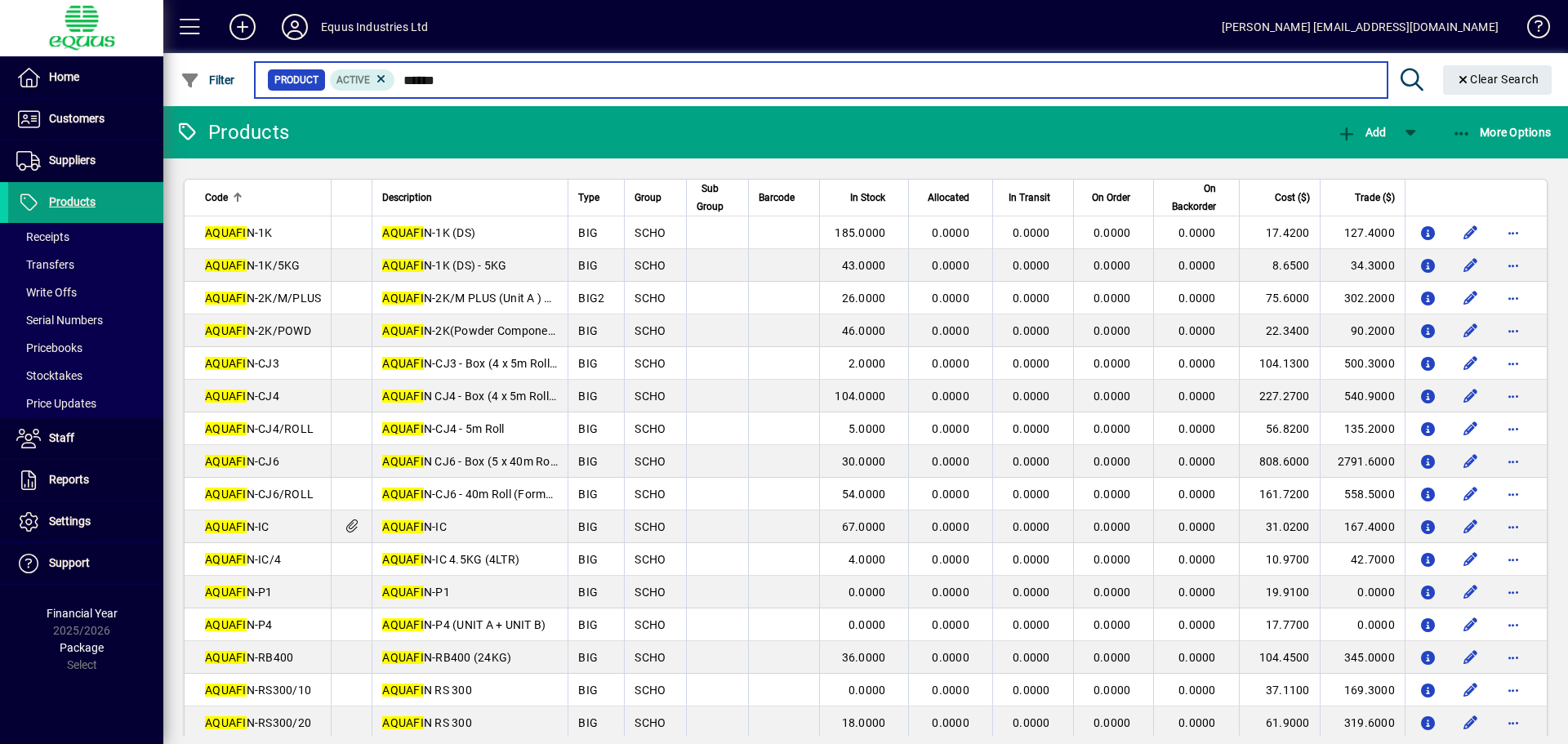
click at [457, 81] on input "******" at bounding box center [884, 79] width 978 height 23
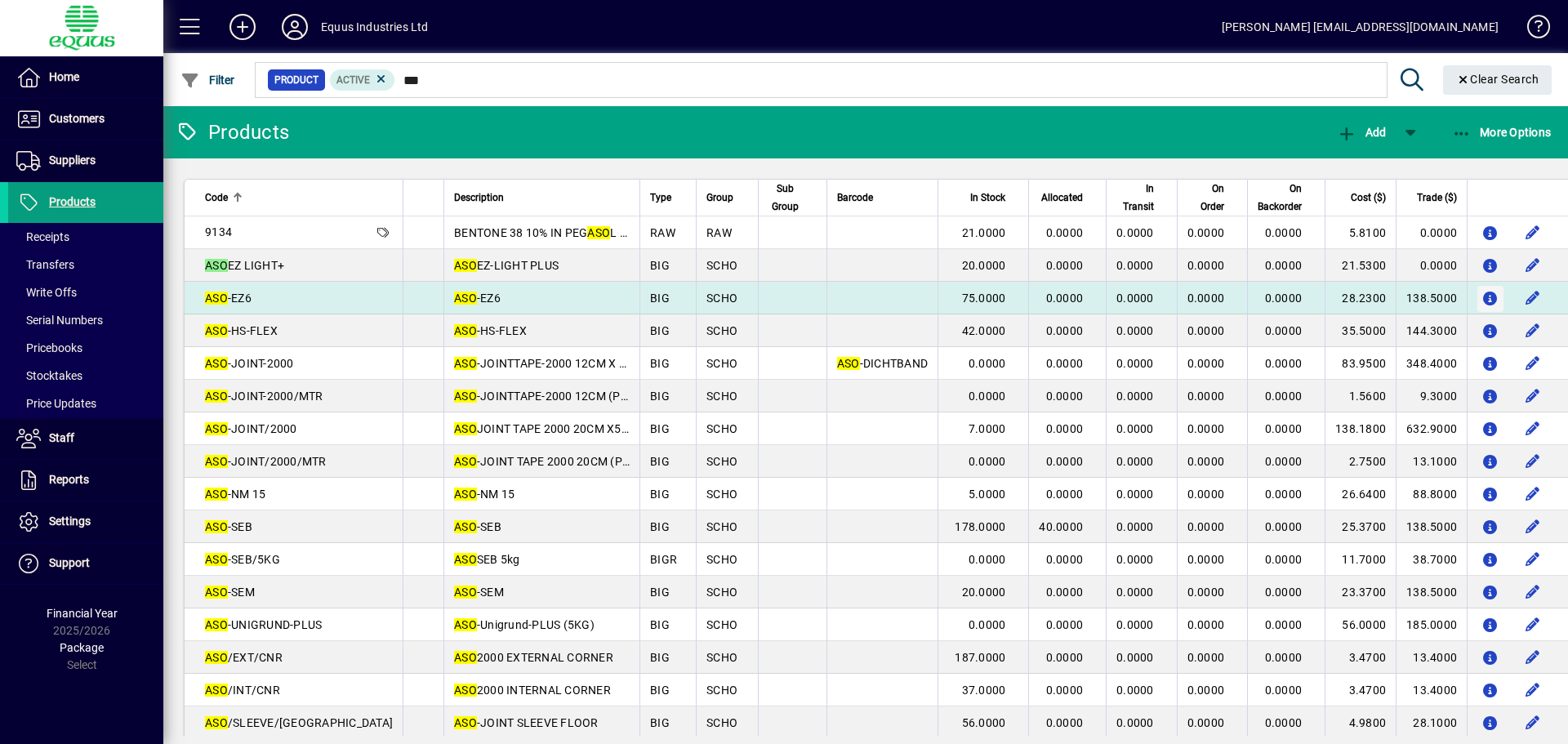
click at [1482, 292] on icon "button" at bounding box center [1491, 298] width 18 height 14
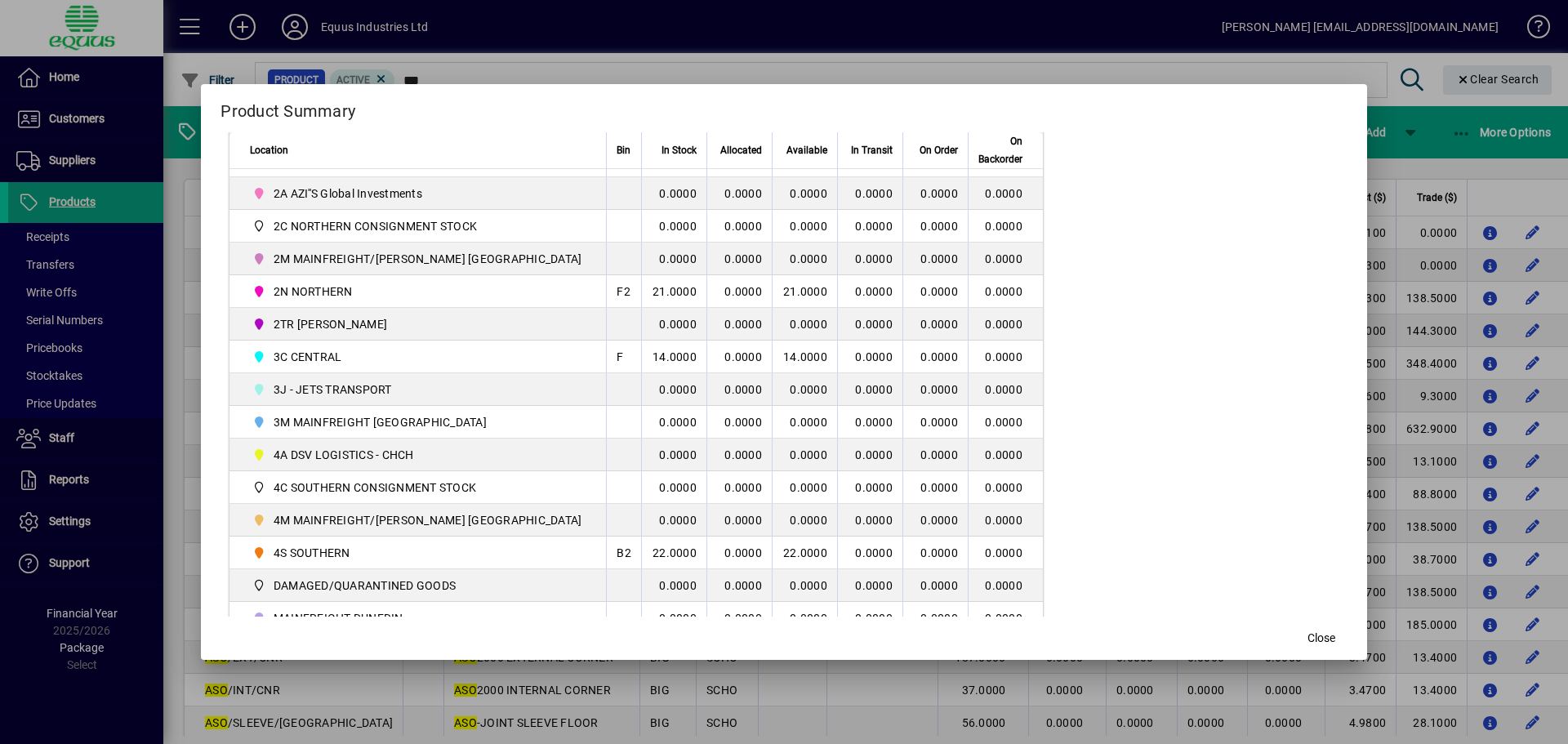
scroll to position [408, 0]
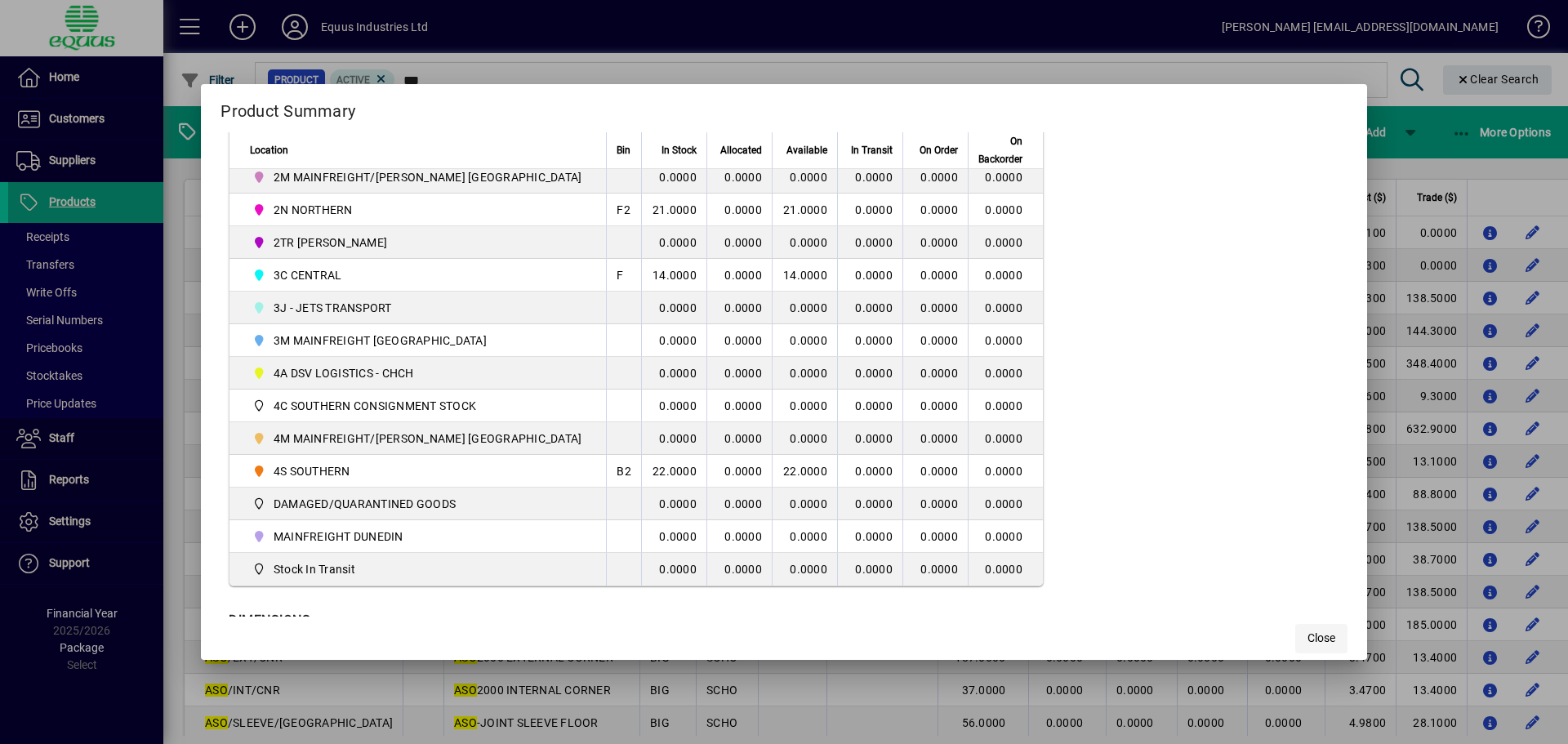
click at [1307, 639] on span "Close" at bounding box center [1321, 637] width 28 height 17
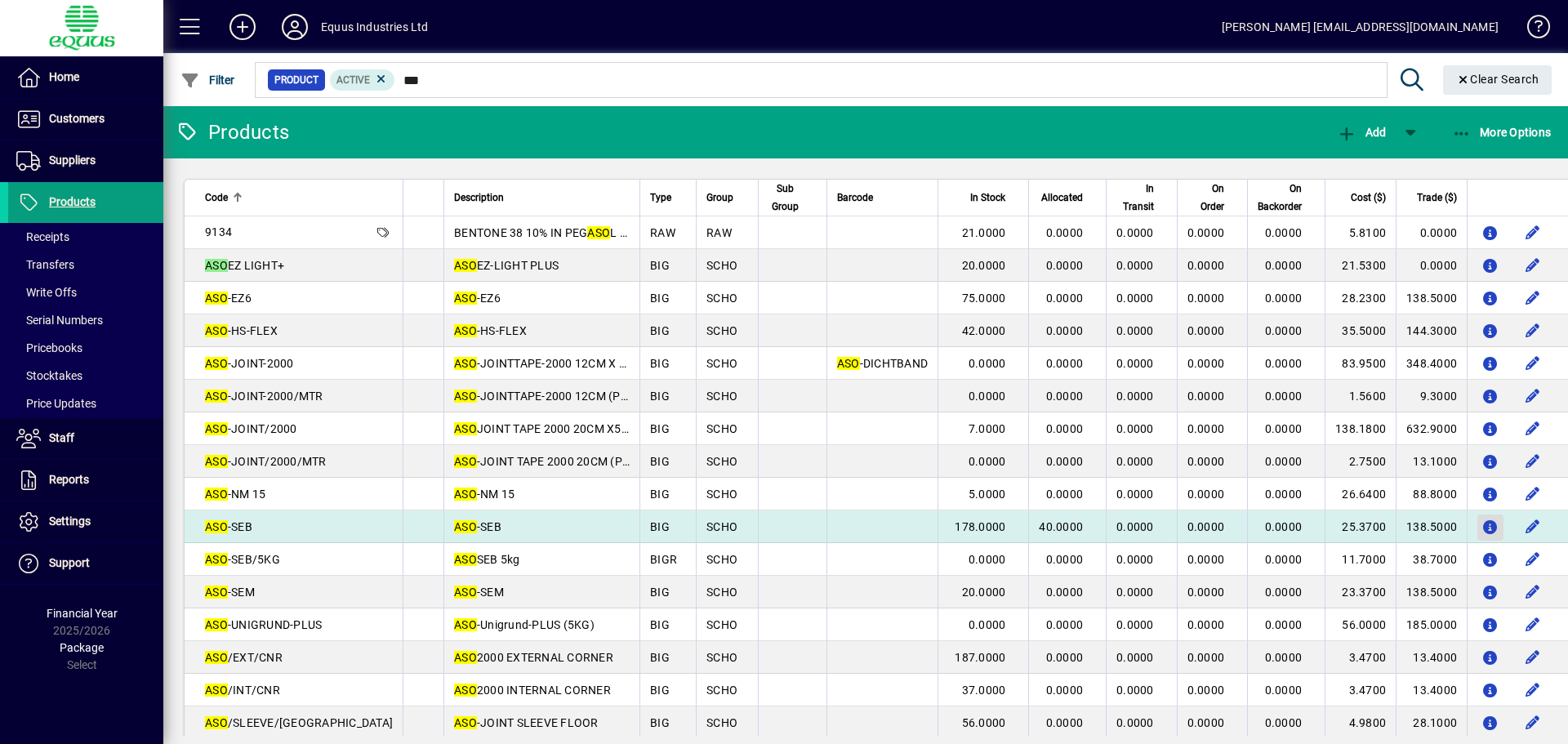
click at [1482, 526] on icon "button" at bounding box center [1491, 528] width 18 height 14
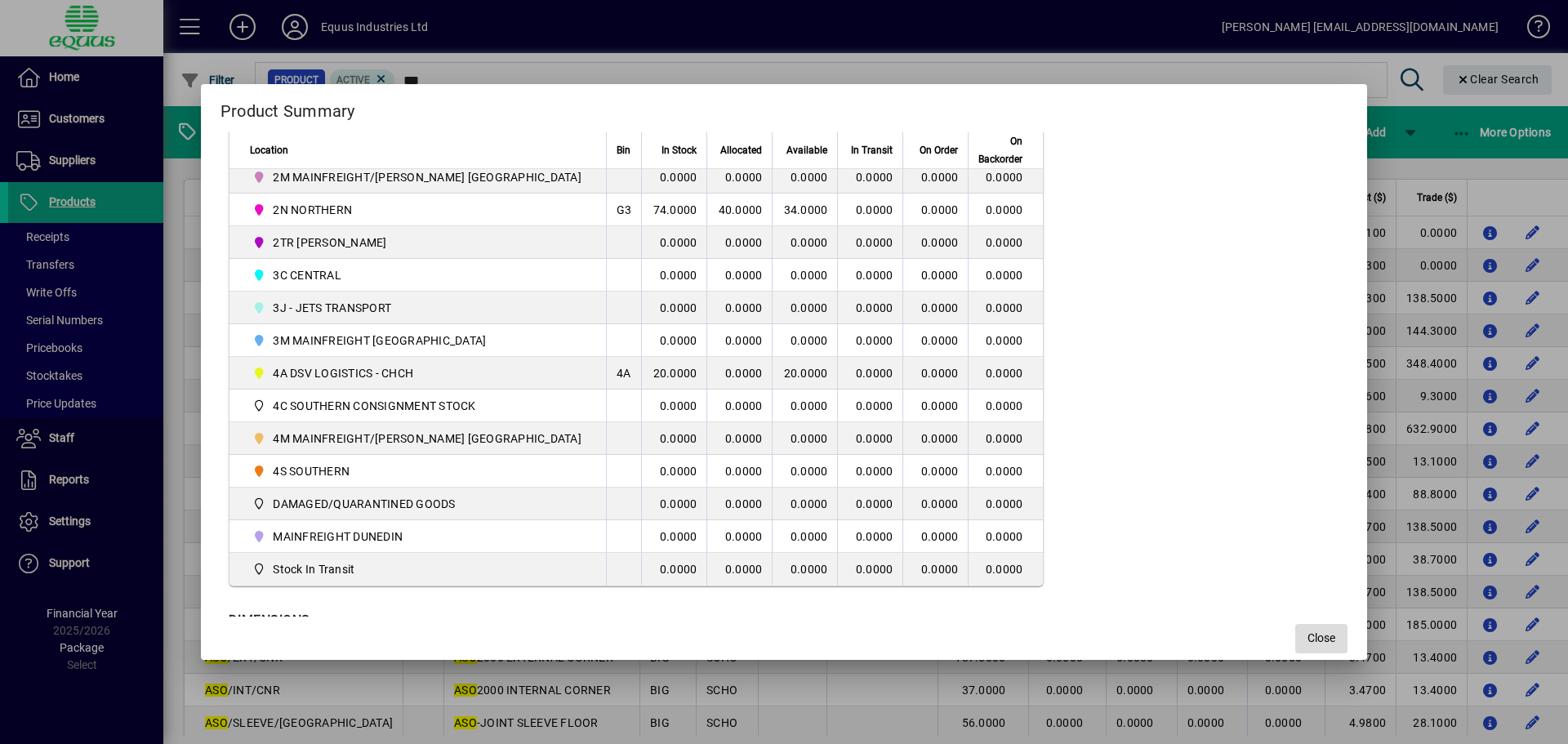
click at [1307, 631] on span "Close" at bounding box center [1321, 637] width 28 height 17
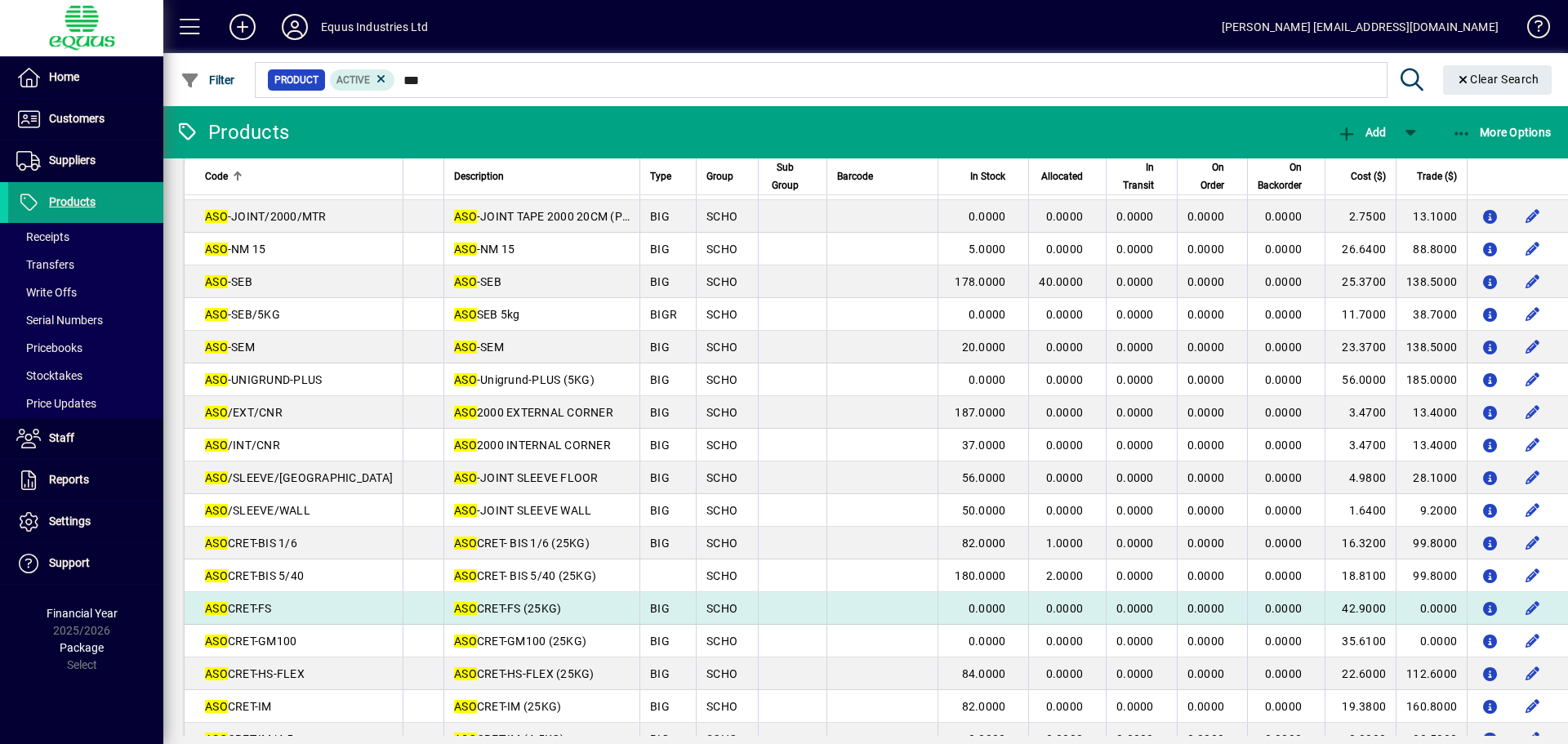
scroll to position [327, 0]
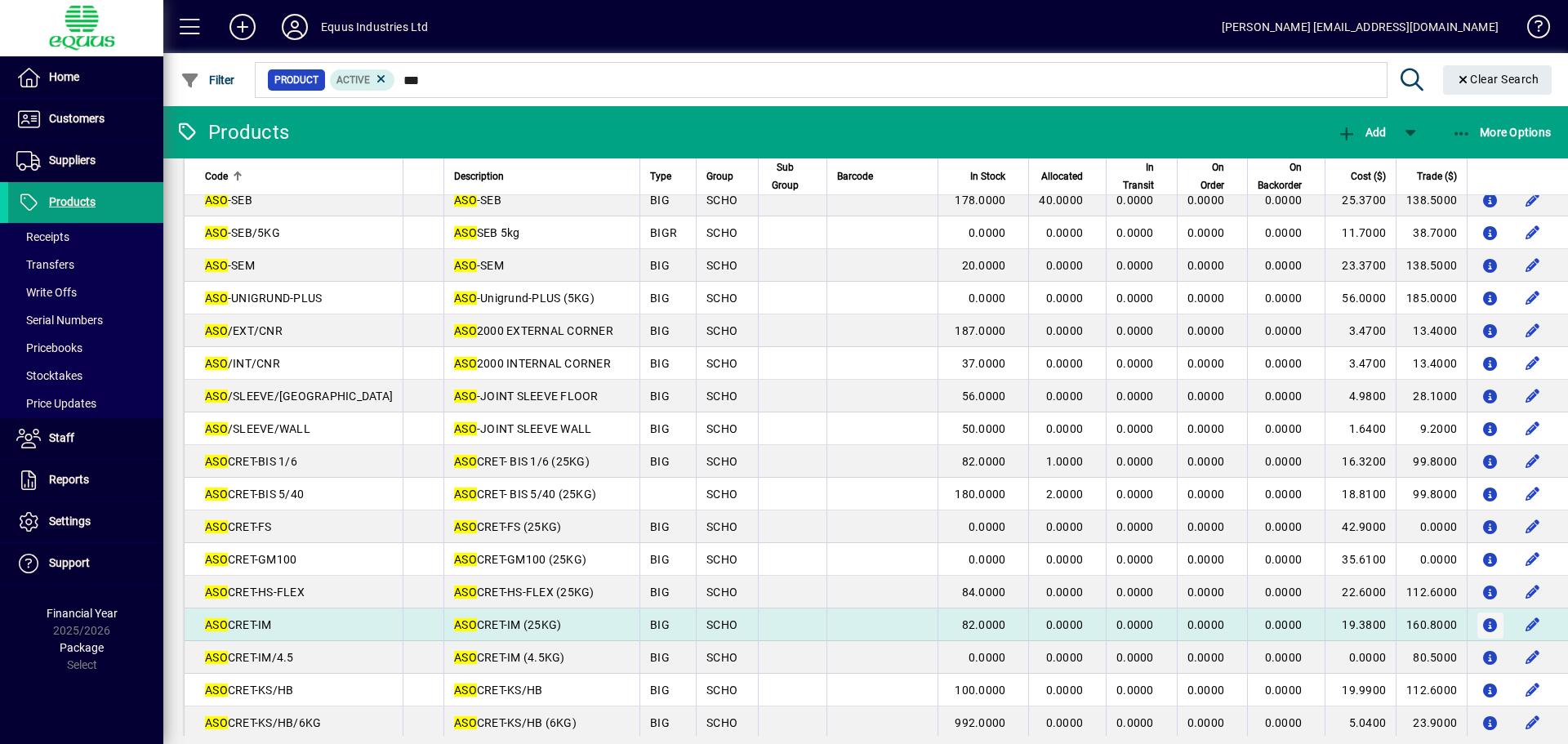
click at [1482, 625] on icon "button" at bounding box center [1491, 625] width 18 height 14
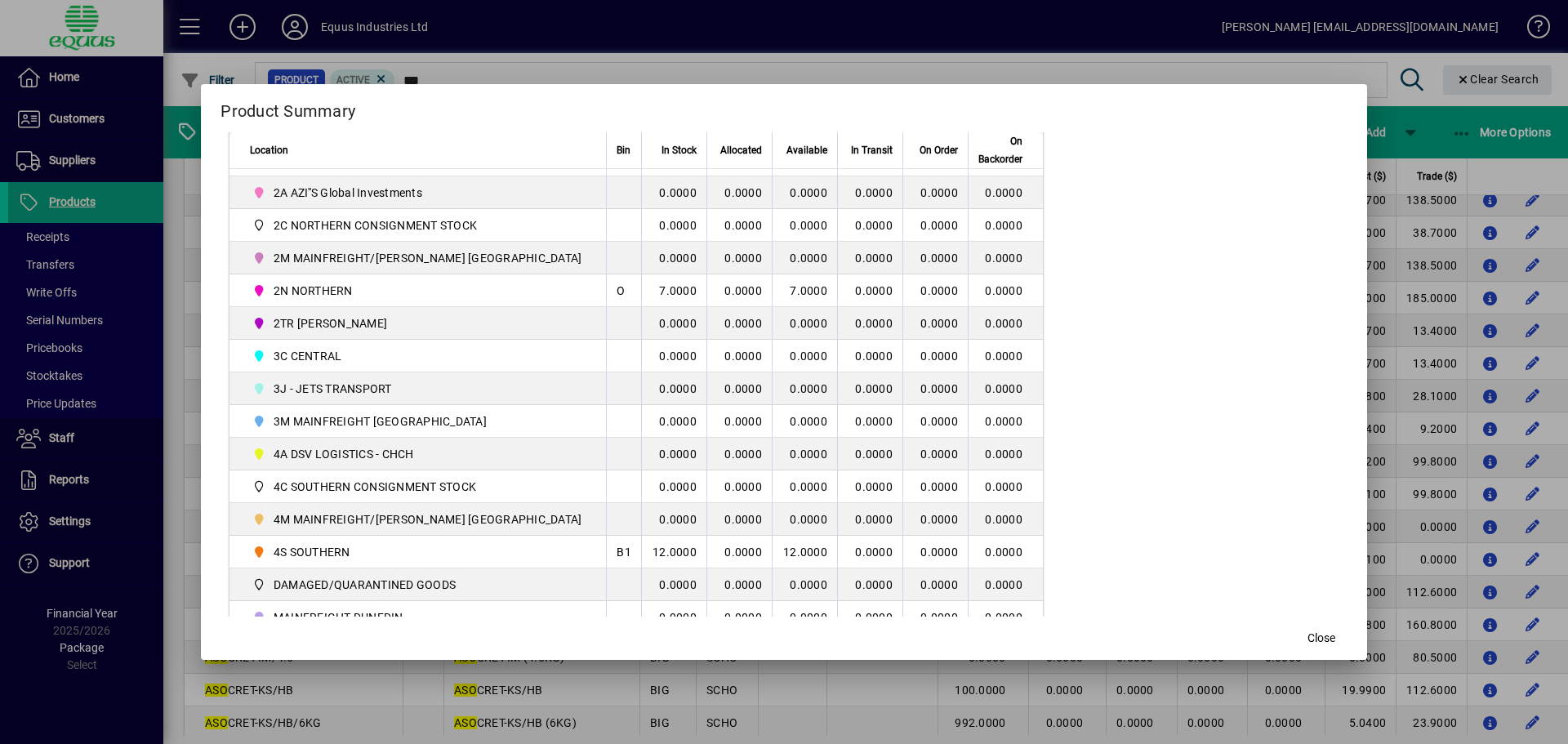
scroll to position [408, 0]
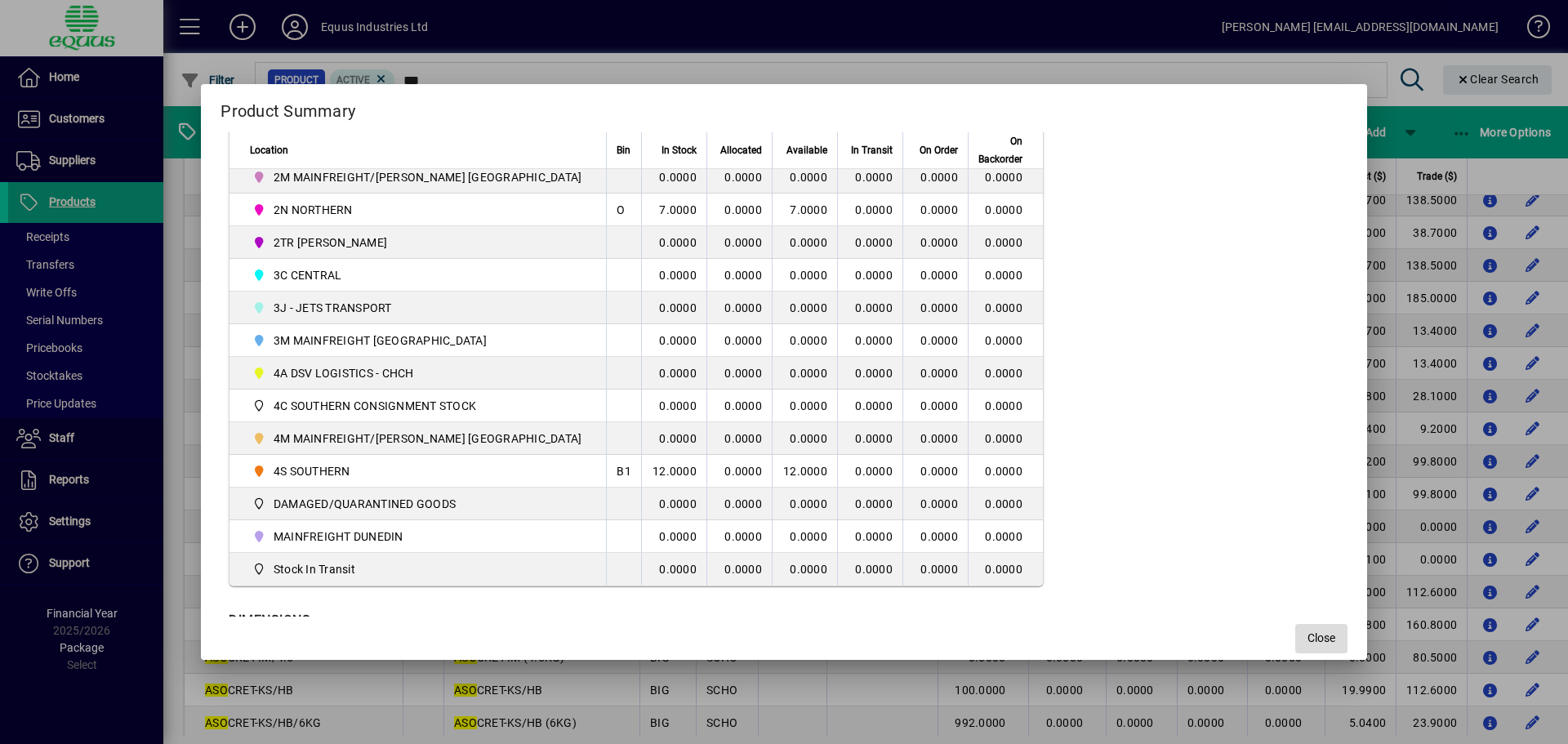
click at [1307, 643] on span "Close" at bounding box center [1321, 637] width 28 height 17
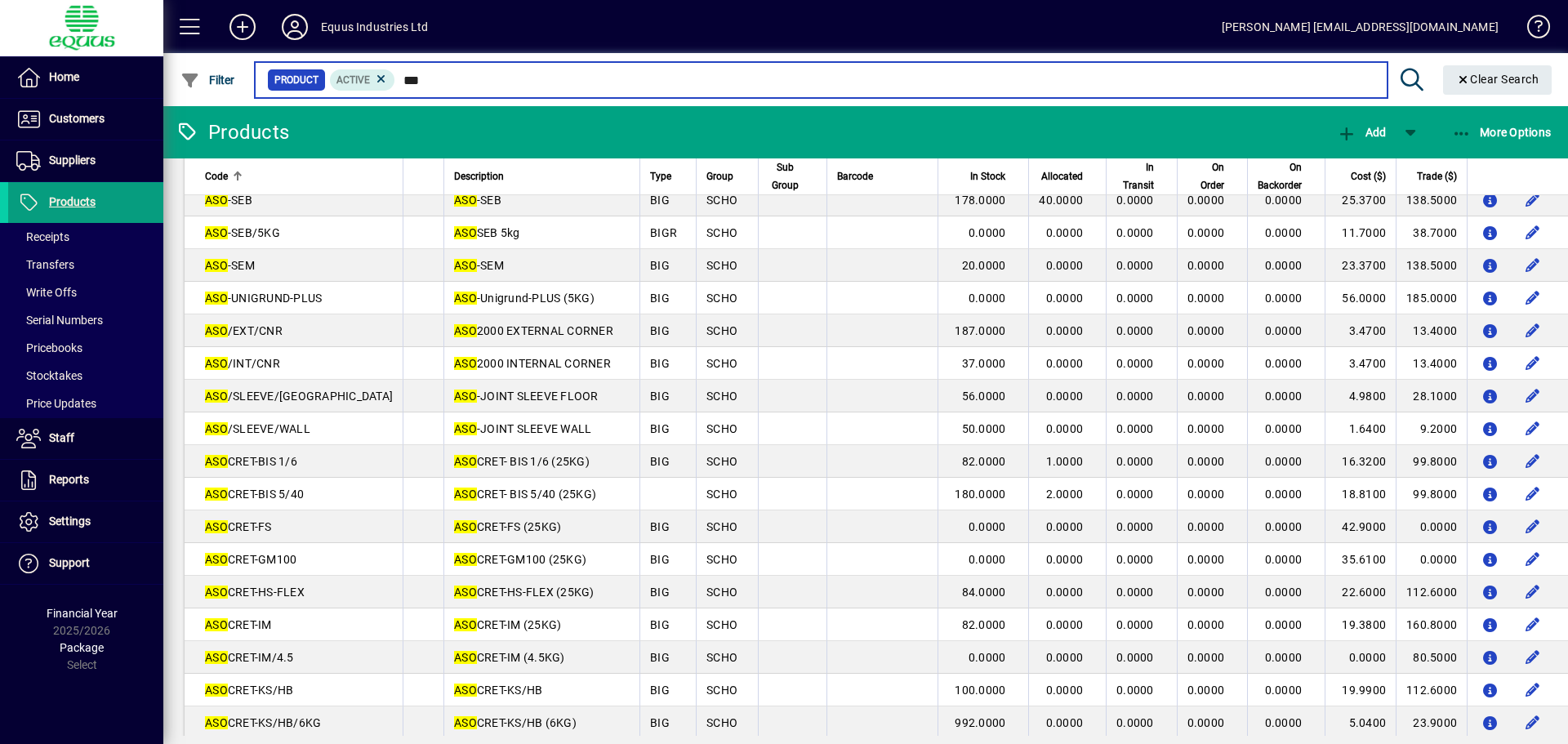
click at [436, 80] on input "***" at bounding box center [884, 79] width 978 height 23
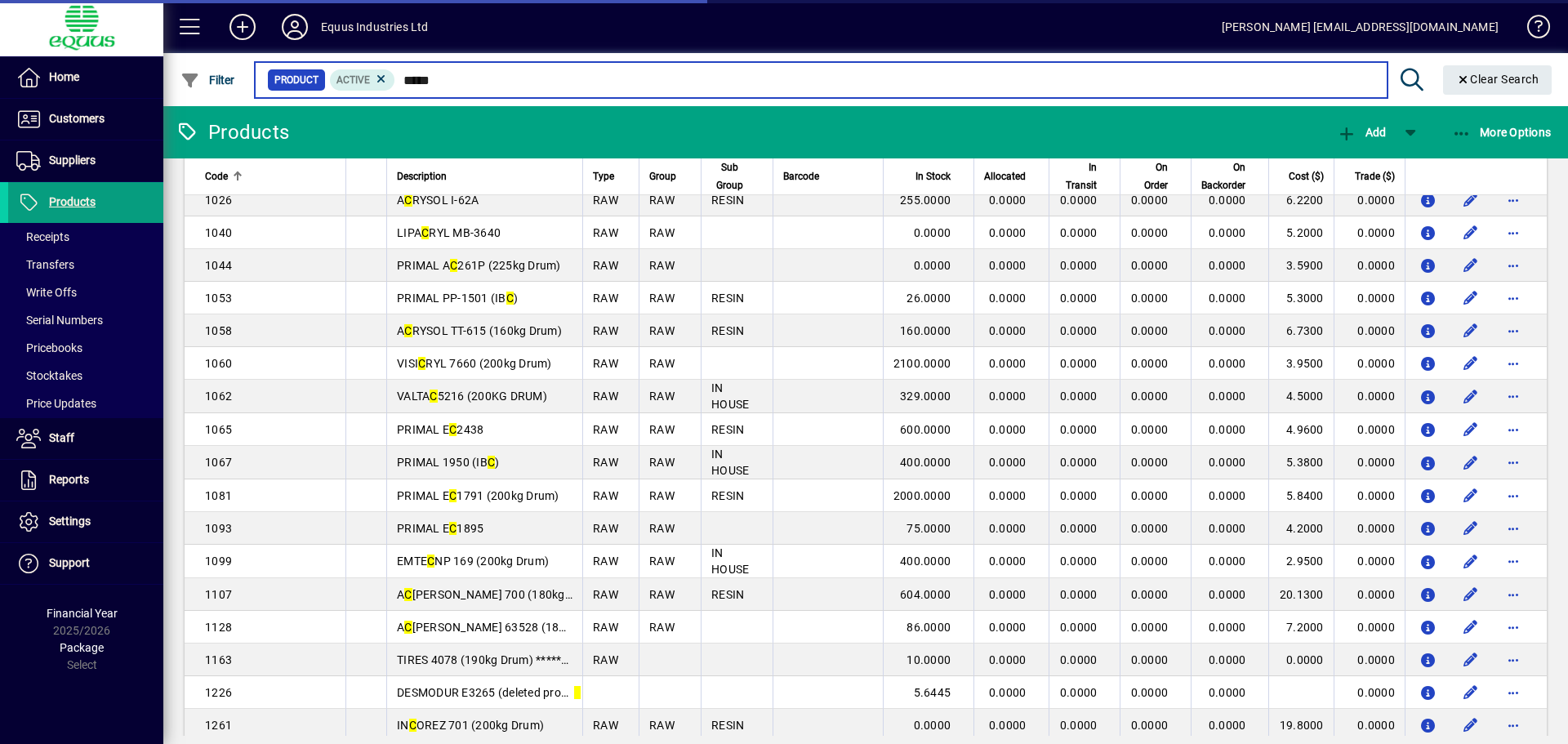
scroll to position [220, 0]
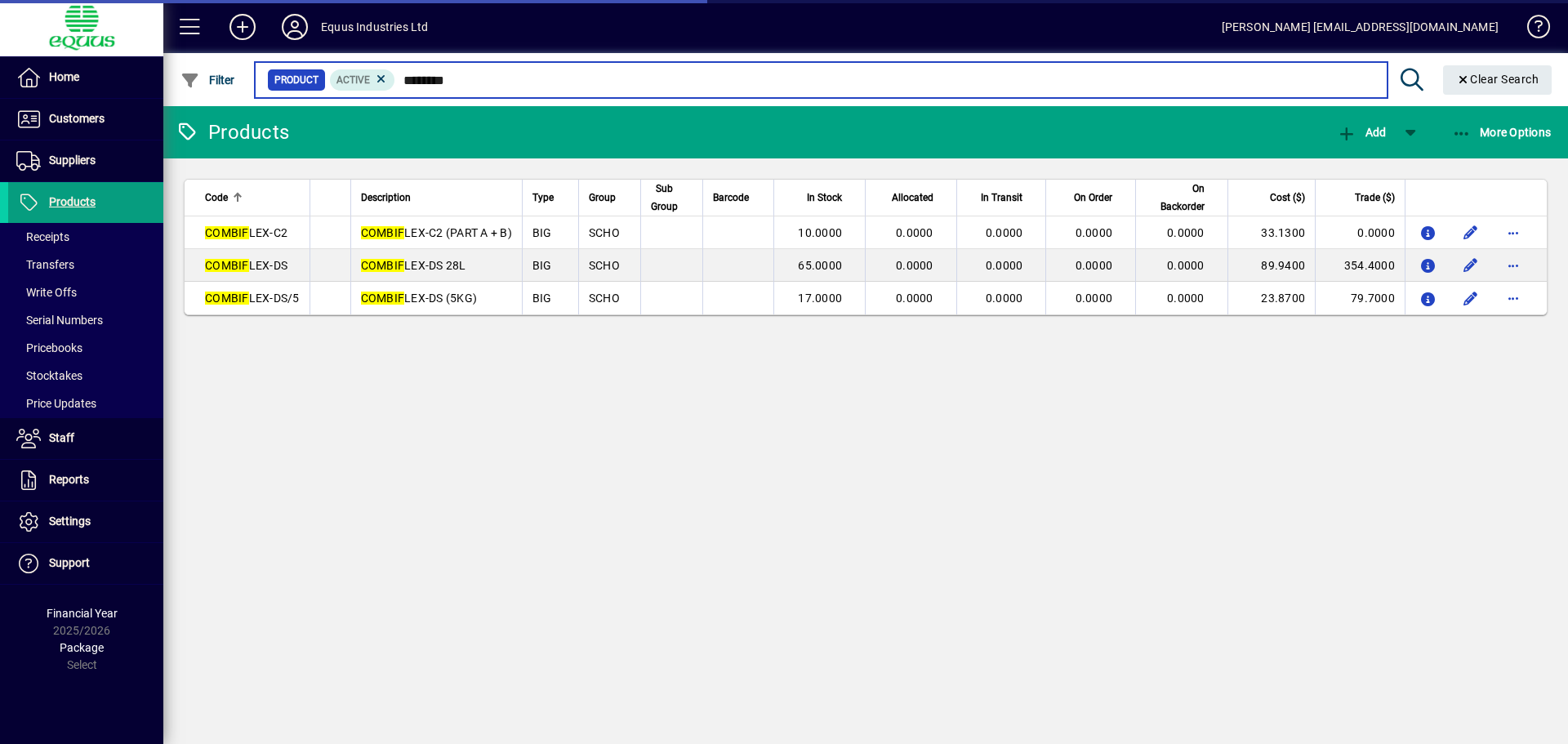
type input "*********"
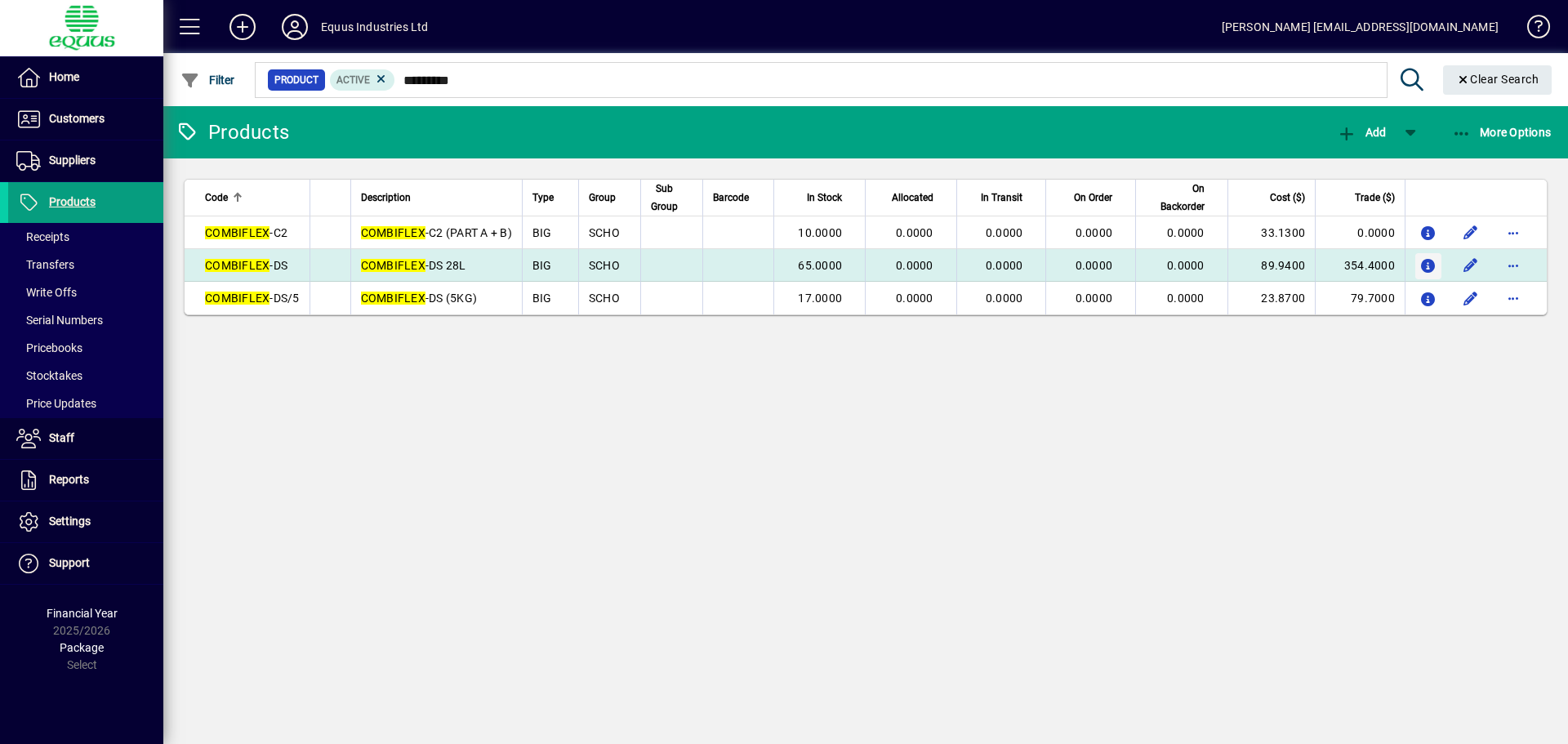
click at [1427, 263] on icon "button" at bounding box center [1429, 266] width 18 height 14
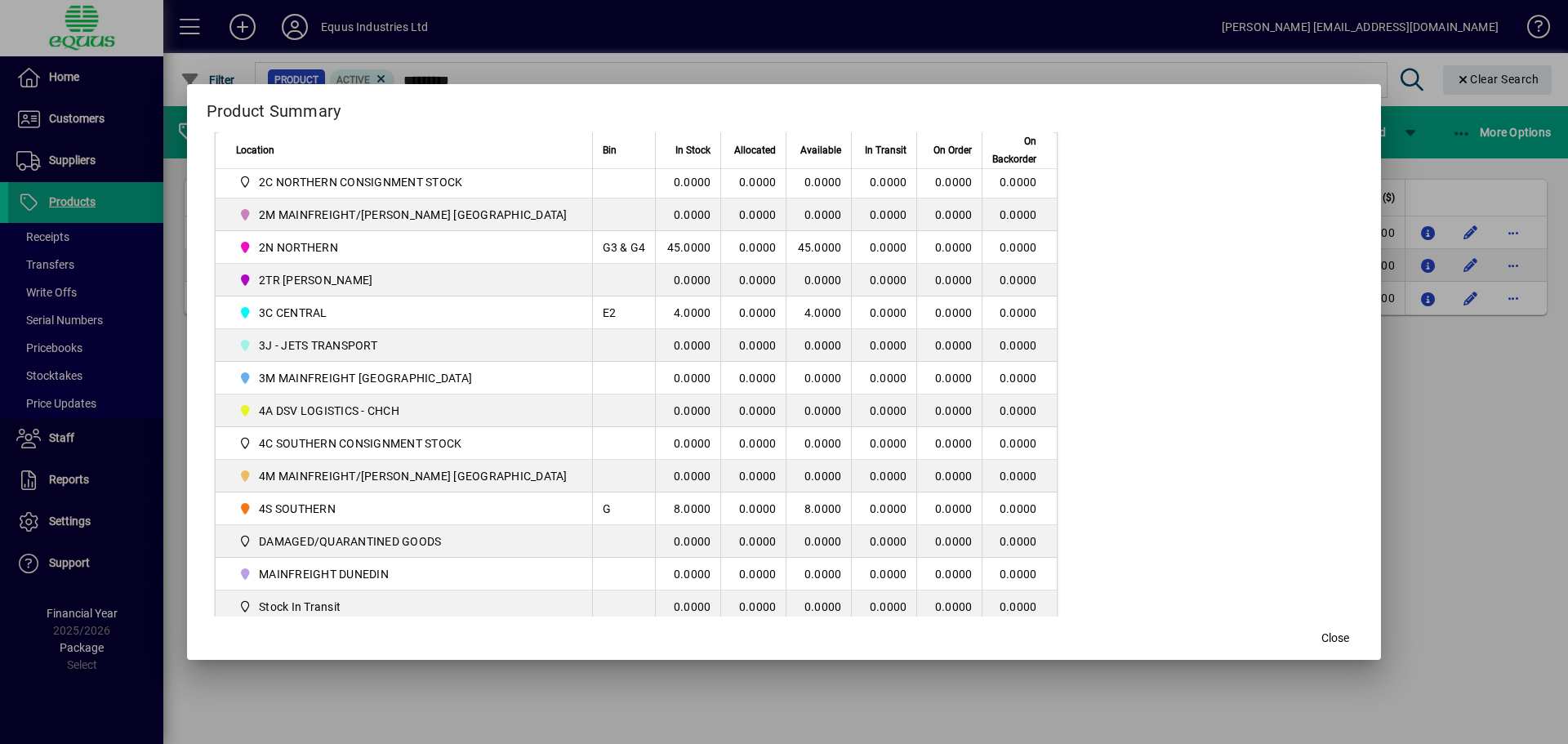
scroll to position [394, 0]
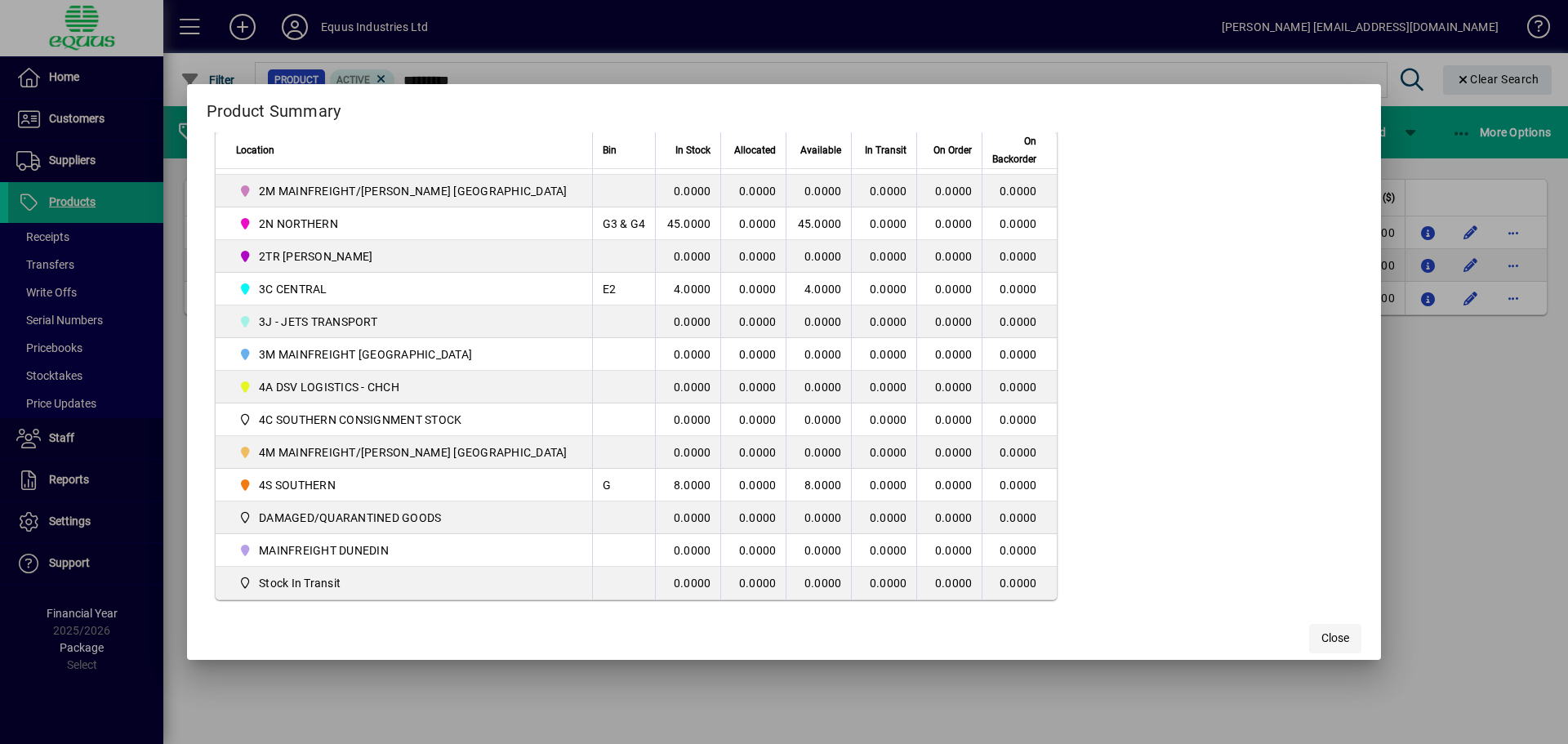
click at [1309, 634] on span "button" at bounding box center [1335, 638] width 53 height 40
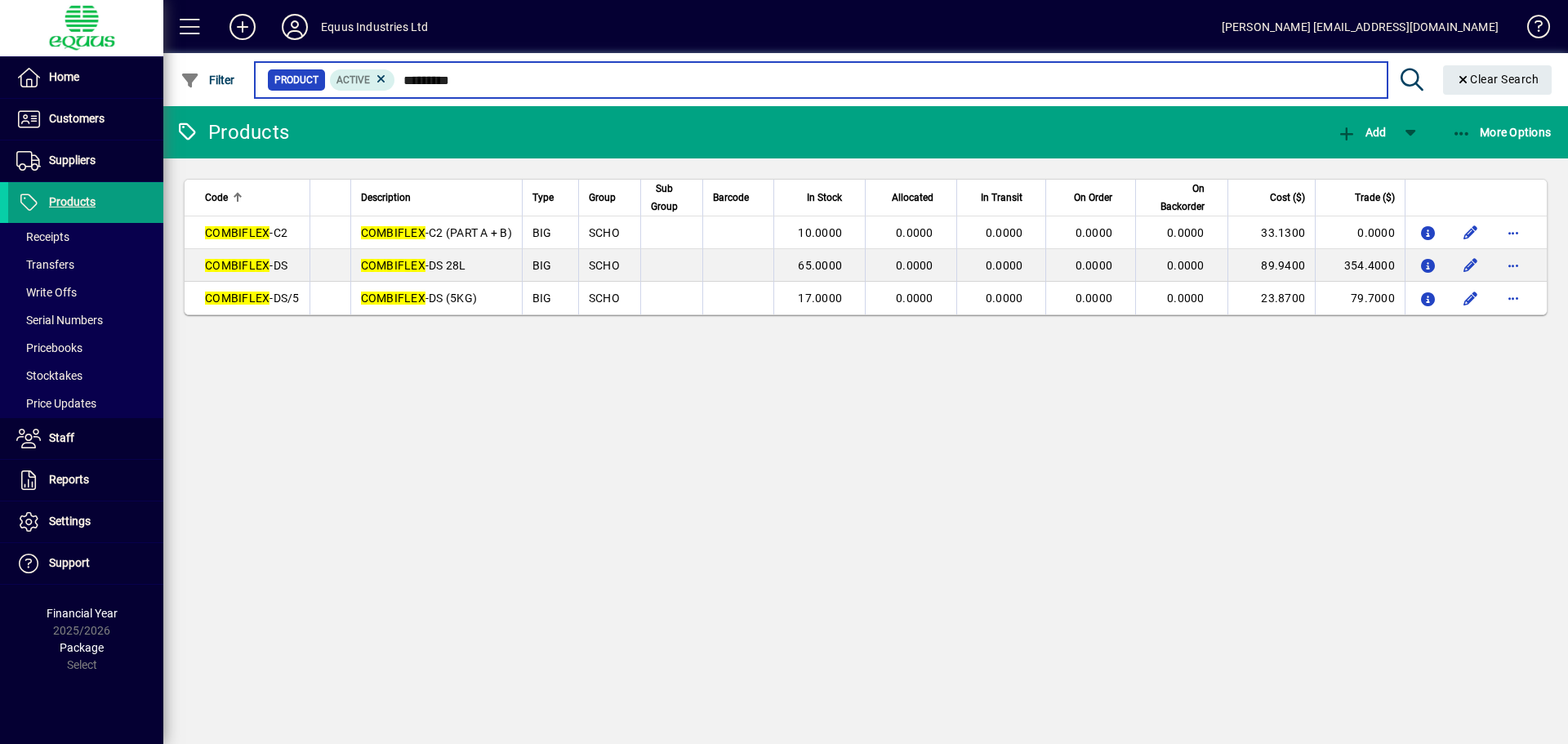
click at [489, 79] on input "*********" at bounding box center [884, 79] width 978 height 23
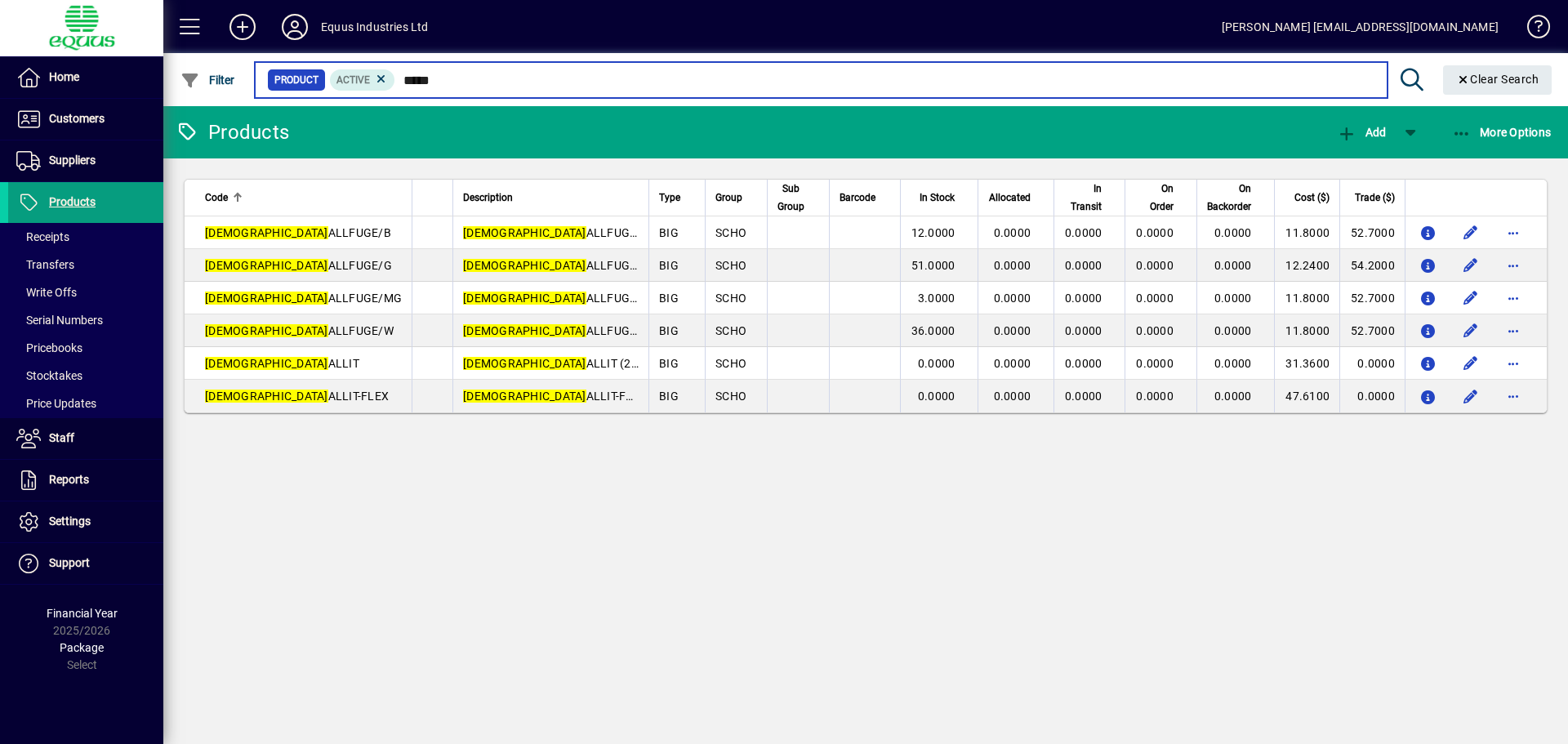
click at [447, 79] on input "*****" at bounding box center [884, 79] width 978 height 23
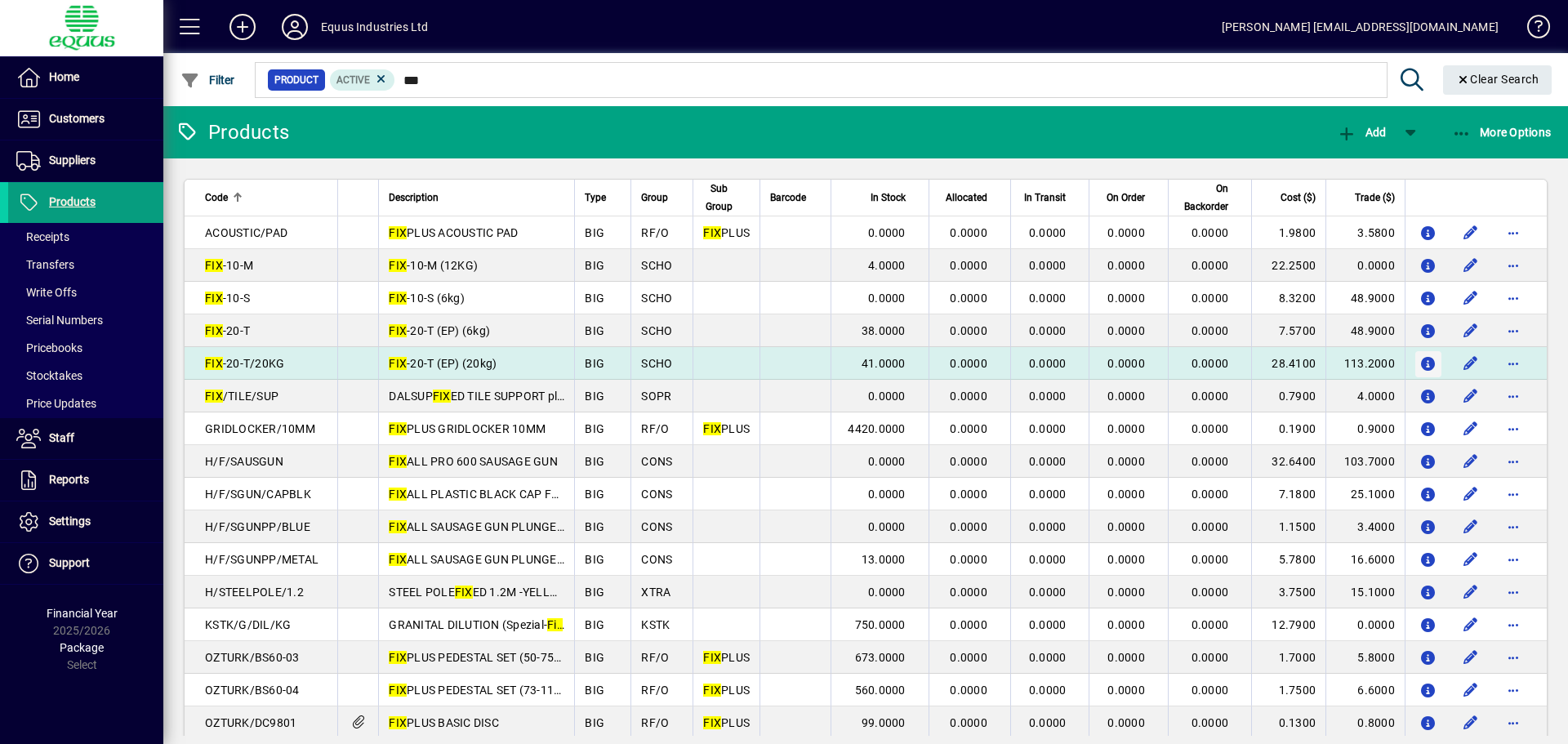
click at [1421, 360] on icon "button" at bounding box center [1429, 364] width 18 height 14
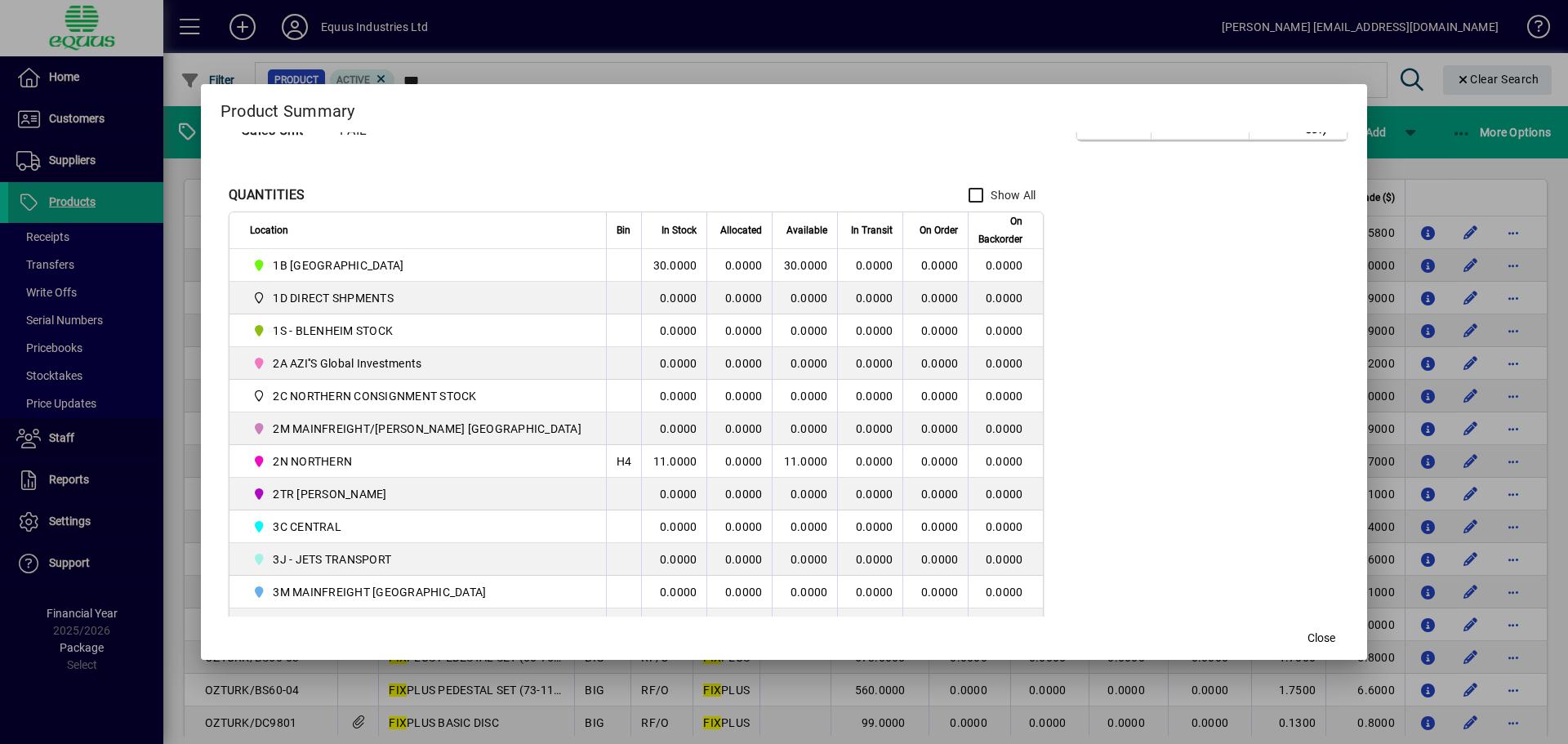
scroll to position [163, 0]
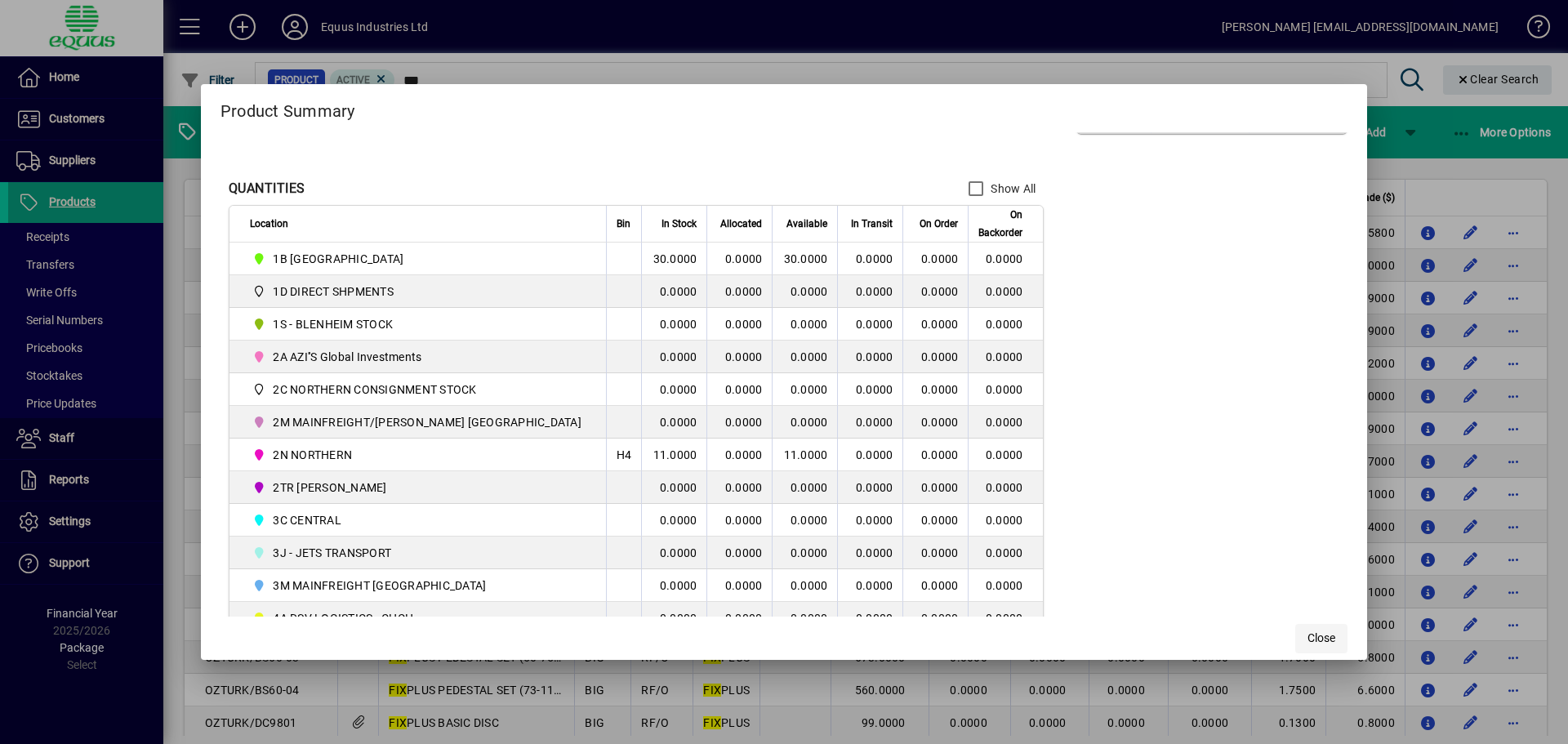
click at [1307, 631] on span "Close" at bounding box center [1321, 637] width 28 height 17
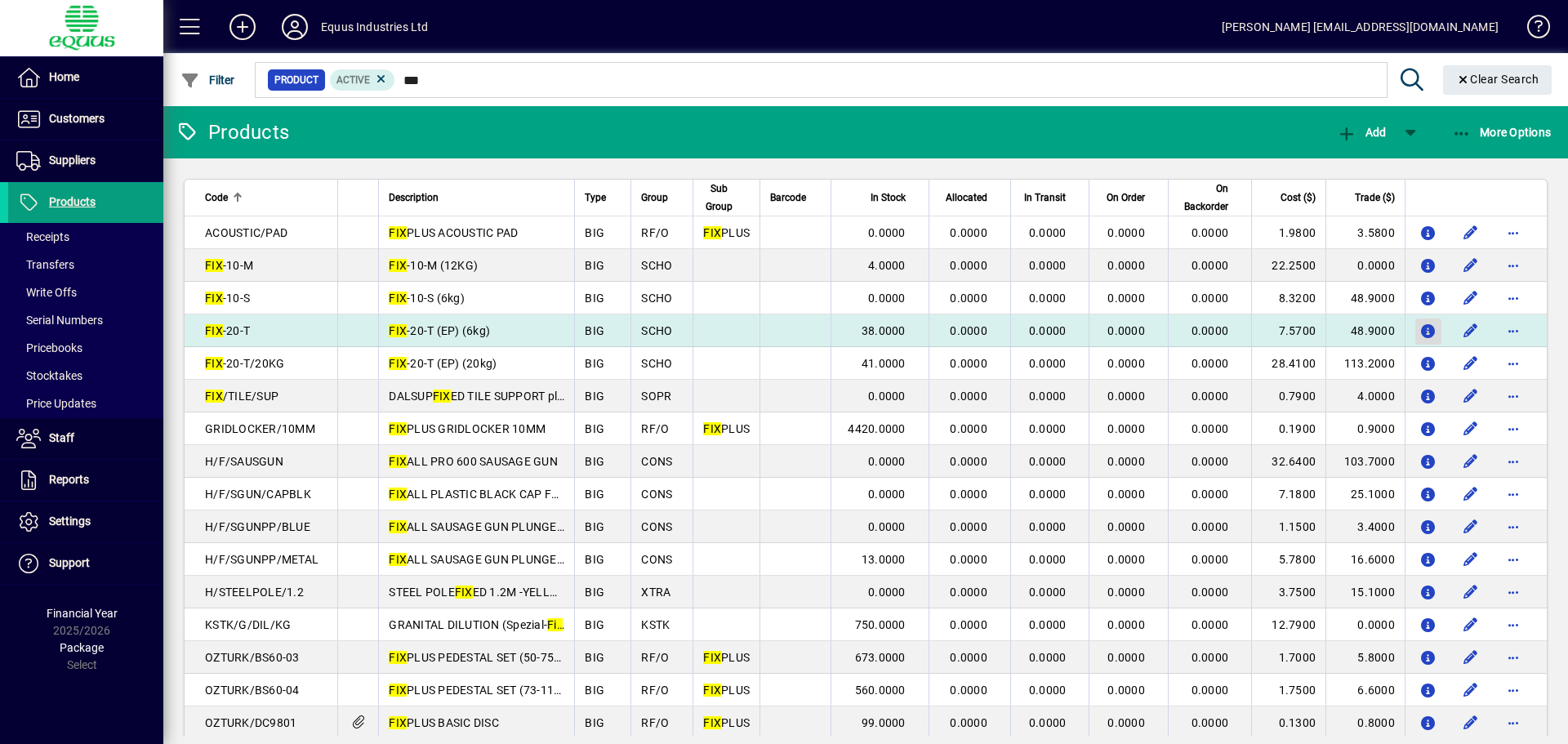
click at [1421, 327] on icon "button" at bounding box center [1429, 331] width 18 height 14
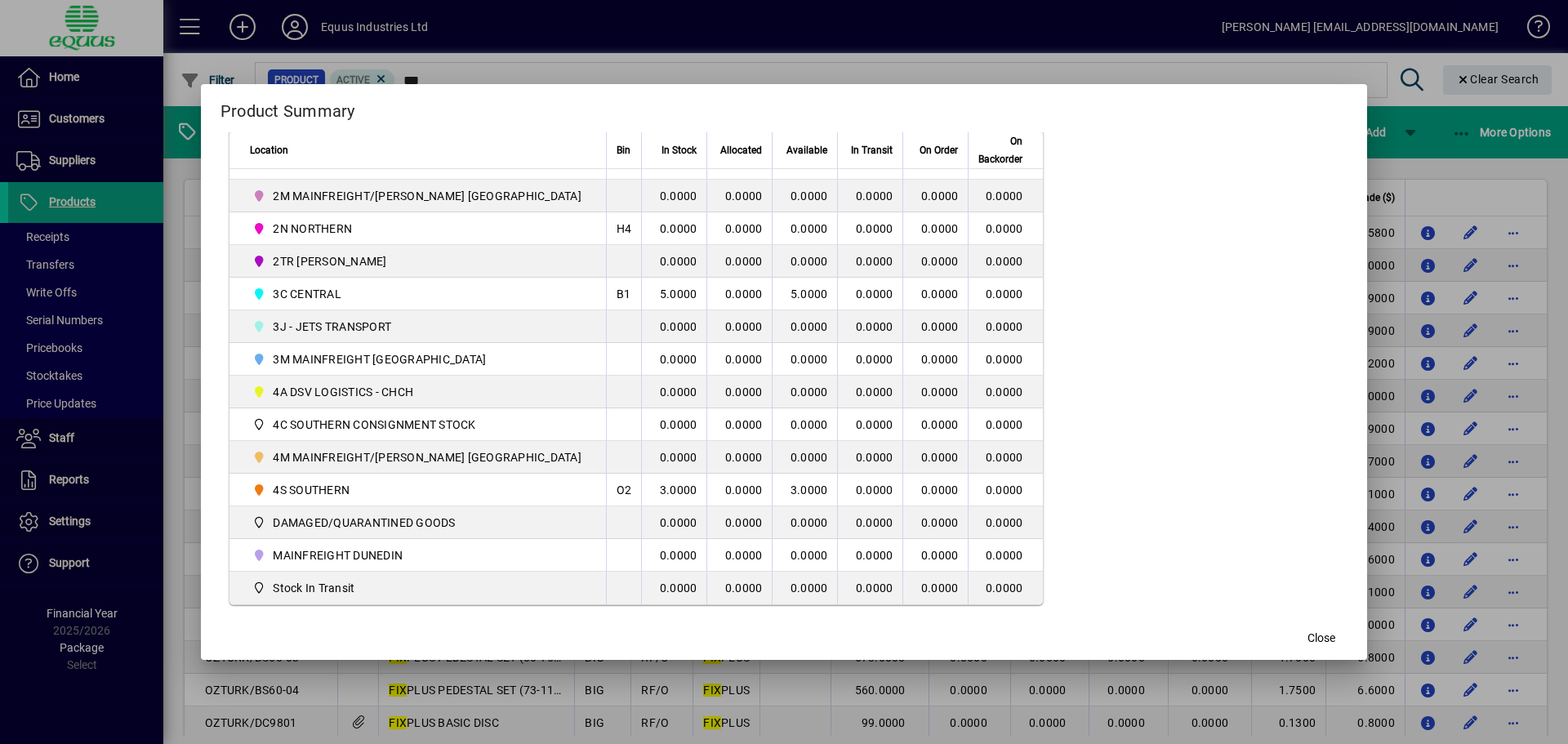
scroll to position [408, 0]
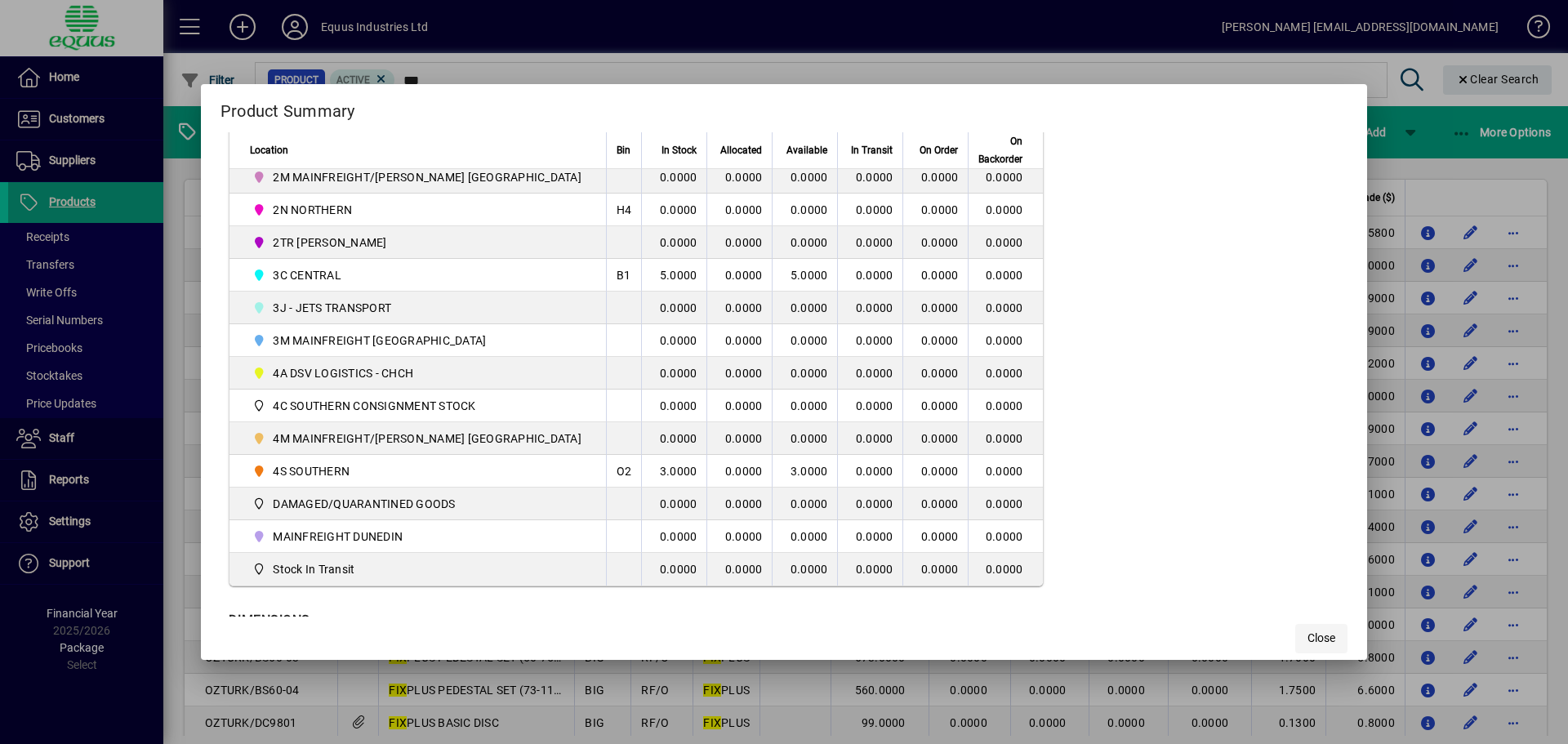
click at [1307, 631] on span "Close" at bounding box center [1321, 637] width 28 height 17
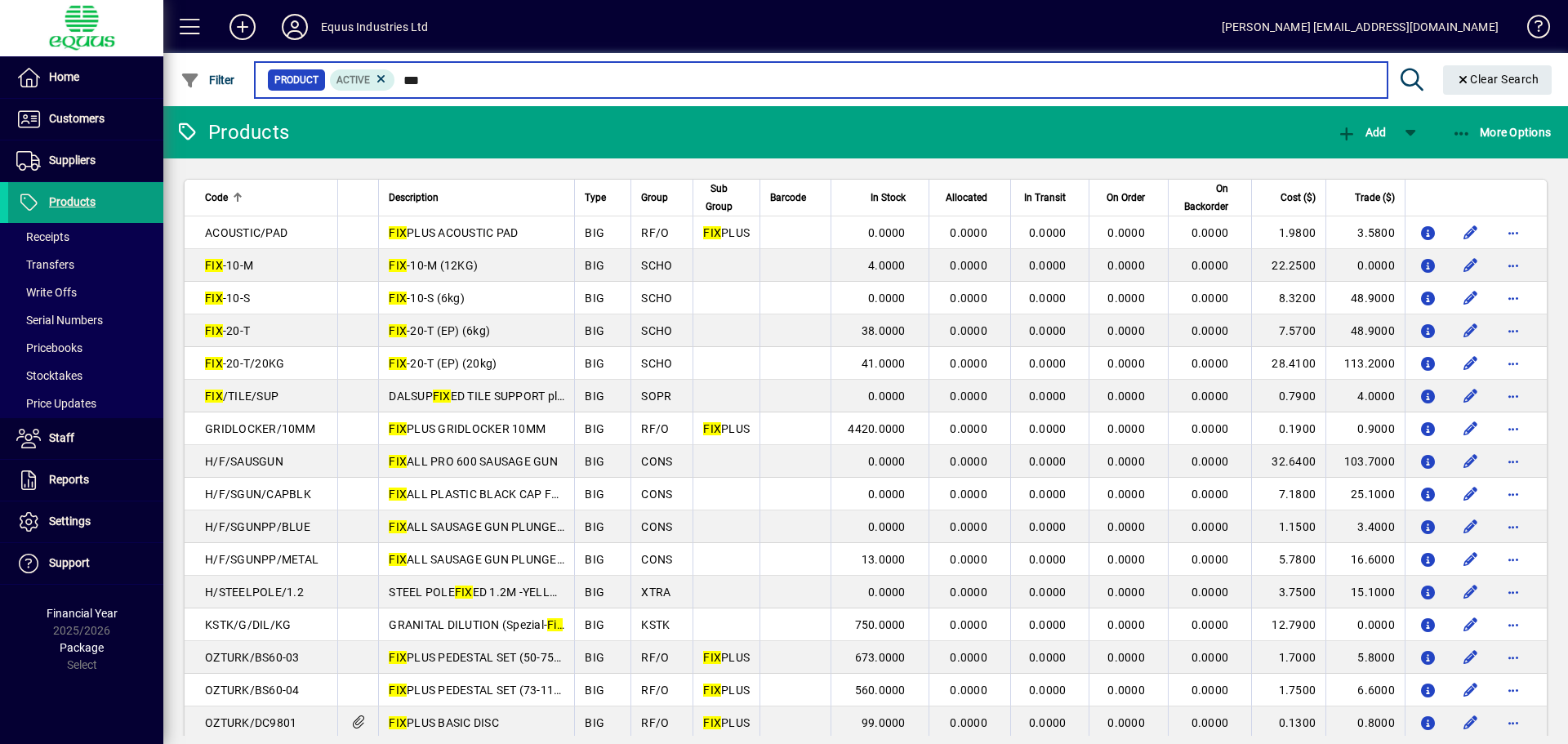
click at [425, 75] on input "***" at bounding box center [884, 79] width 978 height 23
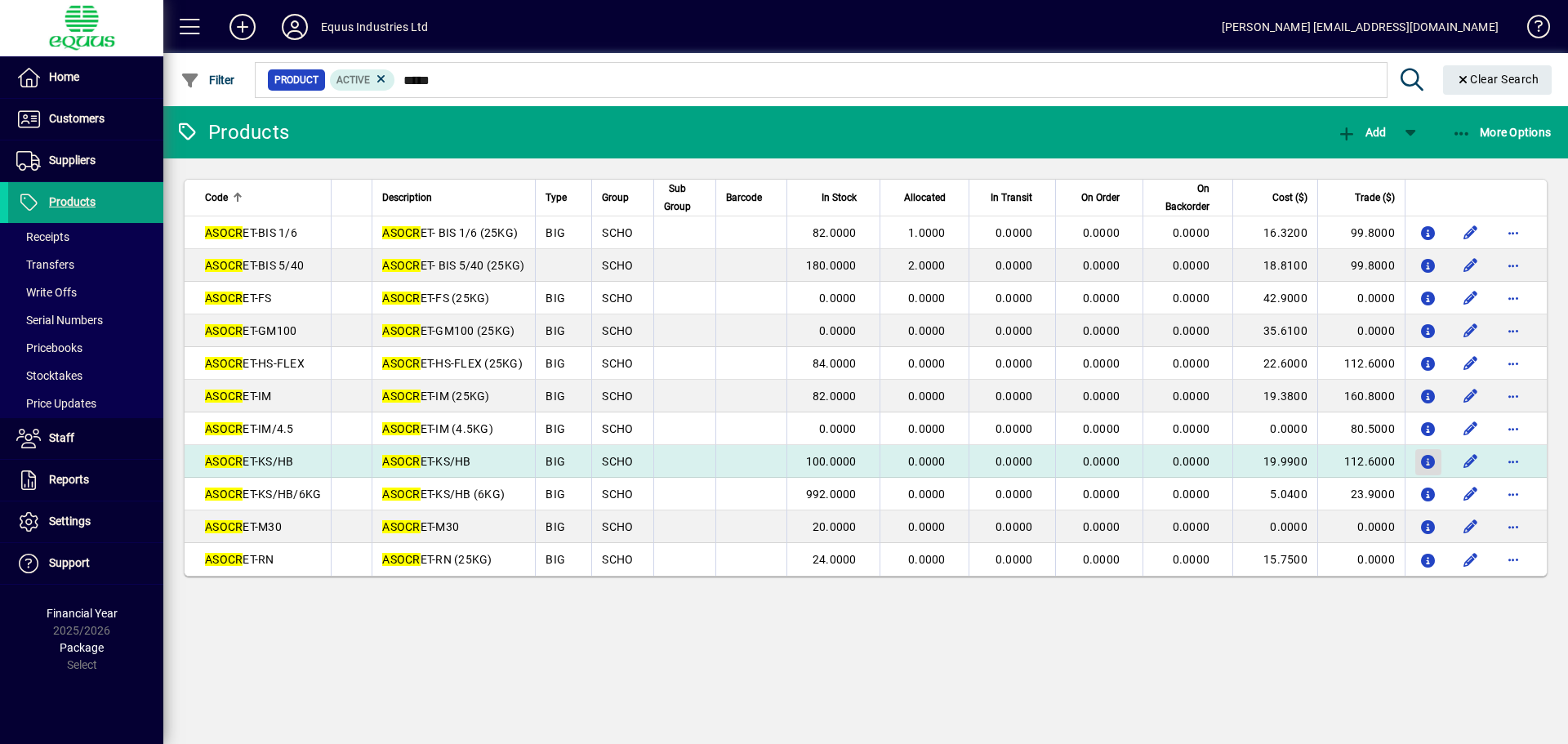
click at [1427, 456] on icon "button" at bounding box center [1429, 462] width 18 height 14
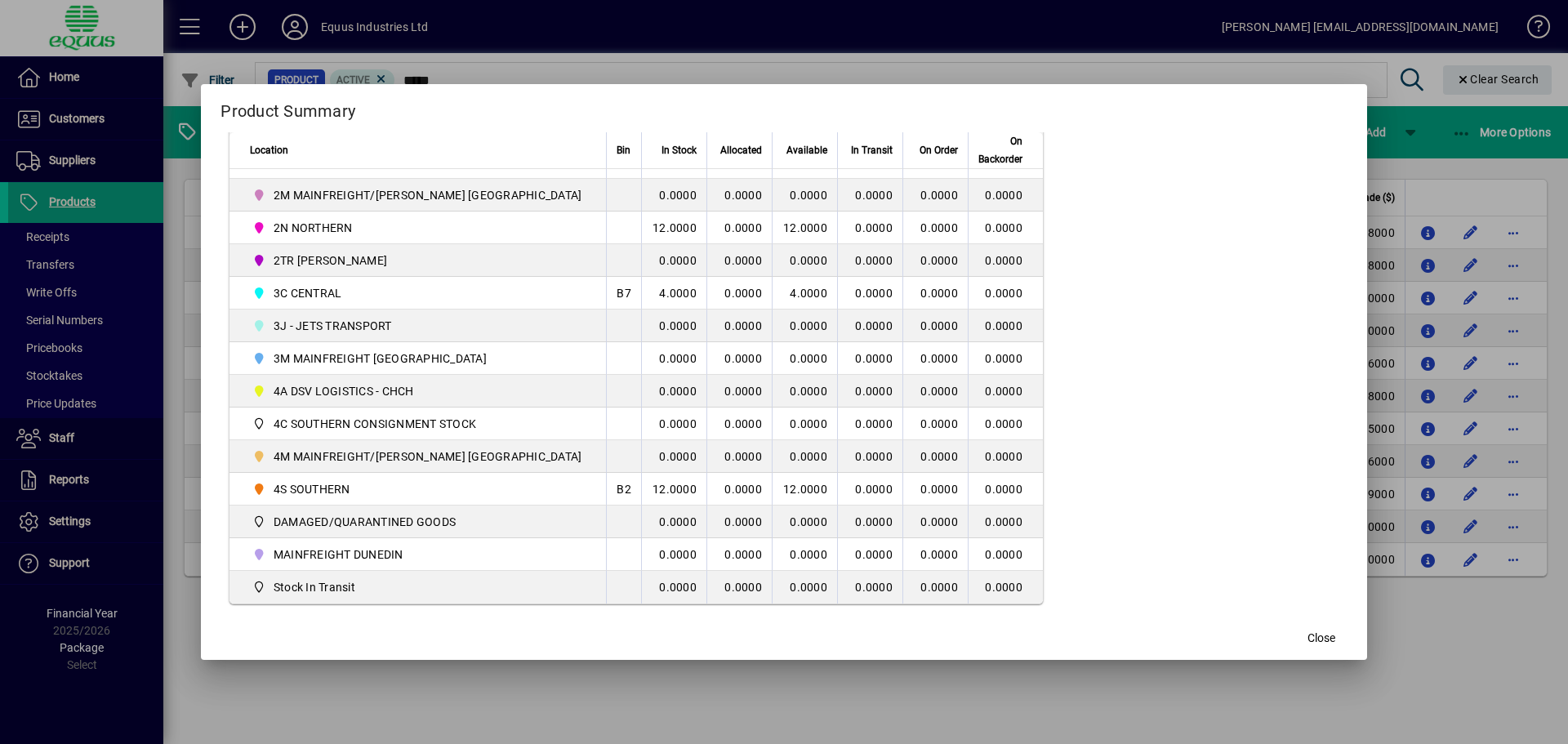
scroll to position [408, 0]
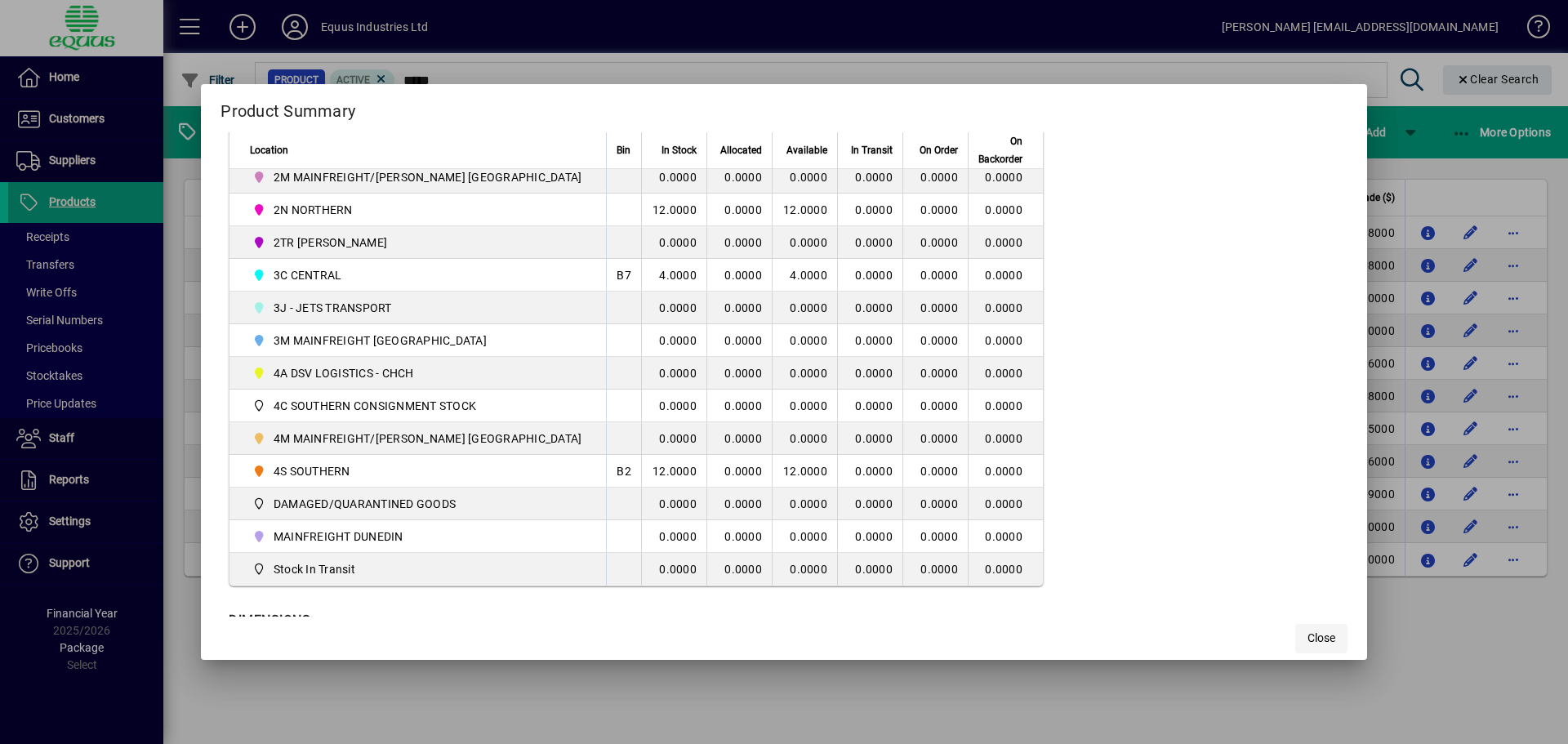
click at [1295, 631] on span "button" at bounding box center [1321, 638] width 53 height 40
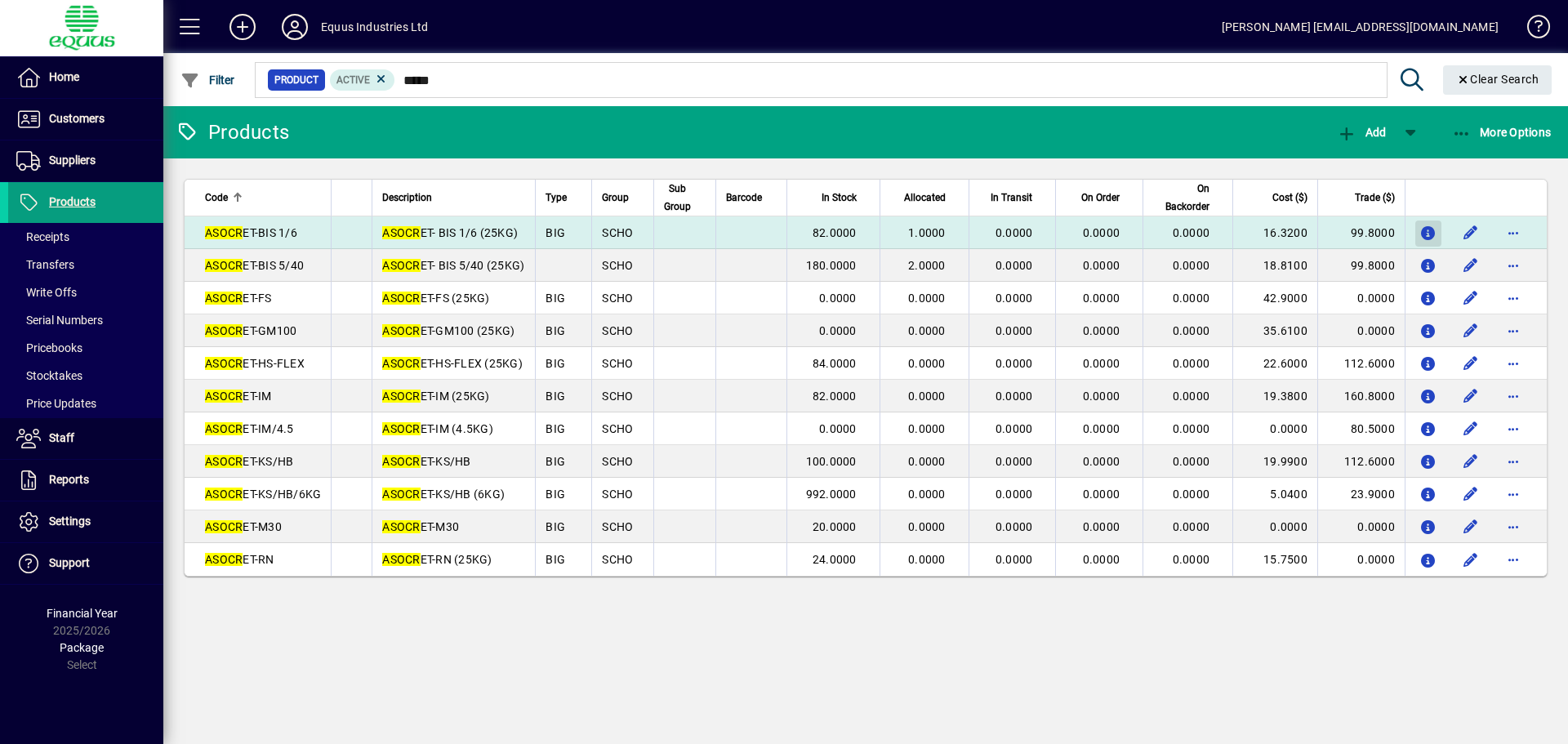
drag, startPoint x: 1422, startPoint y: 236, endPoint x: 1413, endPoint y: 238, distance: 9.2
click at [1421, 236] on icon "button" at bounding box center [1429, 233] width 18 height 14
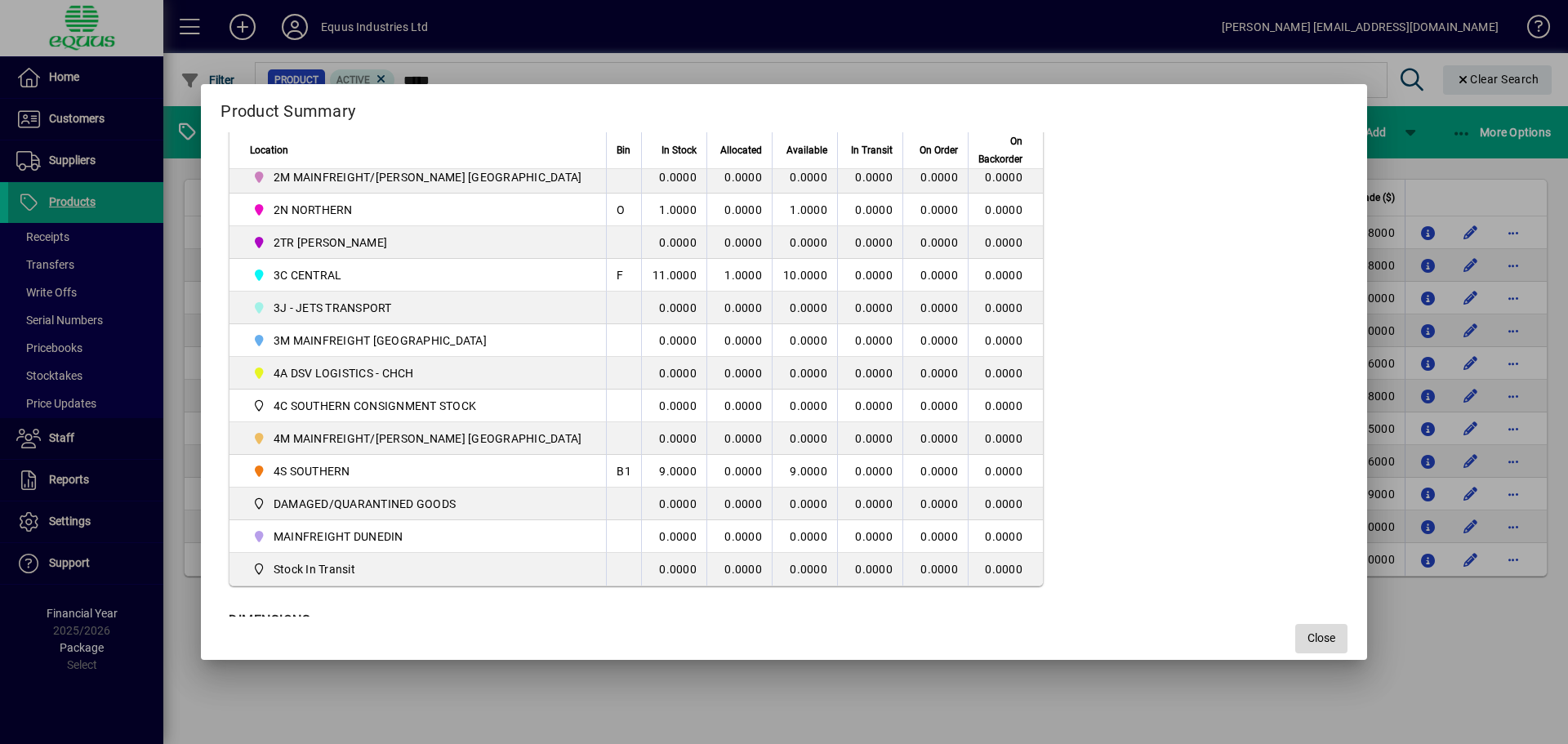
click at [1307, 643] on span "Close" at bounding box center [1321, 637] width 28 height 17
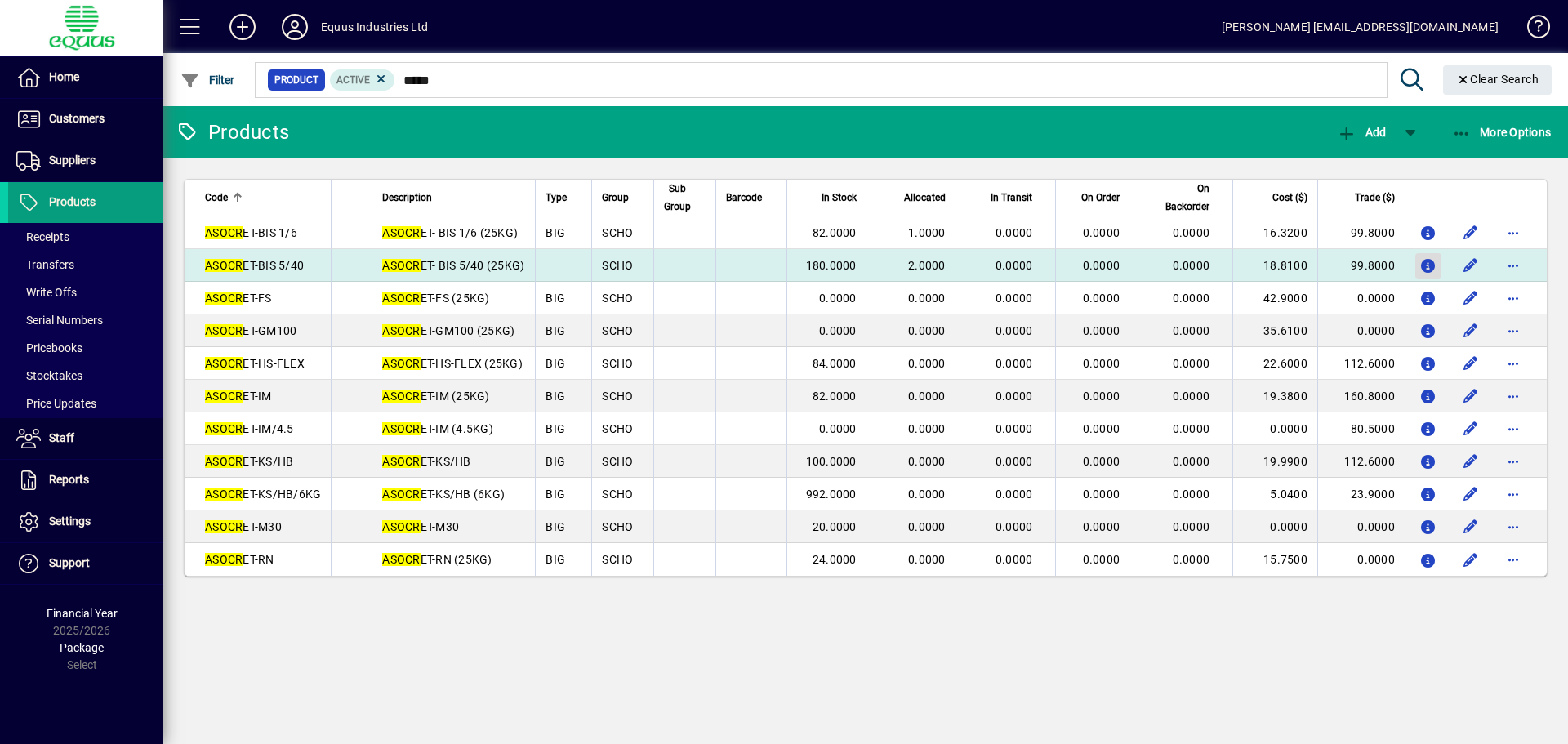
click at [1422, 262] on icon "button" at bounding box center [1429, 266] width 18 height 14
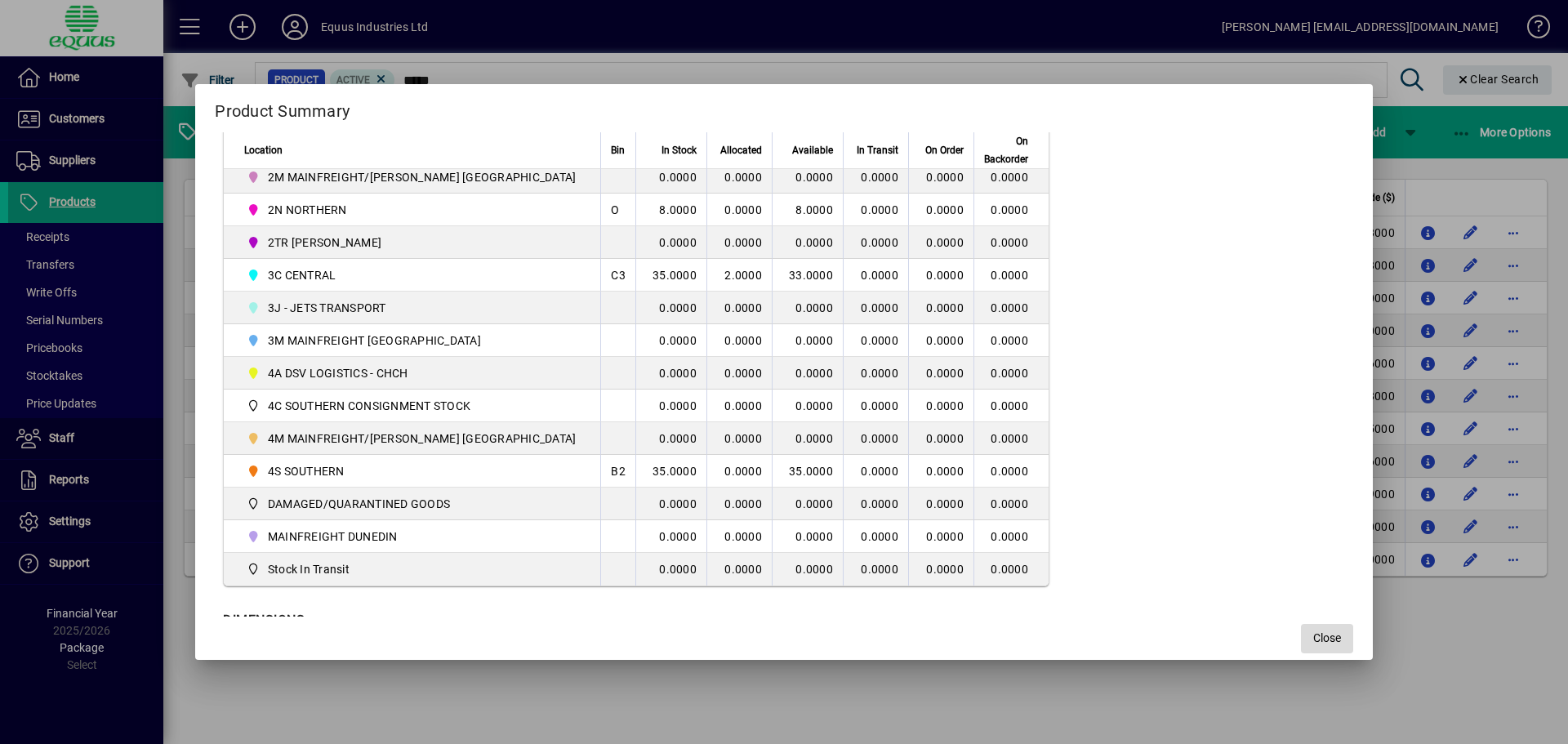
click at [1313, 643] on span "Close" at bounding box center [1327, 637] width 28 height 17
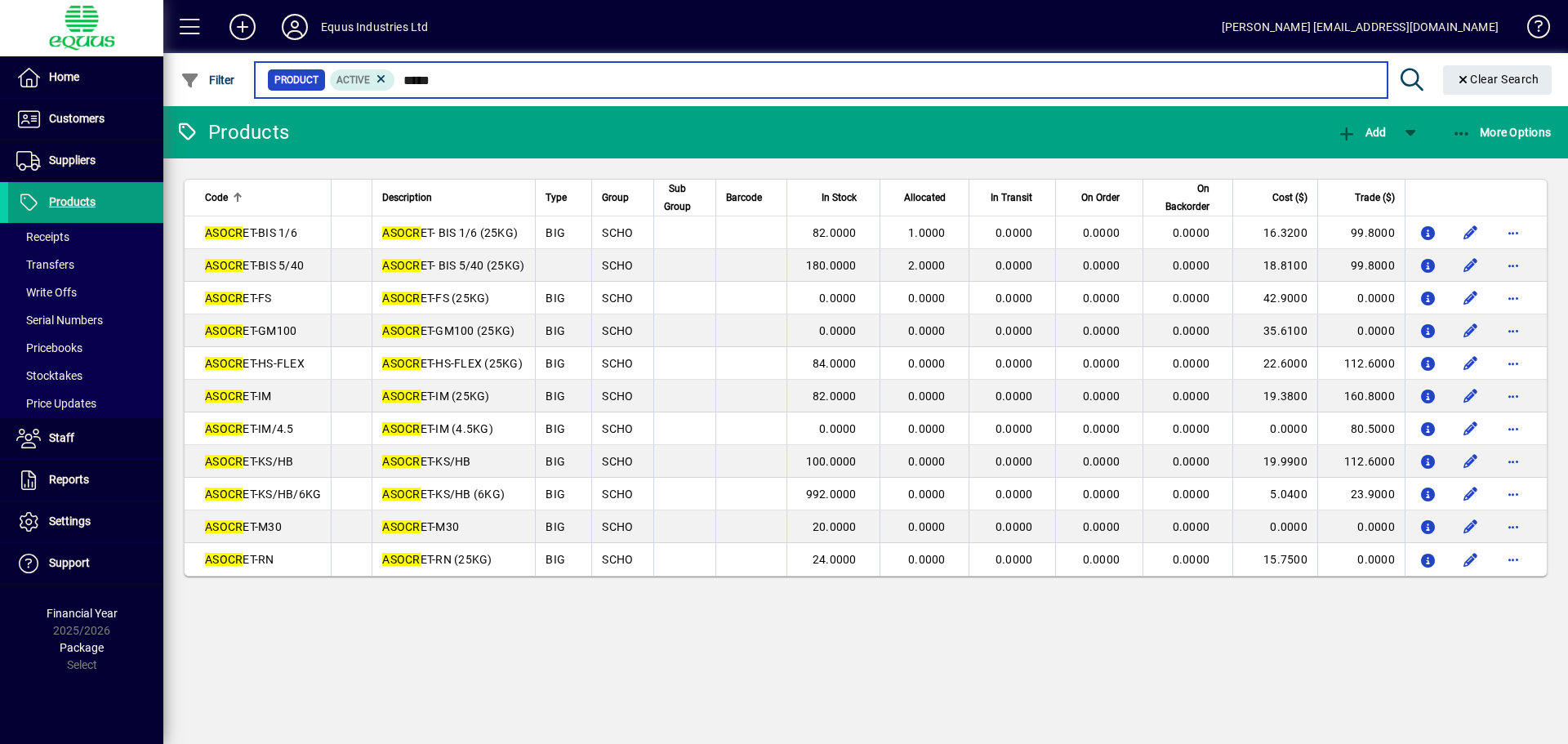
click at [444, 78] on input "*****" at bounding box center [884, 79] width 978 height 23
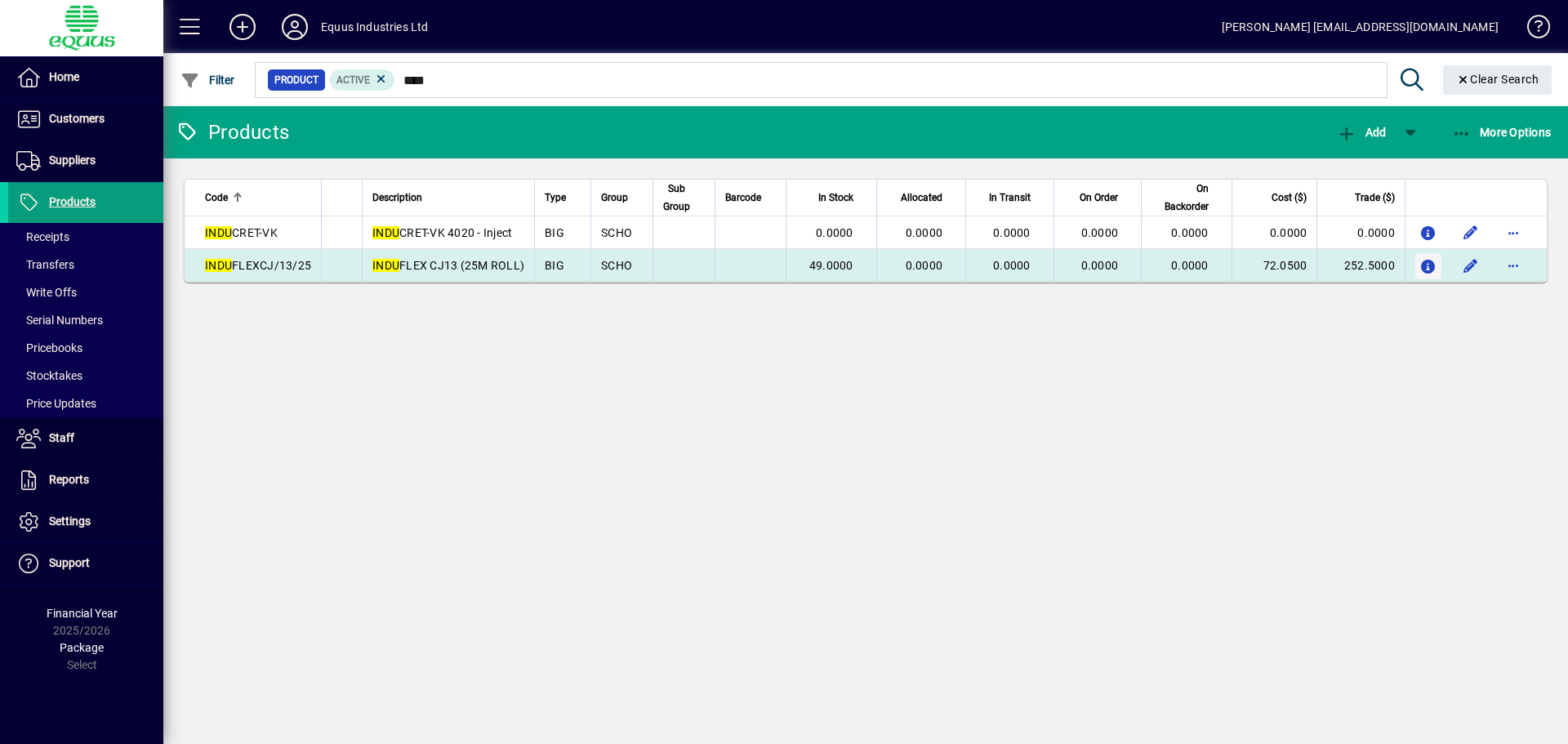
click at [1435, 268] on icon "button" at bounding box center [1429, 267] width 18 height 14
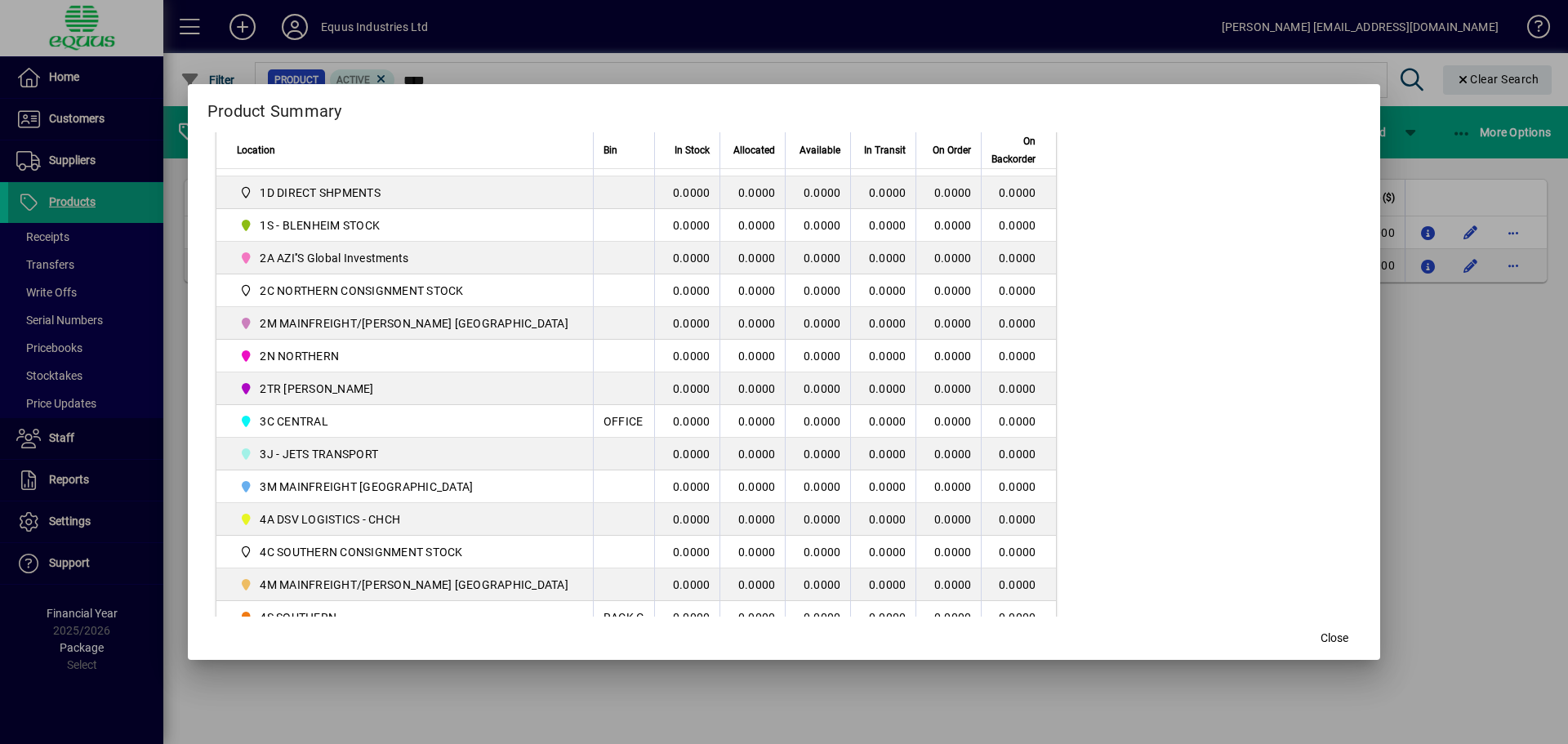
scroll to position [394, 0]
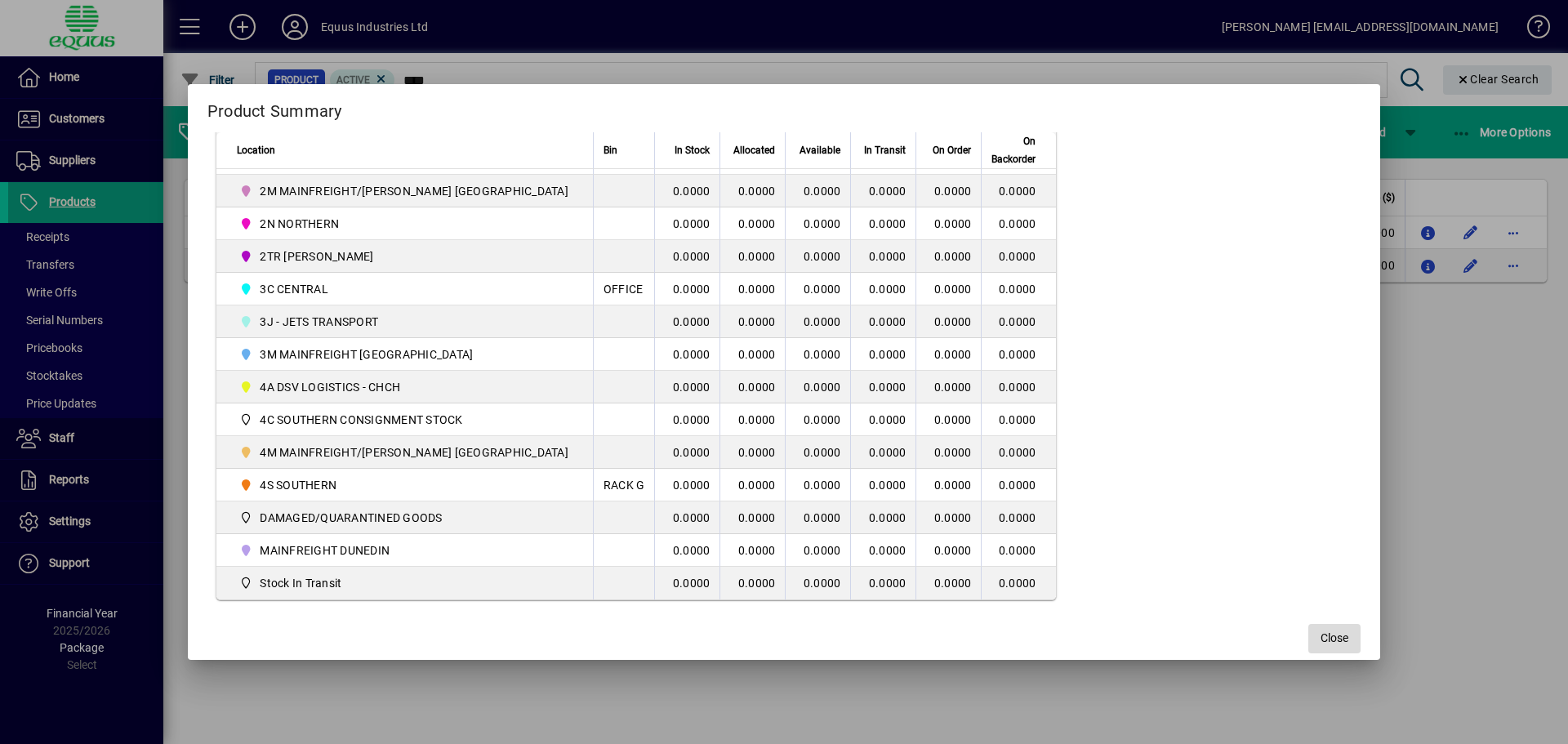
click at [1320, 641] on span "Close" at bounding box center [1334, 637] width 28 height 17
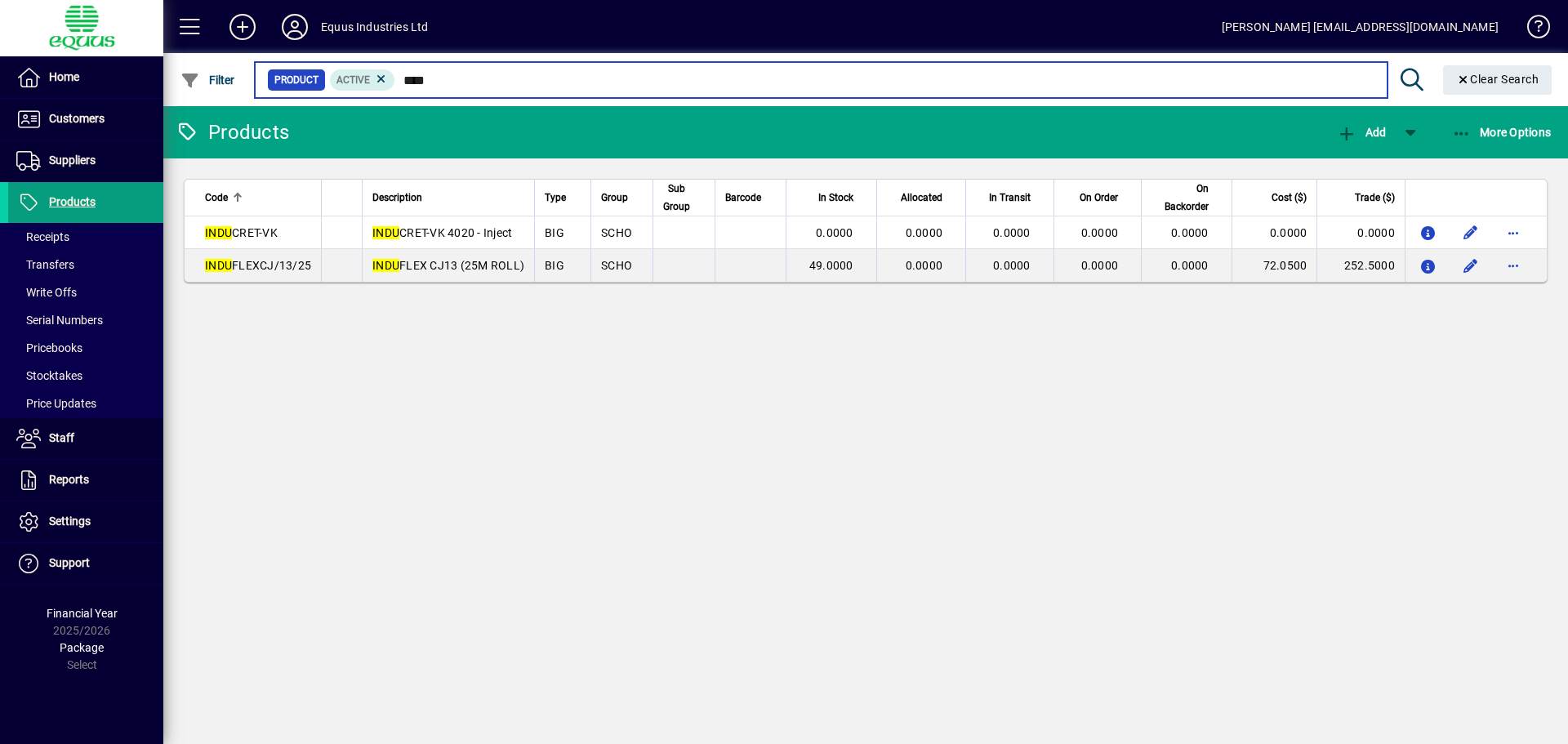
click at [445, 77] on input "****" at bounding box center [884, 79] width 978 height 23
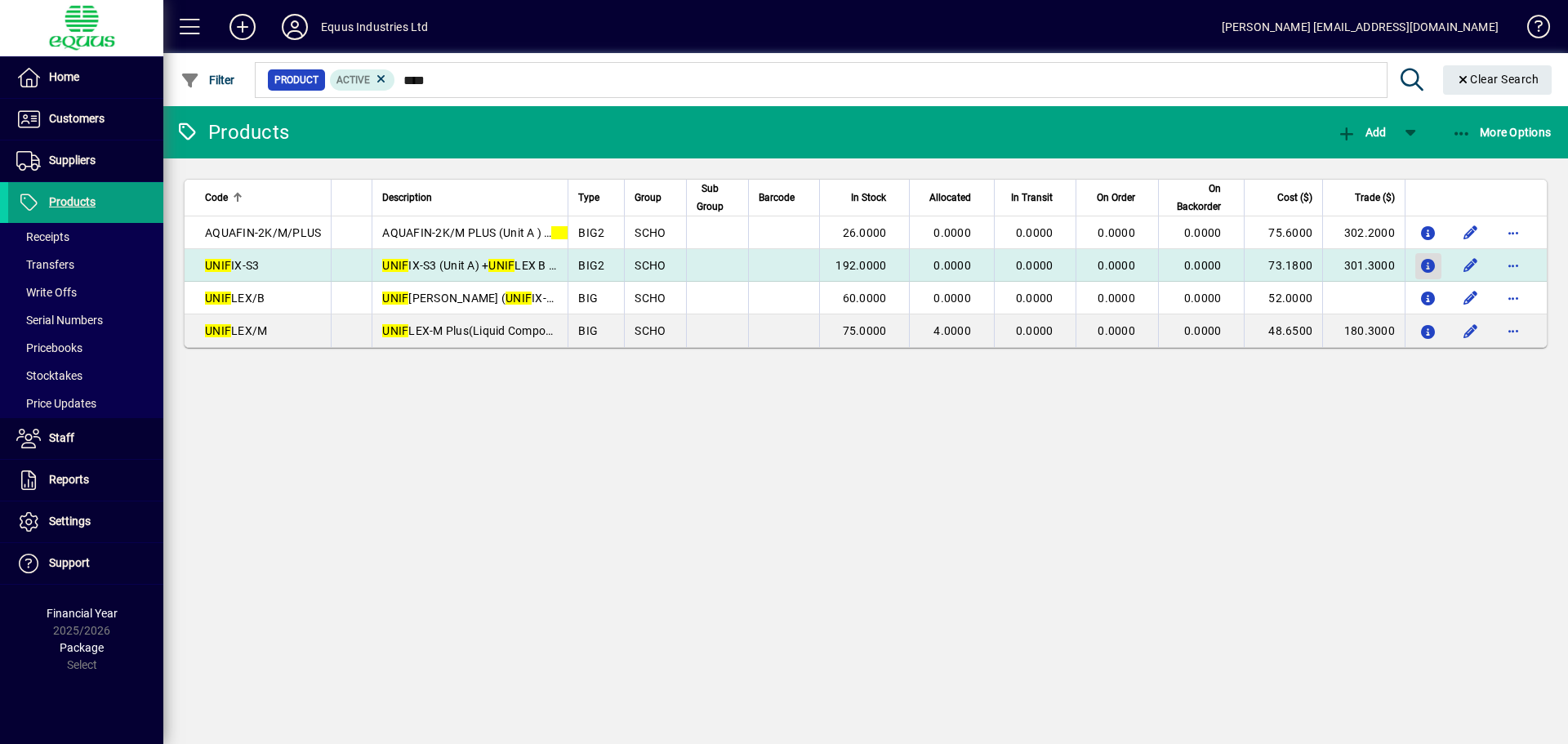
click at [1419, 265] on span "button" at bounding box center [1428, 266] width 26 height 40
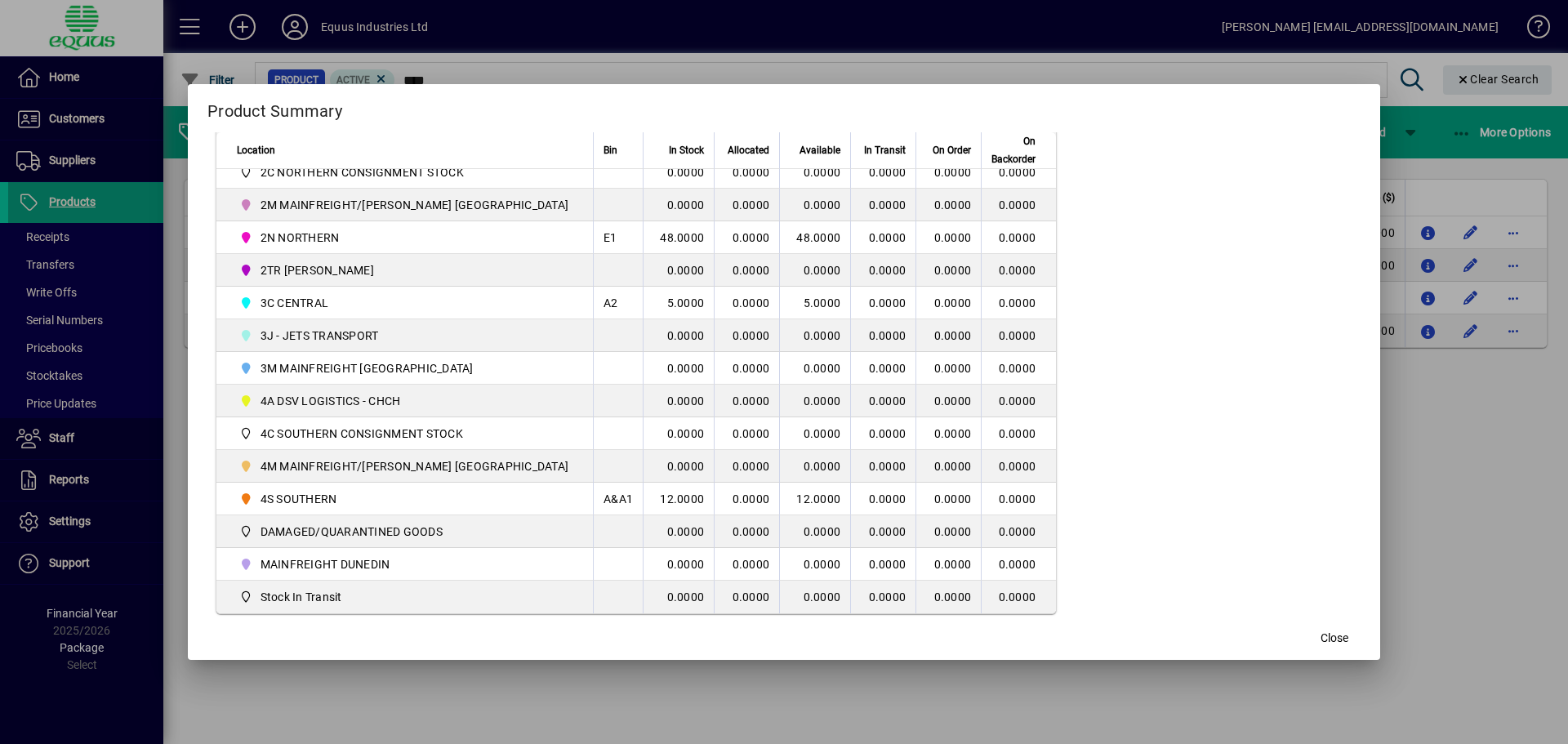
scroll to position [408, 0]
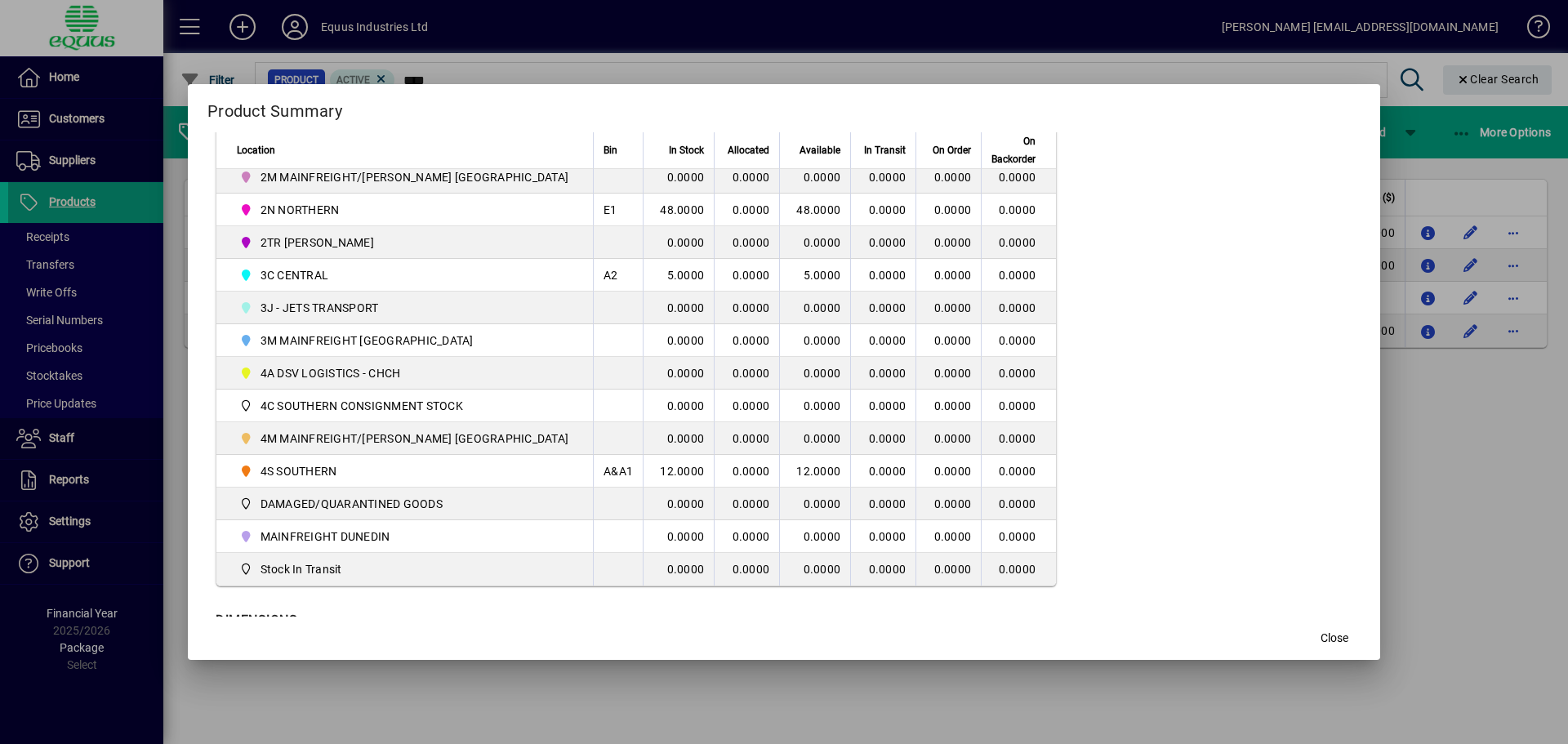
click at [1270, 645] on mat-dialog-actions "Close" at bounding box center [784, 637] width 1192 height 43
click at [1320, 631] on span "Close" at bounding box center [1334, 637] width 28 height 17
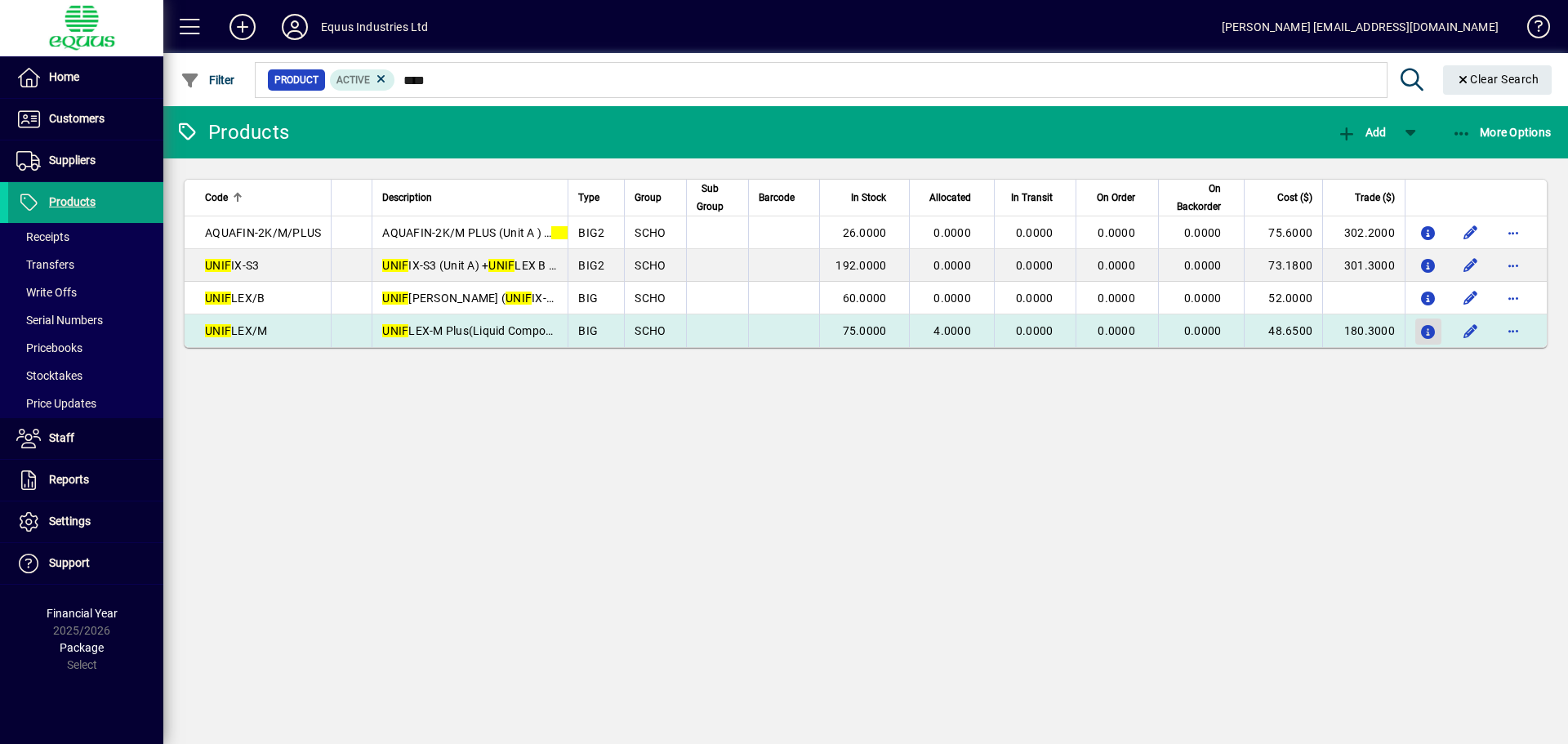
click at [1427, 331] on icon "button" at bounding box center [1429, 332] width 18 height 14
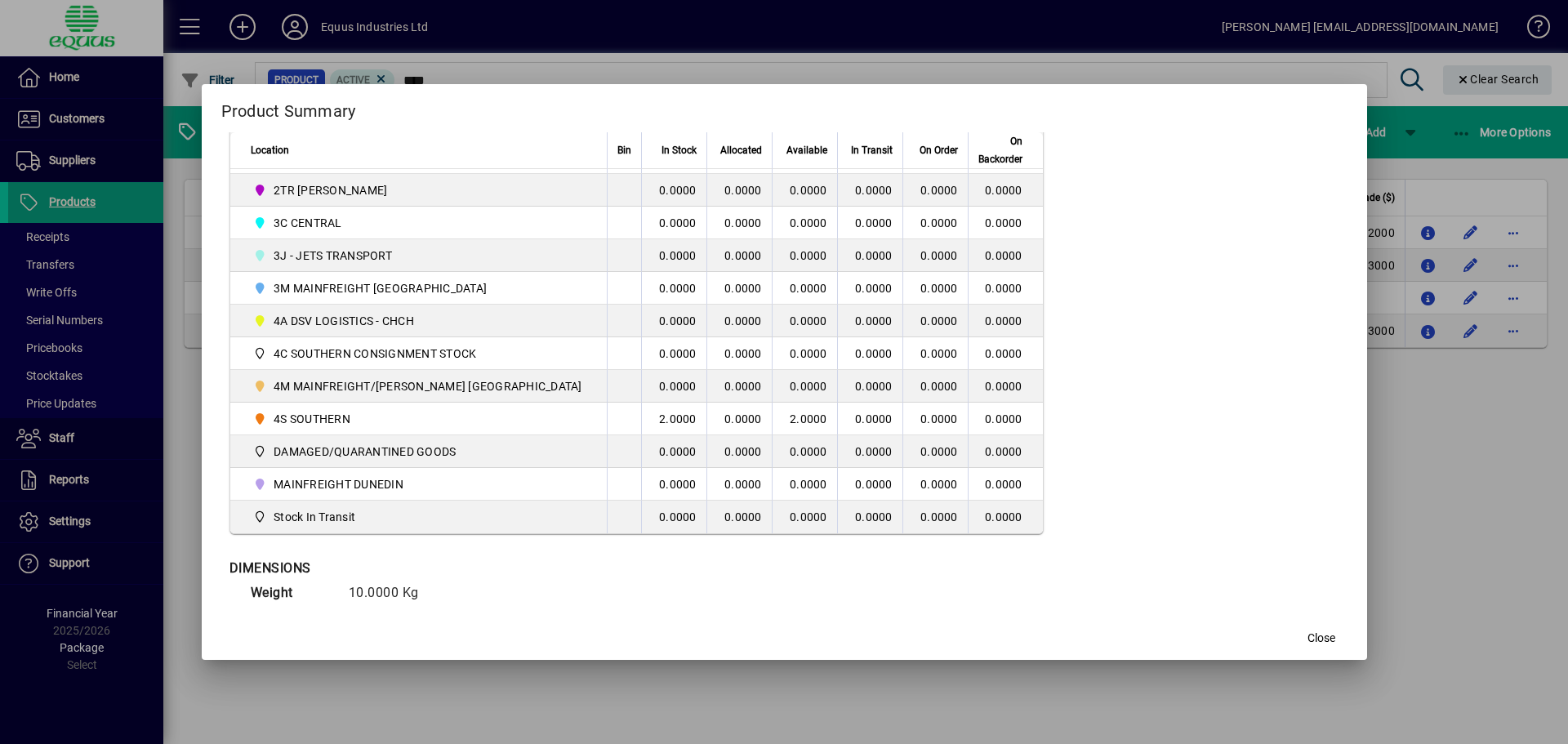
scroll to position [490, 0]
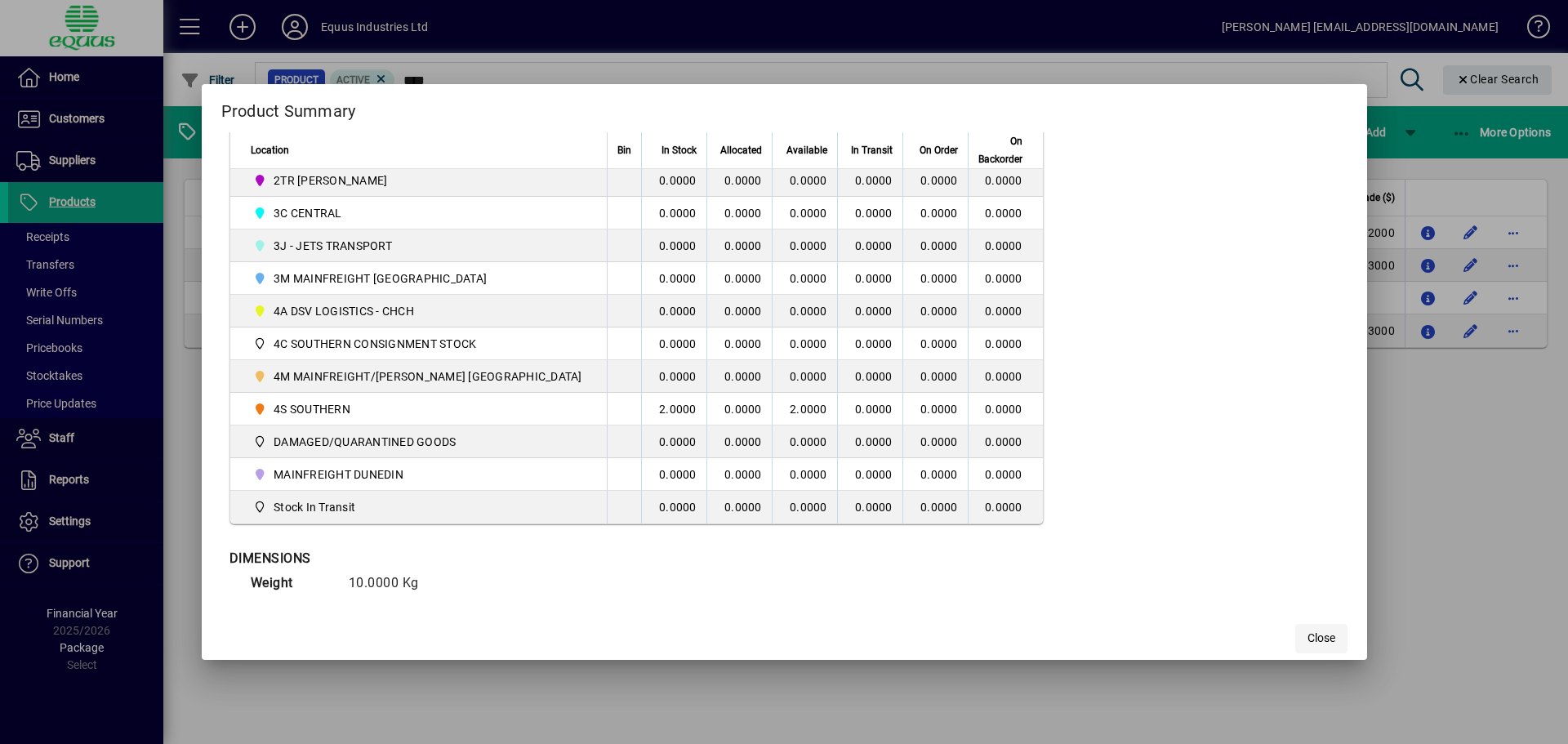
click at [1307, 636] on span "Close" at bounding box center [1321, 637] width 28 height 17
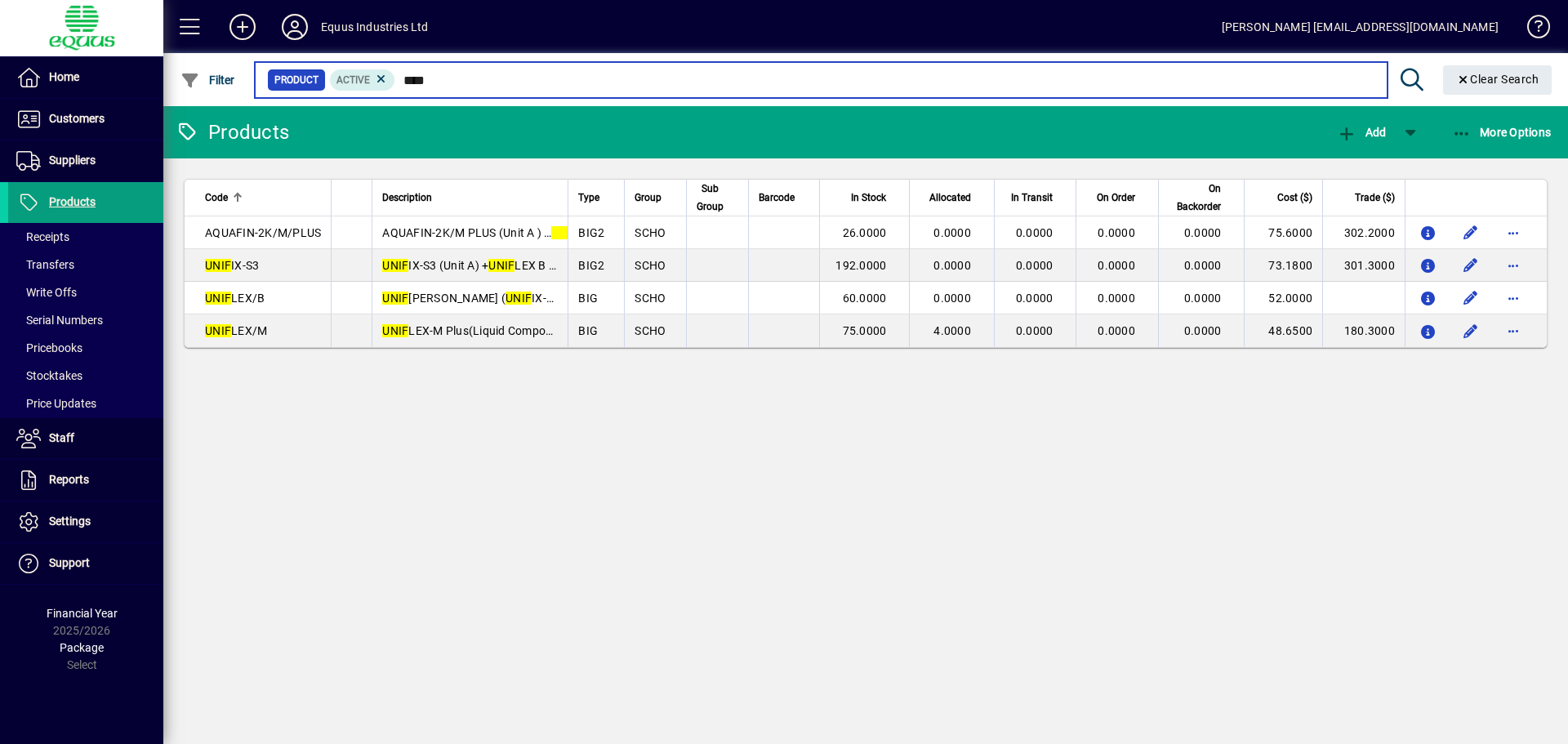
click at [441, 76] on input "****" at bounding box center [884, 79] width 978 height 23
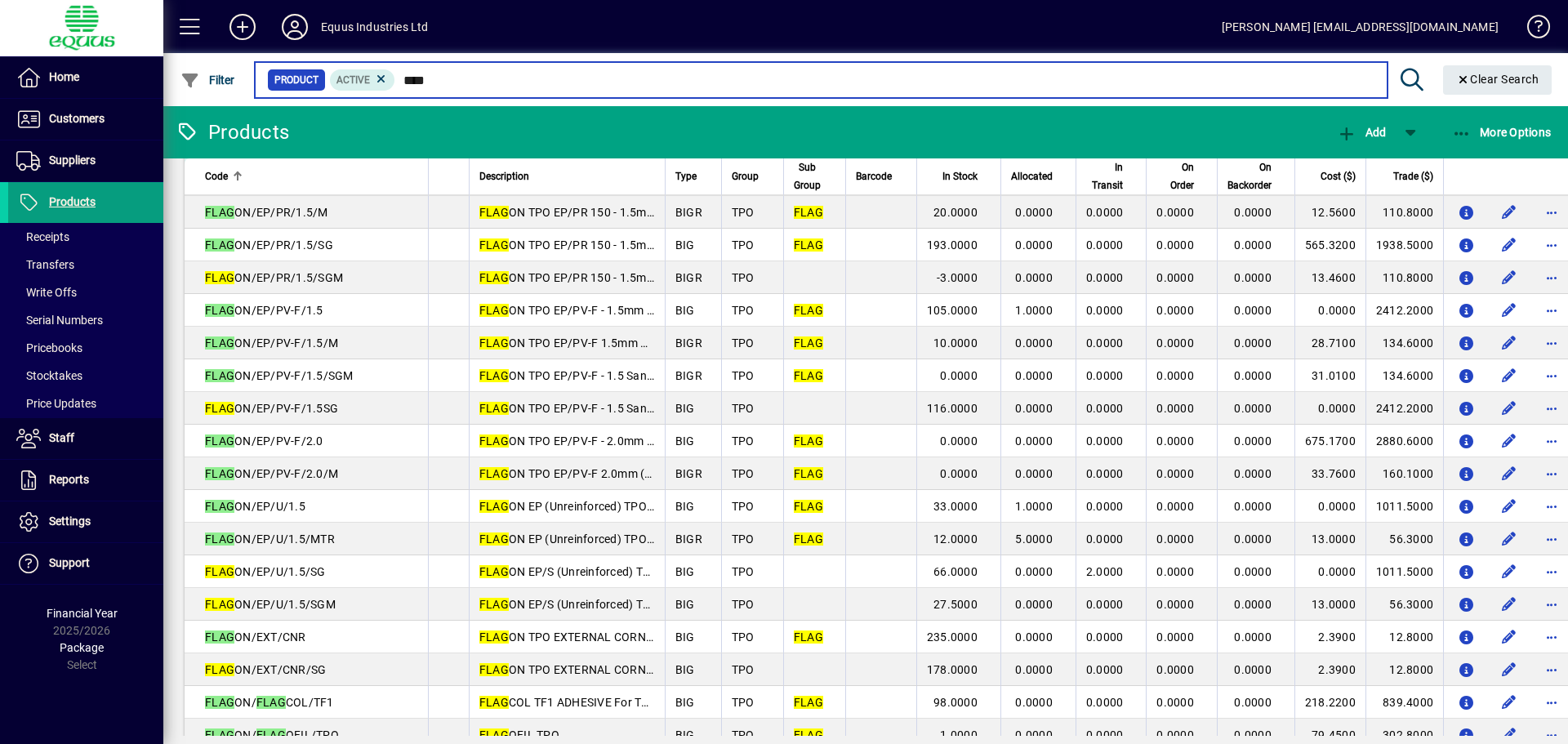
scroll to position [408, 0]
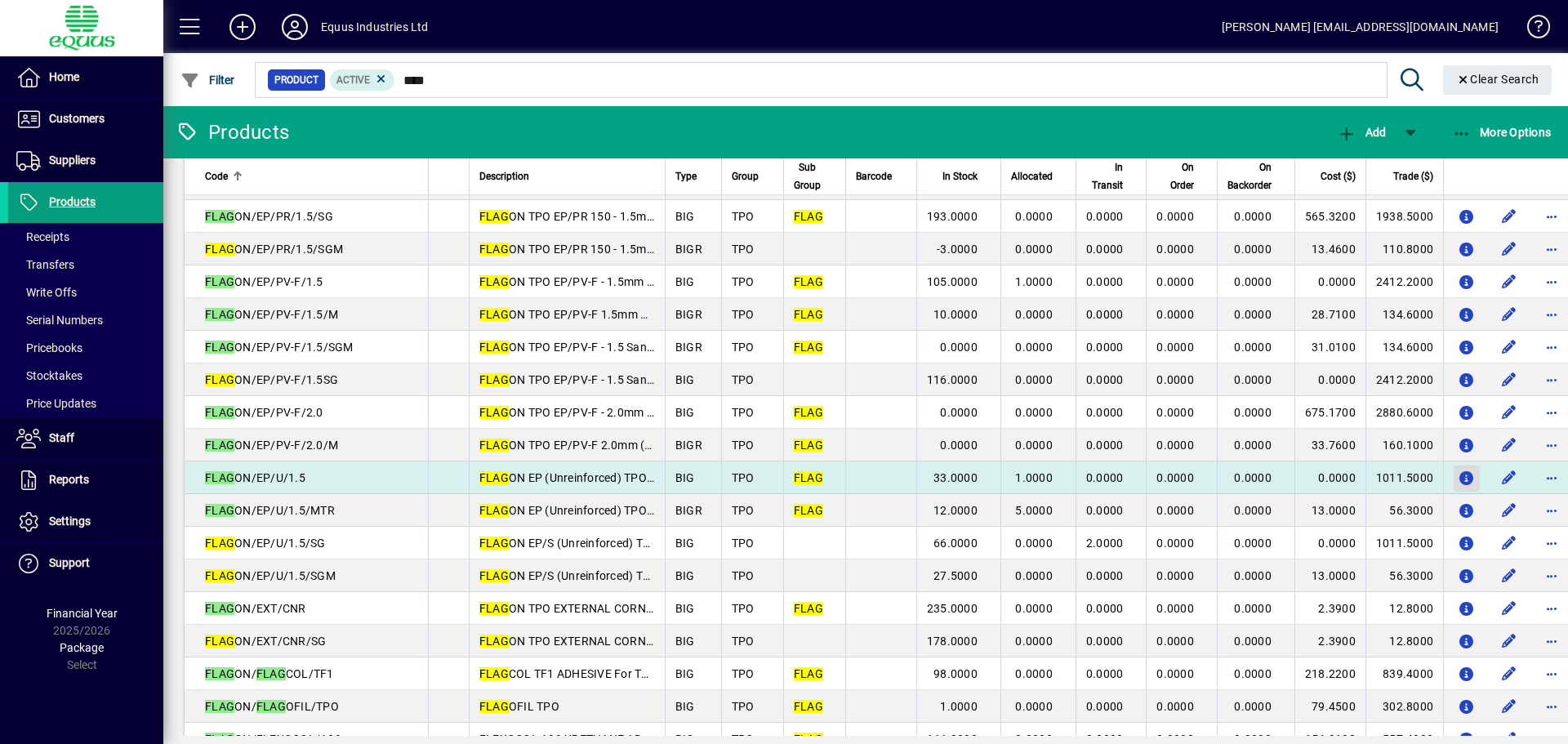
click at [1458, 478] on icon "button" at bounding box center [1467, 478] width 18 height 14
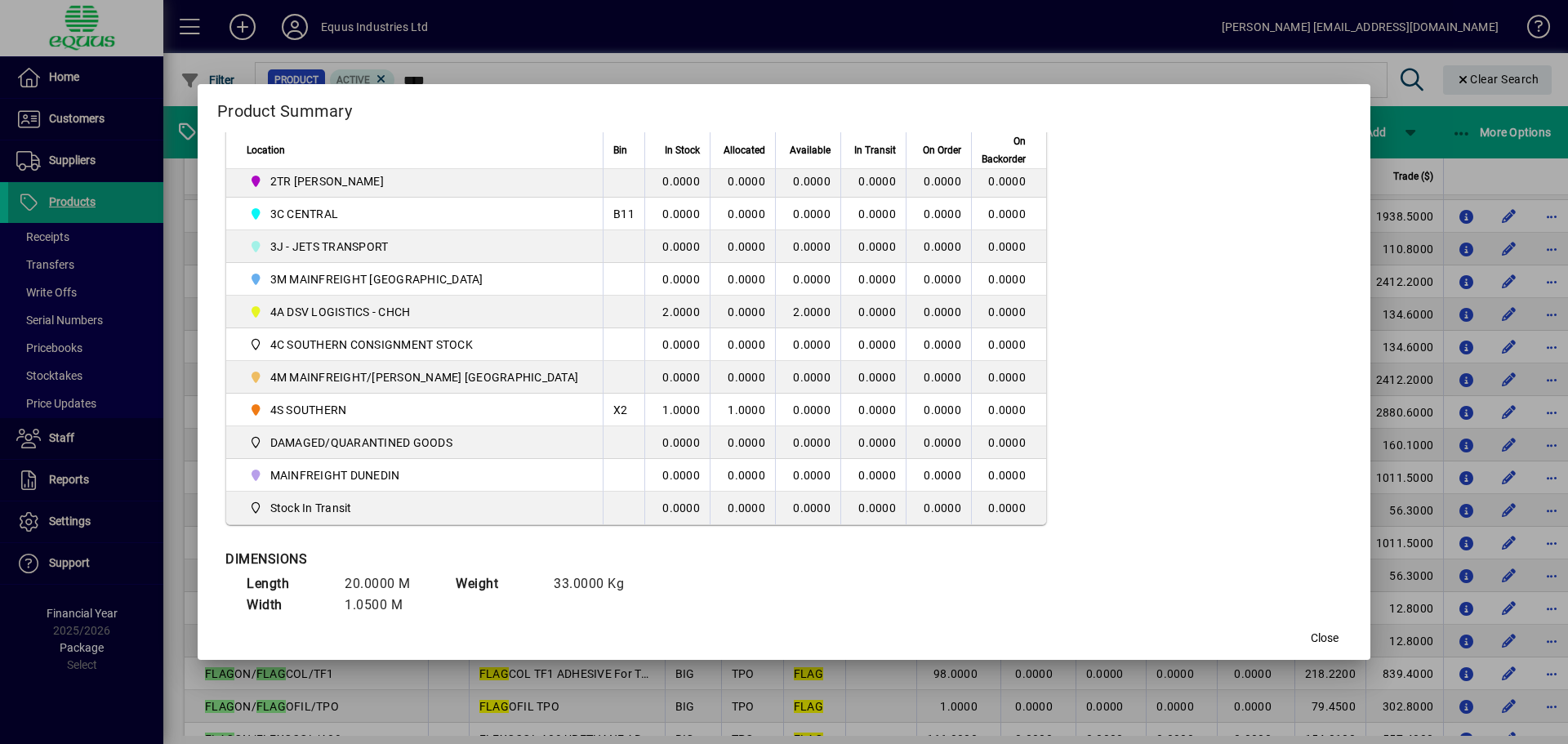
scroll to position [490, 0]
click at [1312, 637] on span "button" at bounding box center [1324, 638] width 53 height 40
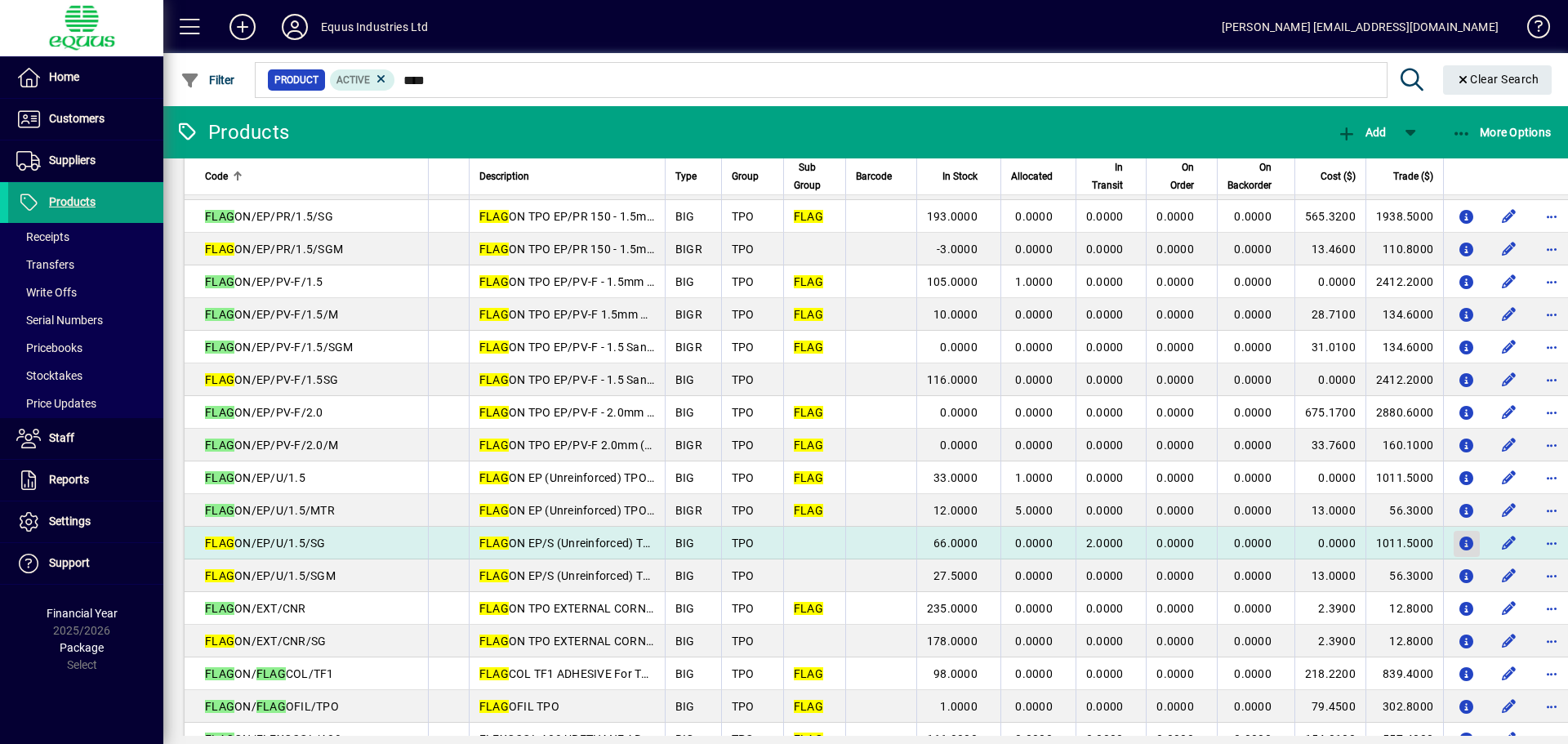
click at [1458, 547] on icon "button" at bounding box center [1467, 543] width 18 height 14
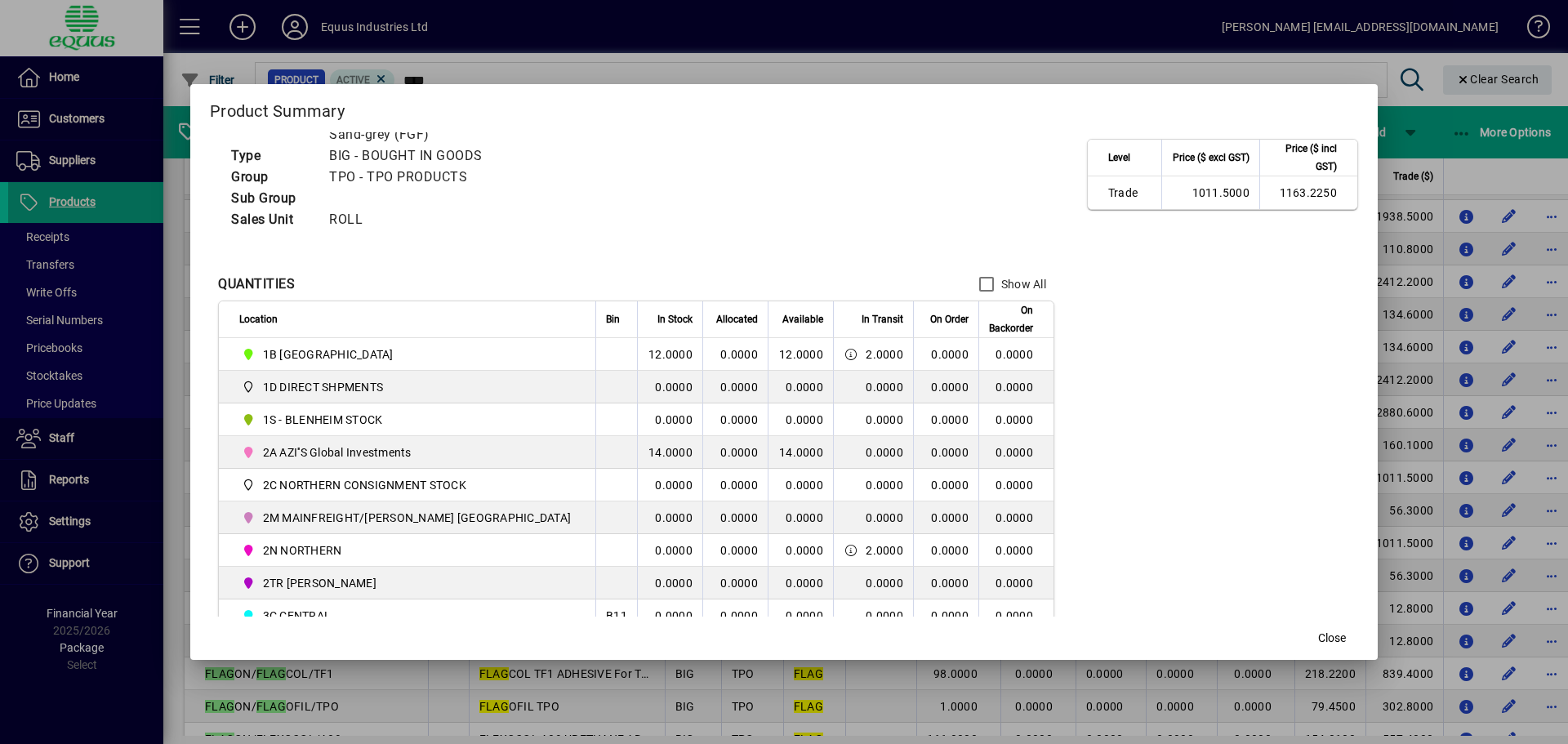
scroll to position [163, 0]
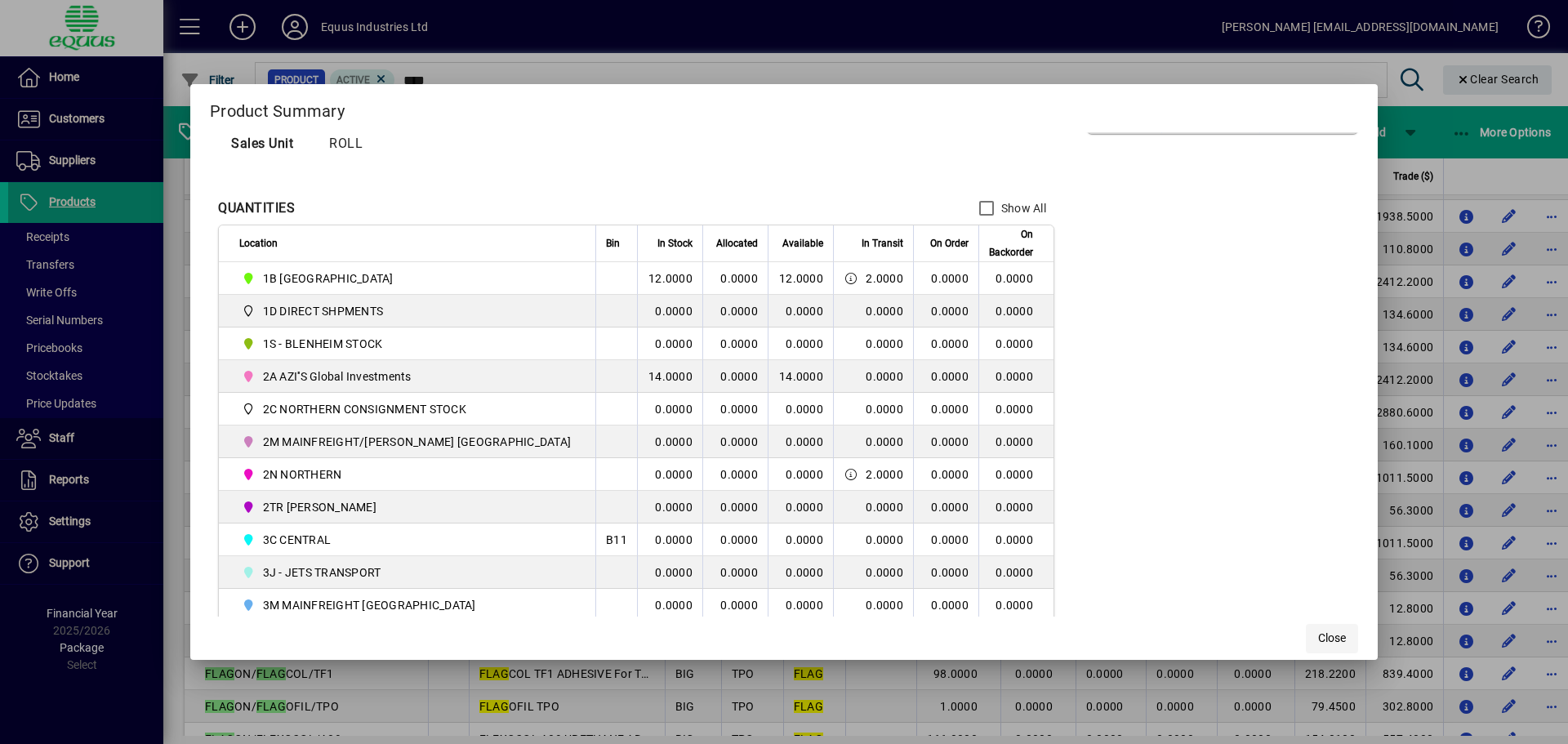
click at [1318, 634] on span "Close" at bounding box center [1332, 637] width 28 height 17
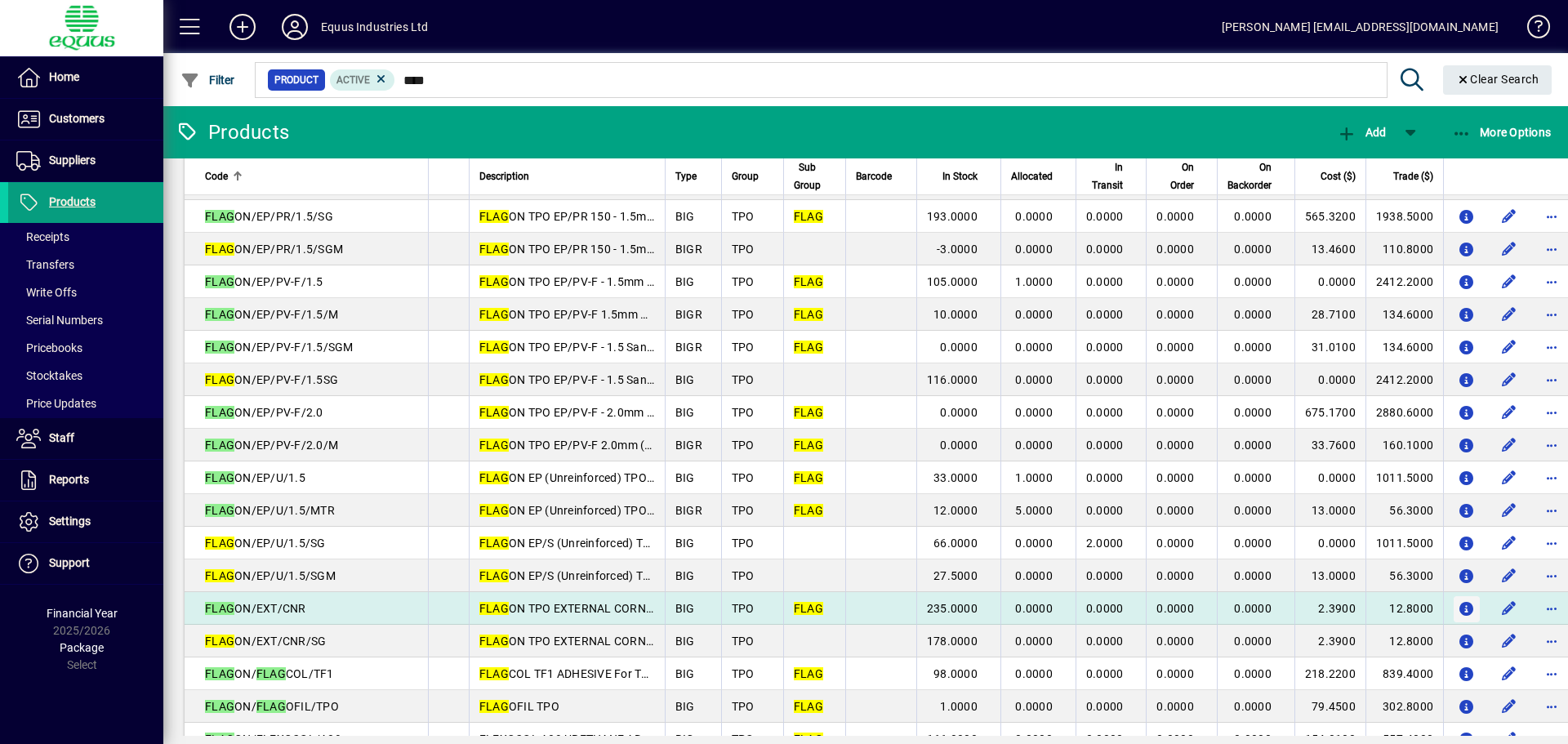
click at [1458, 608] on icon "button" at bounding box center [1467, 609] width 18 height 14
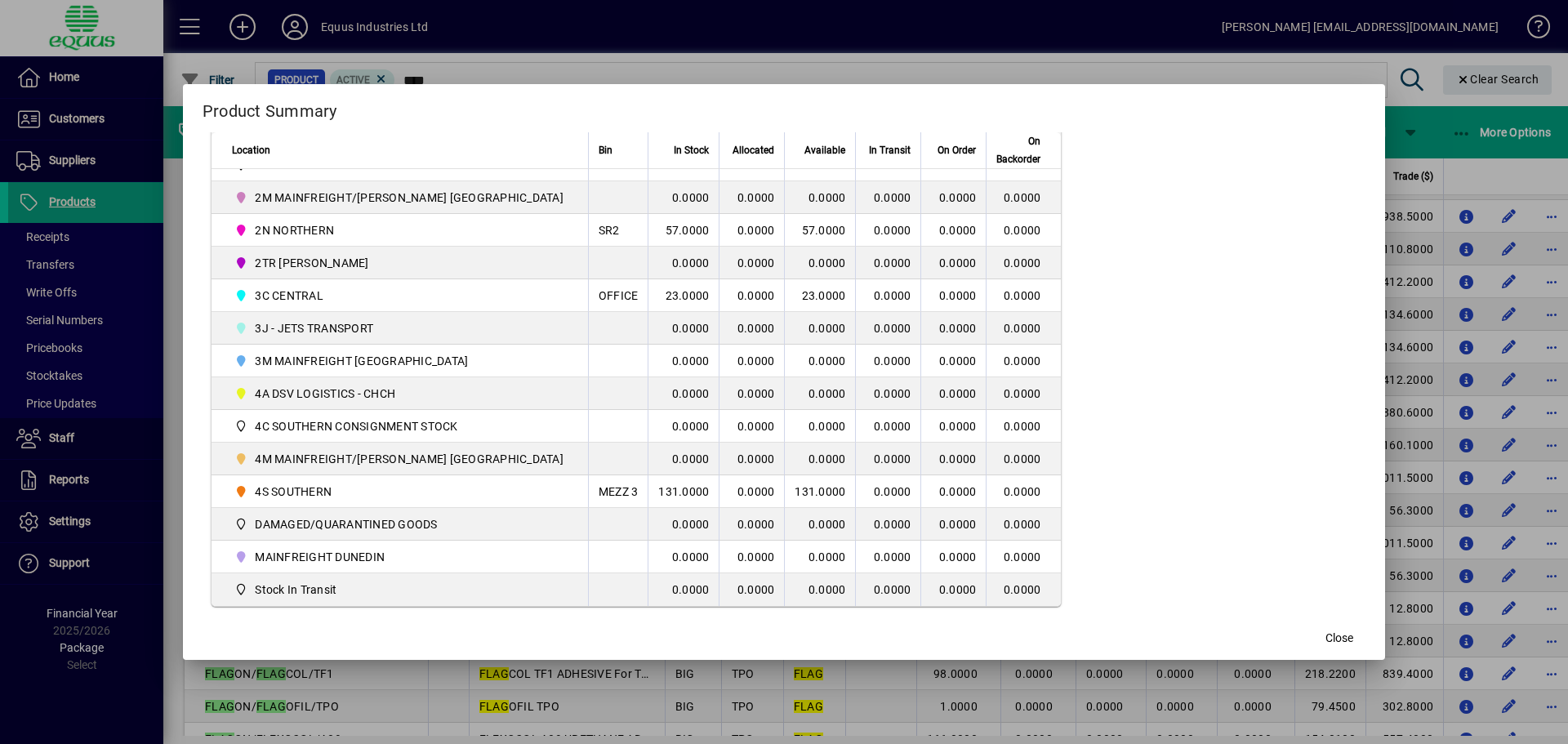
scroll to position [408, 0]
click at [1326, 636] on span "Close" at bounding box center [1340, 637] width 28 height 17
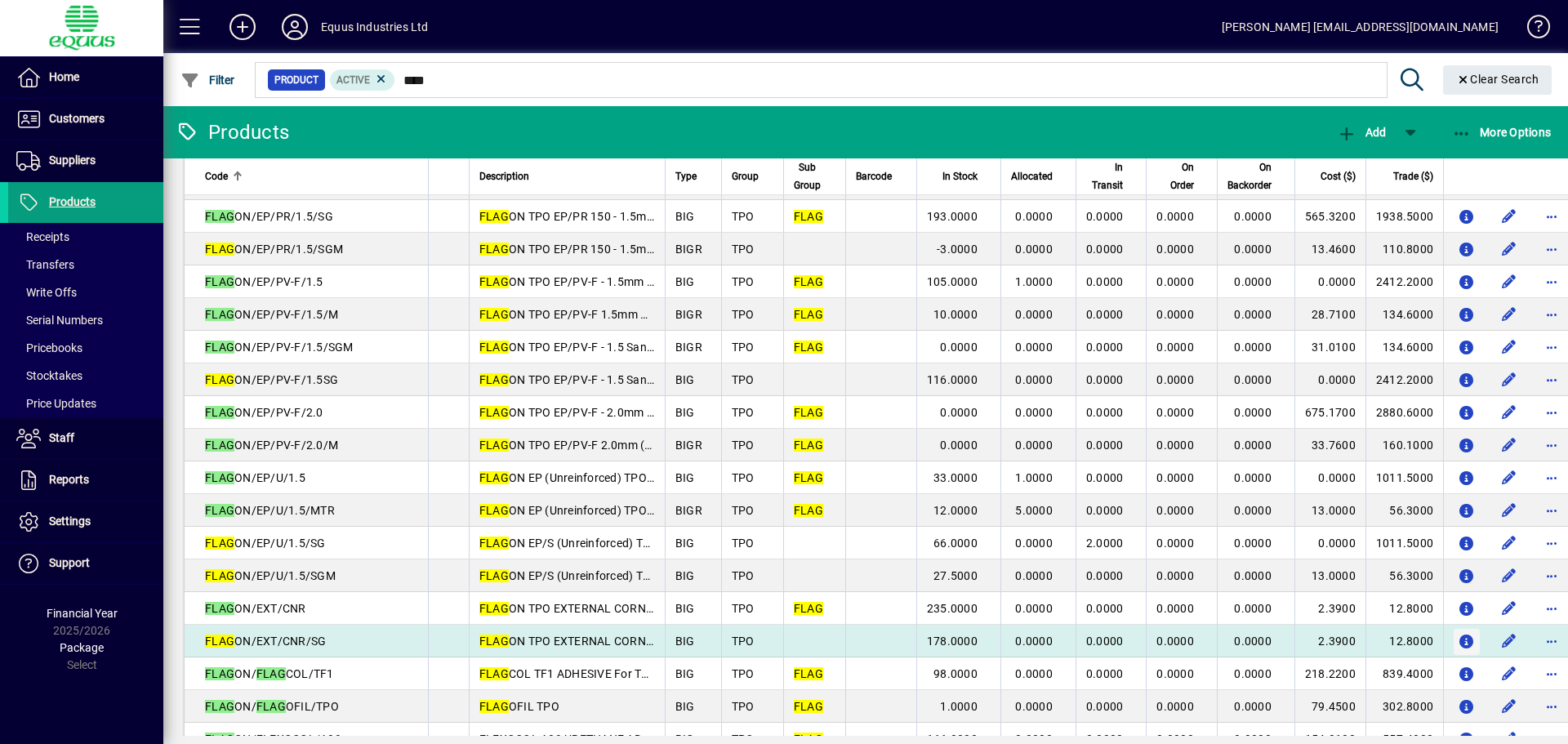
click at [1458, 637] on icon "button" at bounding box center [1467, 642] width 18 height 14
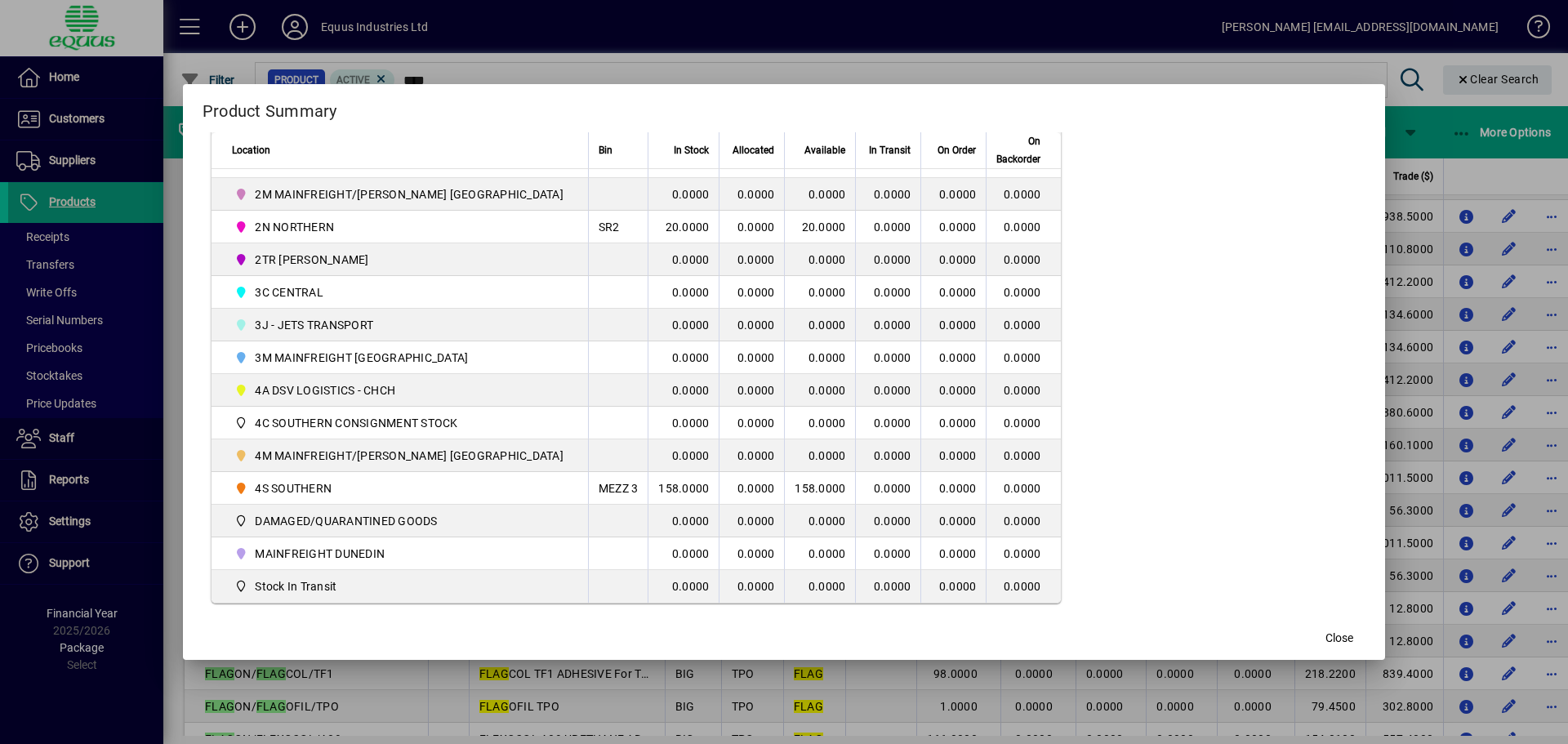
scroll to position [413, 0]
click at [1326, 631] on span "Close" at bounding box center [1340, 637] width 28 height 17
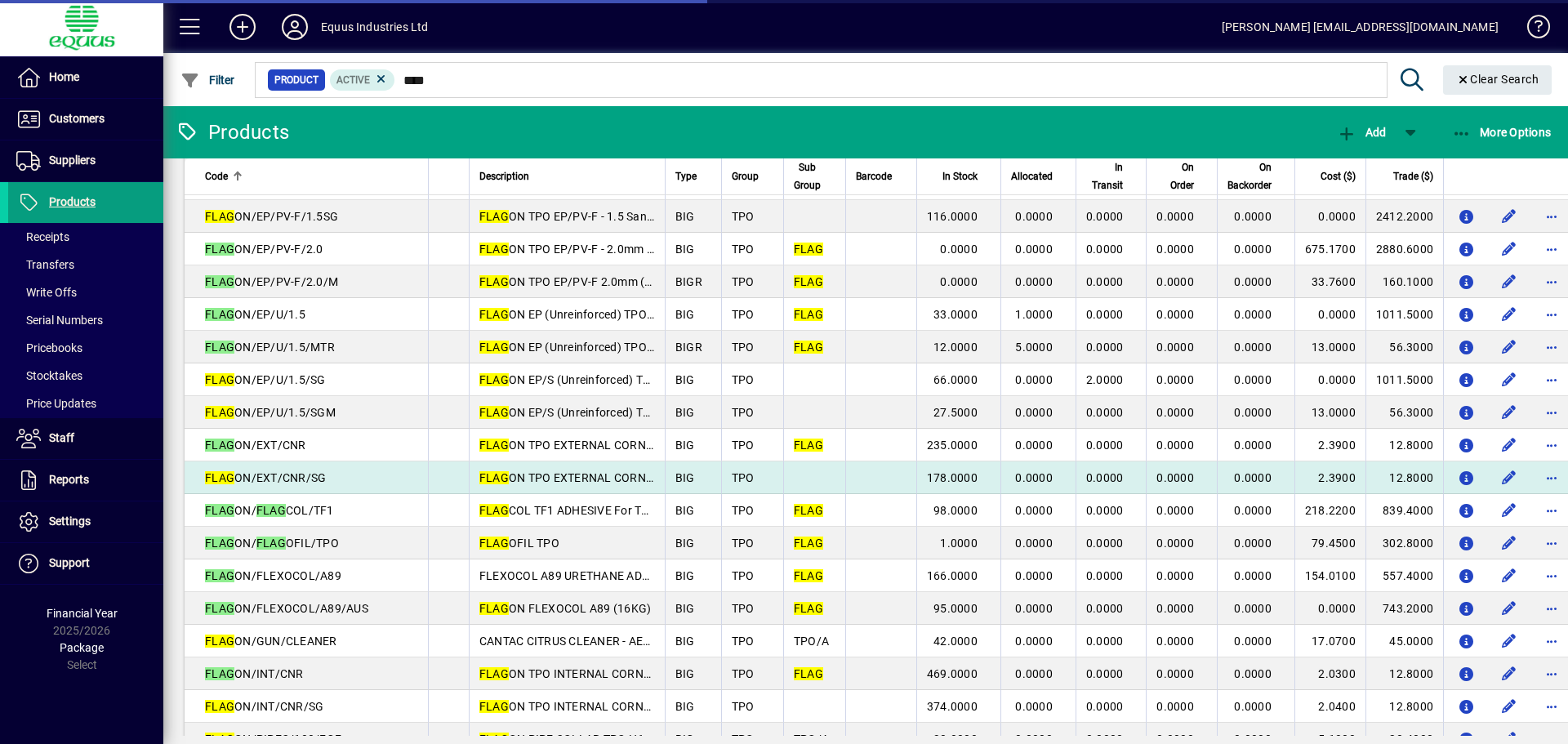
scroll to position [653, 0]
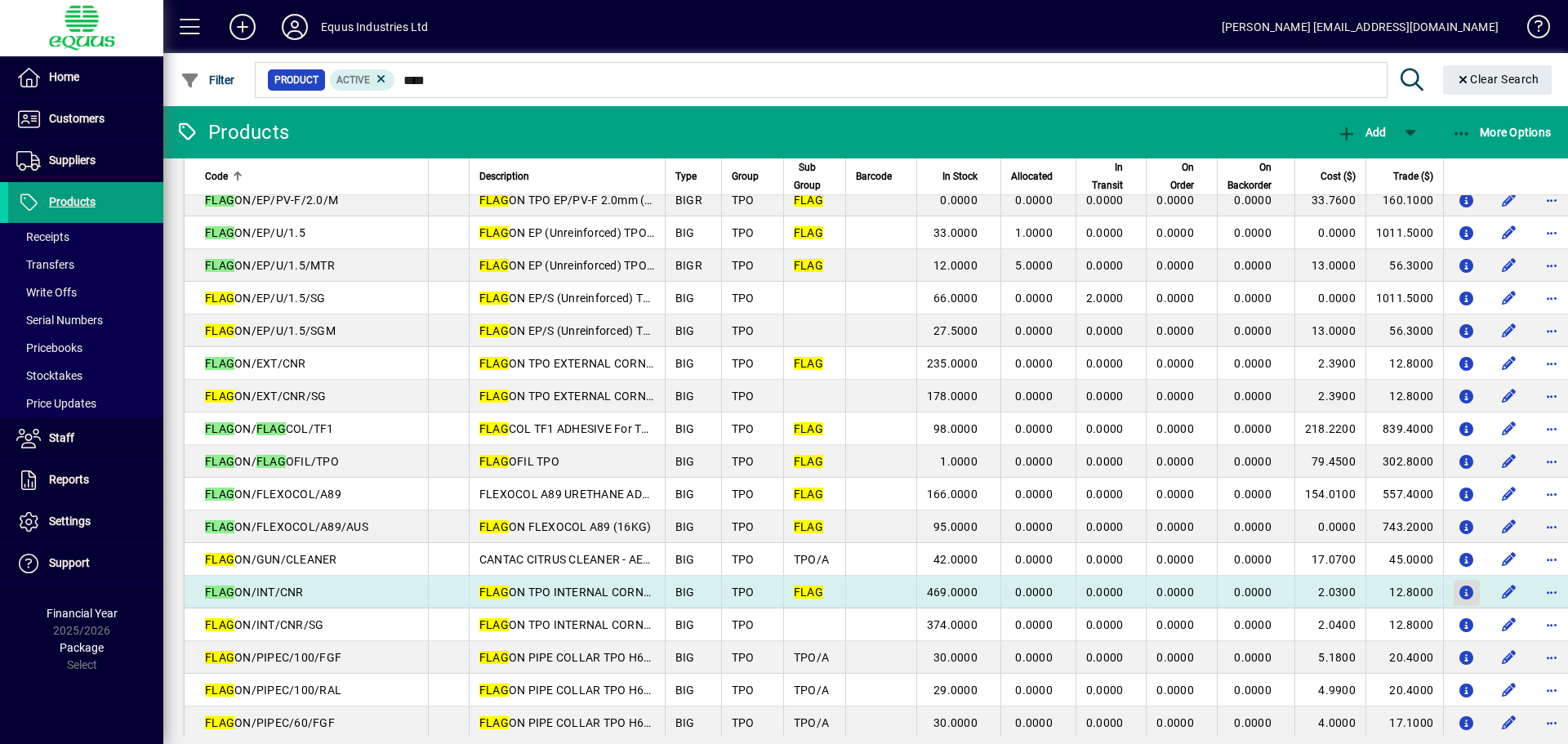
click at [1458, 589] on icon "button" at bounding box center [1467, 592] width 18 height 14
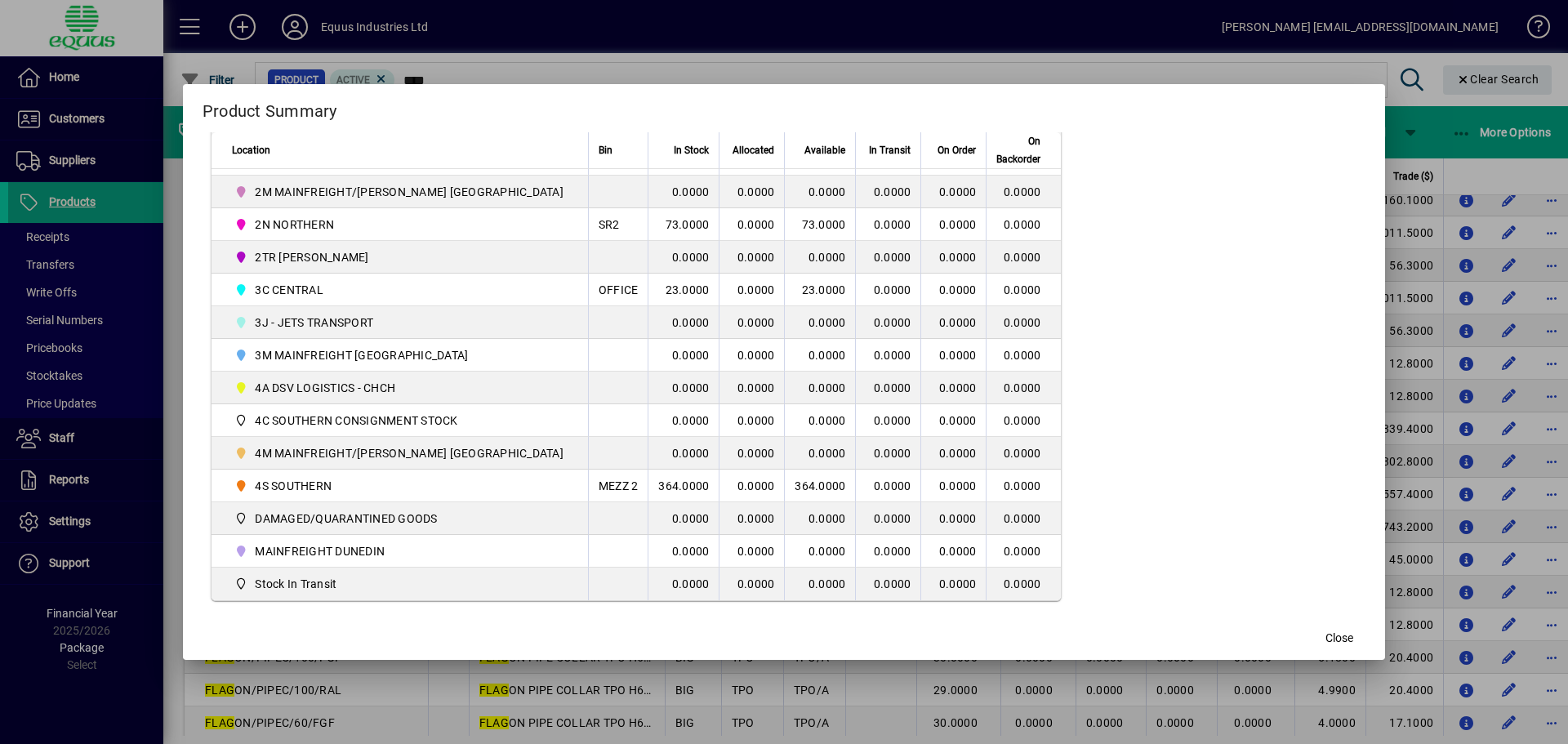
scroll to position [413, 0]
click at [1280, 643] on mat-dialog-actions "Close" at bounding box center [785, 637] width 1203 height 43
click at [1326, 637] on span "Close" at bounding box center [1340, 637] width 28 height 17
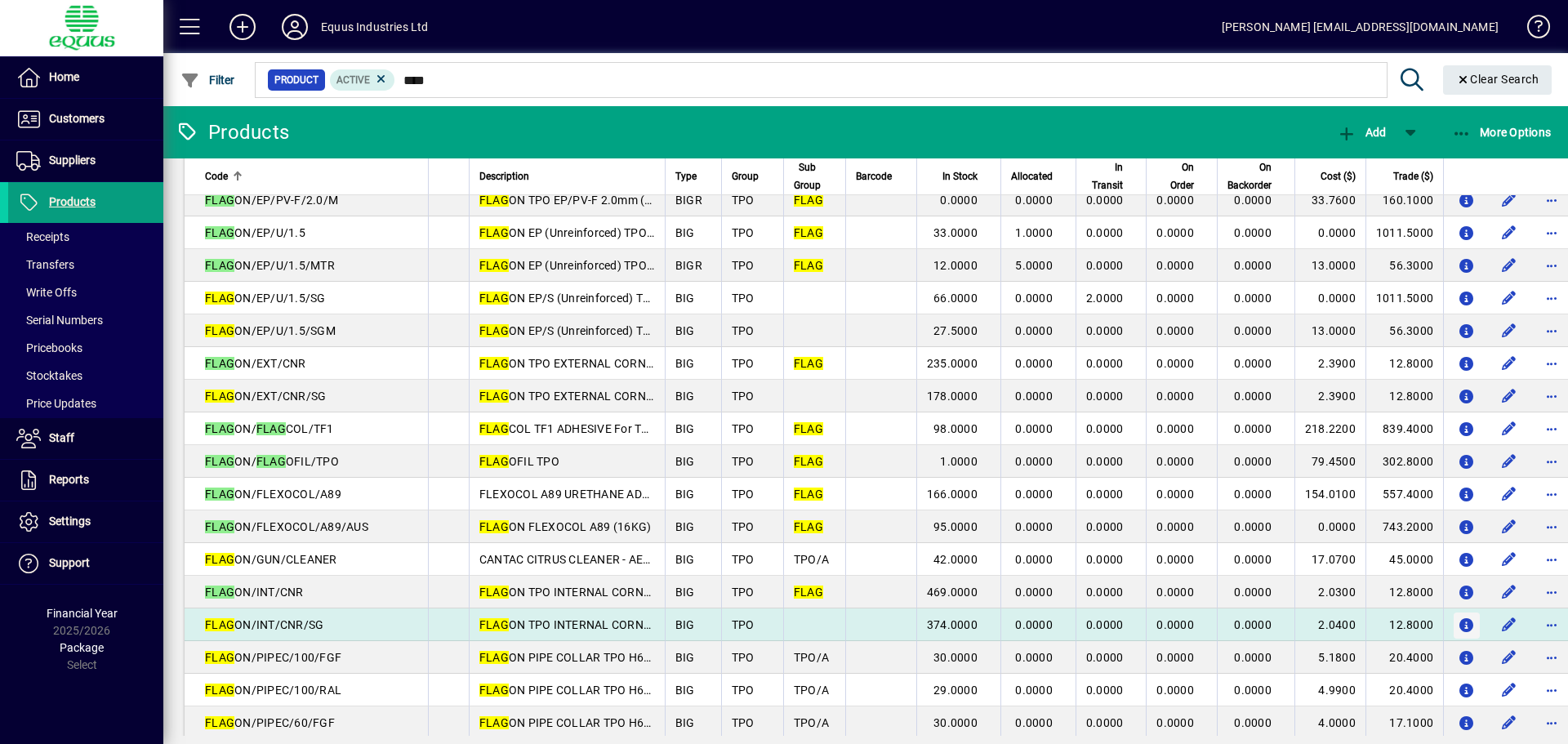
click at [1458, 623] on icon "button" at bounding box center [1467, 625] width 18 height 14
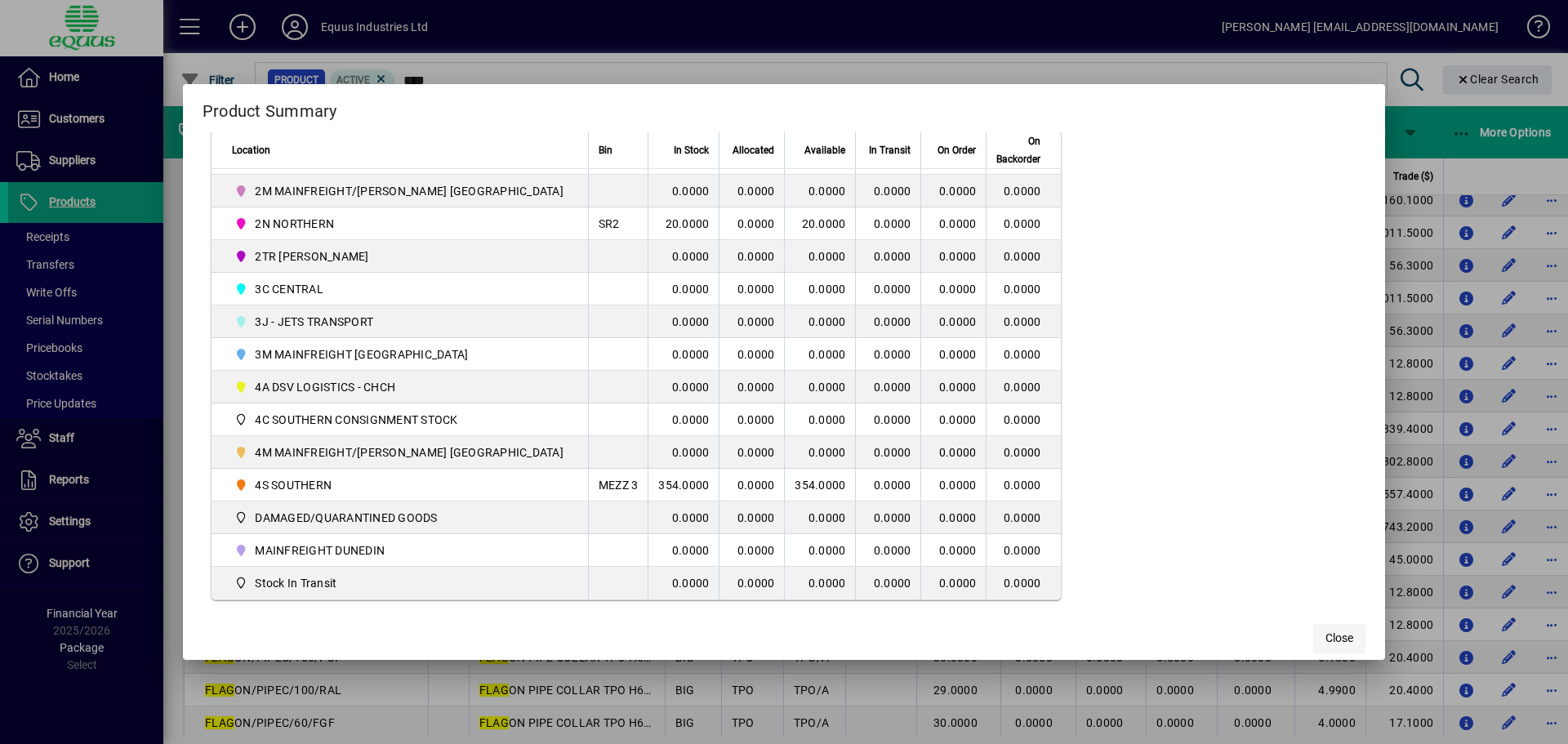
click at [1325, 633] on span "button" at bounding box center [1339, 638] width 53 height 40
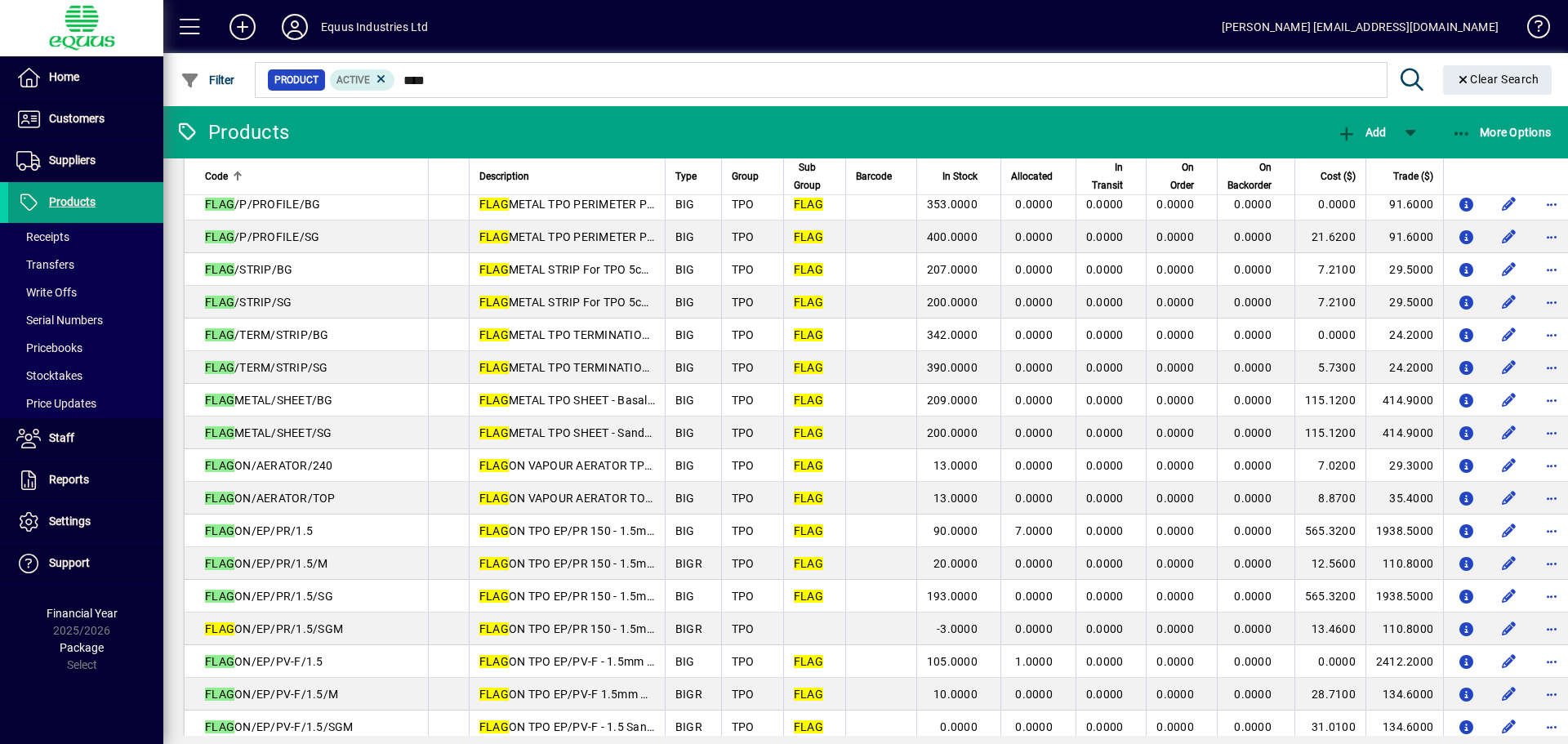
scroll to position [0, 0]
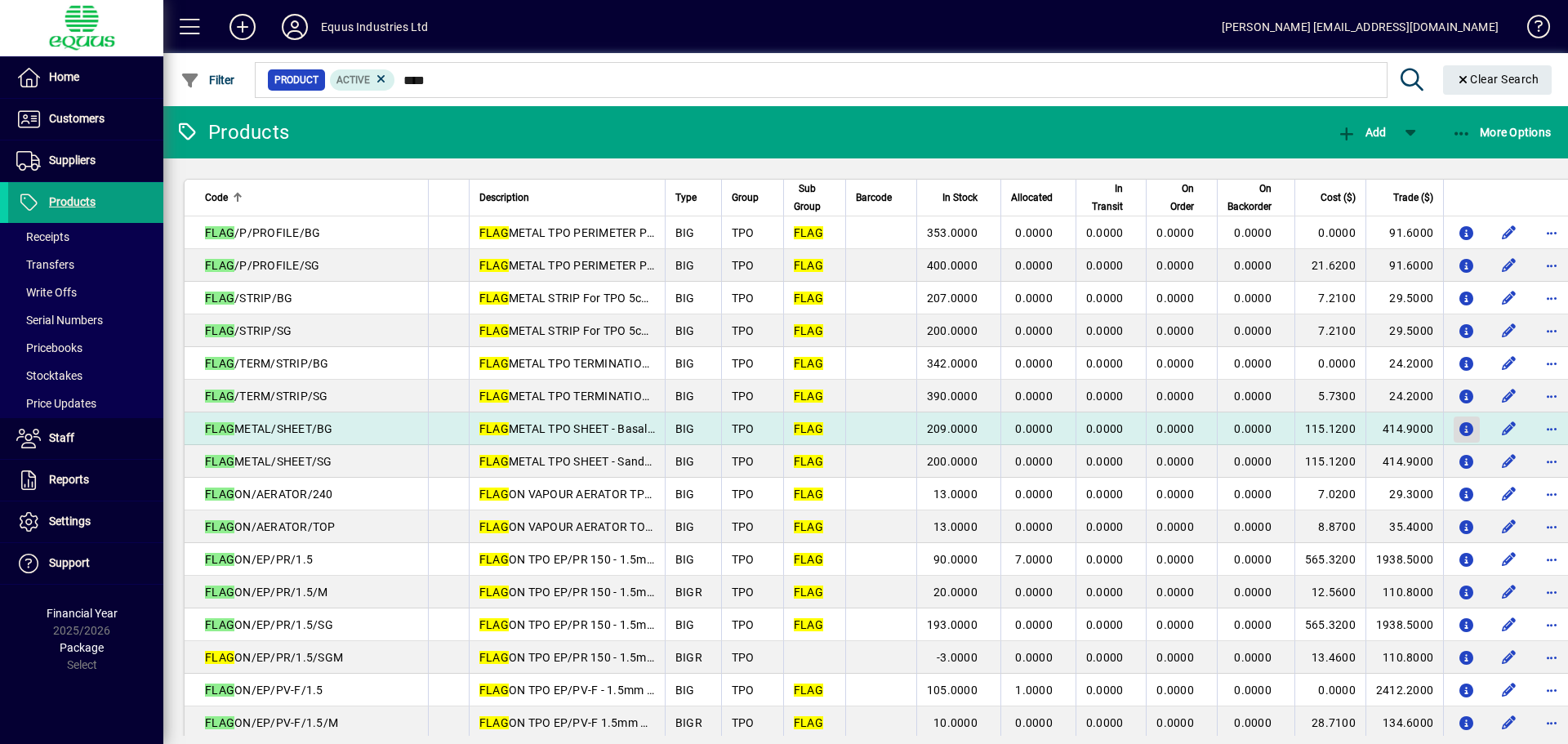
click at [1458, 423] on icon "button" at bounding box center [1467, 429] width 18 height 14
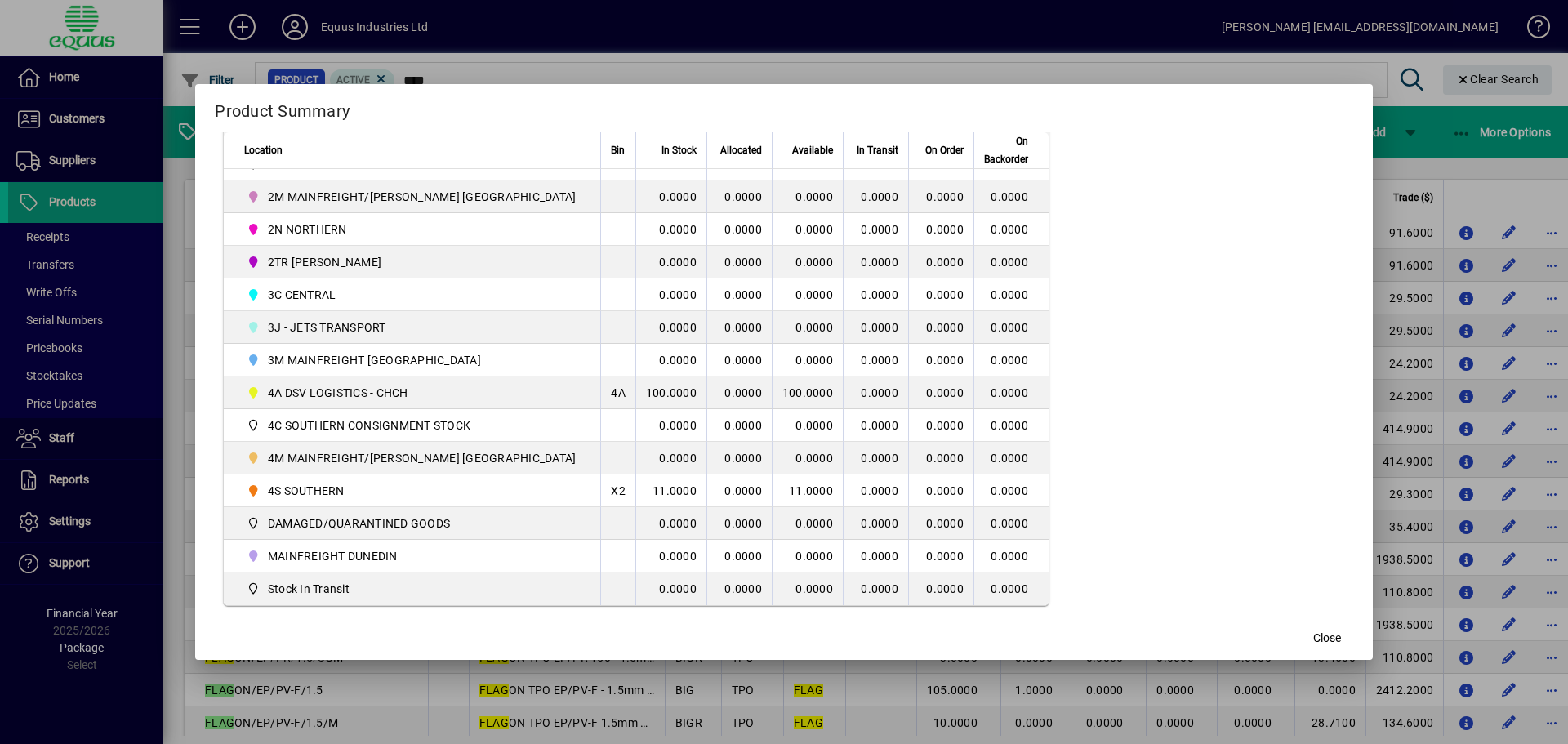
scroll to position [490, 0]
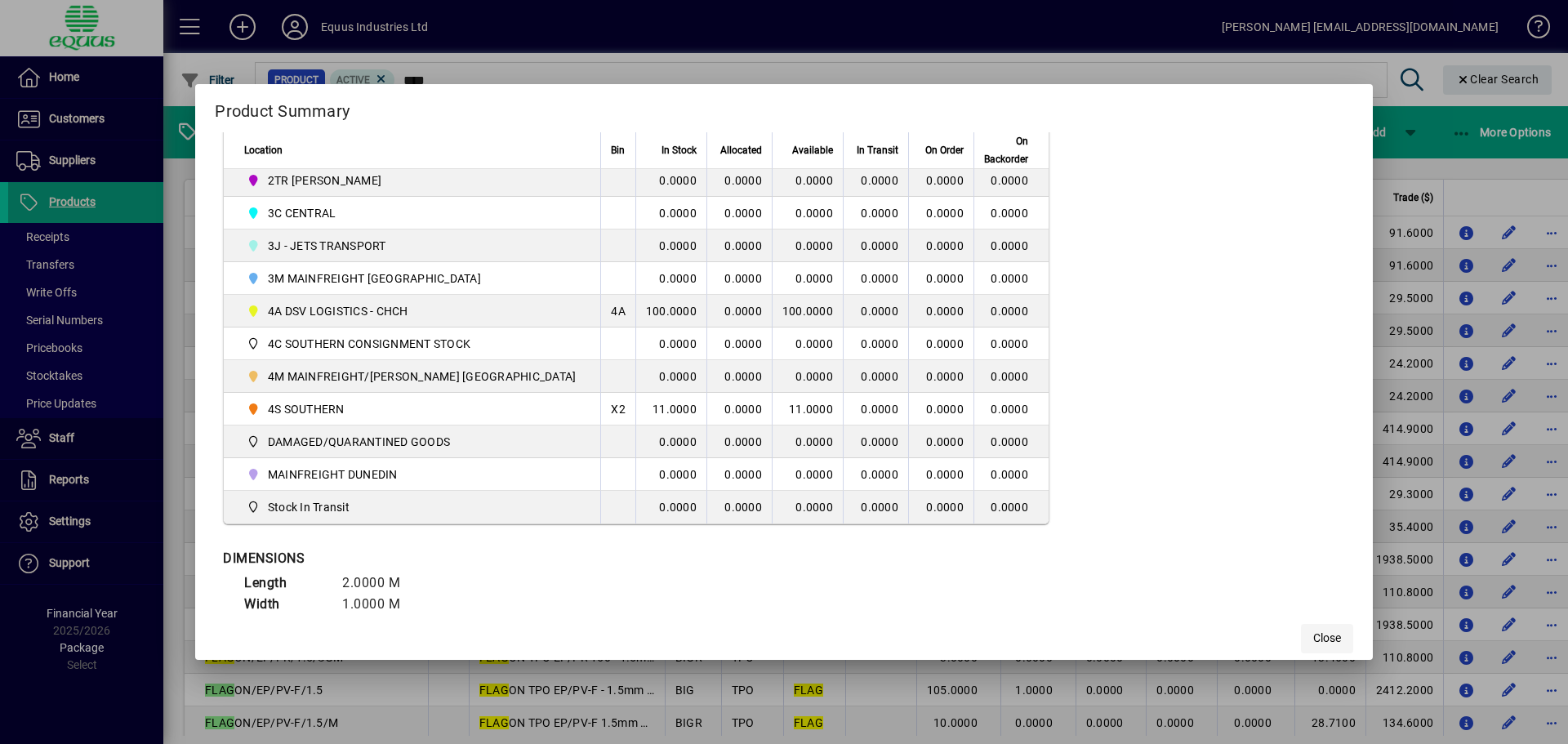
click at [1301, 626] on span "button" at bounding box center [1327, 638] width 53 height 40
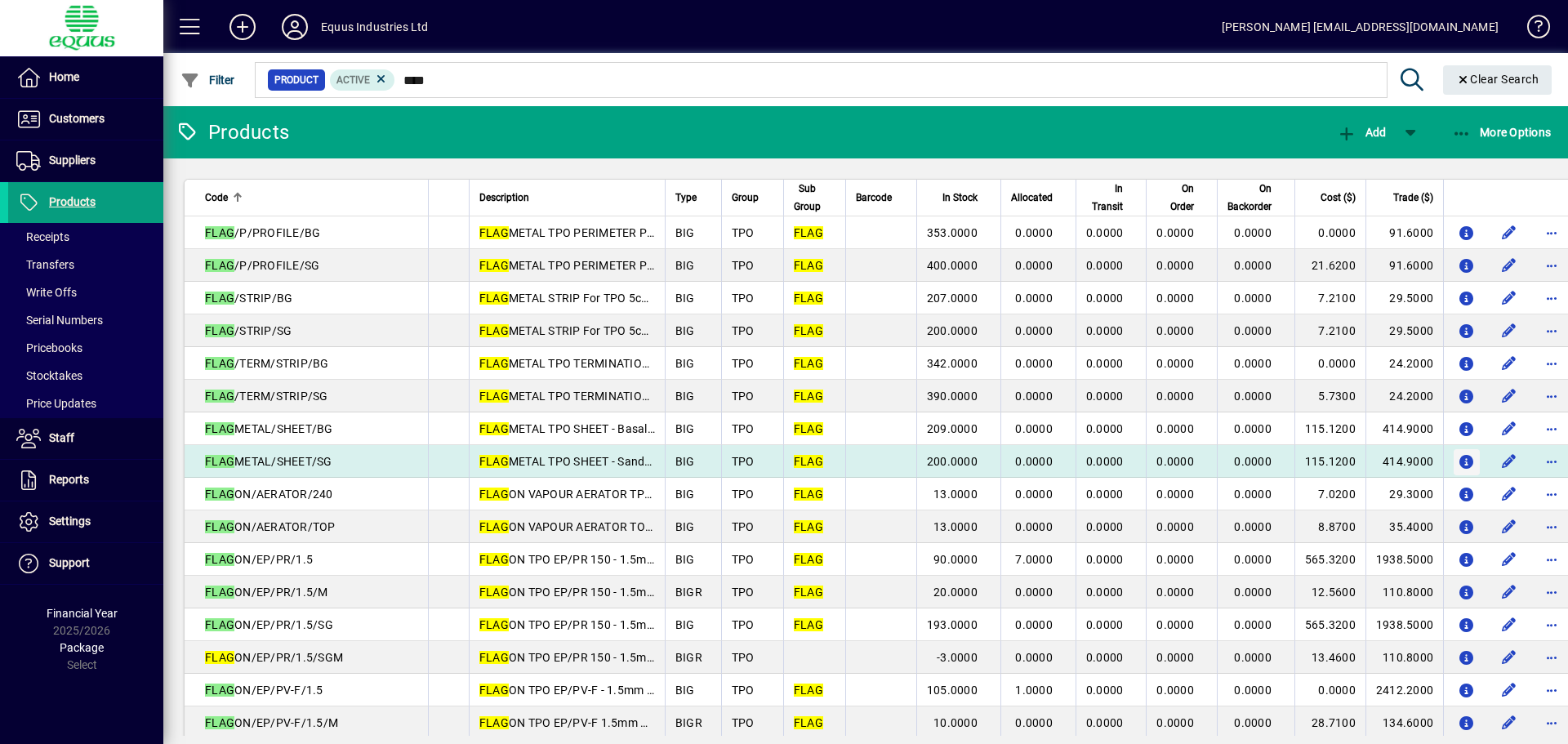
click at [1458, 462] on icon "button" at bounding box center [1467, 462] width 18 height 14
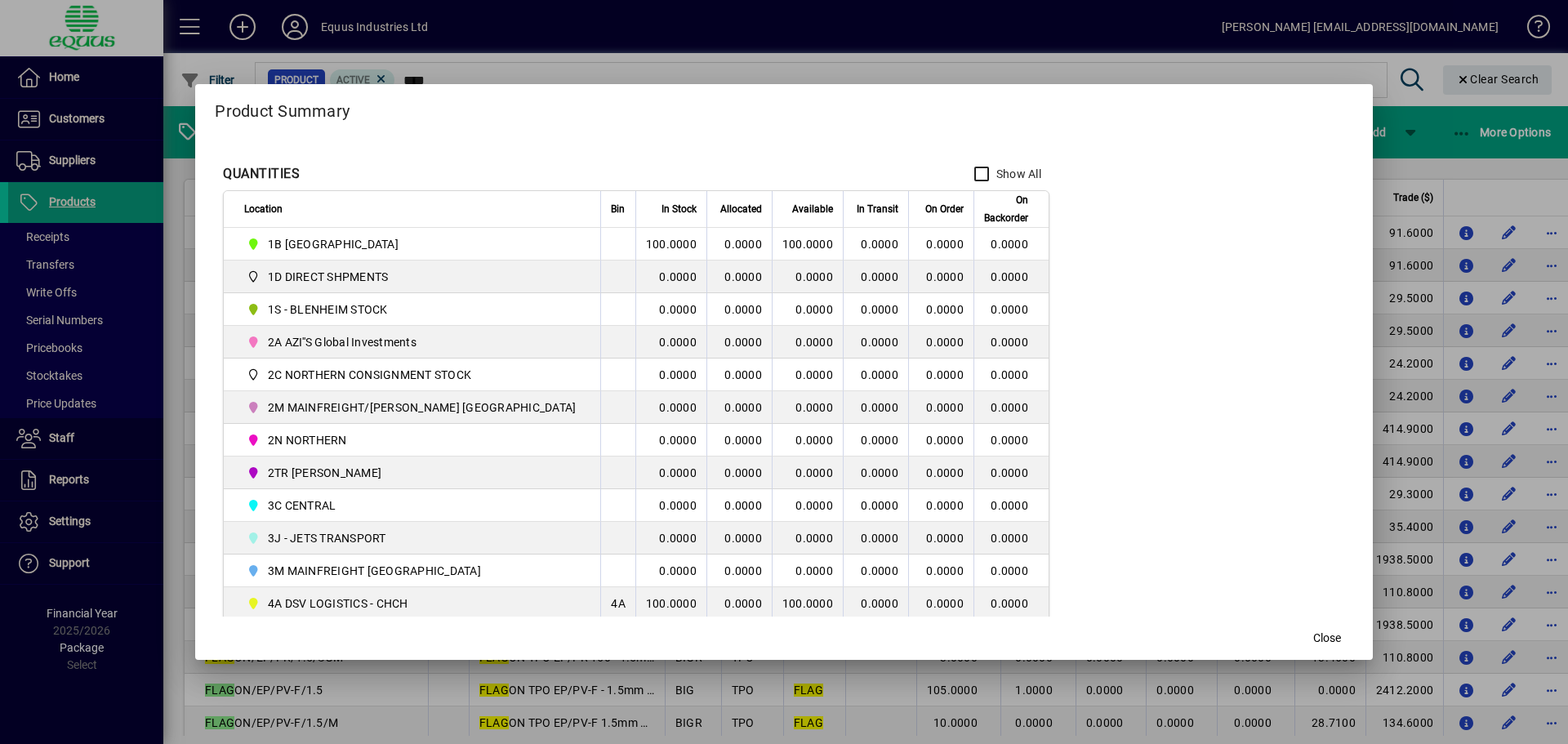
scroll to position [163, 0]
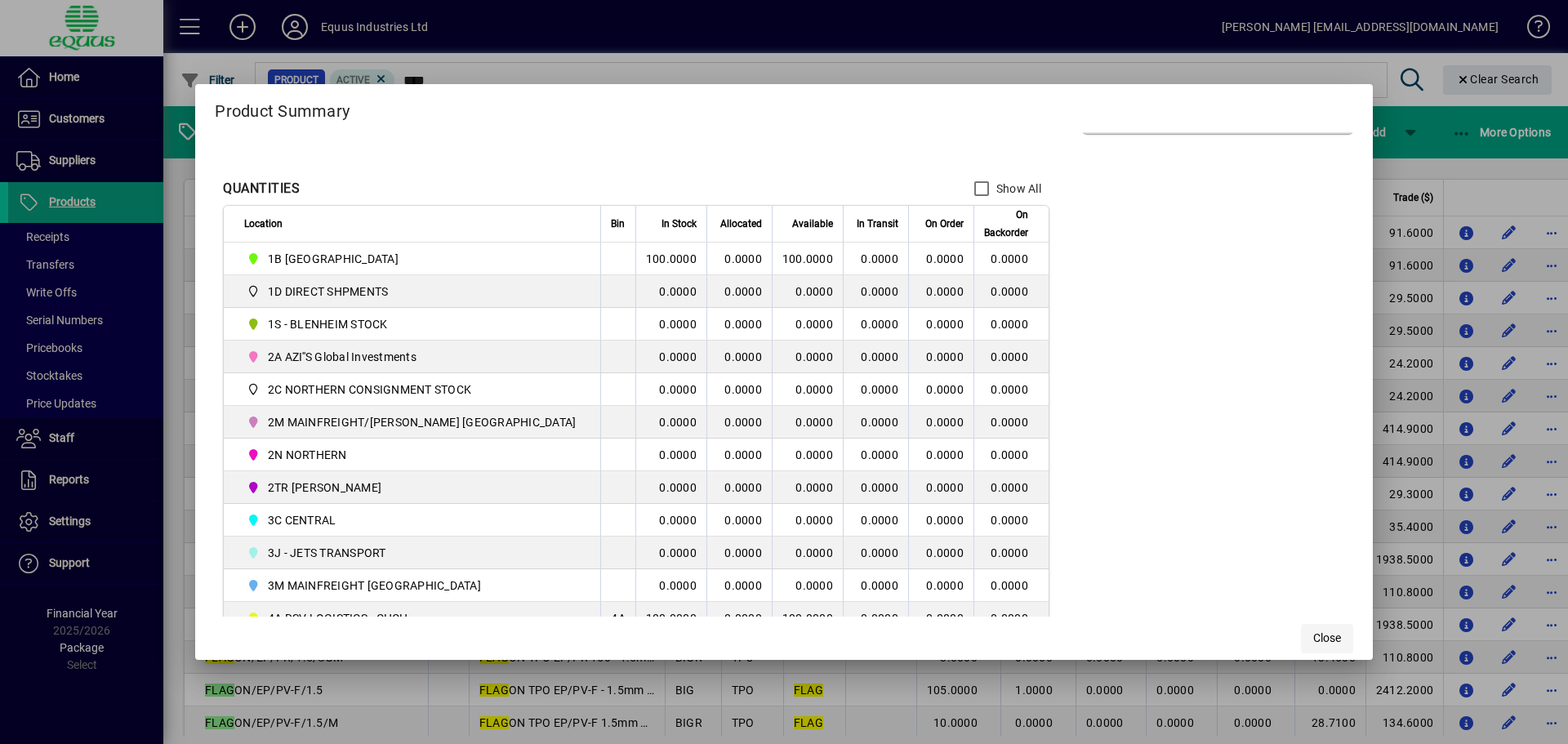
drag, startPoint x: 1295, startPoint y: 629, endPoint x: 1290, endPoint y: 622, distance: 8.6
click at [1301, 628] on button "Close" at bounding box center [1327, 638] width 53 height 29
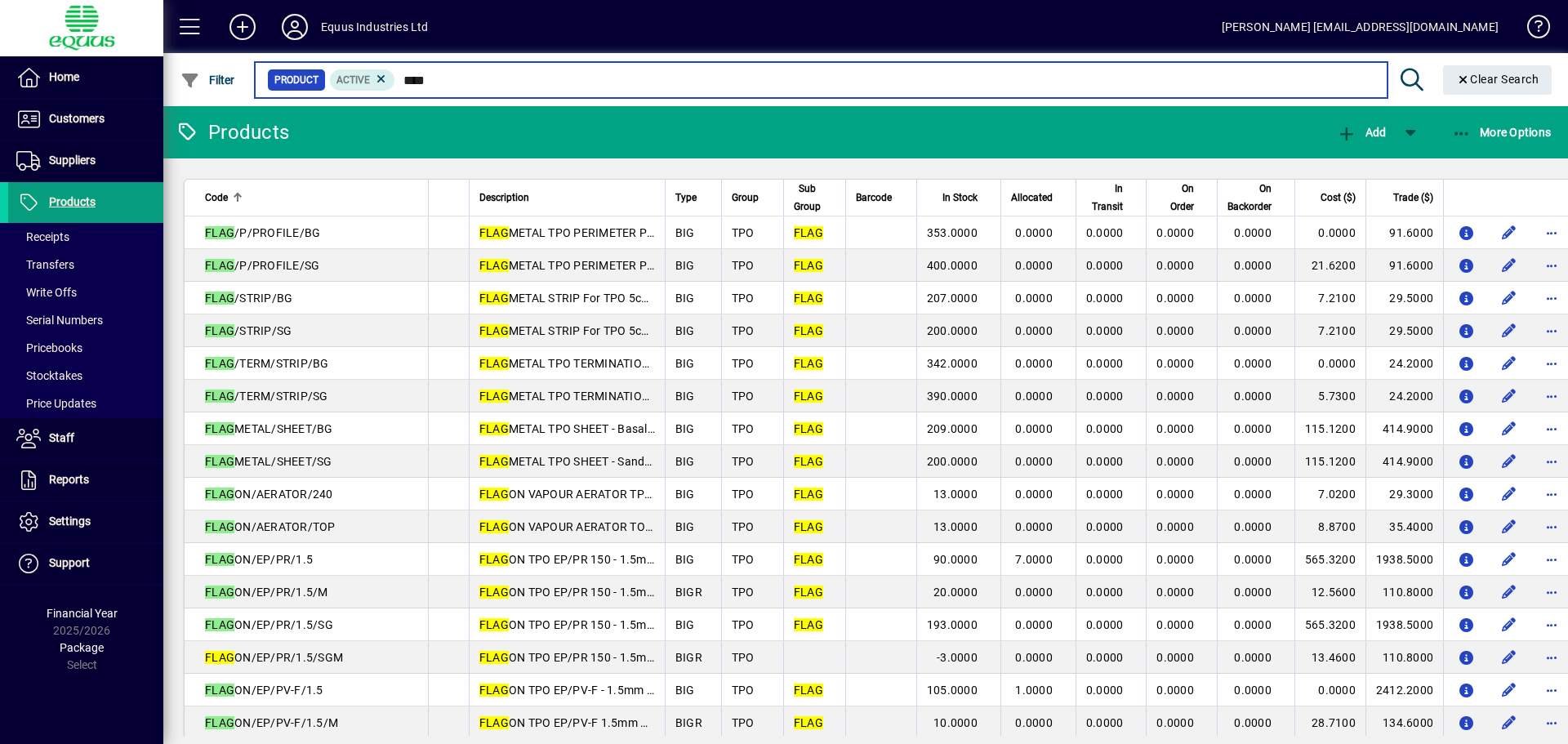
click at [442, 76] on input "****" at bounding box center [884, 79] width 978 height 23
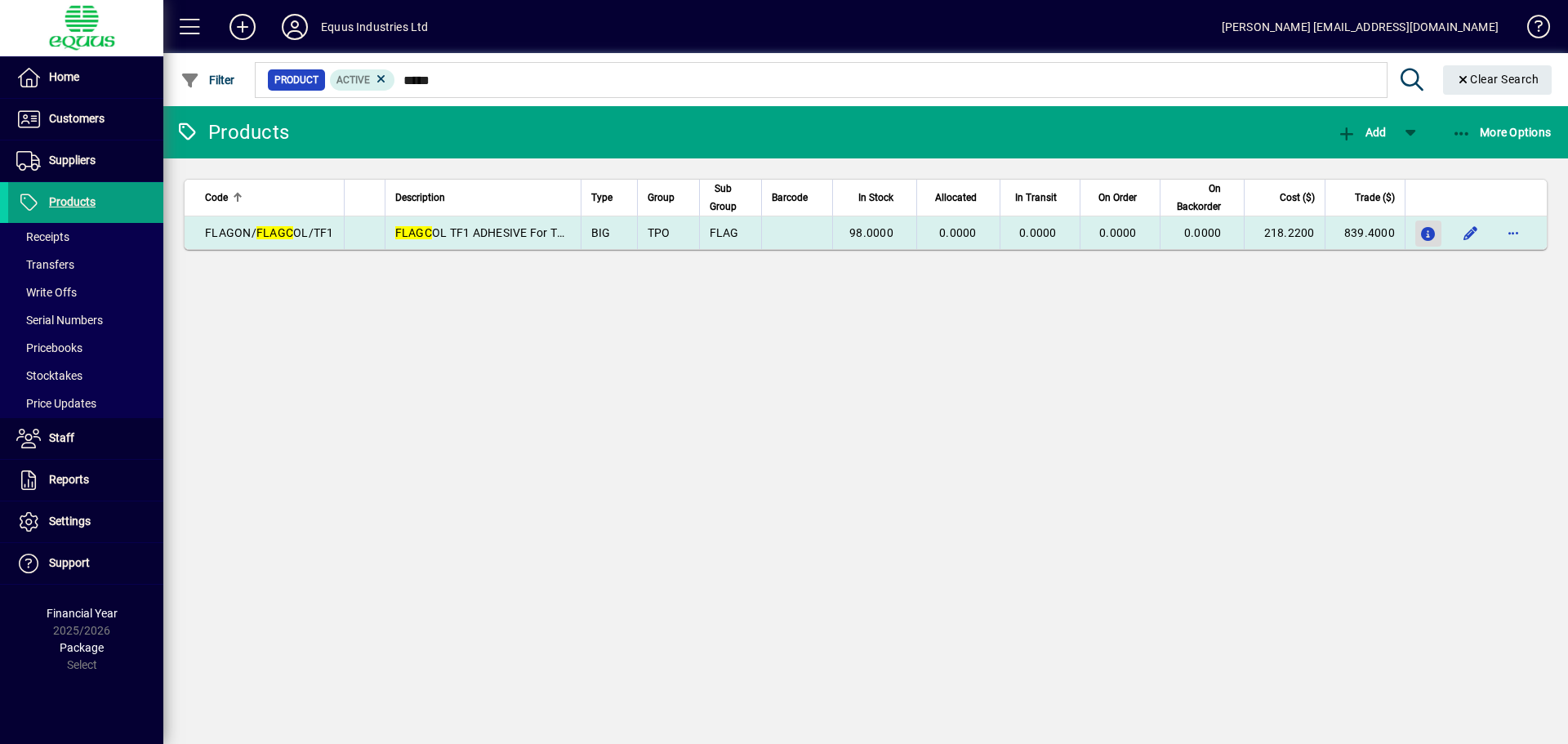
click at [1421, 234] on icon "button" at bounding box center [1429, 234] width 18 height 14
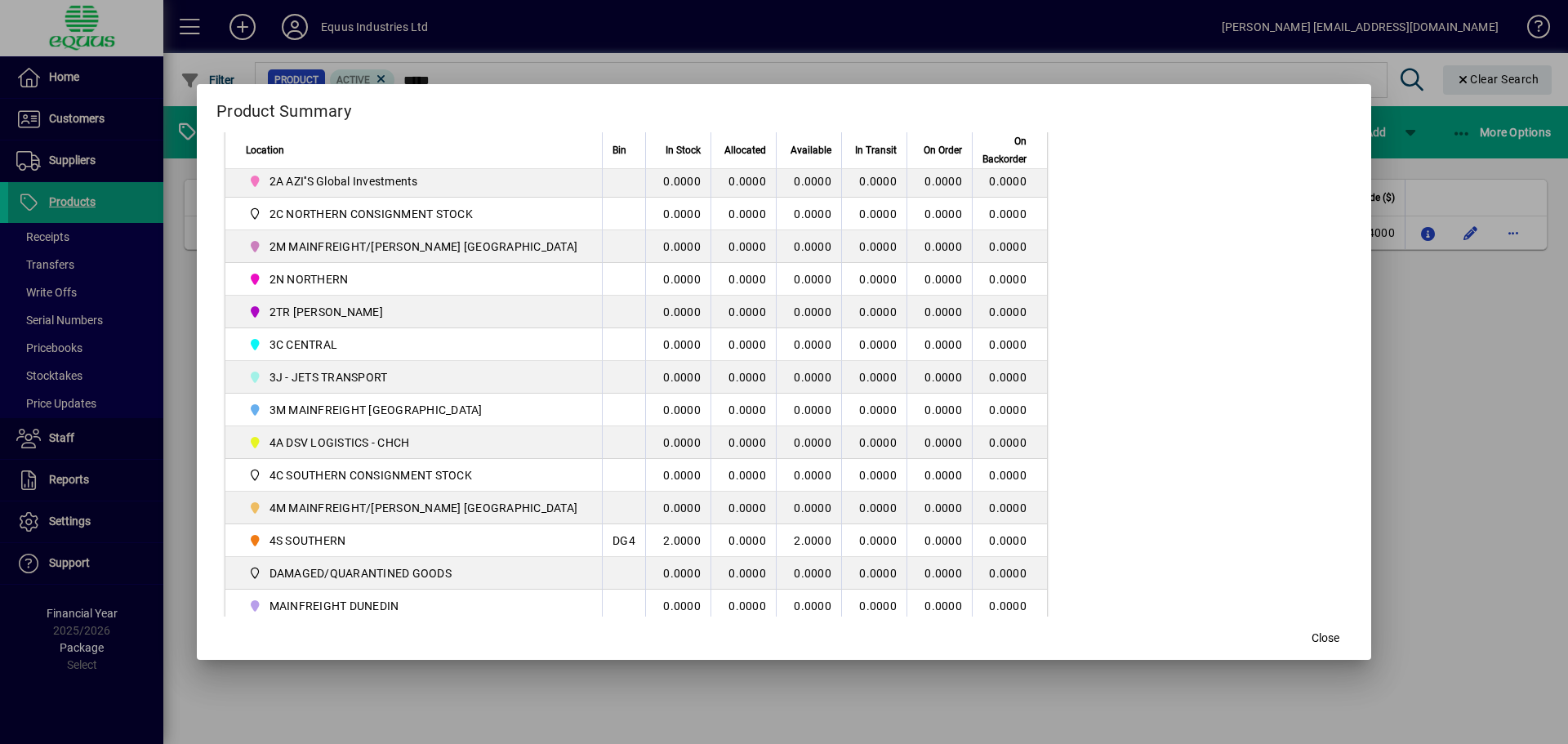
scroll to position [394, 0]
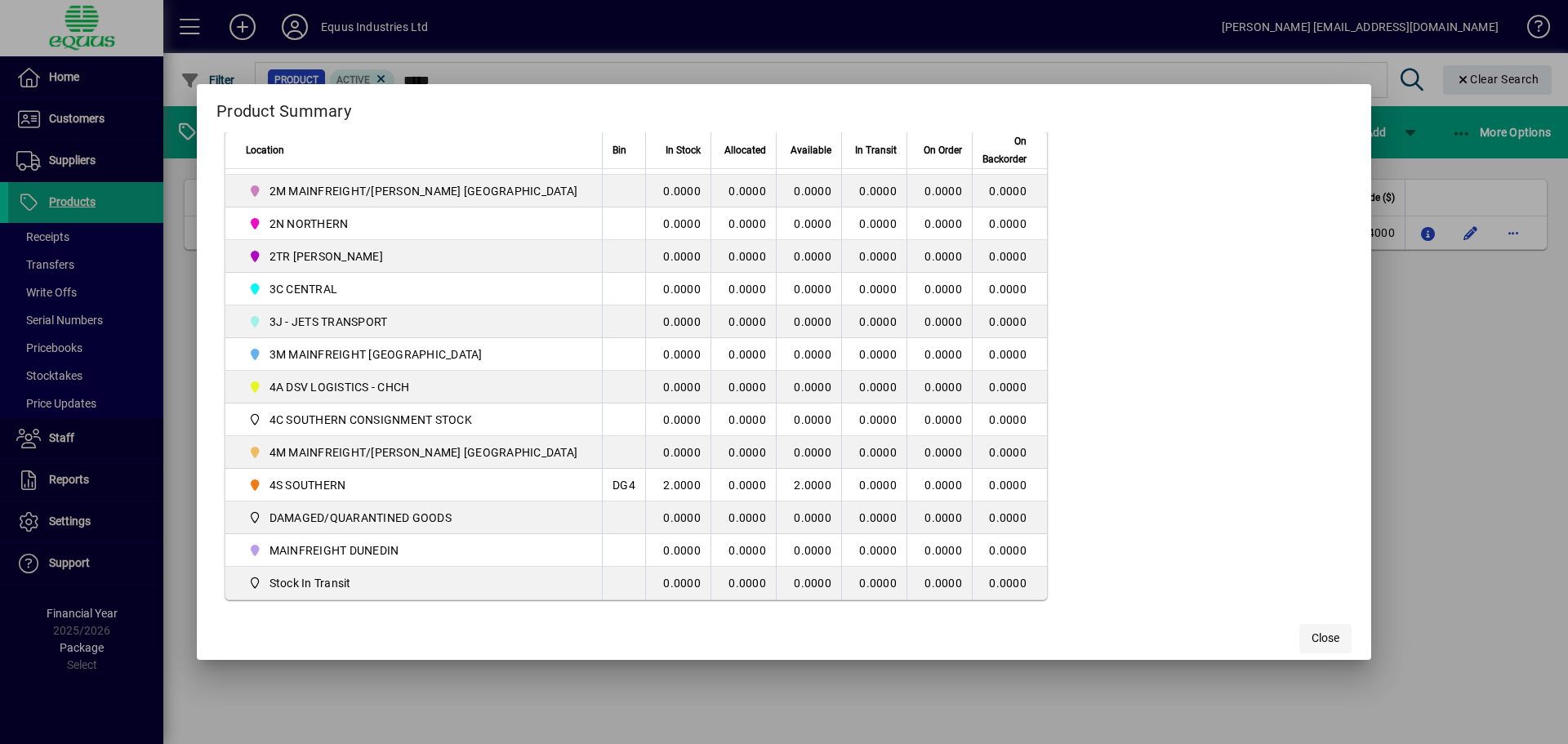
click at [1310, 638] on span "button" at bounding box center [1325, 638] width 53 height 40
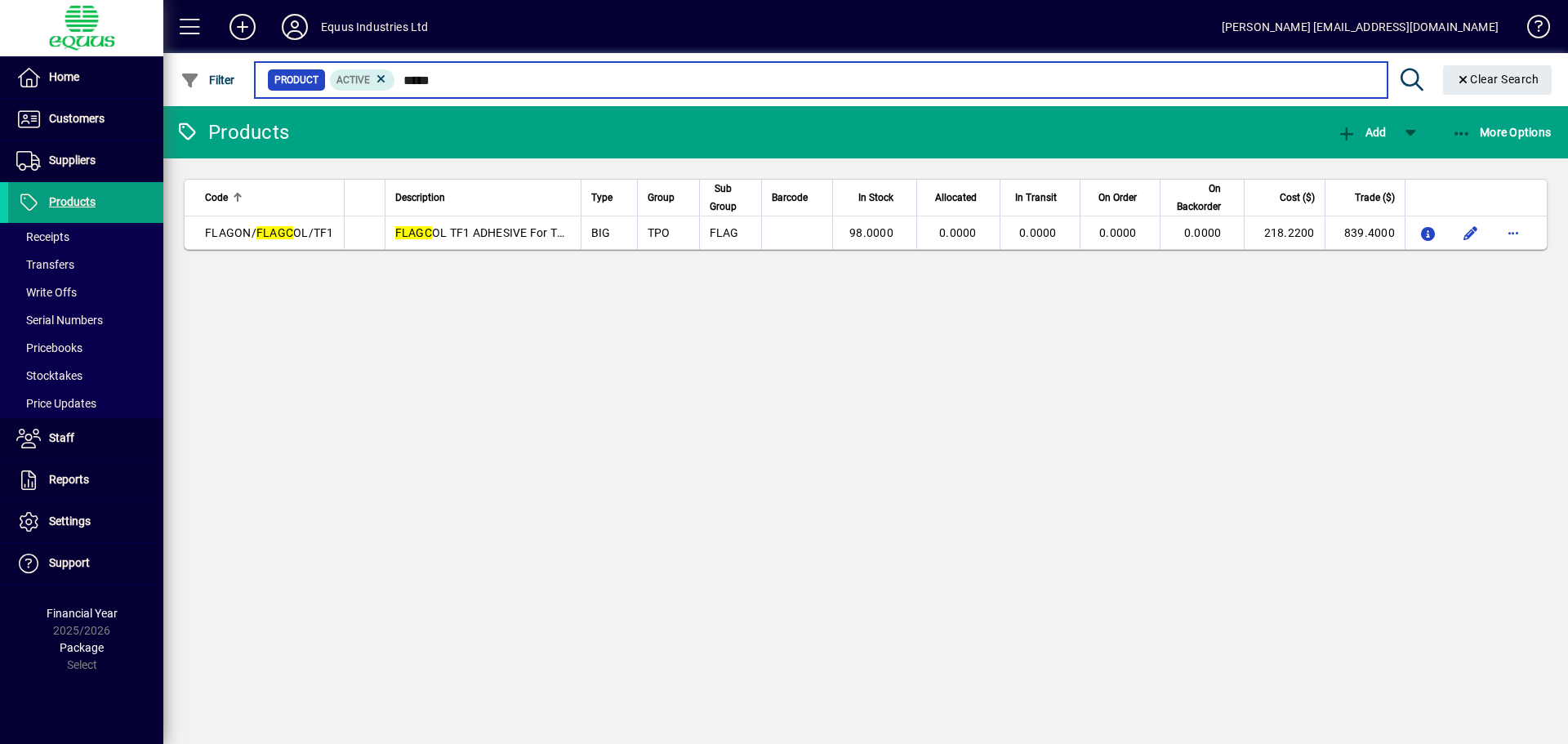
click at [442, 79] on input "*****" at bounding box center [884, 79] width 978 height 23
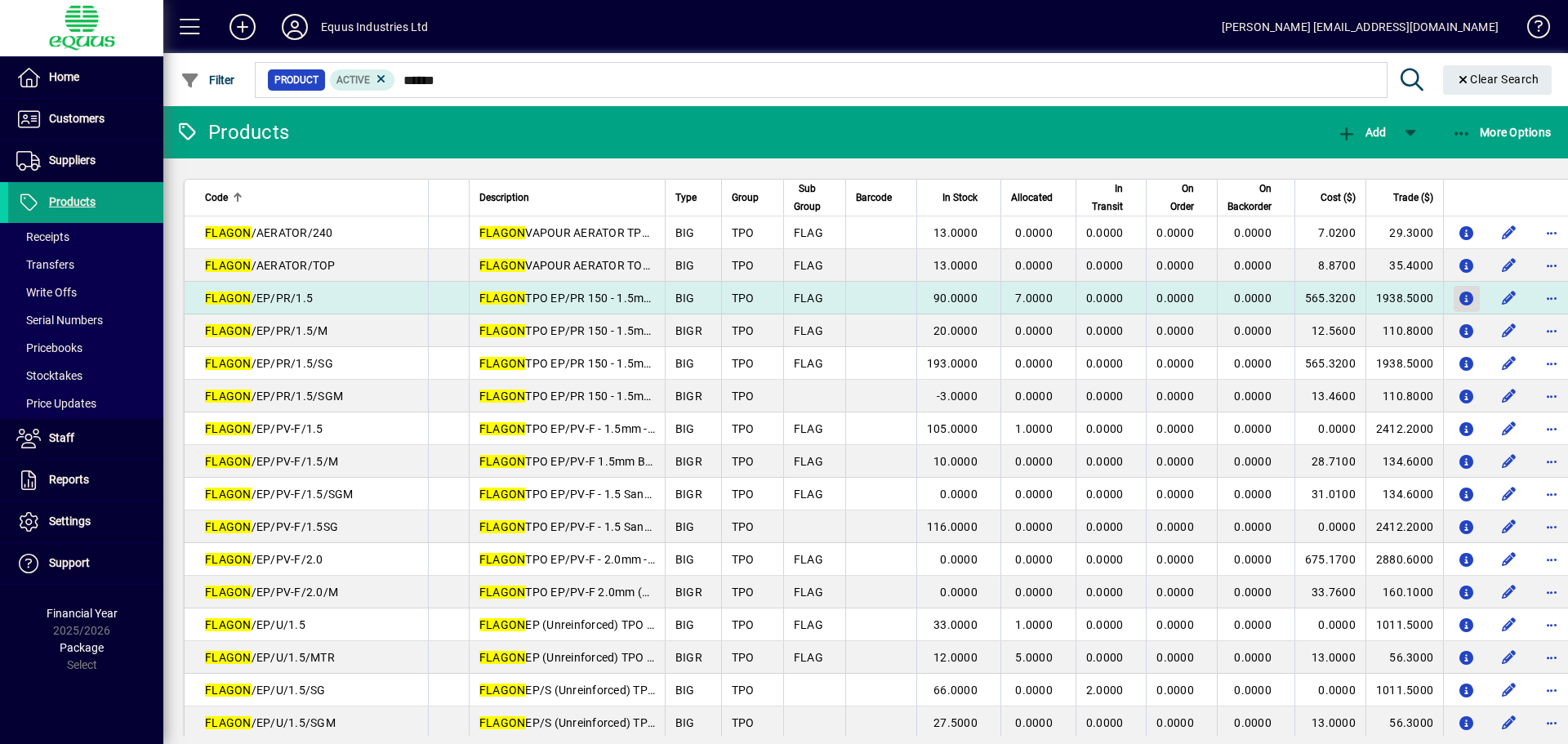
click at [1458, 297] on icon "button" at bounding box center [1467, 298] width 18 height 14
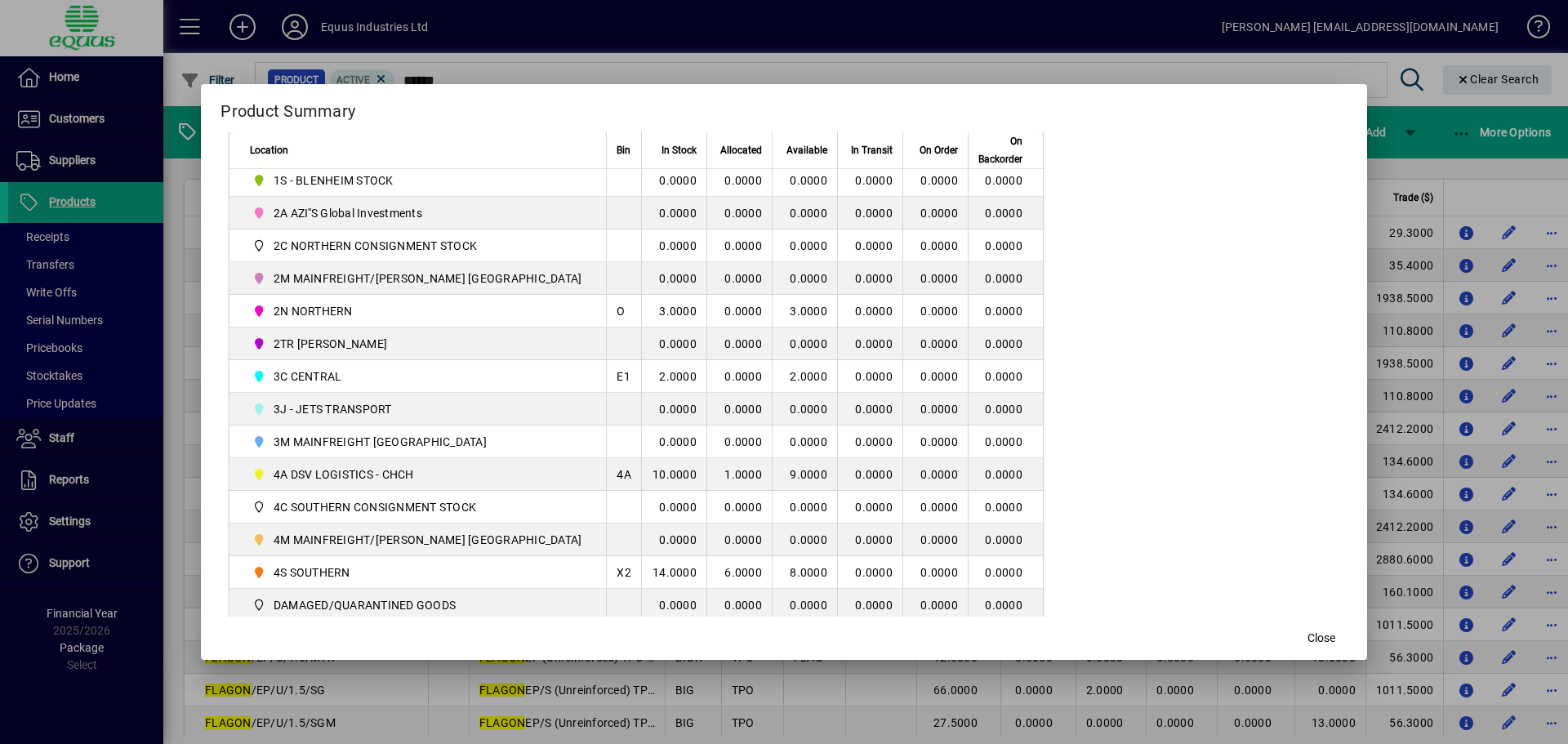
scroll to position [408, 0]
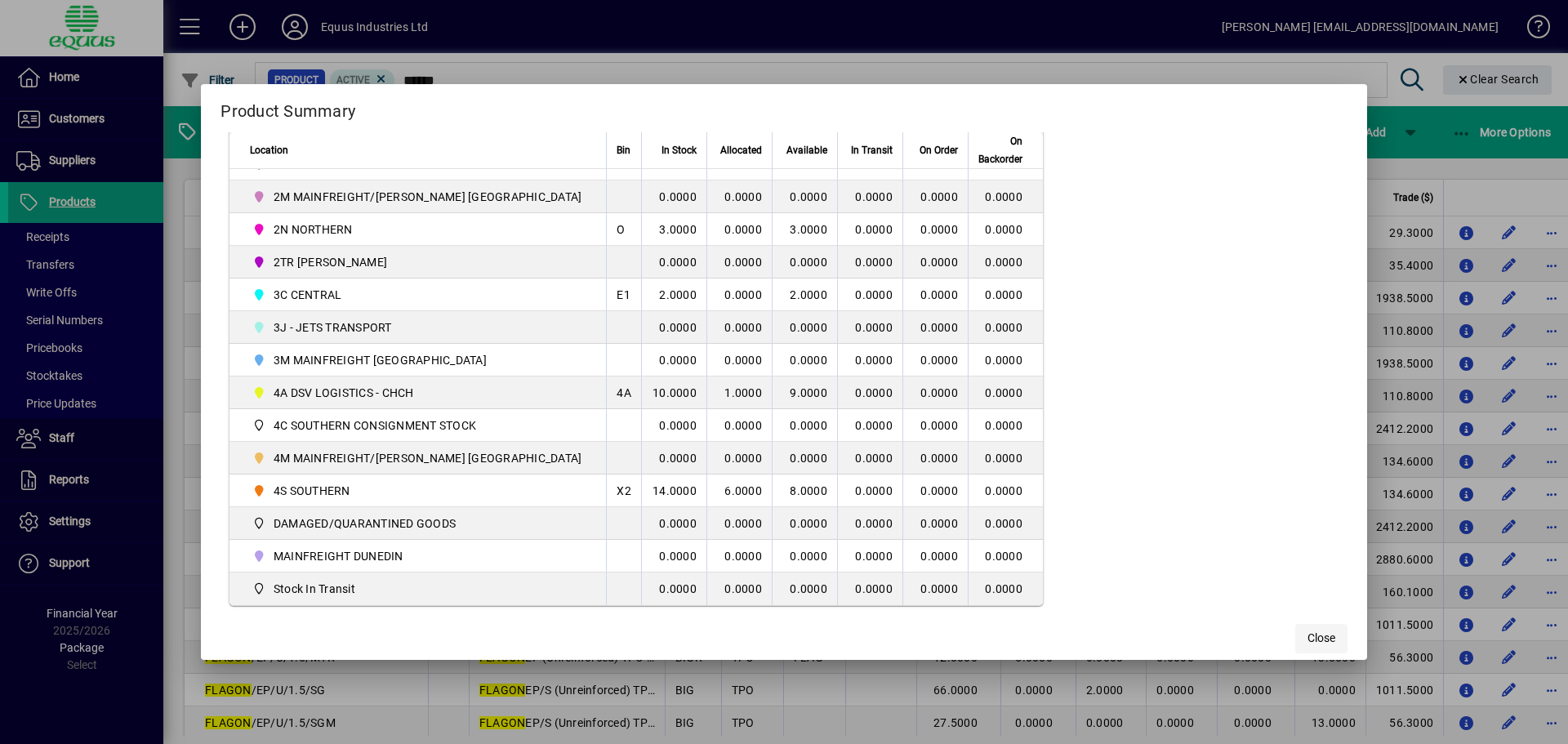
click at [1295, 624] on span "button" at bounding box center [1321, 638] width 53 height 40
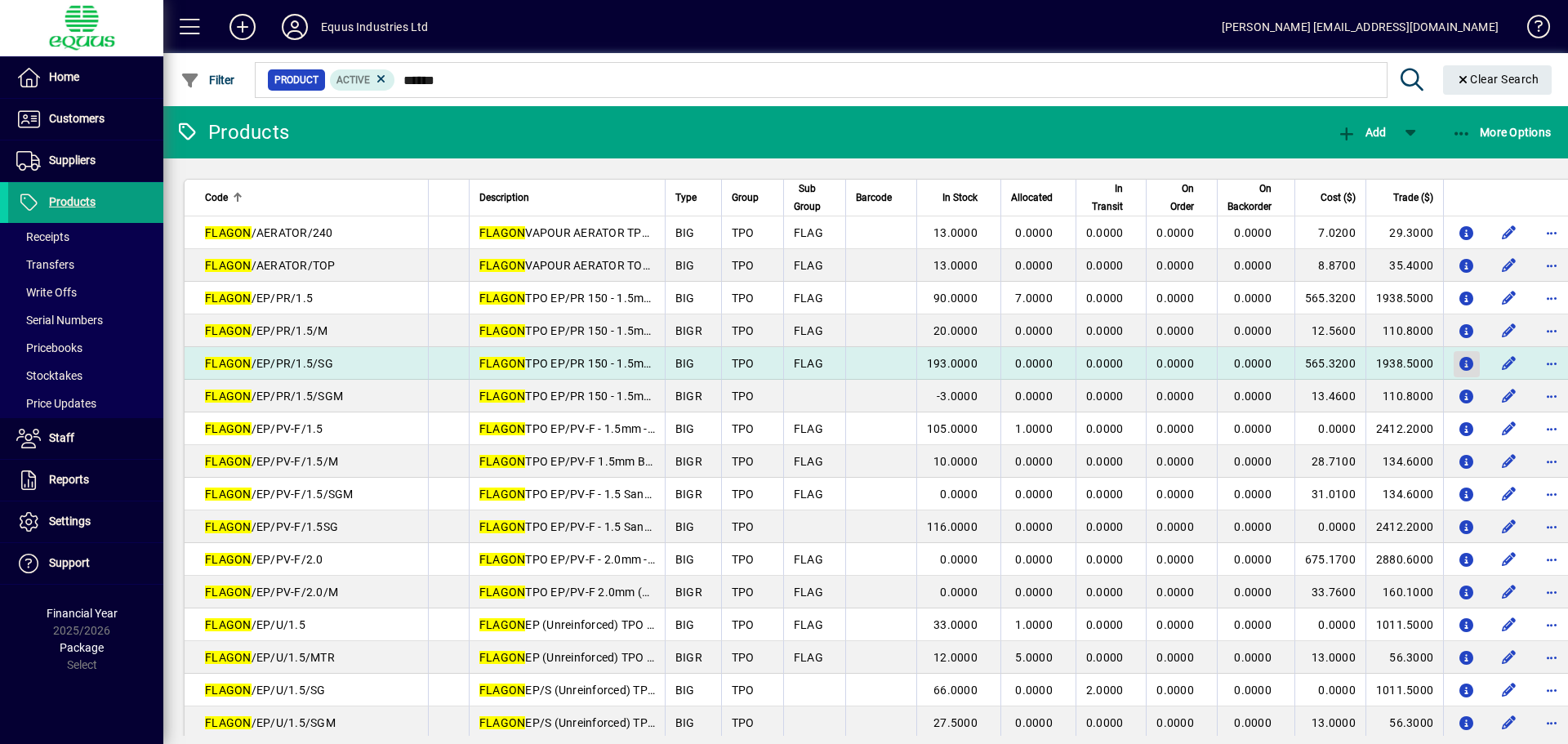
click at [1458, 362] on icon "button" at bounding box center [1467, 364] width 18 height 14
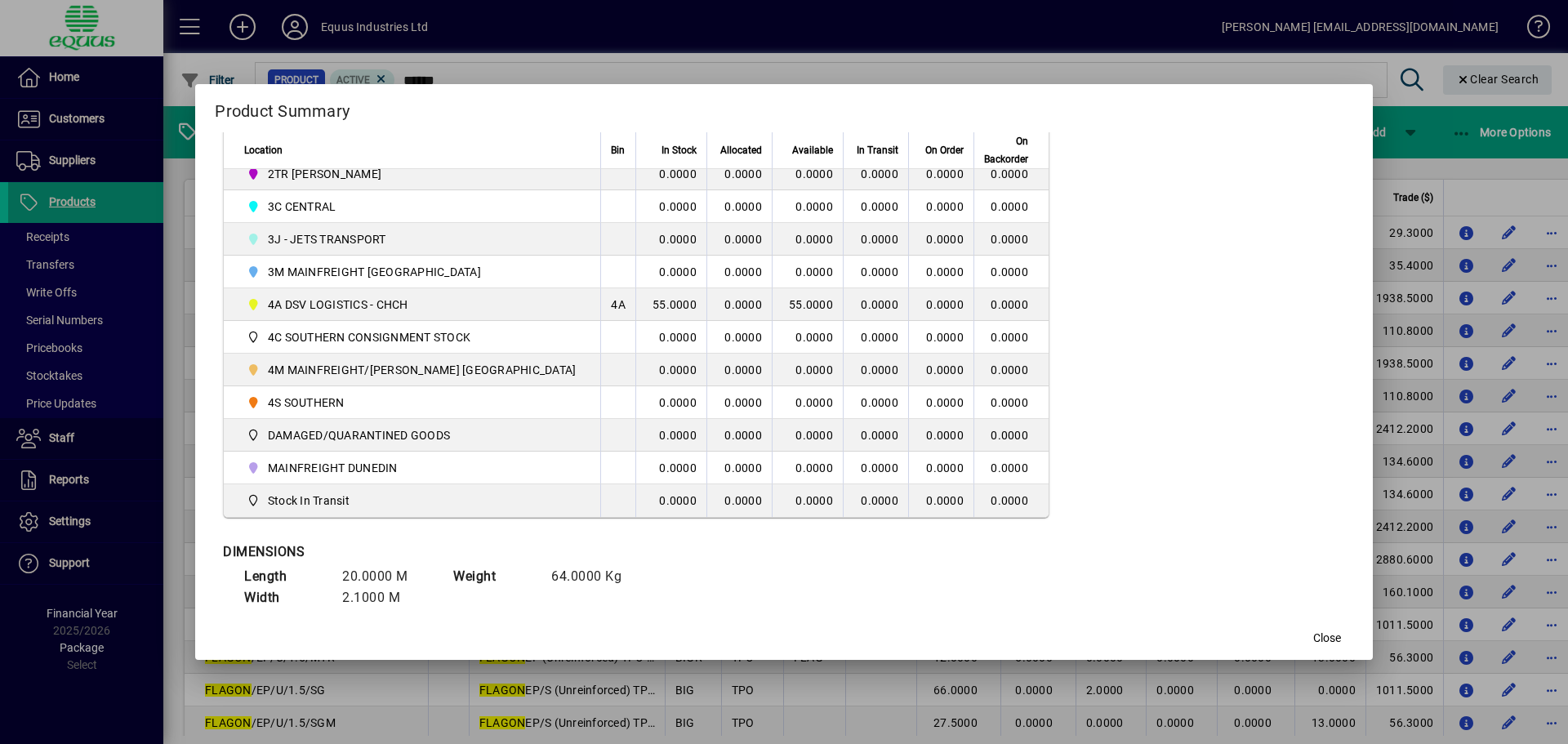
scroll to position [517, 0]
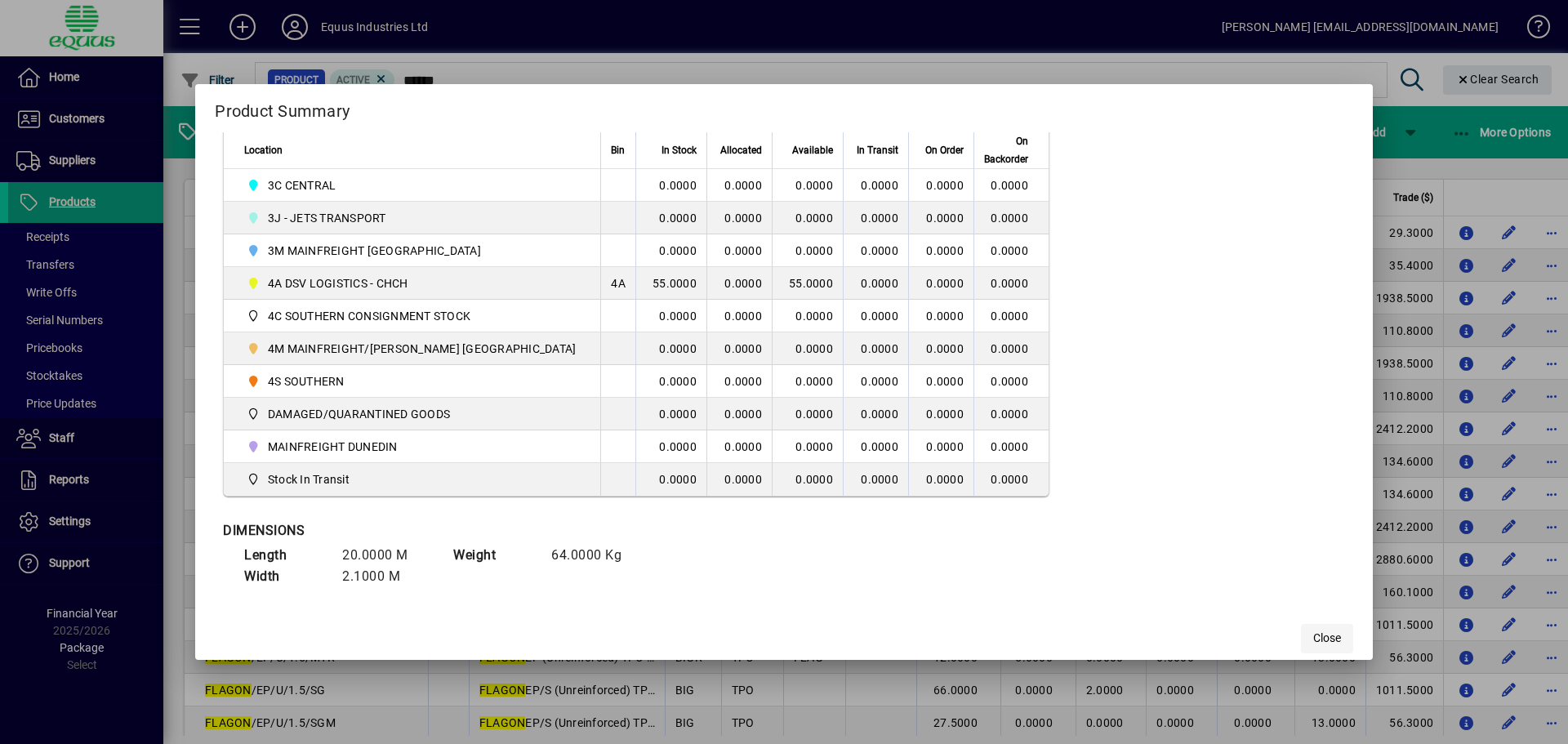
click at [1301, 629] on span "button" at bounding box center [1327, 638] width 53 height 40
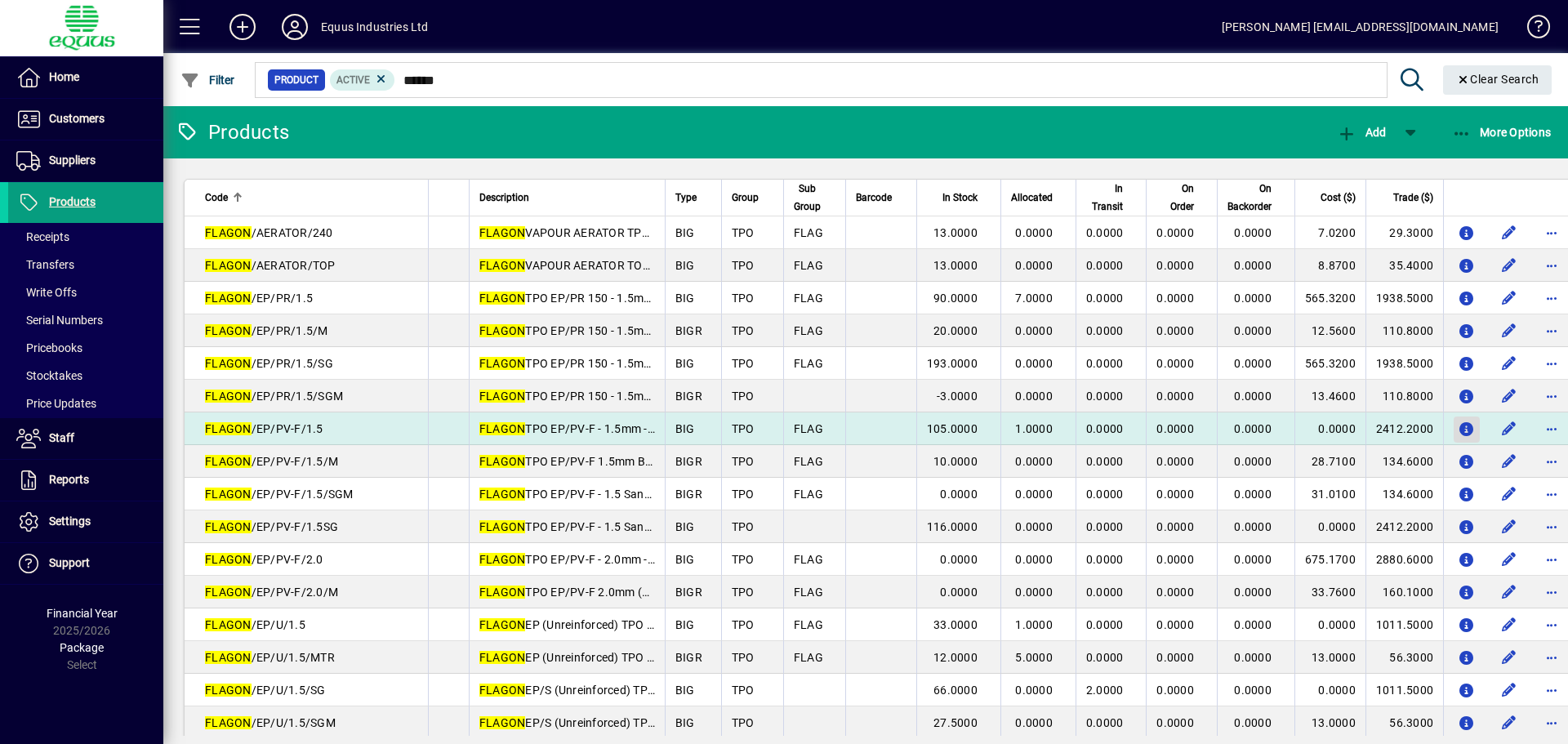
click at [1458, 429] on icon "button" at bounding box center [1467, 429] width 18 height 14
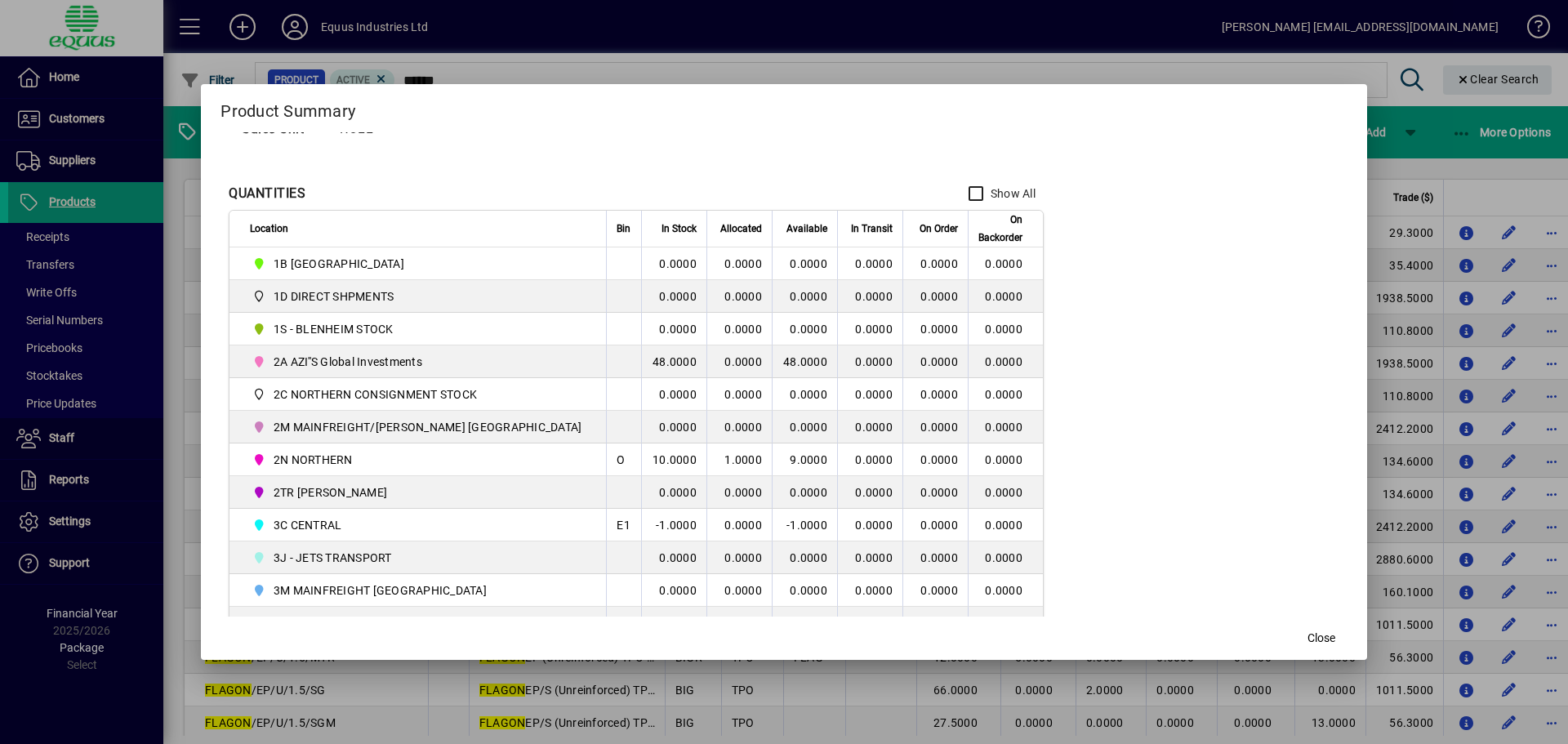
scroll to position [245, 0]
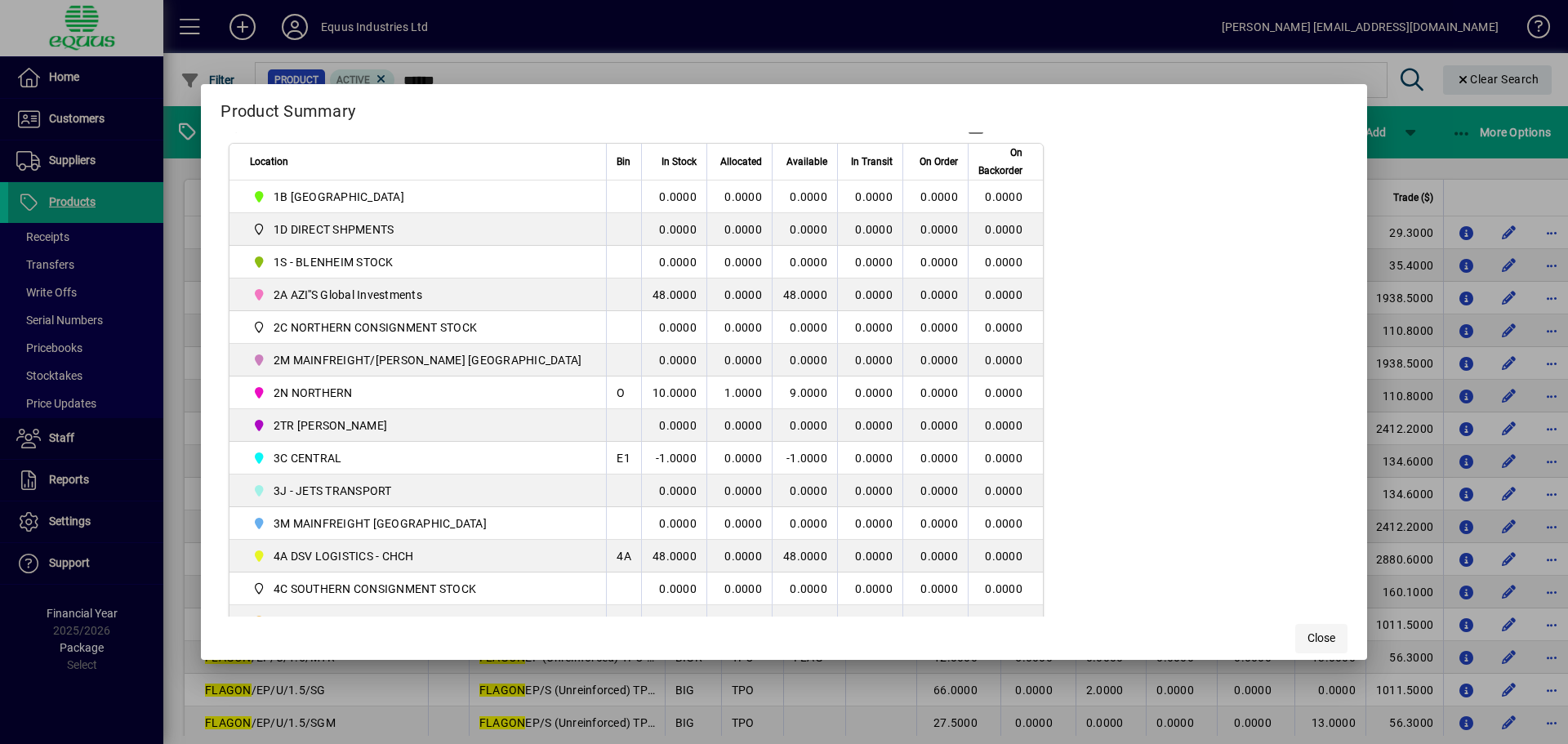
click at [1310, 643] on span "button" at bounding box center [1321, 638] width 53 height 40
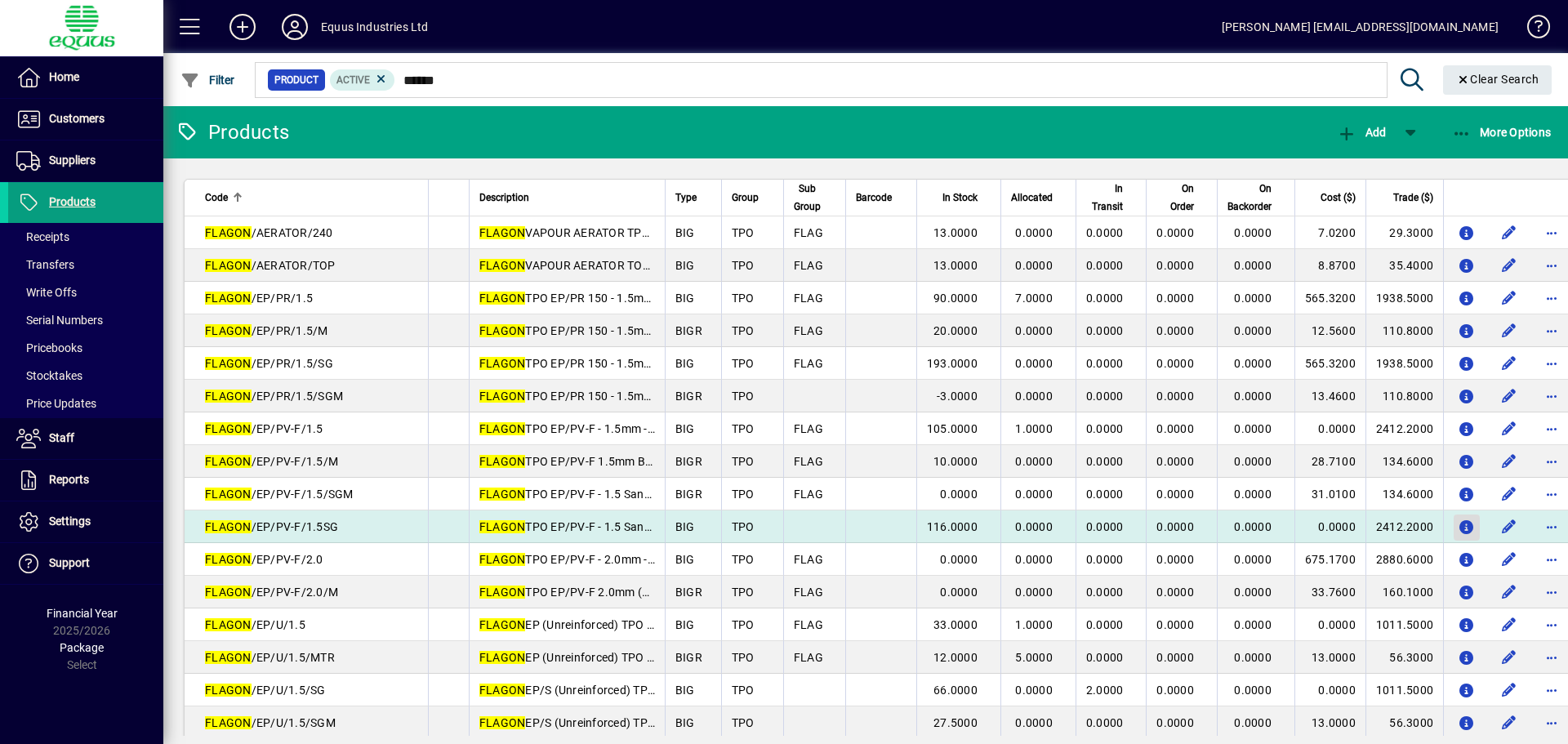
click at [1458, 521] on icon "button" at bounding box center [1467, 528] width 18 height 14
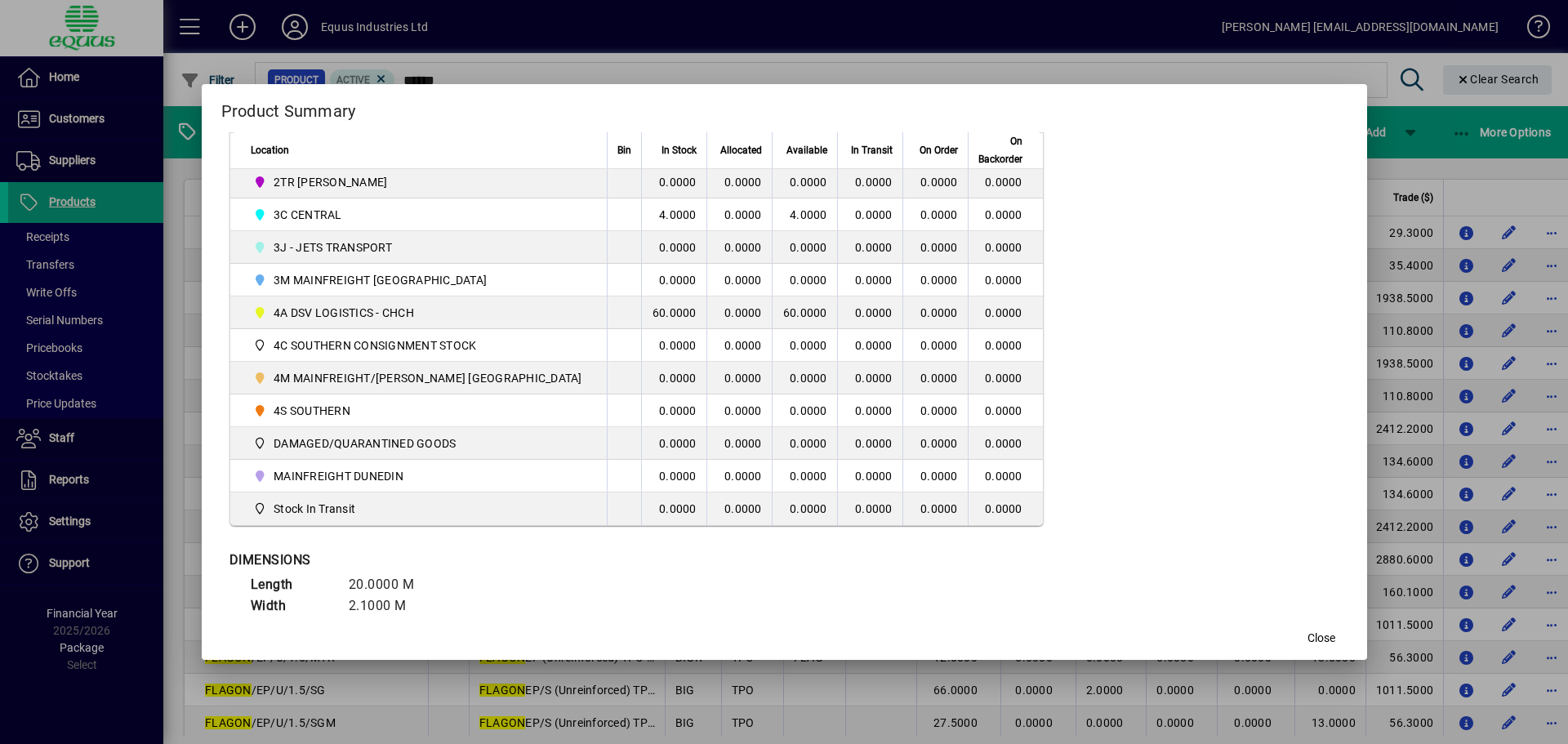
scroll to position [490, 0]
click at [1310, 634] on span "button" at bounding box center [1321, 638] width 53 height 40
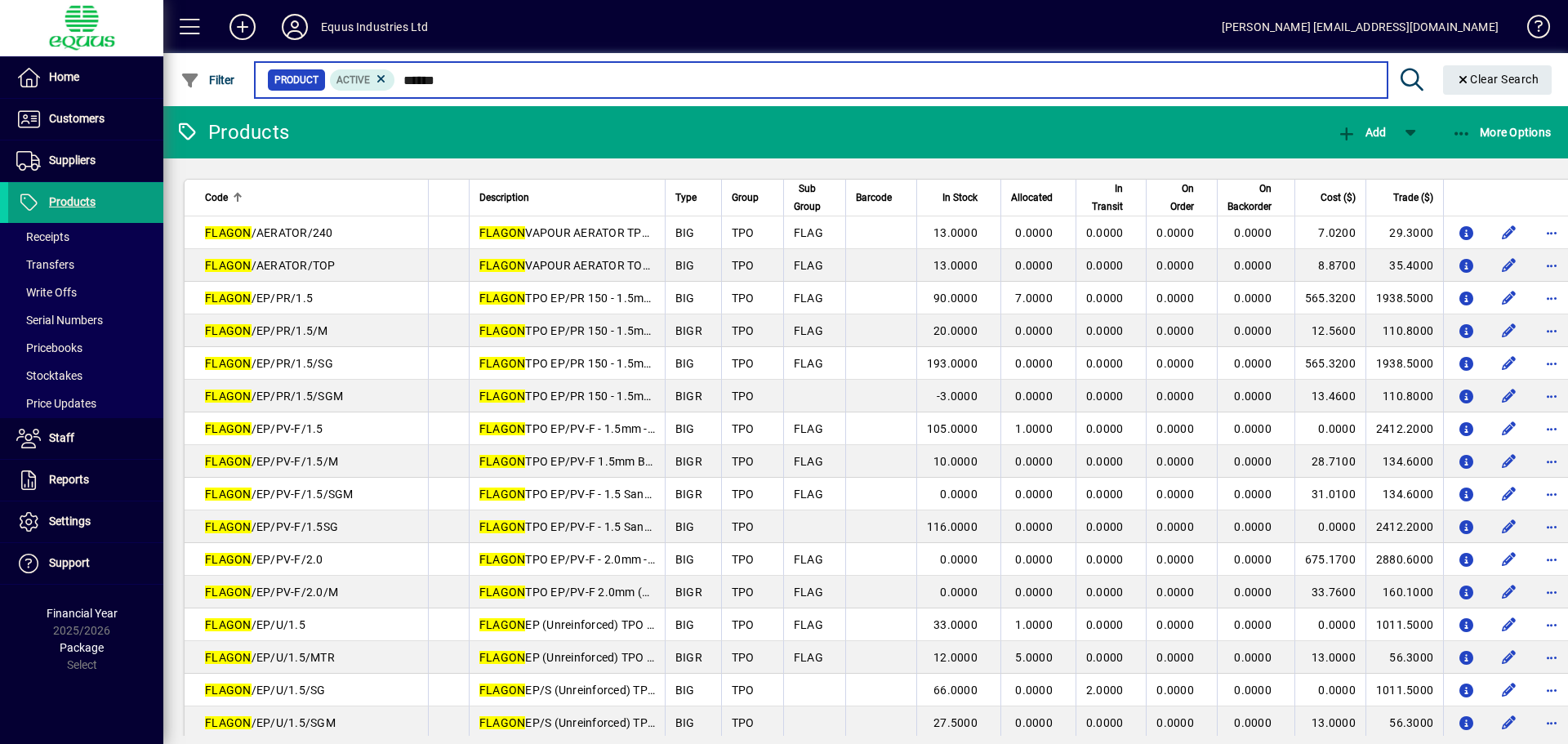
click at [460, 77] on input "******" at bounding box center [884, 79] width 978 height 23
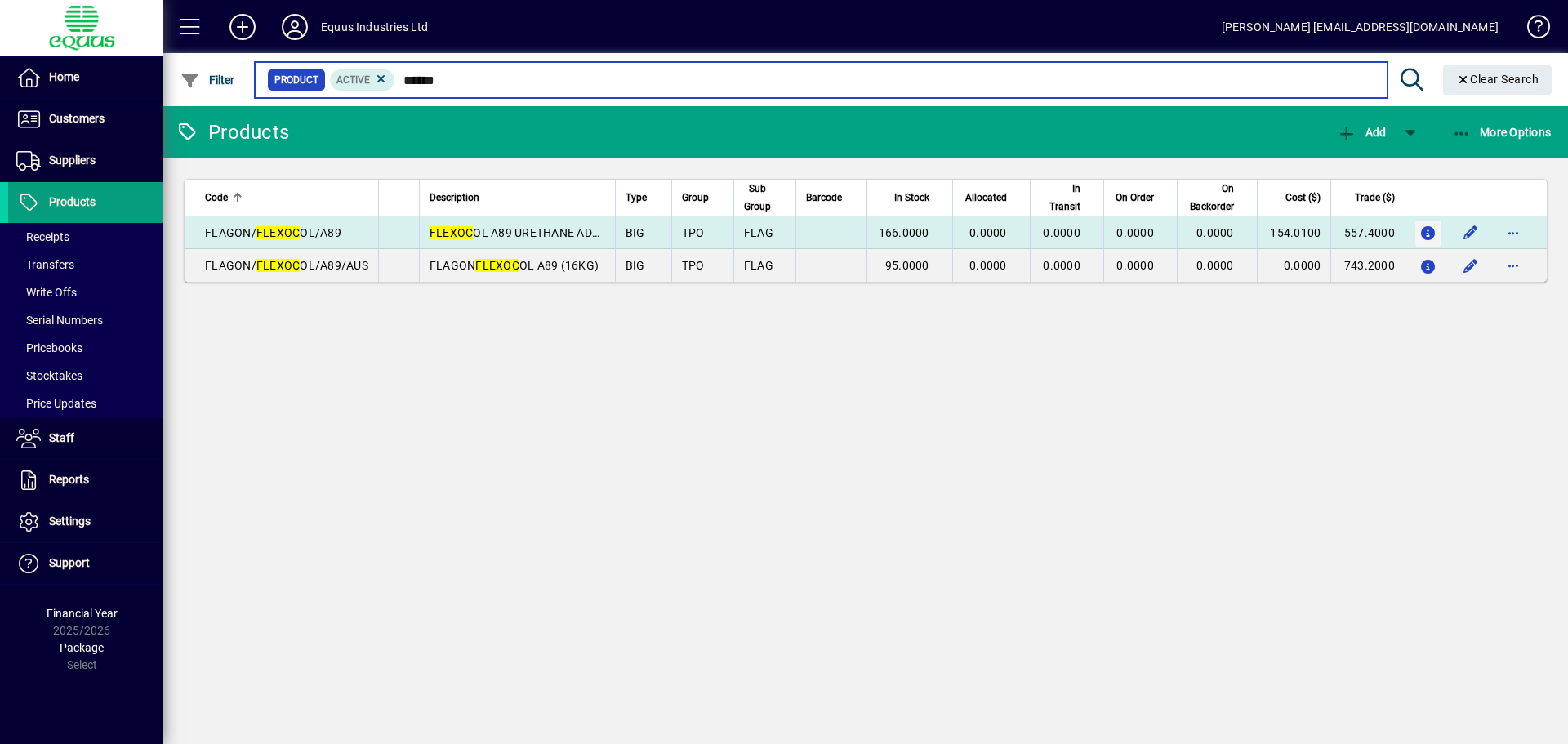
type input "******"
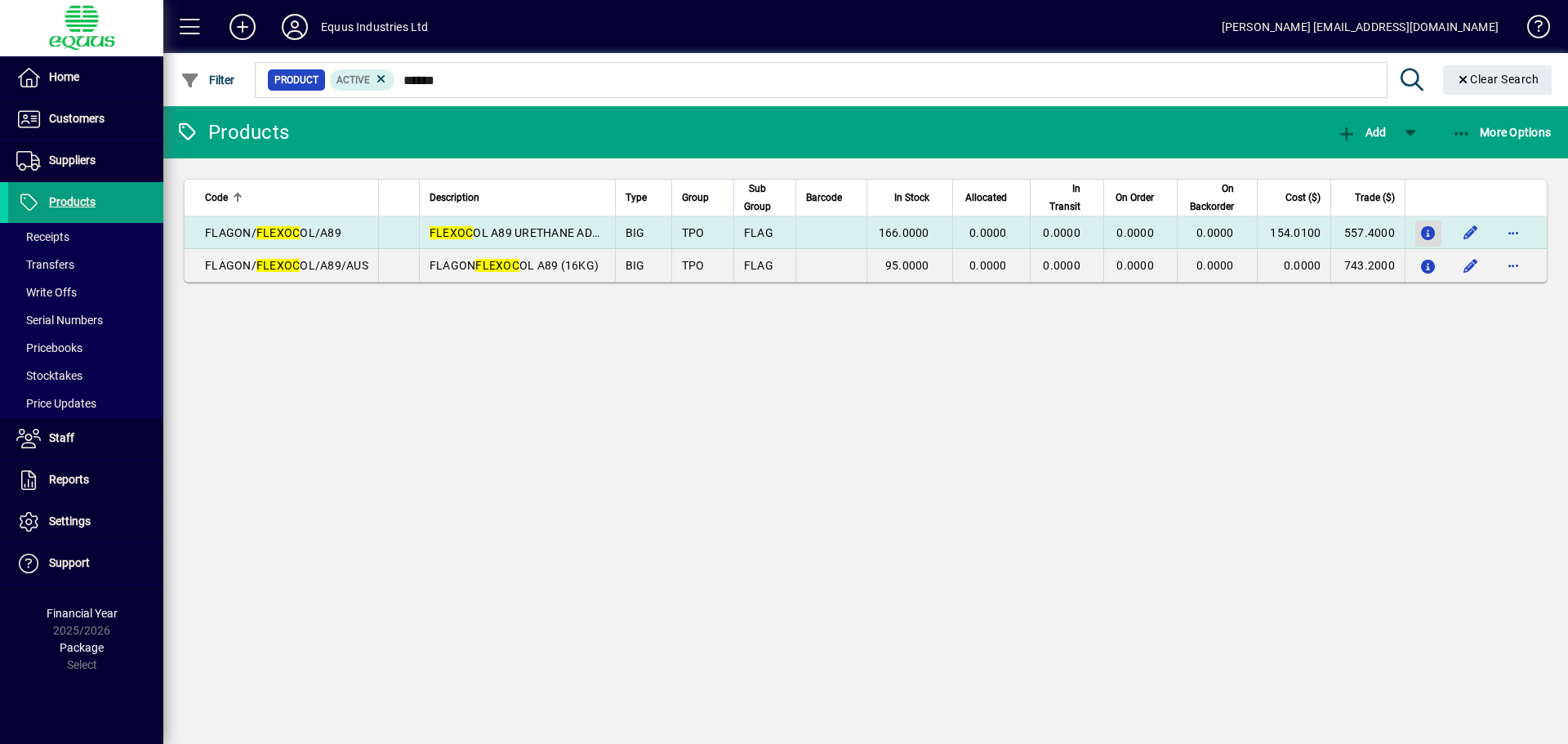
click at [1435, 227] on button "button" at bounding box center [1428, 233] width 26 height 26
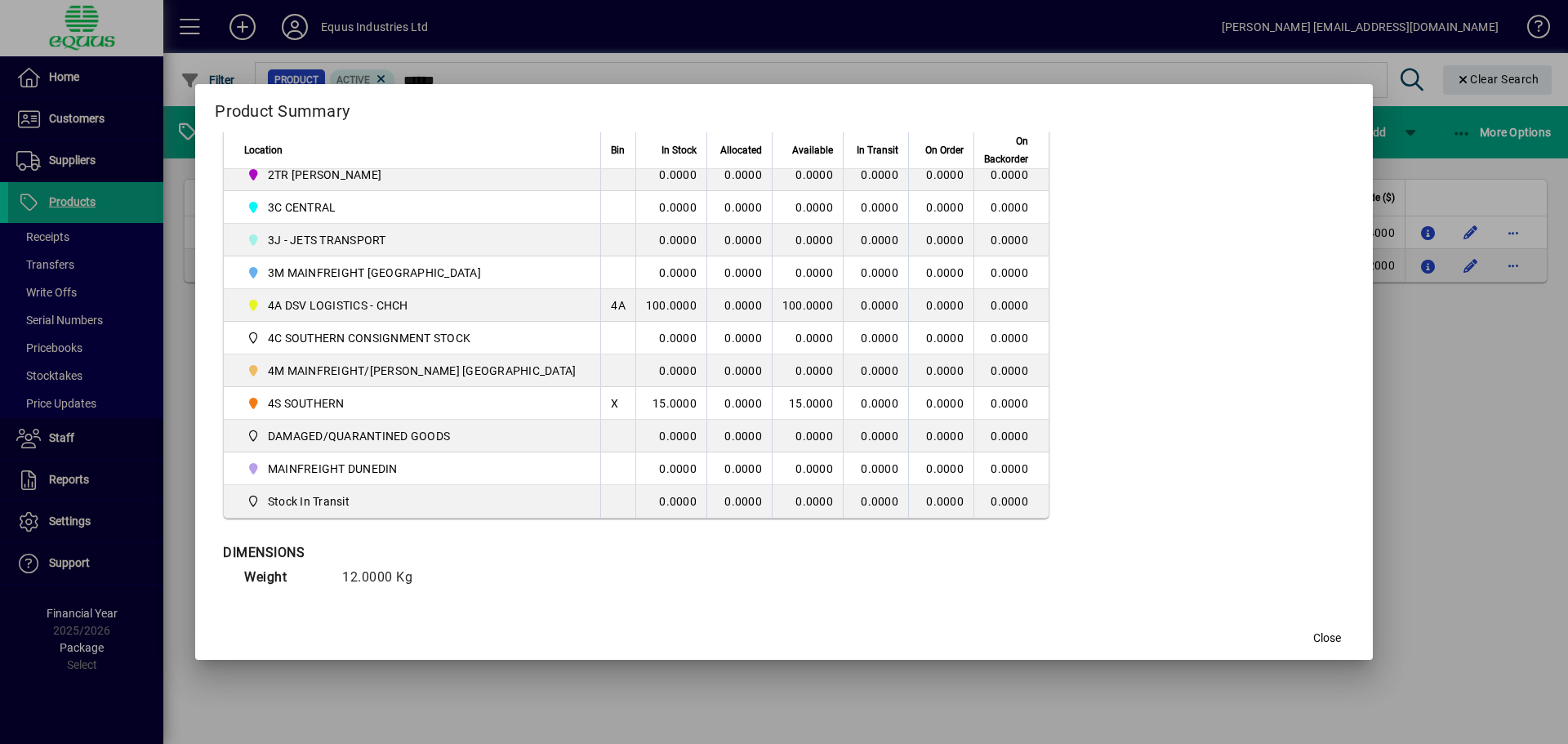
scroll to position [496, 0]
click at [1313, 634] on span "Close" at bounding box center [1327, 637] width 28 height 17
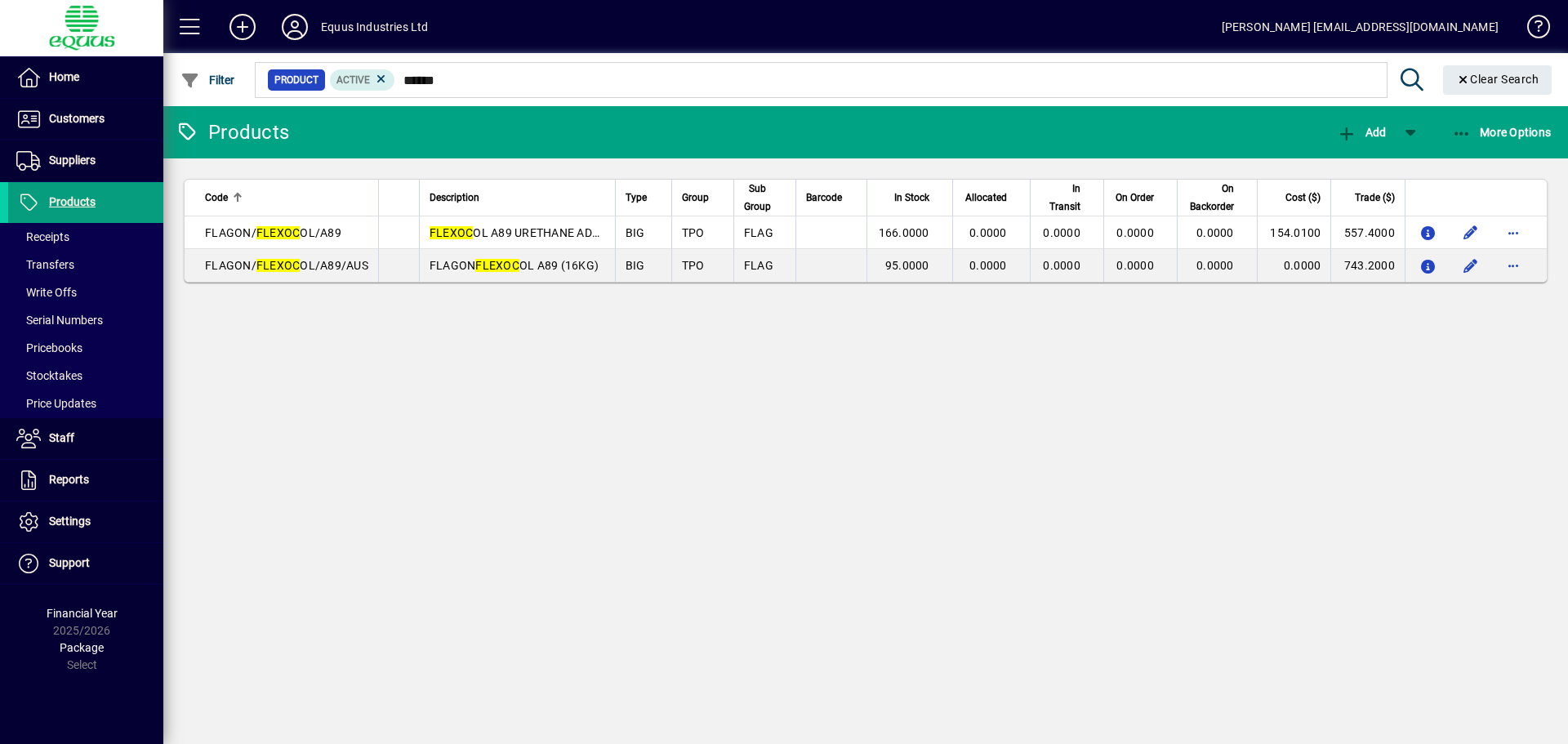
click at [701, 477] on div "Products Add More Options Code Description Type Group Sub Group Barcode In Stoc…" at bounding box center [865, 424] width 1405 height 637
